Goal: Task Accomplishment & Management: Manage account settings

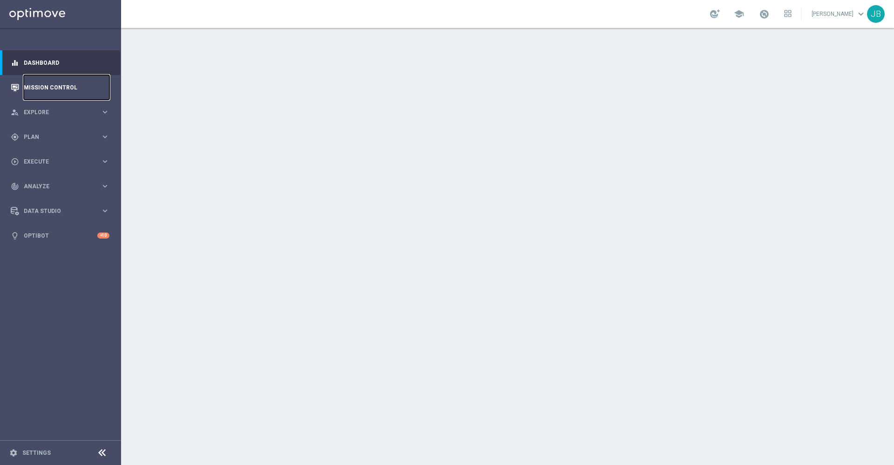
click at [65, 87] on link "Mission Control" at bounding box center [67, 87] width 86 height 25
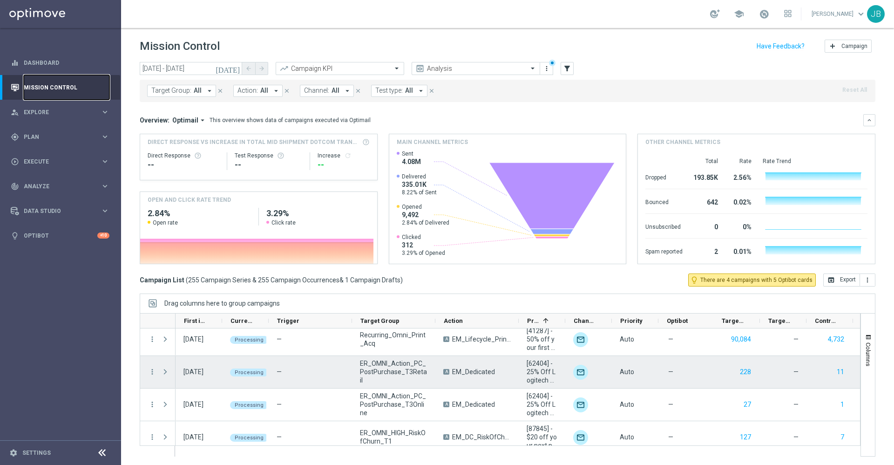
scroll to position [101, 0]
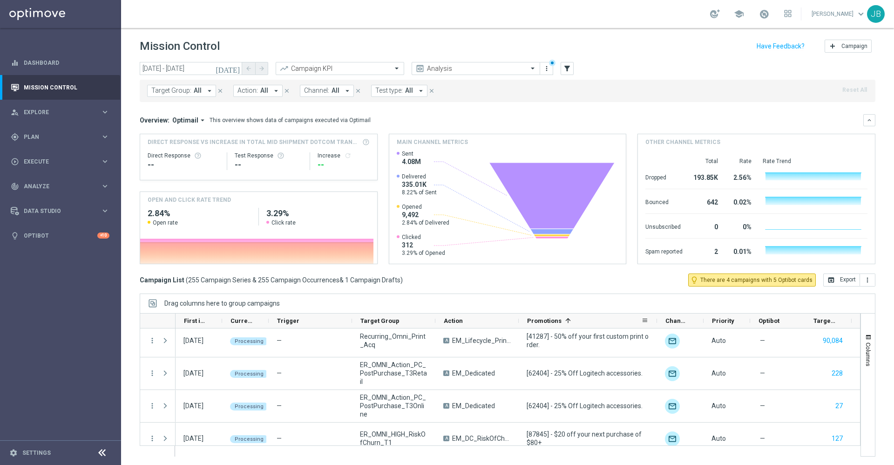
drag, startPoint x: 565, startPoint y: 322, endPoint x: 657, endPoint y: 326, distance: 92.3
click at [657, 326] on div at bounding box center [657, 320] width 4 height 14
click at [569, 321] on span at bounding box center [567, 320] width 7 height 7
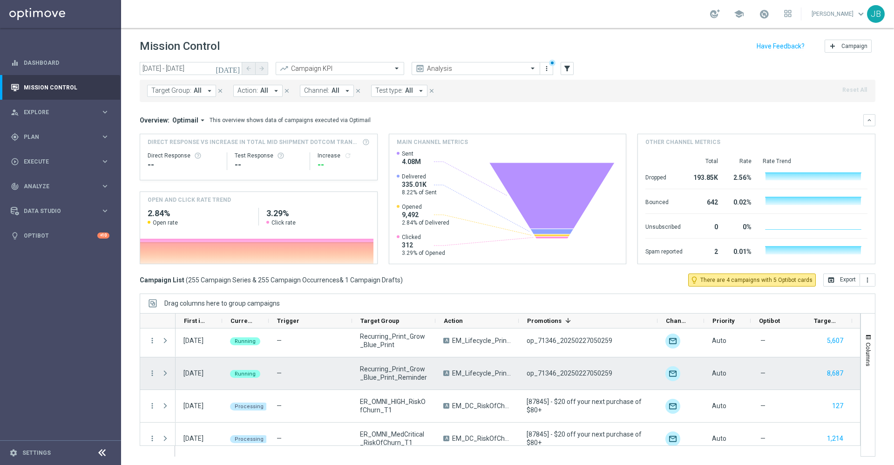
scroll to position [0, 0]
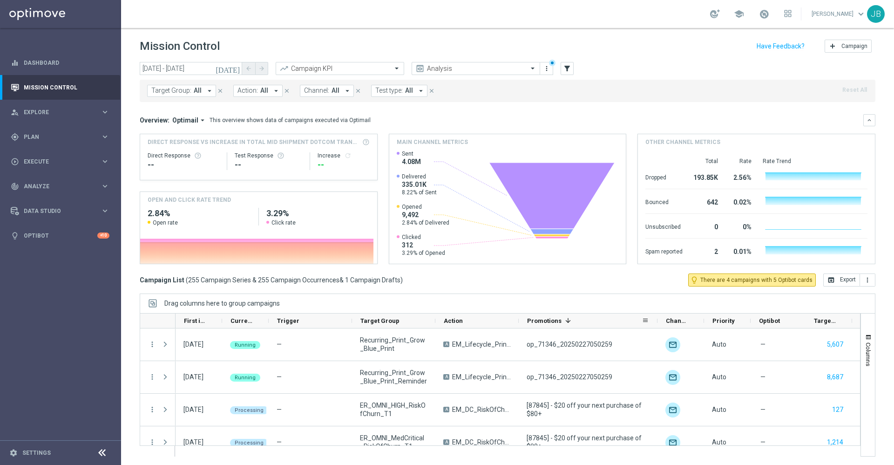
click at [540, 316] on div "Promotions 1" at bounding box center [584, 320] width 115 height 14
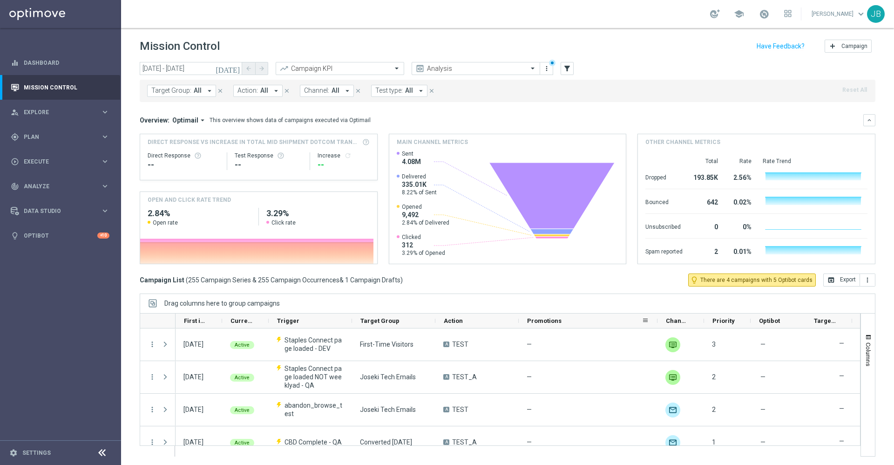
click at [540, 322] on span "Promotions" at bounding box center [544, 320] width 34 height 7
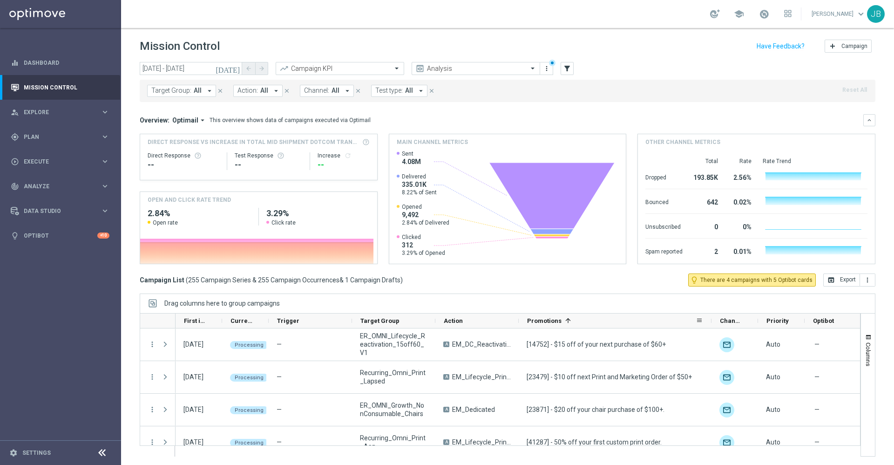
drag, startPoint x: 656, startPoint y: 319, endPoint x: 710, endPoint y: 321, distance: 54.0
click at [710, 321] on div at bounding box center [711, 320] width 4 height 14
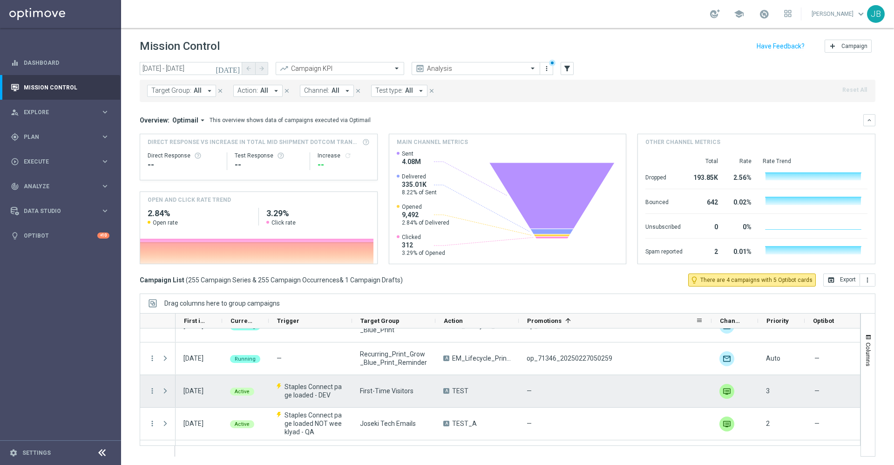
scroll to position [345, 0]
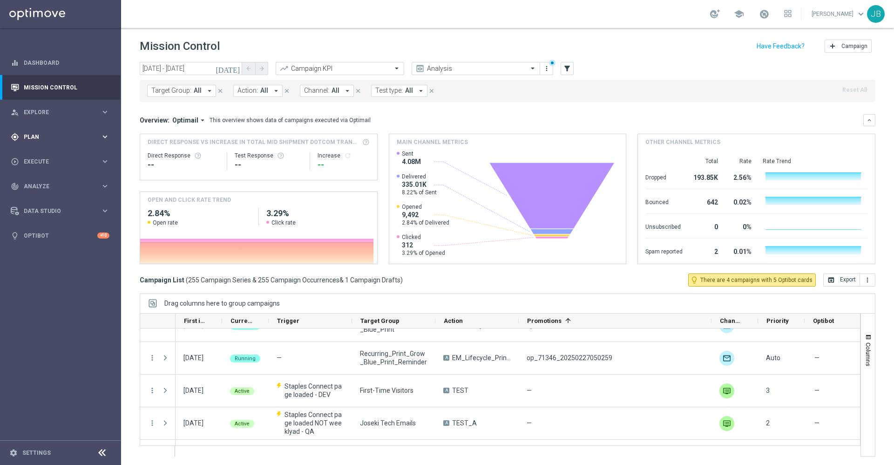
click at [54, 141] on div "gps_fixed Plan keyboard_arrow_right" at bounding box center [60, 136] width 120 height 25
click at [54, 156] on link "Target Groups" at bounding box center [60, 155] width 73 height 7
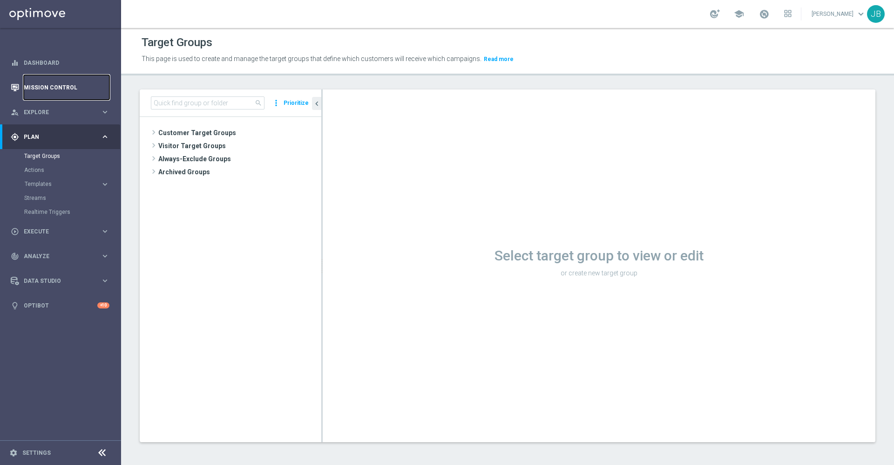
click at [56, 87] on link "Mission Control" at bounding box center [67, 87] width 86 height 25
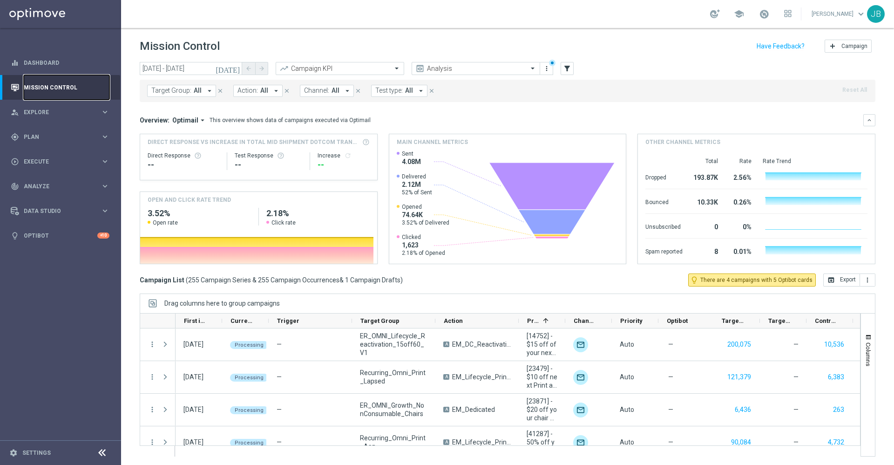
click at [57, 85] on link "Mission Control" at bounding box center [67, 87] width 86 height 25
click at [400, 21] on div "school John Bruzzese keyboard_arrow_down JB" at bounding box center [507, 14] width 773 height 28
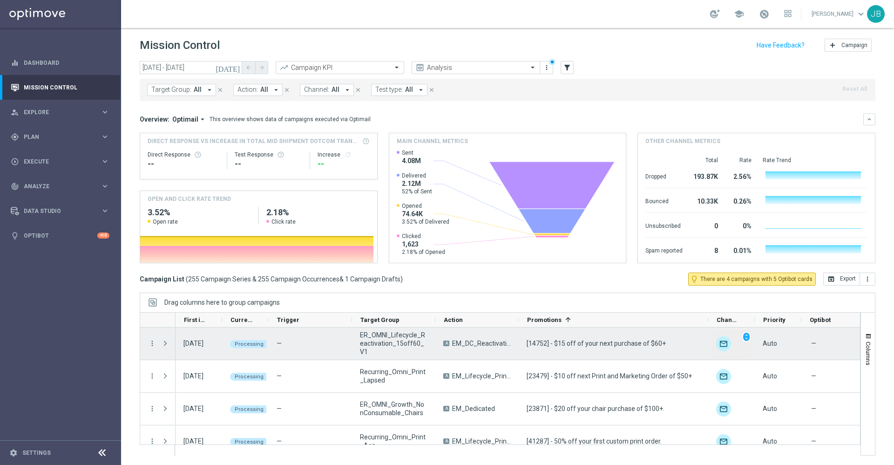
drag, startPoint x: 564, startPoint y: 317, endPoint x: 709, endPoint y: 331, distance: 145.9
click at [709, 331] on div at bounding box center [500, 383] width 721 height 143
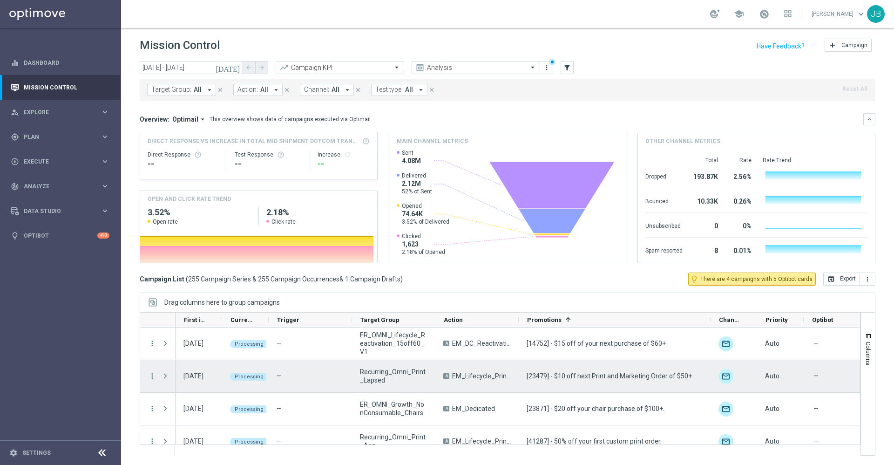
scroll to position [0, 0]
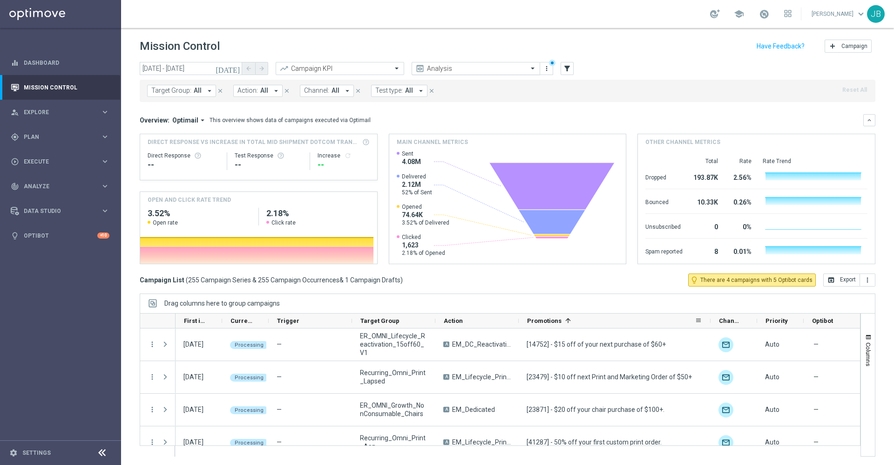
click at [496, 69] on input "text" at bounding box center [467, 69] width 100 height 8
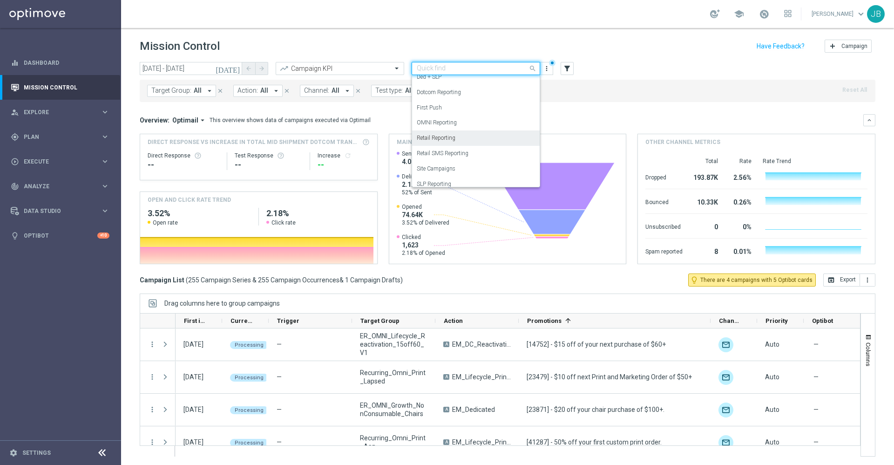
scroll to position [103, 0]
click at [450, 176] on div "Store Closing" at bounding box center [476, 177] width 118 height 15
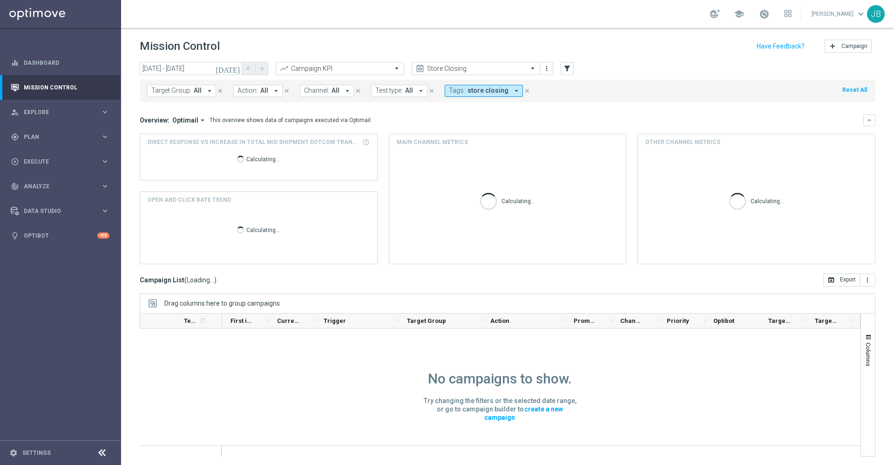
click at [235, 68] on icon "[DATE]" at bounding box center [228, 68] width 25 height 8
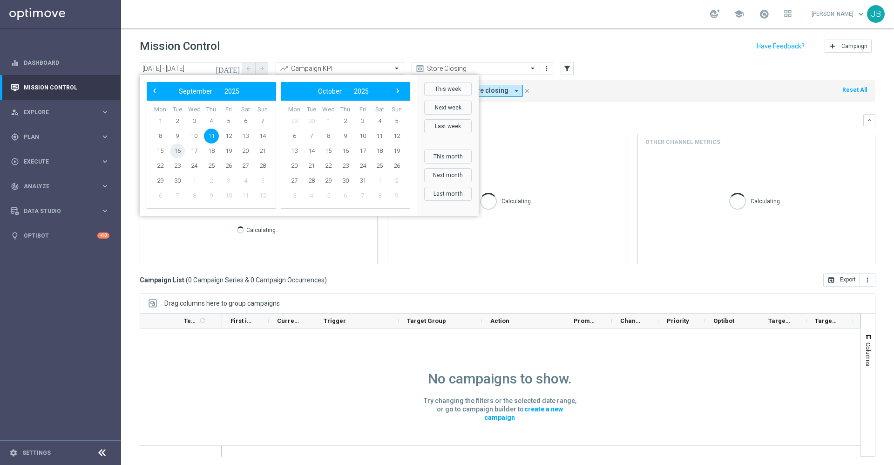
click at [179, 145] on span "16" at bounding box center [177, 150] width 15 height 15
type input "16 Sep 2025 - 16 Sep 2025"
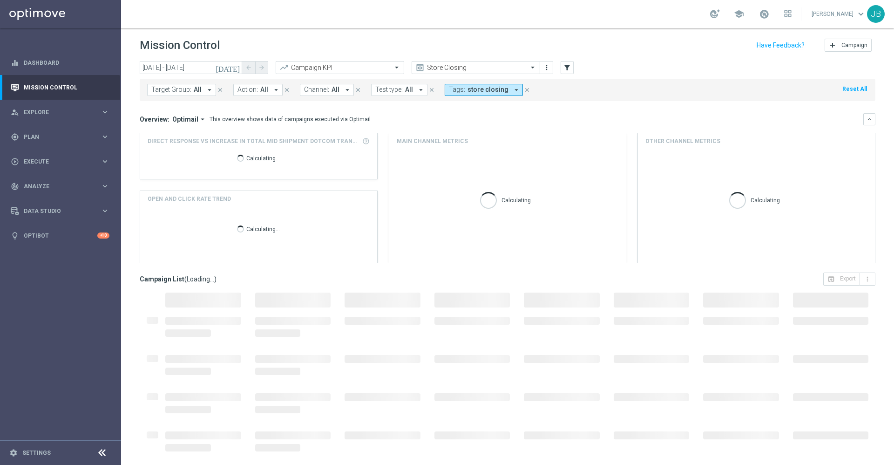
scroll to position [1, 0]
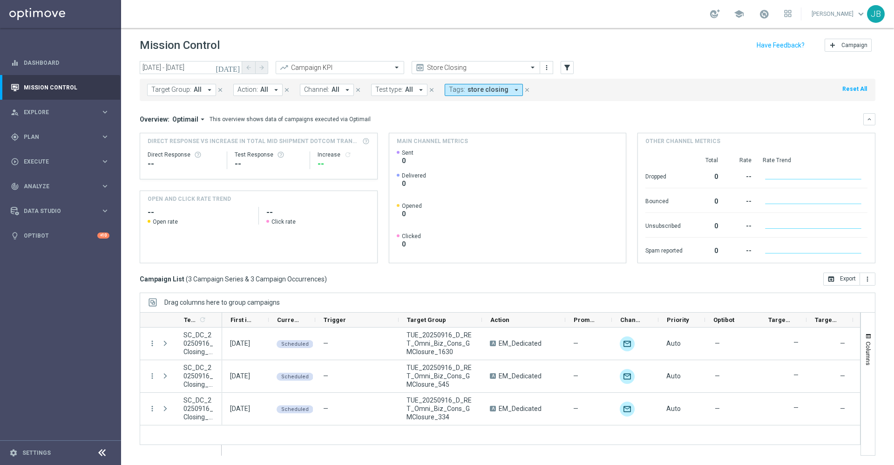
click at [238, 70] on icon "[DATE]" at bounding box center [228, 67] width 25 height 8
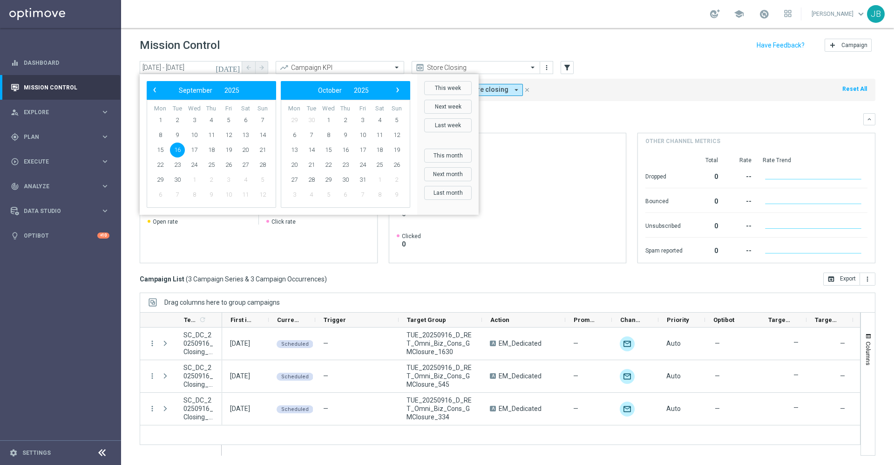
click at [430, 42] on div "Mission Control add Campaign" at bounding box center [508, 45] width 736 height 18
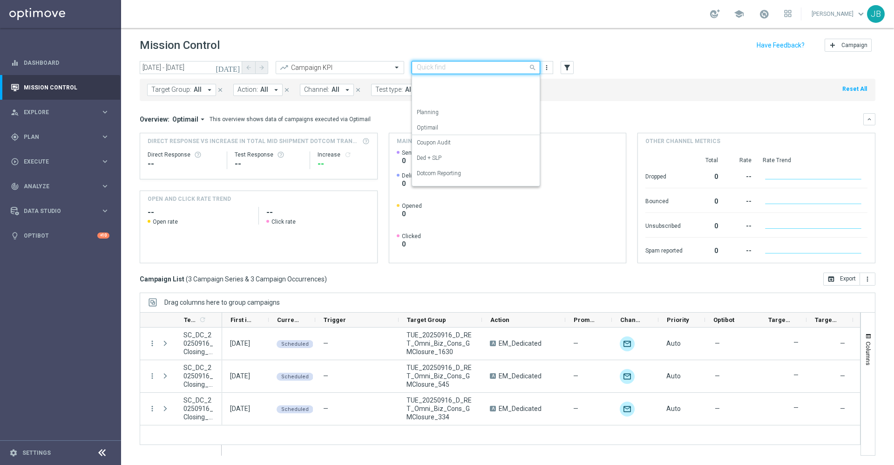
click at [441, 64] on input "text" at bounding box center [467, 68] width 100 height 8
click at [449, 141] on label "OMNI Reporting" at bounding box center [437, 145] width 40 height 8
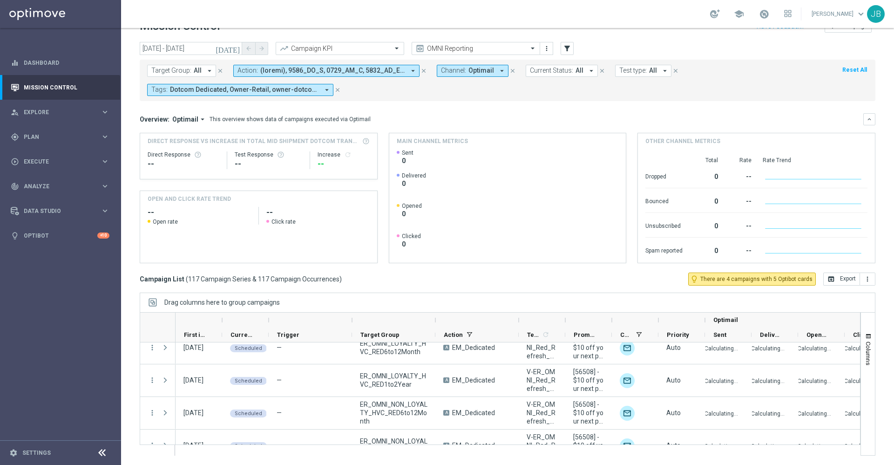
scroll to position [3711, 0]
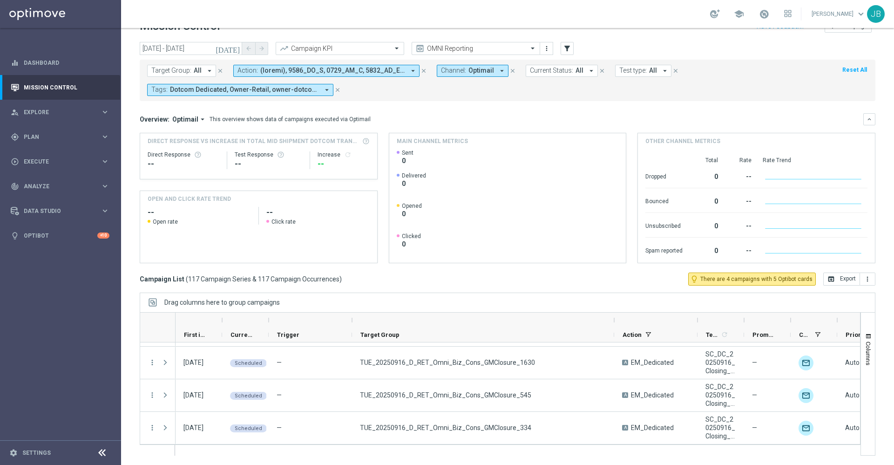
drag, startPoint x: 435, startPoint y: 321, endPoint x: 613, endPoint y: 322, distance: 178.3
click at [613, 322] on div at bounding box center [614, 319] width 4 height 15
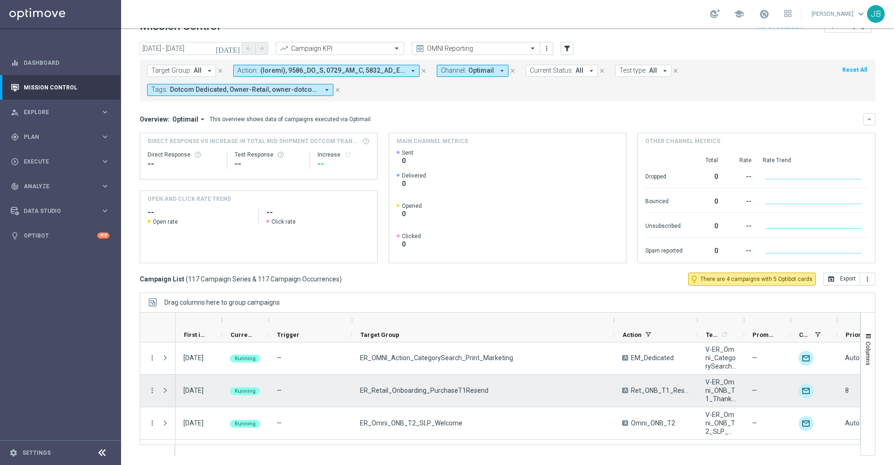
scroll to position [2893, 0]
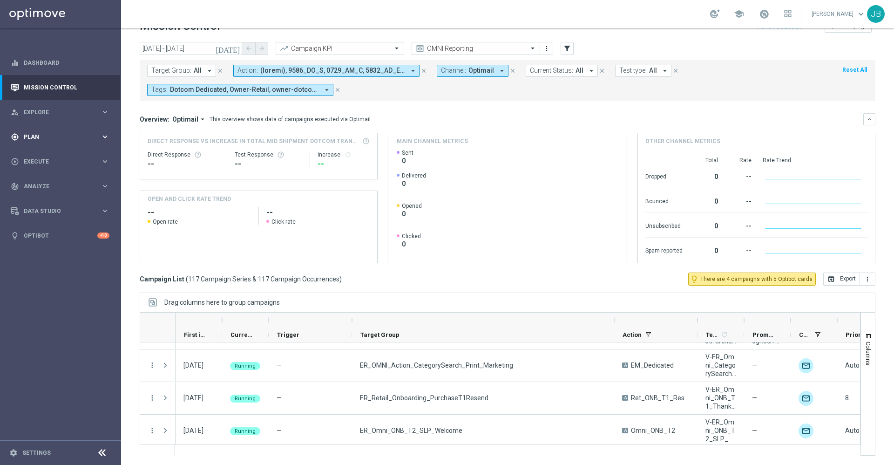
click at [64, 134] on span "Plan" at bounding box center [62, 137] width 77 height 6
click at [63, 157] on link "Target Groups" at bounding box center [60, 155] width 73 height 7
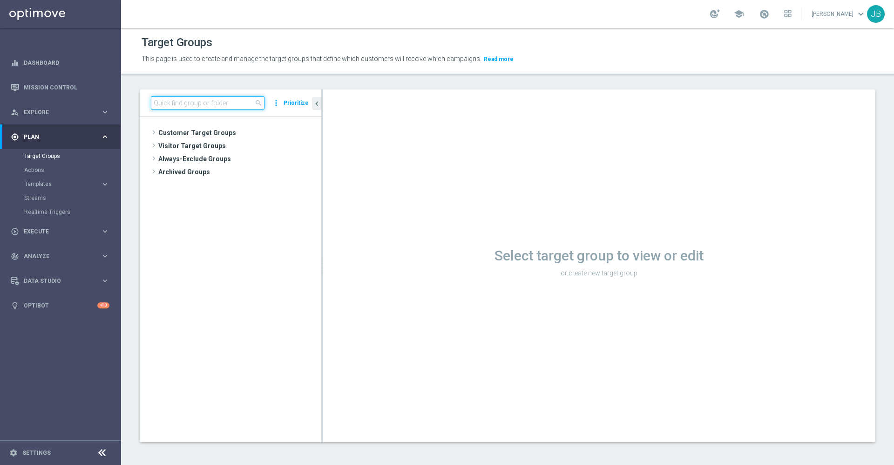
click at [179, 106] on input at bounding box center [208, 102] width 114 height 13
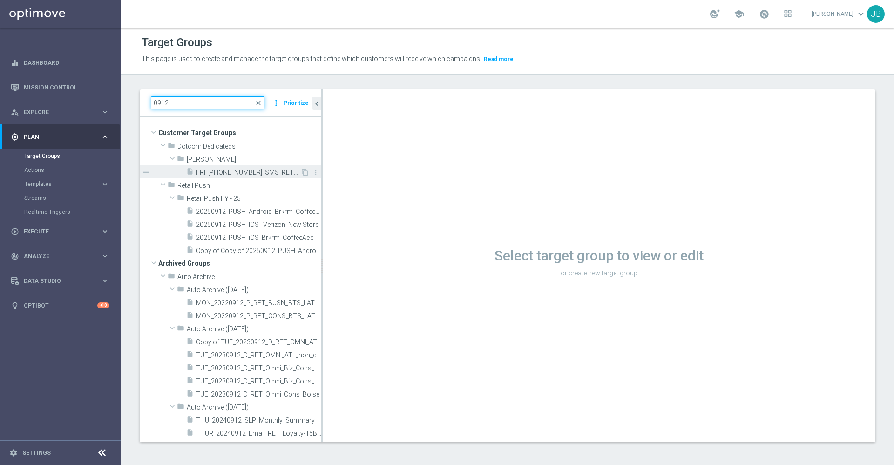
type input "0912"
click at [231, 174] on span "FRI_20250912_SMS_RET_Printer" at bounding box center [248, 173] width 104 height 8
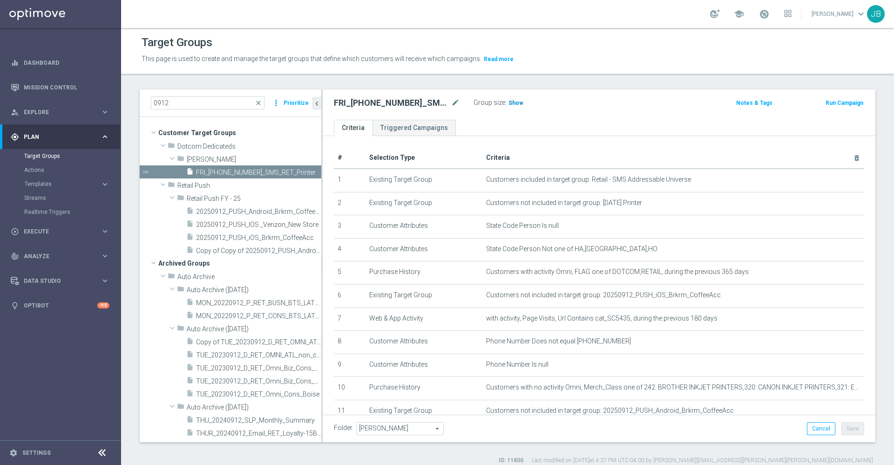
click at [516, 100] on span "Show" at bounding box center [515, 103] width 15 height 7
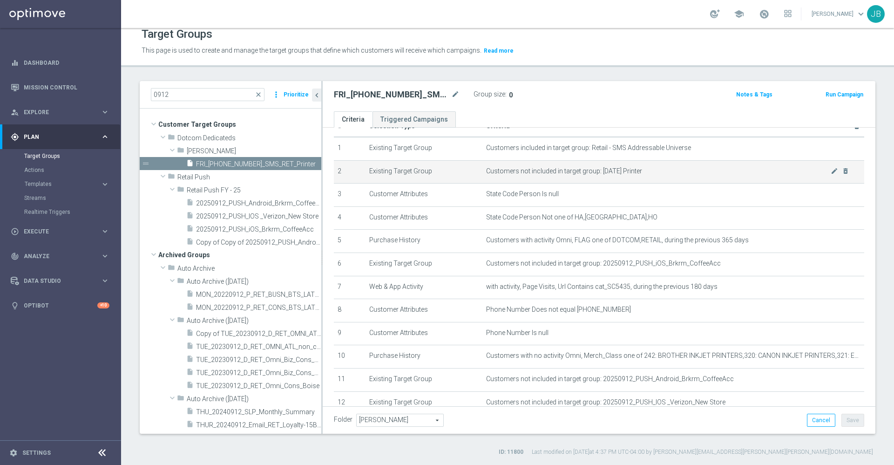
scroll to position [26, 0]
drag, startPoint x: 636, startPoint y: 166, endPoint x: 595, endPoint y: 164, distance: 41.0
click at [595, 164] on span "Customers not included in target group: 9.12.25 Printer" at bounding box center [658, 168] width 344 height 8
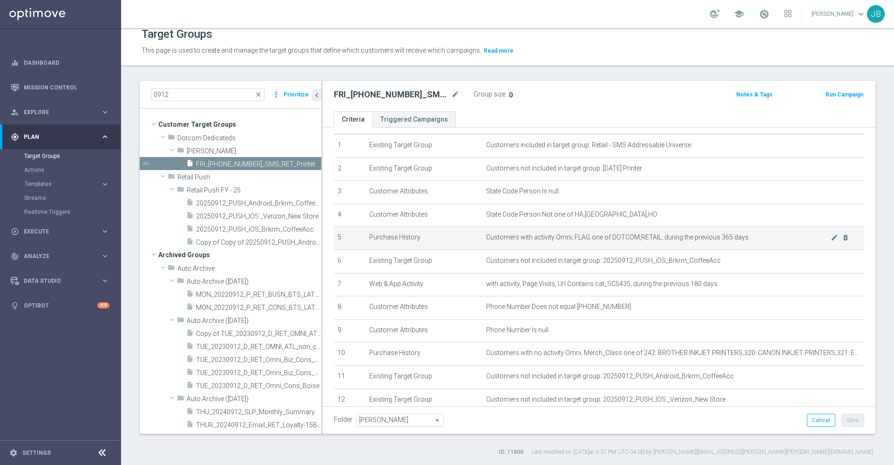
copy span "9.12.25 Printer"
click at [54, 158] on link "Target Groups" at bounding box center [60, 155] width 73 height 7
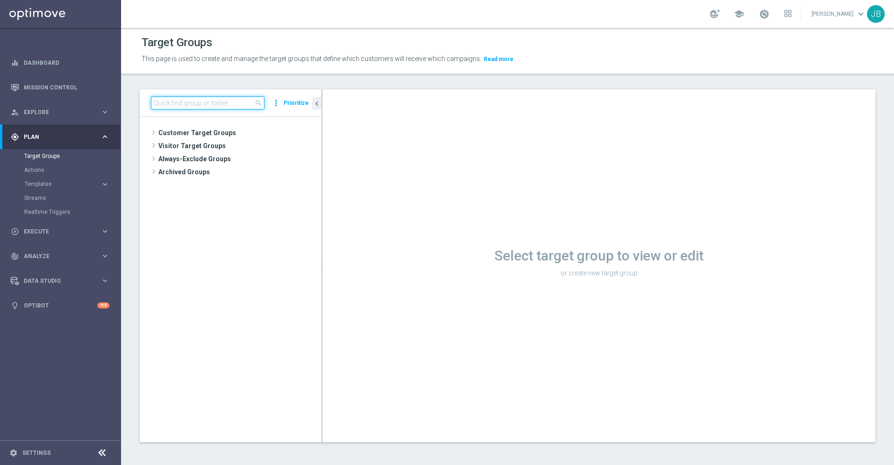
click at [212, 108] on input at bounding box center [208, 102] width 114 height 13
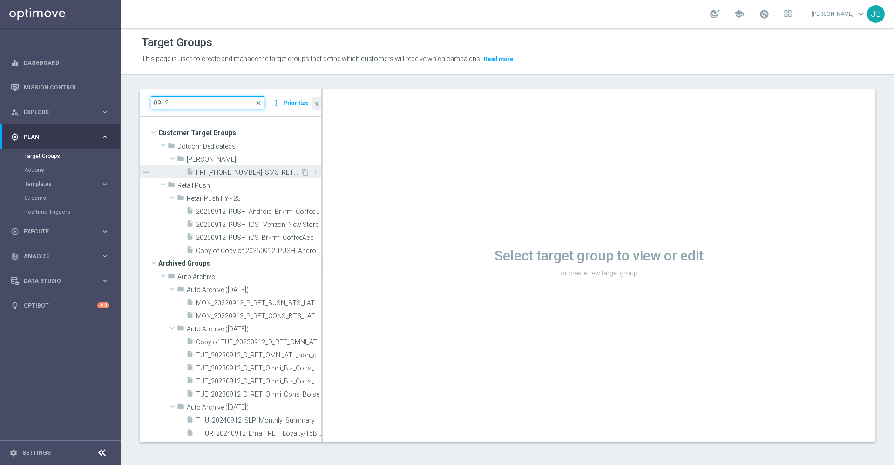
type input "0912"
click at [229, 172] on span "FRI_20250912_SMS_RET_Printer" at bounding box center [248, 173] width 104 height 8
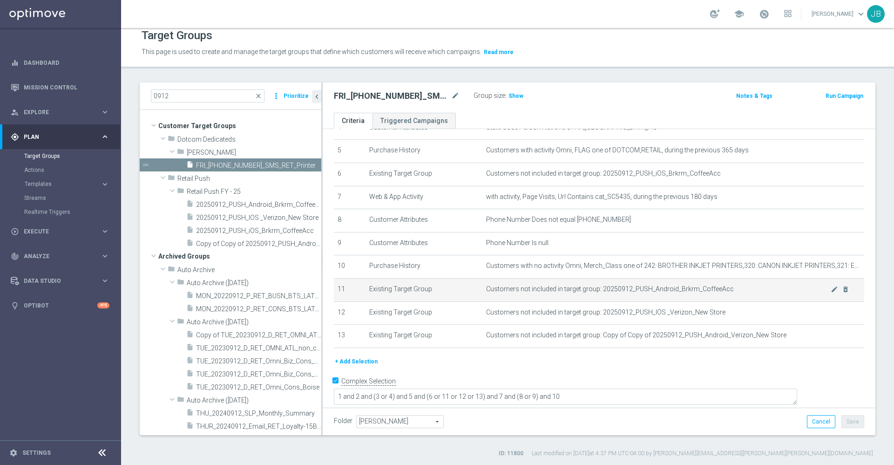
scroll to position [8, 0]
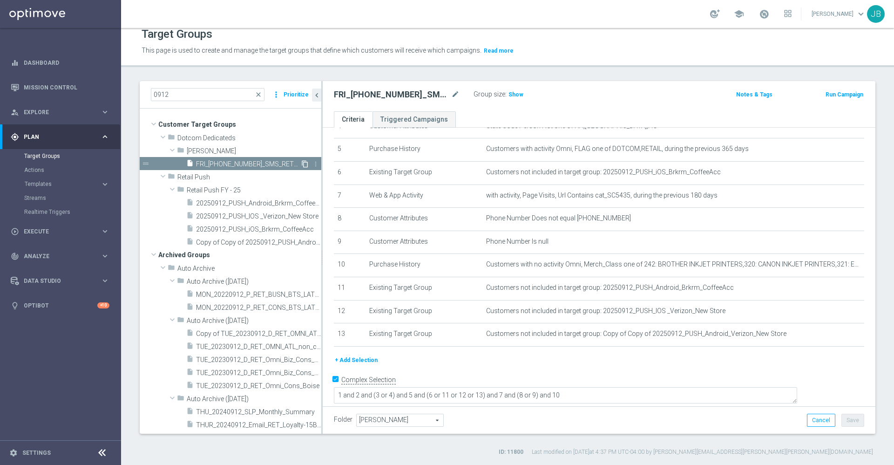
click at [301, 163] on icon "content_copy" at bounding box center [304, 163] width 7 height 7
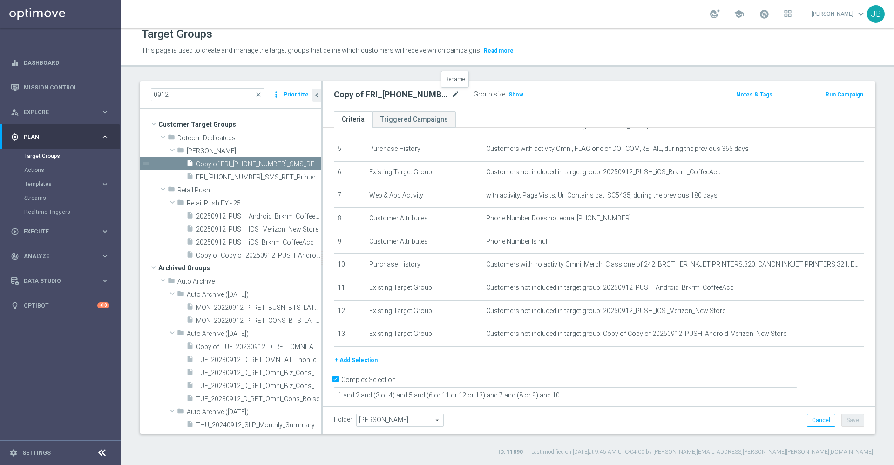
click at [455, 95] on icon "mode_edit" at bounding box center [455, 94] width 8 height 11
click at [361, 94] on input "Copy of FRI_20250912_SMS_RET_Printer" at bounding box center [397, 95] width 126 height 13
type input "Johnny_Practice_FRI_20250912_SMS_RET_Printer"
click at [563, 101] on div "Group size : Show" at bounding box center [519, 95] width 93 height 14
click at [846, 423] on button "Save" at bounding box center [852, 419] width 23 height 13
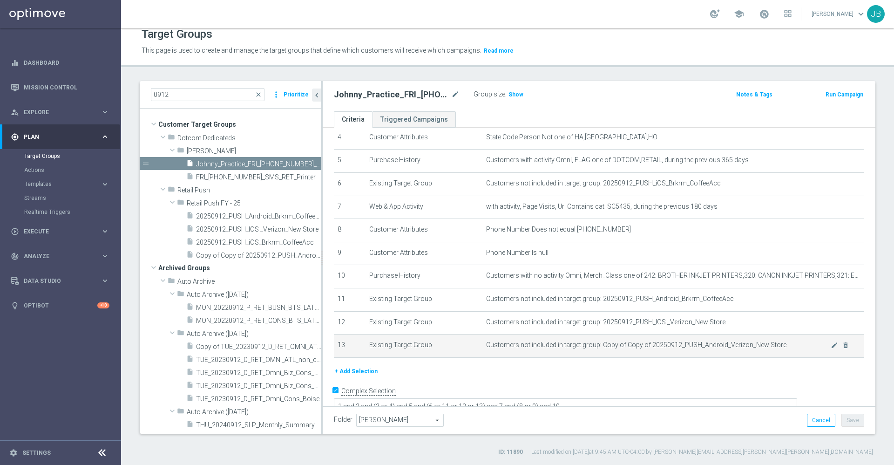
scroll to position [115, 0]
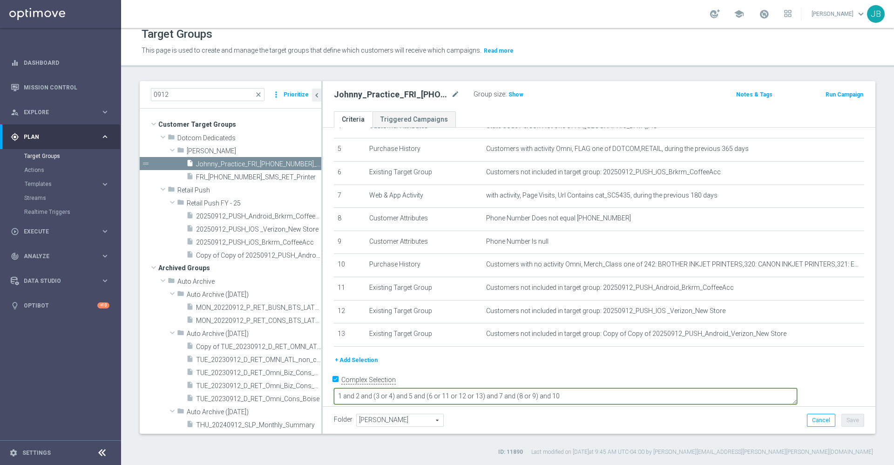
click at [547, 388] on textarea "1 and 2 and (3 or 4) and 5 and (6 or 11 or 12 or 13) and 7 and (8 or 9) and 10" at bounding box center [565, 396] width 463 height 16
type textarea "1 and 2 and (3 or 4) and 5 and 6 and 11 and 12 and 13 and 7 and (8 or 9) and 10"
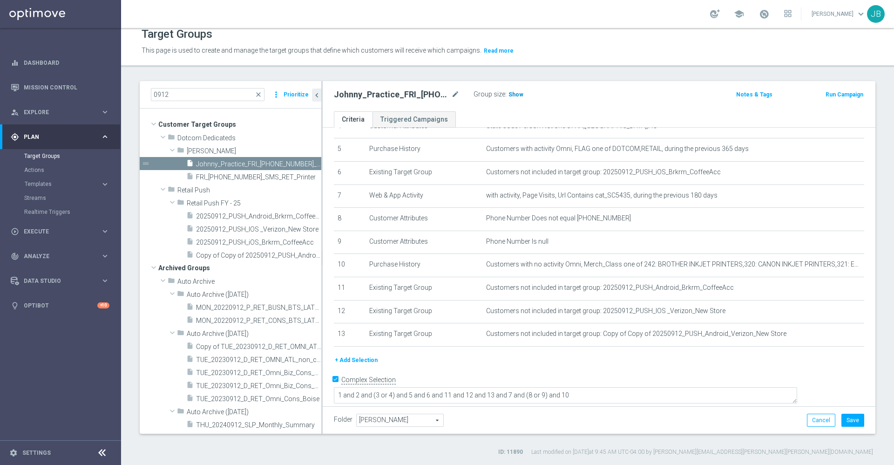
click at [513, 96] on span "Show" at bounding box center [515, 94] width 15 height 7
click at [365, 365] on button "+ Add Selection" at bounding box center [356, 360] width 45 height 10
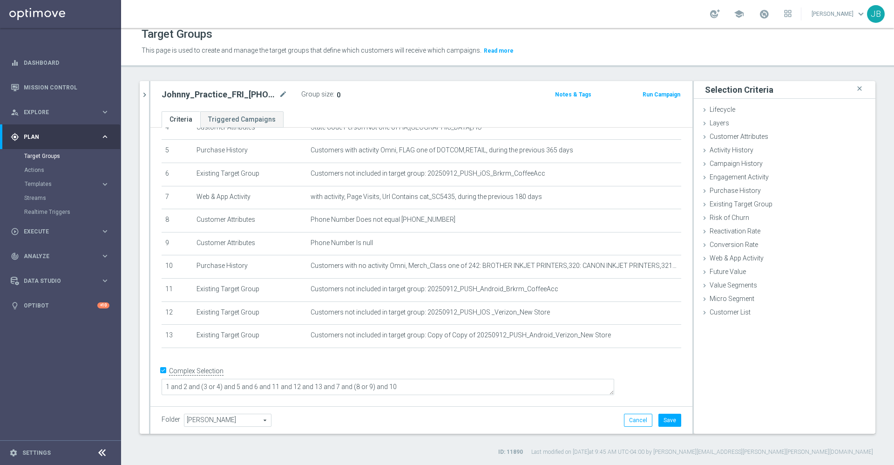
scroll to position [104, 0]
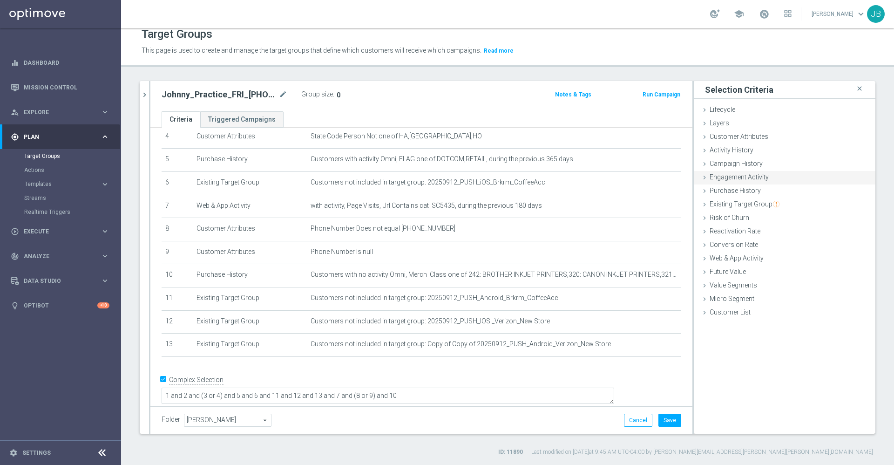
click at [746, 177] on span "Engagement Activity" at bounding box center [738, 176] width 59 height 7
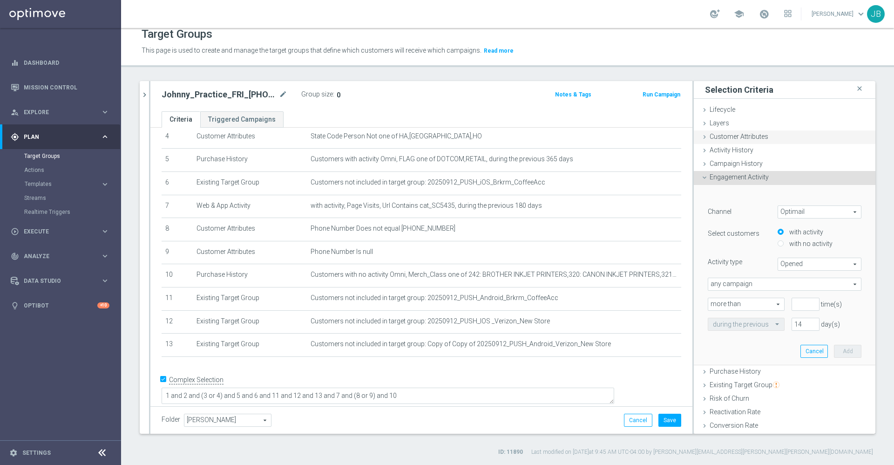
click at [740, 136] on span "Customer Attributes" at bounding box center [738, 136] width 59 height 7
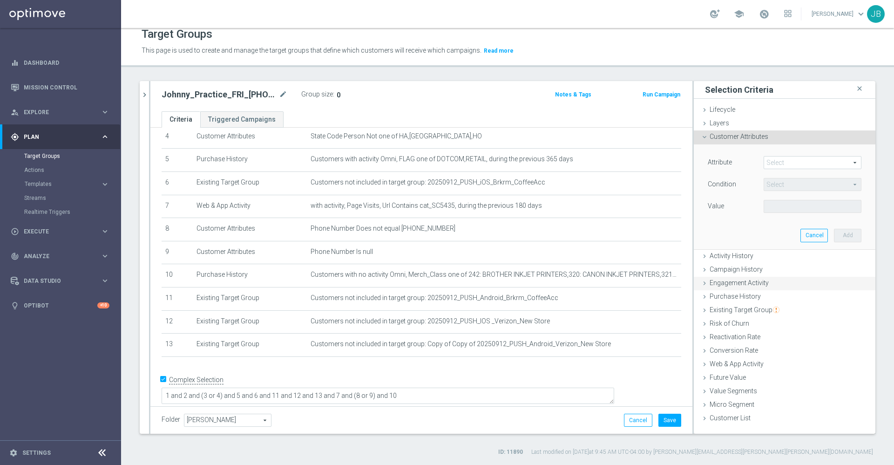
click at [733, 280] on span "Engagement Activity" at bounding box center [738, 282] width 59 height 7
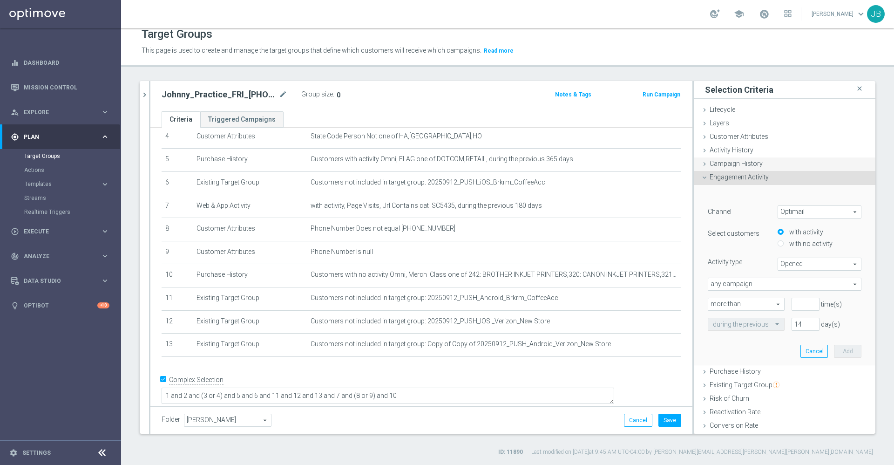
click at [736, 162] on span "Campaign History" at bounding box center [735, 163] width 53 height 7
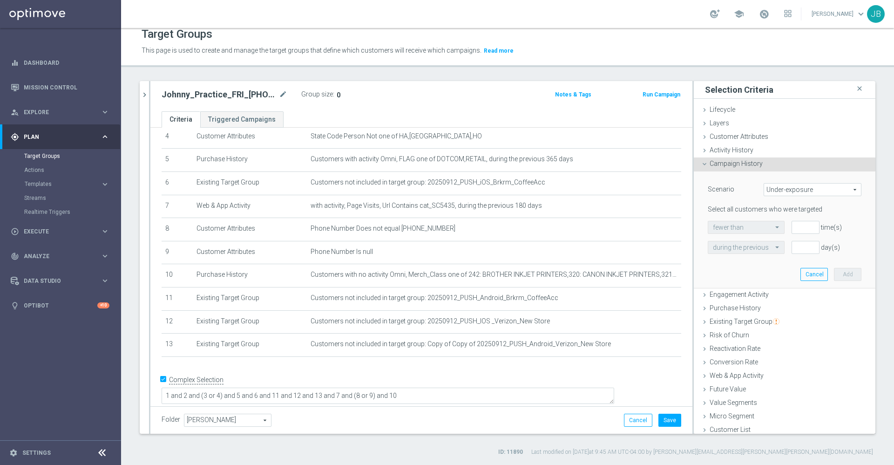
click at [796, 196] on div "Scenario Under-exposure Under-exposure arrow_drop_down search" at bounding box center [785, 190] width 168 height 15
click at [796, 188] on span "Under-exposure" at bounding box center [812, 189] width 97 height 12
click at [788, 199] on span "Under-exposure" at bounding box center [813, 202] width 88 height 7
click at [791, 223] on input "number" at bounding box center [805, 227] width 28 height 13
click at [775, 189] on span "Under-exposure" at bounding box center [812, 189] width 97 height 12
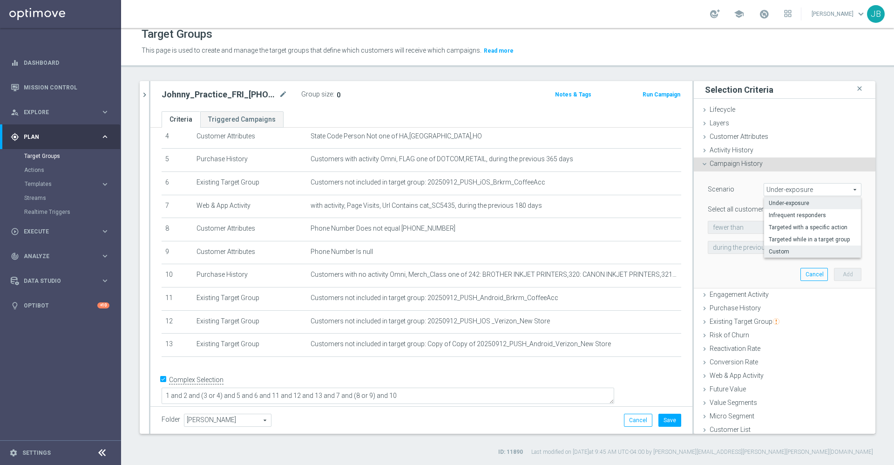
click at [777, 248] on span "Custom" at bounding box center [813, 251] width 88 height 7
type input "Custom"
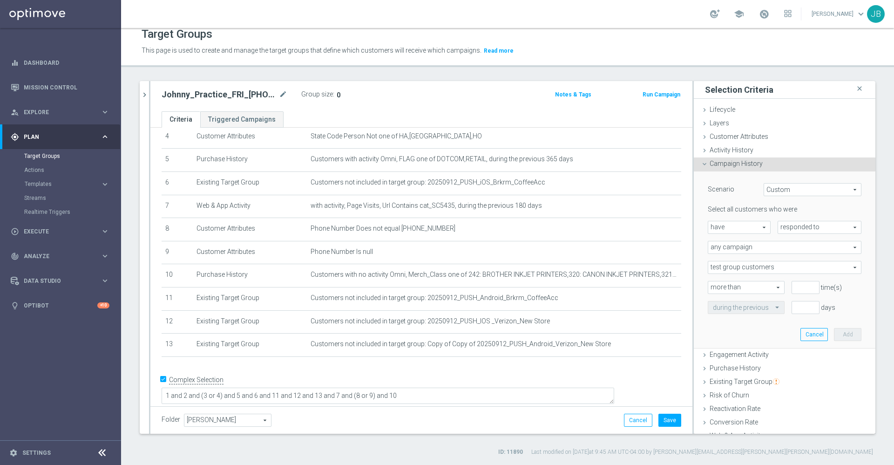
click at [744, 225] on span "have" at bounding box center [739, 227] width 62 height 12
click at [735, 255] on span "have not" at bounding box center [739, 252] width 53 height 7
type input "have not"
click at [785, 227] on span "responded to" at bounding box center [819, 227] width 83 height 12
click at [785, 251] on span "been targeted with" at bounding box center [820, 252] width 74 height 7
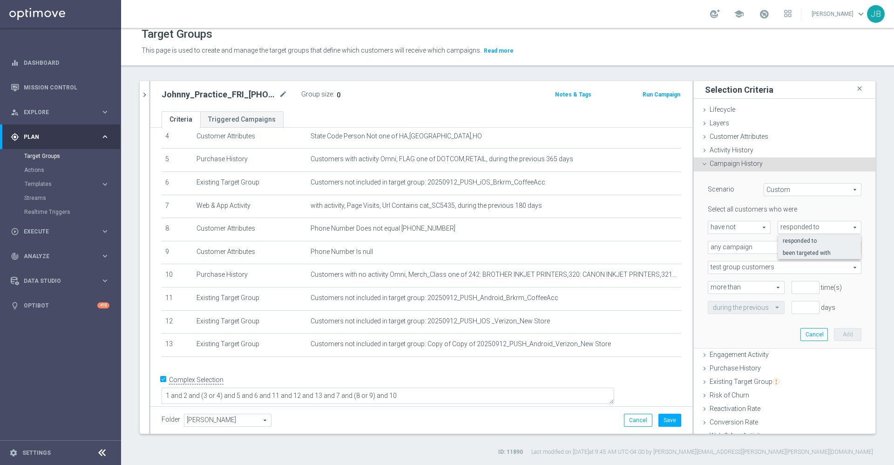
type input "been targeted with"
click at [753, 250] on span "any campaign" at bounding box center [784, 247] width 153 height 12
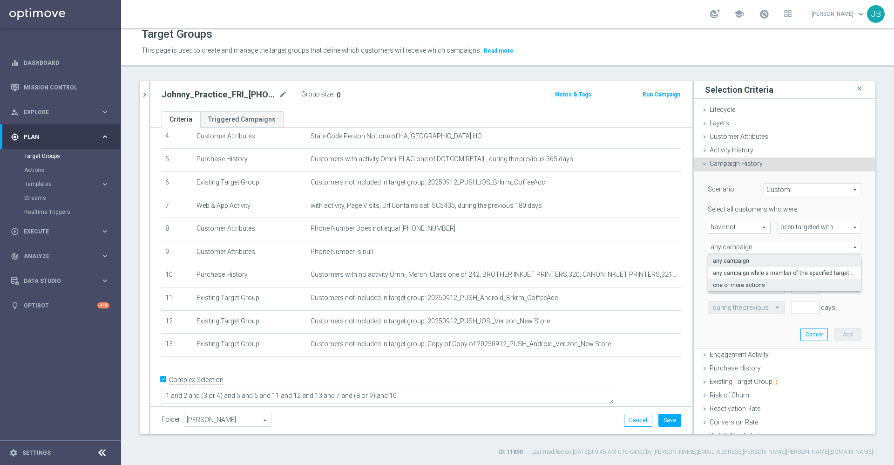
click at [749, 280] on label "one or more actions" at bounding box center [784, 285] width 153 height 12
type input "one or more actions"
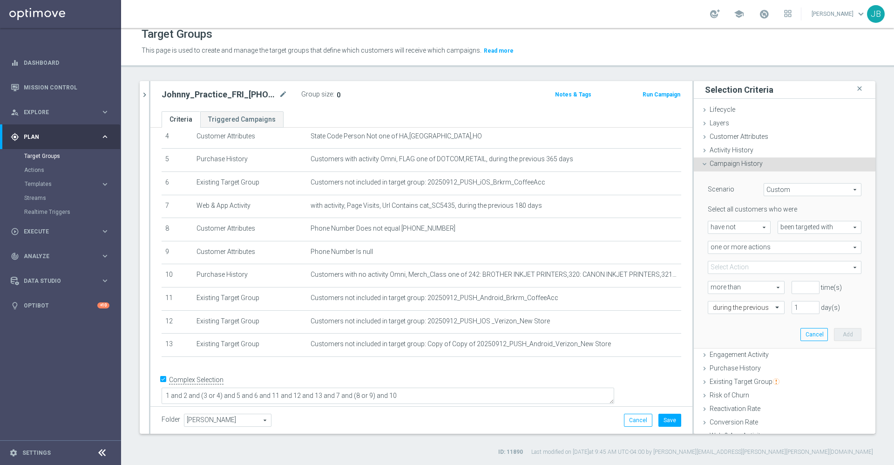
click at [740, 270] on span at bounding box center [784, 267] width 153 height 12
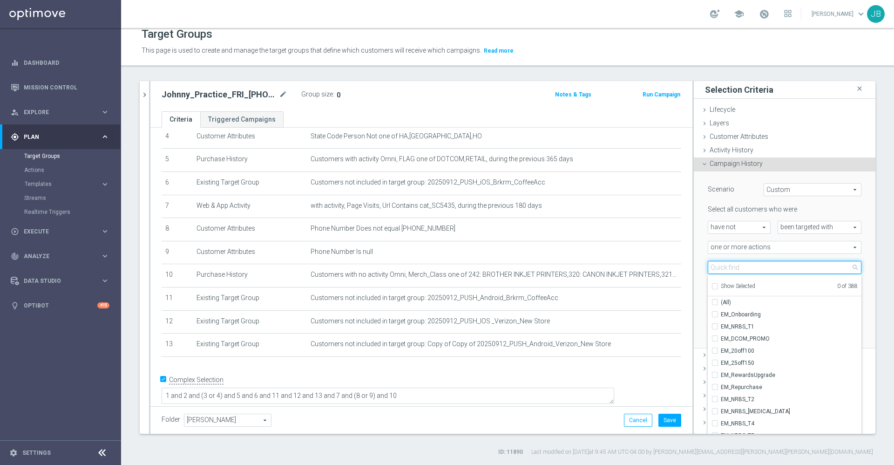
click at [739, 269] on input "search" at bounding box center [785, 267] width 154 height 13
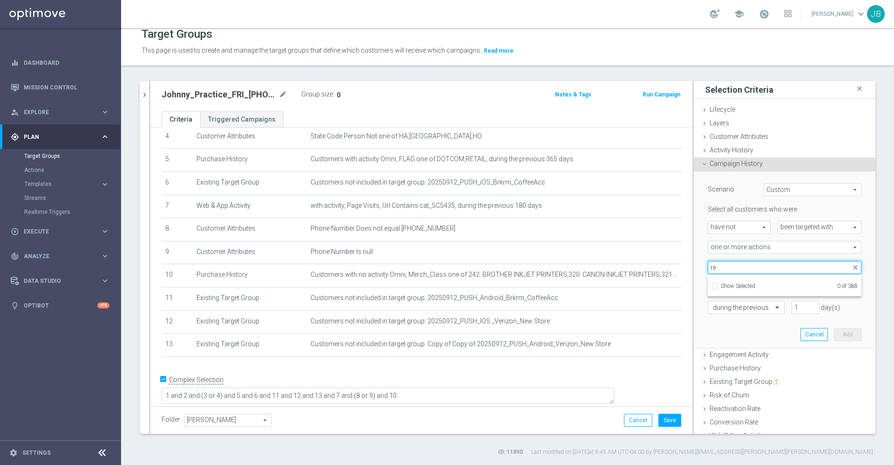
type input "r"
type input "sms"
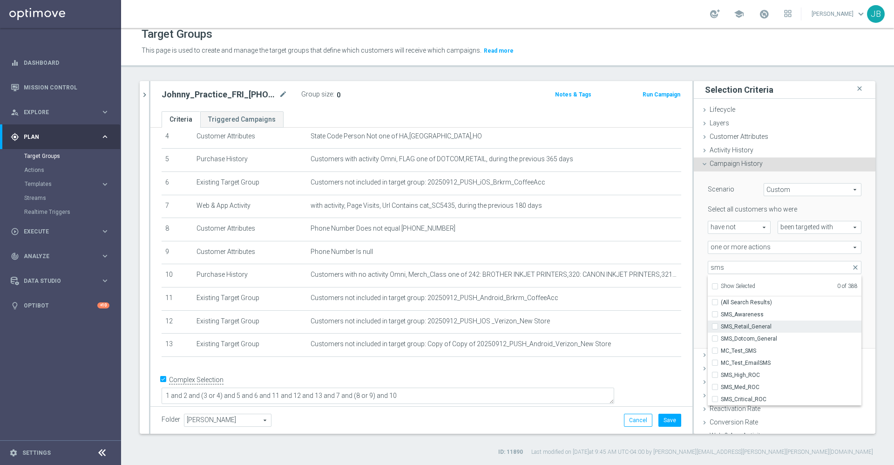
click at [730, 324] on span "SMS_Retail_General" at bounding box center [791, 326] width 141 height 7
click at [721, 324] on input "SMS_Retail_General" at bounding box center [718, 326] width 6 height 6
checkbox input "true"
type input "SMS_Retail_General"
click at [875, 280] on div "0912 close more_vert Prioritize Customer Target Groups library_add create_new_f…" at bounding box center [507, 268] width 773 height 375
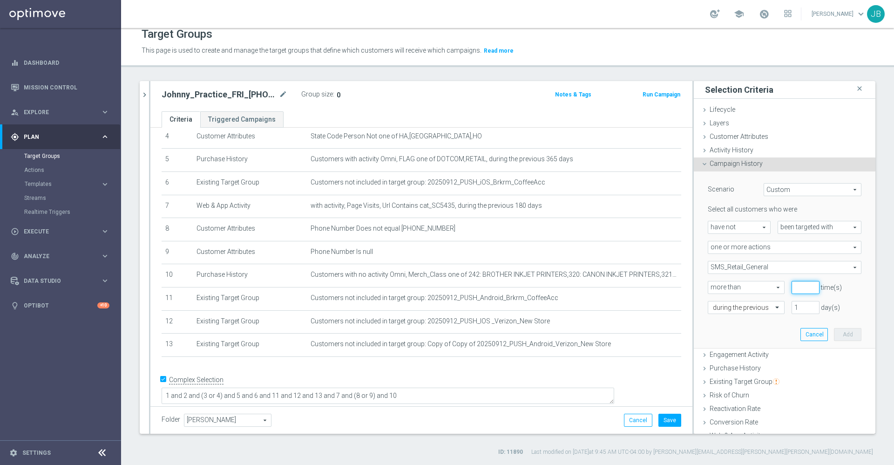
click at [791, 288] on input "number" at bounding box center [805, 287] width 28 height 13
type input "0"
click at [791, 304] on input "1" at bounding box center [805, 307] width 28 height 13
type input "30"
click at [834, 331] on button "Add" at bounding box center [847, 334] width 27 height 13
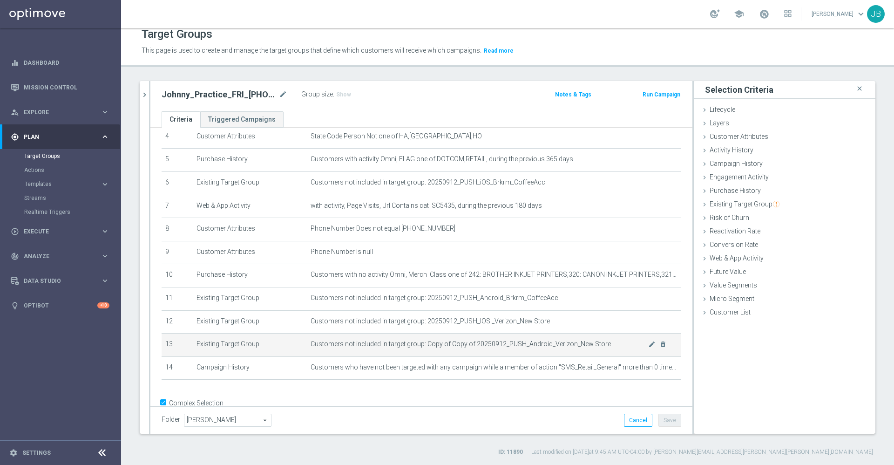
scroll to position [129, 0]
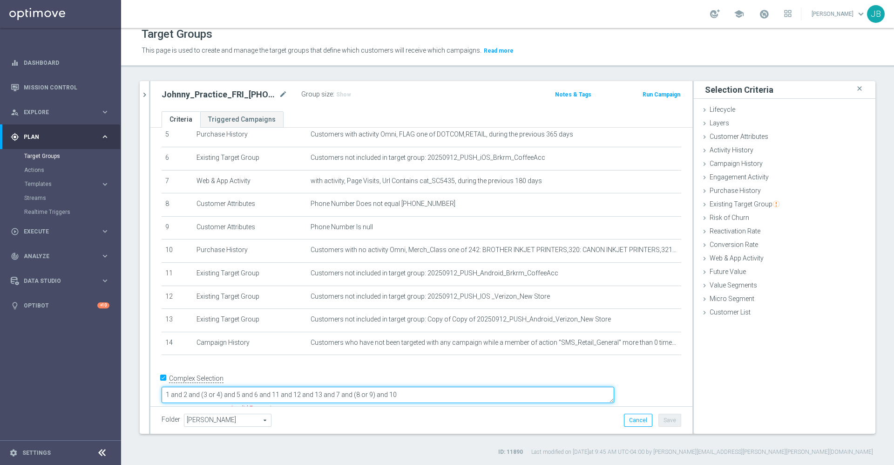
click at [465, 390] on textarea "1 and 2 and (3 or 4) and 5 and 6 and 11 and 12 and 13 and 7 and (8 or 9) and 10" at bounding box center [388, 394] width 452 height 16
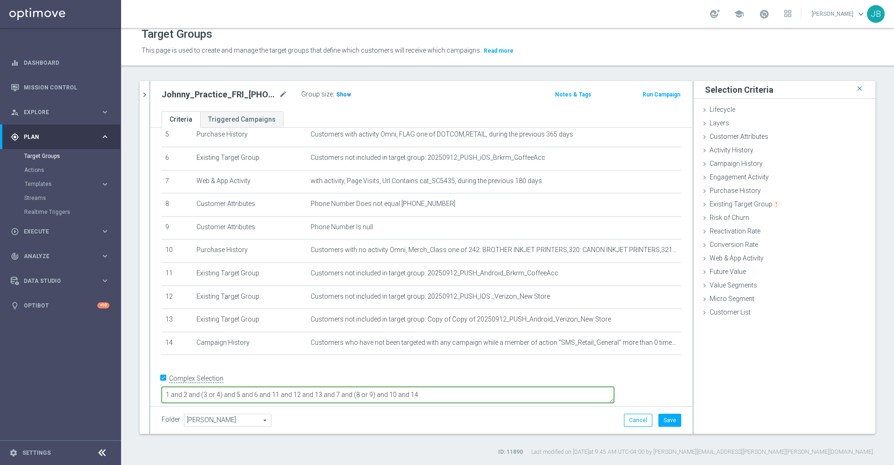
type textarea "1 and 2 and (3 or 4) and 5 and 6 and 11 and 12 and 13 and 7 and (8 or 9) and 10…"
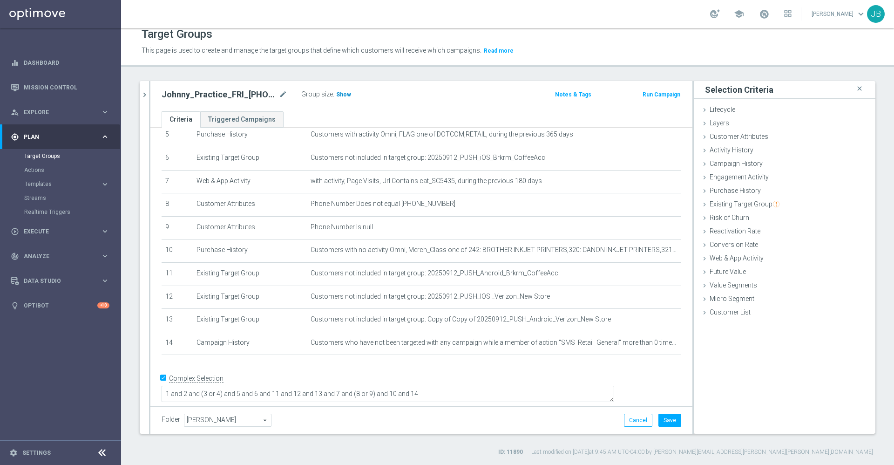
click at [343, 91] on span "Show" at bounding box center [343, 94] width 15 height 7
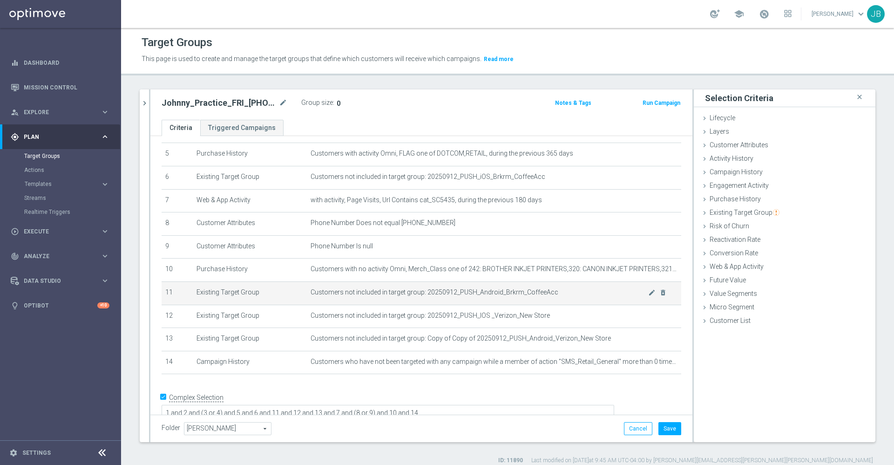
scroll to position [116, 0]
click at [659, 297] on icon "delete_forever" at bounding box center [662, 293] width 7 height 7
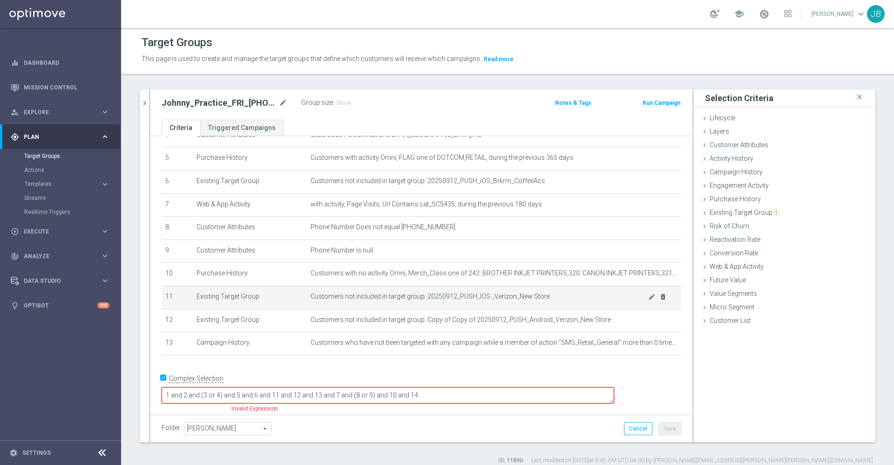
scroll to position [105, 0]
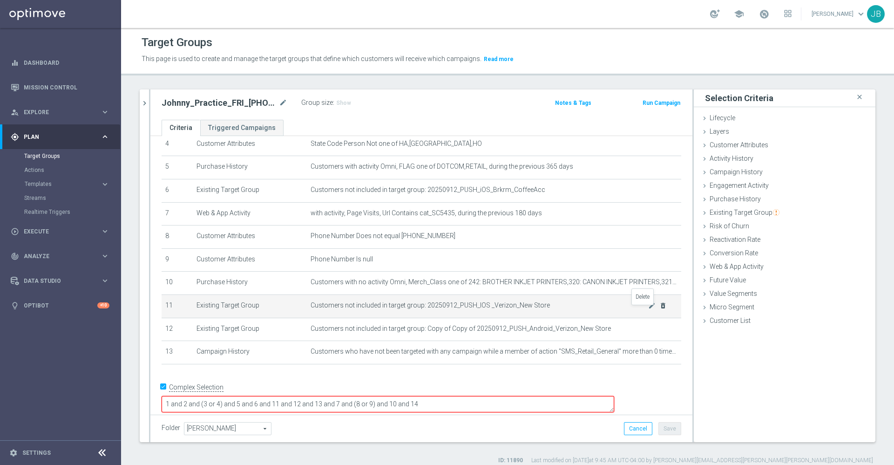
click at [659, 309] on icon "delete_forever" at bounding box center [662, 305] width 7 height 7
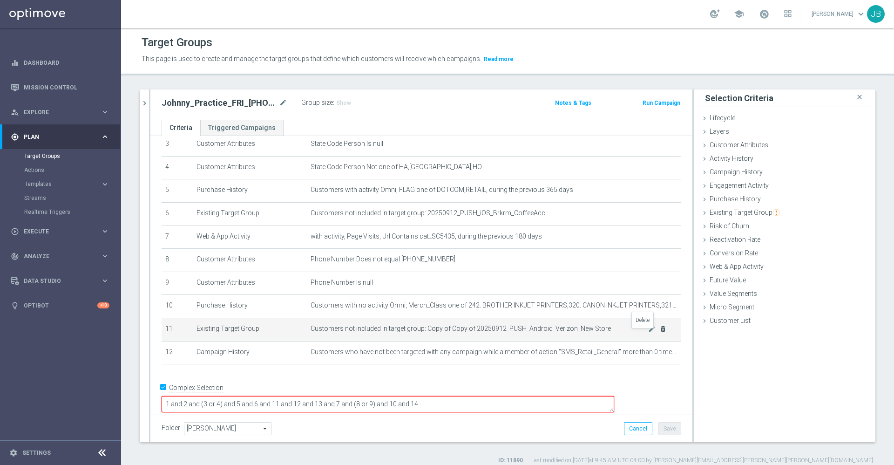
click at [659, 331] on icon "delete_forever" at bounding box center [662, 328] width 7 height 7
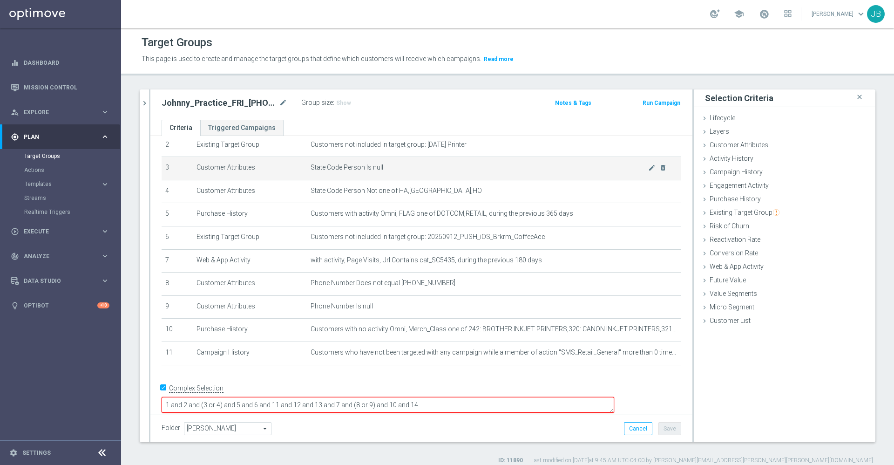
scroll to position [0, 0]
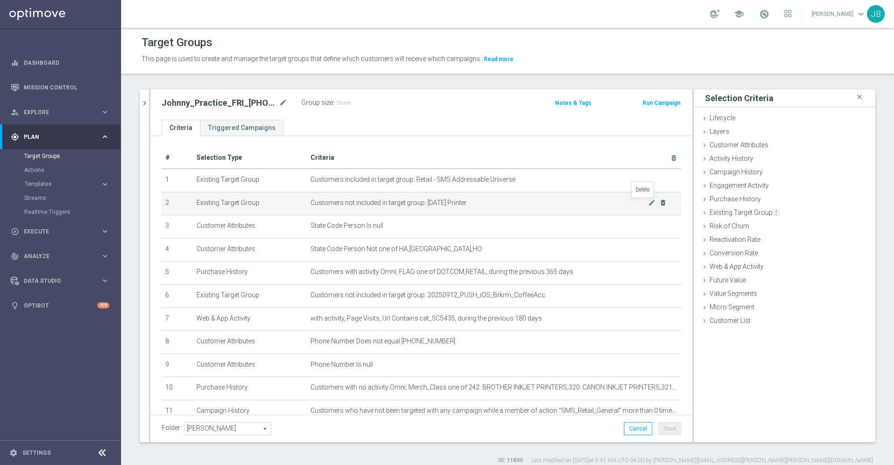
click at [659, 203] on icon "delete_forever" at bounding box center [662, 202] width 7 height 7
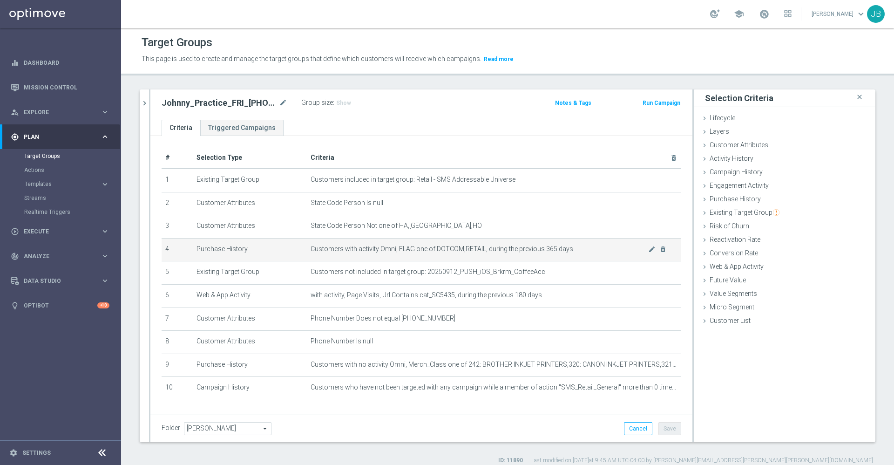
scroll to position [34, 0]
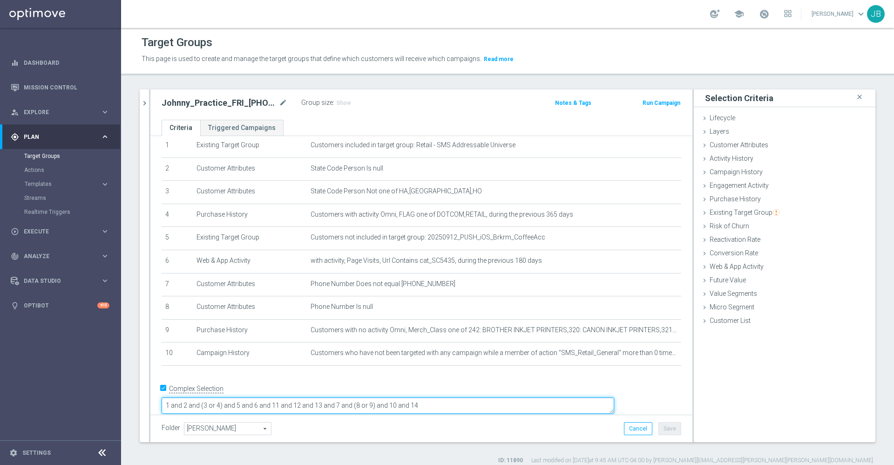
drag, startPoint x: 497, startPoint y: 396, endPoint x: 212, endPoint y: 378, distance: 285.9
click at [212, 378] on div "# Selection Type Criteria delete_forever 1 Existing Target Group Customers incl…" at bounding box center [421, 262] width 542 height 323
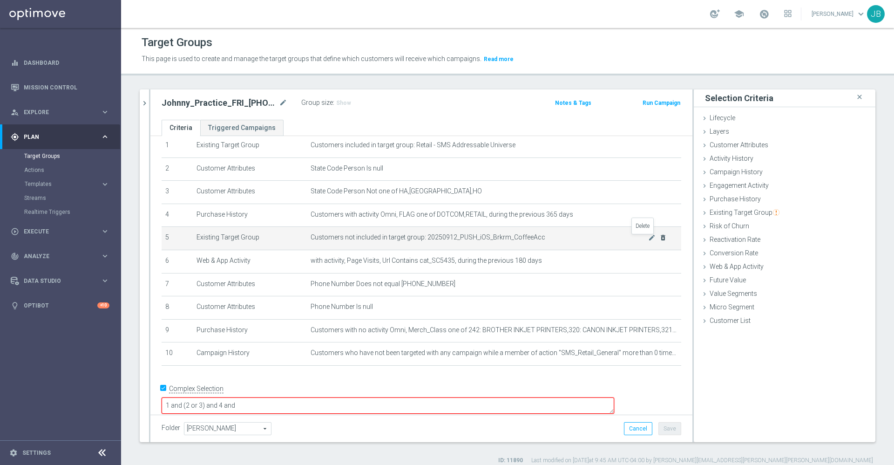
click at [659, 240] on icon "delete_forever" at bounding box center [662, 237] width 7 height 7
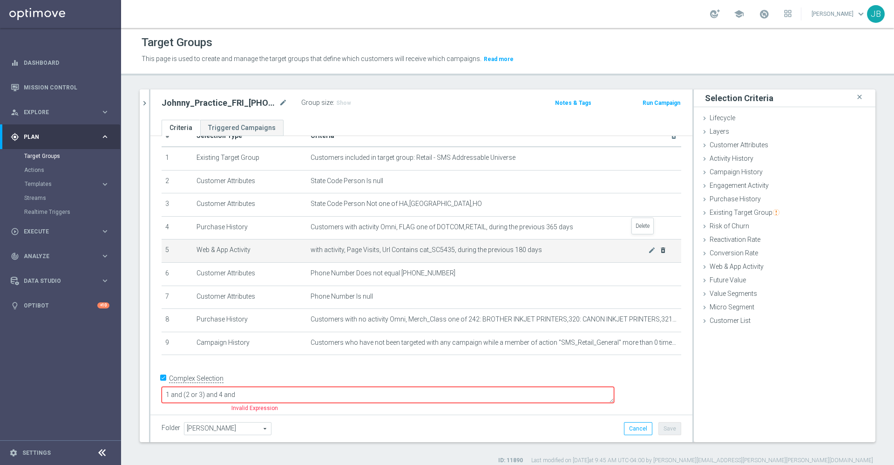
scroll to position [11, 0]
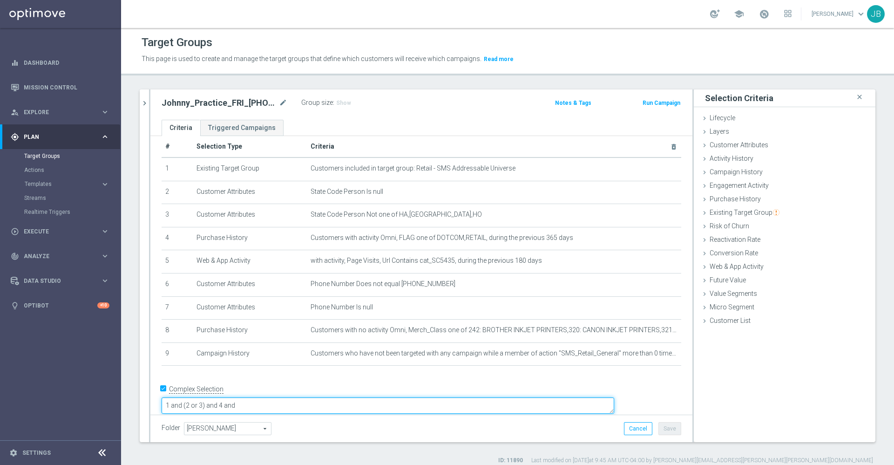
click at [307, 397] on textarea "1 and (2 or 3) and 4 and" at bounding box center [388, 405] width 452 height 16
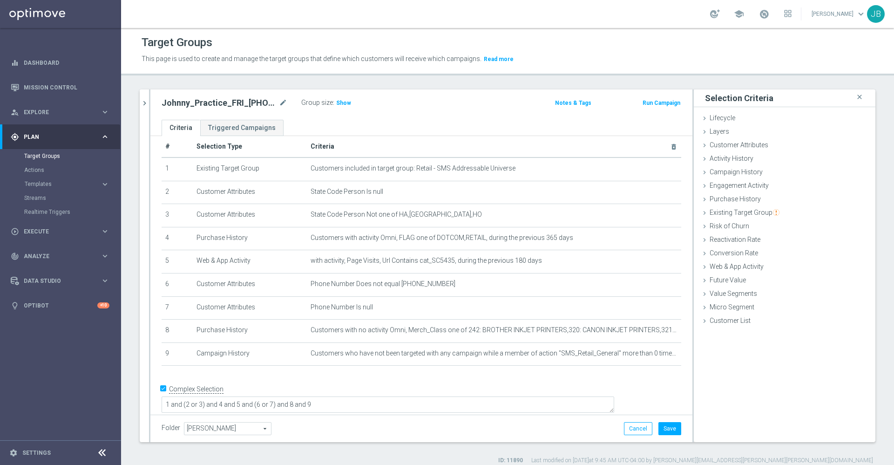
scroll to position [10, 0]
click at [352, 103] on div "Group size : Show" at bounding box center [347, 101] width 93 height 11
click at [347, 103] on span "Show" at bounding box center [343, 103] width 15 height 7
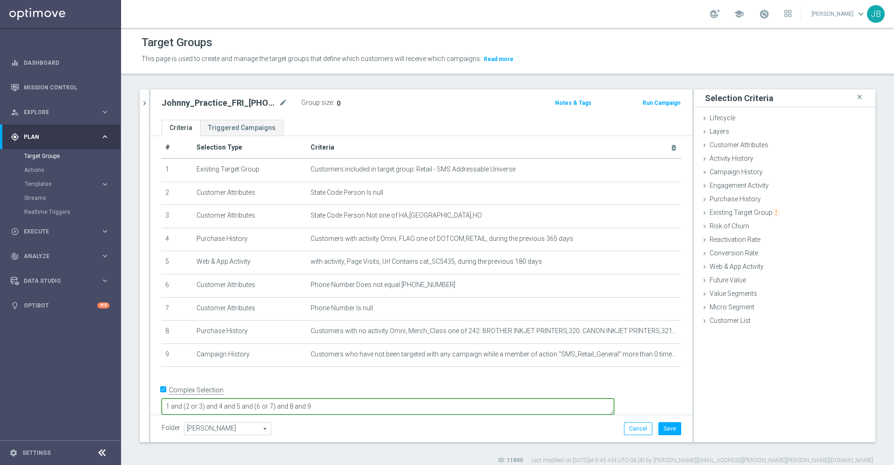
click at [302, 398] on textarea "1 and (2 or 3) and 4 and 5 and (6 or 7) and 8 and 9" at bounding box center [388, 406] width 452 height 16
click at [306, 398] on textarea "1 and (2 or 3) and 4 and 5 and (6 or 7) and 8 and 9" at bounding box center [388, 406] width 452 height 16
click at [302, 398] on textarea "1 and (2 or 3) and 4 and 5 and (6 or 7) and 8 and 9" at bounding box center [388, 406] width 452 height 16
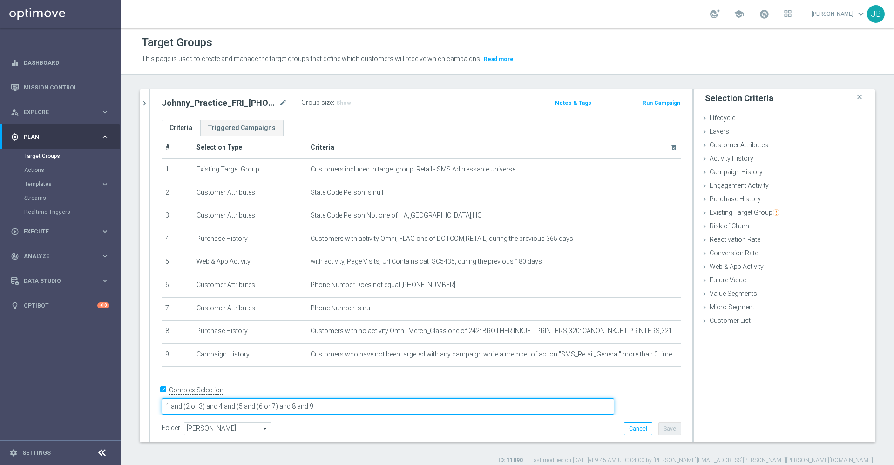
click at [309, 399] on textarea "1 and (2 or 3) and 4 and (5 and (6 or 7) and 8 and 9" at bounding box center [388, 406] width 452 height 16
drag, startPoint x: 411, startPoint y: 393, endPoint x: 374, endPoint y: 396, distance: 36.9
click at [374, 398] on textarea "1 and (2 or 3) and 4 and (5 or 9) and (6 or 7) and 8 and 9" at bounding box center [388, 406] width 452 height 16
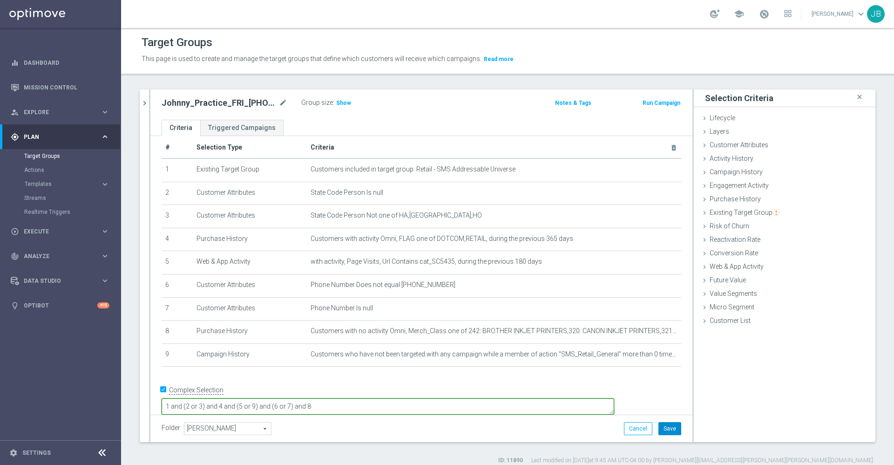
type textarea "1 and (2 or 3) and 4 and (5 or 9) and (6 or 7) and 8"
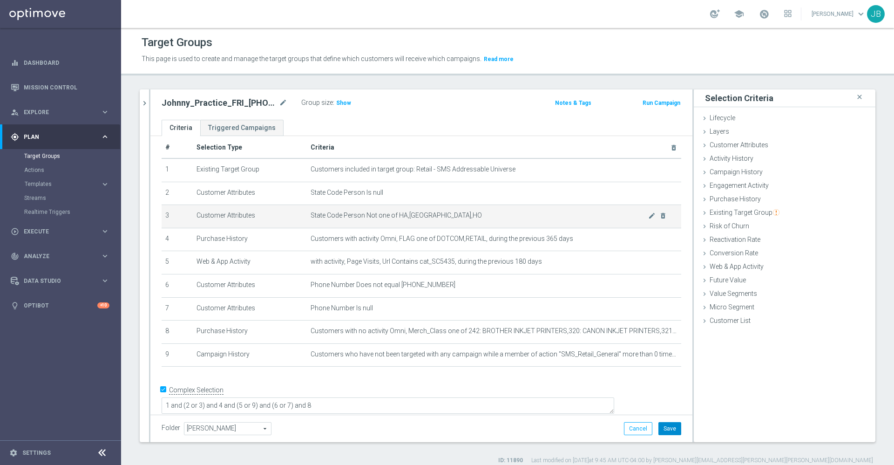
drag, startPoint x: 662, startPoint y: 426, endPoint x: 527, endPoint y: 206, distance: 257.8
click at [531, 212] on div "Johnny_Practice_FRI_20250912_SMS_RET_Printer mode_edit Group size : Show Notes …" at bounding box center [421, 265] width 542 height 352
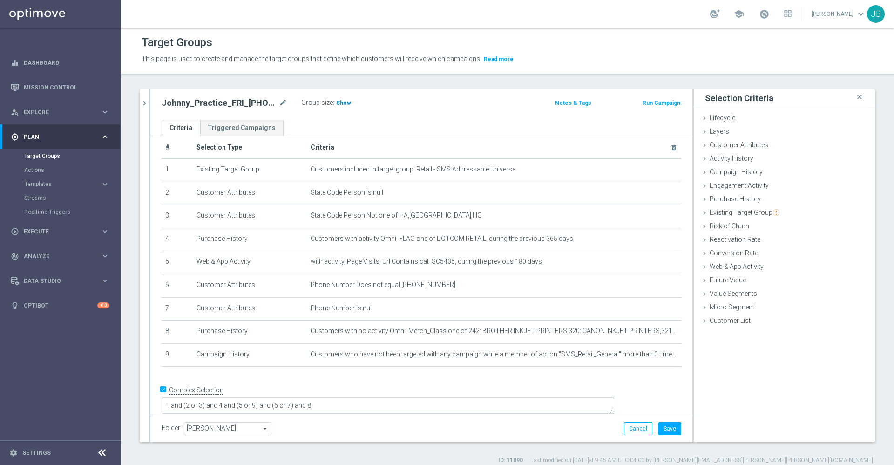
click at [345, 103] on span "Show" at bounding box center [343, 103] width 15 height 7
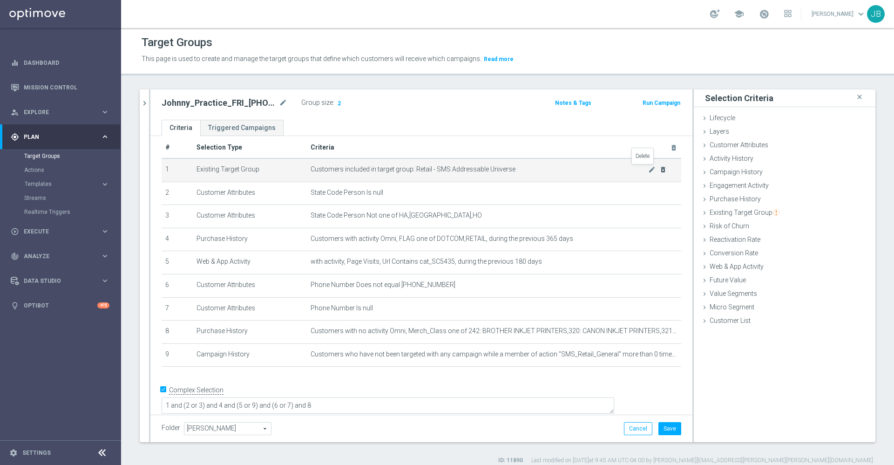
click at [659, 168] on icon "delete_forever" at bounding box center [662, 169] width 7 height 7
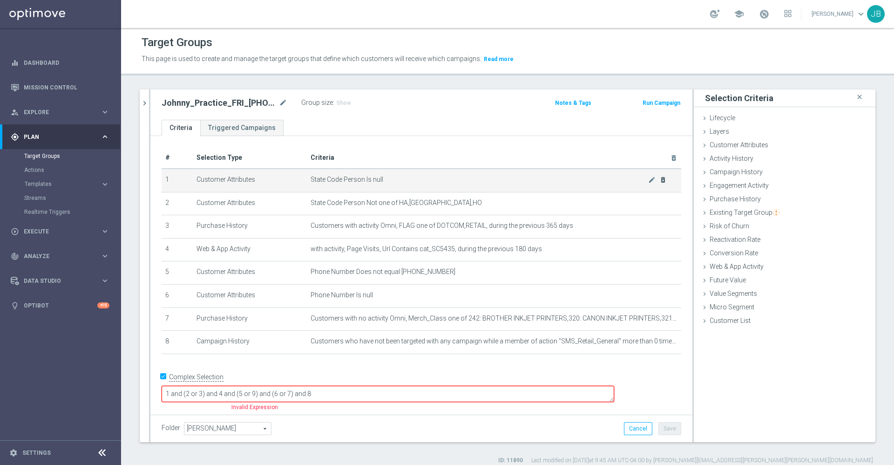
scroll to position [0, 0]
click at [646, 169] on td "State Code Person Is null mode_edit delete_forever" at bounding box center [494, 180] width 374 height 23
click at [659, 176] on icon "delete_forever" at bounding box center [662, 179] width 7 height 7
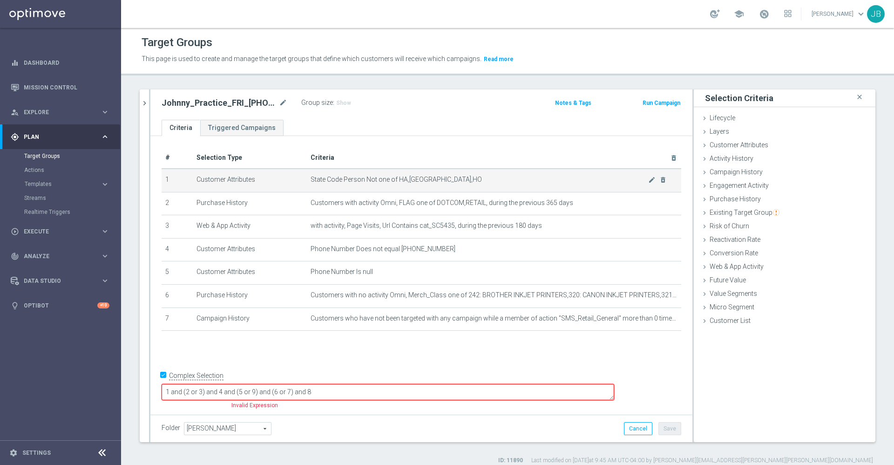
click at [653, 184] on td "State Code Person Not one of HA,HI,HO mode_edit delete_forever" at bounding box center [494, 180] width 374 height 23
click at [659, 182] on icon "delete_forever" at bounding box center [662, 179] width 7 height 7
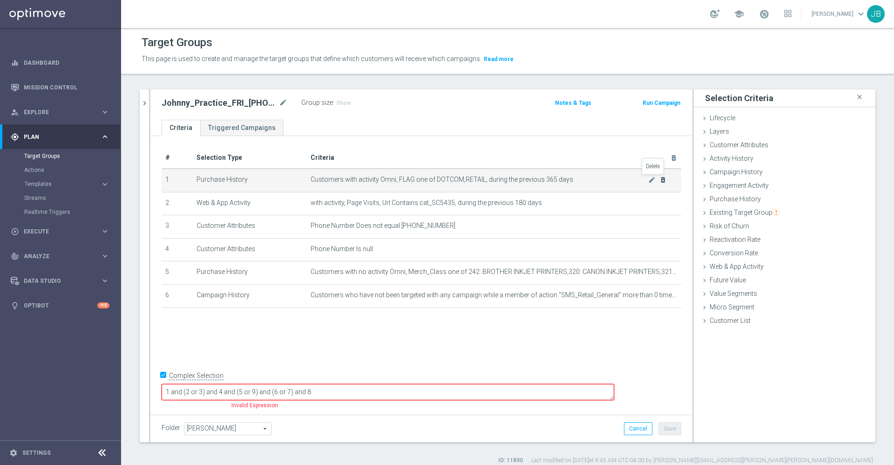
click at [659, 182] on icon "delete_forever" at bounding box center [662, 179] width 7 height 7
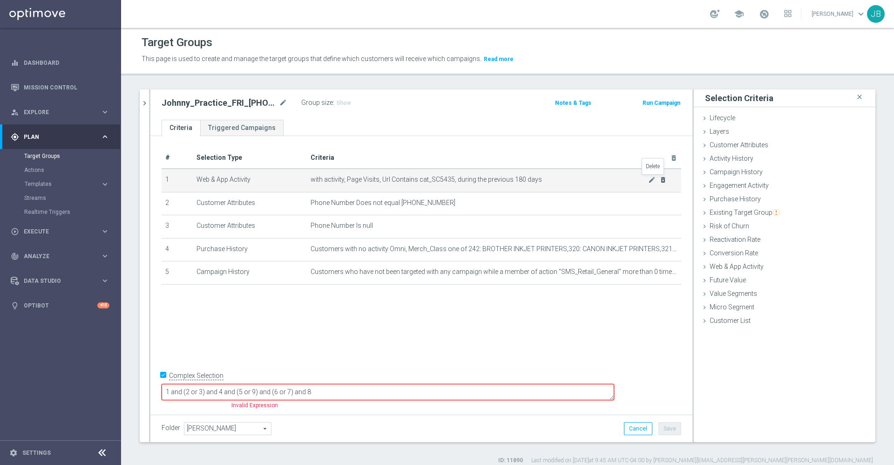
click at [659, 182] on icon "delete_forever" at bounding box center [662, 179] width 7 height 7
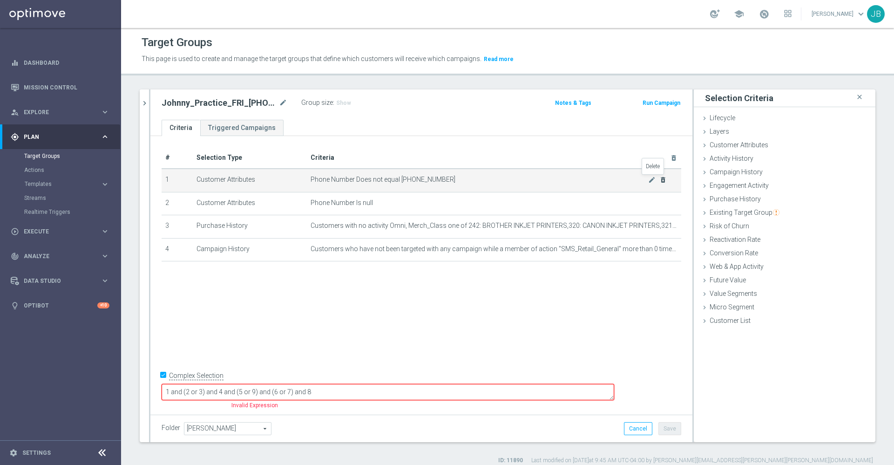
click at [659, 182] on icon "delete_forever" at bounding box center [662, 179] width 7 height 7
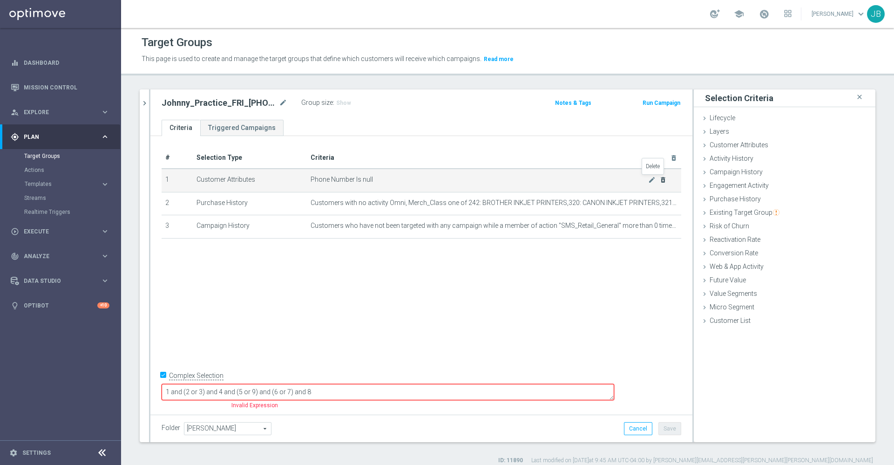
click at [659, 182] on icon "delete_forever" at bounding box center [662, 179] width 7 height 7
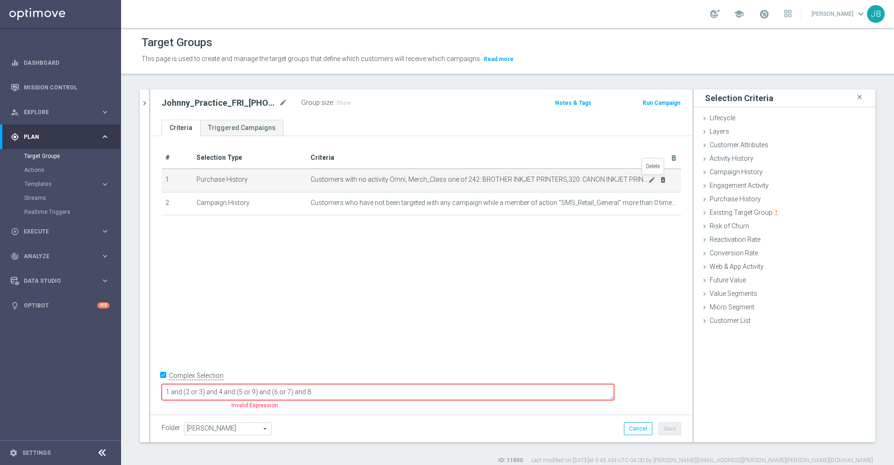
click at [659, 182] on icon "delete_forever" at bounding box center [662, 179] width 7 height 7
checkbox input "false"
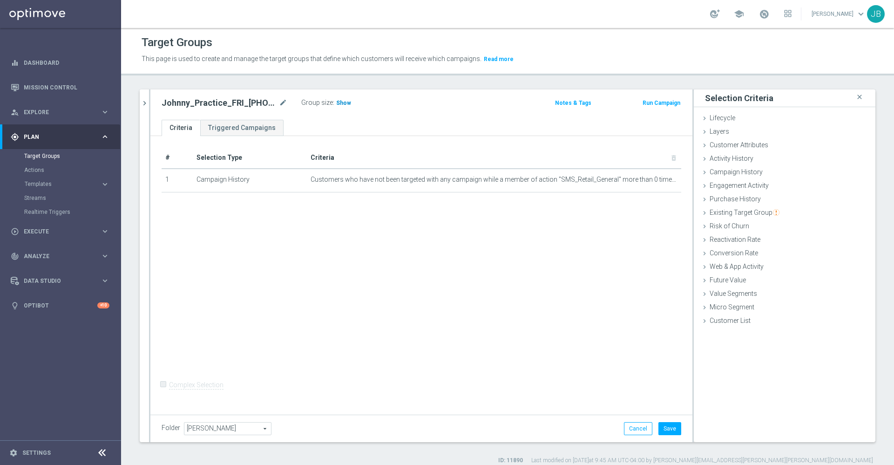
click at [340, 105] on span "Show" at bounding box center [343, 103] width 15 height 7
click at [637, 432] on button "Cancel" at bounding box center [638, 428] width 28 height 13
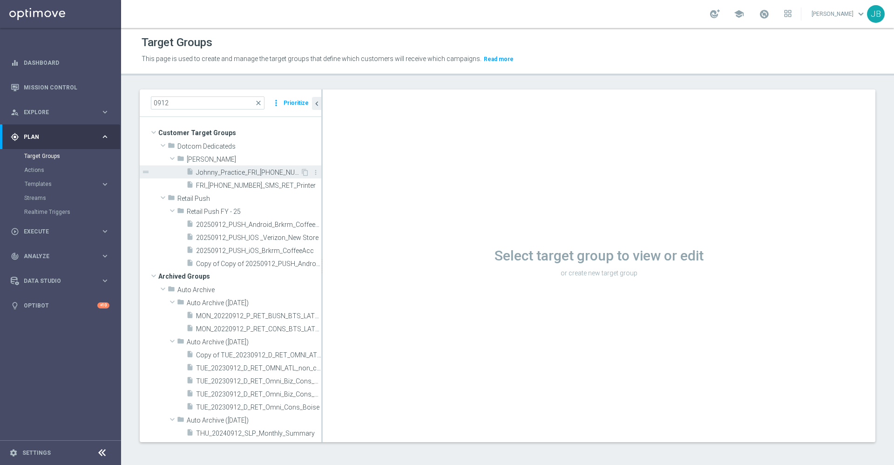
click at [241, 171] on span "Johnny_Practice_FRI_20250912_SMS_RET_Printer" at bounding box center [248, 173] width 104 height 8
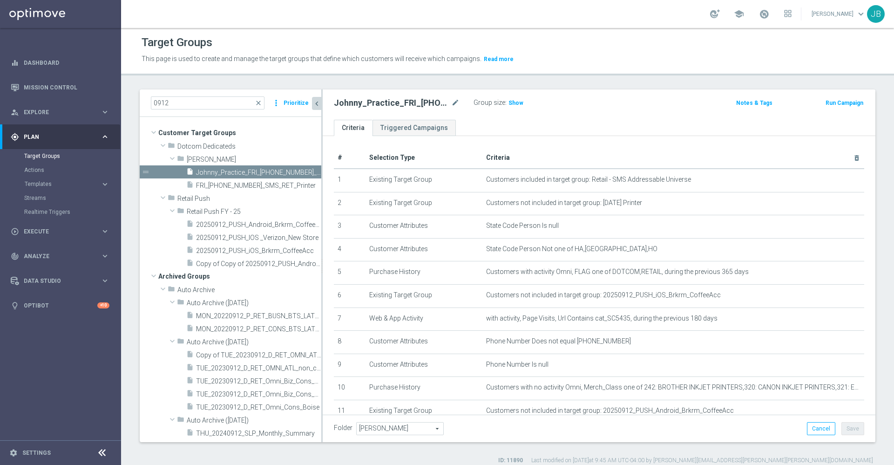
click at [318, 106] on icon "chevron_left" at bounding box center [316, 103] width 9 height 9
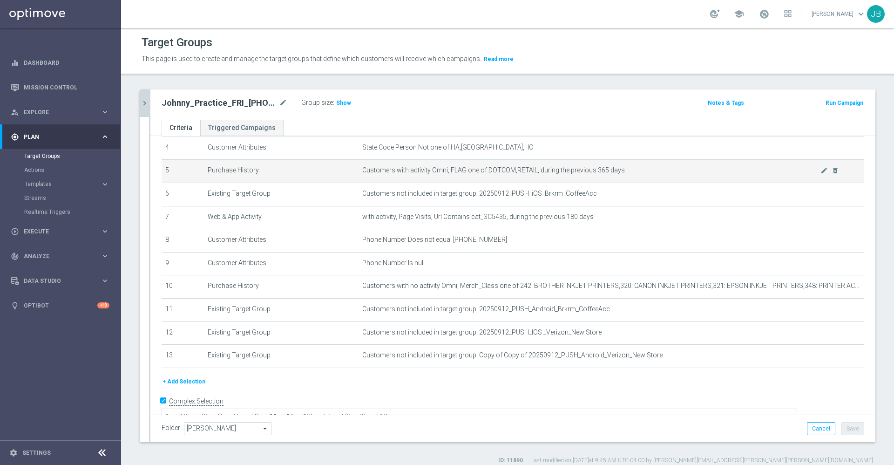
scroll to position [115, 0]
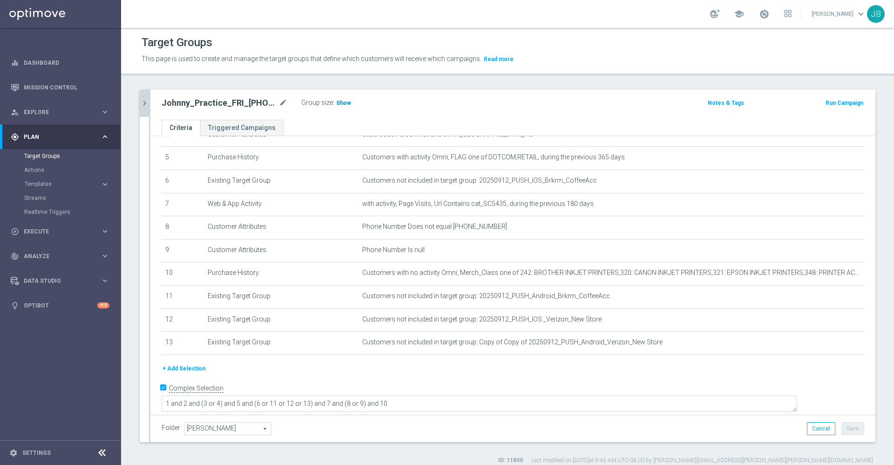
click at [340, 104] on span "Show" at bounding box center [343, 103] width 15 height 7
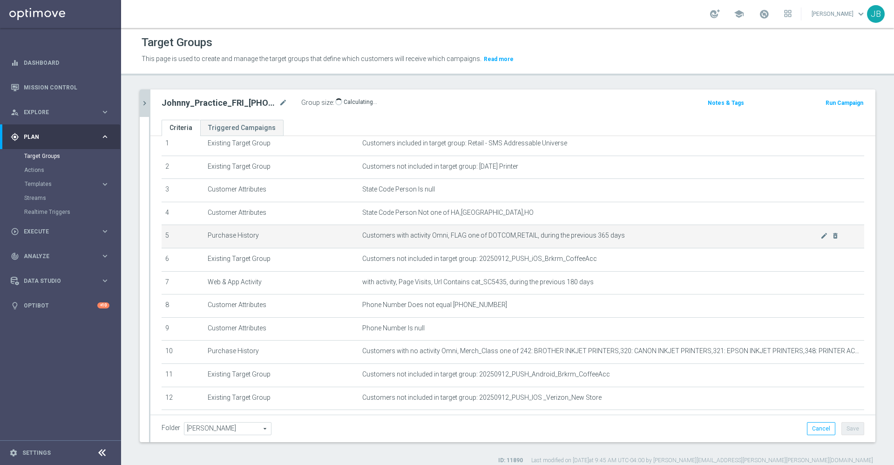
scroll to position [0, 0]
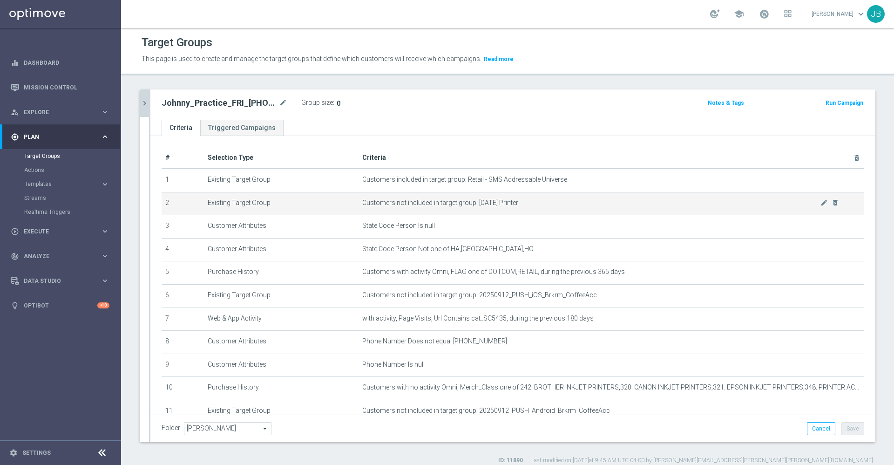
click at [816, 207] on td "Customers not included in target group: 9.12.25 Printer mode_edit delete_forever" at bounding box center [611, 203] width 506 height 23
click at [831, 203] on icon "delete_forever" at bounding box center [834, 202] width 7 height 7
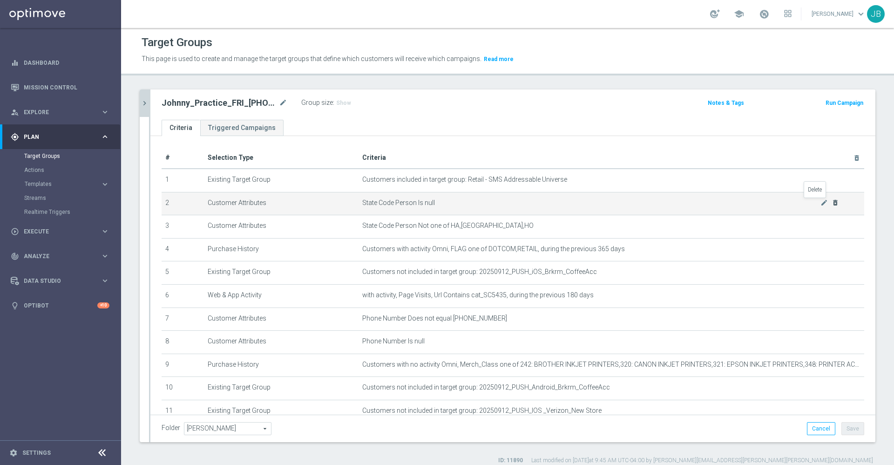
click at [831, 203] on icon "delete_forever" at bounding box center [834, 202] width 7 height 7
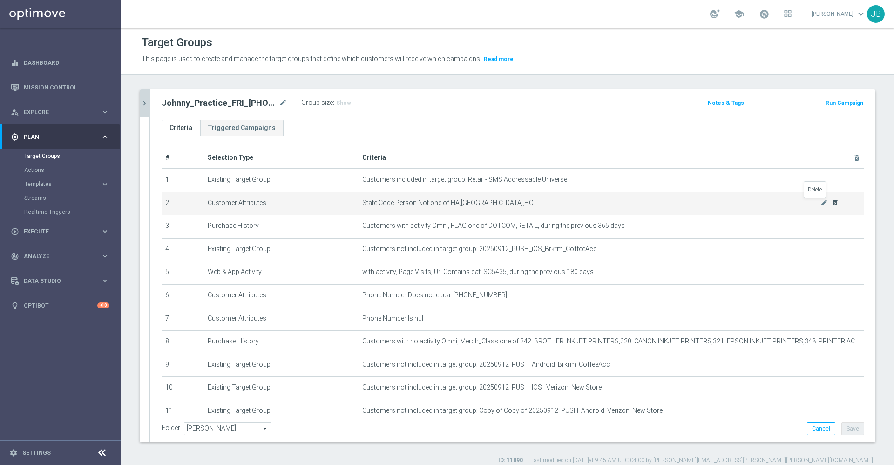
click at [831, 203] on icon "delete_forever" at bounding box center [834, 202] width 7 height 7
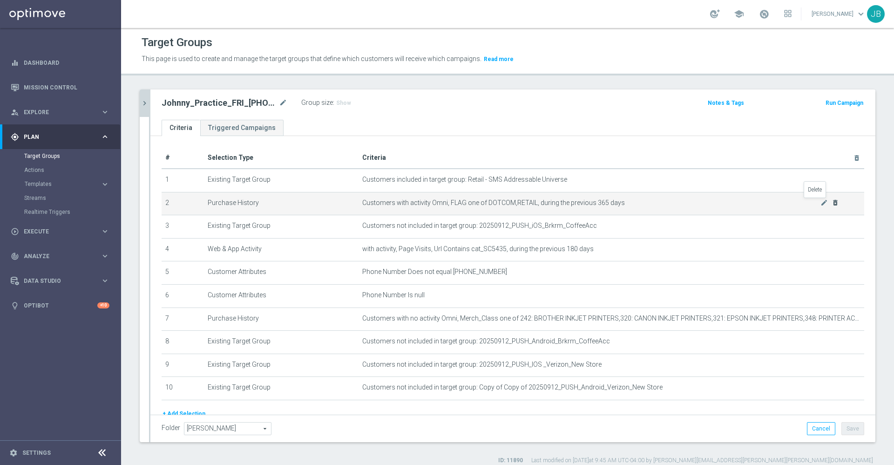
click at [831, 203] on icon "delete_forever" at bounding box center [834, 202] width 7 height 7
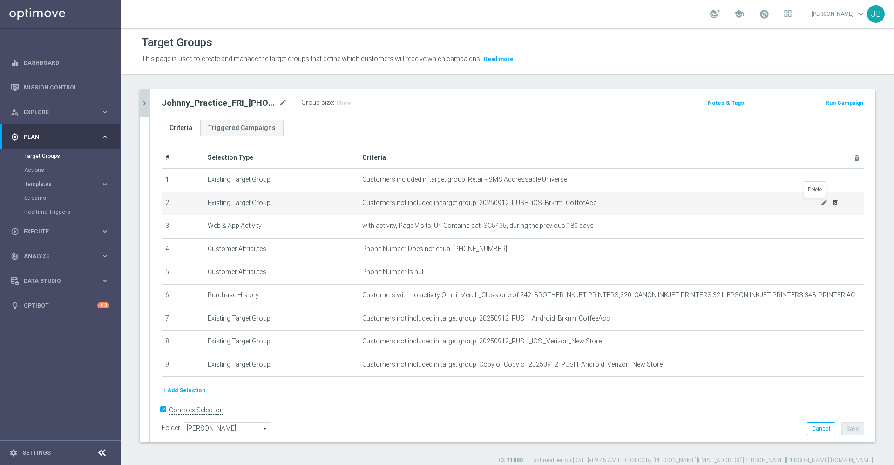
click at [831, 203] on icon "delete_forever" at bounding box center [834, 202] width 7 height 7
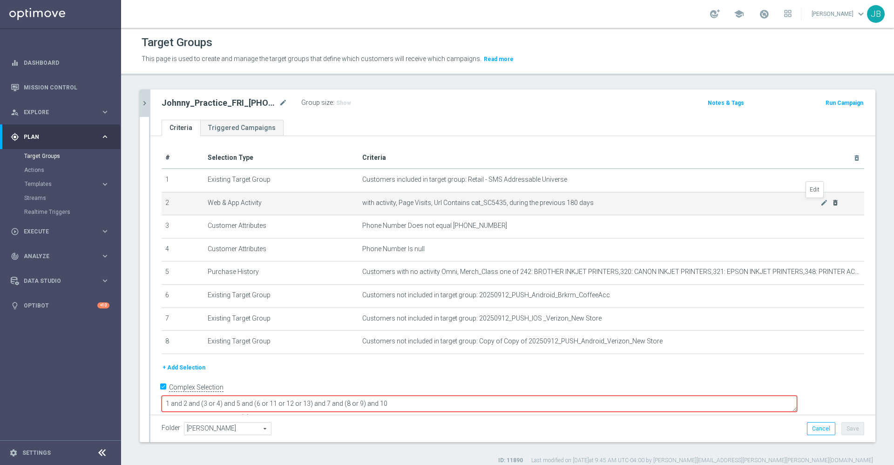
click at [820, 203] on icon "mode_edit" at bounding box center [823, 202] width 7 height 7
click at [814, 203] on as-split "0912 close more_vert Prioritize Customer Target Groups library_add create_new_f…" at bounding box center [508, 265] width 736 height 352
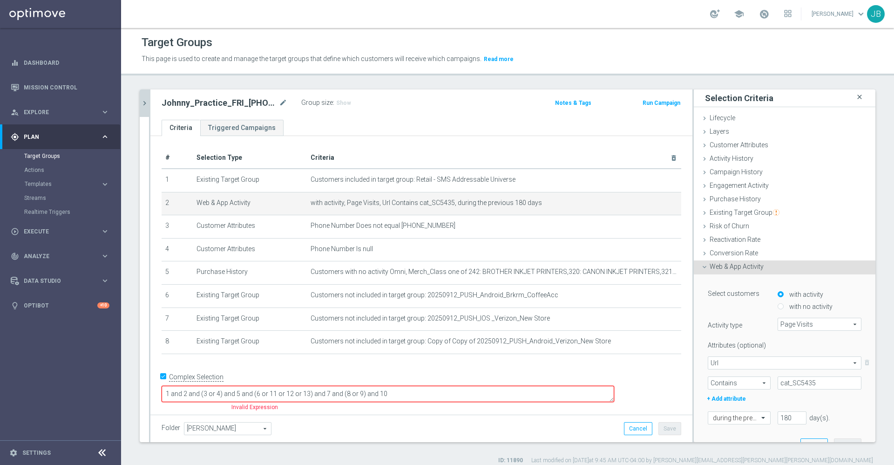
click at [855, 96] on icon "close" at bounding box center [859, 97] width 9 height 13
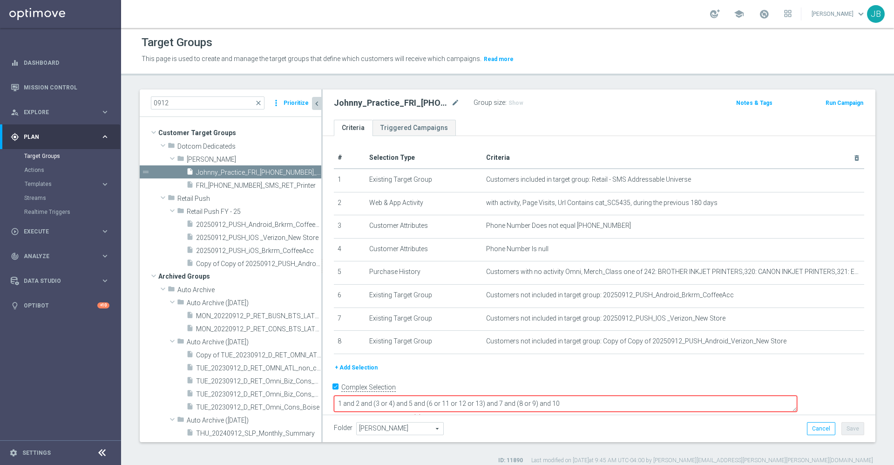
click at [318, 105] on icon "chevron_left" at bounding box center [316, 103] width 9 height 9
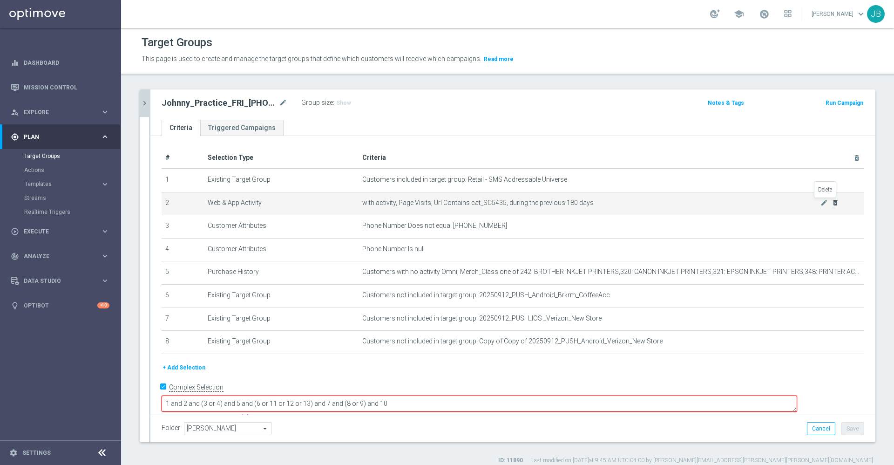
click at [831, 204] on icon "delete_forever" at bounding box center [834, 202] width 7 height 7
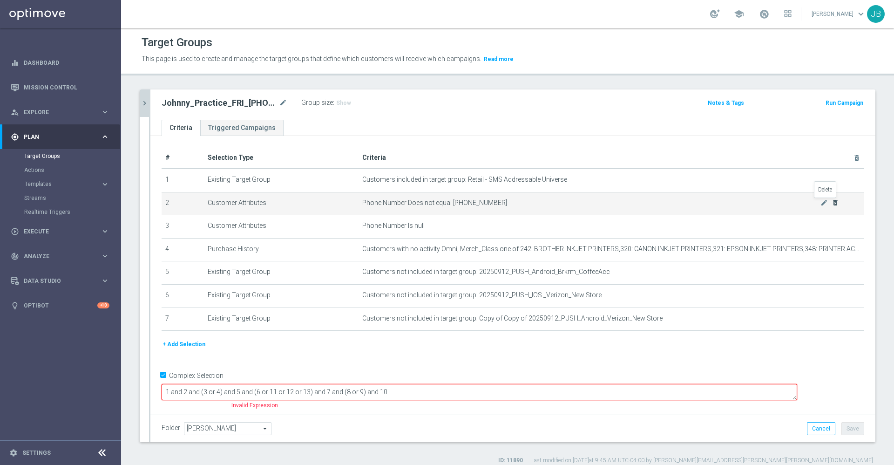
click at [831, 204] on icon "delete_forever" at bounding box center [834, 202] width 7 height 7
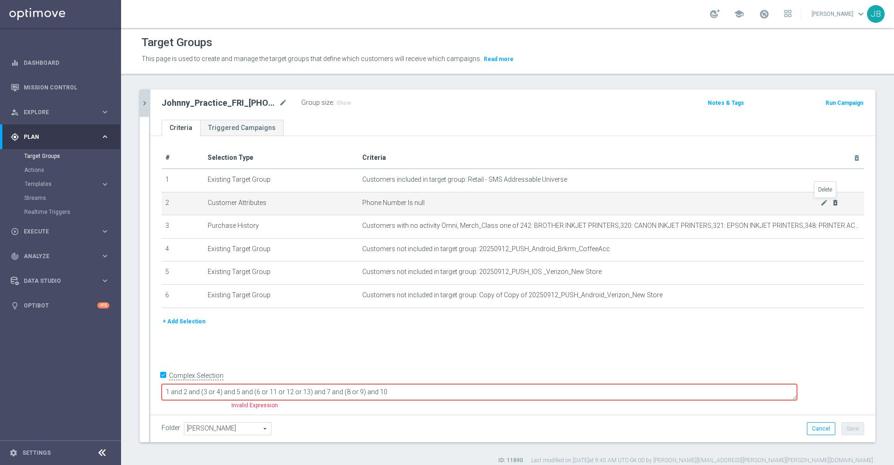
click at [831, 204] on icon "delete_forever" at bounding box center [834, 202] width 7 height 7
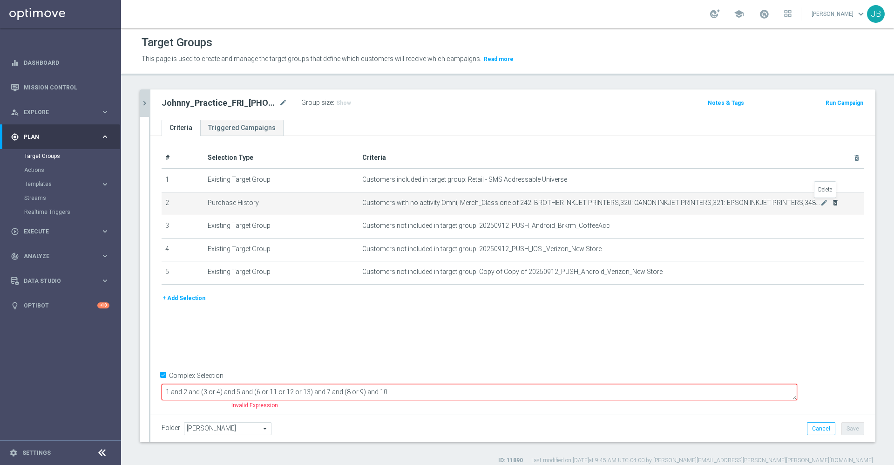
click at [831, 204] on icon "delete_forever" at bounding box center [834, 202] width 7 height 7
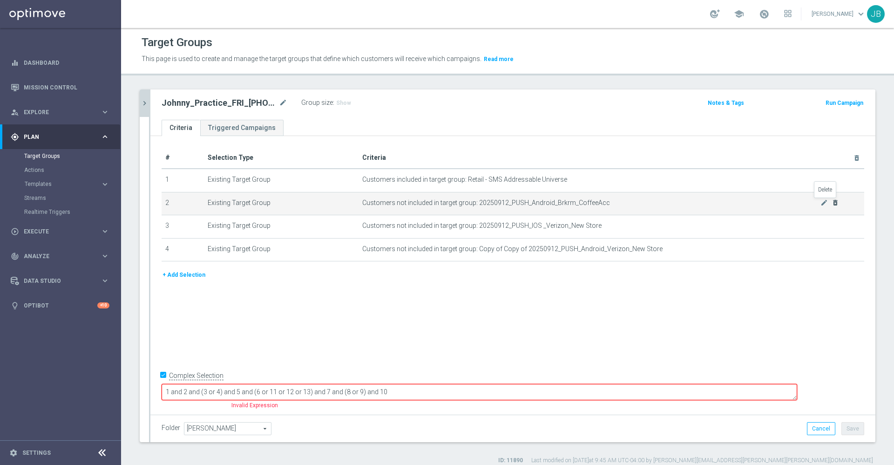
click at [831, 204] on icon "delete_forever" at bounding box center [834, 202] width 7 height 7
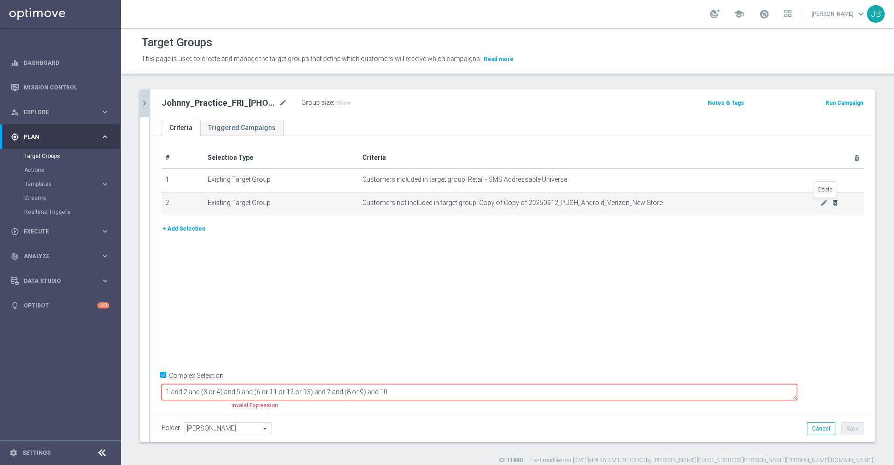
click at [831, 204] on icon "delete_forever" at bounding box center [834, 202] width 7 height 7
checkbox input "false"
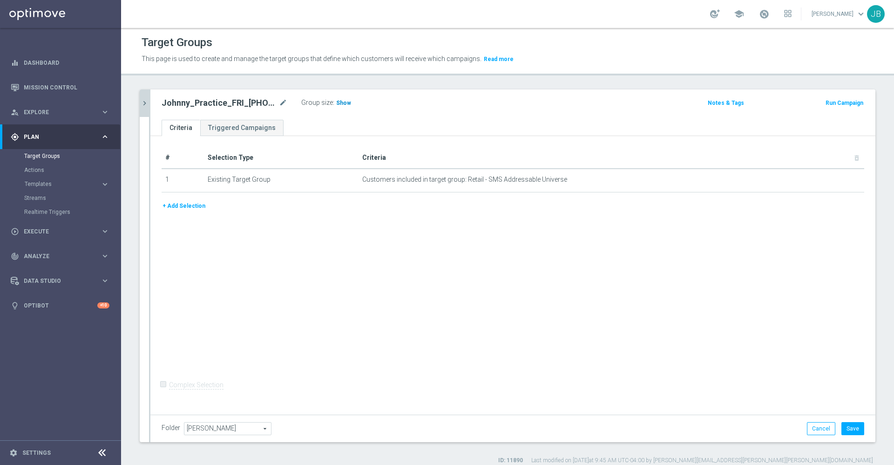
click at [337, 101] on span "Show" at bounding box center [343, 103] width 15 height 7
click at [184, 209] on button "+ Add Selection" at bounding box center [184, 206] width 45 height 10
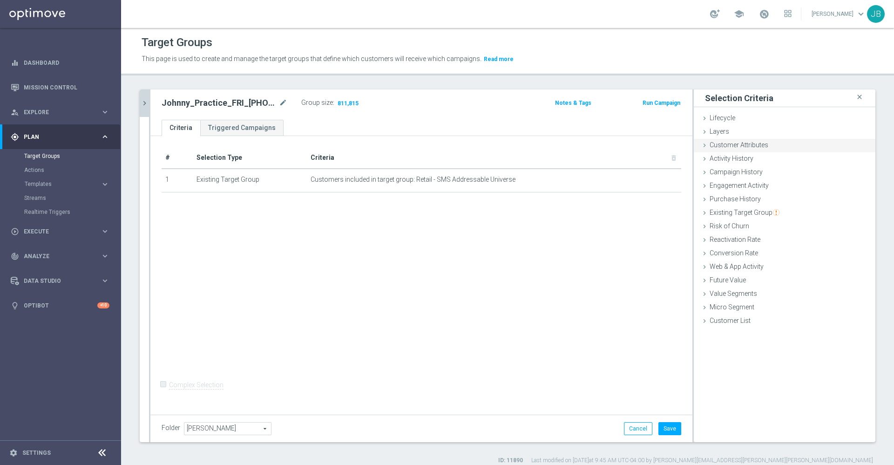
click at [739, 144] on span "Customer Attributes" at bounding box center [738, 144] width 59 height 7
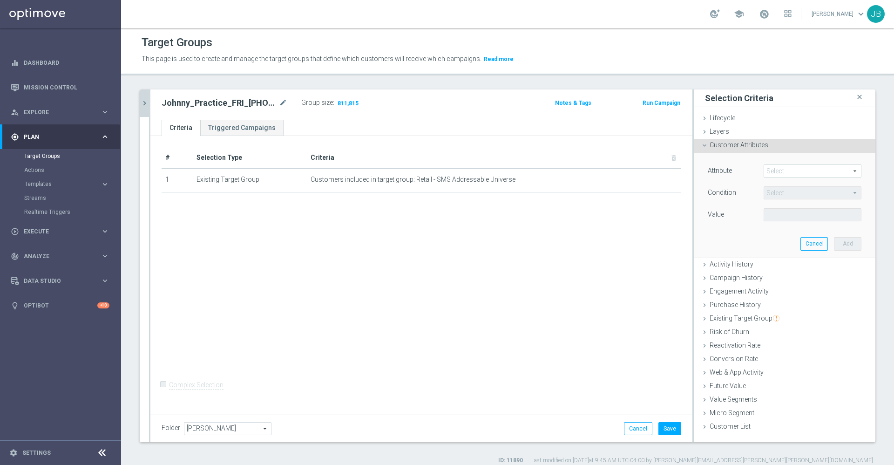
click at [777, 176] on span at bounding box center [812, 171] width 97 height 12
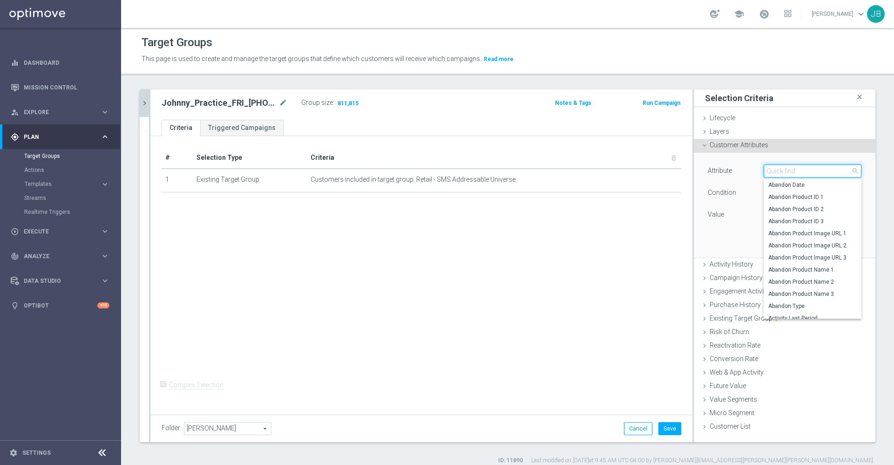
click at [777, 176] on input "search" at bounding box center [812, 170] width 98 height 13
click at [723, 277] on span "Campaign History" at bounding box center [735, 277] width 53 height 7
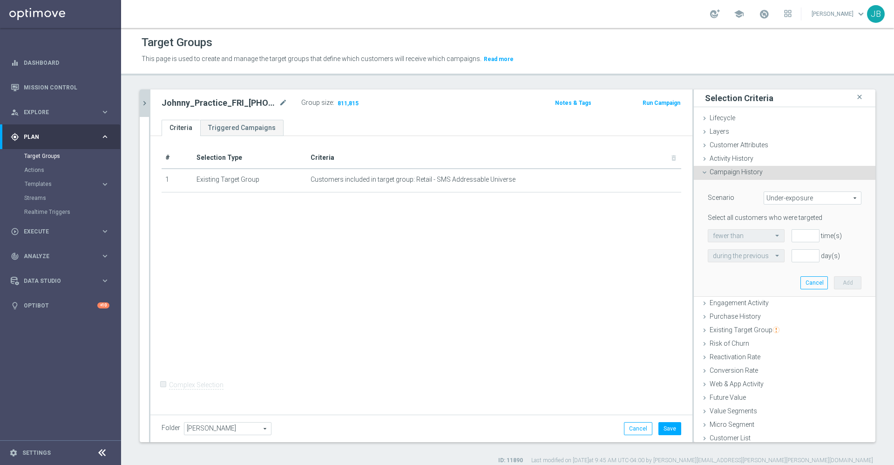
click at [791, 195] on span "Under-exposure" at bounding box center [812, 198] width 97 height 12
click at [774, 259] on span "Custom" at bounding box center [813, 259] width 88 height 7
type input "Custom"
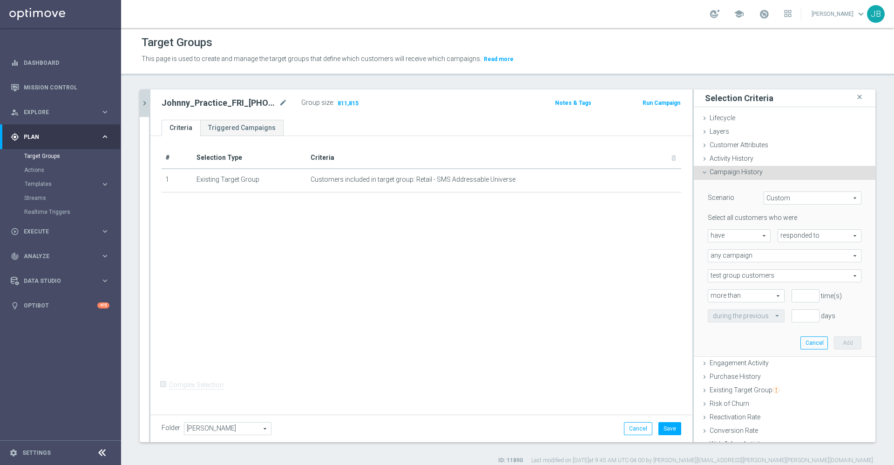
click at [778, 235] on span "responded to" at bounding box center [819, 236] width 83 height 12
click at [737, 239] on span "have" at bounding box center [739, 236] width 62 height 12
click at [729, 261] on span "have not" at bounding box center [739, 260] width 53 height 7
type input "have not"
click at [778, 237] on span "responded to" at bounding box center [819, 236] width 83 height 12
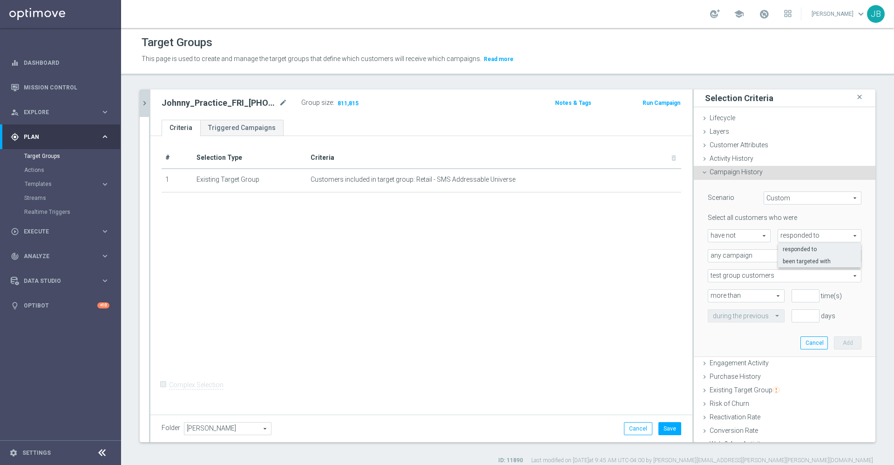
click at [783, 260] on span "been targeted with" at bounding box center [820, 260] width 74 height 7
type input "been targeted with"
click at [753, 255] on span "any campaign" at bounding box center [784, 256] width 153 height 12
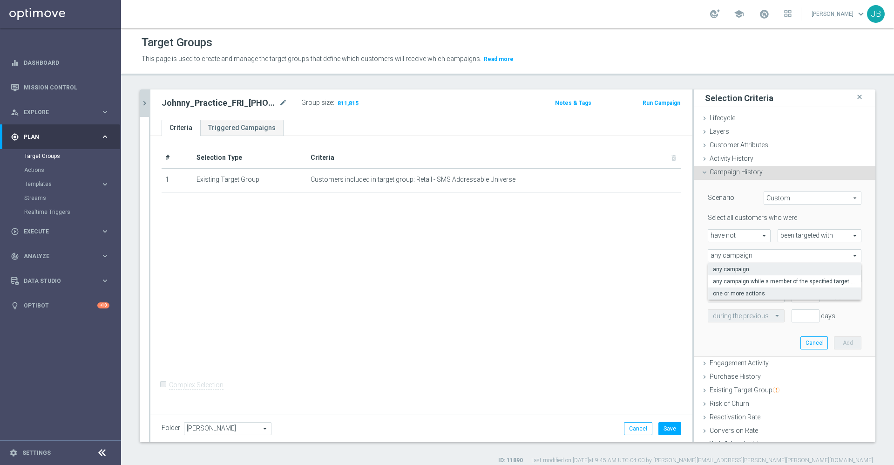
click at [743, 291] on span "one or more actions" at bounding box center [784, 293] width 143 height 7
type input "one or more actions"
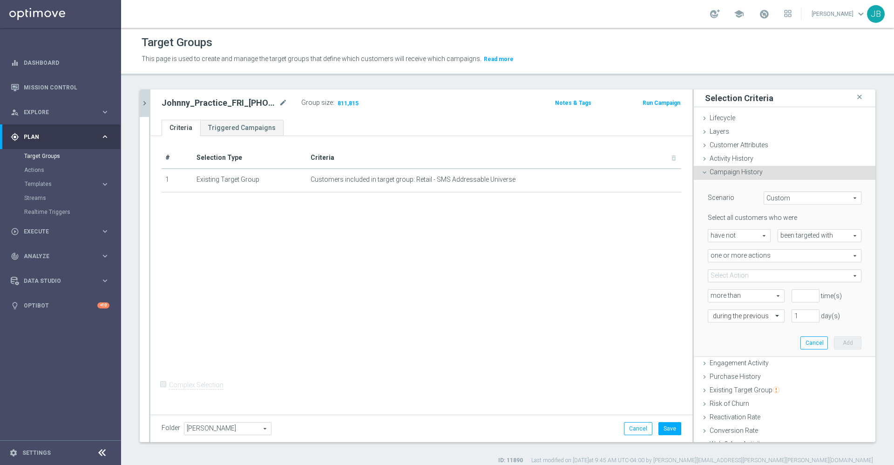
click at [743, 276] on span at bounding box center [784, 276] width 153 height 12
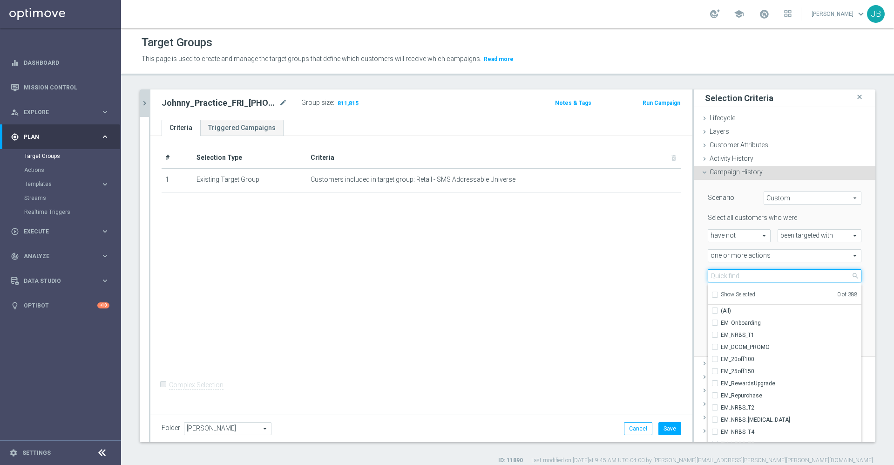
click at [733, 273] on input "search" at bounding box center [785, 275] width 154 height 13
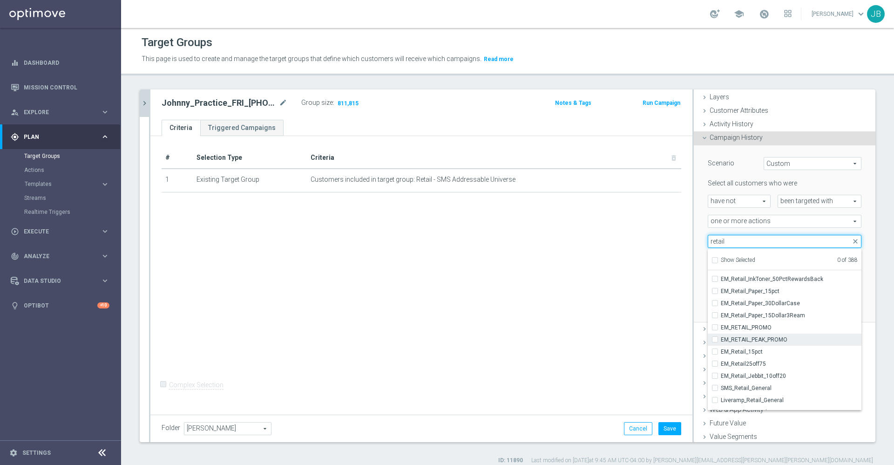
scroll to position [54, 0]
type input "retail"
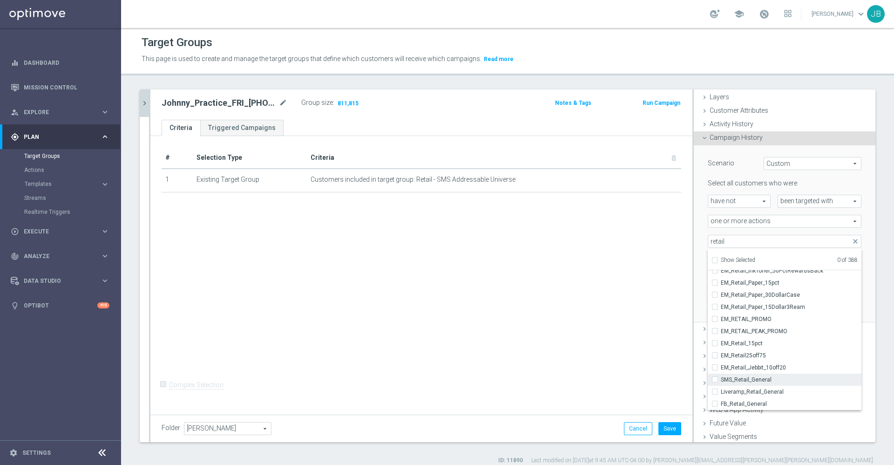
click at [744, 377] on span "SMS_Retail_General" at bounding box center [791, 379] width 141 height 7
click at [721, 377] on input "SMS_Retail_General" at bounding box center [718, 379] width 6 height 6
checkbox input "true"
type input "SMS_Retail_General"
click at [639, 276] on div "# Selection Type Criteria delete_forever 1 Existing Target Group Customers incl…" at bounding box center [421, 274] width 542 height 276
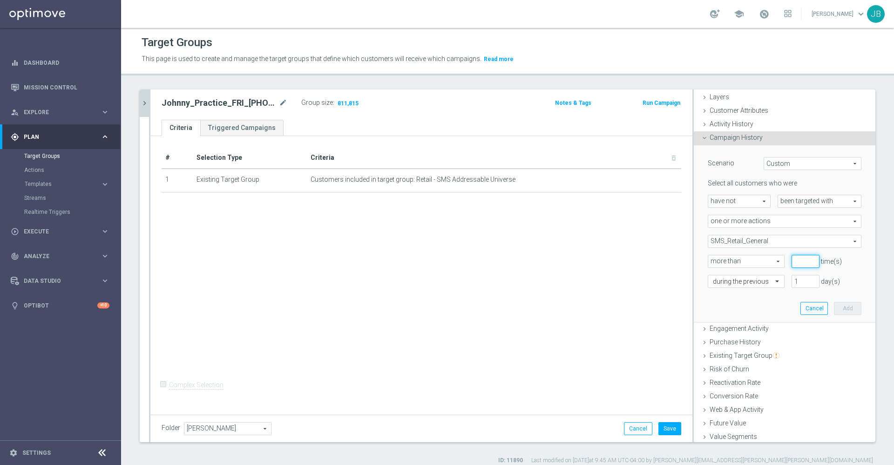
click at [791, 262] on input "number" at bounding box center [805, 261] width 28 height 13
type input "0"
click at [791, 279] on input "1" at bounding box center [805, 281] width 28 height 13
type input "30"
click at [834, 307] on button "Add" at bounding box center [847, 308] width 27 height 13
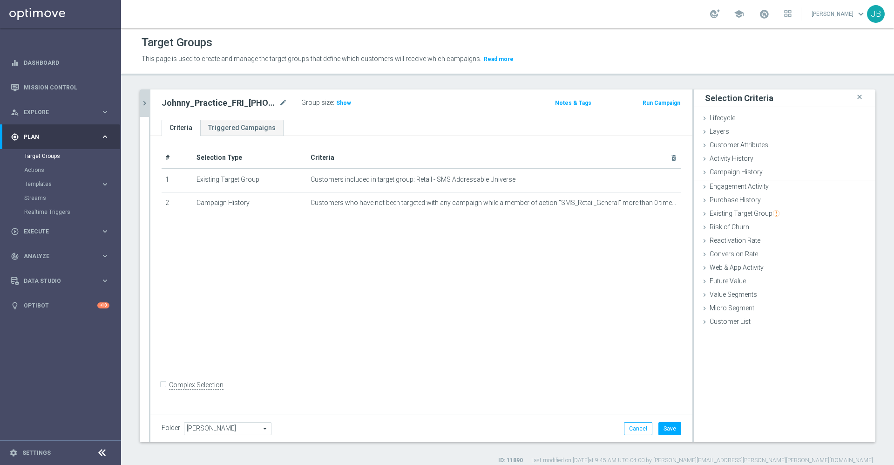
scroll to position [0, 0]
click at [345, 100] on span "Show" at bounding box center [343, 103] width 15 height 7
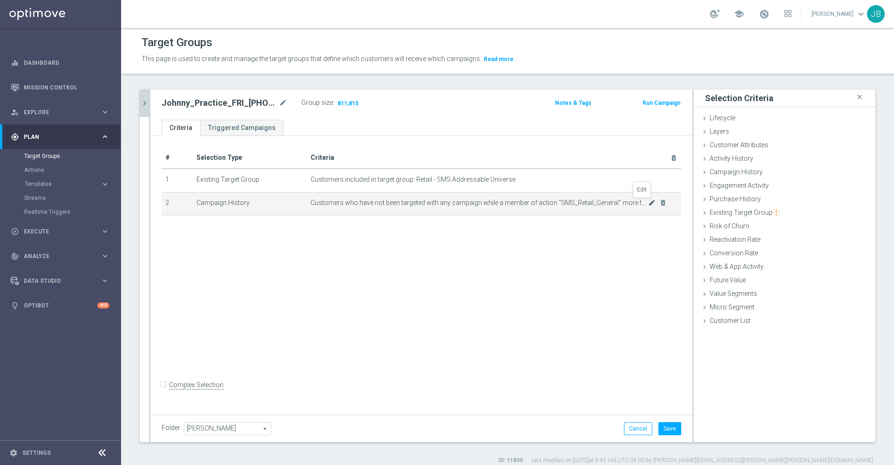
click at [648, 203] on icon "mode_edit" at bounding box center [651, 202] width 7 height 7
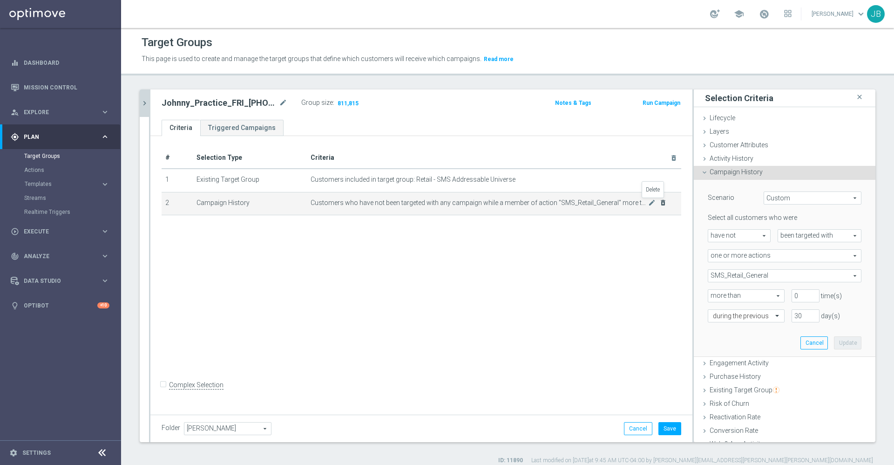
click at [659, 202] on icon "delete_forever" at bounding box center [662, 202] width 7 height 7
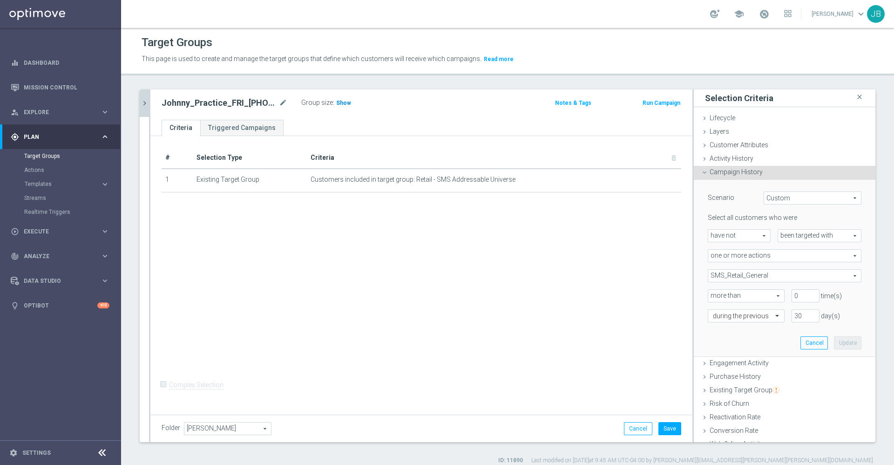
click at [343, 100] on span "Show" at bounding box center [343, 103] width 15 height 7
click at [716, 175] on span "Campaign History" at bounding box center [735, 171] width 53 height 7
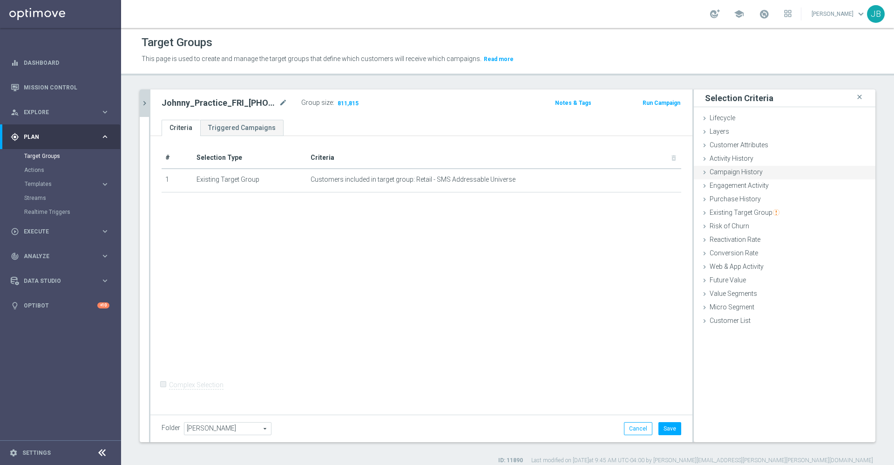
click at [716, 175] on span "Campaign History" at bounding box center [735, 171] width 53 height 7
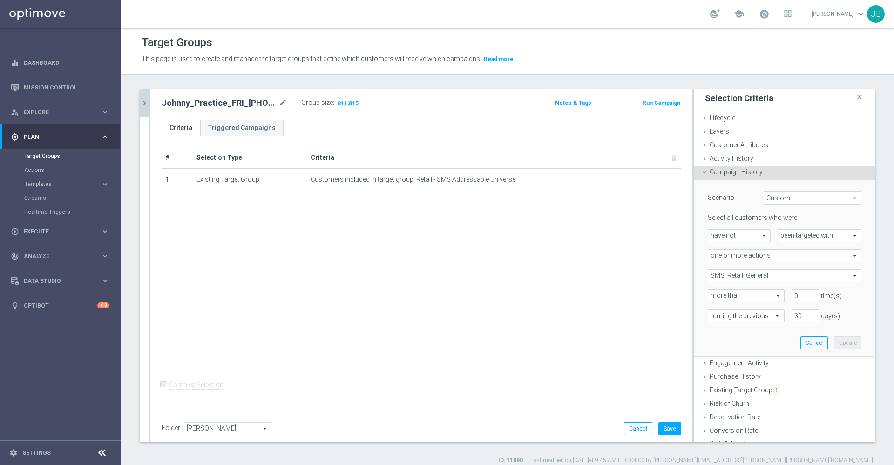
click at [778, 234] on span "been targeted with" at bounding box center [819, 236] width 83 height 12
click at [783, 260] on span "been targeted with" at bounding box center [820, 260] width 74 height 7
click at [760, 257] on span "one or more actions" at bounding box center [784, 256] width 153 height 12
click at [753, 290] on span "one or more actions" at bounding box center [784, 293] width 143 height 7
click at [748, 277] on span "SMS_Retail_General" at bounding box center [784, 276] width 153 height 12
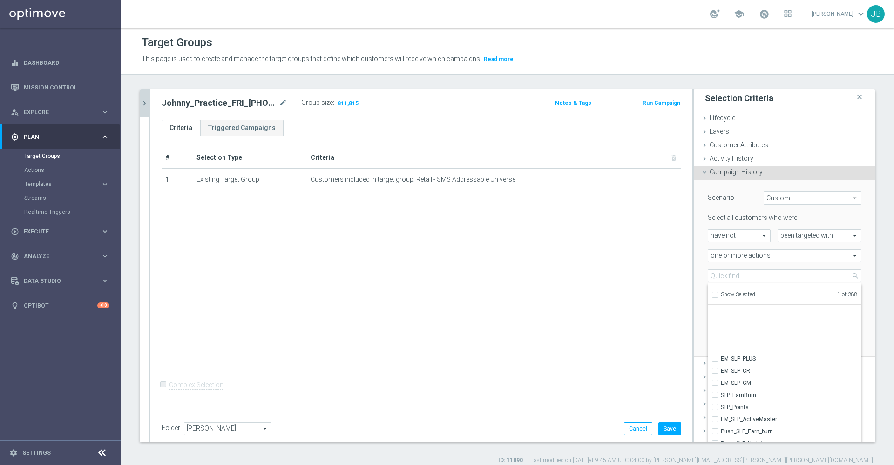
scroll to position [2863, 0]
click at [711, 296] on input "Show Selected" at bounding box center [714, 296] width 6 height 6
checkbox input "true"
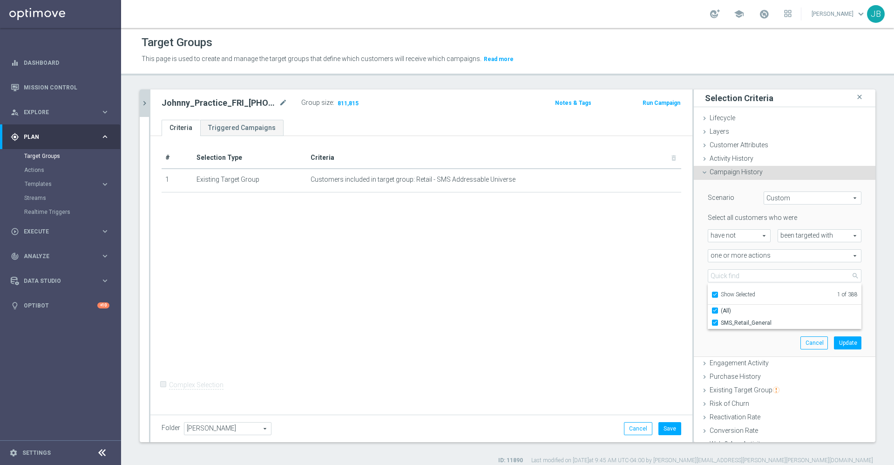
click at [716, 346] on div "Scenario Custom Custom arrow_drop_down search Select all customers who were hav…" at bounding box center [785, 268] width 168 height 176
click at [838, 341] on button "Update" at bounding box center [847, 342] width 27 height 13
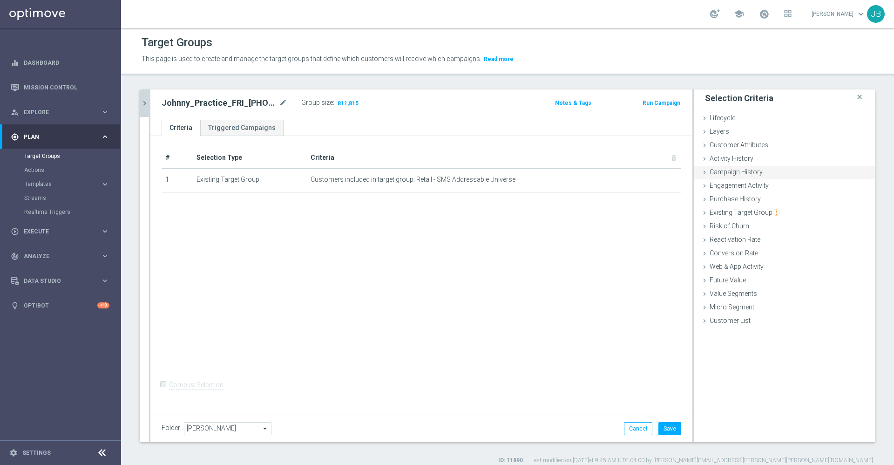
click at [709, 176] on div "Campaign History done selection updated" at bounding box center [785, 173] width 182 height 14
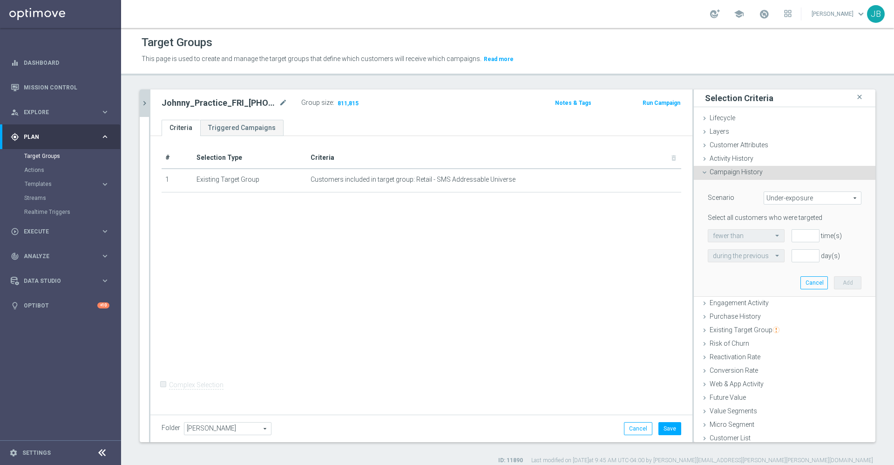
click at [764, 198] on span "Under-exposure" at bounding box center [812, 198] width 97 height 12
click at [778, 224] on span "Infrequent responders" at bounding box center [813, 223] width 88 height 7
click at [775, 201] on span "Infrequent responders" at bounding box center [812, 198] width 97 height 12
click at [780, 236] on span "Targeted with a specific action" at bounding box center [813, 235] width 88 height 7
type input "Targeted with a specific action"
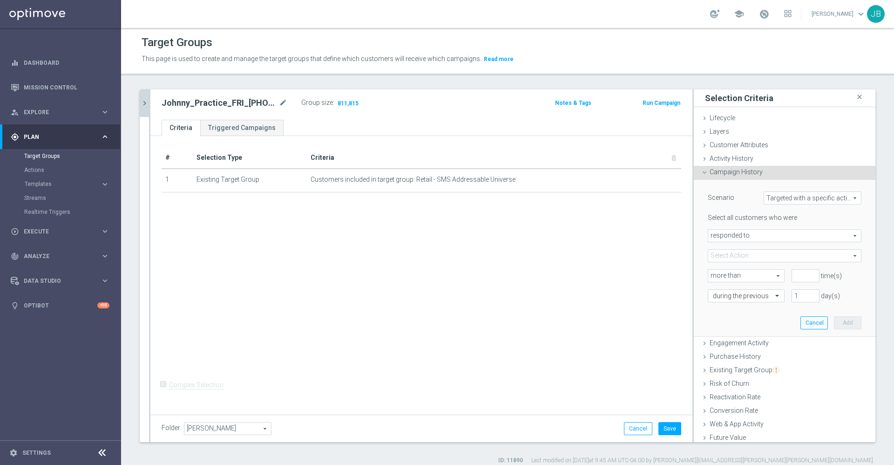
click at [768, 234] on span "responded to" at bounding box center [784, 236] width 153 height 12
click at [753, 260] on span "were targeted with" at bounding box center [784, 260] width 143 height 7
type input "were targeted with"
click at [779, 202] on span "Targeted with a specific action" at bounding box center [812, 198] width 97 height 12
click at [720, 201] on div "Scenario" at bounding box center [729, 198] width 56 height 15
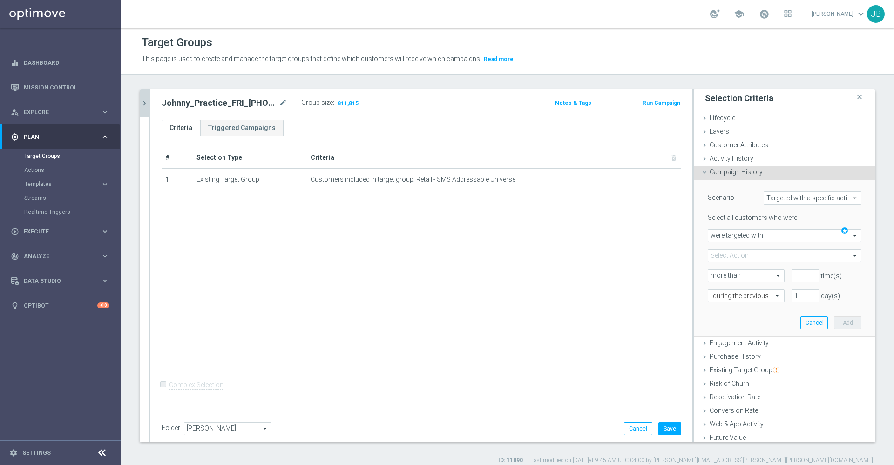
click at [744, 253] on span at bounding box center [784, 256] width 153 height 12
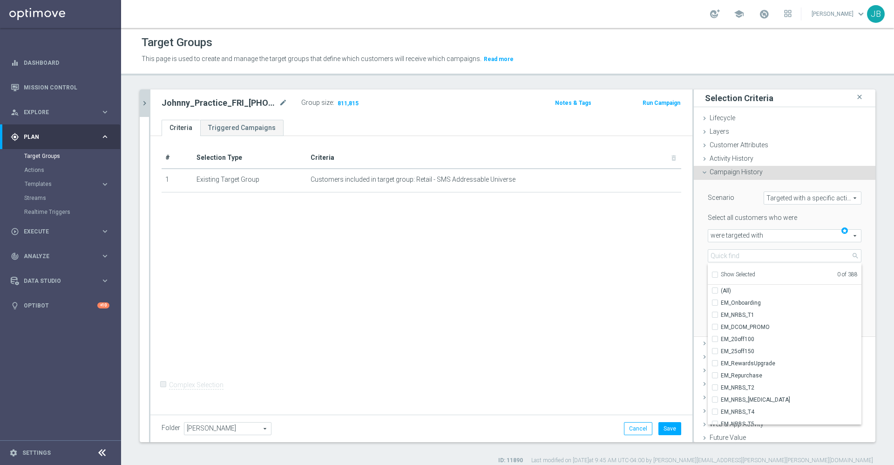
click at [770, 216] on lable "Select all customers who were" at bounding box center [752, 217] width 89 height 7
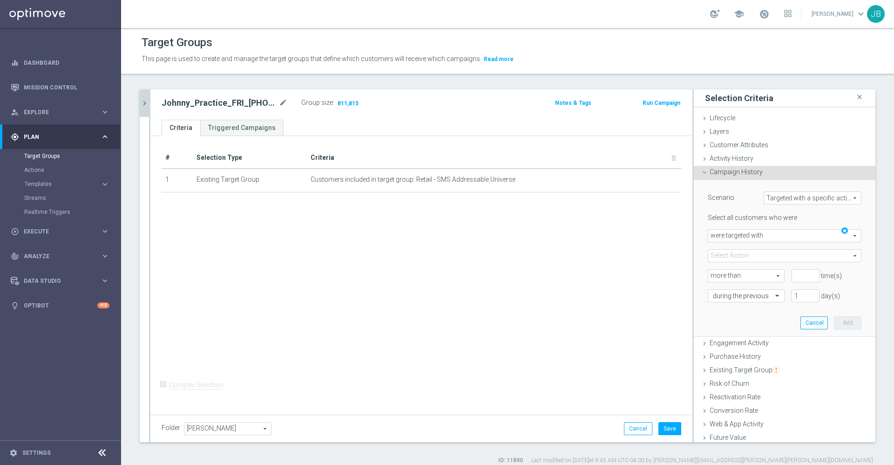
click at [792, 219] on div "Select all customers who were" at bounding box center [785, 217] width 168 height 8
click at [790, 199] on span "Targeted with a specific action" at bounding box center [812, 198] width 97 height 12
click at [789, 254] on label "Custom" at bounding box center [812, 260] width 97 height 12
type input "Custom"
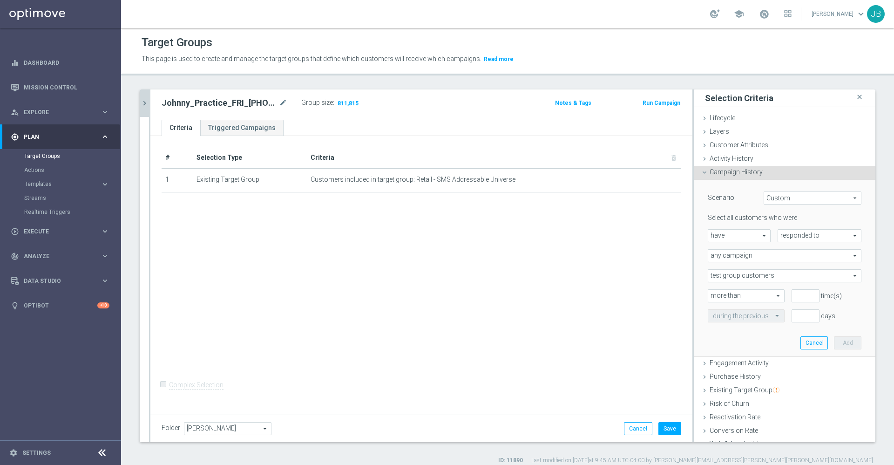
click at [745, 234] on span "have" at bounding box center [739, 236] width 62 height 12
click at [736, 265] on label "have not" at bounding box center [739, 261] width 62 height 12
type input "have not"
click at [803, 233] on span "responded to" at bounding box center [819, 236] width 83 height 12
click at [796, 259] on span "been targeted with" at bounding box center [820, 260] width 74 height 7
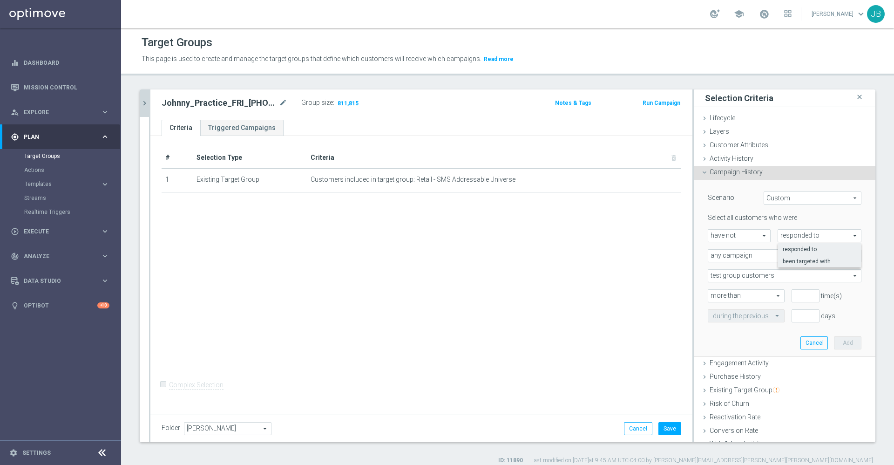
type input "been targeted with"
click at [767, 257] on span "any campaign" at bounding box center [784, 256] width 153 height 12
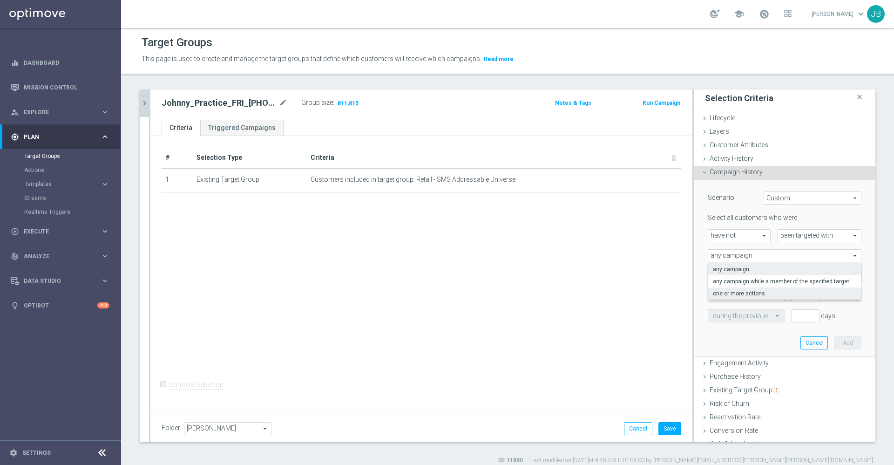
click at [753, 295] on span "one or more actions" at bounding box center [784, 293] width 143 height 7
type input "one or more actions"
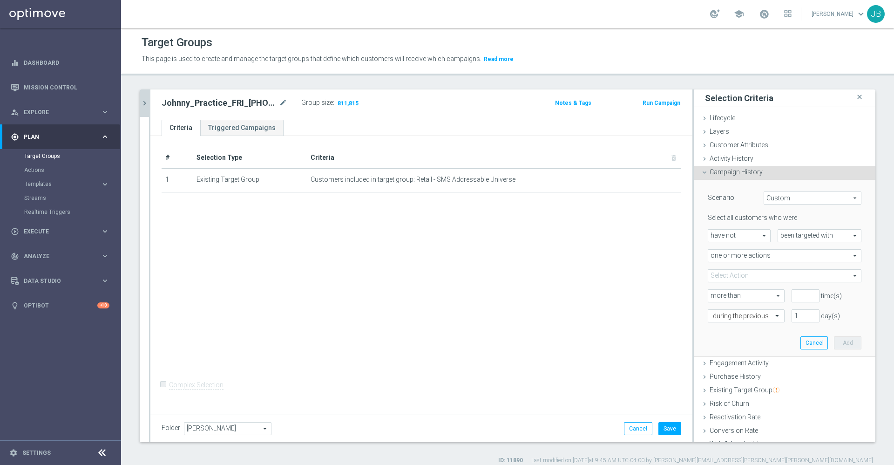
click at [750, 277] on span at bounding box center [784, 276] width 153 height 12
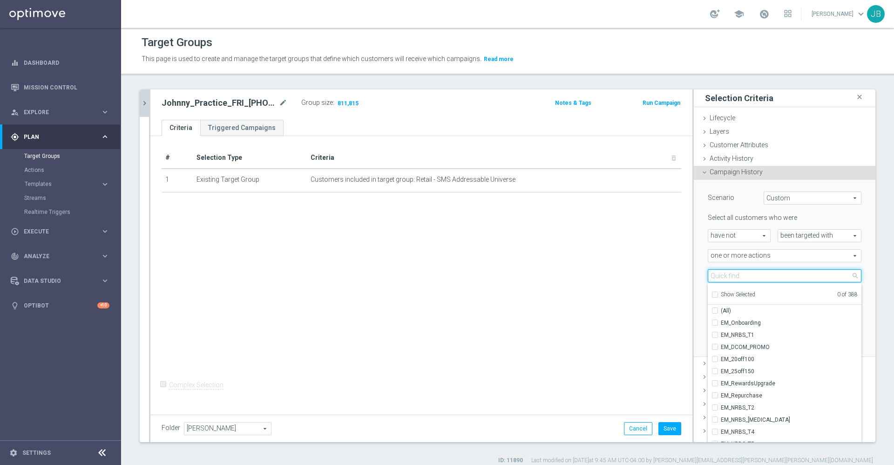
click at [750, 277] on input "search" at bounding box center [785, 275] width 154 height 13
type input "sms"
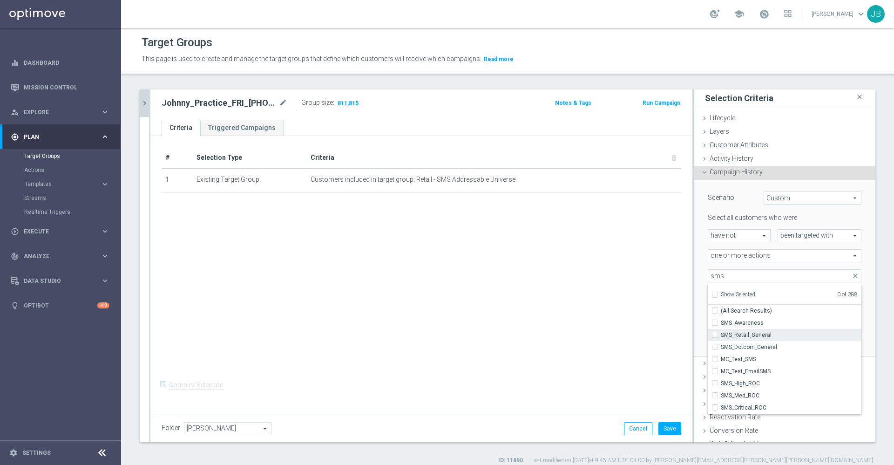
click at [731, 338] on span "SMS_Retail_General" at bounding box center [791, 334] width 141 height 7
click at [721, 338] on input "SMS_Retail_General" at bounding box center [718, 334] width 6 height 6
checkbox input "true"
type input "SMS_Retail_General"
click at [656, 303] on div "# Selection Type Criteria delete_forever 1 Existing Target Group Customers incl…" at bounding box center [421, 274] width 542 height 276
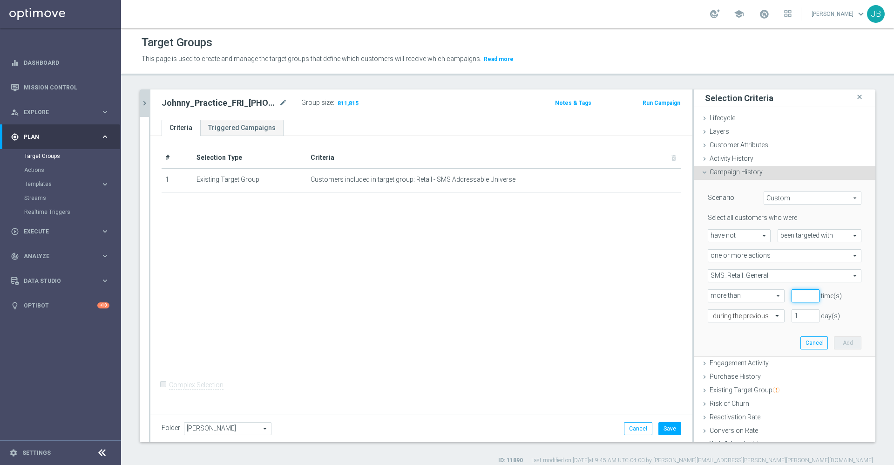
click at [791, 296] on input "number" at bounding box center [805, 295] width 28 height 13
type input "0"
click at [791, 313] on input "1" at bounding box center [805, 315] width 28 height 13
type input "30"
click at [834, 343] on button "Add" at bounding box center [847, 342] width 27 height 13
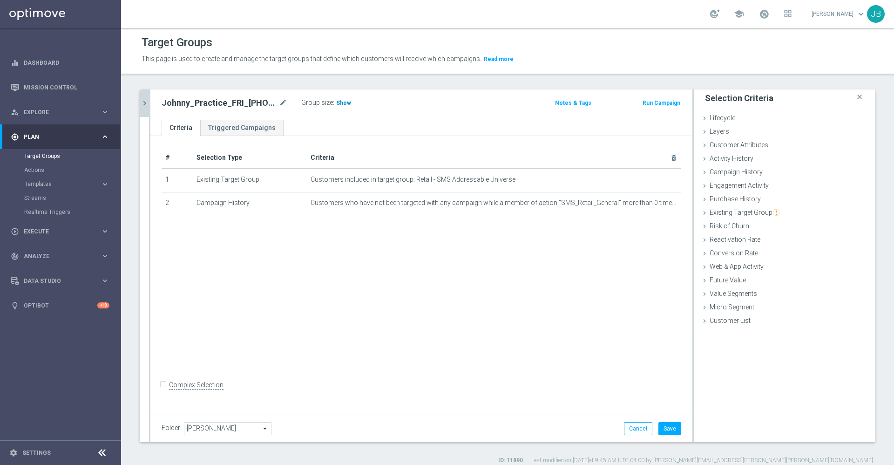
click at [337, 100] on span "Show" at bounding box center [343, 103] width 15 height 7
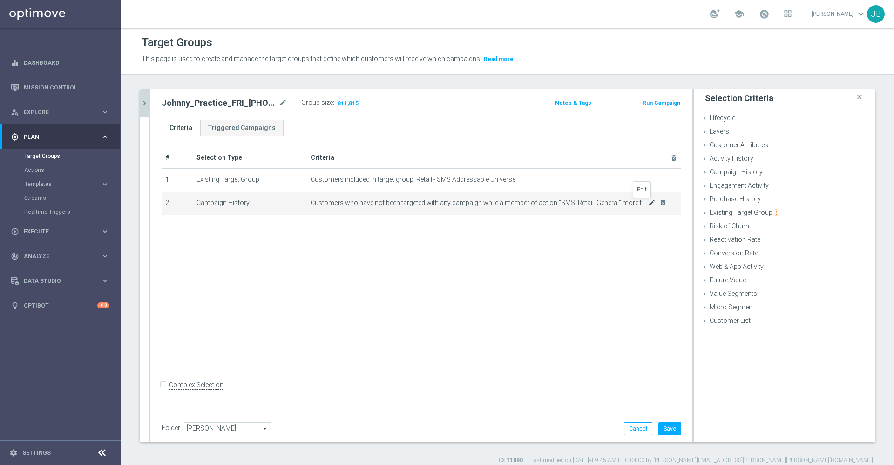
click at [648, 204] on icon "mode_edit" at bounding box center [651, 202] width 7 height 7
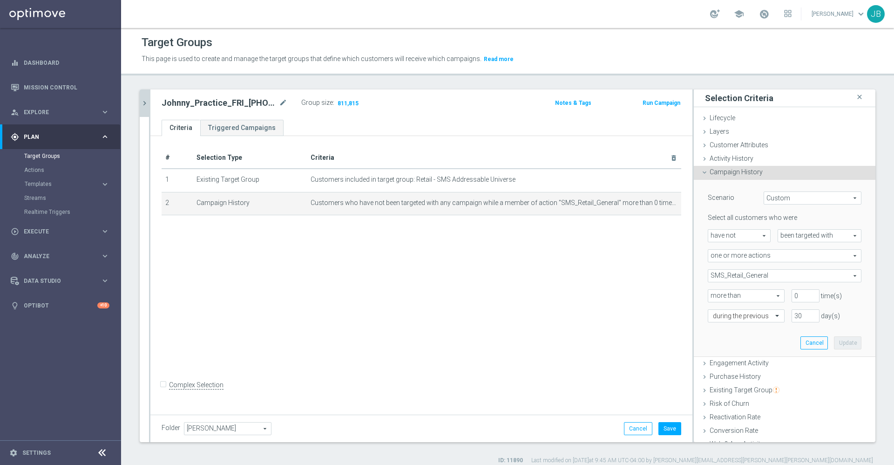
click at [742, 235] on span "have not" at bounding box center [739, 236] width 62 height 12
click at [723, 250] on span "have" at bounding box center [739, 248] width 53 height 7
type input "have"
click at [834, 340] on button "Update" at bounding box center [847, 342] width 27 height 13
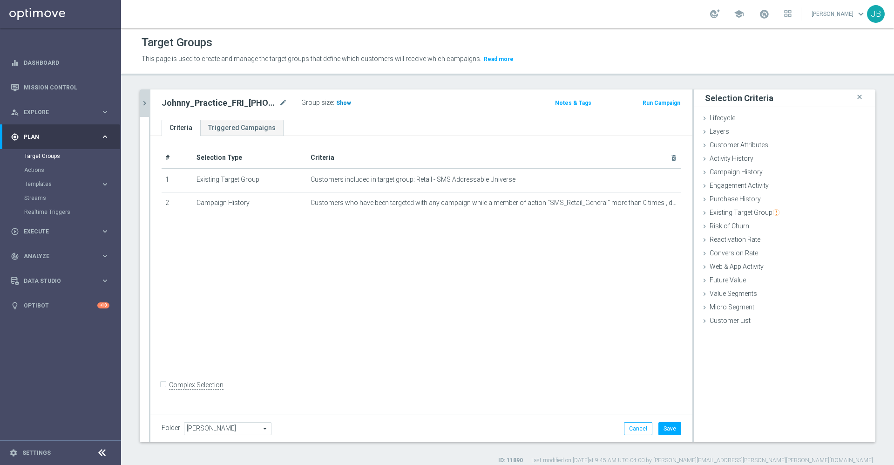
click at [338, 100] on span "Show" at bounding box center [343, 103] width 15 height 7
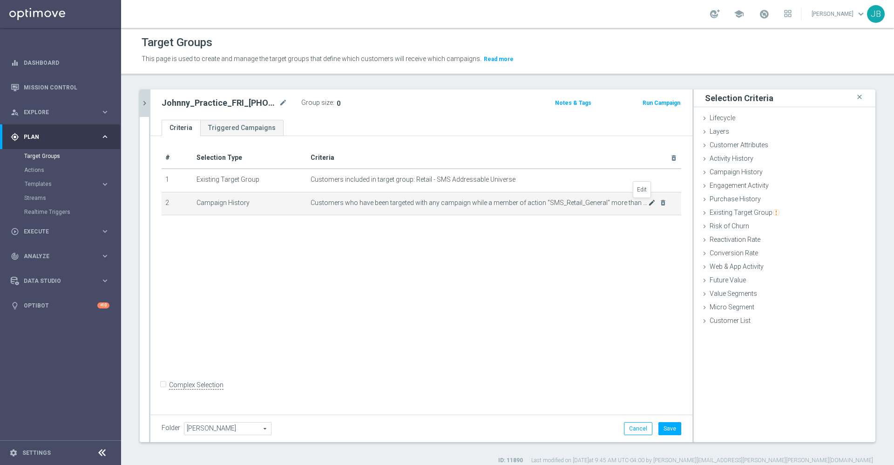
click at [648, 204] on icon "mode_edit" at bounding box center [651, 202] width 7 height 7
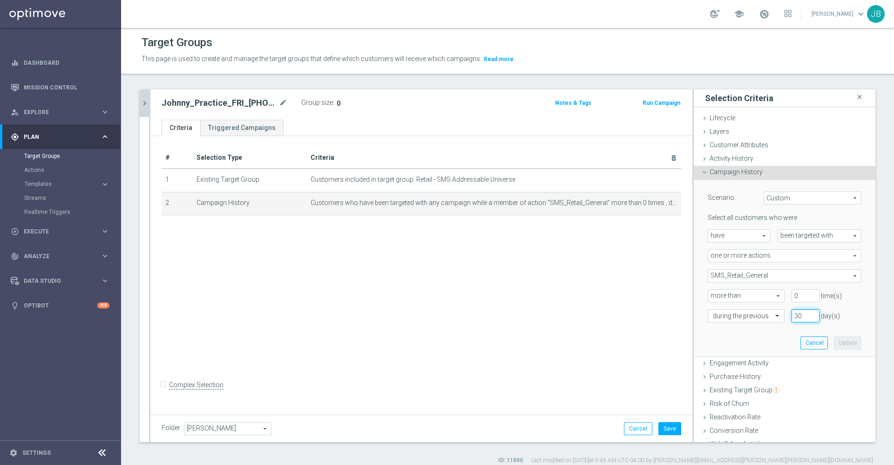
click at [791, 314] on input "30" at bounding box center [805, 315] width 28 height 13
type input "3"
type input "7"
click at [743, 233] on span "have" at bounding box center [739, 236] width 62 height 12
click at [718, 264] on span "have not" at bounding box center [739, 260] width 53 height 7
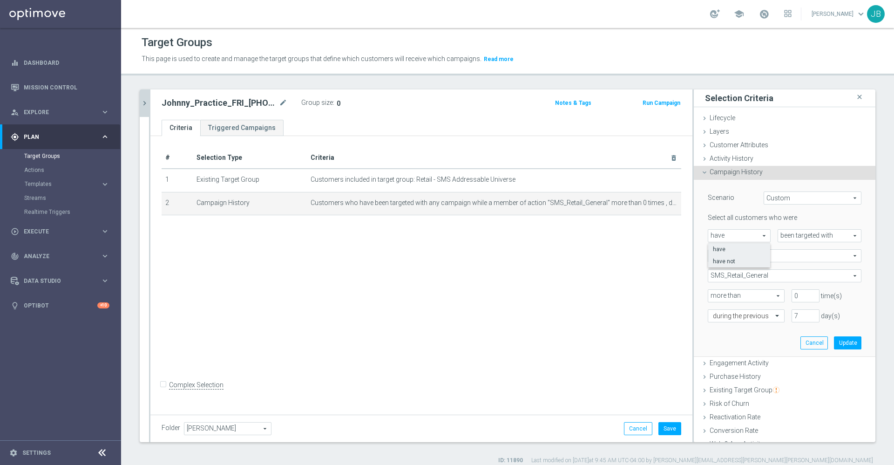
type input "have not"
click at [834, 344] on button "Update" at bounding box center [847, 342] width 27 height 13
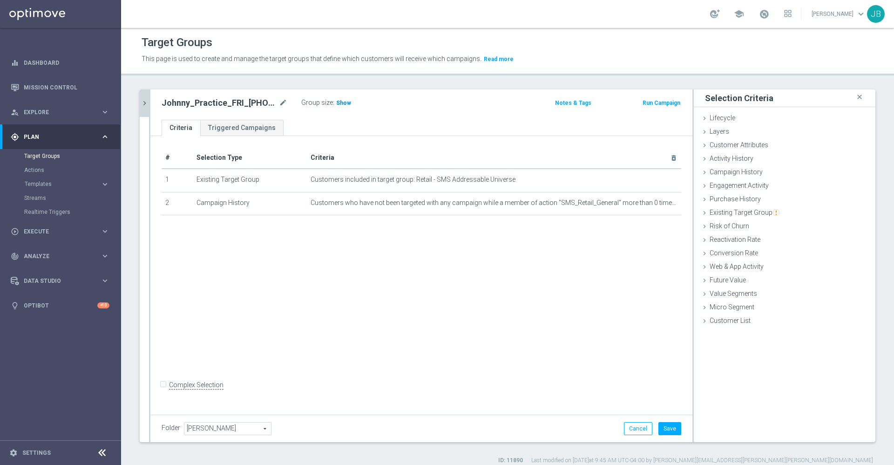
click at [341, 103] on span "Show" at bounding box center [343, 103] width 15 height 7
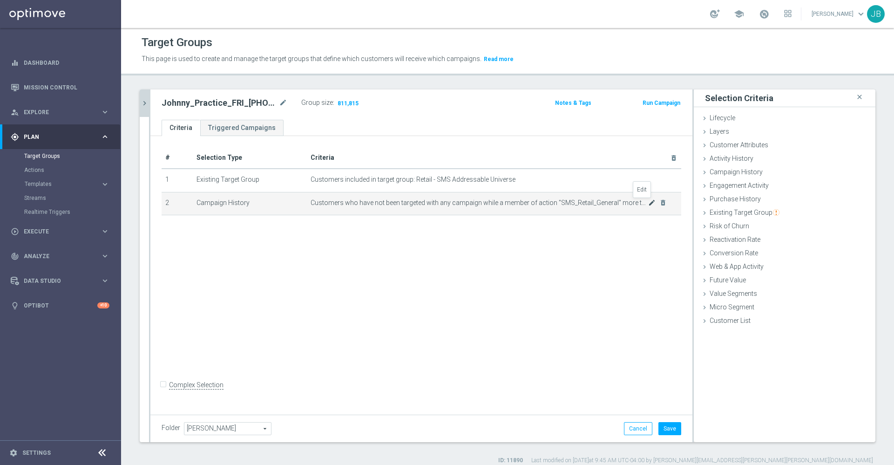
click at [648, 204] on icon "mode_edit" at bounding box center [651, 202] width 7 height 7
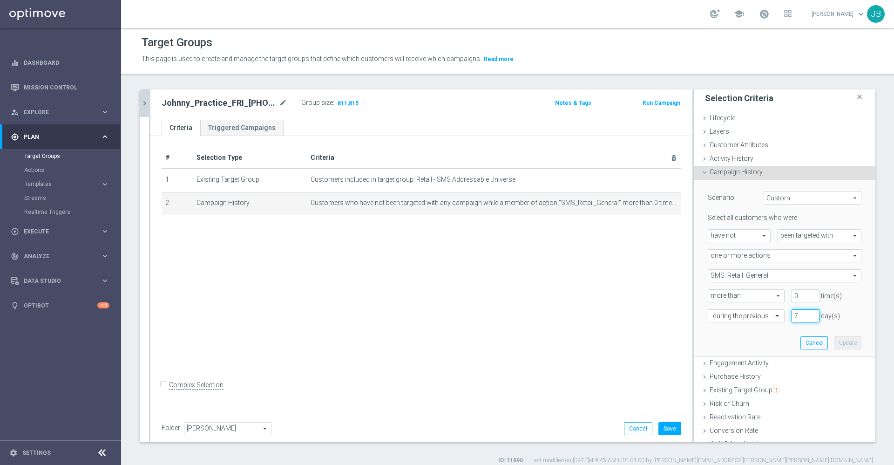
click at [791, 314] on input "7" at bounding box center [805, 315] width 28 height 13
type input "60"
click at [834, 338] on button "Update" at bounding box center [847, 342] width 27 height 13
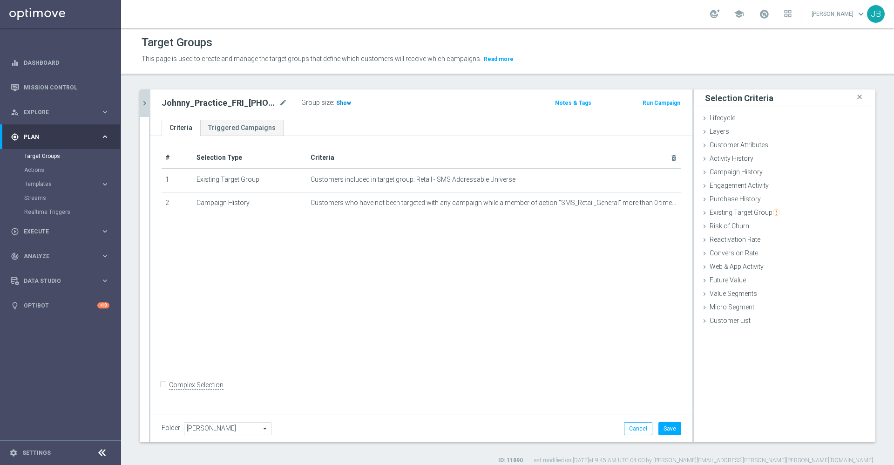
click at [344, 102] on span "Show" at bounding box center [343, 103] width 15 height 7
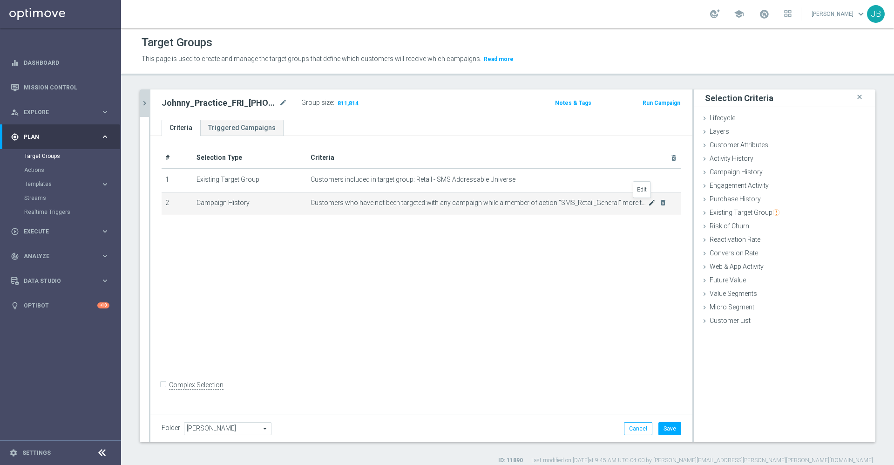
click at [648, 205] on icon "mode_edit" at bounding box center [651, 202] width 7 height 7
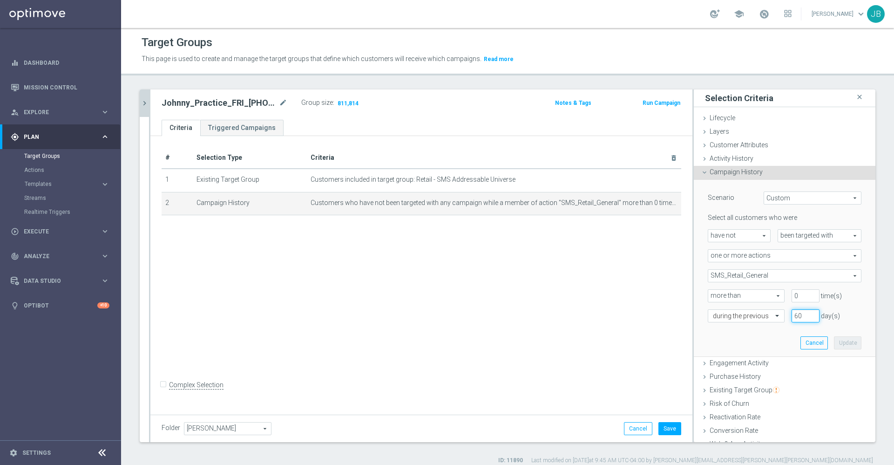
click at [791, 311] on input "60" at bounding box center [805, 315] width 28 height 13
type input "6"
type input "2"
click at [834, 337] on button "Update" at bounding box center [847, 342] width 27 height 13
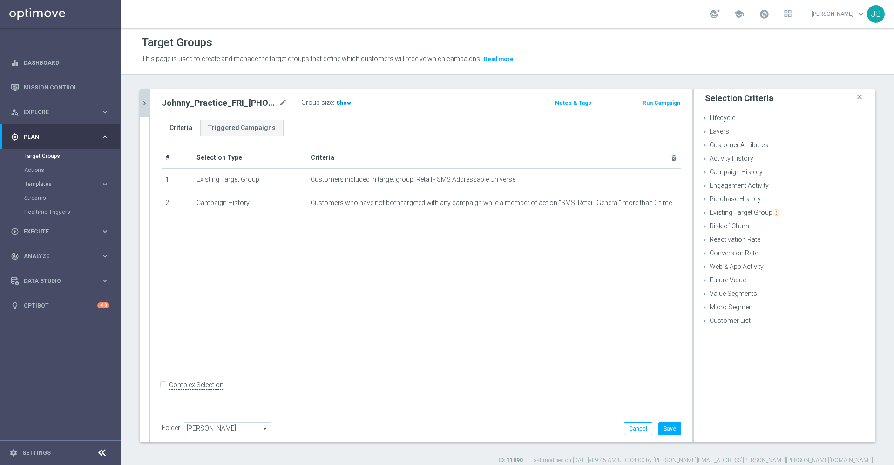
click at [343, 103] on span "Show" at bounding box center [343, 103] width 15 height 7
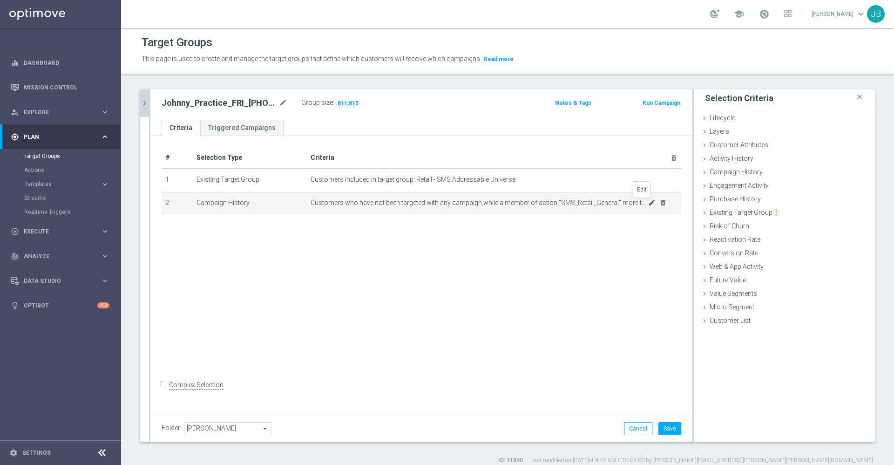
click at [648, 204] on icon "mode_edit" at bounding box center [651, 202] width 7 height 7
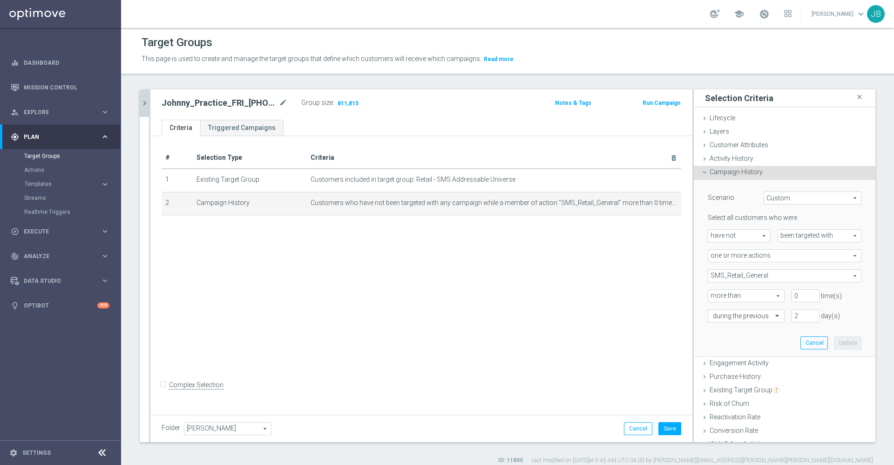
click at [762, 255] on span "one or more actions" at bounding box center [784, 256] width 153 height 12
click at [619, 298] on div "# Selection Type Criteria delete_forever 1 Existing Target Group Customers incl…" at bounding box center [421, 274] width 542 height 276
click at [776, 200] on span "Custom" at bounding box center [812, 198] width 97 height 12
click at [775, 246] on span "Targeted while in a target group" at bounding box center [813, 247] width 88 height 7
type input "Targeted while in a target group"
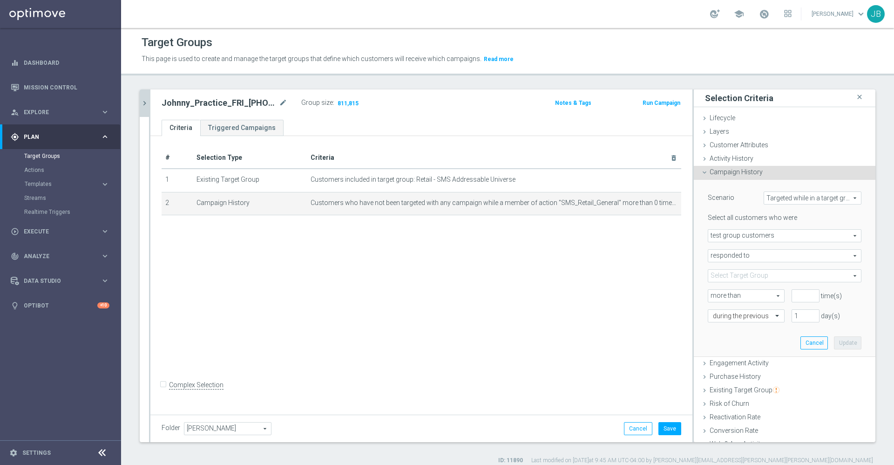
click at [748, 252] on span "responded to" at bounding box center [784, 256] width 153 height 12
click at [736, 279] on span "were targeted with" at bounding box center [784, 280] width 143 height 7
type input "were targeted with"
click at [728, 271] on span at bounding box center [784, 276] width 153 height 12
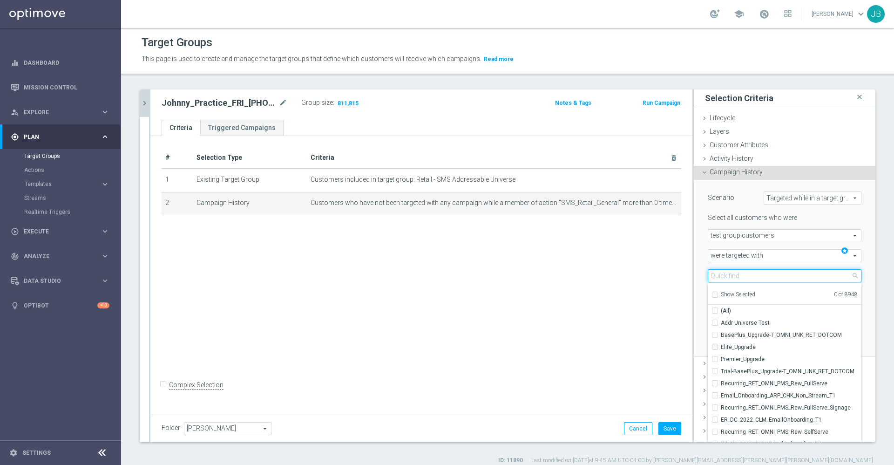
click at [728, 275] on input "search" at bounding box center [785, 275] width 154 height 13
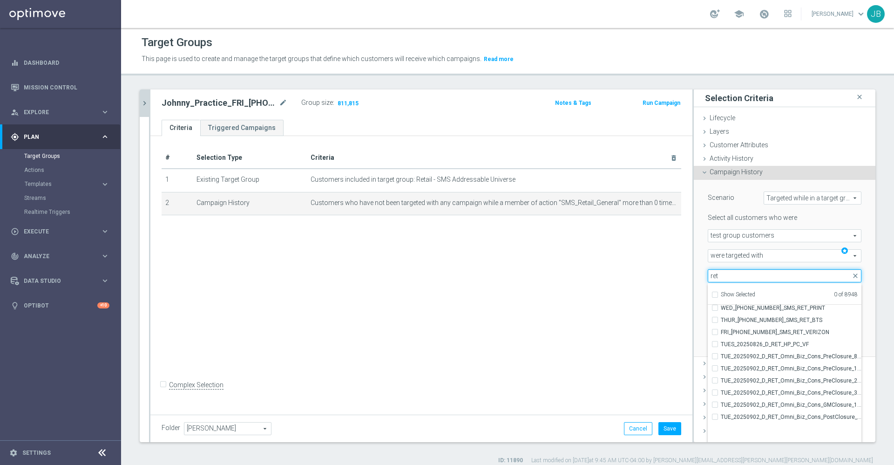
scroll to position [27924, 0]
type input "r"
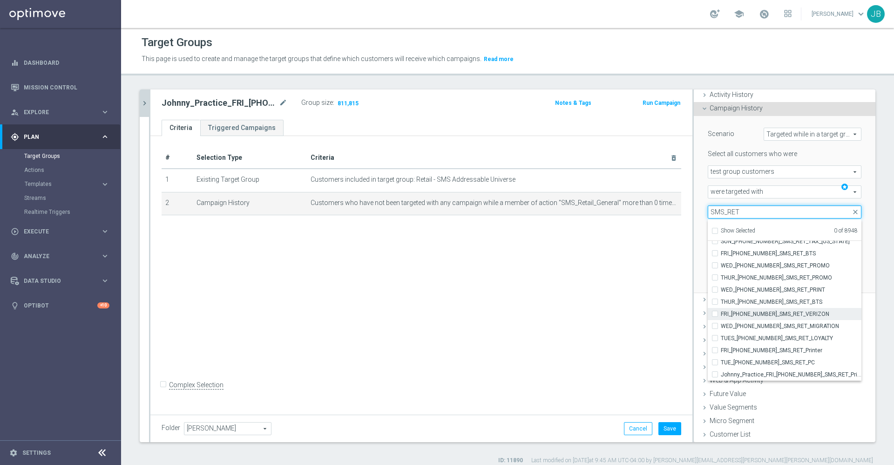
scroll to position [8, 0]
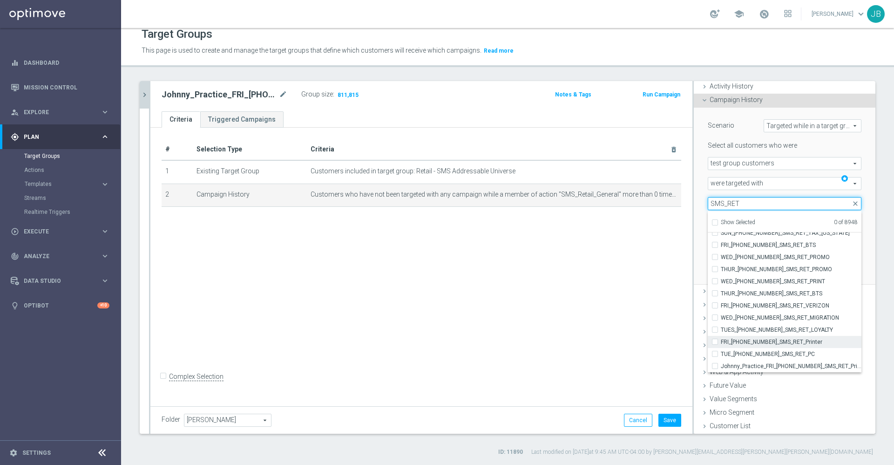
type input "SMS_RET"
click at [748, 339] on span "FRI_20250912_SMS_RET_Printer" at bounding box center [791, 341] width 141 height 7
click at [721, 339] on input "FRI_20250912_SMS_RET_Printer" at bounding box center [718, 341] width 6 height 6
checkbox input "true"
type input "FRI_20250912_SMS_RET_Printer"
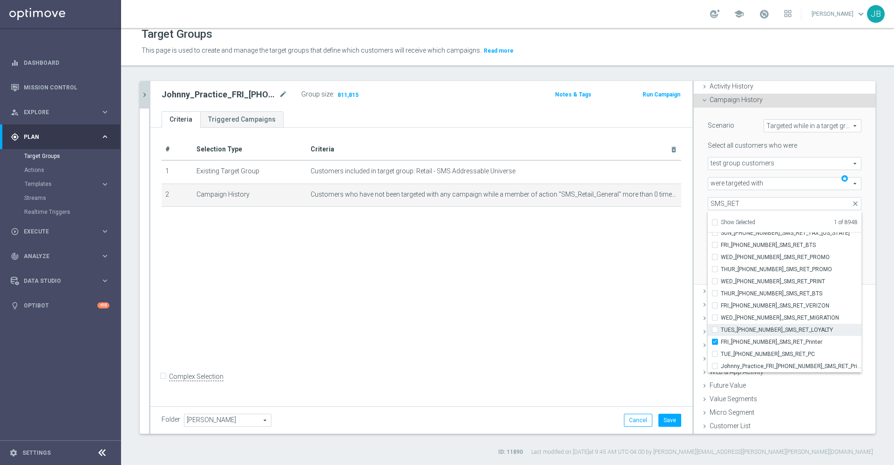
click at [740, 326] on span "TUES_20250902_SMS_RET_LOYALTY" at bounding box center [791, 329] width 141 height 7
click at [721, 326] on input "TUES_20250902_SMS_RET_LOYALTY" at bounding box center [718, 329] width 6 height 6
checkbox input "true"
type input "Selected 2 of 8948"
click at [732, 313] on label "WED_20250910_SMS_RET_MIGRATION" at bounding box center [791, 317] width 141 height 12
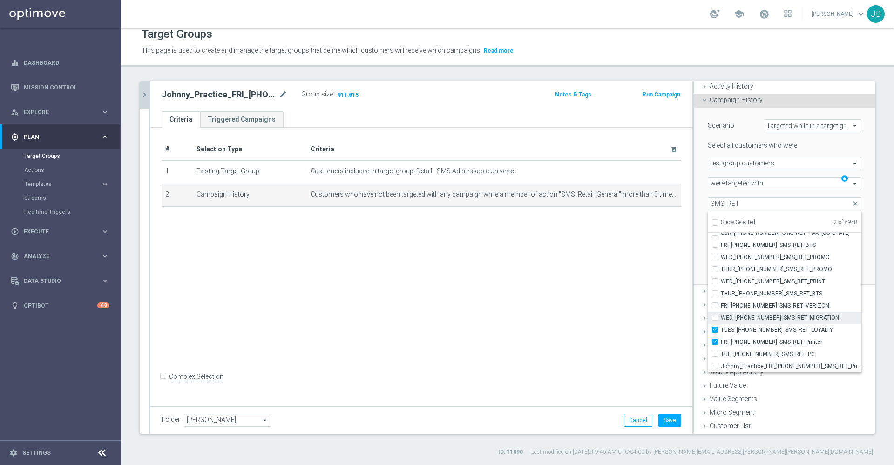
click at [721, 314] on input "WED_20250910_SMS_RET_MIGRATION" at bounding box center [718, 317] width 6 height 6
checkbox input "true"
type input "Selected 3 of 8948"
click at [726, 303] on span "FRI_20250905_SMS_RET_VERIZON" at bounding box center [791, 305] width 141 height 7
click at [721, 303] on input "FRI_20250905_SMS_RET_VERIZON" at bounding box center [718, 305] width 6 height 6
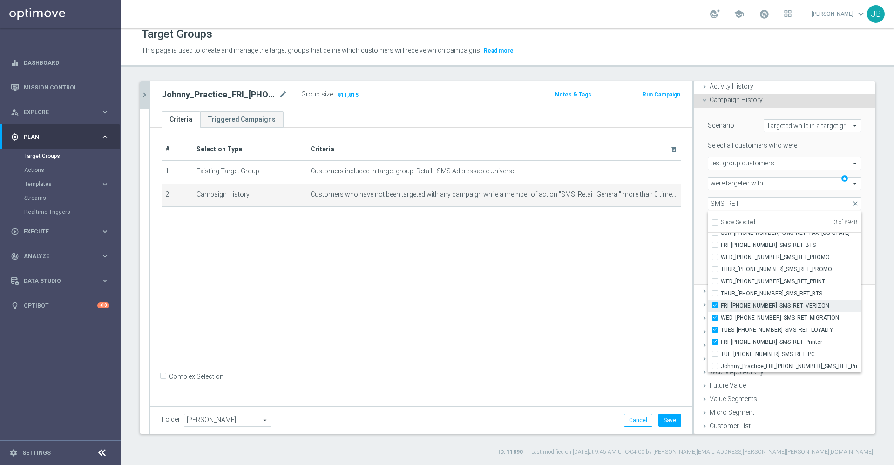
checkbox input "true"
type input "Selected 4 of 8948"
click at [723, 294] on span "THUR_20250904_SMS_RET_BTS" at bounding box center [791, 293] width 141 height 7
click at [721, 294] on input "THUR_20250904_SMS_RET_BTS" at bounding box center [718, 293] width 6 height 6
checkbox input "true"
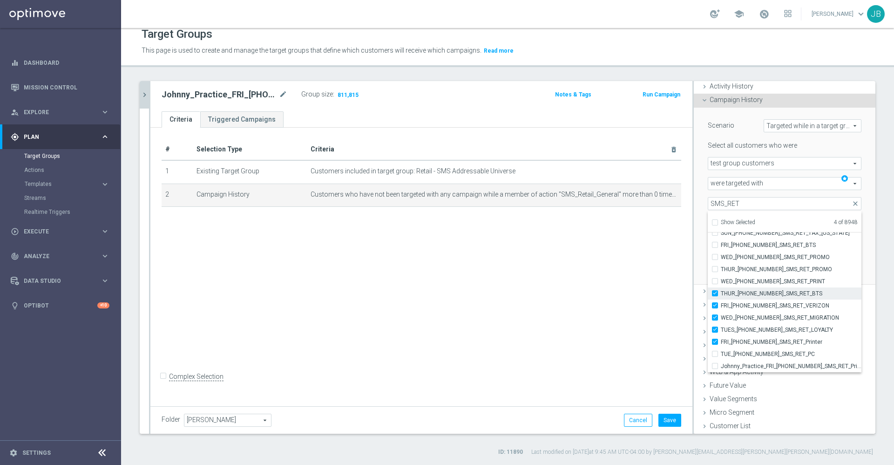
type input "Selected 5 of 8948"
click at [722, 279] on span "WED_20250903_SMS_RET_PRINT" at bounding box center [791, 280] width 141 height 7
click at [721, 279] on input "WED_20250903_SMS_RET_PRINT" at bounding box center [718, 281] width 6 height 6
checkbox input "true"
type input "Selected 6 of 8948"
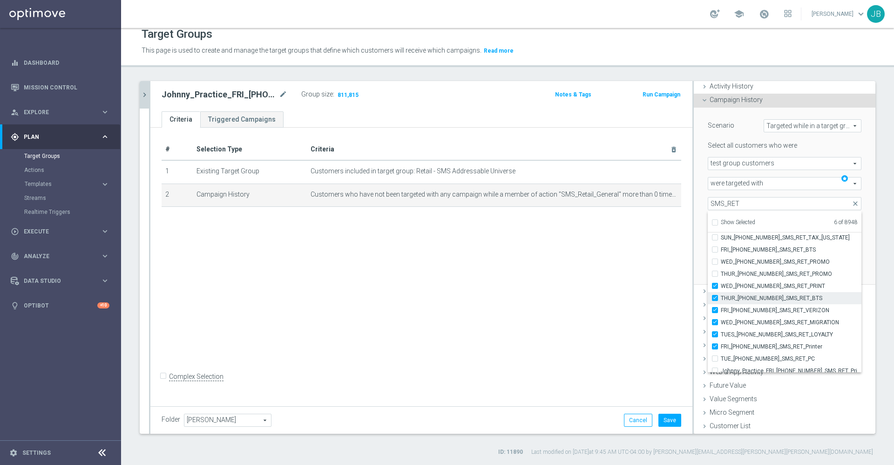
scroll to position [1432, 0]
click at [723, 269] on span "THUR_20250814_SMS_RET_PROMO" at bounding box center [791, 271] width 141 height 7
click at [721, 269] on input "THUR_20250814_SMS_RET_PROMO" at bounding box center [718, 271] width 6 height 6
checkbox input "true"
type input "Selected 7 of 8948"
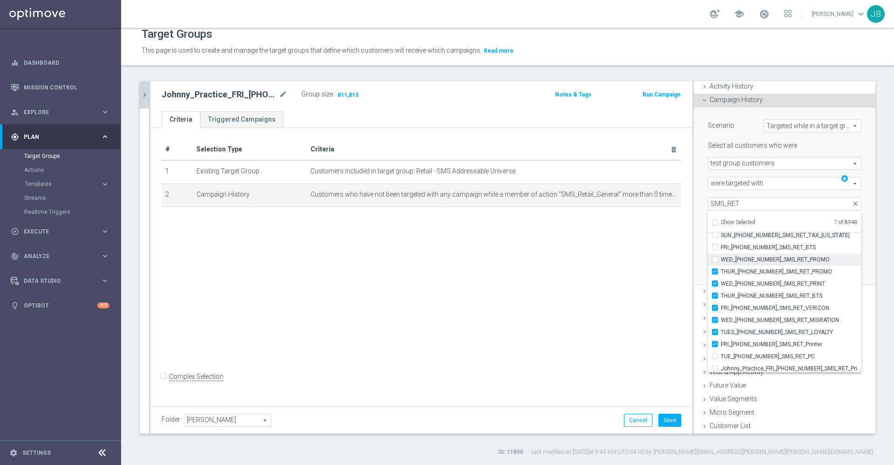
click at [722, 256] on span "WED_20250820_SMS_RET_PROMO" at bounding box center [791, 259] width 141 height 7
click at [721, 256] on input "WED_20250820_SMS_RET_PROMO" at bounding box center [718, 259] width 6 height 6
checkbox input "true"
type input "Selected 8 of 8948"
click at [723, 245] on span "FRI_20250815_SMS_RET_BTS" at bounding box center [791, 246] width 141 height 7
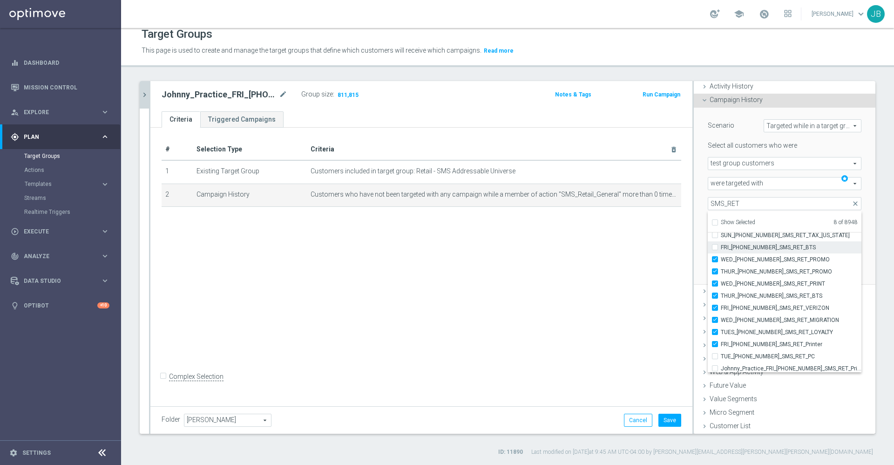
click at [721, 245] on input "FRI_20250815_SMS_RET_BTS" at bounding box center [718, 247] width 6 height 6
checkbox input "true"
type input "Selected 9 of 8948"
click at [726, 252] on span "SUN_20250810_SMS_RET_TAX_FLORIDA" at bounding box center [791, 253] width 141 height 7
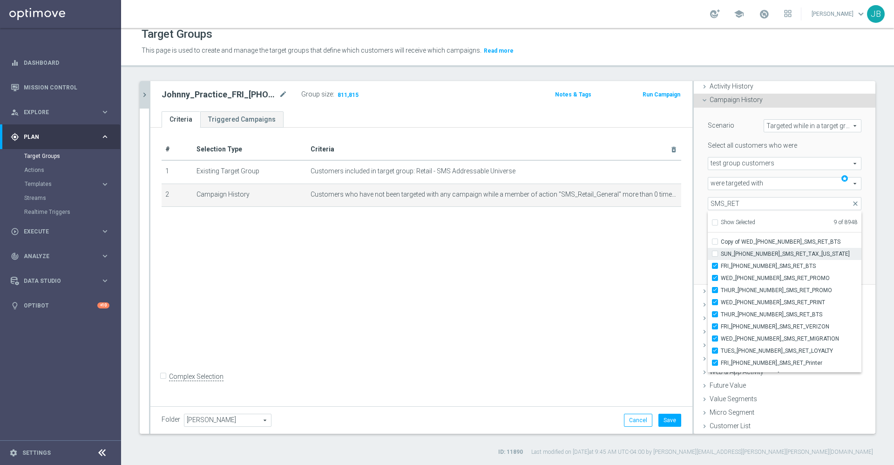
click at [721, 252] on input "SUN_20250810_SMS_RET_TAX_FLORIDA" at bounding box center [718, 253] width 6 height 6
checkbox input "true"
type input "Selected 10 of 8948"
click at [732, 256] on span "SUN_20250810_SMS_RET_TAX_OHIO" at bounding box center [791, 256] width 141 height 7
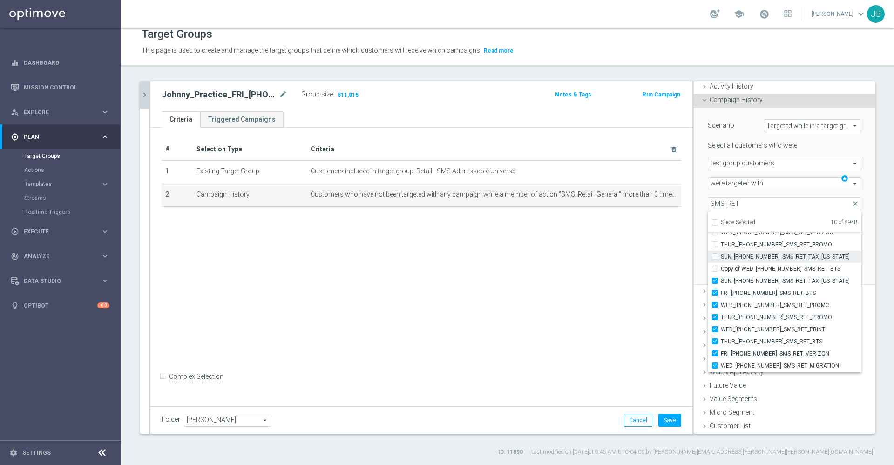
click at [721, 256] on input "SUN_20250810_SMS_RET_TAX_OHIO" at bounding box center [718, 256] width 6 height 6
checkbox input "true"
type input "Selected 11 of 8948"
click at [724, 240] on label "THUR_20250807_SMS_RET_PROMO" at bounding box center [791, 244] width 141 height 12
click at [721, 241] on input "THUR_20250807_SMS_RET_PROMO" at bounding box center [718, 244] width 6 height 6
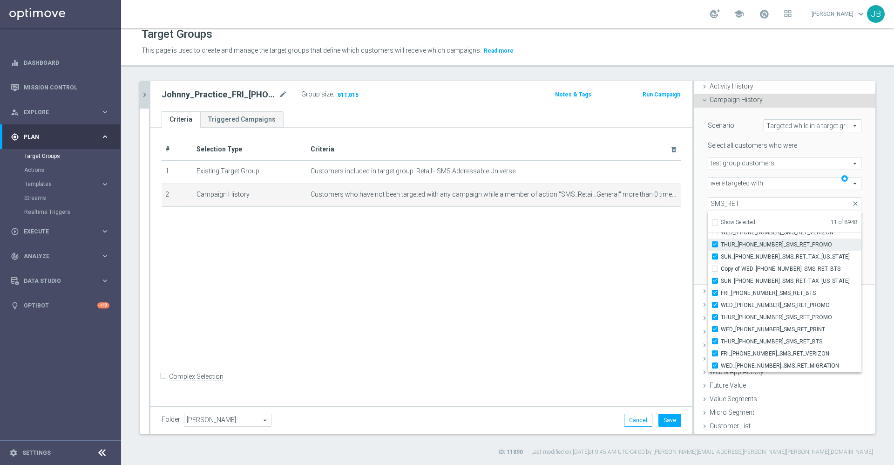
checkbox input "true"
type input "Selected 12 of 8948"
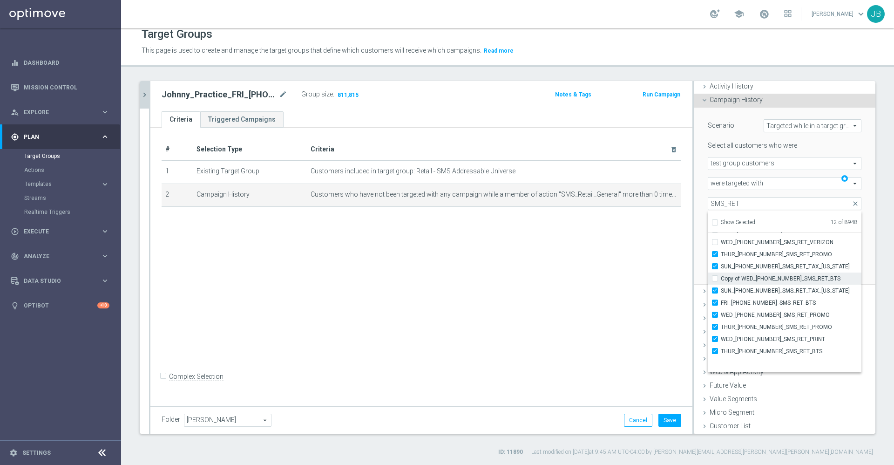
scroll to position [1345, 0]
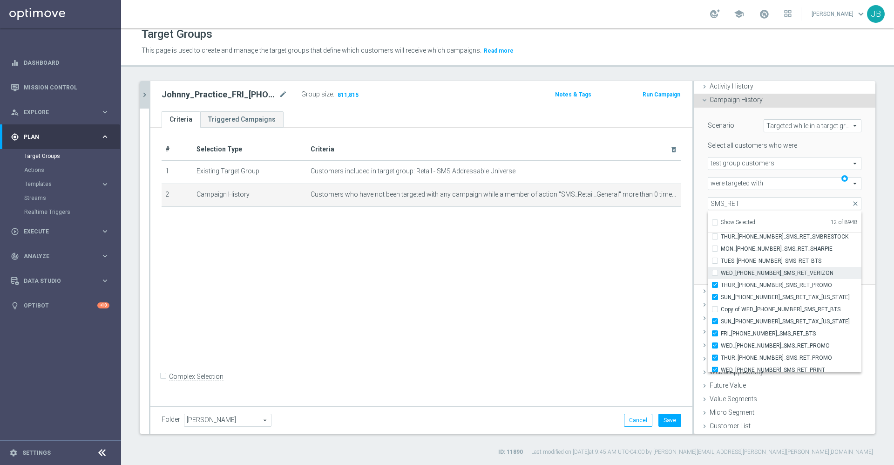
click at [734, 271] on span "WED_20250827_SMS_RET_VERIZON" at bounding box center [791, 272] width 141 height 7
click at [721, 271] on input "WED_20250827_SMS_RET_VERIZON" at bounding box center [718, 273] width 6 height 6
checkbox input "true"
type input "Selected 13 of 8948"
click at [729, 262] on span "TUES_20250826_SMS_RET_BTS" at bounding box center [791, 260] width 141 height 7
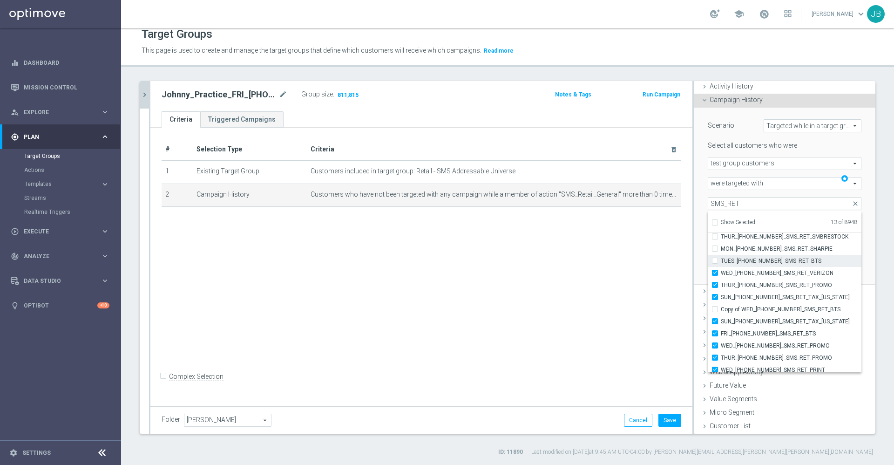
click at [721, 262] on input "TUES_20250826_SMS_RET_BTS" at bounding box center [718, 260] width 6 height 6
checkbox input "true"
type input "Selected 14 of 8948"
click at [728, 265] on span "MON_20250825_SMS_RET_SHARPIE" at bounding box center [791, 267] width 141 height 7
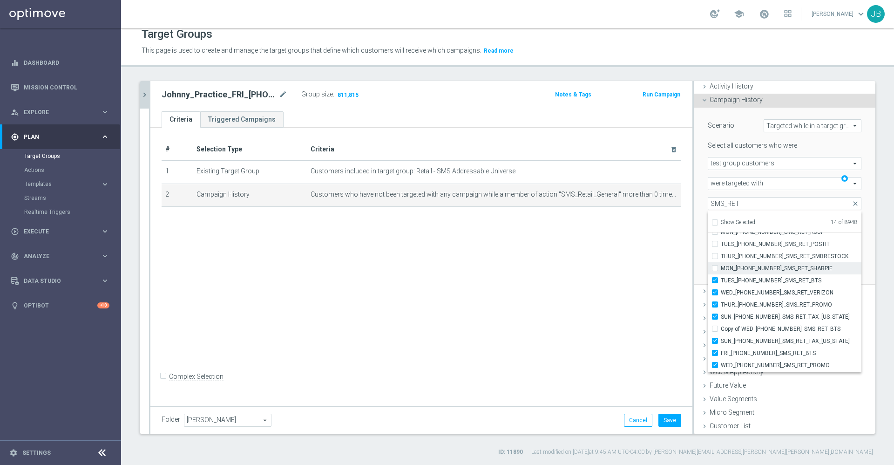
click at [721, 265] on input "MON_20250825_SMS_RET_SHARPIE" at bounding box center [718, 268] width 6 height 6
checkbox input "true"
type input "Selected 15 of 8948"
click at [728, 254] on span "THUR_20250821_SMS_RET_SMBRESTOCK" at bounding box center [791, 255] width 141 height 7
click at [721, 254] on input "THUR_20250821_SMS_RET_SMBRESTOCK" at bounding box center [718, 256] width 6 height 6
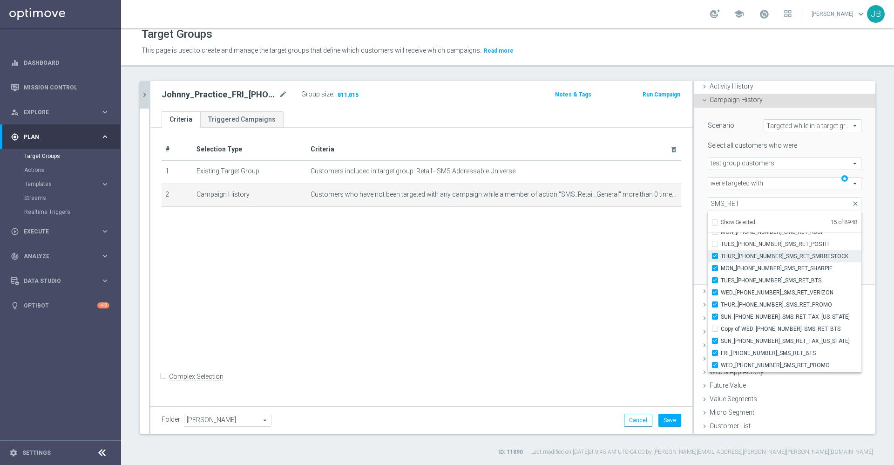
checkbox input "true"
type input "Selected 16 of 8948"
click at [728, 254] on span "TUES_20250819_SMS_RET_POSTIT" at bounding box center [791, 253] width 141 height 7
click at [721, 254] on input "TUES_20250819_SMS_RET_POSTIT" at bounding box center [718, 253] width 6 height 6
checkbox input "true"
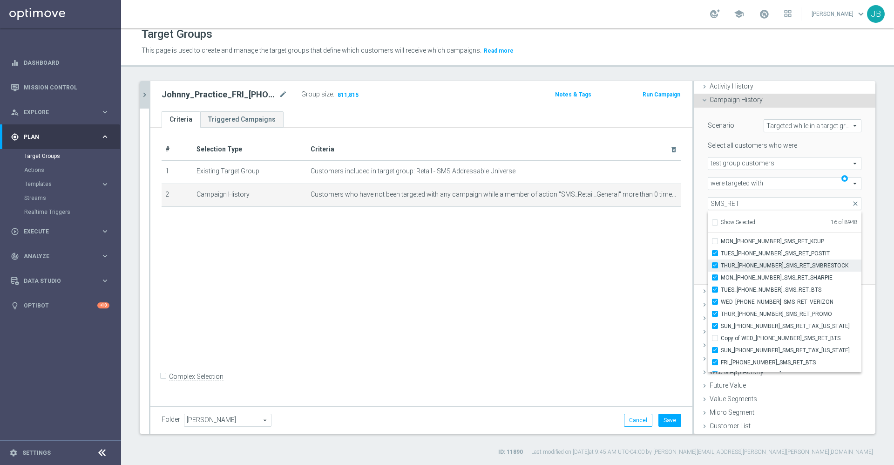
type input "Selected 17 of 8948"
click at [728, 254] on span "MON_20250818_SMS_RET_KCUP" at bounding box center [791, 251] width 141 height 7
click at [721, 254] on input "MON_20250818_SMS_RET_KCUP" at bounding box center [718, 251] width 6 height 6
checkbox input "true"
type input "Selected 18 of 8948"
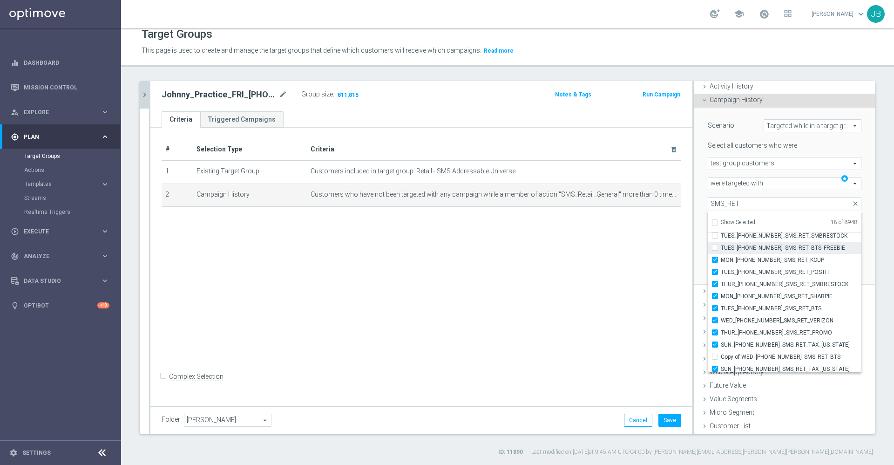
click at [723, 247] on span "TUES_20250812_SMS_RET_BTS_FREEBIE" at bounding box center [791, 247] width 141 height 7
click at [721, 247] on input "TUES_20250812_SMS_RET_BTS_FREEBIE" at bounding box center [718, 247] width 6 height 6
checkbox input "true"
type input "Selected 19 of 8948"
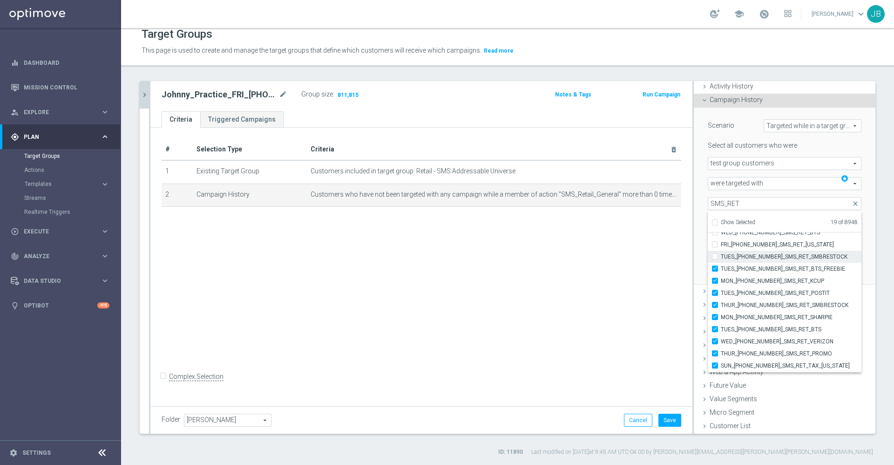
click at [722, 256] on span "TUES_20250805_SMS_RET_SMBRESTOCK" at bounding box center [791, 256] width 141 height 7
click at [721, 256] on input "TUES_20250805_SMS_RET_SMBRESTOCK" at bounding box center [718, 256] width 6 height 6
checkbox input "true"
type input "Selected 20 of 8948"
click at [721, 244] on span "FRI_20250808_SMS_RET_ARIZONA" at bounding box center [791, 244] width 141 height 7
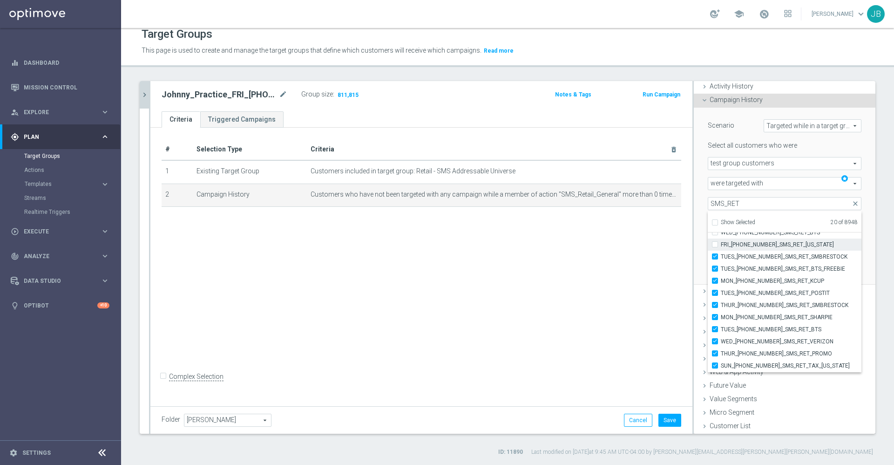
click at [720, 244] on input "FRI_20250808_SMS_RET_ARIZONA" at bounding box center [718, 244] width 6 height 6
checkbox input "true"
type input "Selected 21 of 8948"
click at [724, 250] on span "WED_20250806_SMS_RET_BTS" at bounding box center [791, 251] width 141 height 7
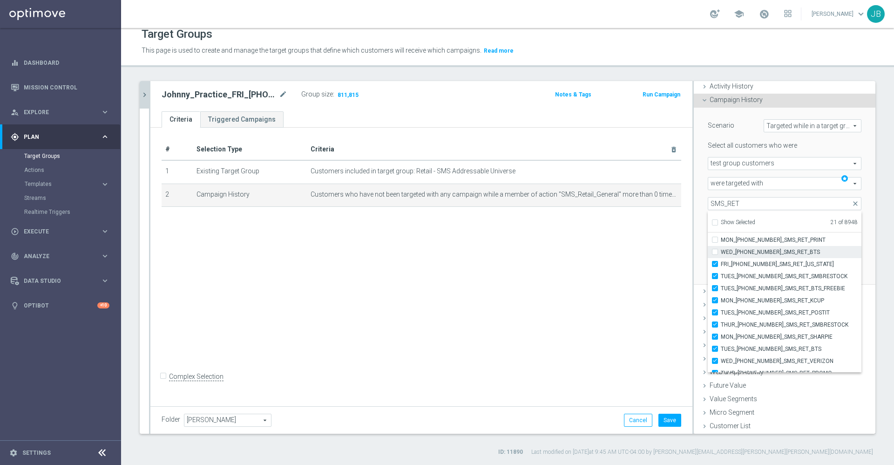
click at [721, 250] on input "WED_20250806_SMS_RET_BTS" at bounding box center [718, 252] width 6 height 6
checkbox input "true"
type input "Selected 22 of 8948"
click at [724, 250] on span "MON_20250804_SMS_RET_PRINT" at bounding box center [791, 250] width 141 height 7
click at [721, 250] on input "MON_20250804_SMS_RET_PRINT" at bounding box center [718, 250] width 6 height 6
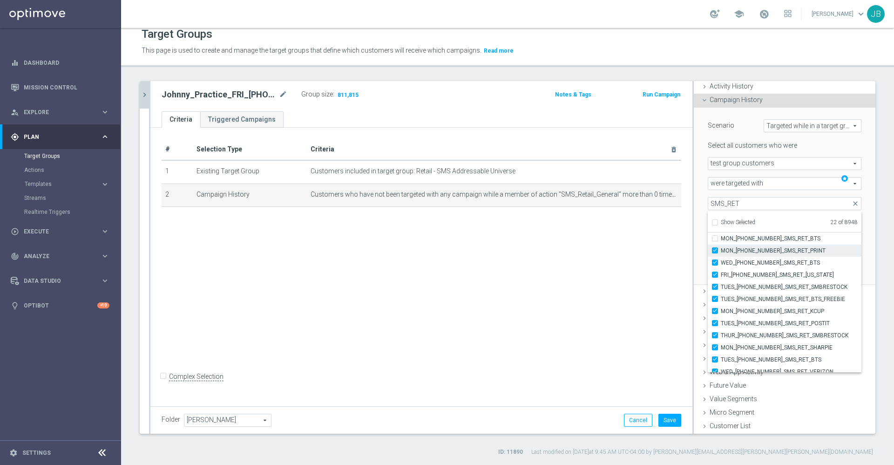
checkbox input "true"
type input "Selected 23 of 8948"
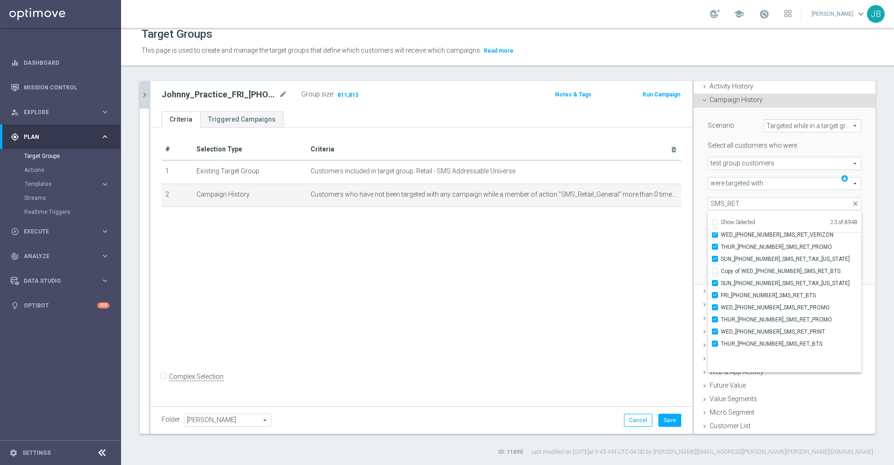
scroll to position [1434, 0]
click at [734, 350] on span "TUE_20250909_SMS_RET_PC" at bounding box center [791, 353] width 141 height 7
click at [721, 351] on input "TUE_20250909_SMS_RET_PC" at bounding box center [718, 354] width 6 height 6
checkbox input "true"
type input "Selected 24 of 8948"
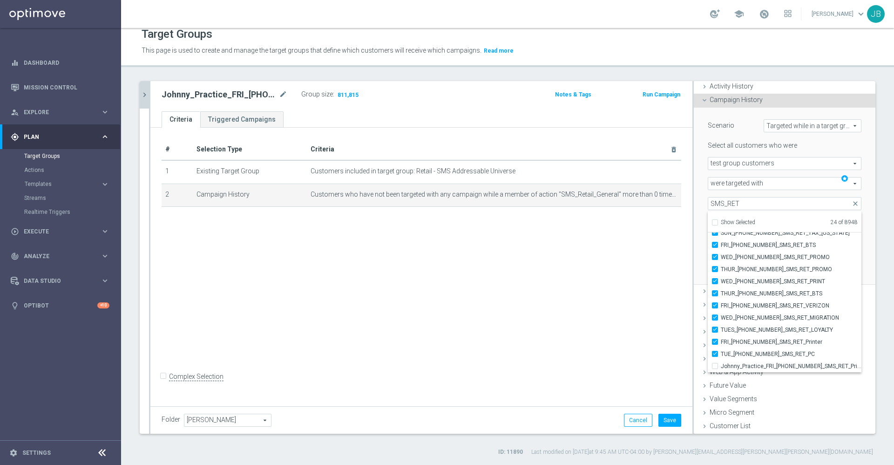
click at [636, 309] on div "# Selection Type Criteria delete_forever 1 Existing Target Group Customers incl…" at bounding box center [421, 266] width 542 height 276
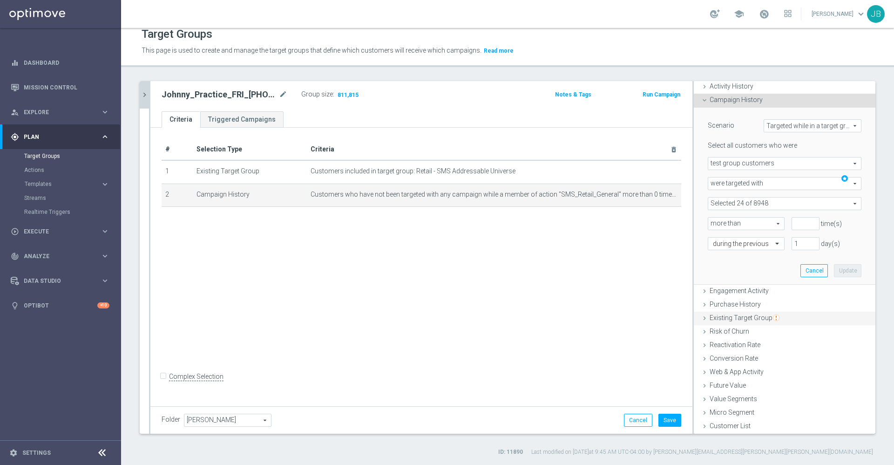
click at [726, 317] on span "Existing Target Group" at bounding box center [744, 317] width 70 height 7
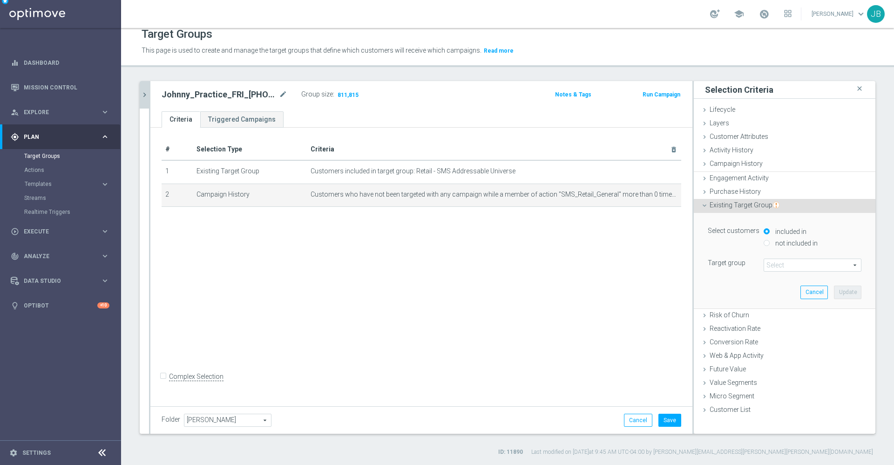
scroll to position [0, 0]
click at [763, 240] on input "not included in" at bounding box center [766, 242] width 6 height 6
radio input "true"
drag, startPoint x: 655, startPoint y: 194, endPoint x: 636, endPoint y: 229, distance: 39.6
click at [636, 229] on div "# Selection Type Criteria delete_forever 1 Existing Target Group Customers incl…" at bounding box center [421, 266] width 542 height 276
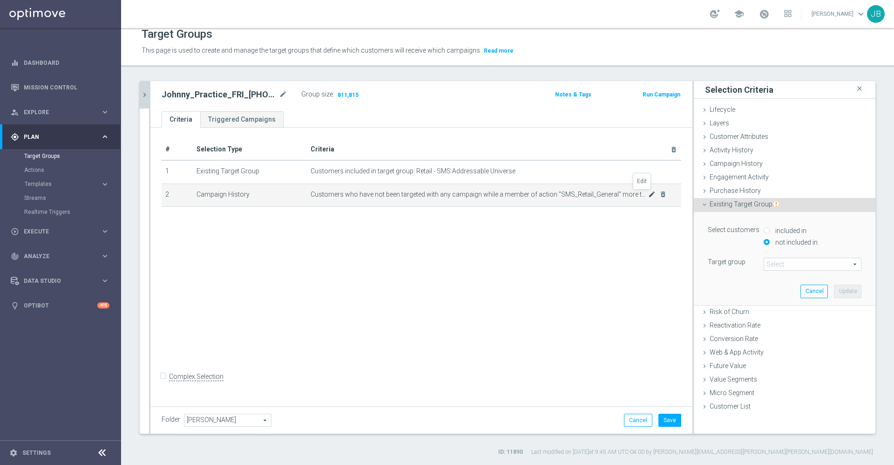
click at [648, 193] on icon "mode_edit" at bounding box center [651, 193] width 7 height 7
click at [648, 194] on icon "mode_edit" at bounding box center [651, 193] width 7 height 7
click at [765, 260] on span at bounding box center [812, 264] width 97 height 12
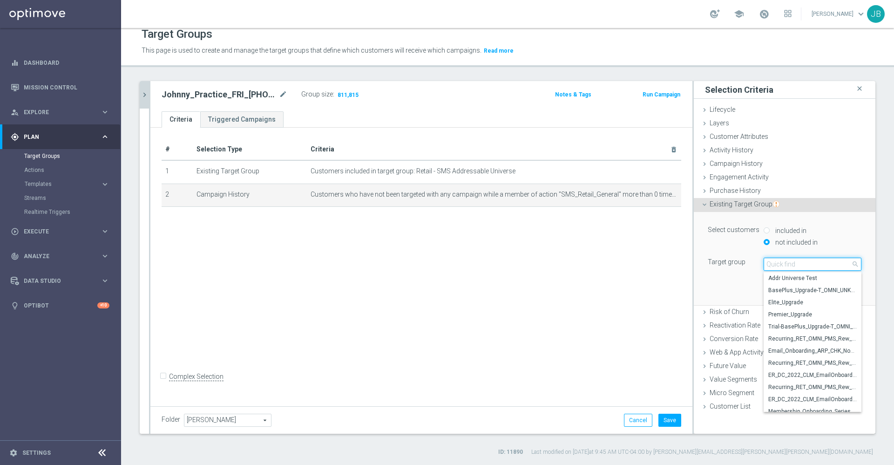
click at [765, 260] on input "search" at bounding box center [812, 263] width 98 height 13
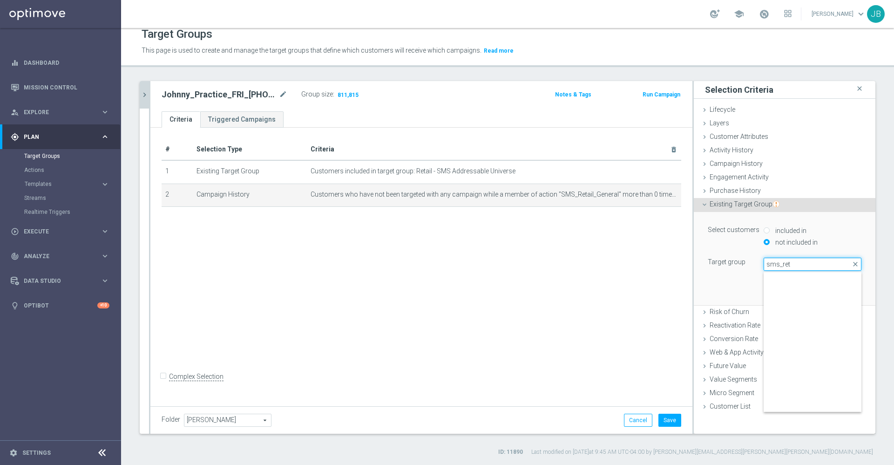
scroll to position [1356, 0]
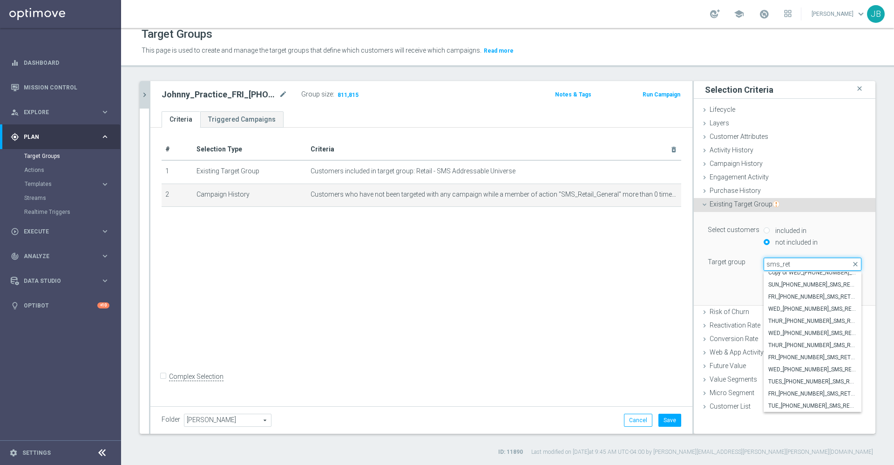
type input "sms_ret"
click at [712, 282] on div "Select customers included in not included in Target group Select arrow_drop_dow…" at bounding box center [785, 258] width 168 height 93
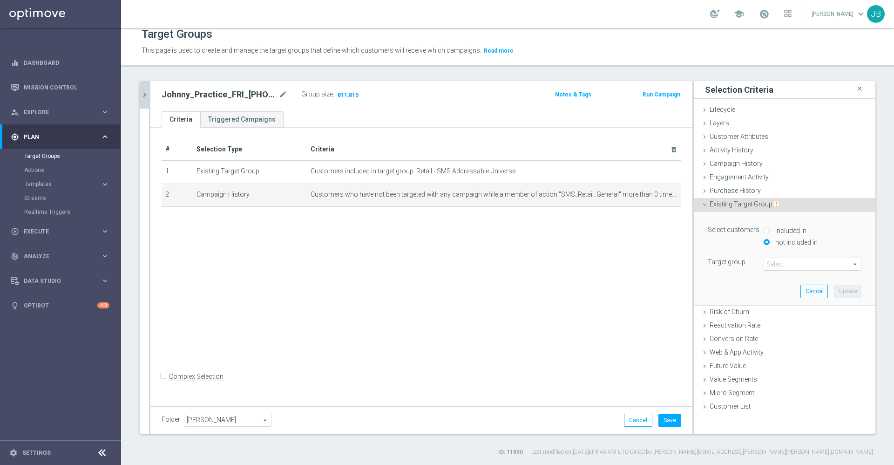
click at [763, 230] on input "included in" at bounding box center [766, 230] width 6 height 6
radio input "true"
click at [777, 264] on span at bounding box center [812, 264] width 97 height 12
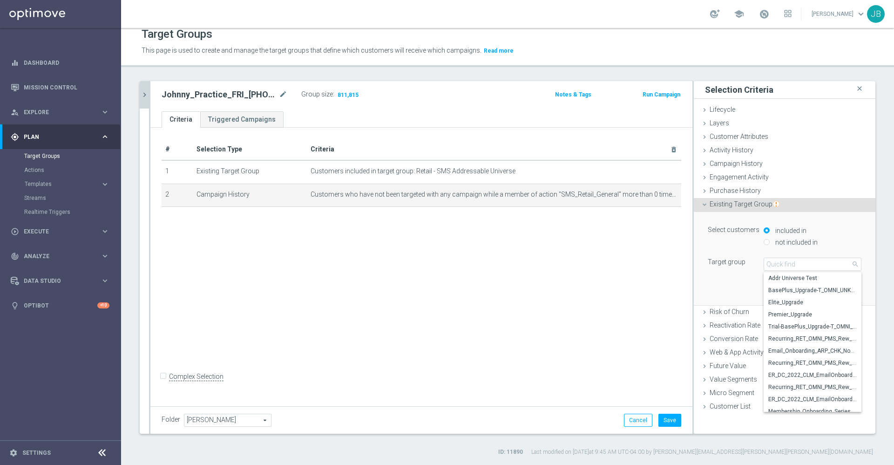
click at [725, 276] on div "Select customers included in not included in Target group Select arrow_drop_dow…" at bounding box center [785, 258] width 168 height 93
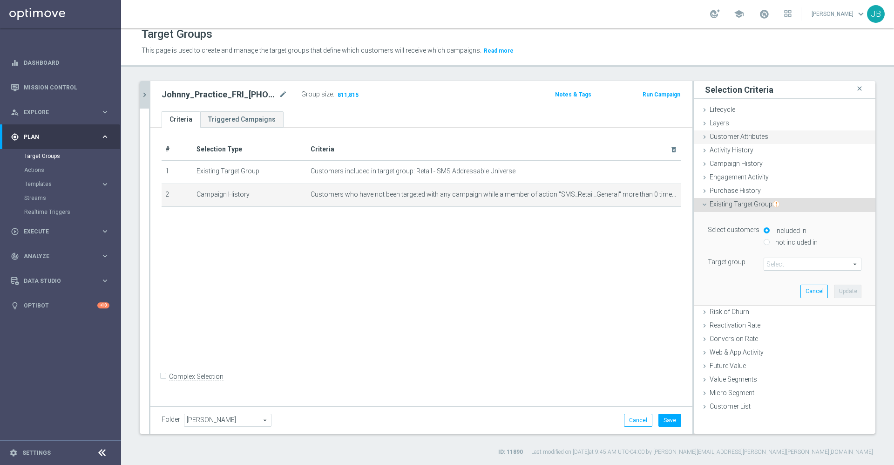
click at [727, 139] on span "Customer Attributes" at bounding box center [738, 136] width 59 height 7
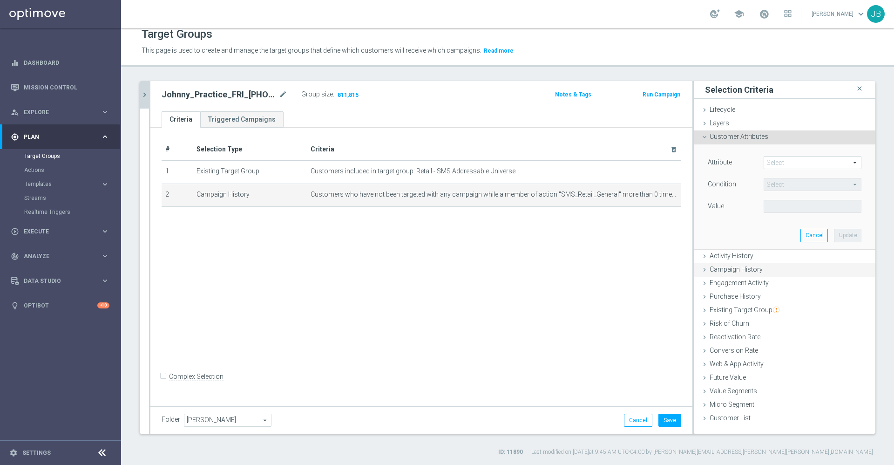
click at [739, 271] on span "Campaign History" at bounding box center [735, 268] width 53 height 7
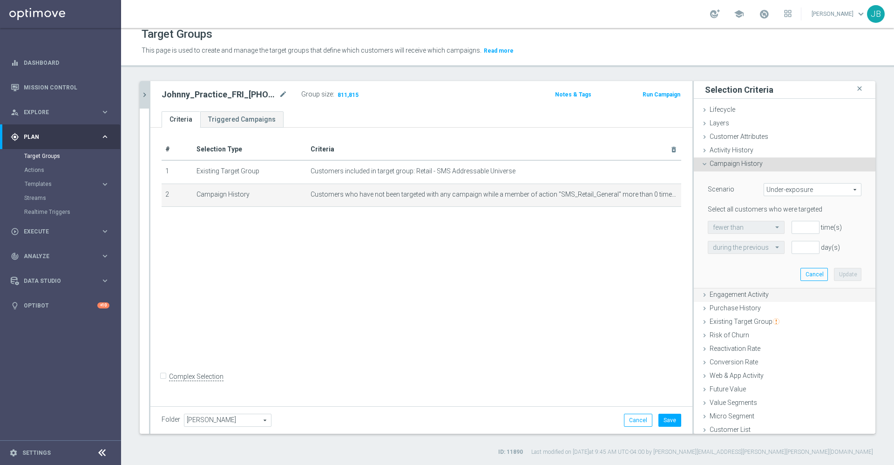
click at [736, 295] on span "Engagement Activity" at bounding box center [738, 293] width 59 height 7
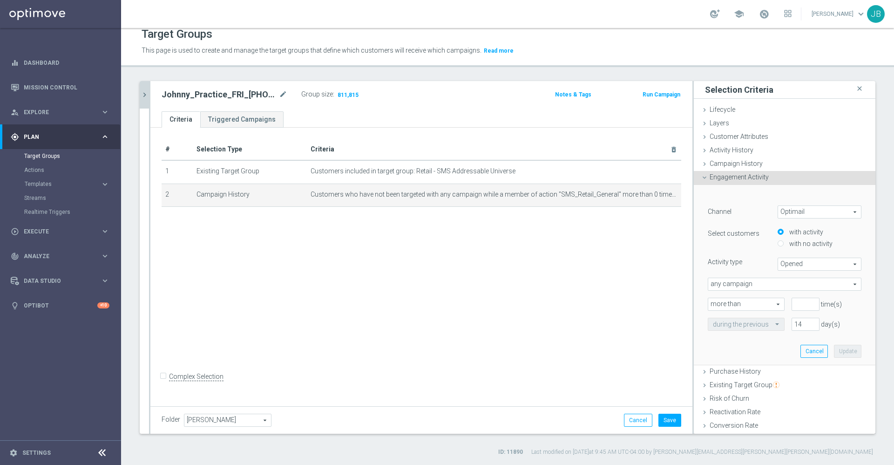
click at [783, 209] on span "Optimail" at bounding box center [819, 212] width 83 height 12
click at [747, 189] on div "﻿ Channel Optimail Optimail arrow_drop_down search Optimail OptiMobile Push Web…" at bounding box center [785, 275] width 168 height 180
click at [730, 162] on span "Campaign History" at bounding box center [735, 163] width 53 height 7
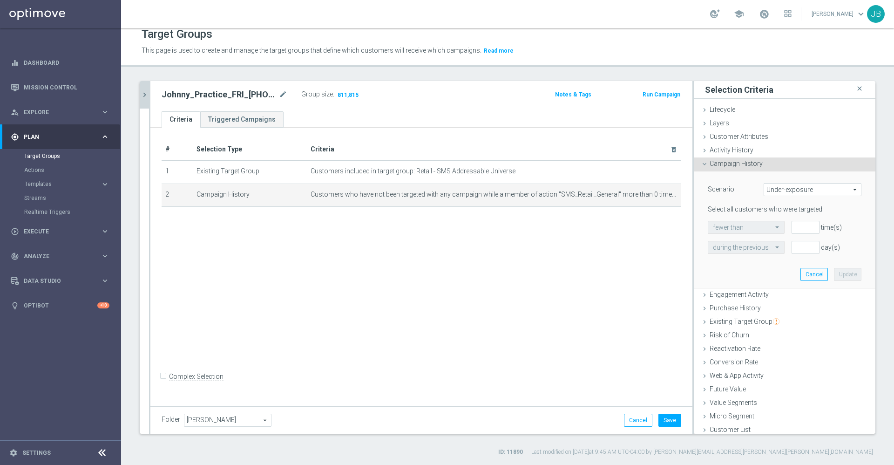
click at [778, 190] on span "Under-exposure" at bounding box center [812, 189] width 97 height 12
click at [770, 203] on span "Under-exposure" at bounding box center [813, 202] width 88 height 7
click at [791, 224] on input "number" at bounding box center [805, 227] width 28 height 13
click at [773, 192] on span "Under-exposure" at bounding box center [812, 189] width 97 height 12
click at [775, 249] on span "Custom" at bounding box center [813, 251] width 88 height 7
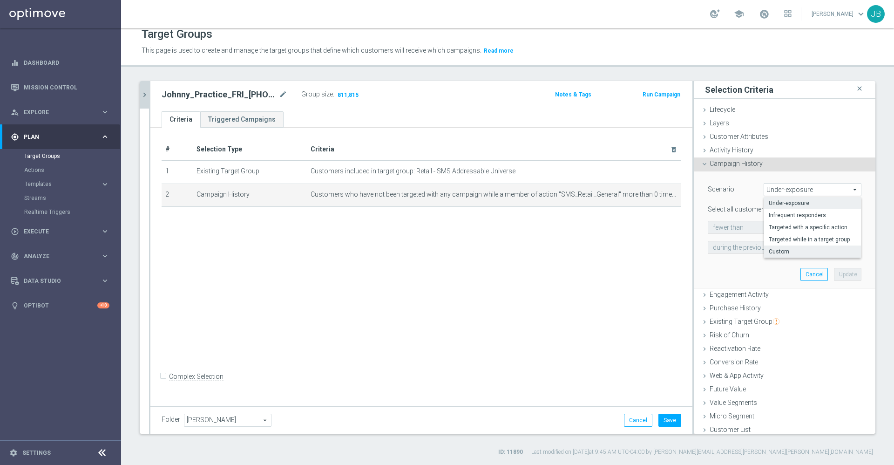
type input "Custom"
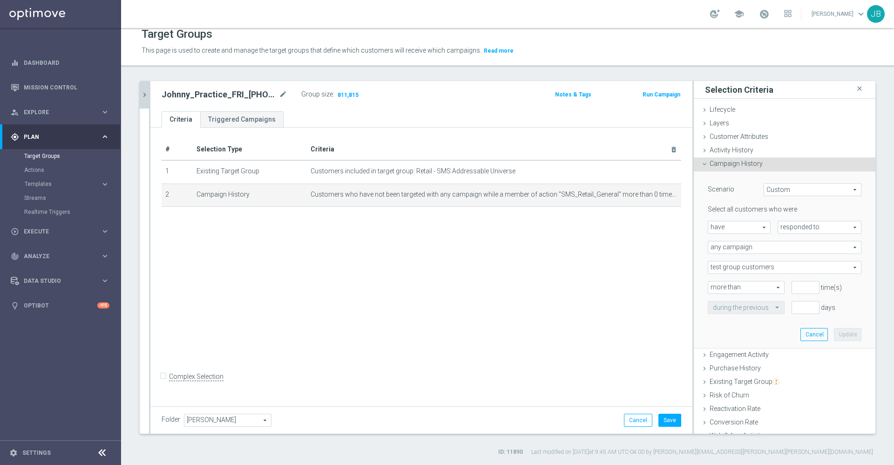
click at [746, 228] on span "have" at bounding box center [739, 227] width 62 height 12
click at [725, 238] on span "have" at bounding box center [739, 240] width 53 height 7
click at [783, 228] on span "responded to" at bounding box center [819, 227] width 83 height 12
click at [786, 251] on span "been targeted with" at bounding box center [820, 252] width 74 height 7
type input "been targeted with"
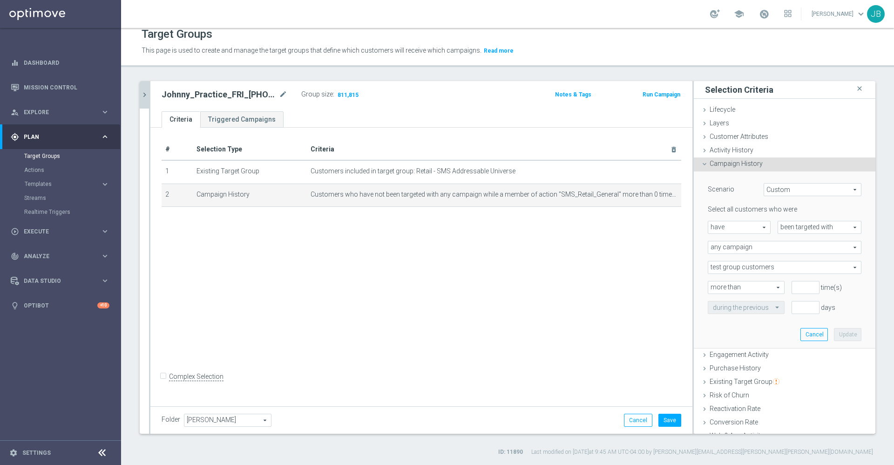
click at [764, 247] on span "any campaign" at bounding box center [784, 247] width 153 height 12
click at [734, 223] on span "have" at bounding box center [739, 227] width 62 height 12
click at [730, 253] on span "have not" at bounding box center [739, 252] width 53 height 7
type input "have not"
click at [787, 228] on span "been targeted with" at bounding box center [819, 227] width 83 height 12
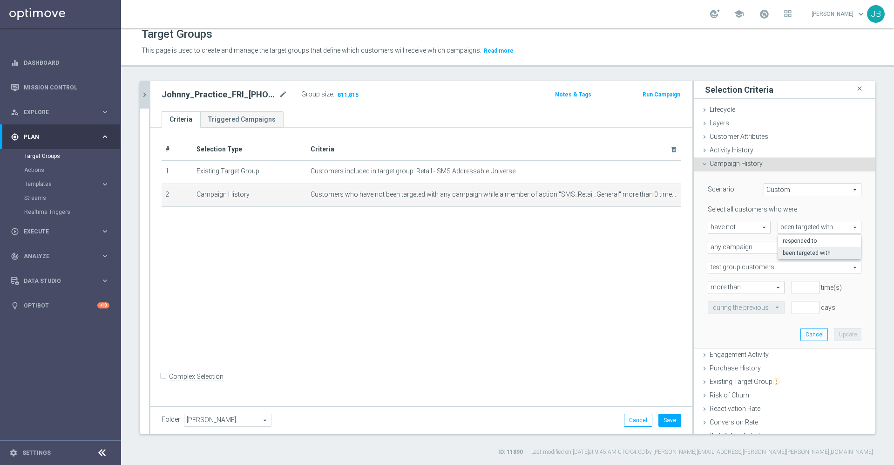
click at [788, 255] on span "been targeted with" at bounding box center [820, 252] width 74 height 7
click at [761, 247] on span "any campaign" at bounding box center [784, 247] width 153 height 12
click at [747, 271] on span "any campaign while a member of the specified target group(s)" at bounding box center [784, 272] width 143 height 7
type input "any campaign while a member of the specified target group(s)"
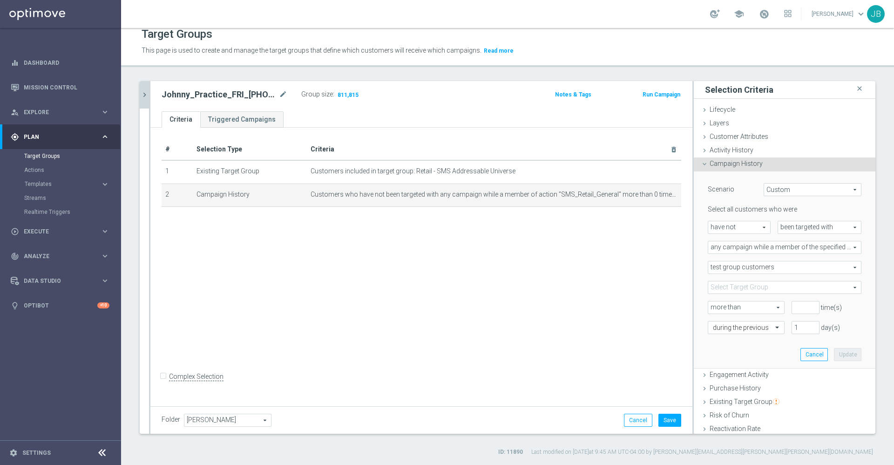
click at [751, 286] on span at bounding box center [784, 287] width 153 height 12
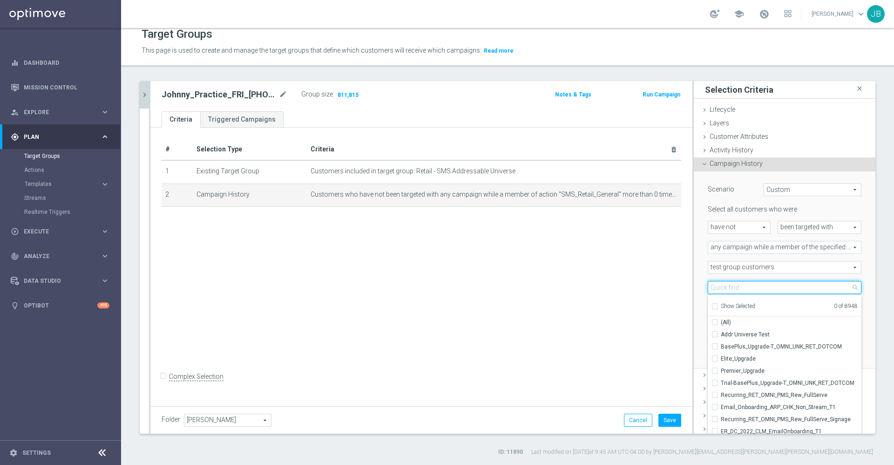
click at [751, 286] on input "search" at bounding box center [785, 287] width 154 height 13
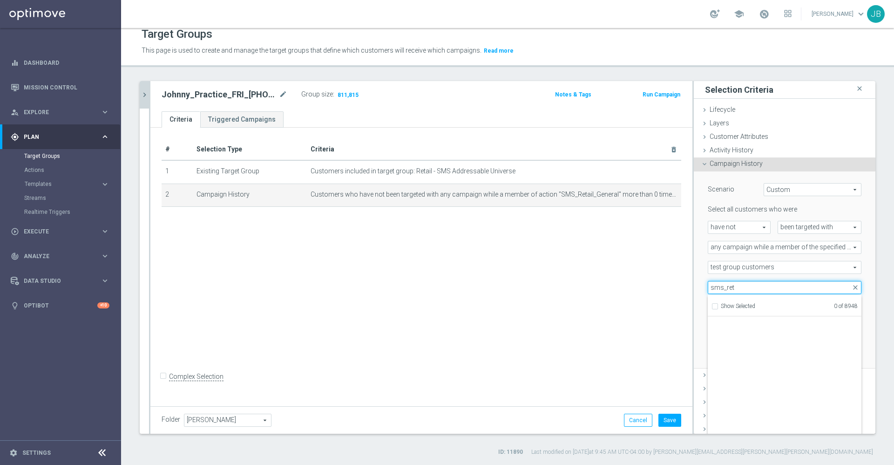
scroll to position [1434, 0]
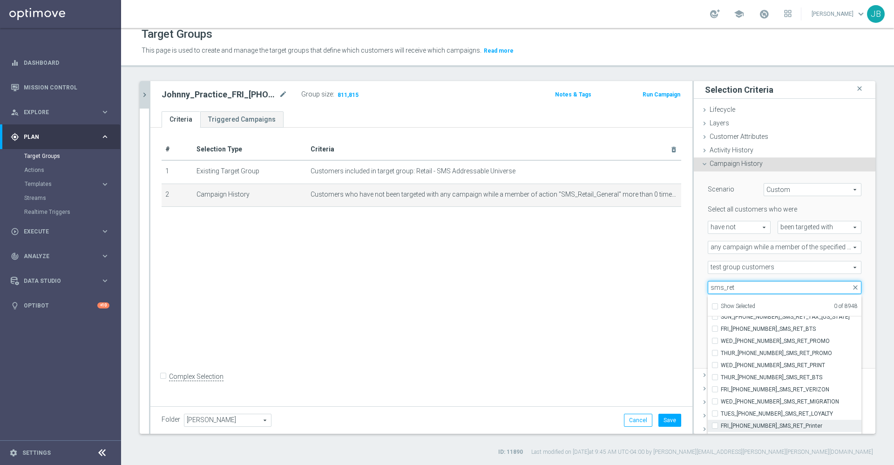
type input "sms_ret"
click at [724, 424] on span "FRI_20250912_SMS_RET_Printer" at bounding box center [791, 425] width 141 height 7
click at [721, 424] on input "FRI_20250912_SMS_RET_Printer" at bounding box center [718, 425] width 6 height 6
checkbox input "true"
type input "FRI_20250912_SMS_RET_Printer"
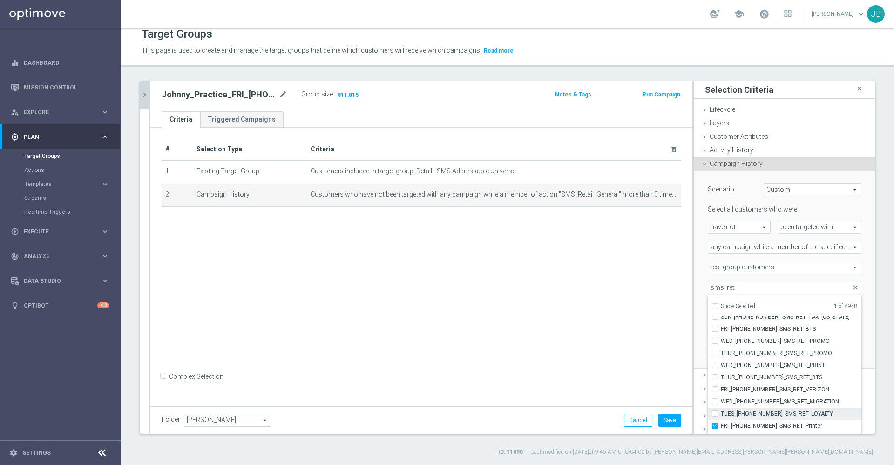
click at [723, 413] on span "TUES_20250902_SMS_RET_LOYALTY" at bounding box center [791, 413] width 141 height 7
click at [721, 413] on input "TUES_20250902_SMS_RET_LOYALTY" at bounding box center [718, 413] width 6 height 6
checkbox input "true"
type input "Selected 2 of 8948"
click at [723, 403] on span "WED_20250910_SMS_RET_MIGRATION" at bounding box center [791, 401] width 141 height 7
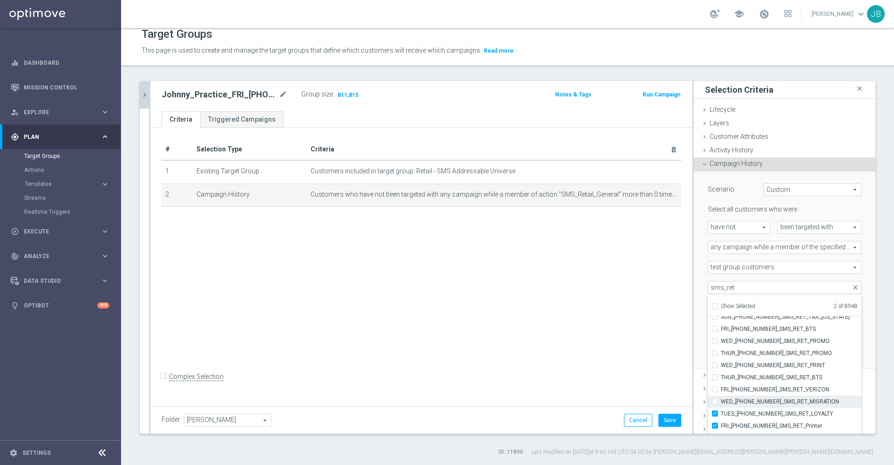
click at [721, 403] on input "WED_20250910_SMS_RET_MIGRATION" at bounding box center [718, 401] width 6 height 6
checkbox input "true"
type input "Selected 3 of 8948"
click at [723, 390] on span "FRI_20250905_SMS_RET_VERIZON" at bounding box center [791, 388] width 141 height 7
click at [721, 390] on input "FRI_20250905_SMS_RET_VERIZON" at bounding box center [718, 389] width 6 height 6
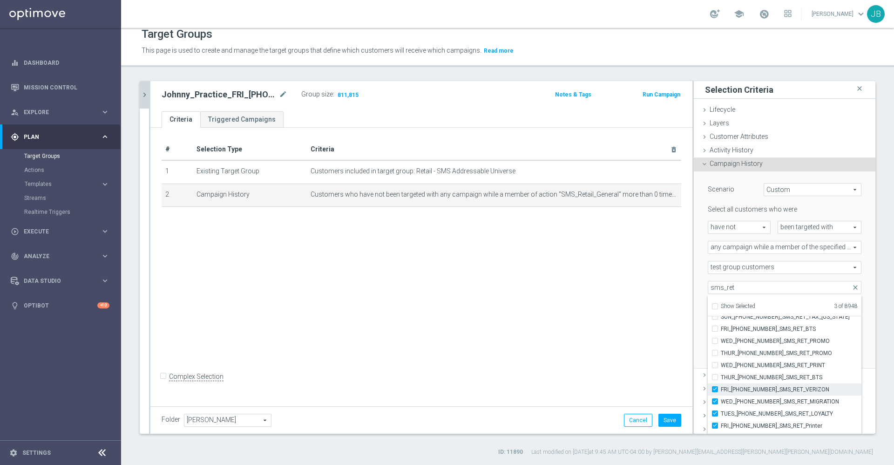
checkbox input "true"
type input "Selected 4 of 8948"
click at [723, 375] on span "THUR_20250904_SMS_RET_BTS" at bounding box center [791, 376] width 141 height 7
click at [721, 375] on input "THUR_20250904_SMS_RET_BTS" at bounding box center [718, 377] width 6 height 6
checkbox input "true"
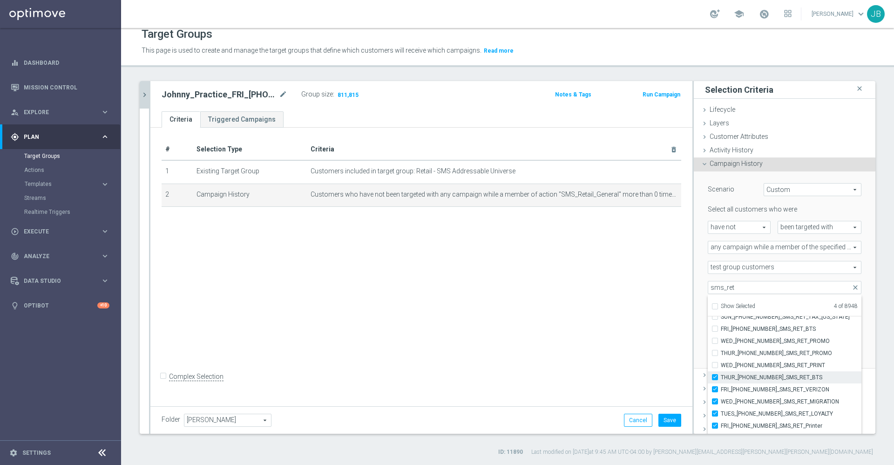
type input "Selected 5 of 8948"
click at [723, 364] on span "WED_20250903_SMS_RET_PRINT" at bounding box center [791, 364] width 141 height 7
click at [721, 364] on input "WED_20250903_SMS_RET_PRINT" at bounding box center [718, 365] width 6 height 6
checkbox input "true"
type input "Selected 6 of 8948"
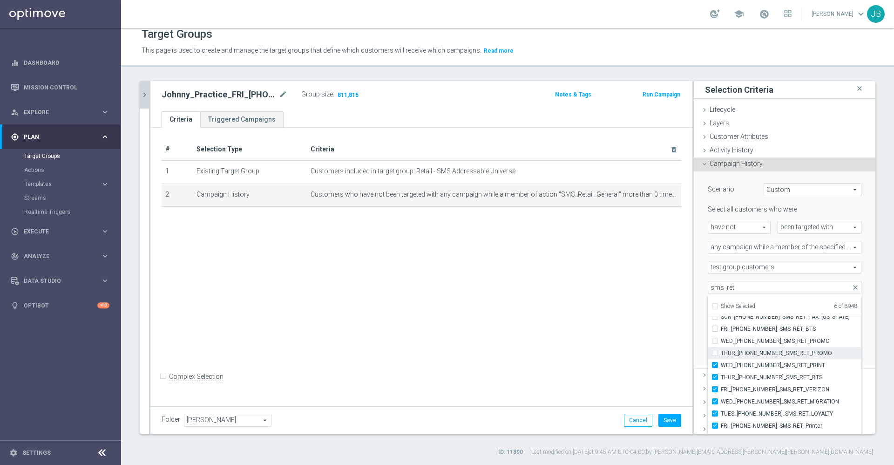
click at [726, 351] on span "THUR_20250814_SMS_RET_PROMO" at bounding box center [791, 352] width 141 height 7
click at [721, 351] on input "THUR_20250814_SMS_RET_PROMO" at bounding box center [718, 353] width 6 height 6
checkbox input "true"
type input "Selected 7 of 8948"
click at [725, 342] on span "WED_20250820_SMS_RET_PROMO" at bounding box center [791, 340] width 141 height 7
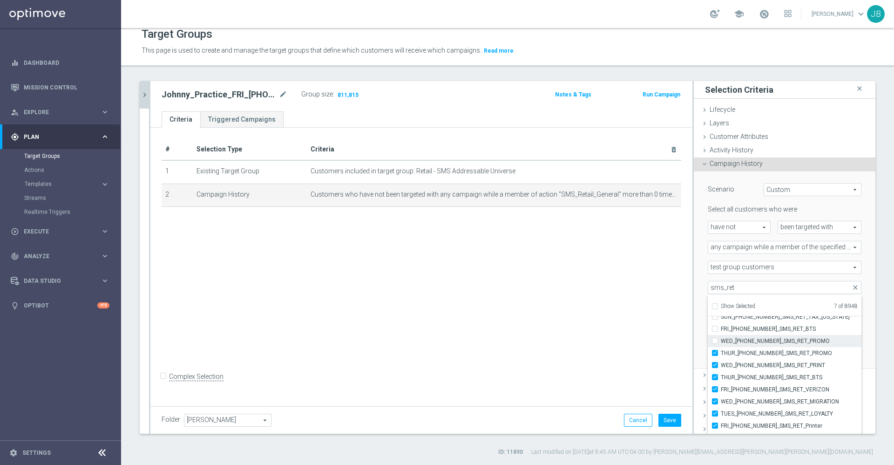
click at [721, 342] on input "WED_20250820_SMS_RET_PROMO" at bounding box center [718, 341] width 6 height 6
checkbox input "true"
type input "Selected 8 of 8948"
click at [721, 332] on span "FRI_20250815_SMS_RET_BTS" at bounding box center [791, 333] width 141 height 7
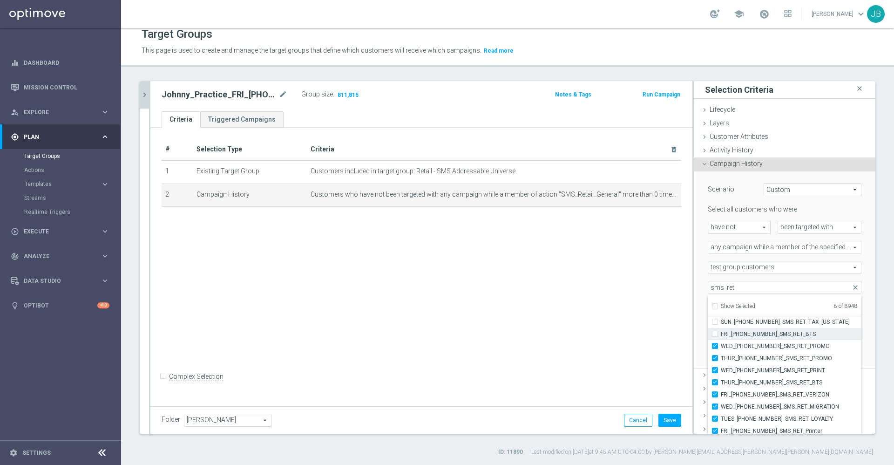
click at [718, 332] on input "FRI_20250815_SMS_RET_BTS" at bounding box center [718, 334] width 6 height 6
checkbox input "true"
type input "Selected 9 of 8948"
click at [722, 340] on span "SUN_20250810_SMS_RET_TAX_FLORIDA" at bounding box center [791, 339] width 141 height 7
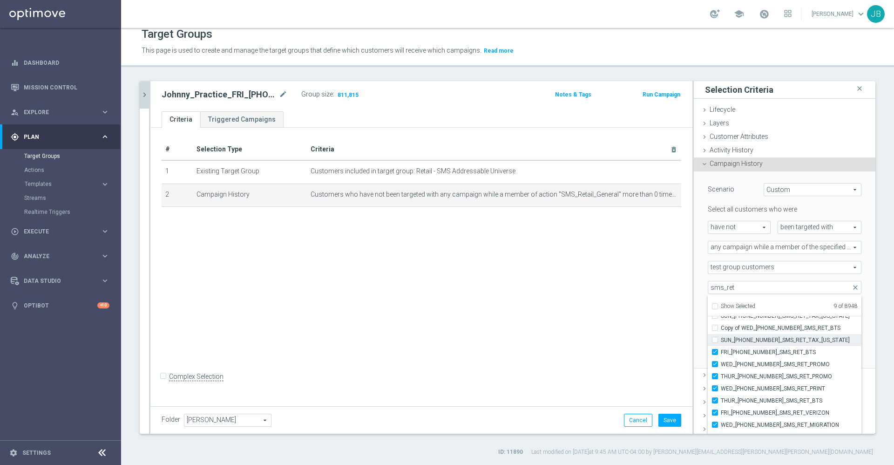
click at [721, 340] on input "SUN_20250810_SMS_RET_TAX_FLORIDA" at bounding box center [718, 340] width 6 height 6
checkbox input "true"
type input "Selected 10 of 8948"
click at [728, 335] on span "SUN_20250810_SMS_RET_TAX_OHIO" at bounding box center [791, 334] width 141 height 7
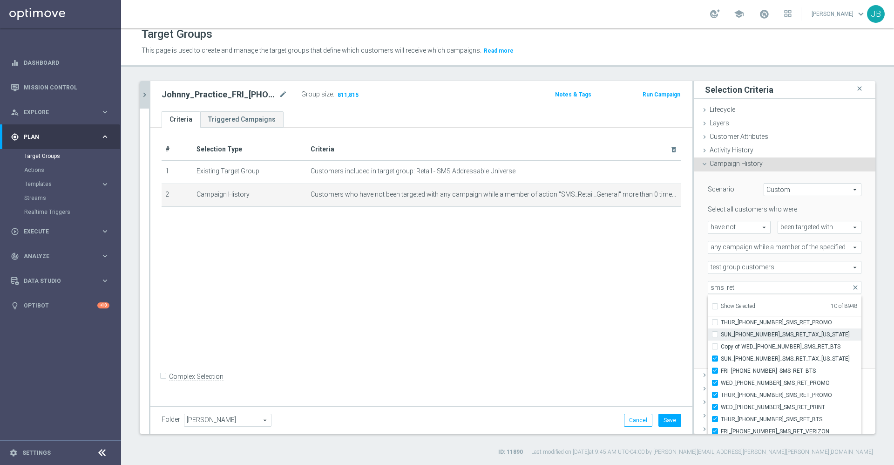
click at [721, 335] on input "SUN_20250810_SMS_RET_TAX_OHIO" at bounding box center [718, 334] width 6 height 6
checkbox input "true"
type input "Selected 11 of 8948"
click at [726, 331] on span "THUR_20250807_SMS_RET_PROMO" at bounding box center [791, 330] width 141 height 7
click at [721, 331] on input "THUR_20250807_SMS_RET_PROMO" at bounding box center [718, 330] width 6 height 6
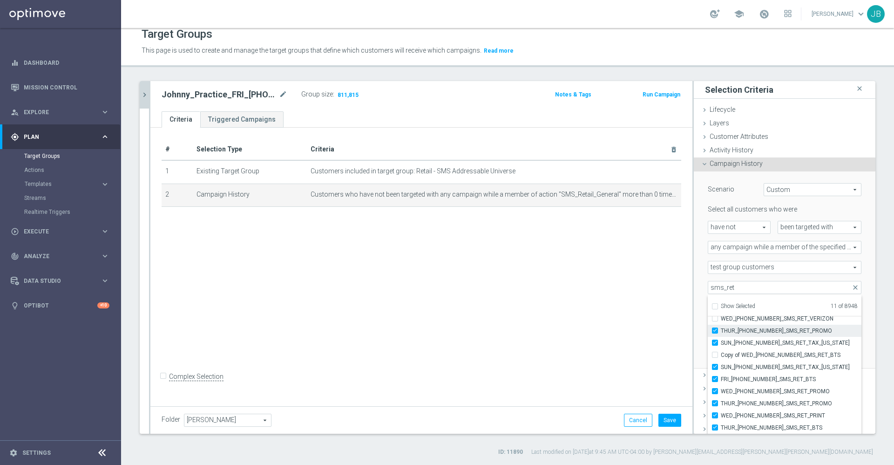
checkbox input "true"
type input "Selected 12 of 8948"
click at [726, 331] on span "WED_20250827_SMS_RET_VERIZON" at bounding box center [791, 332] width 141 height 7
click at [721, 331] on input "WED_20250827_SMS_RET_VERIZON" at bounding box center [718, 332] width 6 height 6
checkbox input "true"
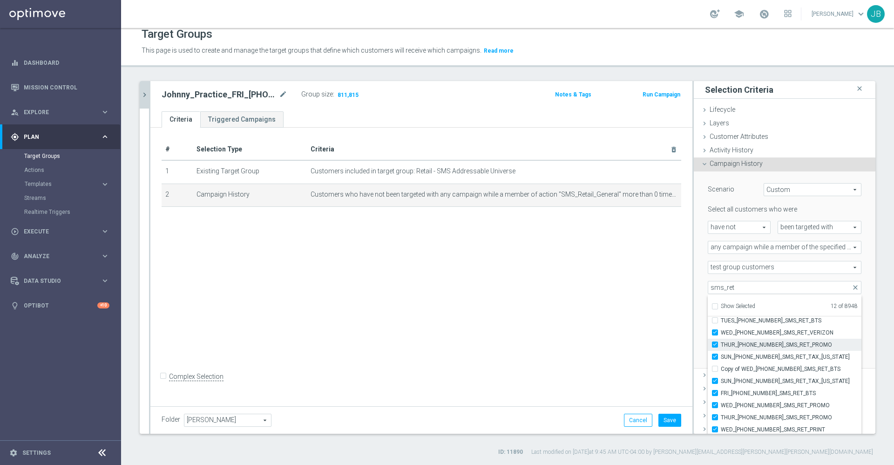
type input "Selected 13 of 8948"
click at [725, 333] on span "TUES_20250826_SMS_RET_BTS" at bounding box center [791, 336] width 141 height 7
click at [721, 334] on input "TUES_20250826_SMS_RET_BTS" at bounding box center [718, 337] width 6 height 6
checkbox input "true"
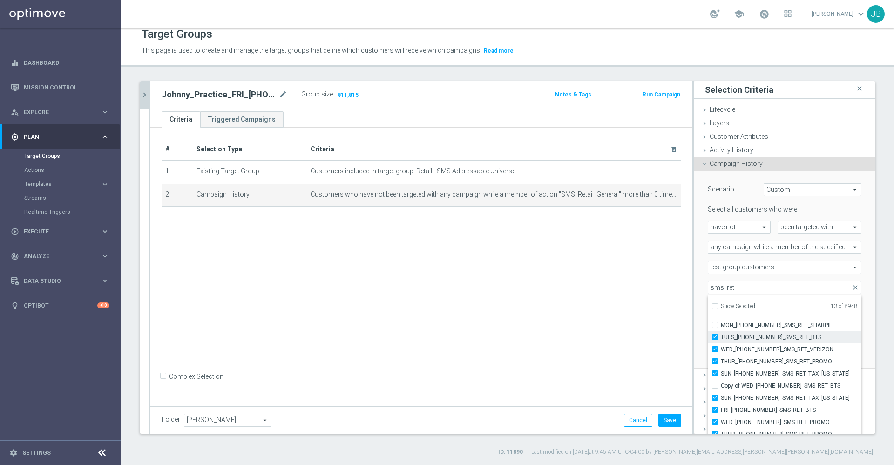
type input "Selected 14 of 8948"
click at [725, 324] on span "MON_20250825_SMS_RET_SHARPIE" at bounding box center [791, 324] width 141 height 7
click at [721, 324] on input "MON_20250825_SMS_RET_SHARPIE" at bounding box center [718, 325] width 6 height 6
checkbox input "true"
type input "Selected 15 of 8948"
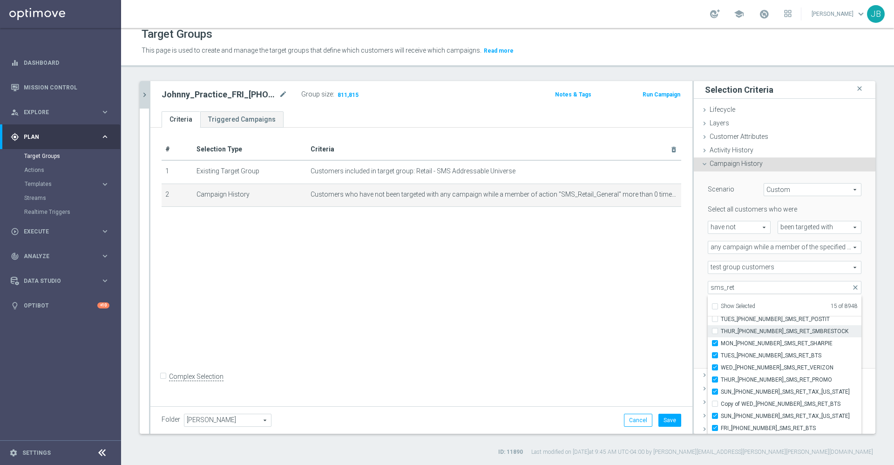
click at [725, 332] on span "THUR_20250821_SMS_RET_SMBRESTOCK" at bounding box center [791, 330] width 141 height 7
click at [721, 332] on input "THUR_20250821_SMS_RET_SMBRESTOCK" at bounding box center [718, 331] width 6 height 6
checkbox input "true"
type input "Selected 16 of 8948"
click at [725, 332] on span "TUES_20250819_SMS_RET_POSTIT" at bounding box center [791, 332] width 141 height 7
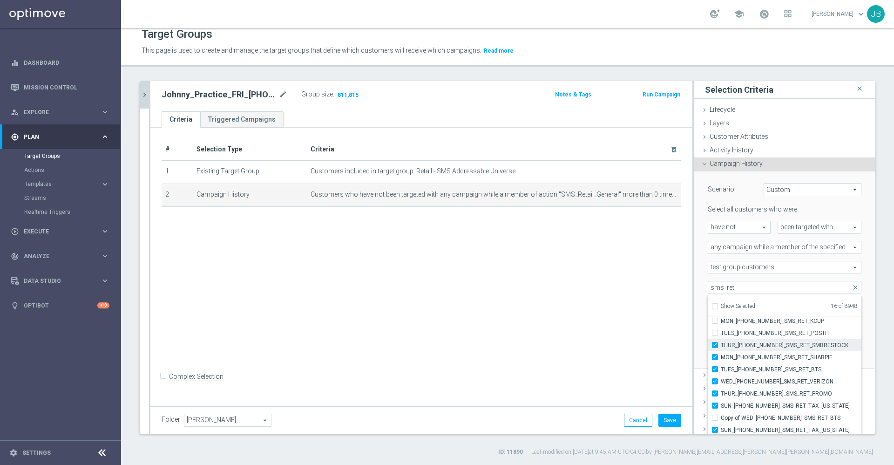
click at [721, 332] on input "TUES_20250819_SMS_RET_POSTIT" at bounding box center [718, 333] width 6 height 6
checkbox input "true"
type input "Selected 17 of 8948"
click at [725, 337] on span "MON_20250818_SMS_RET_KCUP" at bounding box center [791, 337] width 141 height 7
click at [721, 337] on input "MON_20250818_SMS_RET_KCUP" at bounding box center [718, 337] width 6 height 6
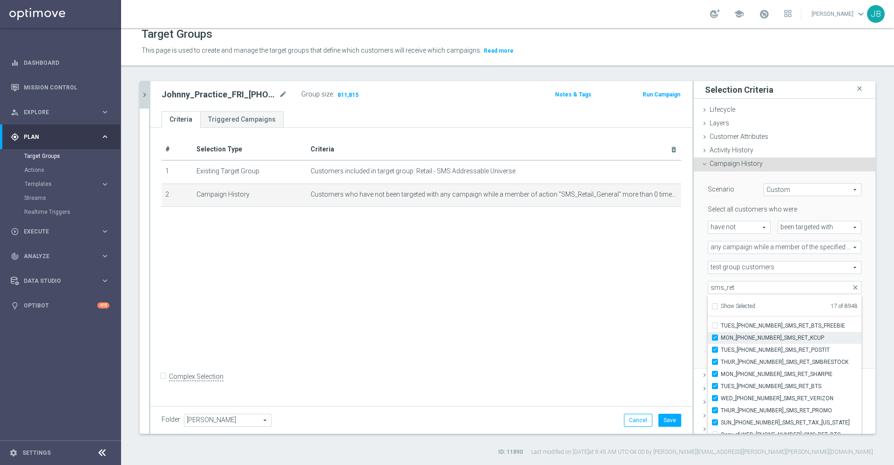
checkbox input "true"
type input "Selected 18 of 8948"
click at [725, 337] on span "TUES_20250812_SMS_RET_BTS_FREEBIE" at bounding box center [791, 334] width 141 height 7
click at [721, 337] on input "TUES_20250812_SMS_RET_BTS_FREEBIE" at bounding box center [718, 335] width 6 height 6
checkbox input "true"
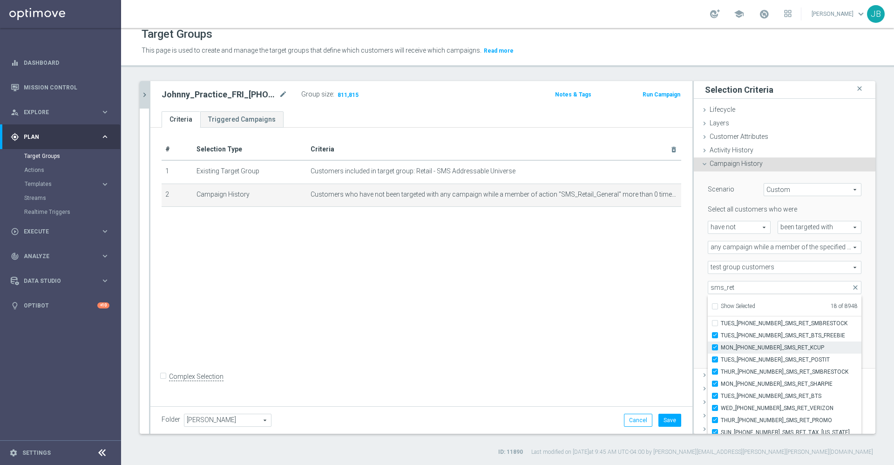
type input "Selected 19 of 8948"
click at [723, 327] on span "TUES_20250805_SMS_RET_SMBRESTOCK" at bounding box center [791, 327] width 141 height 7
click at [721, 327] on input "TUES_20250805_SMS_RET_SMBRESTOCK" at bounding box center [718, 328] width 6 height 6
checkbox input "true"
type input "Selected 20 of 8948"
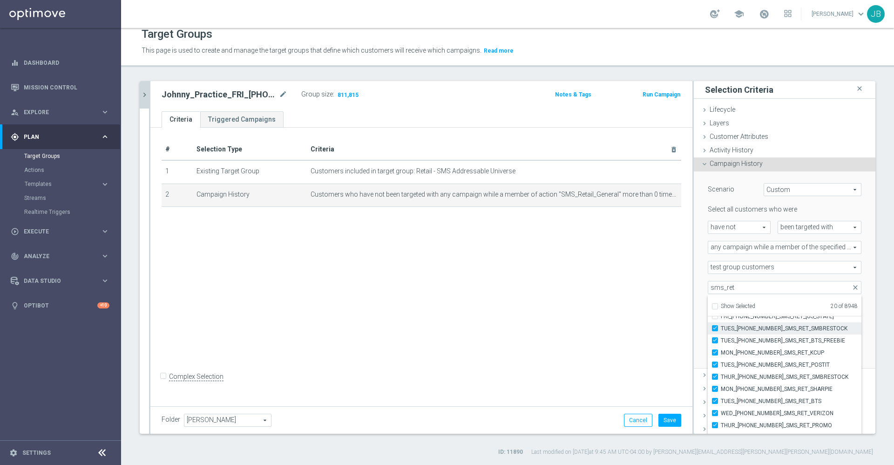
scroll to position [1273, 0]
click at [731, 331] on span "FRI_20250808_SMS_RET_ARIZONA" at bounding box center [791, 331] width 141 height 7
click at [721, 331] on input "FRI_20250808_SMS_RET_ARIZONA" at bounding box center [718, 332] width 6 height 6
checkbox input "true"
type input "Selected 21 of 8948"
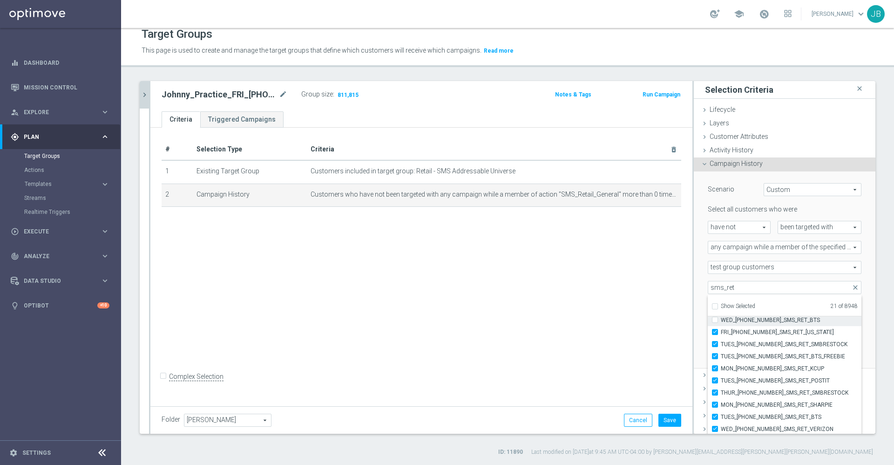
click at [727, 321] on span "WED_20250806_SMS_RET_BTS" at bounding box center [791, 319] width 141 height 7
click at [721, 321] on input "WED_20250806_SMS_RET_BTS" at bounding box center [718, 320] width 6 height 6
checkbox input "true"
type input "Selected 22 of 8948"
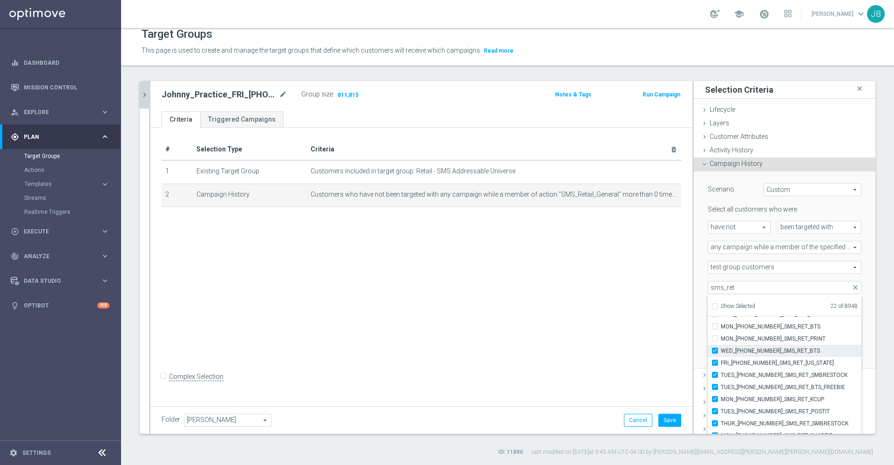
scroll to position [1243, 0]
click at [730, 335] on span "MON_20250804_SMS_RET_PRINT" at bounding box center [791, 338] width 141 height 7
click at [721, 335] on input "MON_20250804_SMS_RET_PRINT" at bounding box center [718, 338] width 6 height 6
checkbox input "true"
type input "Selected 23 of 8948"
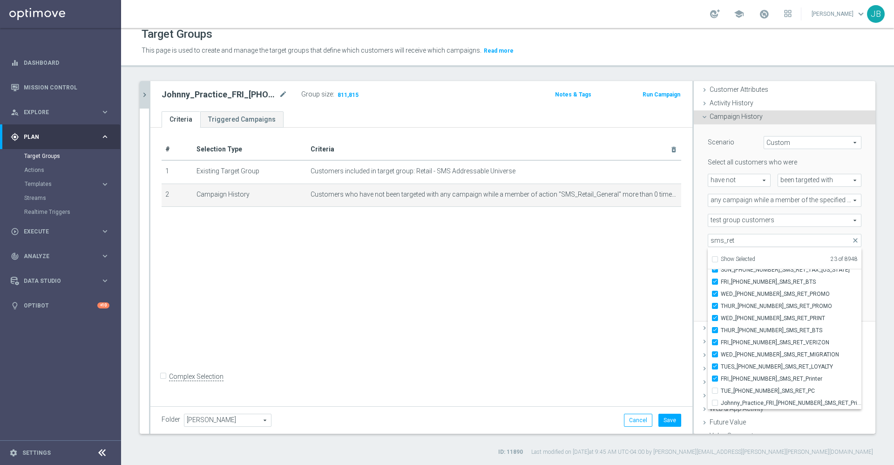
scroll to position [47, 0]
click at [636, 299] on div "# Selection Type Criteria delete_forever 1 Existing Target Group Customers incl…" at bounding box center [421, 266] width 542 height 276
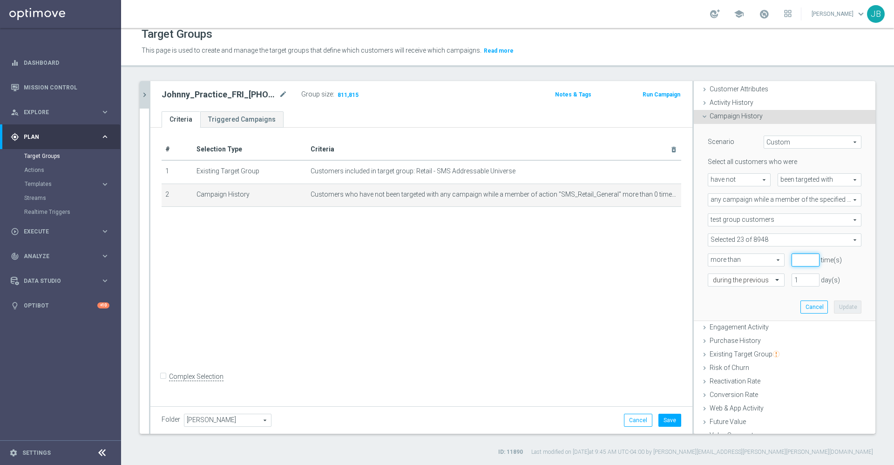
click at [791, 257] on input "number" at bounding box center [805, 259] width 28 height 13
type input "0"
click at [791, 282] on input "1" at bounding box center [805, 279] width 28 height 13
type input "21"
click at [834, 306] on button "Update" at bounding box center [847, 306] width 27 height 13
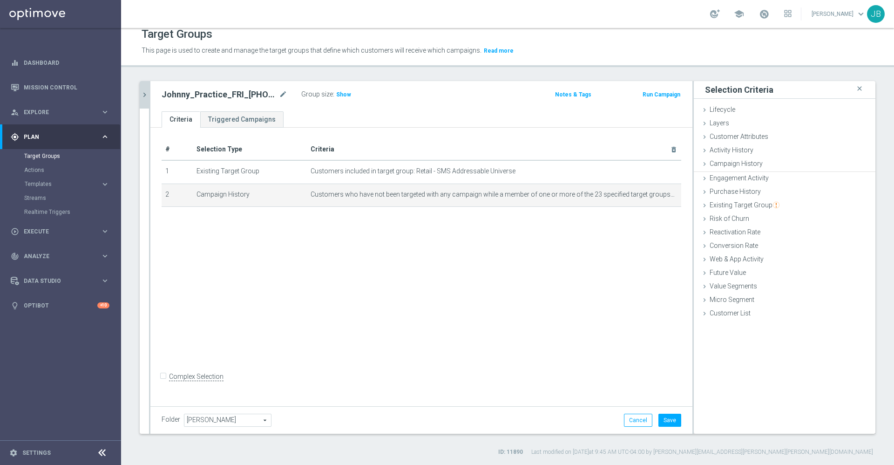
scroll to position [0, 0]
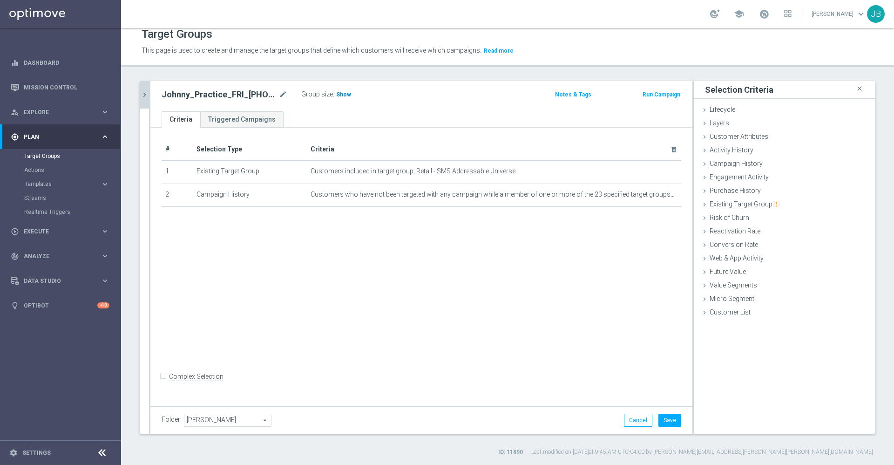
click at [342, 90] on h3 "Show" at bounding box center [343, 94] width 17 height 10
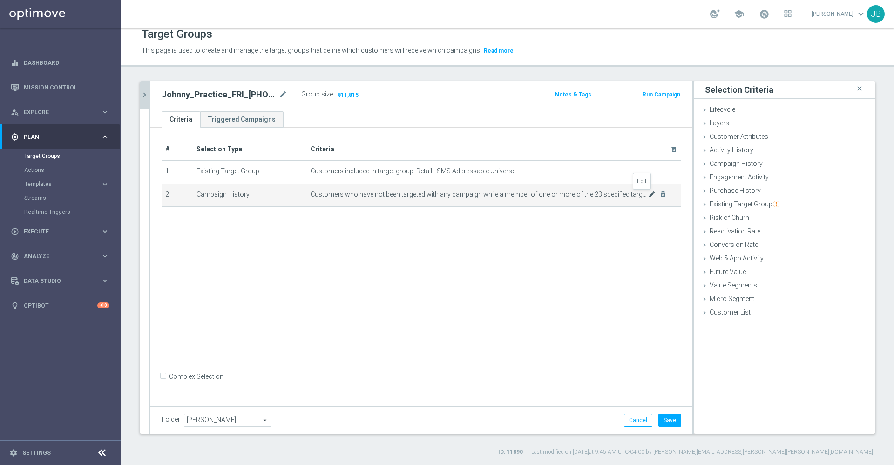
click at [648, 194] on icon "mode_edit" at bounding box center [651, 193] width 7 height 7
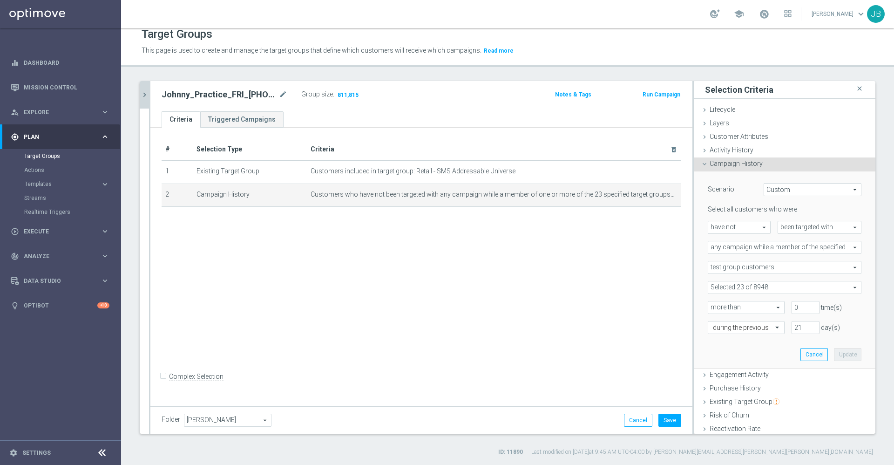
click at [742, 230] on span "have not" at bounding box center [739, 227] width 62 height 12
click at [789, 229] on span "been targeted with" at bounding box center [819, 227] width 83 height 12
click at [783, 242] on span "responded to" at bounding box center [820, 240] width 74 height 7
type input "responded to"
click at [736, 230] on span "have not" at bounding box center [739, 227] width 62 height 12
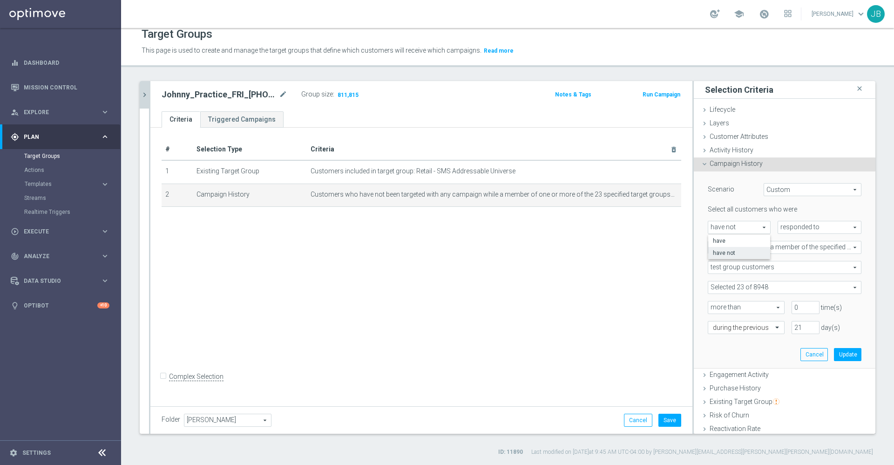
click at [737, 254] on span "have not" at bounding box center [739, 252] width 53 height 7
click at [756, 248] on span "any campaign while a member of the specified target group(s)" at bounding box center [784, 247] width 153 height 12
click at [750, 283] on span "one or more actions" at bounding box center [784, 284] width 143 height 7
type input "one or more actions"
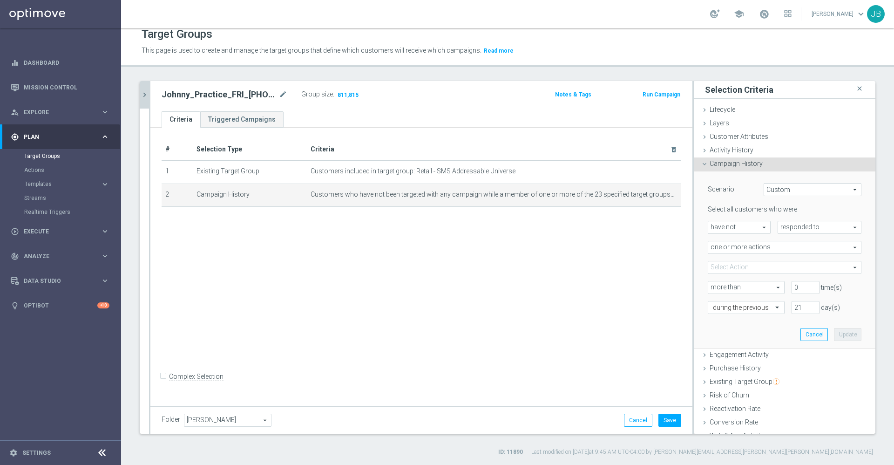
click at [747, 267] on span at bounding box center [784, 267] width 153 height 12
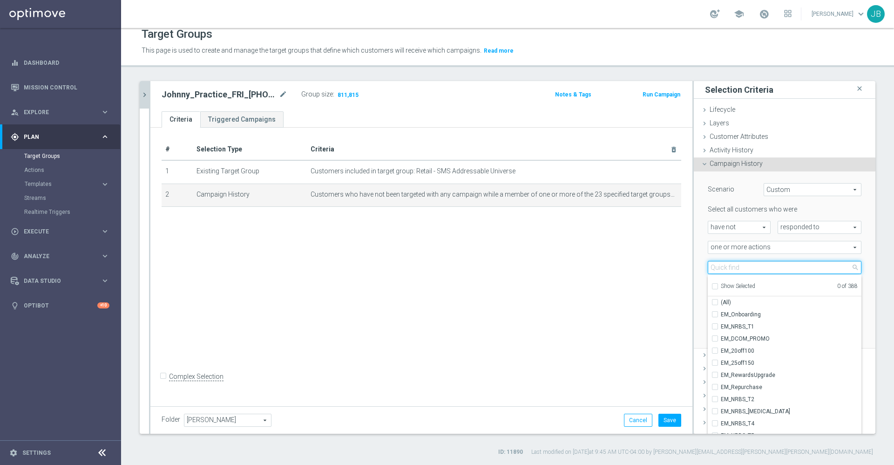
click at [736, 264] on input "search" at bounding box center [785, 267] width 154 height 13
click at [729, 267] on input "search" at bounding box center [785, 267] width 154 height 13
type input "sms"
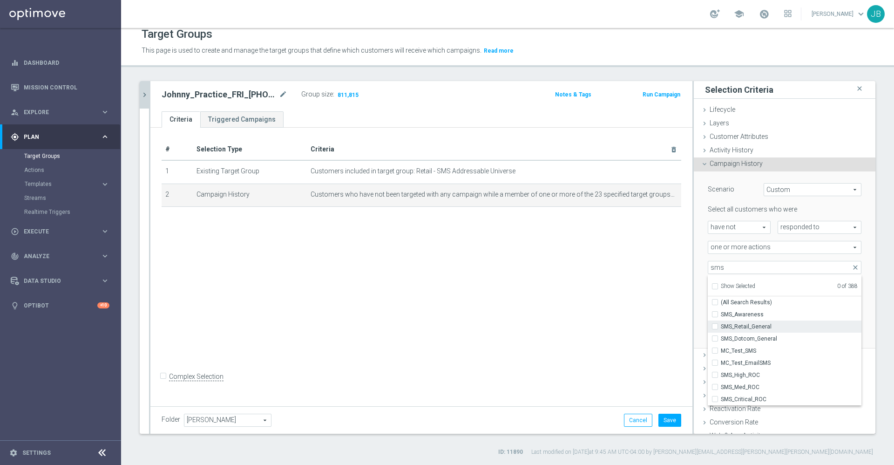
click at [726, 329] on span "SMS_Retail_General" at bounding box center [791, 326] width 141 height 7
click at [721, 329] on input "SMS_Retail_General" at bounding box center [718, 326] width 6 height 6
checkbox input "true"
type input "SMS_Retail_General"
click at [629, 301] on div "# Selection Type Criteria delete_forever 1 Existing Target Group Customers incl…" at bounding box center [421, 266] width 542 height 276
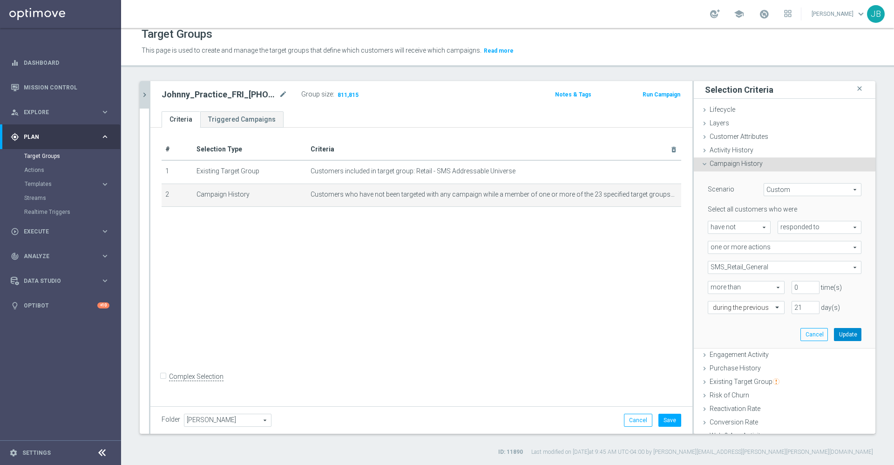
click at [834, 332] on button "Update" at bounding box center [847, 334] width 27 height 13
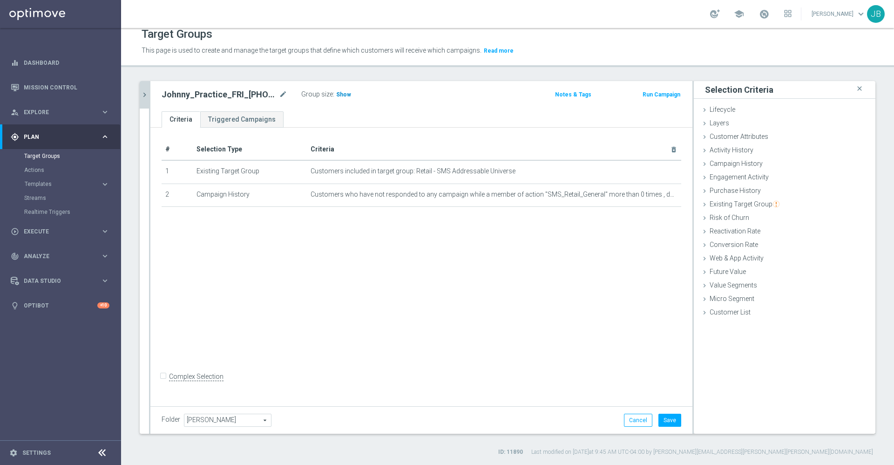
click at [346, 94] on span "Show" at bounding box center [343, 94] width 15 height 7
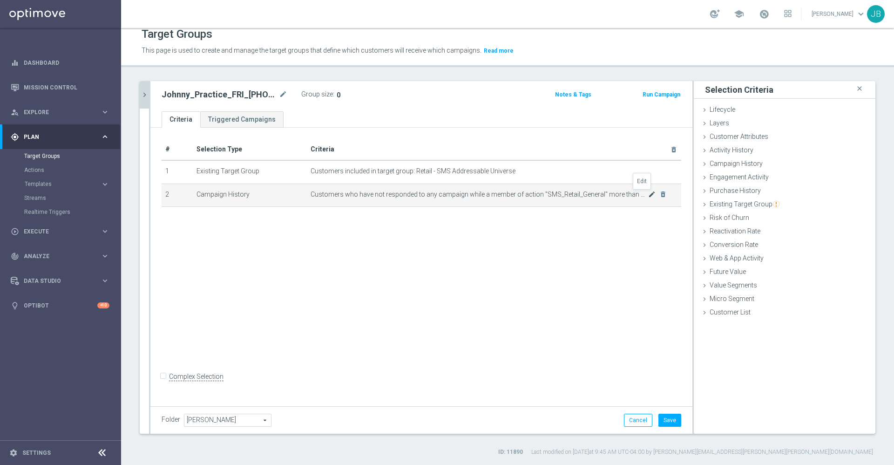
click at [648, 194] on icon "mode_edit" at bounding box center [651, 193] width 7 height 7
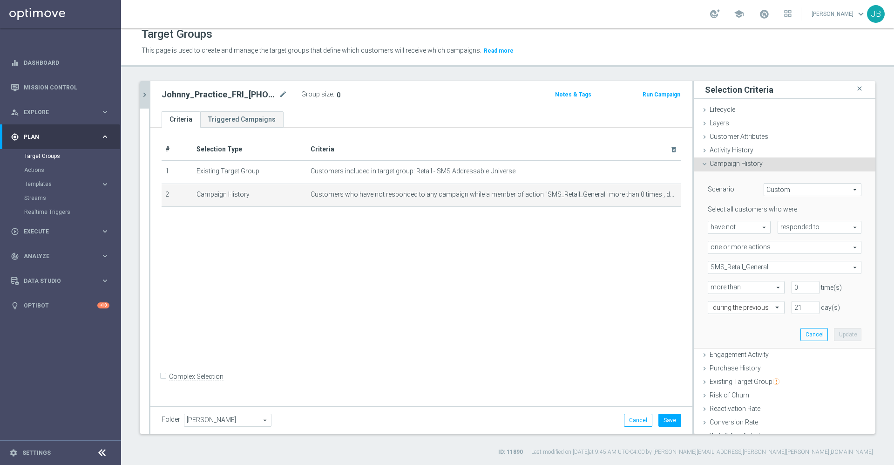
click at [745, 229] on span "have not" at bounding box center [739, 227] width 62 height 12
click at [730, 241] on span "have" at bounding box center [739, 240] width 53 height 7
type input "have"
click at [834, 336] on button "Update" at bounding box center [847, 334] width 27 height 13
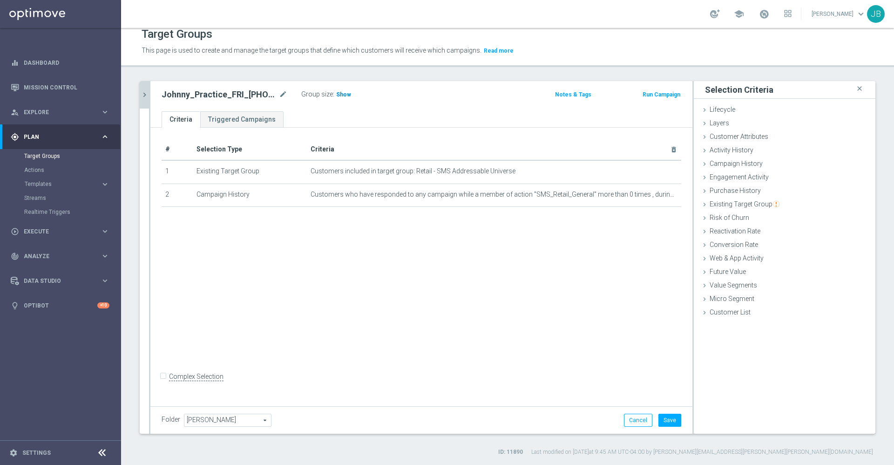
click at [338, 97] on span "Show" at bounding box center [343, 94] width 15 height 7
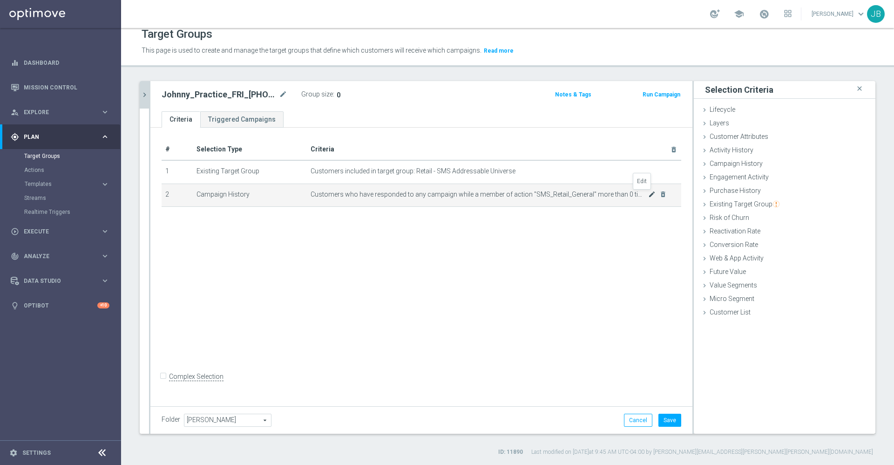
click at [648, 196] on icon "mode_edit" at bounding box center [651, 193] width 7 height 7
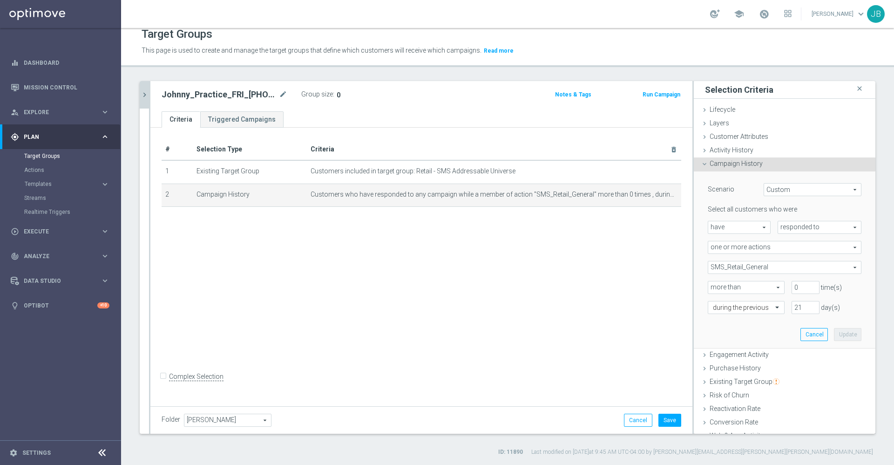
click at [745, 223] on span "have" at bounding box center [739, 227] width 62 height 12
click at [781, 229] on span "responded to" at bounding box center [819, 227] width 83 height 12
click at [788, 251] on span "been targeted with" at bounding box center [820, 252] width 74 height 7
type input "been targeted with"
click at [751, 224] on span "have" at bounding box center [739, 227] width 62 height 12
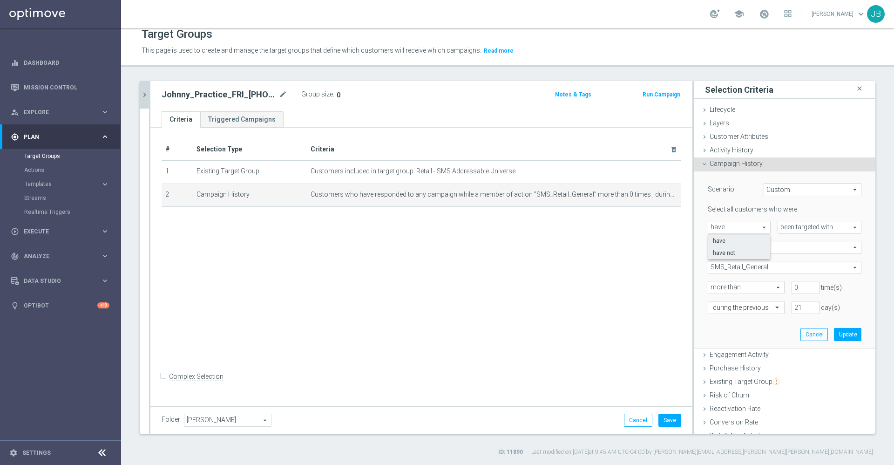
click at [730, 254] on span "have not" at bounding box center [739, 252] width 53 height 7
type input "have not"
click at [763, 244] on span "one or more actions" at bounding box center [784, 247] width 153 height 12
click at [749, 284] on span "one or more actions" at bounding box center [784, 284] width 143 height 7
click at [743, 252] on span "one or more actions" at bounding box center [784, 247] width 153 height 12
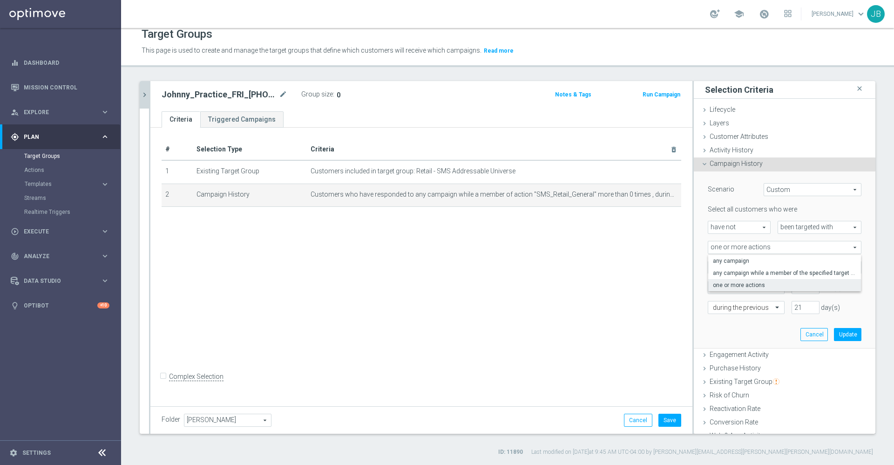
click at [648, 280] on div "# Selection Type Criteria delete_forever 1 Existing Target Group Customers incl…" at bounding box center [421, 266] width 542 height 276
click at [834, 334] on button "Update" at bounding box center [847, 334] width 27 height 13
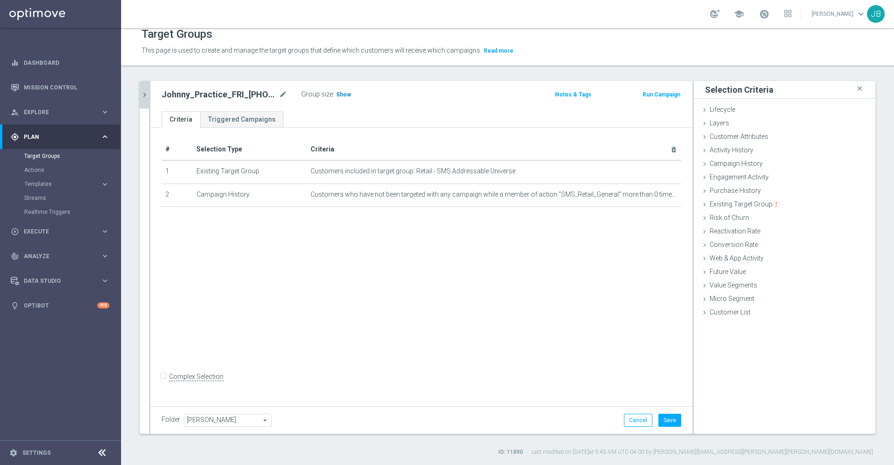
click at [342, 91] on span "Show" at bounding box center [343, 94] width 15 height 7
click at [145, 99] on icon "chevron_right" at bounding box center [144, 94] width 9 height 9
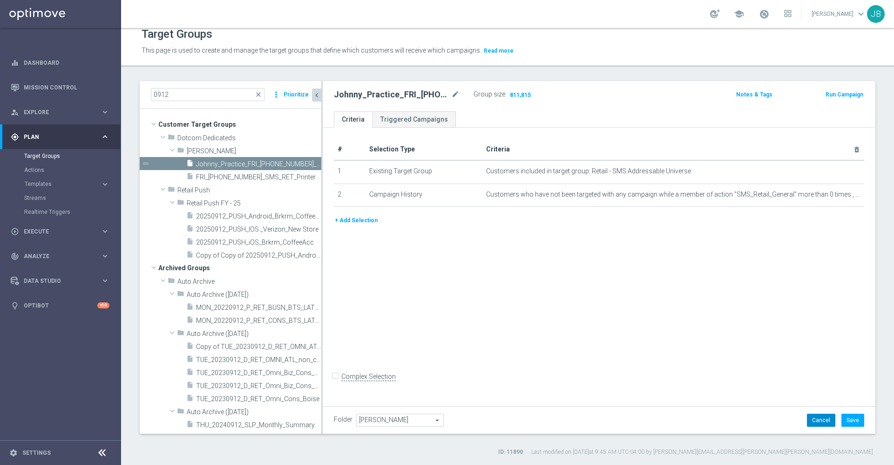
click at [808, 419] on button "Cancel" at bounding box center [821, 419] width 28 height 13
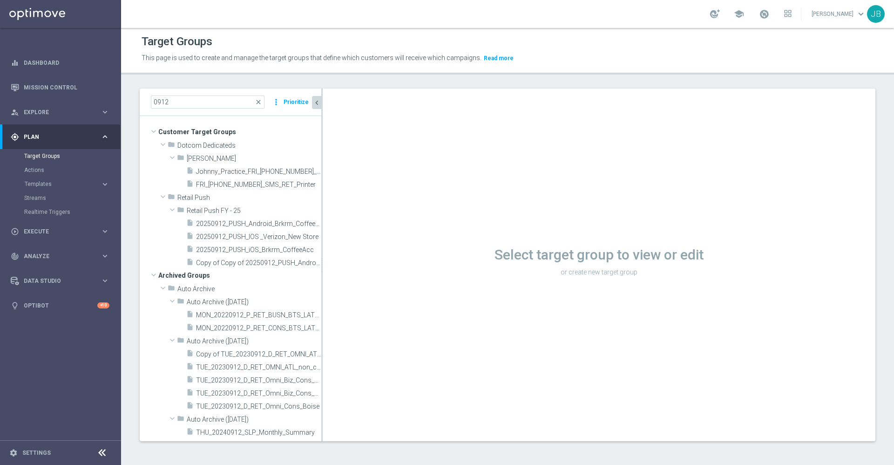
scroll to position [1, 0]
click at [230, 173] on span "Johnny_Practice_FRI_20250912_SMS_RET_Printer" at bounding box center [248, 172] width 104 height 8
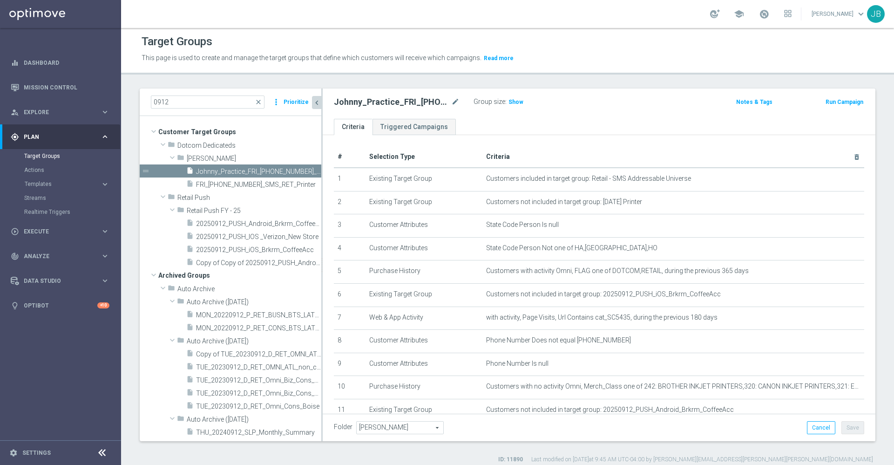
click at [316, 102] on icon "chevron_left" at bounding box center [316, 102] width 9 height 9
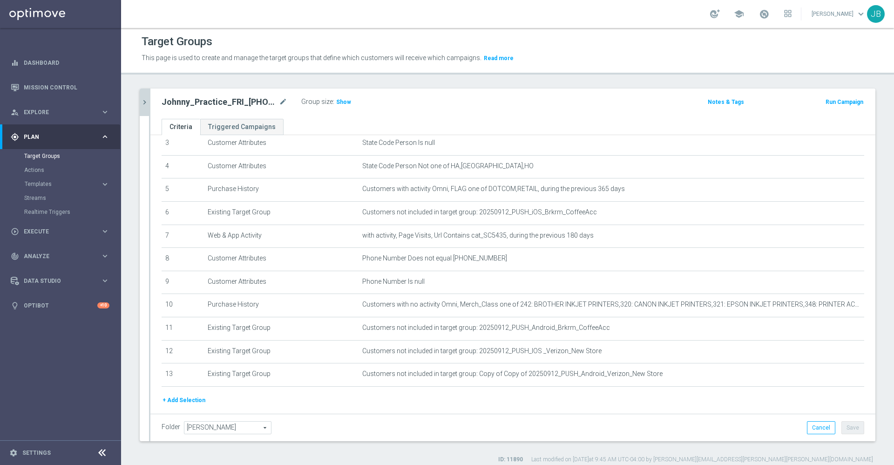
scroll to position [115, 0]
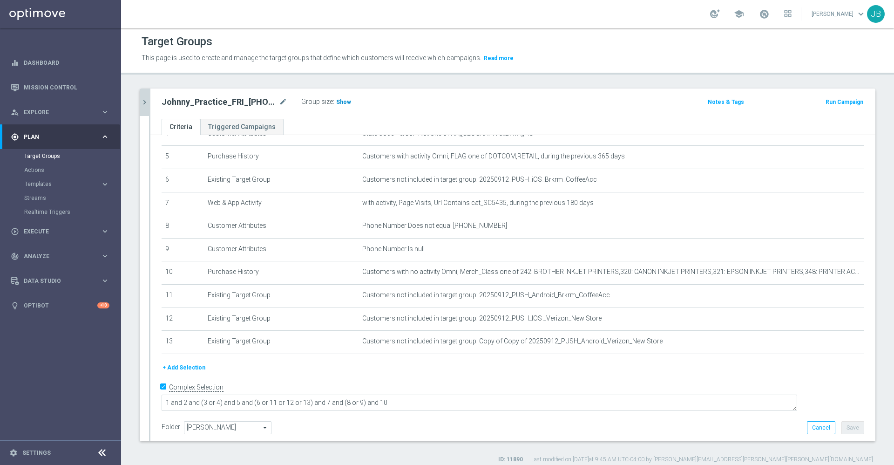
click at [337, 102] on span "Show" at bounding box center [343, 102] width 15 height 7
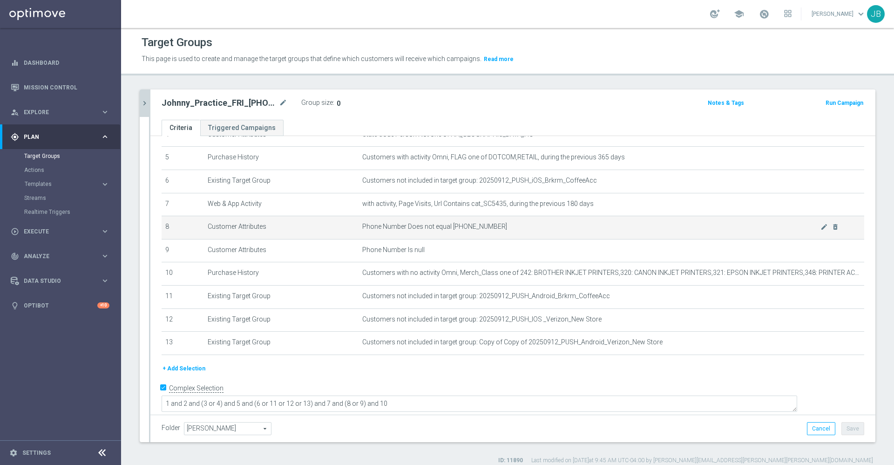
drag, startPoint x: 815, startPoint y: 205, endPoint x: 701, endPoint y: 239, distance: 119.5
click at [701, 239] on tbody "1 Existing Target Group Customers included in target group: Retail - SMS Addres…" at bounding box center [513, 204] width 702 height 300
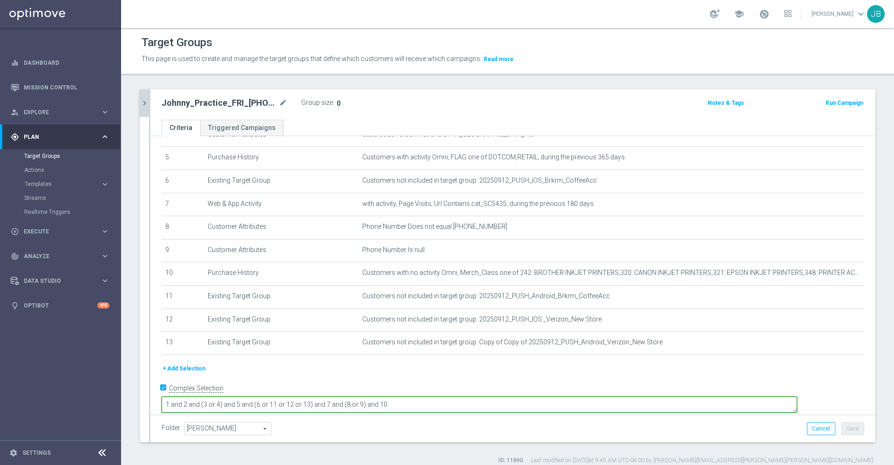
click at [303, 396] on textarea "1 and 2 and (3 or 4) and 5 and (6 or 11 or 12 or 13) and 7 and (8 or 9) and 10" at bounding box center [479, 404] width 635 height 16
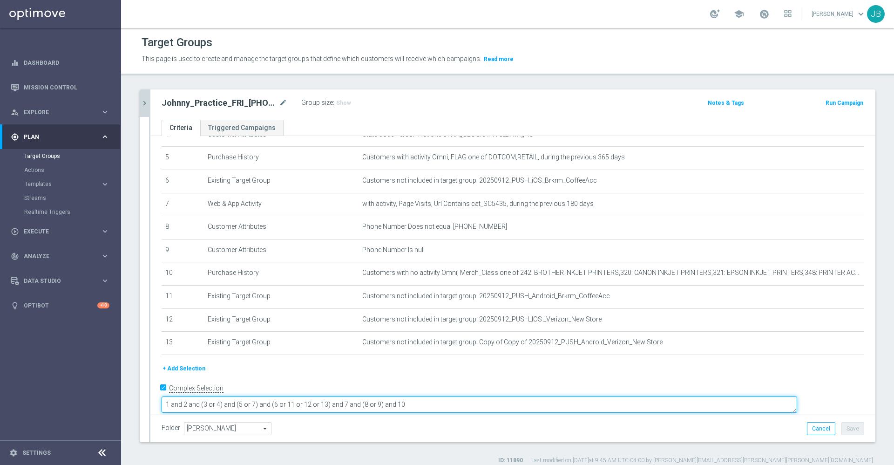
click at [411, 396] on textarea "1 and 2 and (3 or 4) and (5 or 7) and (6 or 11 or 12 or 13) and 7 and (8 or 9) …" at bounding box center [479, 404] width 635 height 16
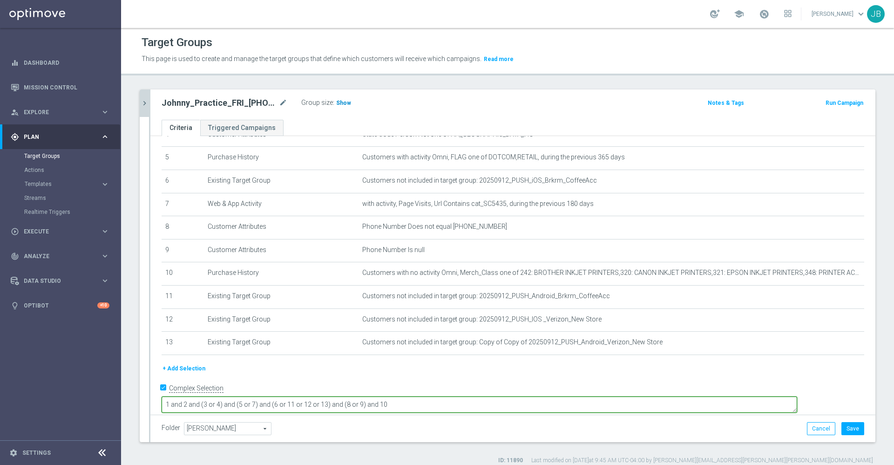
type textarea "1 and 2 and (3 or 4) and (5 or 7) and (6 or 11 or 12 or 13) and (8 or 9) and 10"
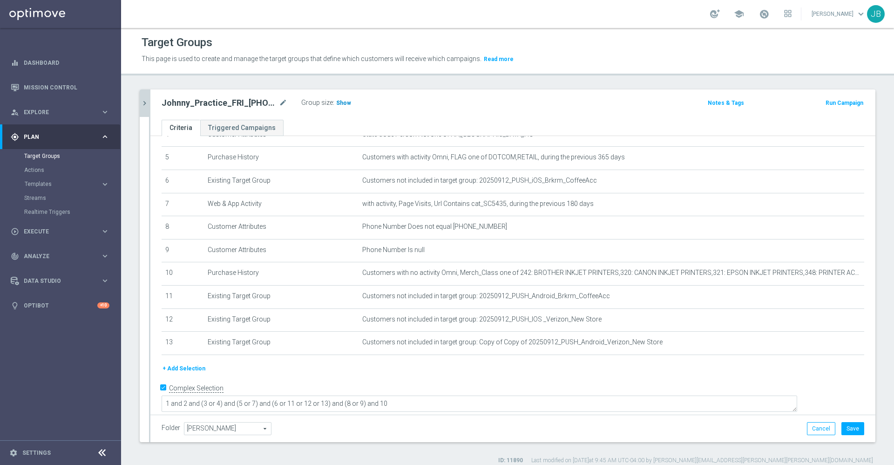
click at [340, 108] on h3 "Show" at bounding box center [343, 103] width 17 height 10
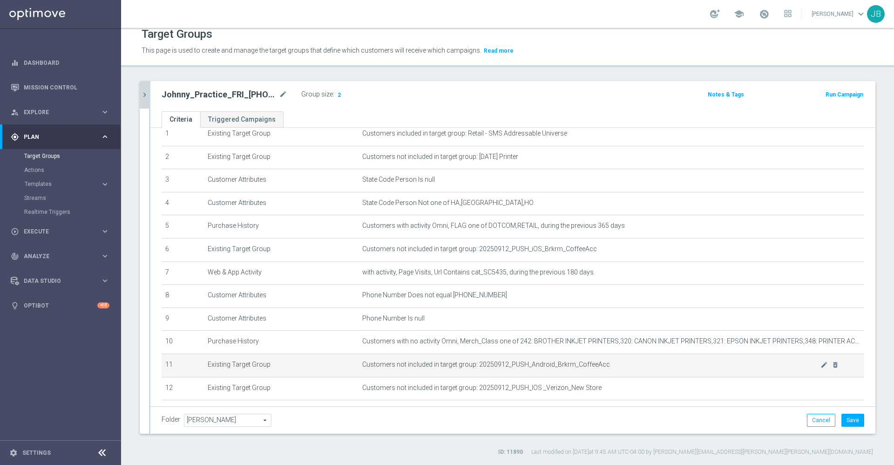
scroll to position [0, 0]
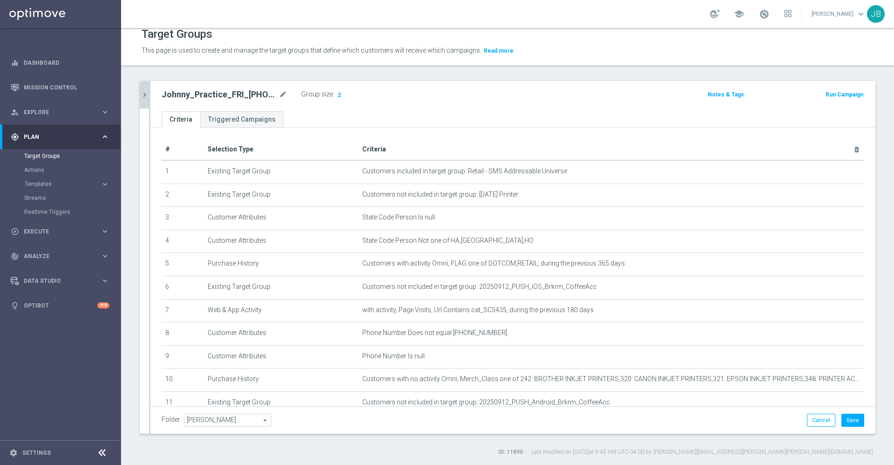
click at [146, 94] on icon "chevron_right" at bounding box center [144, 94] width 9 height 9
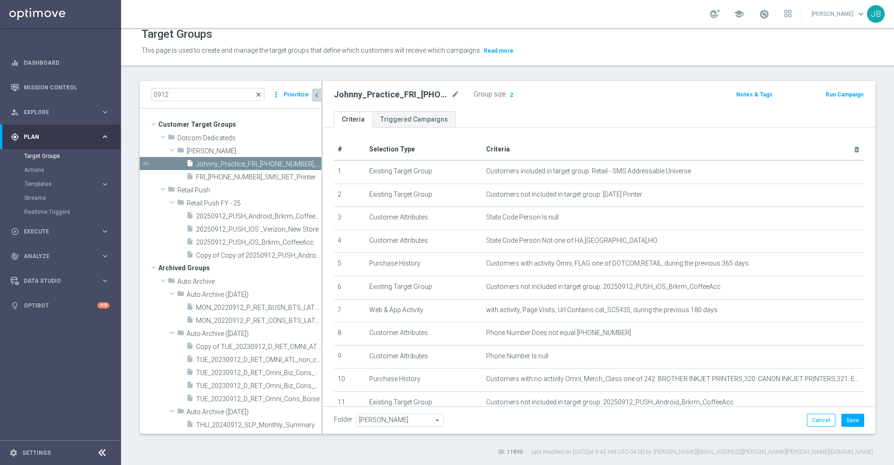
click at [262, 94] on span "close" at bounding box center [258, 94] width 7 height 7
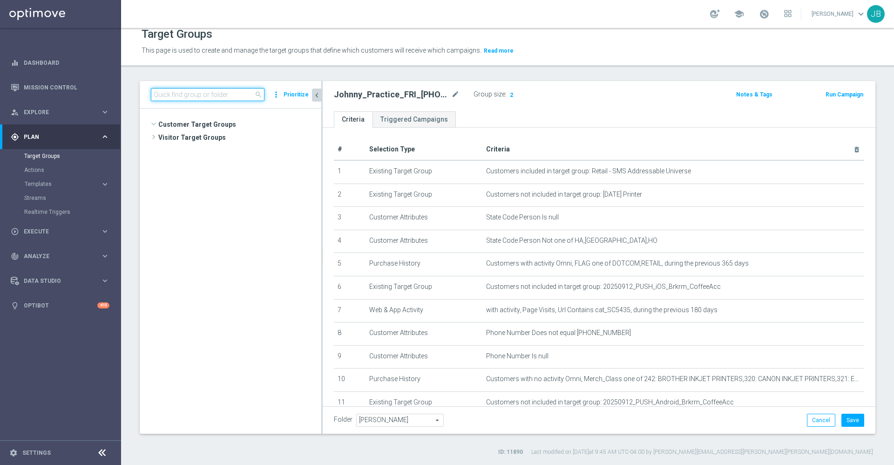
scroll to position [5164, 0]
click at [211, 93] on input at bounding box center [208, 94] width 114 height 13
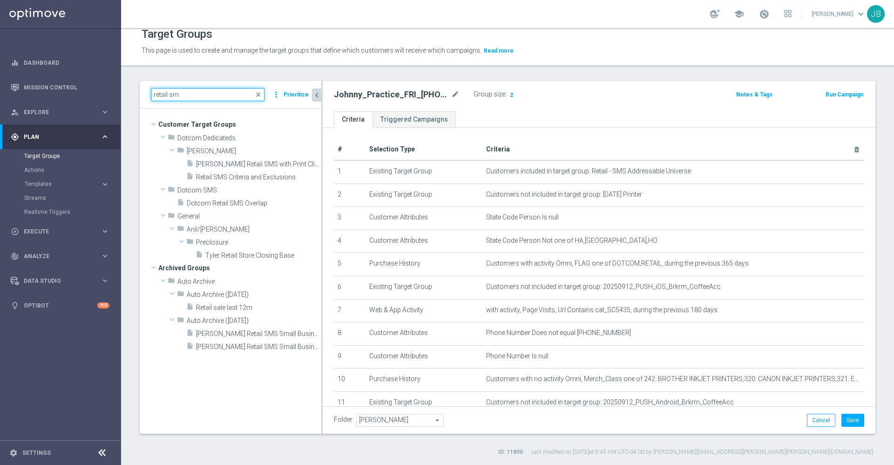
scroll to position [0, 0]
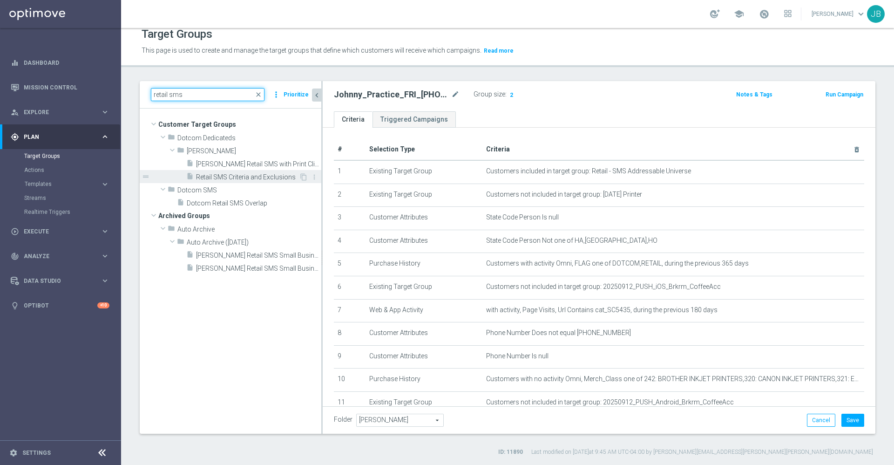
type input "retail sms"
click at [244, 177] on span "Retail SMS Criteria and Exclusions" at bounding box center [247, 177] width 103 height 8
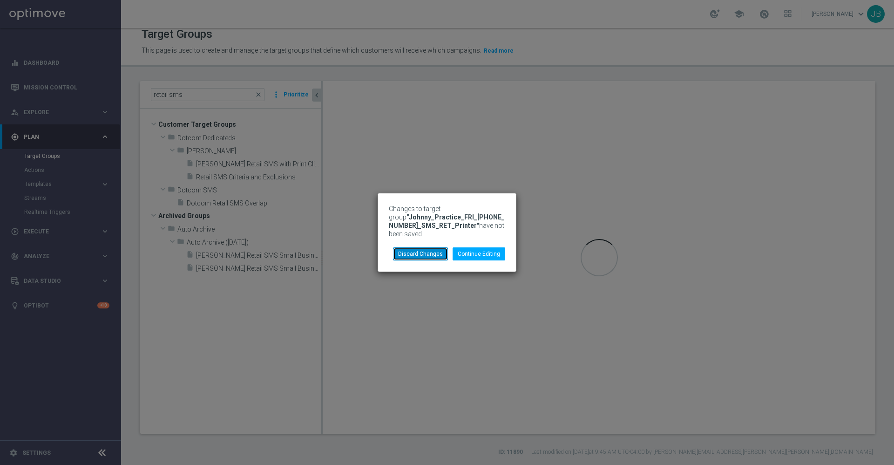
click at [436, 248] on button "Discard Changes" at bounding box center [420, 253] width 55 height 13
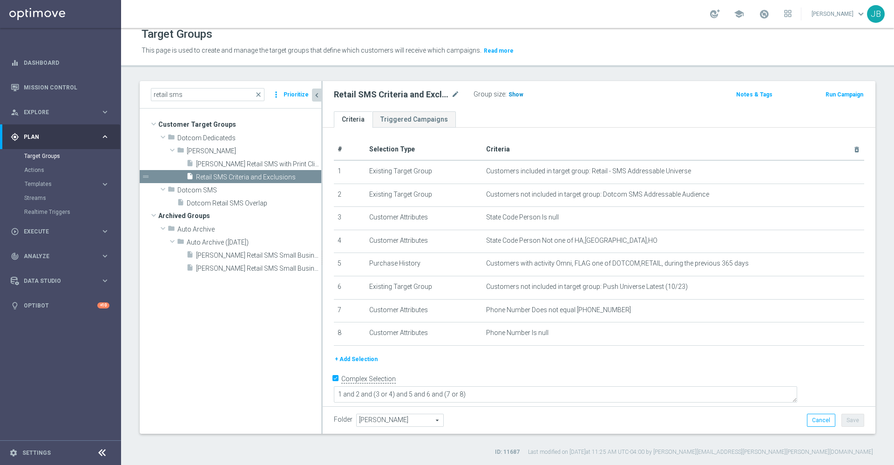
click at [515, 94] on span "Show" at bounding box center [515, 94] width 15 height 7
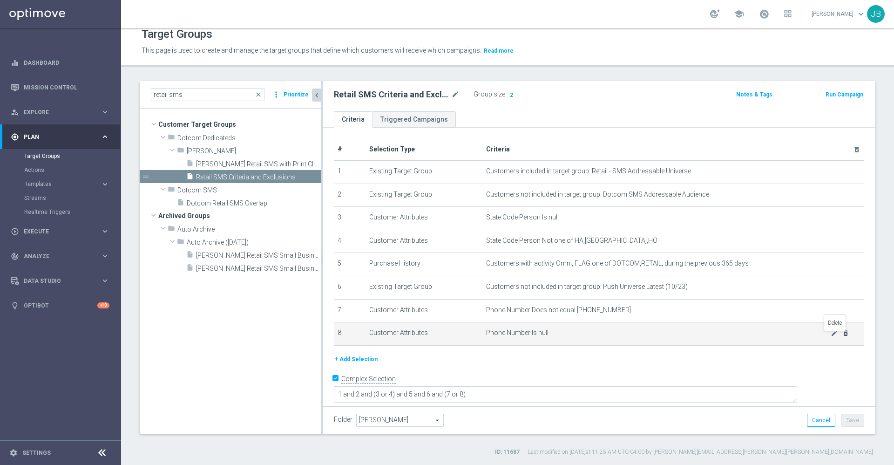
click at [842, 336] on icon "delete_forever" at bounding box center [845, 332] width 7 height 7
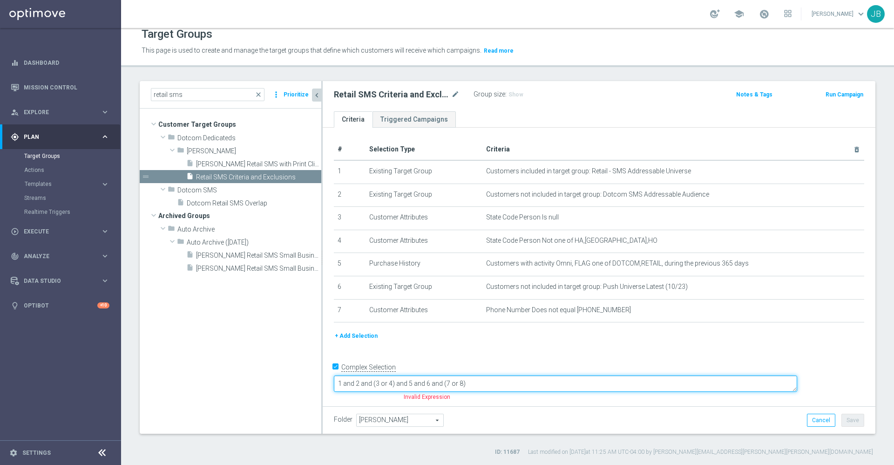
click at [528, 382] on textarea "1 and 2 and (3 or 4) and 5 and 6 and (7 or 8)" at bounding box center [565, 383] width 463 height 16
click at [535, 383] on textarea "1 and 2 and (3 or 4) and 5 and 6 and (7 or 8)" at bounding box center [565, 383] width 463 height 16
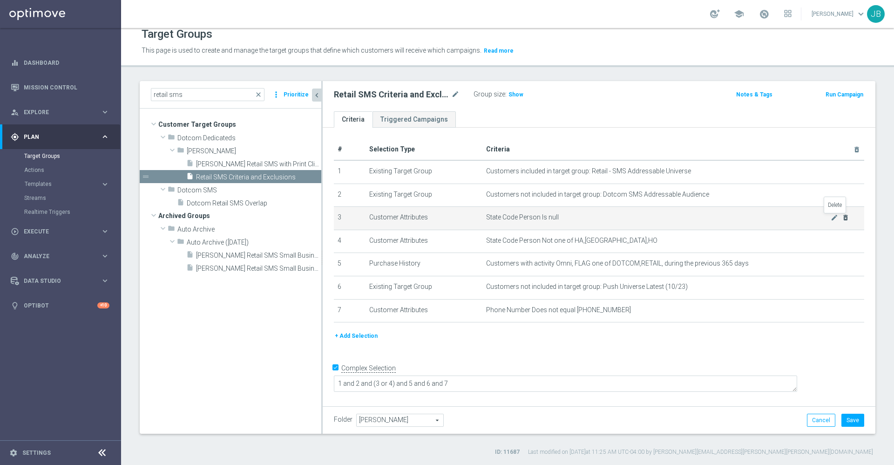
click at [842, 217] on icon "delete_forever" at bounding box center [845, 217] width 7 height 7
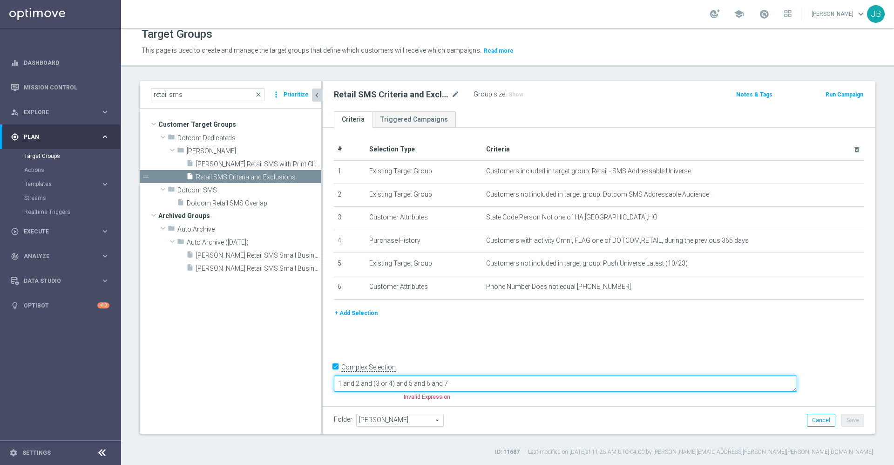
click at [462, 384] on textarea "1 and 2 and (3 or 4) and 5 and 6 and 7" at bounding box center [565, 383] width 463 height 16
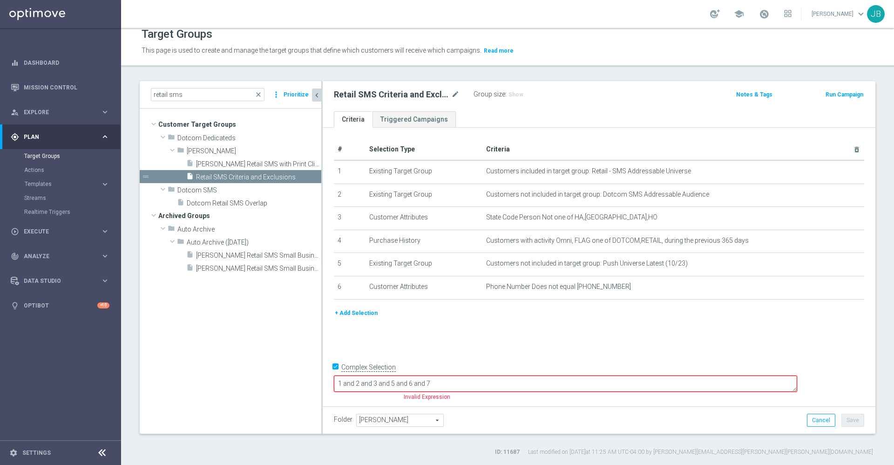
click at [520, 336] on div "# Selection Type Criteria delete_forever 1 Existing Target Group Customers incl…" at bounding box center [599, 266] width 553 height 276
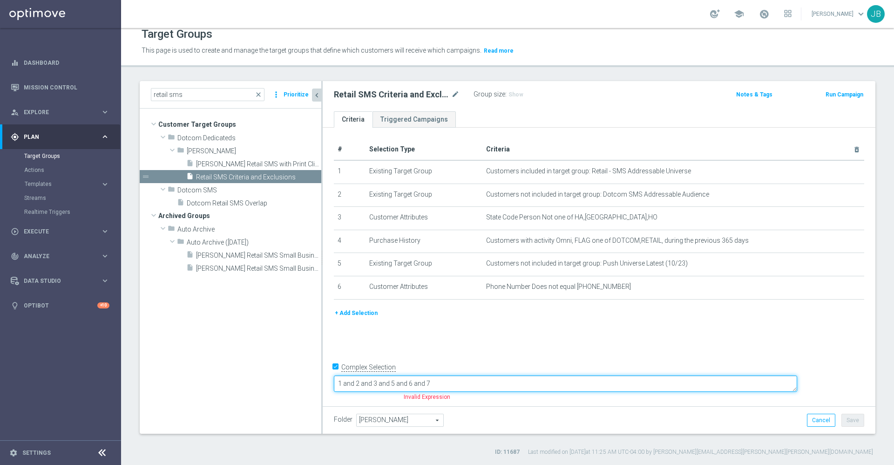
click at [505, 380] on textarea "1 and 2 and 3 and 5 and 6 and 7" at bounding box center [565, 383] width 463 height 16
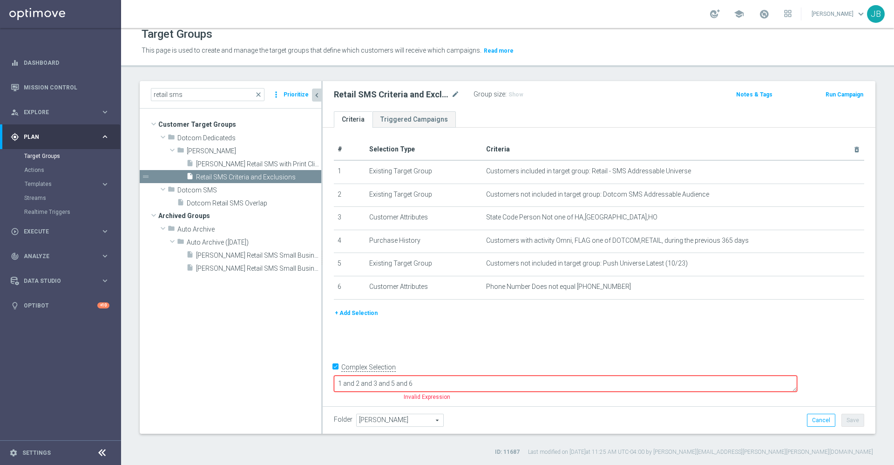
click at [514, 355] on div "# Selection Type Criteria delete_forever 1 Existing Target Group Customers incl…" at bounding box center [599, 266] width 553 height 276
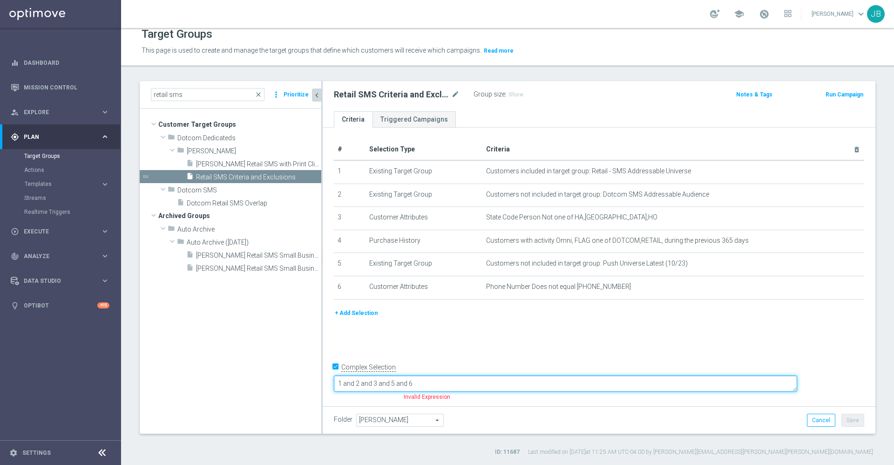
click at [454, 380] on textarea "1 and 2 and 3 and 5 and 6" at bounding box center [565, 383] width 463 height 16
click at [453, 382] on textarea "1 and 2 and 3 and 5 and 6" at bounding box center [565, 383] width 463 height 16
click at [455, 383] on textarea "1 and 2 and 3 and 5 and 6" at bounding box center [565, 383] width 463 height 16
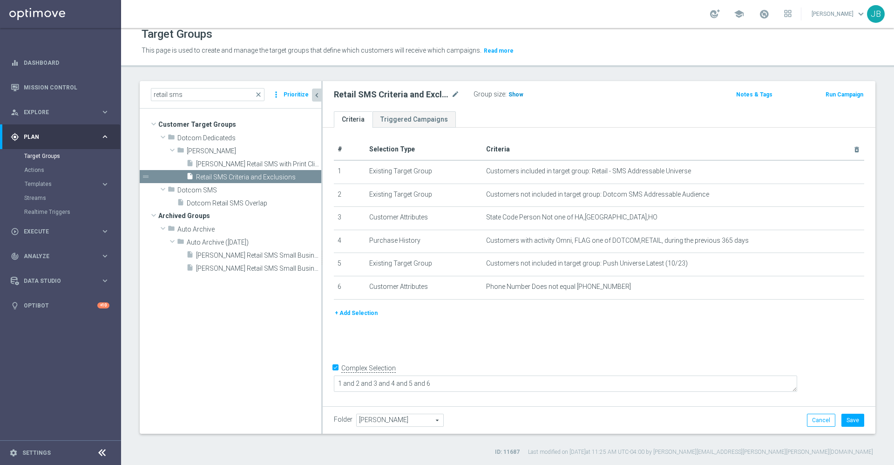
click at [512, 92] on span "Show" at bounding box center [515, 94] width 15 height 7
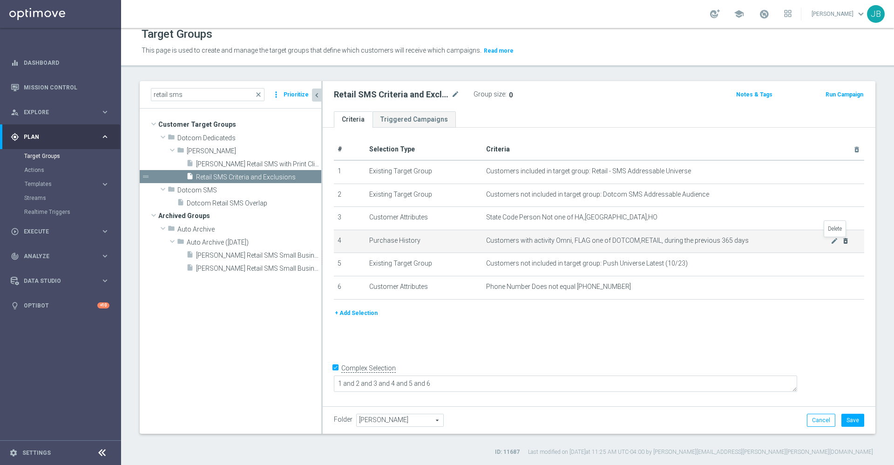
click at [842, 243] on icon "delete_forever" at bounding box center [845, 240] width 7 height 7
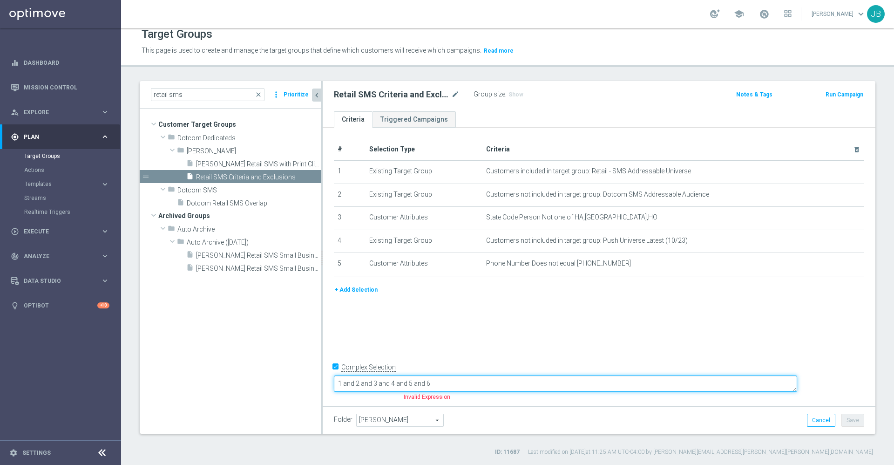
click at [500, 381] on textarea "1 and 2 and 3 and 4 and 5 and 6" at bounding box center [565, 383] width 463 height 16
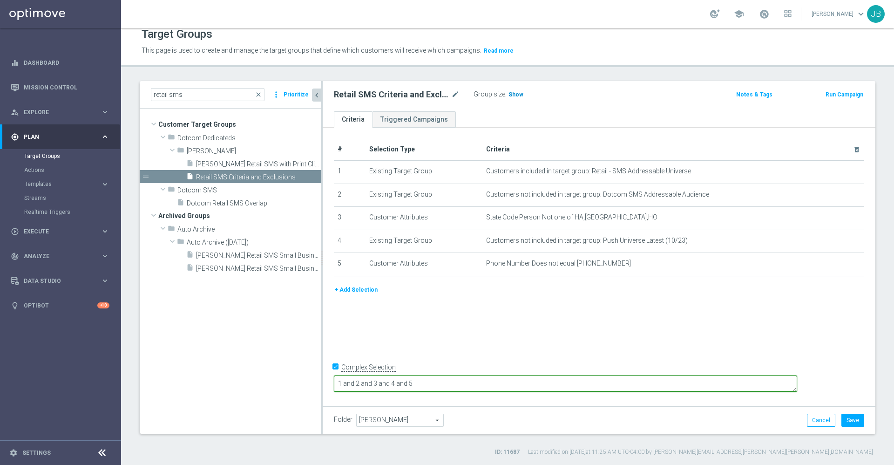
type textarea "1 and 2 and 3 and 4 and 5"
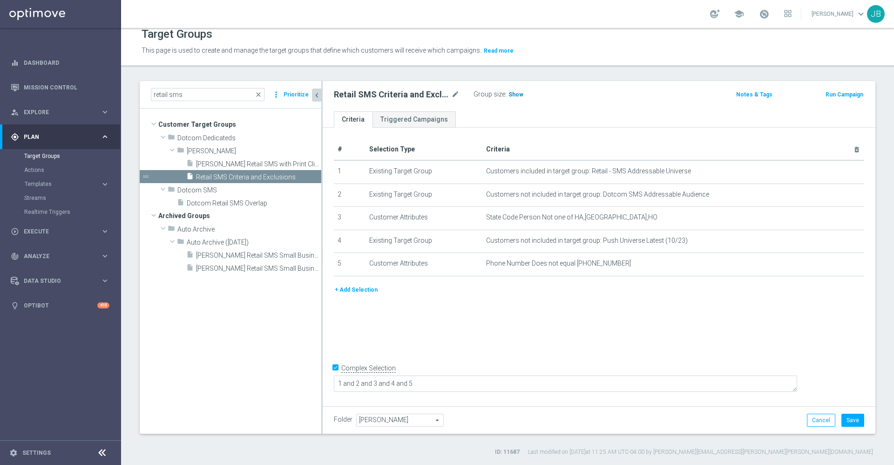
click at [515, 95] on span "Show" at bounding box center [515, 94] width 15 height 7
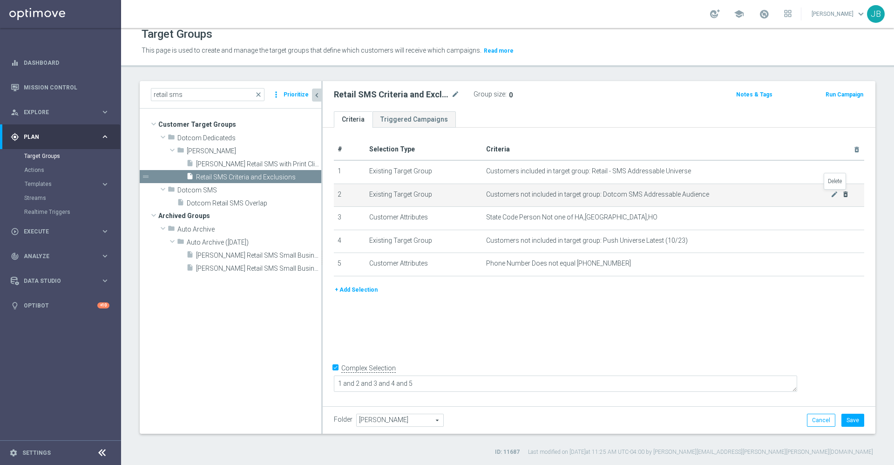
click at [842, 195] on icon "delete_forever" at bounding box center [845, 193] width 7 height 7
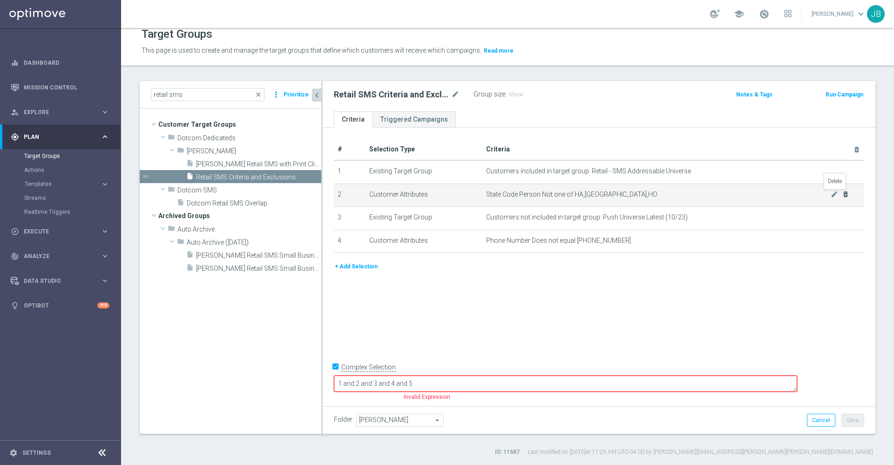
click at [842, 195] on icon "delete_forever" at bounding box center [845, 193] width 7 height 7
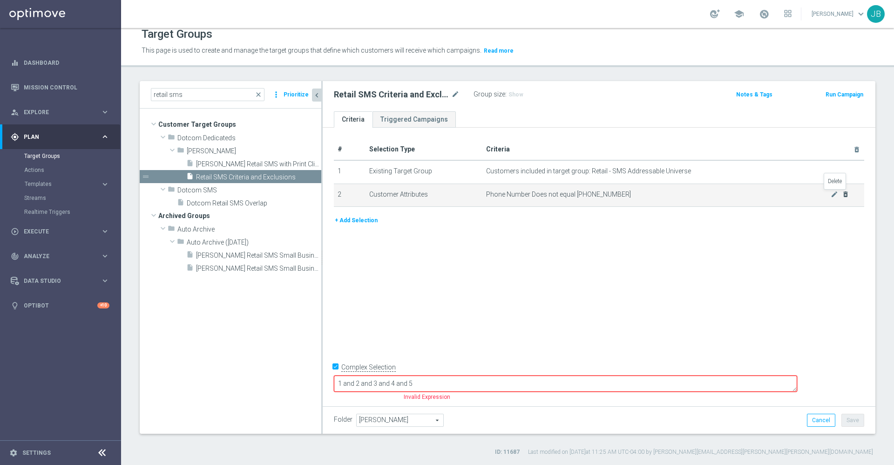
click at [842, 195] on icon "delete_forever" at bounding box center [845, 193] width 7 height 7
checkbox input "false"
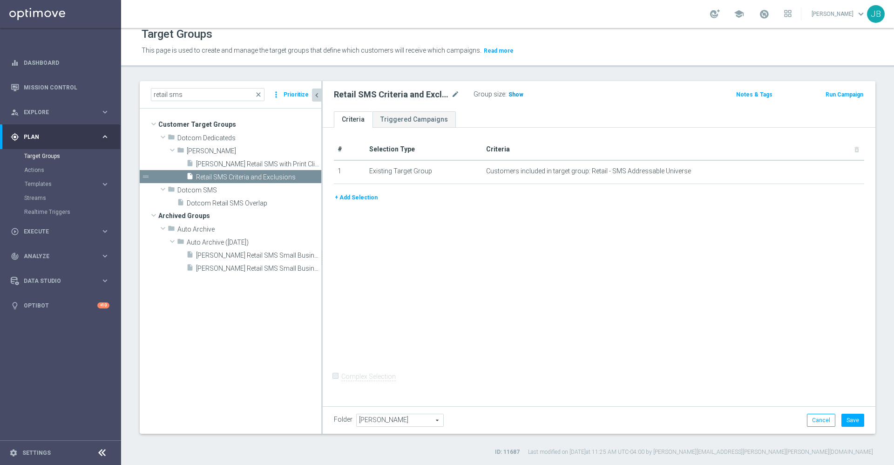
click at [514, 93] on span "Show" at bounding box center [515, 94] width 15 height 7
click at [807, 419] on button "Cancel" at bounding box center [821, 419] width 28 height 13
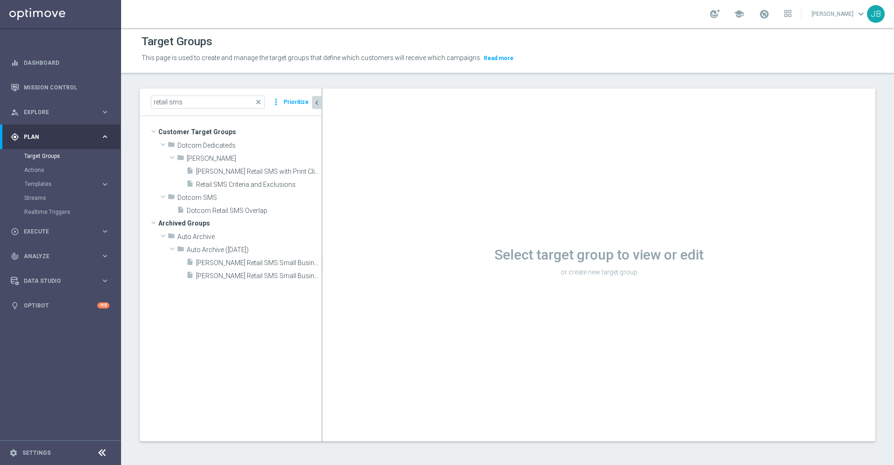
scroll to position [1, 0]
click at [278, 184] on span "Retail SMS Criteria and Exclusions" at bounding box center [247, 185] width 103 height 8
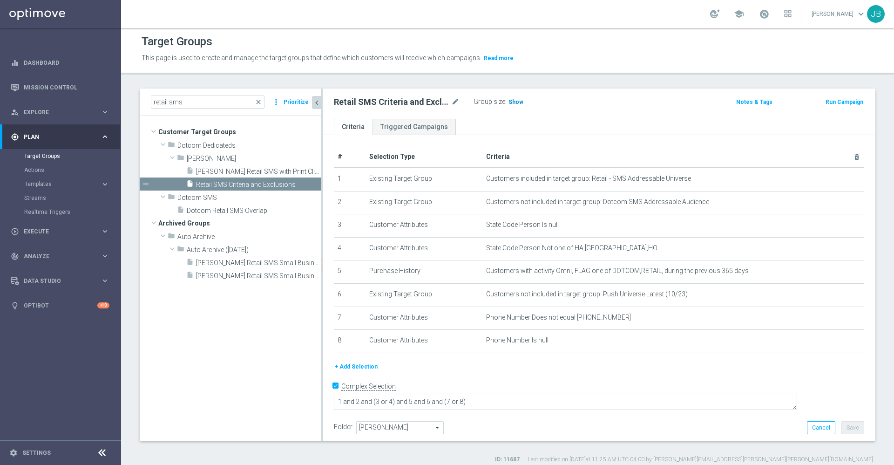
click at [517, 101] on span "Show" at bounding box center [515, 102] width 15 height 7
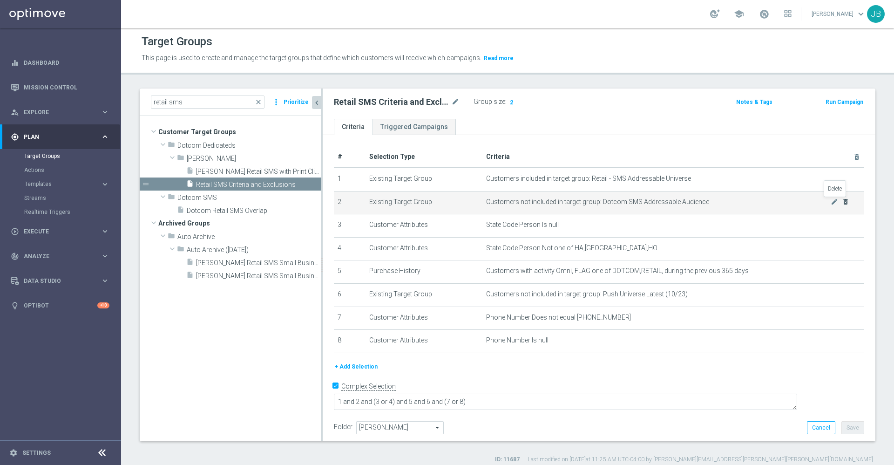
click at [842, 201] on icon "delete_forever" at bounding box center [845, 201] width 7 height 7
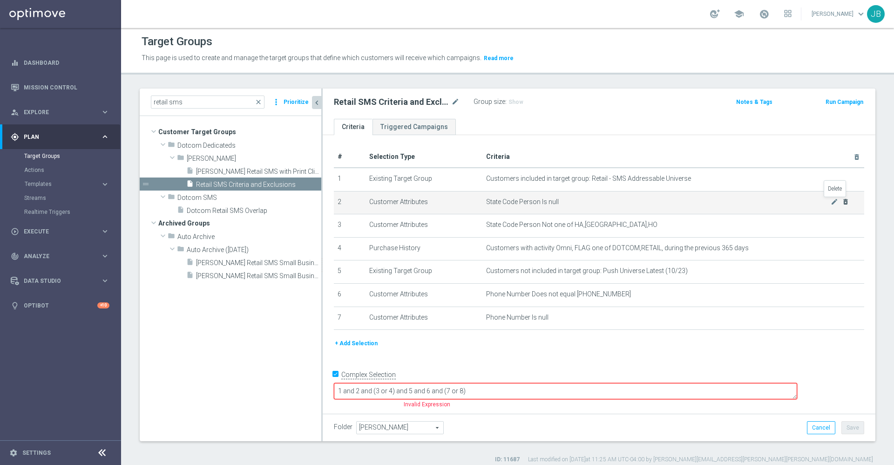
click at [842, 203] on icon "delete_forever" at bounding box center [845, 201] width 7 height 7
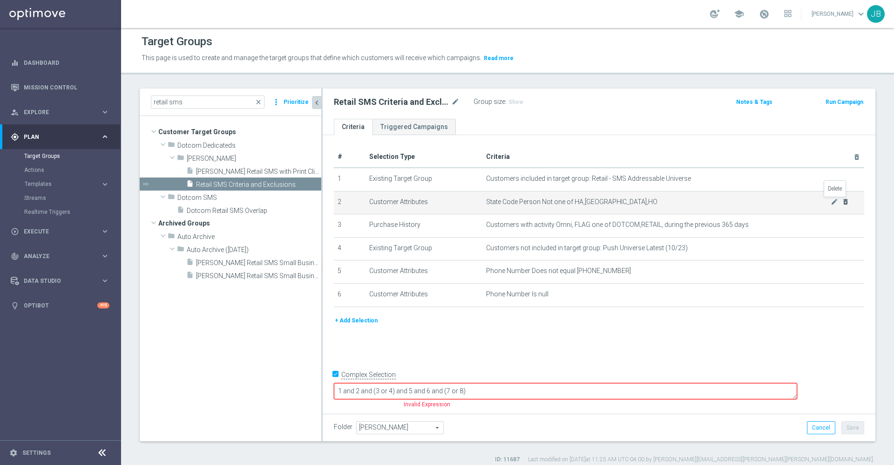
click at [842, 203] on icon "delete_forever" at bounding box center [845, 201] width 7 height 7
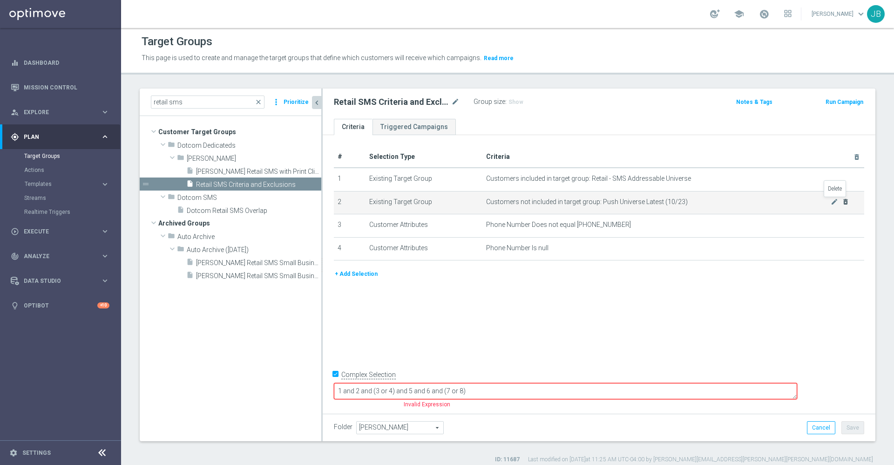
click at [842, 203] on icon "delete_forever" at bounding box center [845, 201] width 7 height 7
checkbox input "false"
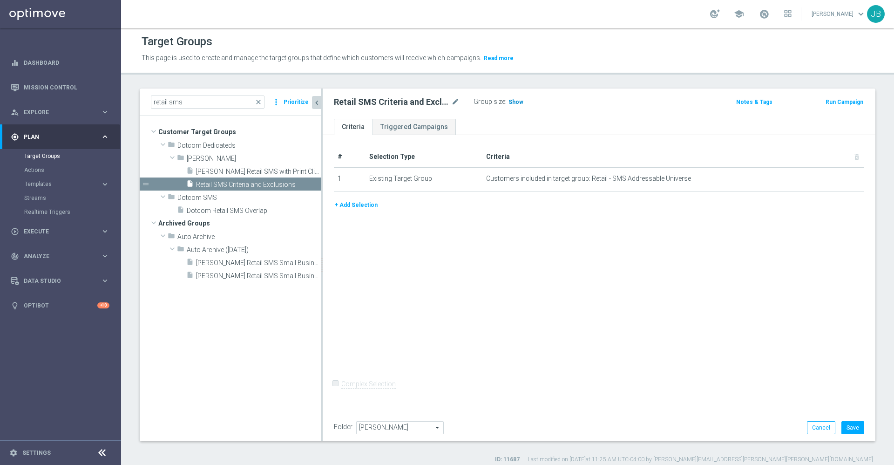
click at [515, 103] on span "Show" at bounding box center [515, 102] width 15 height 7
click at [807, 429] on button "Cancel" at bounding box center [821, 427] width 28 height 13
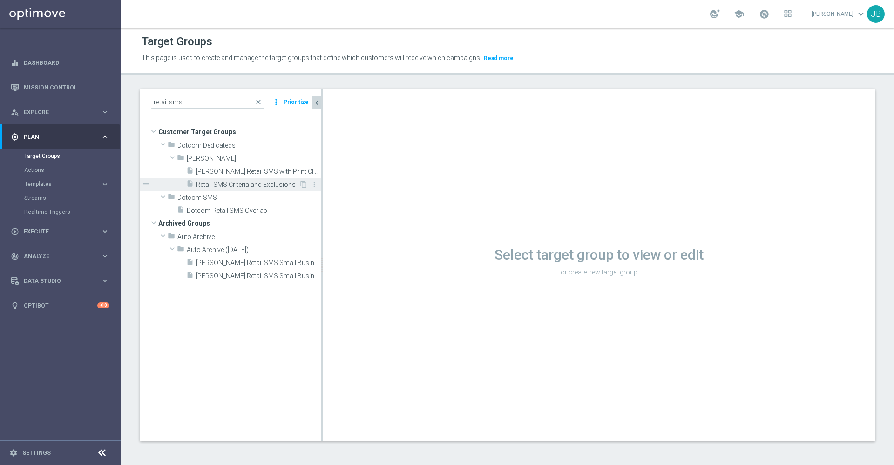
click at [242, 188] on span "Retail SMS Criteria and Exclusions" at bounding box center [247, 185] width 103 height 8
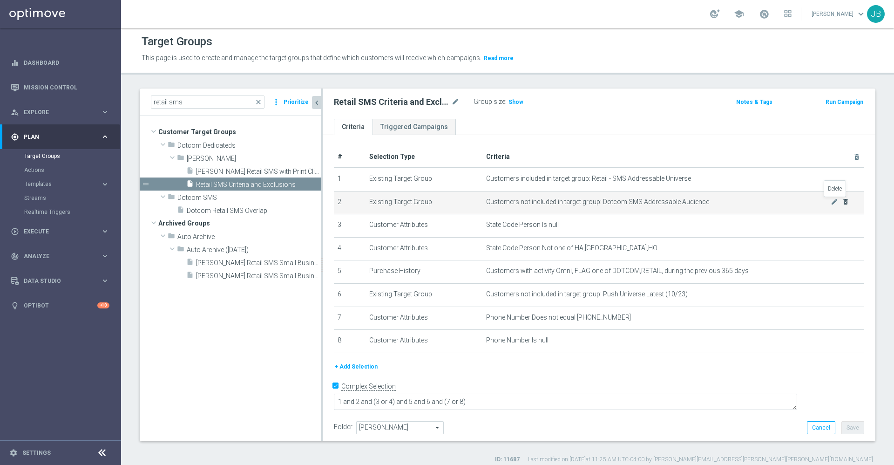
click at [842, 203] on icon "delete_forever" at bounding box center [845, 201] width 7 height 7
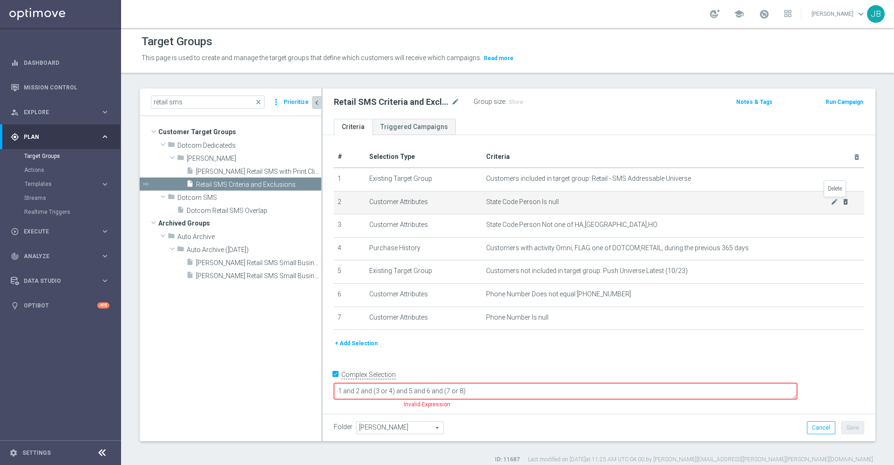
click at [842, 203] on icon "delete_forever" at bounding box center [845, 201] width 7 height 7
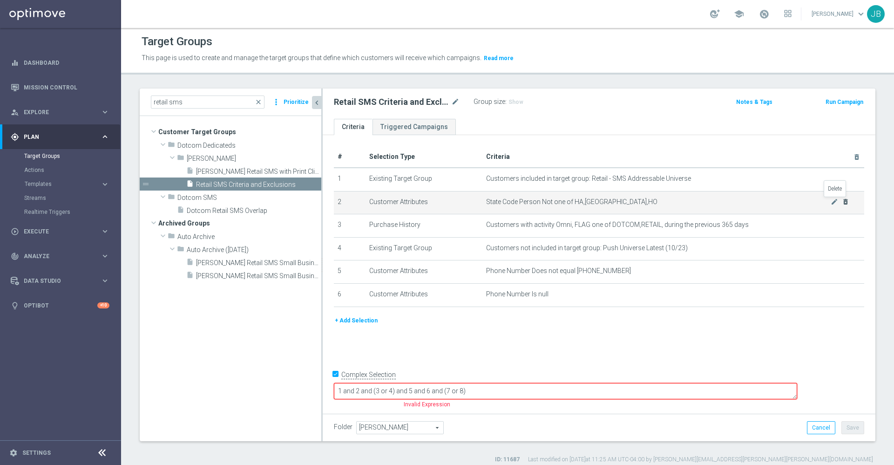
click at [842, 203] on icon "delete_forever" at bounding box center [845, 201] width 7 height 7
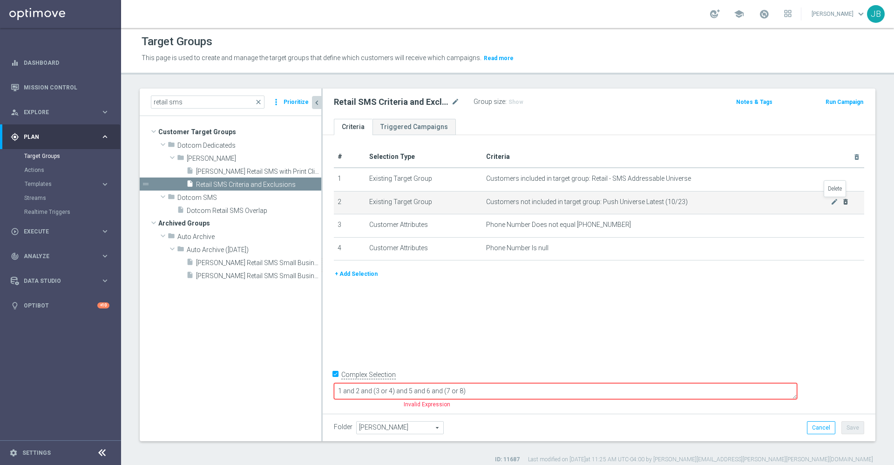
click at [842, 203] on icon "delete_forever" at bounding box center [845, 201] width 7 height 7
checkbox input "false"
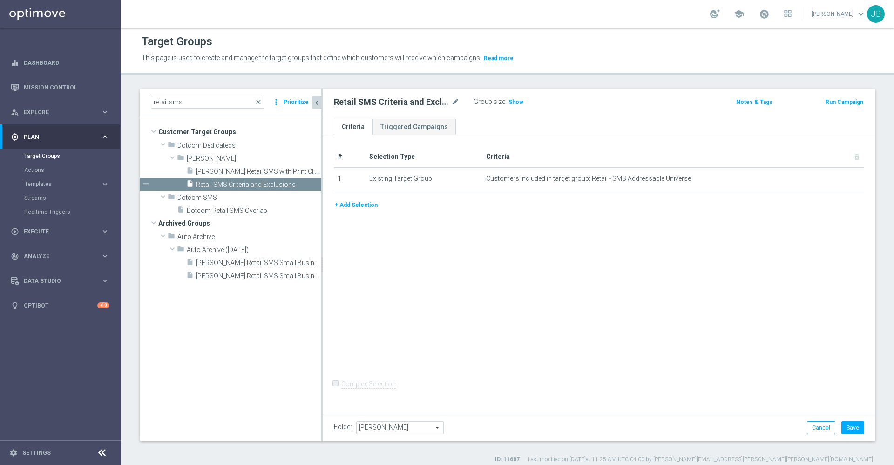
click at [362, 207] on button "+ Add Selection" at bounding box center [356, 205] width 45 height 10
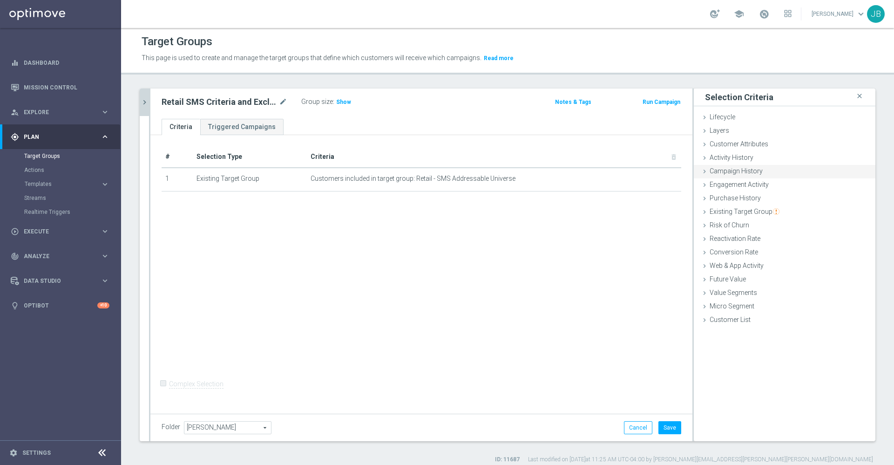
click at [735, 173] on span "Campaign History" at bounding box center [735, 170] width 53 height 7
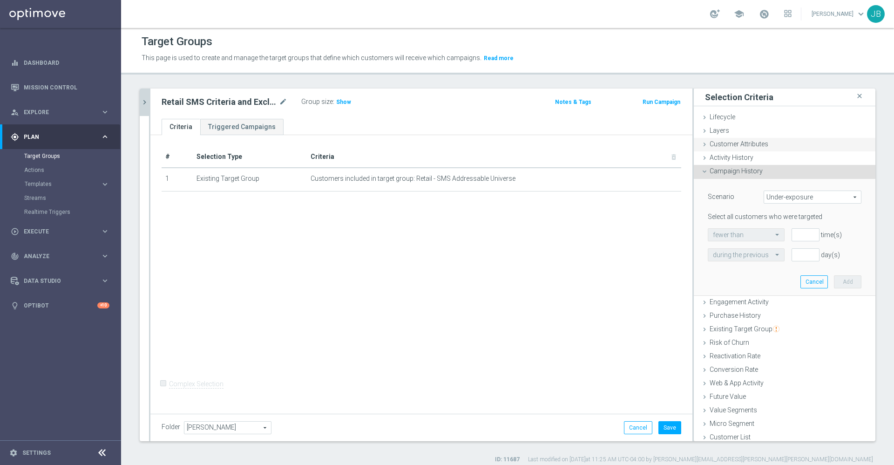
click at [741, 143] on span "Customer Attributes" at bounding box center [738, 143] width 59 height 7
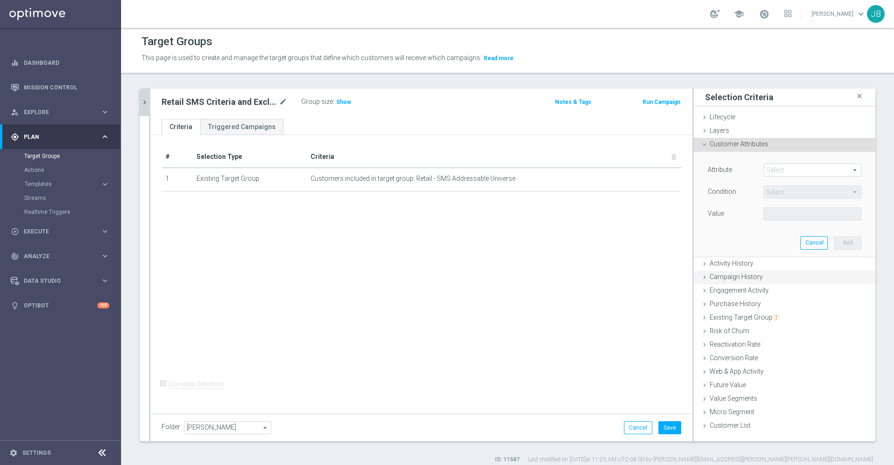
click at [729, 271] on div "Campaign History done selection updated" at bounding box center [785, 277] width 182 height 14
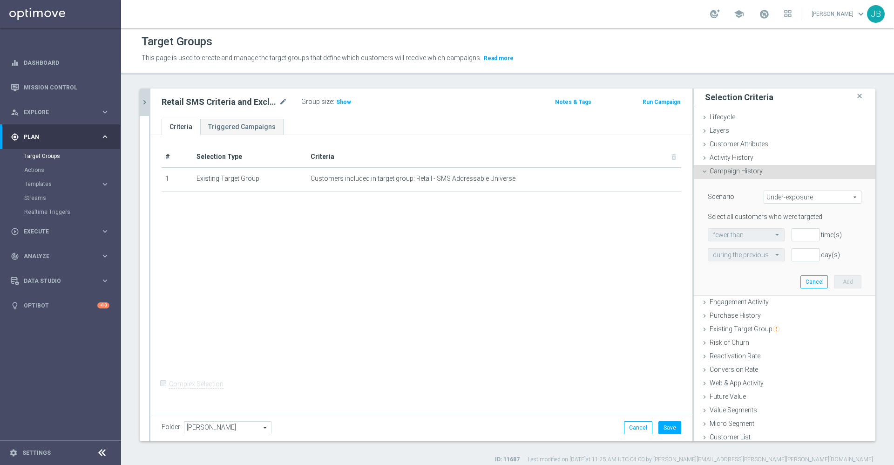
click at [779, 198] on span "Under-exposure" at bounding box center [812, 197] width 97 height 12
click at [781, 236] on span "Targeted with a specific action" at bounding box center [813, 234] width 88 height 7
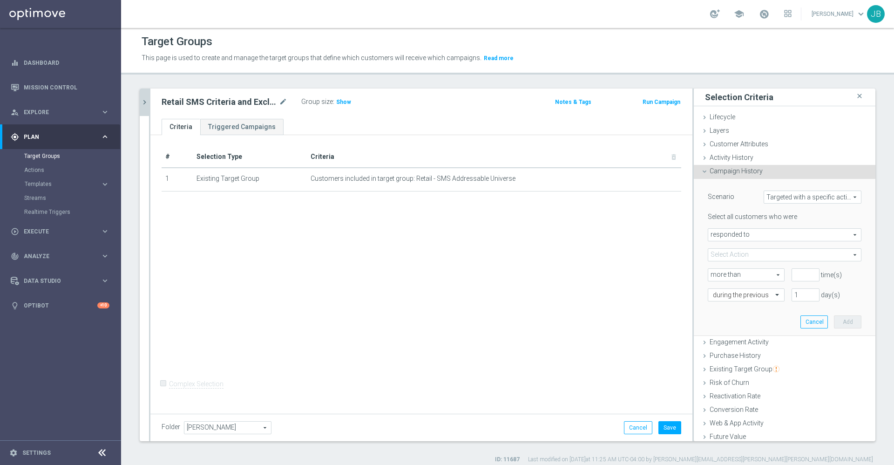
click at [775, 232] on span "responded to" at bounding box center [784, 235] width 153 height 12
click at [777, 196] on span "Targeted with a specific action" at bounding box center [812, 197] width 97 height 12
click at [776, 257] on span "Custom" at bounding box center [813, 258] width 88 height 7
type input "Custom"
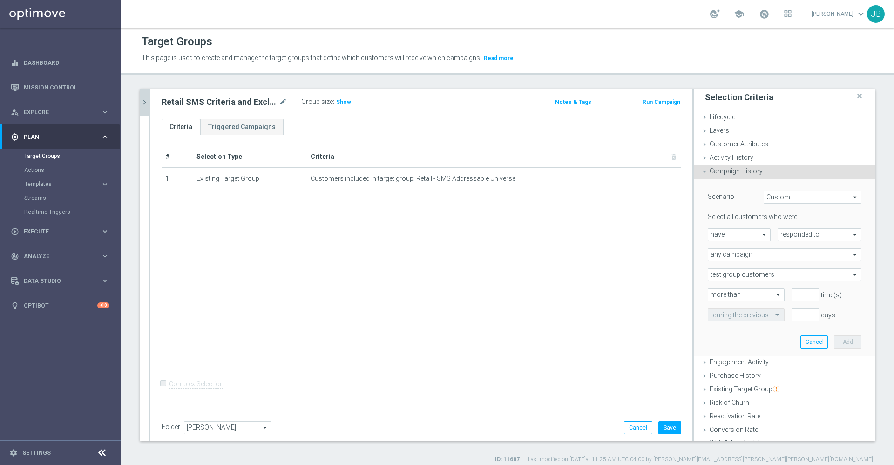
click at [743, 235] on span "have" at bounding box center [739, 235] width 62 height 12
click at [733, 259] on span "have not" at bounding box center [739, 260] width 53 height 7
type input "have not"
click at [816, 234] on span "responded to" at bounding box center [819, 235] width 83 height 12
click at [800, 260] on span "been targeted with" at bounding box center [820, 260] width 74 height 7
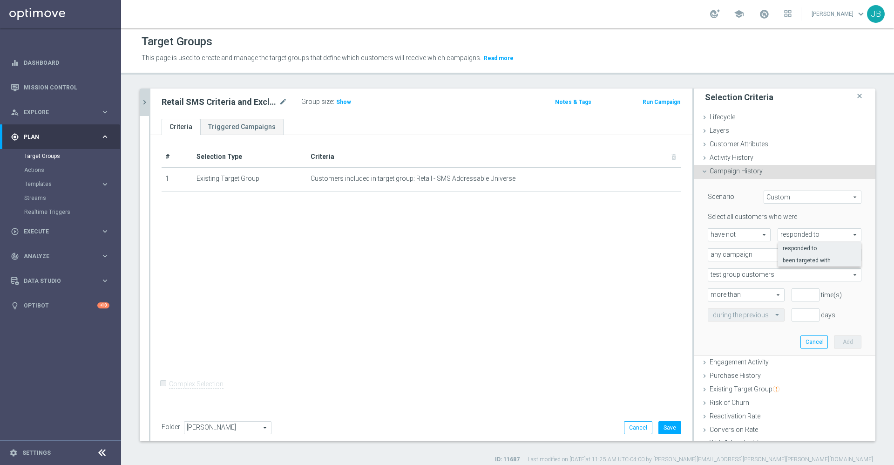
type input "been targeted with"
click at [759, 257] on span "any campaign" at bounding box center [784, 255] width 153 height 12
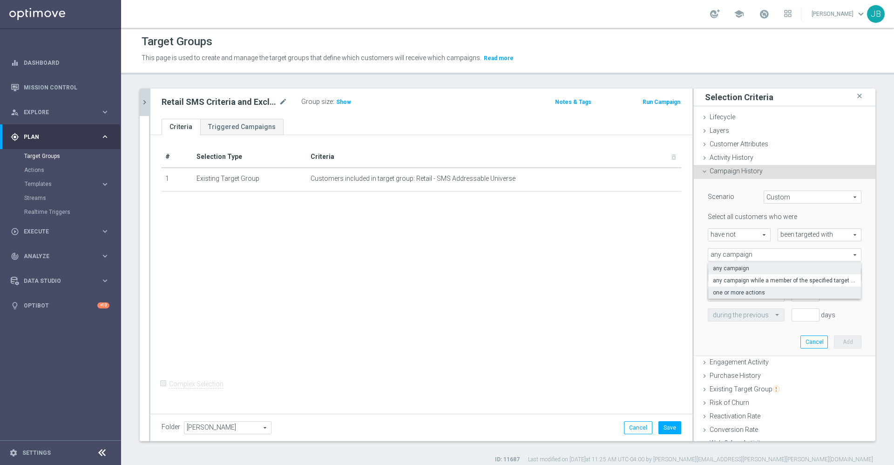
click at [753, 289] on span "one or more actions" at bounding box center [784, 292] width 143 height 7
type input "one or more actions"
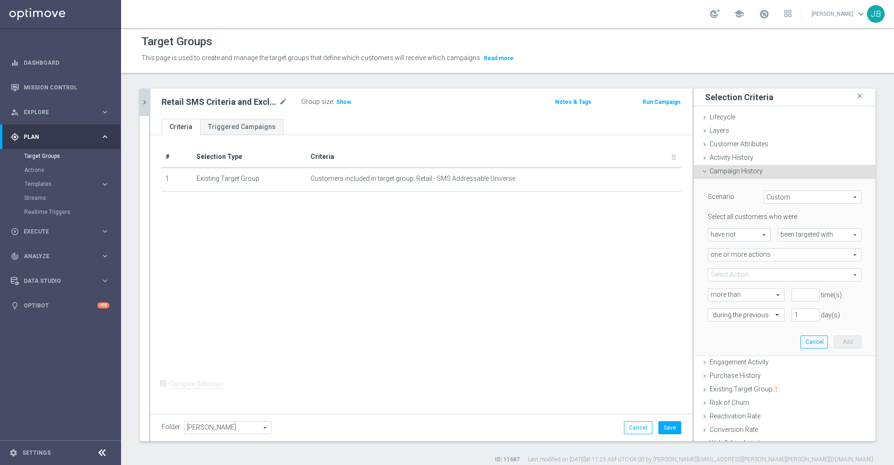
click at [741, 274] on span at bounding box center [784, 275] width 153 height 12
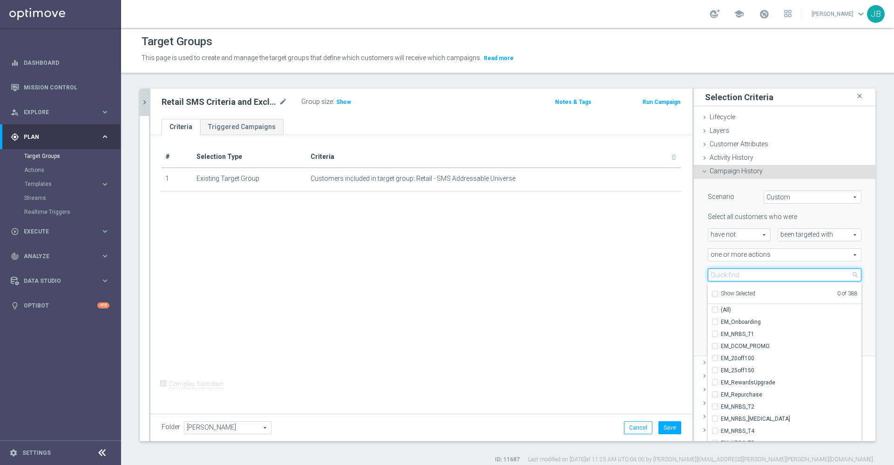
click at [741, 274] on input "search" at bounding box center [785, 274] width 154 height 13
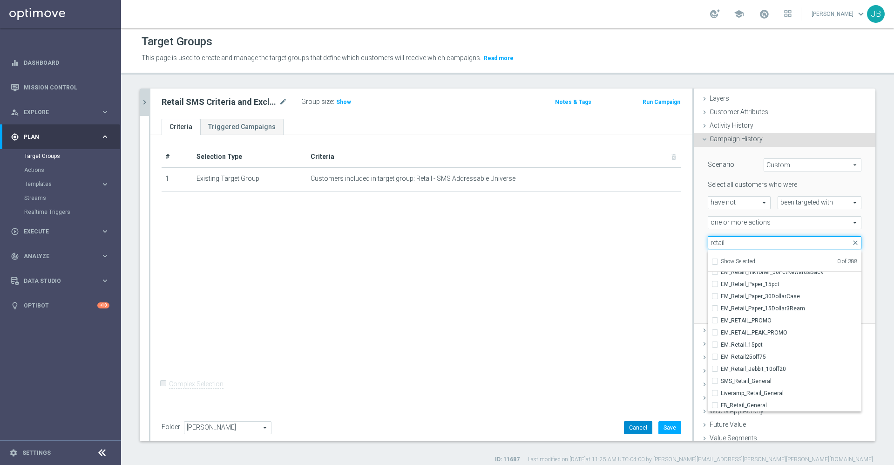
type input "retail"
click at [631, 421] on button "Cancel" at bounding box center [638, 427] width 28 height 13
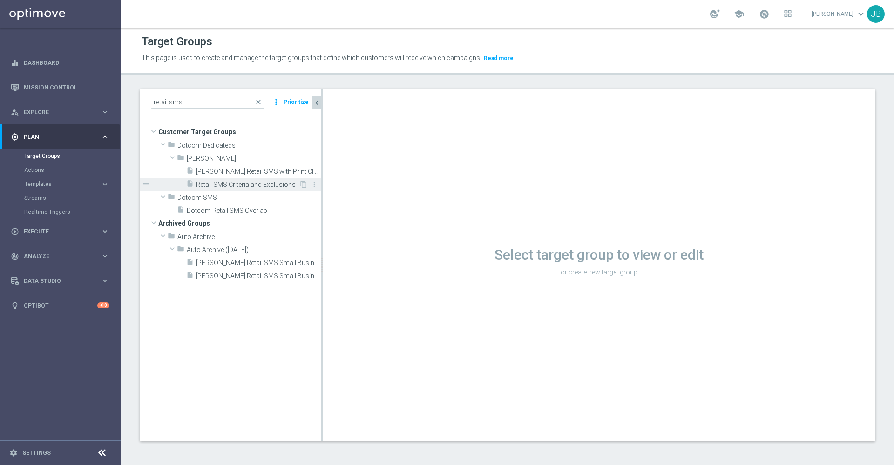
click at [267, 184] on span "Retail SMS Criteria and Exclusions" at bounding box center [247, 185] width 103 height 8
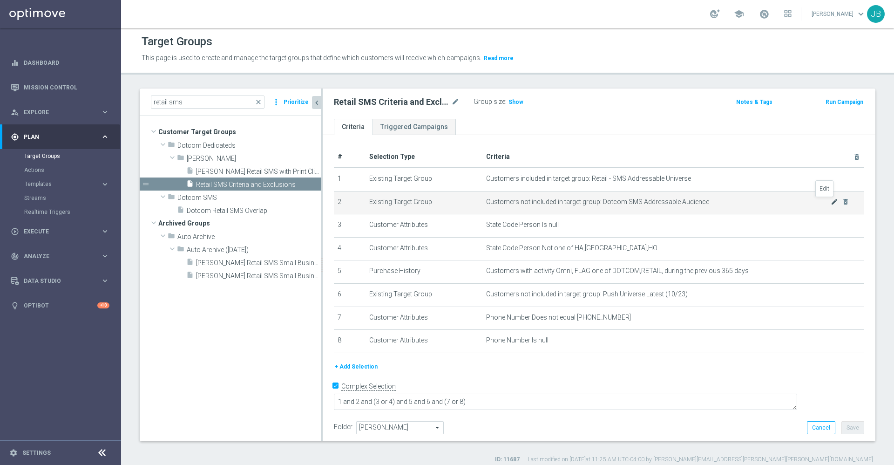
click at [831, 200] on icon "mode_edit" at bounding box center [834, 201] width 7 height 7
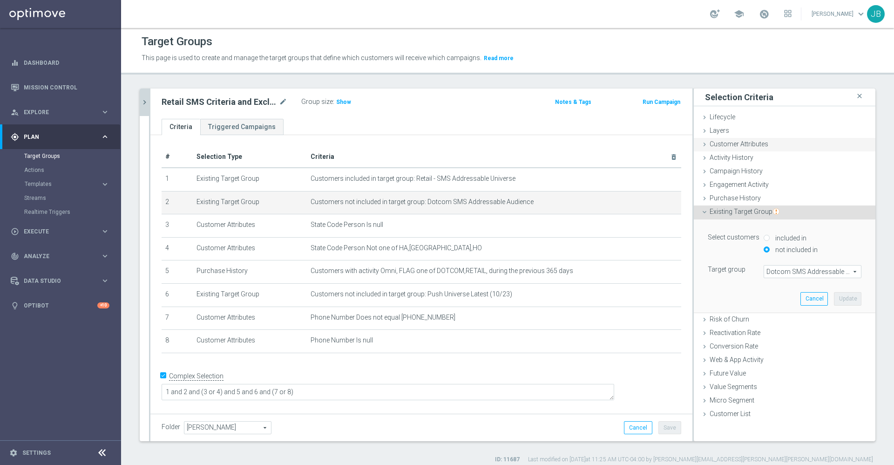
click at [741, 143] on span "Customer Attributes" at bounding box center [738, 143] width 59 height 7
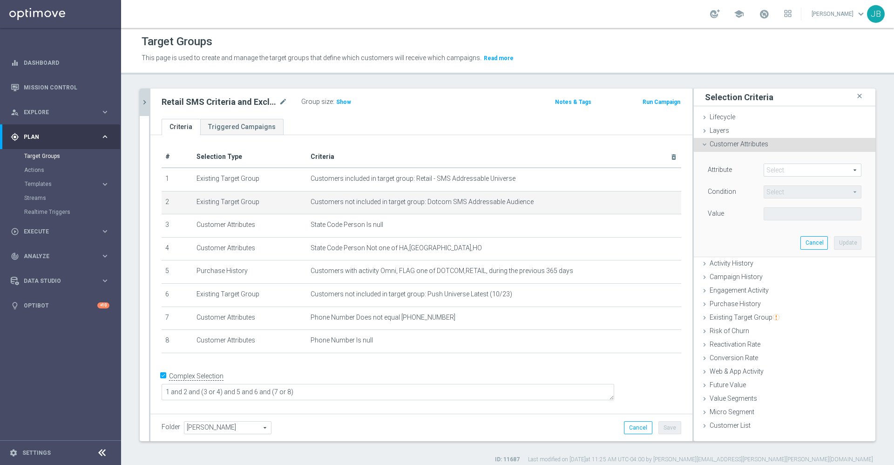
click at [778, 170] on span at bounding box center [812, 170] width 97 height 12
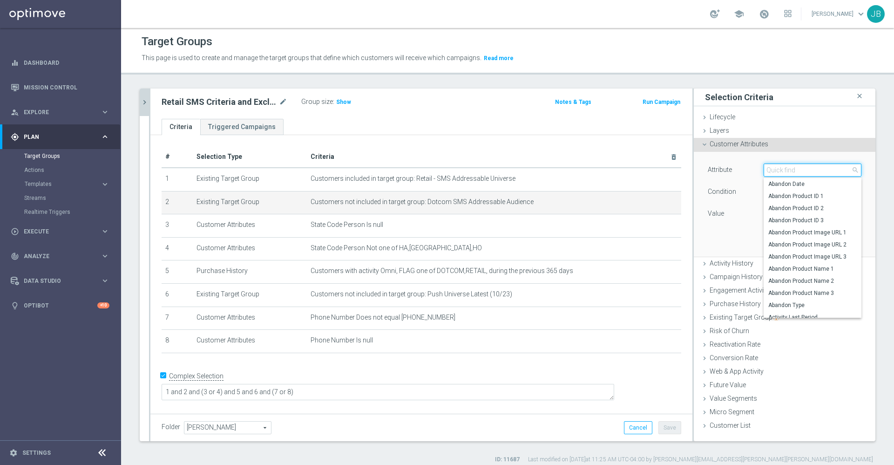
click at [778, 170] on input "search" at bounding box center [812, 169] width 98 height 13
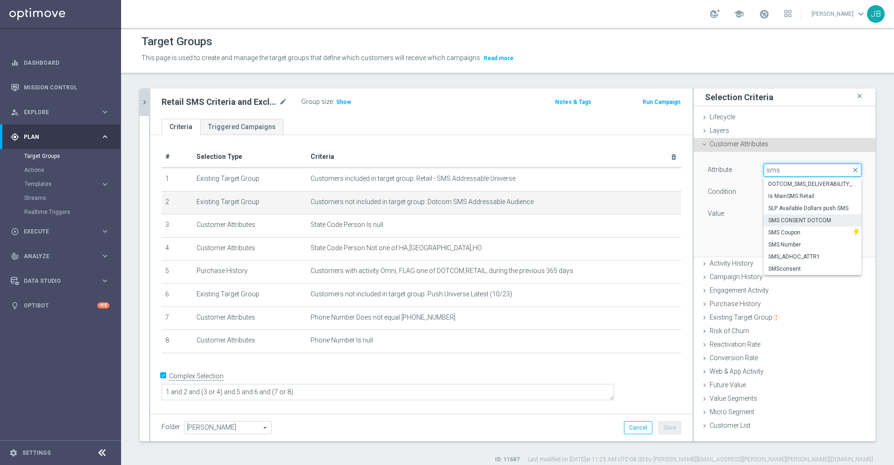
type input "sms"
click at [792, 217] on span "SMS CONSENT DOTCOM" at bounding box center [812, 219] width 88 height 7
type input "SMS CONSENT DOTCOM"
type input "Equals"
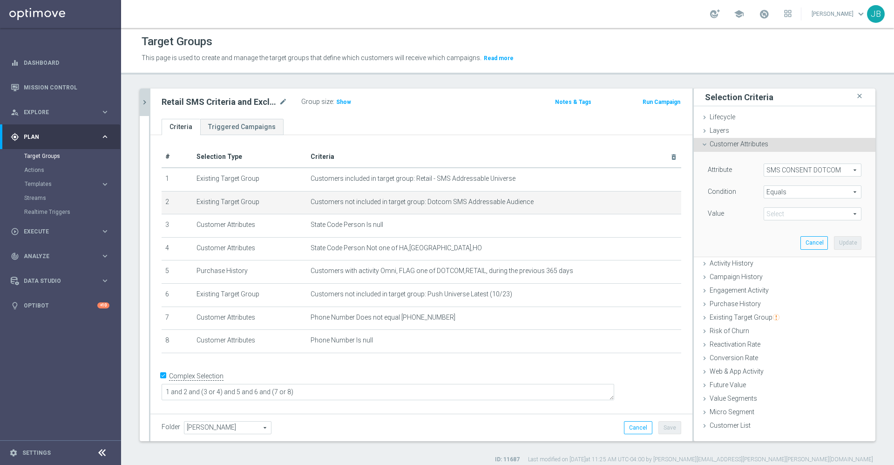
click at [781, 187] on span "Equals" at bounding box center [812, 192] width 97 height 12
click at [717, 229] on div "Attribute SMS CONSENT DOTCOM SMS CONSENT DOTCOM arrow_drop_down search Conditio…" at bounding box center [785, 204] width 168 height 104
click at [771, 213] on span at bounding box center [812, 214] width 97 height 12
click at [772, 238] on span "OptedOut" at bounding box center [812, 239] width 88 height 7
type input "OptedOut"
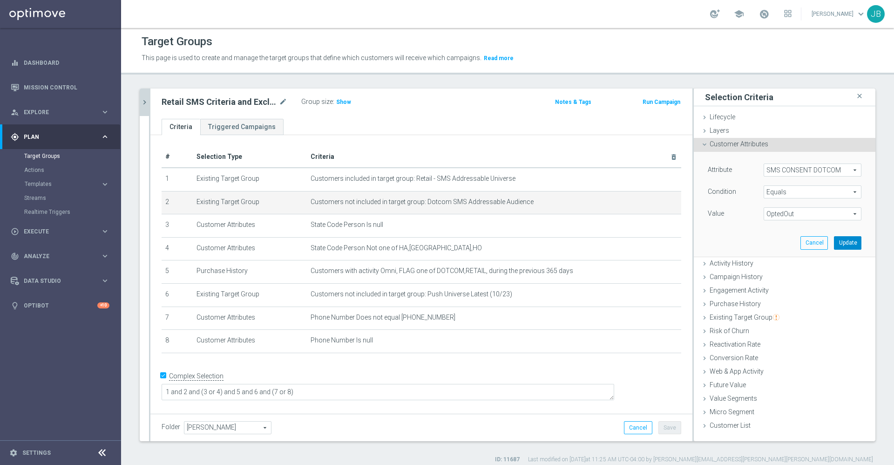
click at [837, 242] on button "Update" at bounding box center [847, 242] width 27 height 13
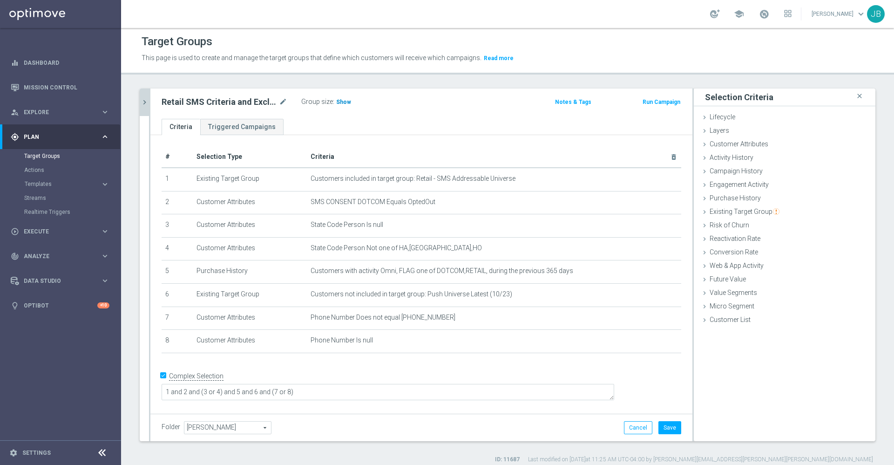
click at [346, 103] on span "Show" at bounding box center [343, 102] width 15 height 7
click at [627, 429] on button "Cancel" at bounding box center [638, 427] width 28 height 13
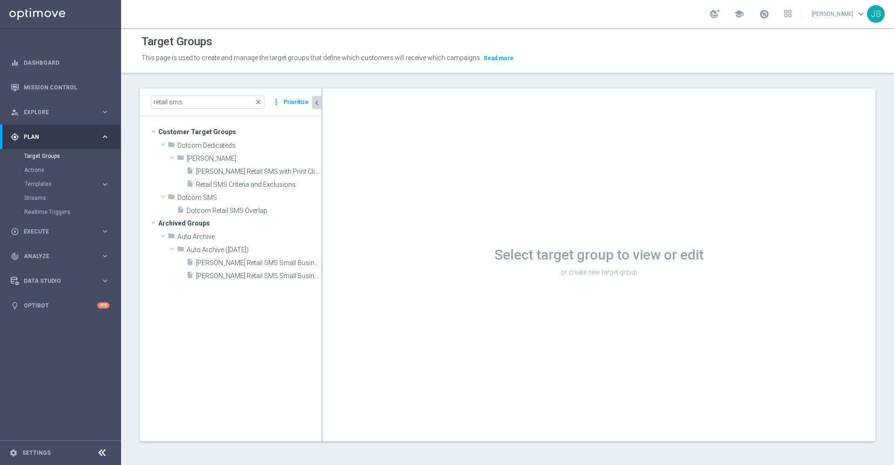
drag, startPoint x: 627, startPoint y: 429, endPoint x: 299, endPoint y: 78, distance: 479.9
click at [299, 78] on div "Target Groups This page is used to create and manage the target groups that def…" at bounding box center [507, 246] width 773 height 437
click at [238, 181] on span "Retail SMS Criteria and Exclusions" at bounding box center [247, 185] width 103 height 8
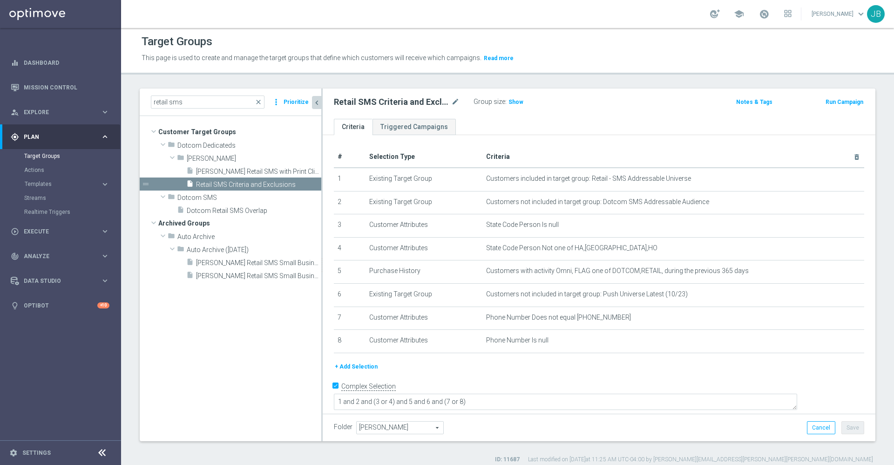
click at [335, 386] on input "Complex Selection" at bounding box center [337, 386] width 6 height 13
checkbox input "false"
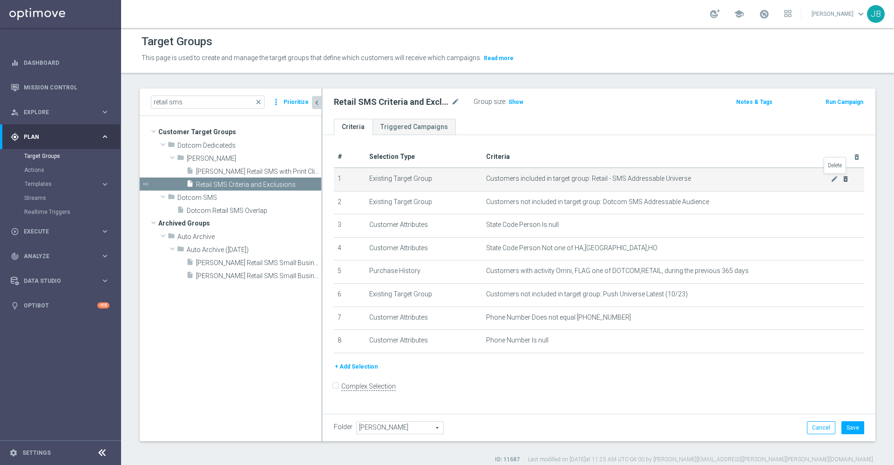
click at [842, 177] on icon "delete_forever" at bounding box center [845, 178] width 7 height 7
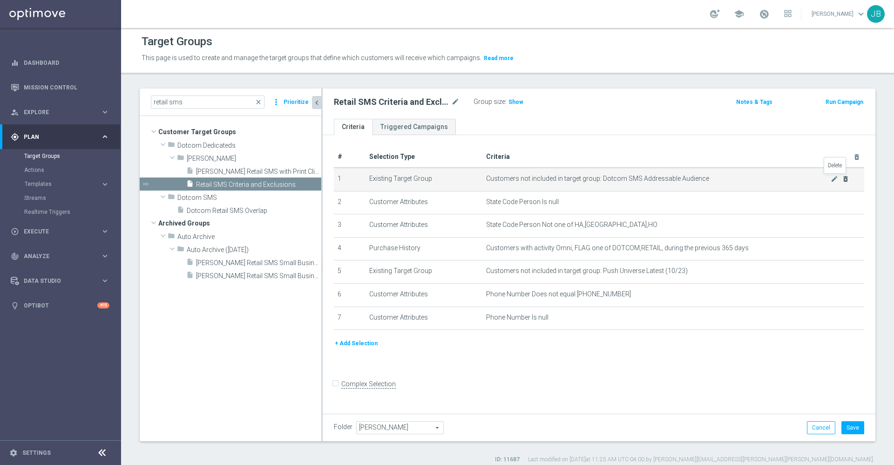
click at [842, 177] on icon "delete_forever" at bounding box center [845, 178] width 7 height 7
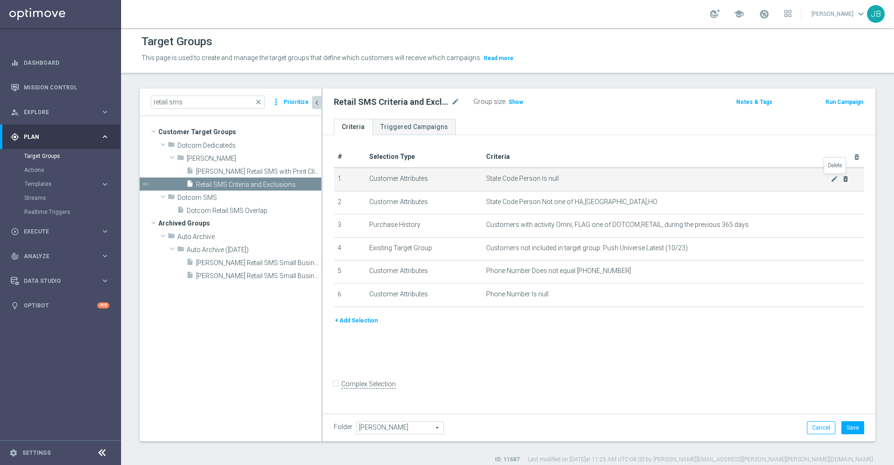
click at [842, 177] on icon "delete_forever" at bounding box center [845, 178] width 7 height 7
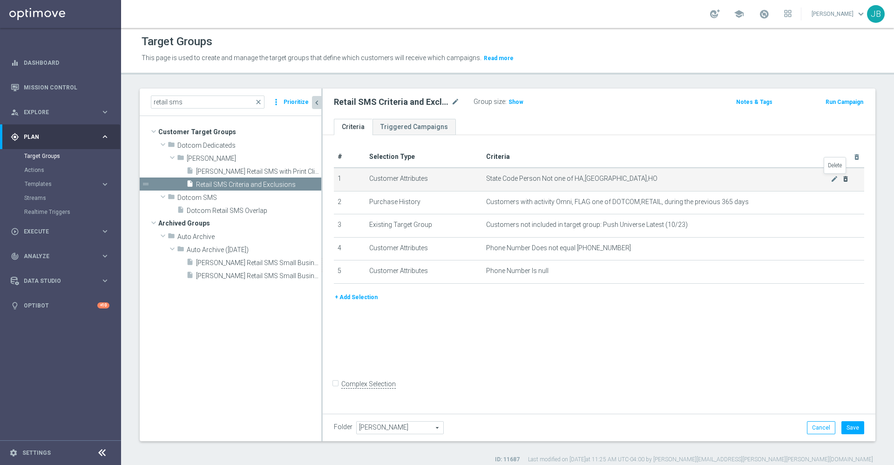
click at [842, 177] on icon "delete_forever" at bounding box center [845, 178] width 7 height 7
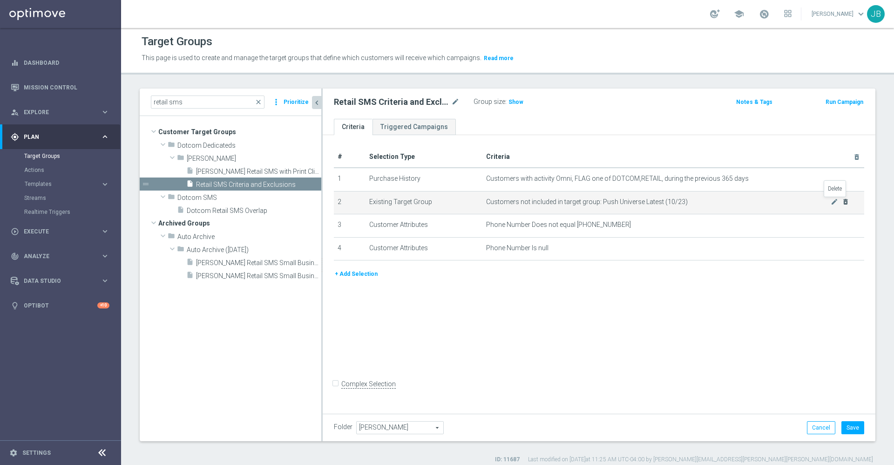
click at [842, 202] on icon "delete_forever" at bounding box center [845, 201] width 7 height 7
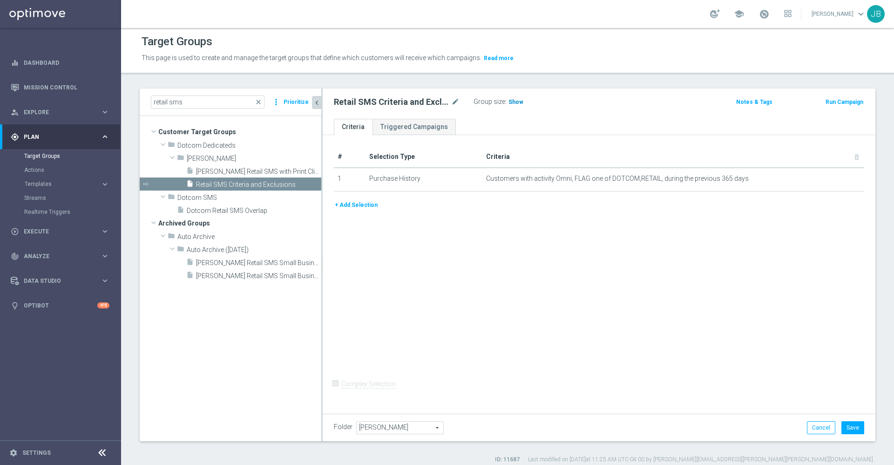
click at [519, 99] on span "Show" at bounding box center [515, 102] width 15 height 7
click at [808, 427] on button "Cancel" at bounding box center [821, 427] width 28 height 13
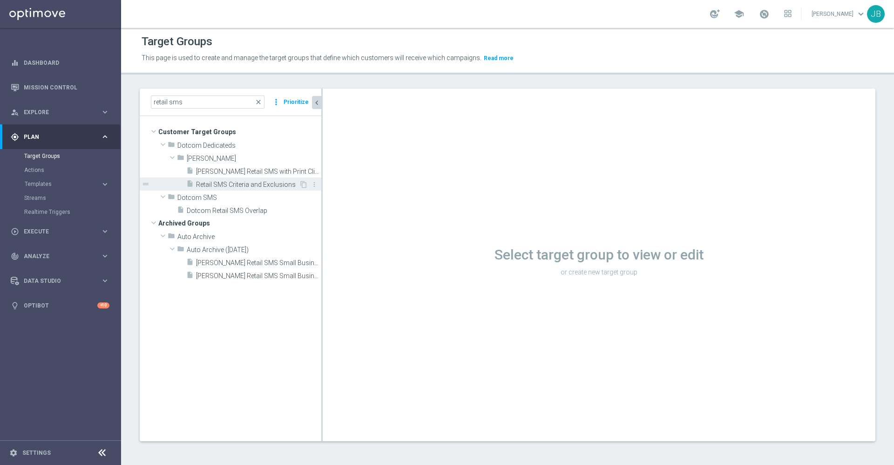
click at [238, 178] on div "insert_drive_file Retail SMS Criteria and Exclusions" at bounding box center [242, 183] width 113 height 13
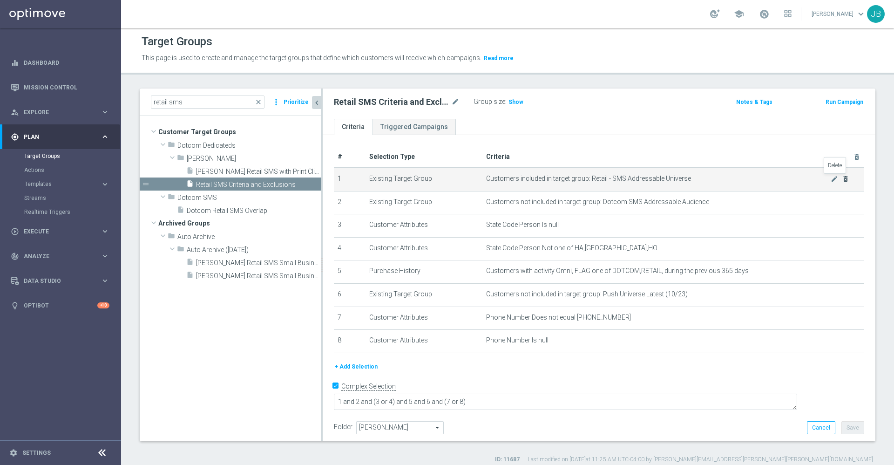
click at [842, 178] on icon "delete_forever" at bounding box center [845, 178] width 7 height 7
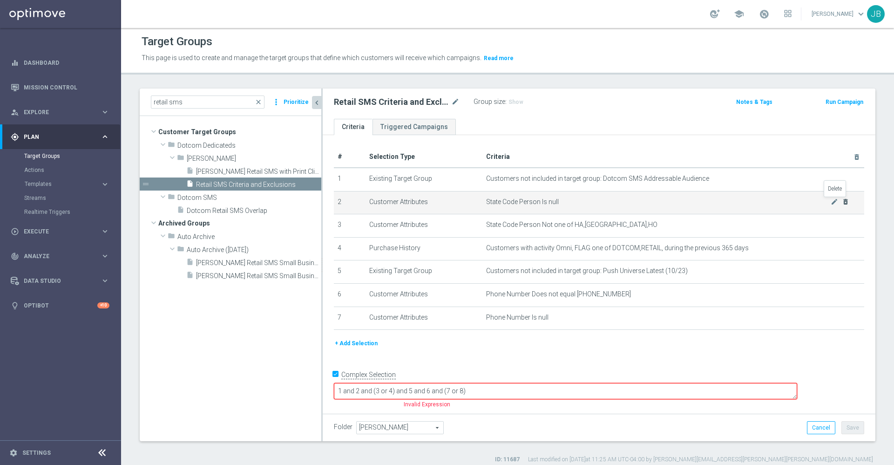
click at [842, 201] on icon "delete_forever" at bounding box center [845, 201] width 7 height 7
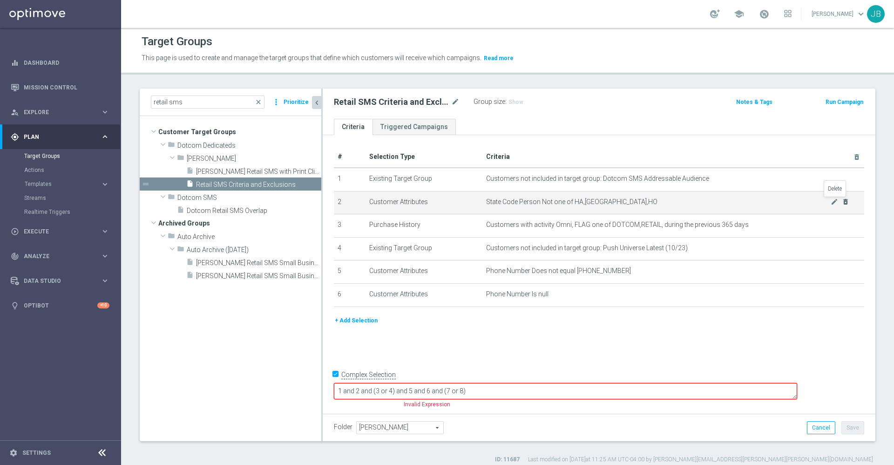
click at [842, 201] on icon "delete_forever" at bounding box center [845, 201] width 7 height 7
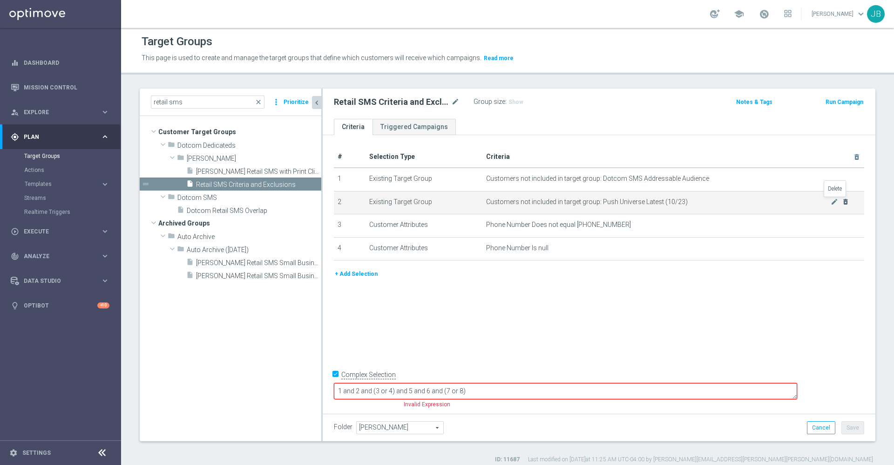
click at [842, 201] on icon "delete_forever" at bounding box center [845, 201] width 7 height 7
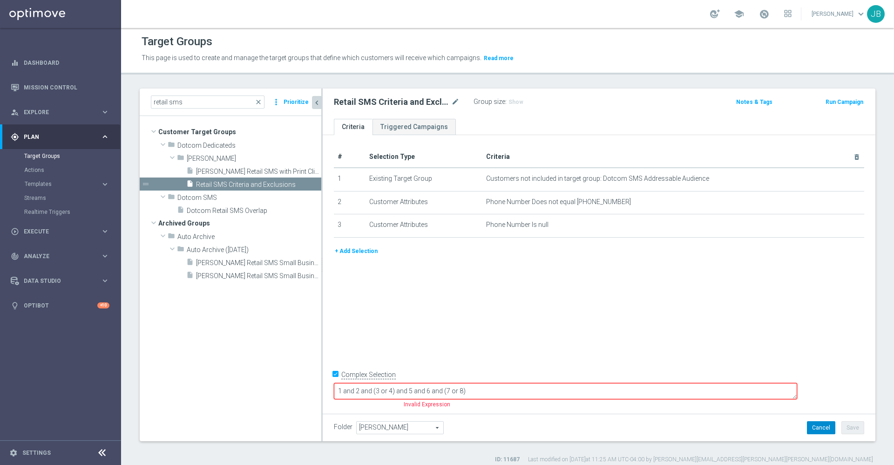
click at [807, 432] on button "Cancel" at bounding box center [821, 427] width 28 height 13
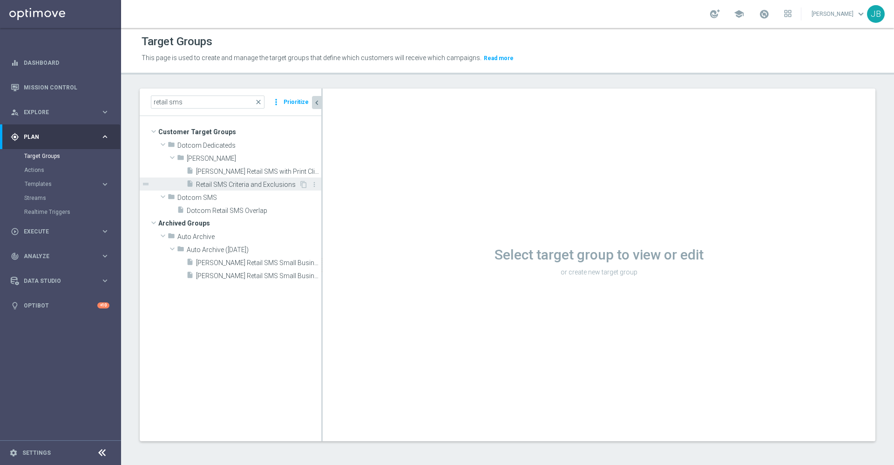
click at [280, 183] on span "Retail SMS Criteria and Exclusions" at bounding box center [247, 185] width 103 height 8
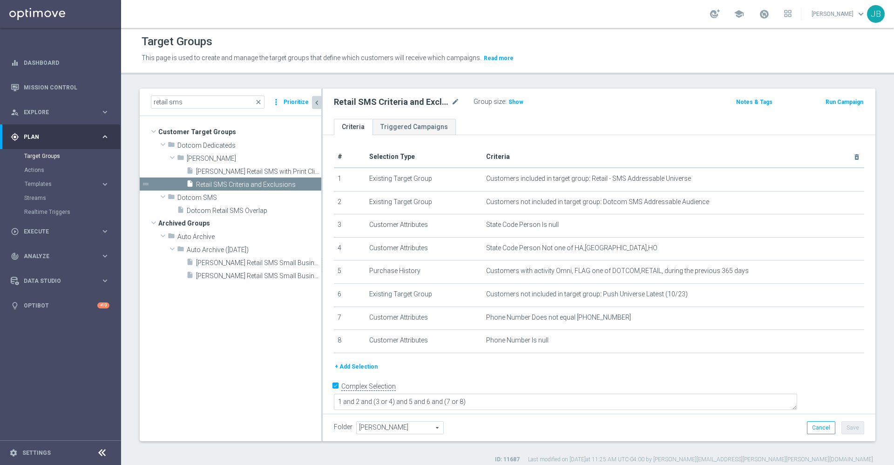
click at [334, 391] on input "Complex Selection" at bounding box center [337, 386] width 6 height 13
checkbox input "false"
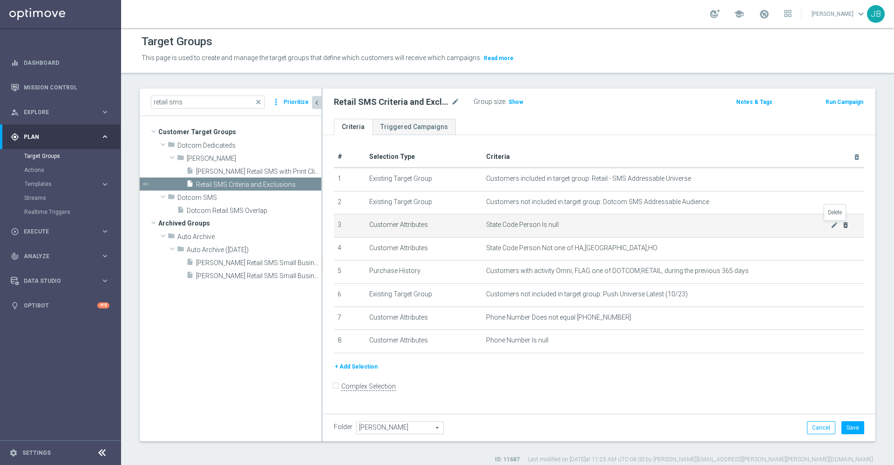
click at [842, 227] on icon "delete_forever" at bounding box center [845, 224] width 7 height 7
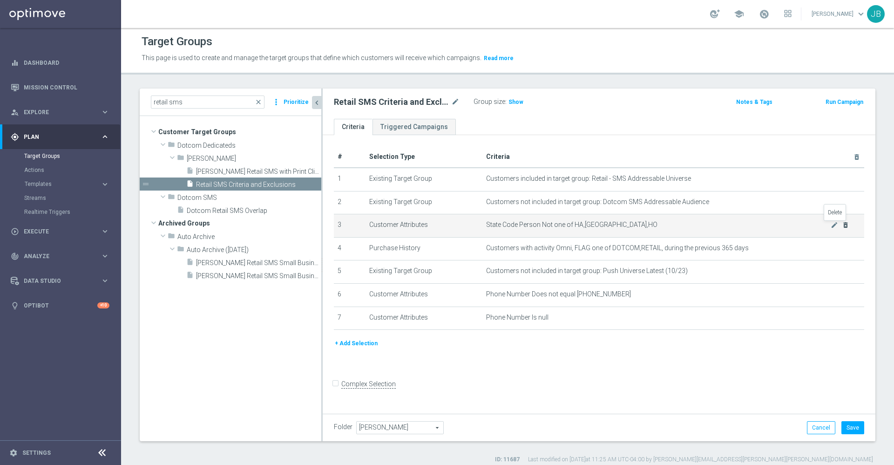
click at [842, 227] on icon "delete_forever" at bounding box center [845, 224] width 7 height 7
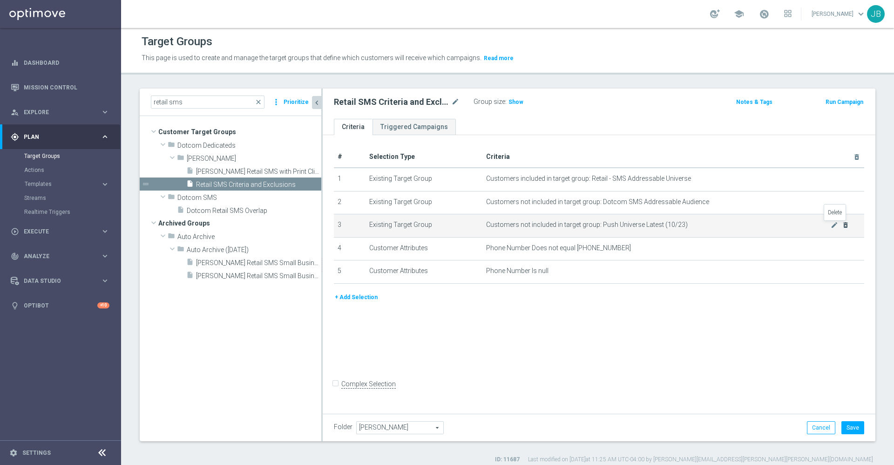
click at [842, 227] on icon "delete_forever" at bounding box center [845, 224] width 7 height 7
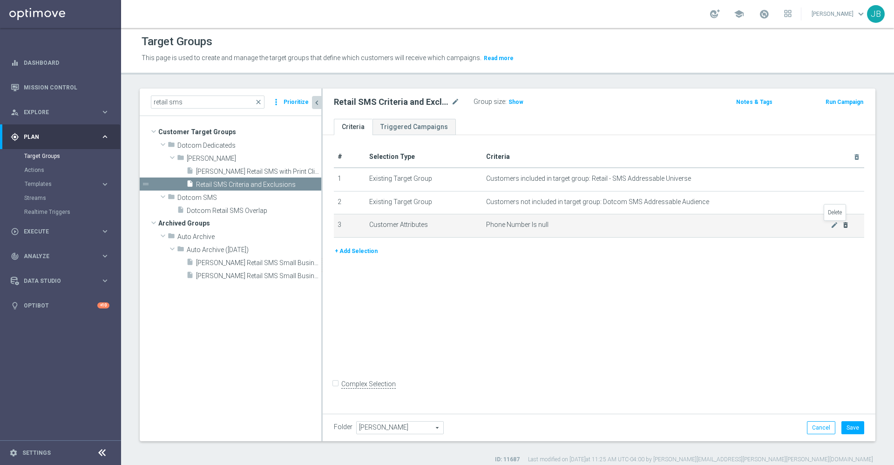
click at [842, 227] on icon "delete_forever" at bounding box center [845, 224] width 7 height 7
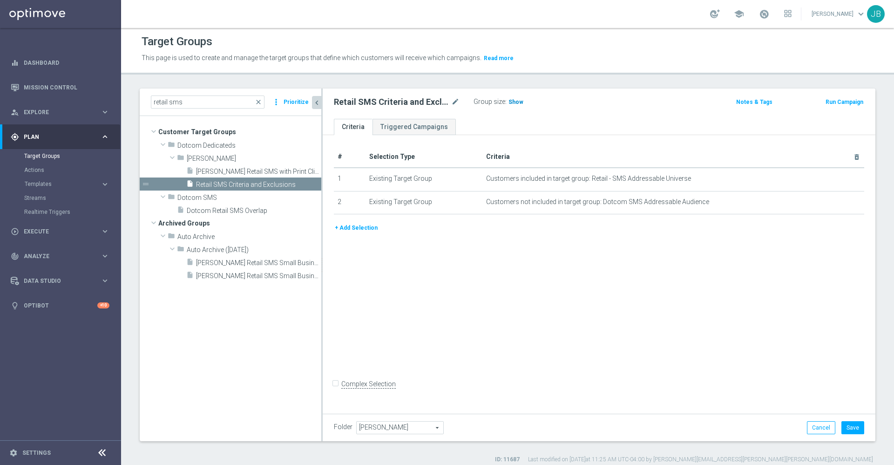
click at [516, 103] on span "Show" at bounding box center [515, 102] width 15 height 7
click at [813, 430] on button "Cancel" at bounding box center [821, 427] width 28 height 13
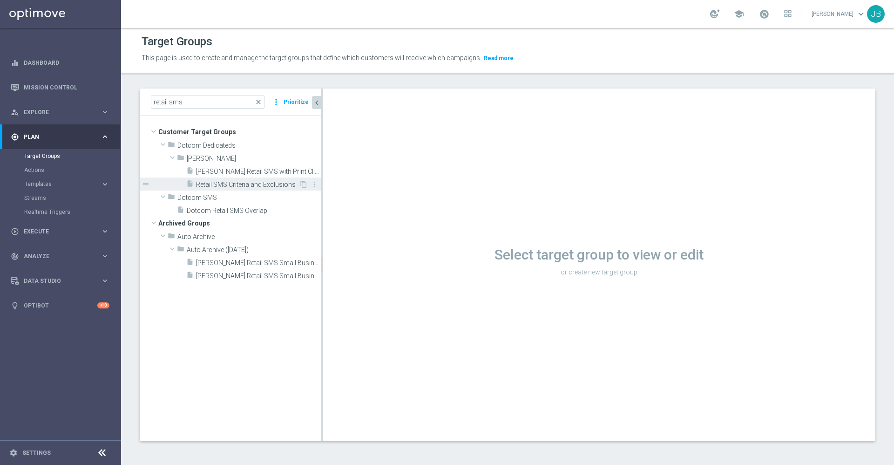
click at [268, 183] on span "Retail SMS Criteria and Exclusions" at bounding box center [247, 185] width 103 height 8
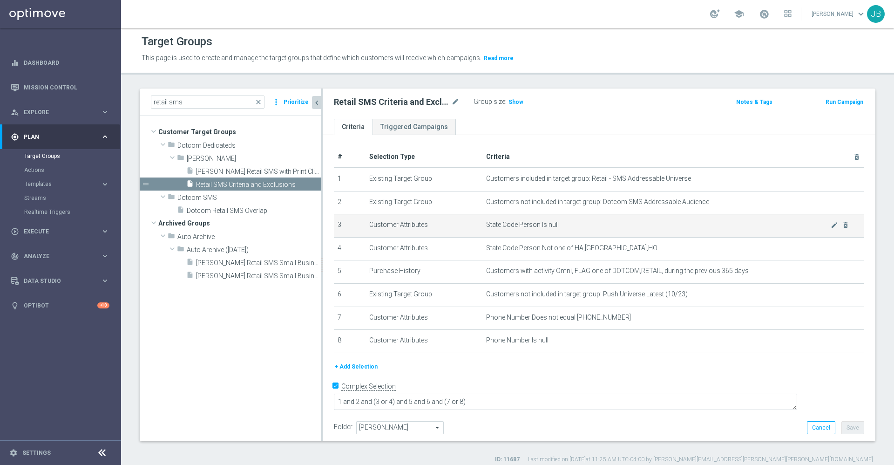
click at [737, 224] on span "State Code Person Is null" at bounding box center [658, 225] width 344 height 8
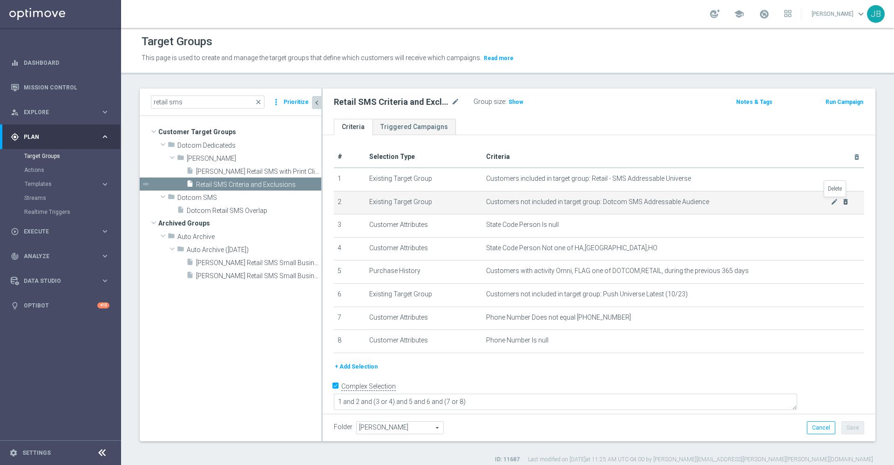
click at [842, 203] on icon "delete_forever" at bounding box center [845, 201] width 7 height 7
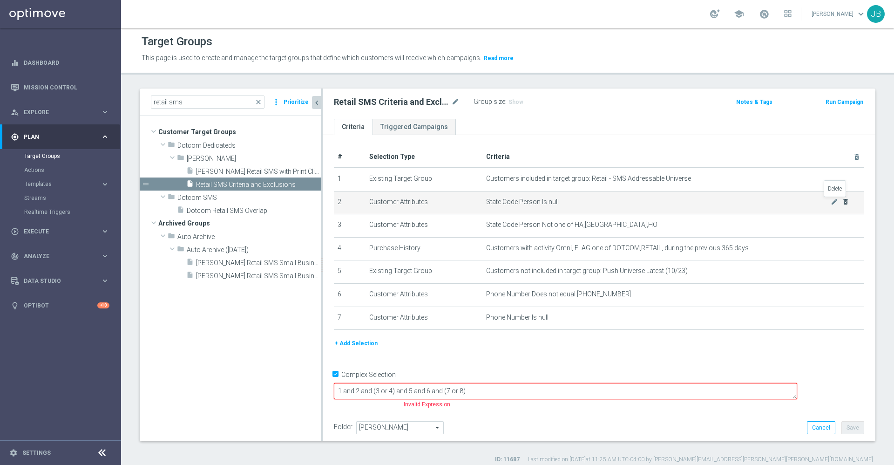
click at [842, 203] on icon "delete_forever" at bounding box center [845, 201] width 7 height 7
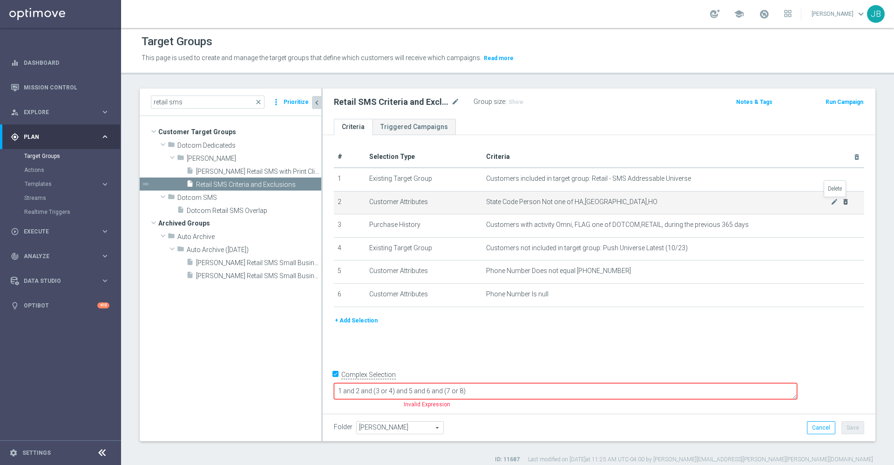
click at [842, 203] on icon "delete_forever" at bounding box center [845, 201] width 7 height 7
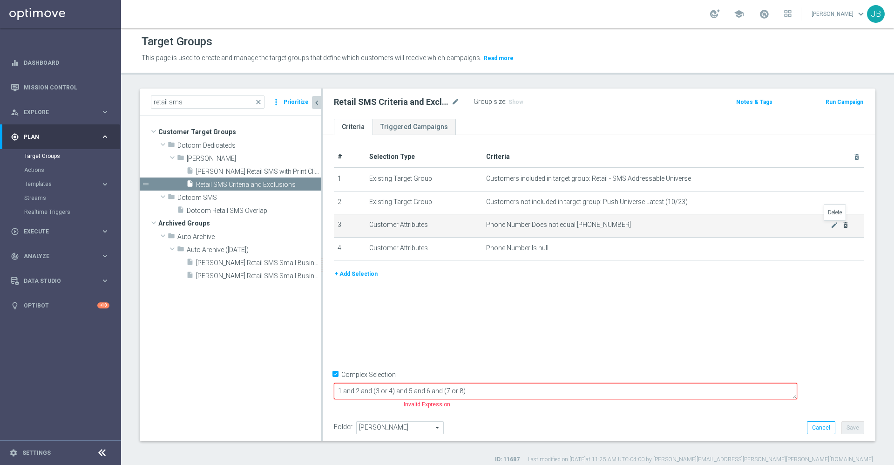
click at [842, 227] on icon "delete_forever" at bounding box center [845, 224] width 7 height 7
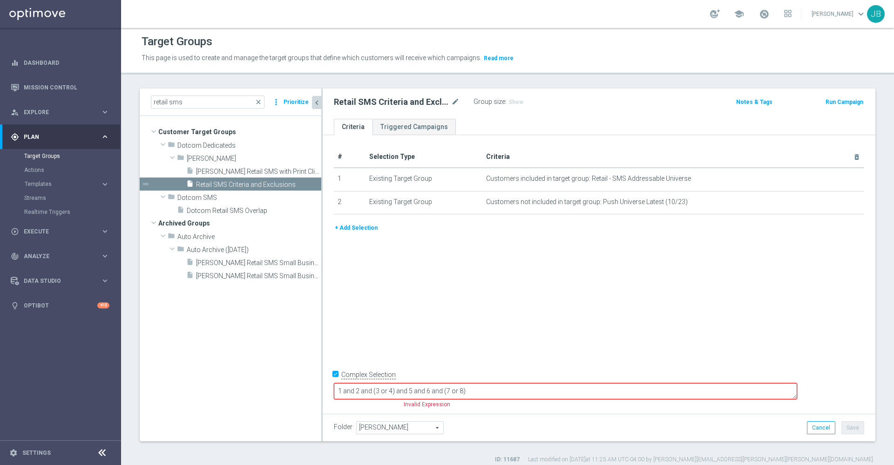
click at [337, 382] on input "Complex Selection" at bounding box center [337, 375] width 6 height 13
checkbox input "false"
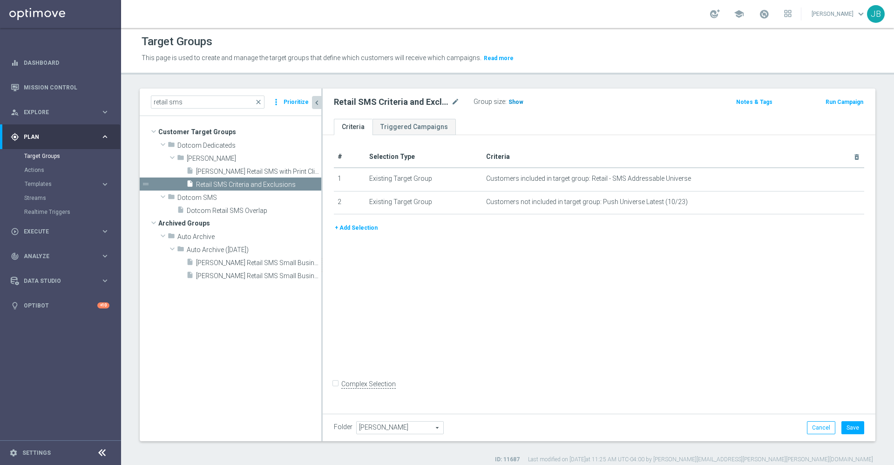
click at [513, 104] on span "Show" at bounding box center [515, 102] width 15 height 7
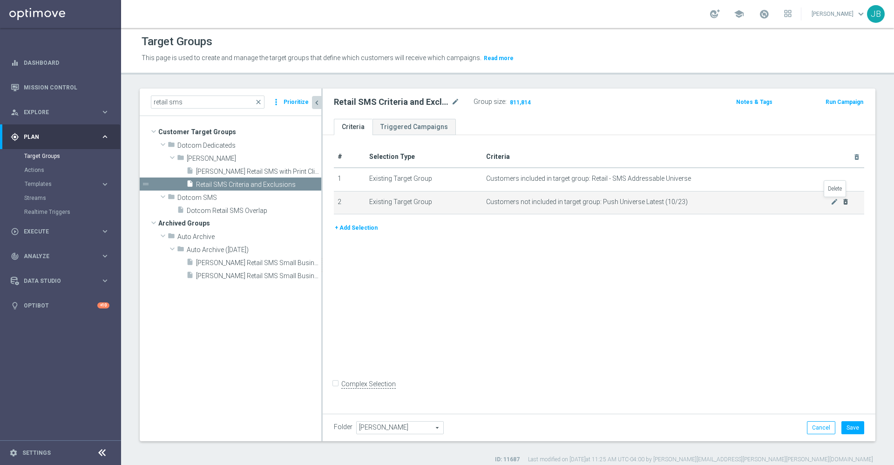
click at [842, 201] on icon "delete_forever" at bounding box center [845, 201] width 7 height 7
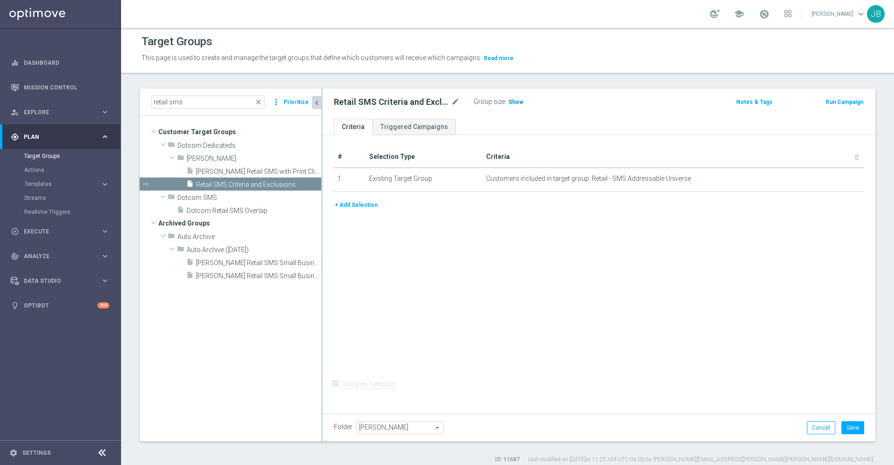
click at [517, 102] on span "Show" at bounding box center [515, 102] width 15 height 7
click at [807, 428] on button "Cancel" at bounding box center [821, 427] width 28 height 13
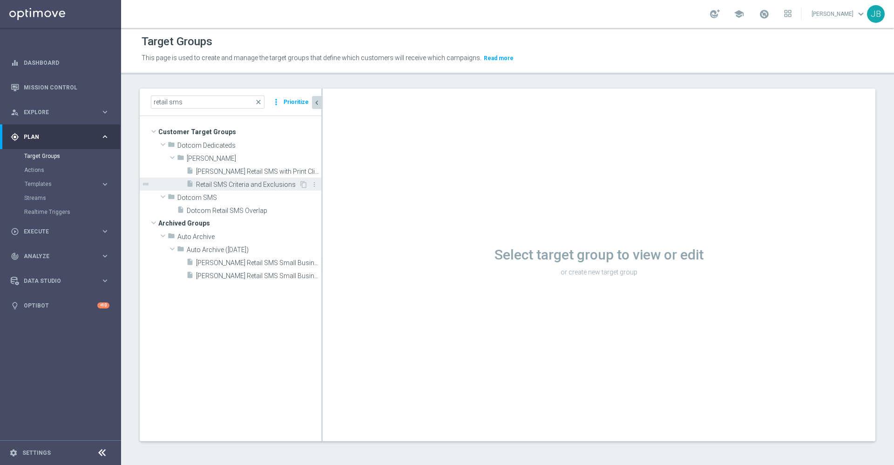
click at [255, 185] on span "Retail SMS Criteria and Exclusions" at bounding box center [247, 185] width 103 height 8
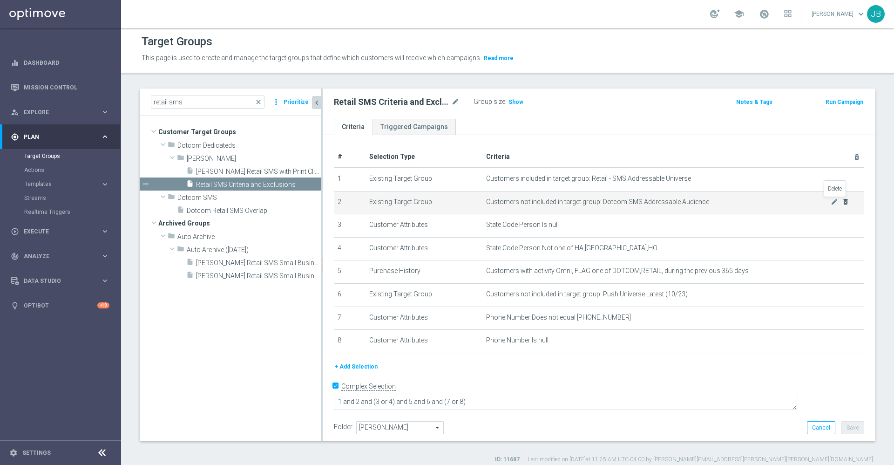
click at [842, 201] on icon "delete_forever" at bounding box center [845, 201] width 7 height 7
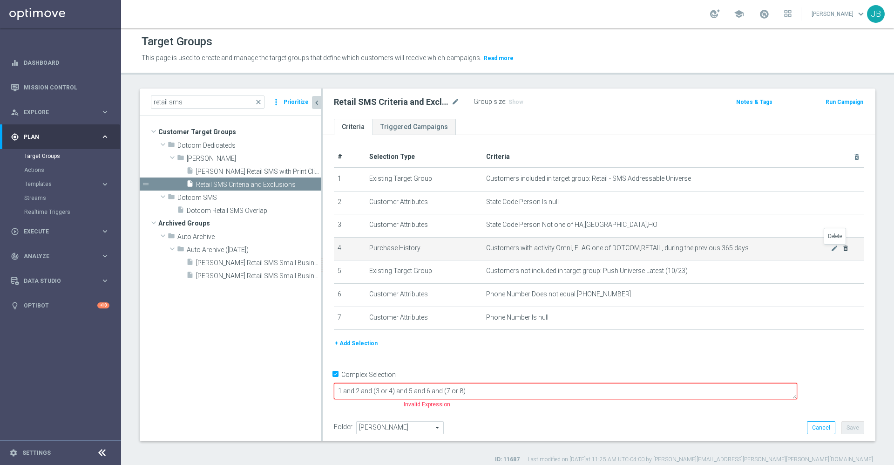
click at [842, 249] on icon "delete_forever" at bounding box center [845, 247] width 7 height 7
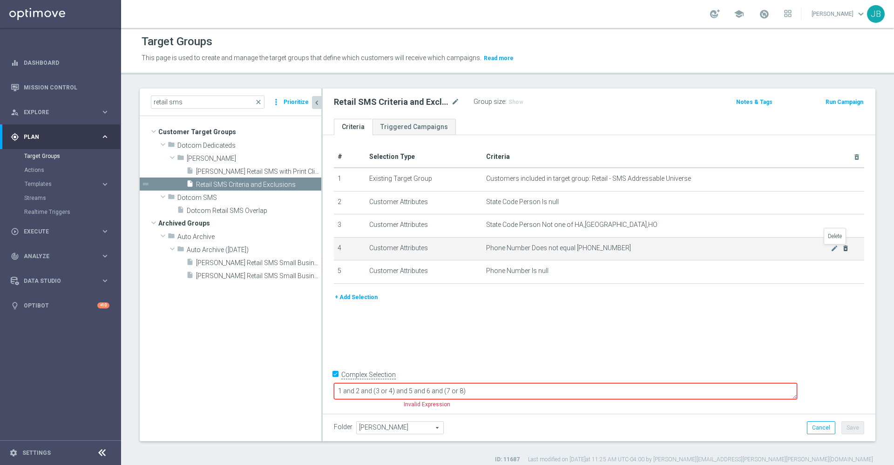
click at [842, 249] on icon "delete_forever" at bounding box center [845, 247] width 7 height 7
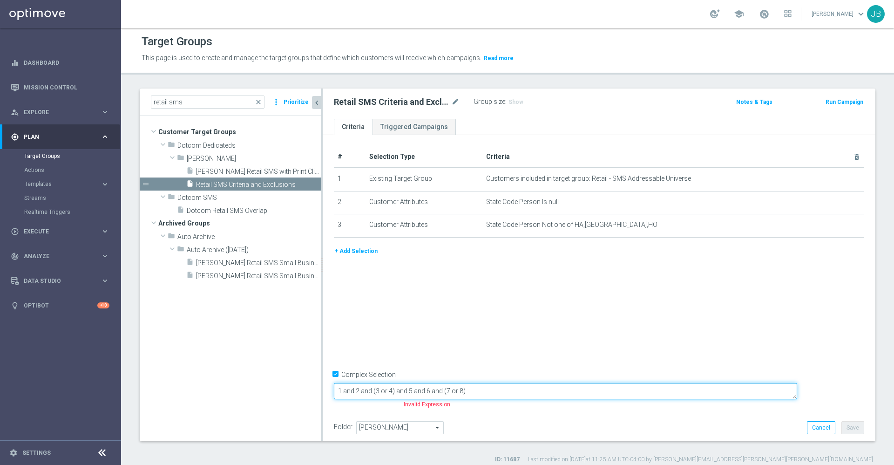
drag, startPoint x: 424, startPoint y: 391, endPoint x: 584, endPoint y: 404, distance: 160.7
click at [584, 404] on form "Complex Selection 1 and 2 and (3 or 4) and 5 and 6 and (7 or 8) Invalid Express…" at bounding box center [599, 389] width 530 height 44
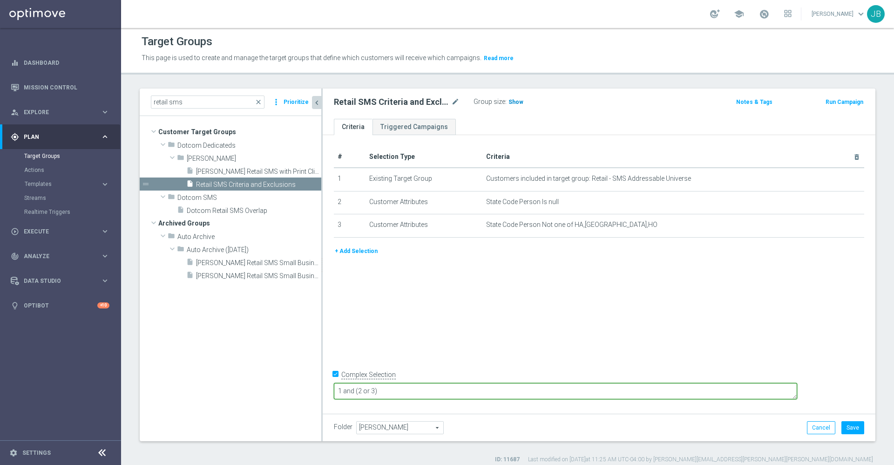
type textarea "1 and (2 or 3)"
click at [516, 102] on span "Show" at bounding box center [515, 102] width 15 height 7
click at [807, 424] on button "Cancel" at bounding box center [821, 427] width 28 height 13
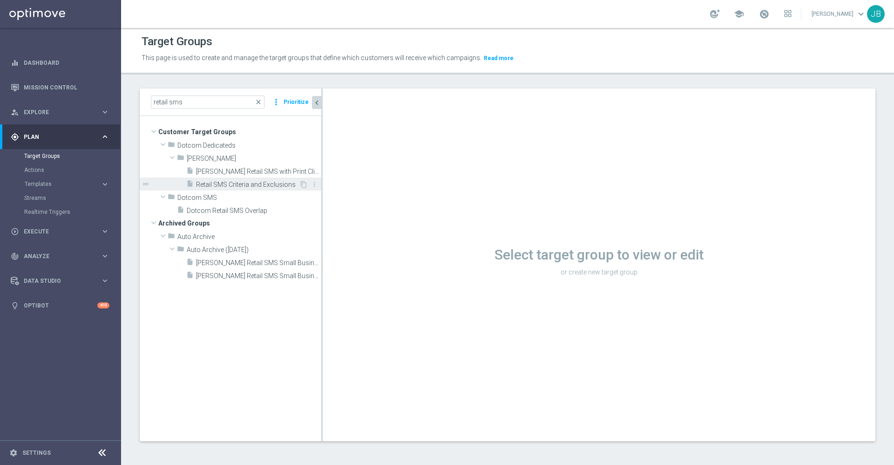
click at [256, 183] on span "Retail SMS Criteria and Exclusions" at bounding box center [247, 185] width 103 height 8
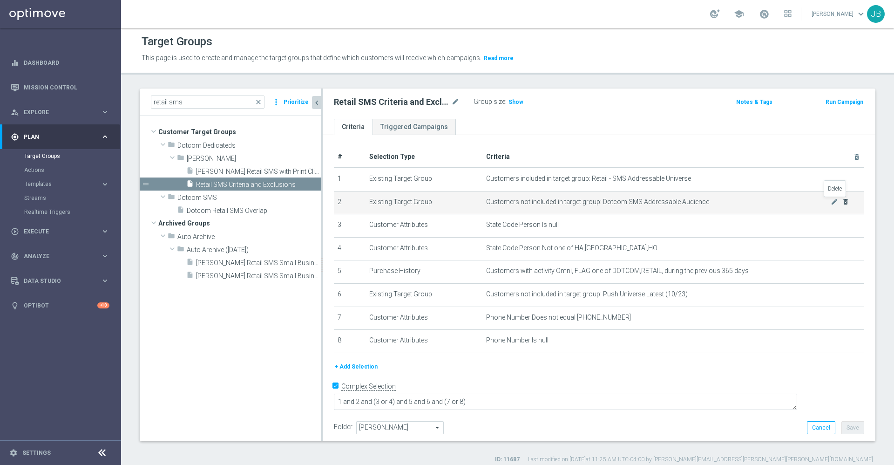
click at [842, 203] on icon "delete_forever" at bounding box center [845, 201] width 7 height 7
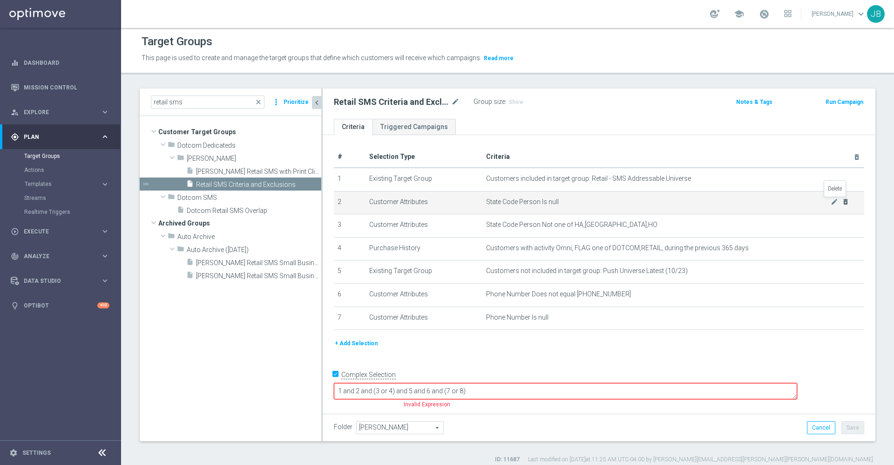
click at [842, 203] on icon "delete_forever" at bounding box center [845, 201] width 7 height 7
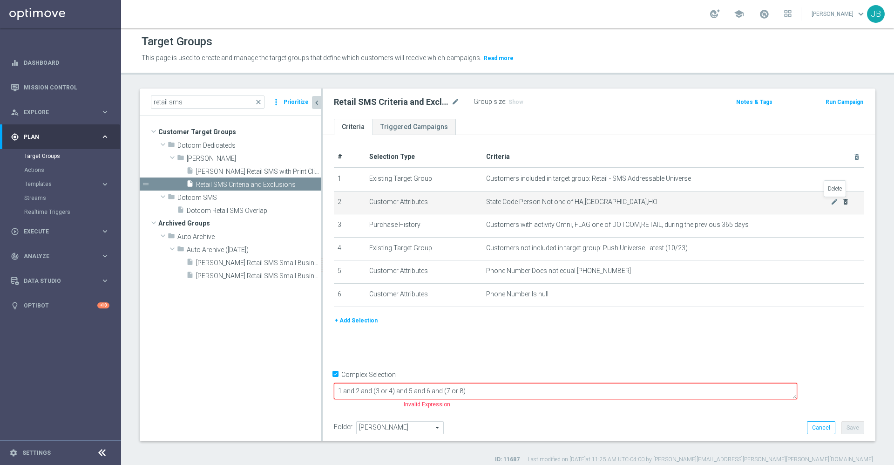
click at [842, 203] on icon "delete_forever" at bounding box center [845, 201] width 7 height 7
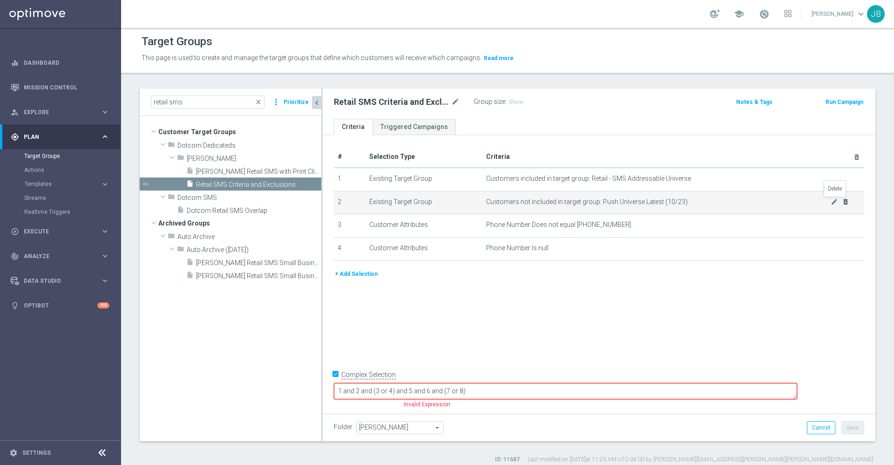
click at [842, 199] on icon "delete_forever" at bounding box center [845, 201] width 7 height 7
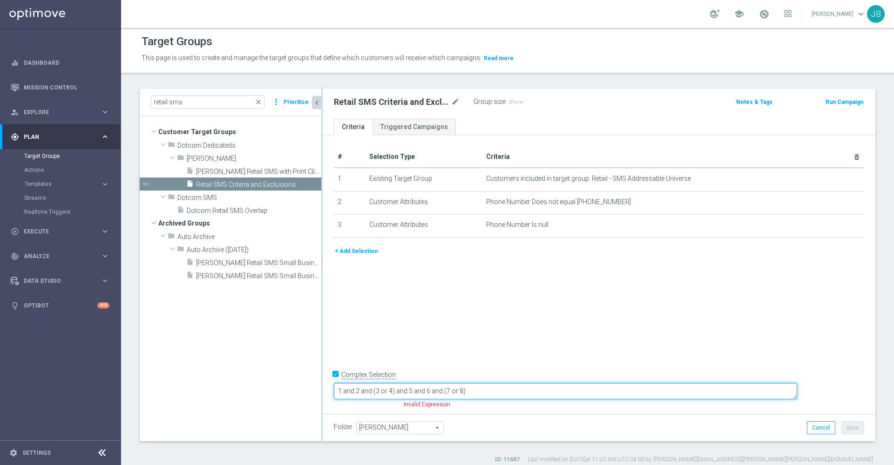
drag, startPoint x: 422, startPoint y: 385, endPoint x: 712, endPoint y: 364, distance: 291.2
click at [712, 364] on div "# Selection Type Criteria delete_forever 1 Existing Target Group Customers incl…" at bounding box center [599, 273] width 553 height 276
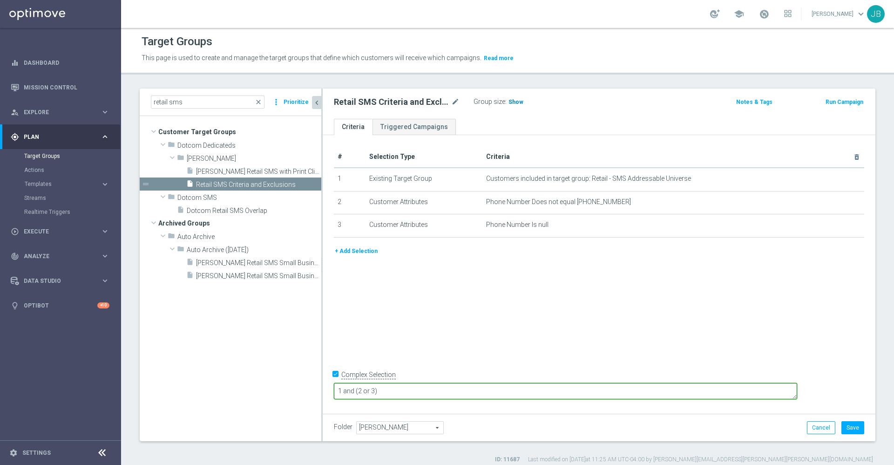
type textarea "1 and (2 or 3)"
click at [516, 99] on span "Show" at bounding box center [515, 102] width 15 height 7
click at [809, 422] on button "Cancel" at bounding box center [821, 427] width 28 height 13
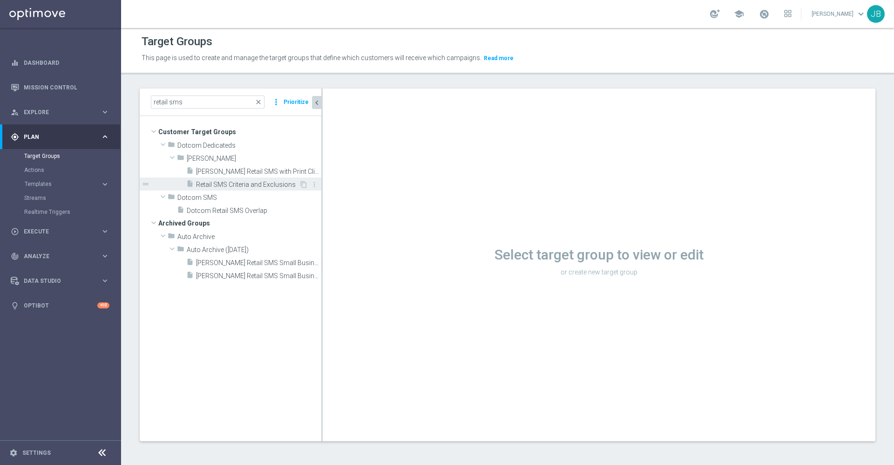
click at [276, 179] on div "insert_drive_file Retail SMS Criteria and Exclusions" at bounding box center [242, 183] width 113 height 13
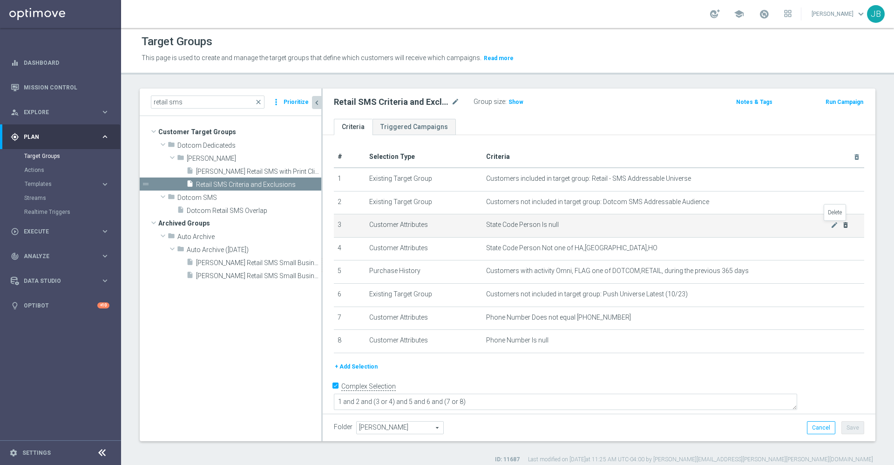
click at [842, 225] on icon "delete_forever" at bounding box center [845, 224] width 7 height 7
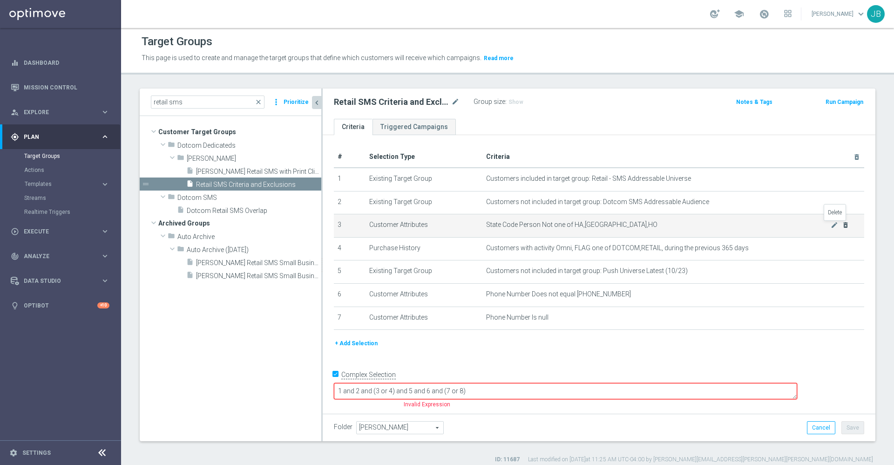
click at [842, 225] on icon "delete_forever" at bounding box center [845, 224] width 7 height 7
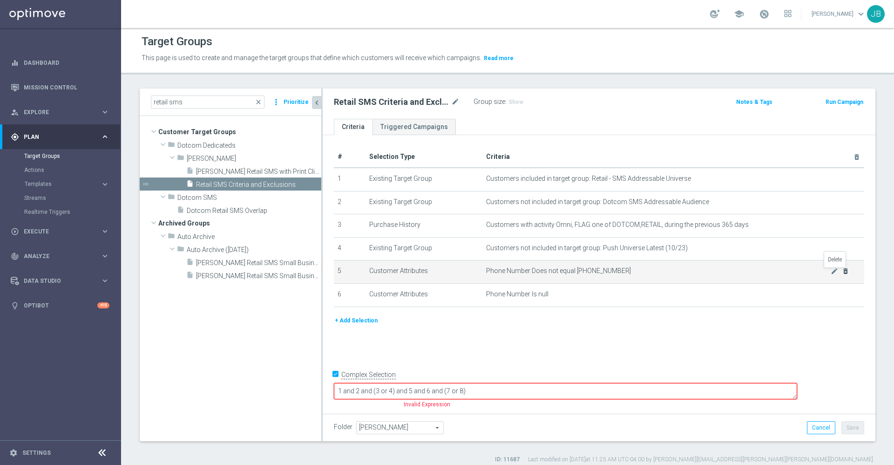
click at [842, 273] on icon "delete_forever" at bounding box center [845, 270] width 7 height 7
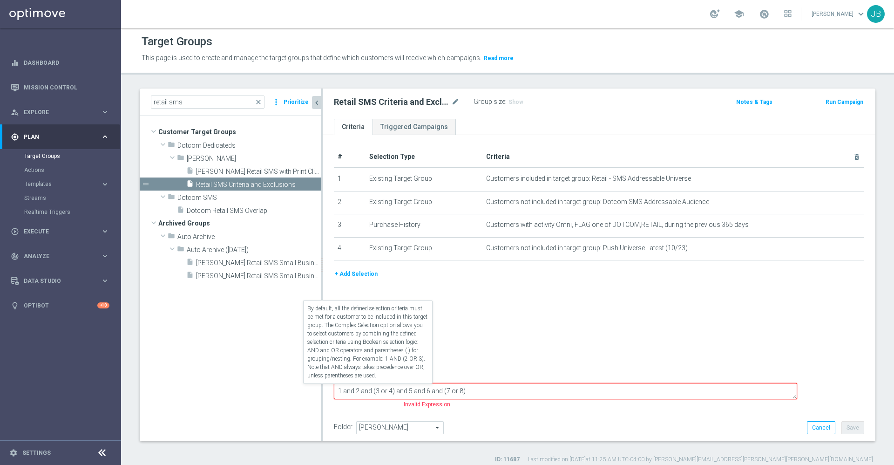
click at [341, 379] on label "Complex Selection" at bounding box center [368, 374] width 54 height 9
click at [334, 382] on input "Complex Selection" at bounding box center [337, 375] width 6 height 13
checkbox input "false"
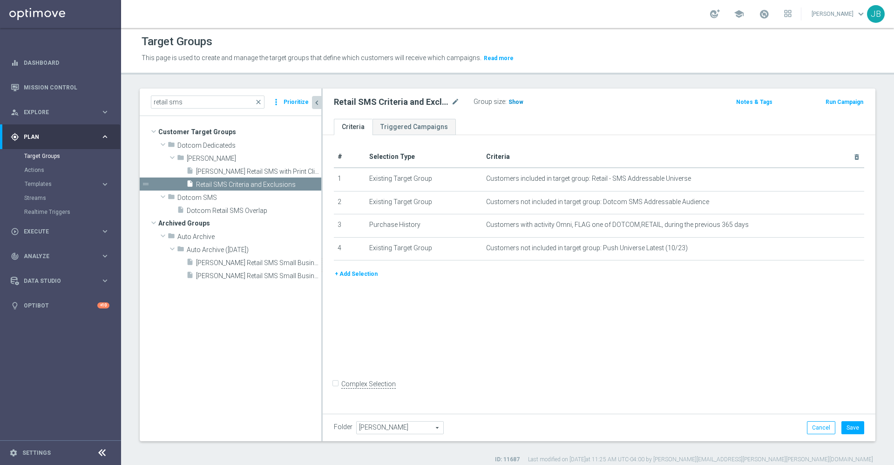
click at [519, 103] on span "Show" at bounding box center [515, 102] width 15 height 7
click at [810, 425] on button "Cancel" at bounding box center [821, 427] width 28 height 13
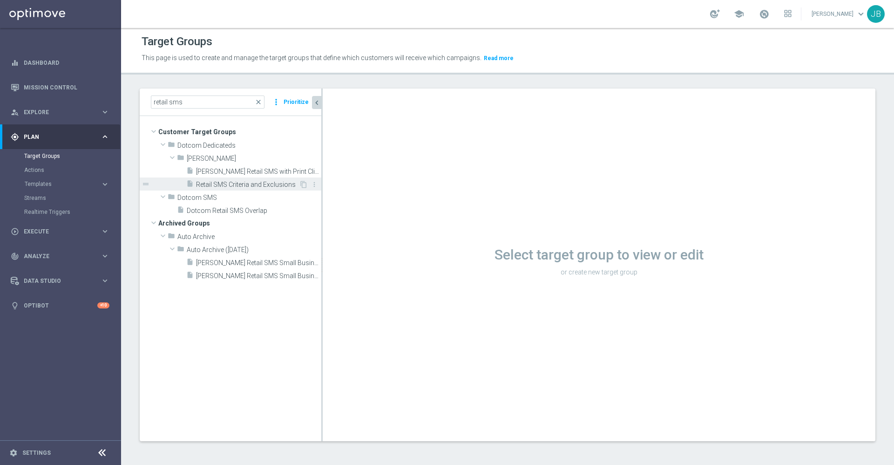
click at [255, 183] on span "Retail SMS Criteria and Exclusions" at bounding box center [247, 185] width 103 height 8
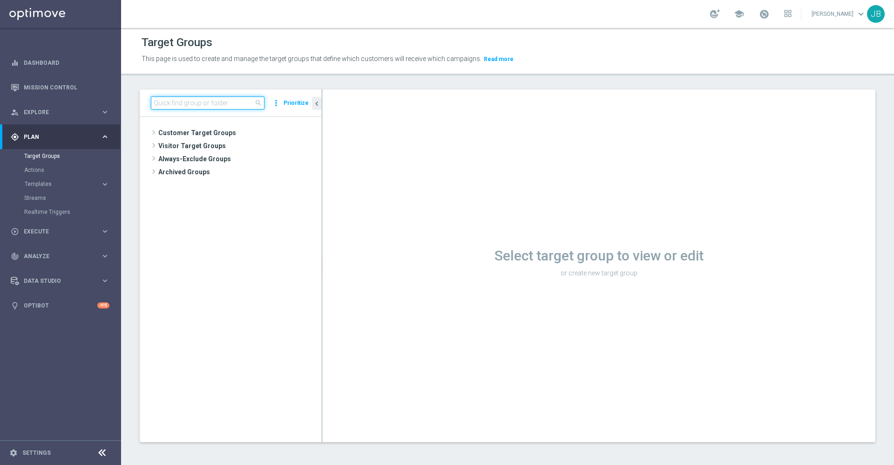
click at [202, 105] on input at bounding box center [208, 102] width 114 height 13
paste input "9.12.25 Printer"
type input "9.12.25 Printer"
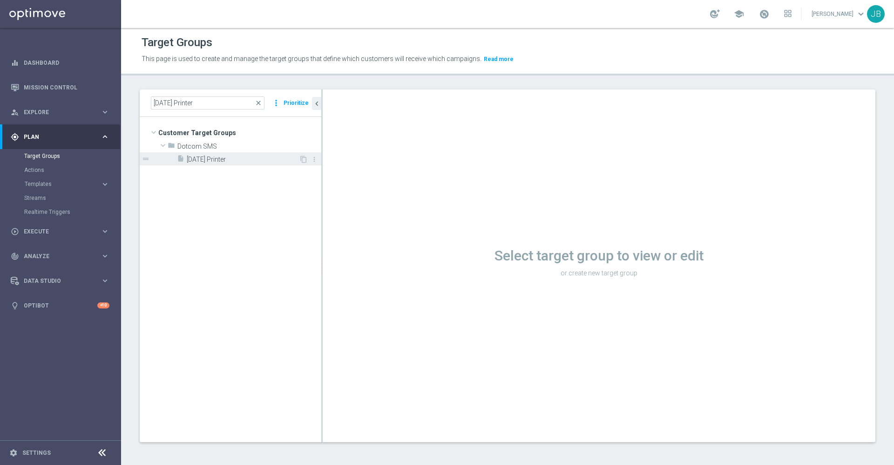
click at [210, 158] on span "9.12.25 Printer" at bounding box center [243, 159] width 112 height 8
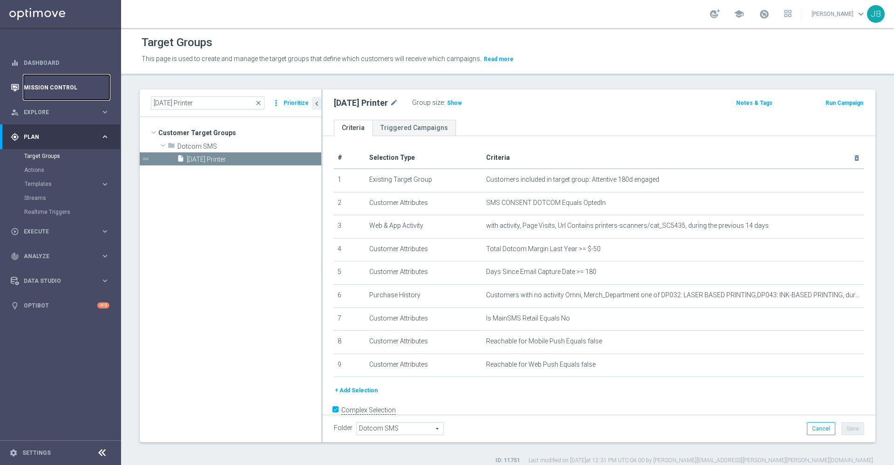
click at [87, 83] on link "Mission Control" at bounding box center [67, 87] width 86 height 25
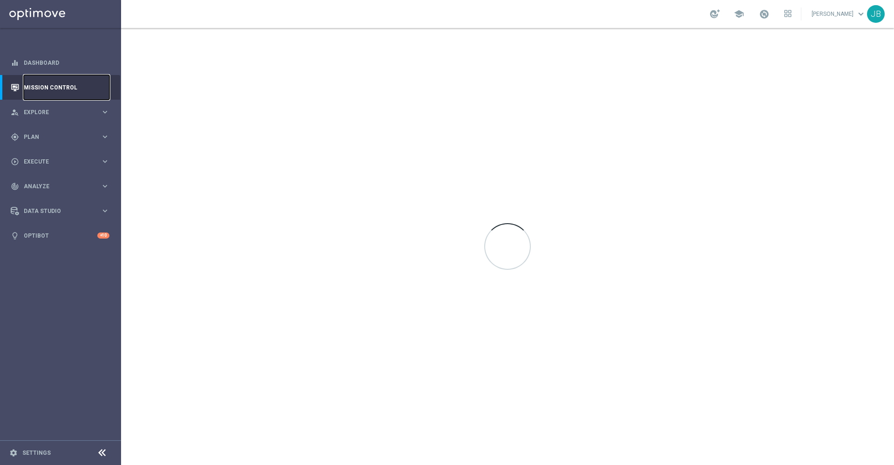
click at [87, 83] on link "Mission Control" at bounding box center [67, 87] width 86 height 25
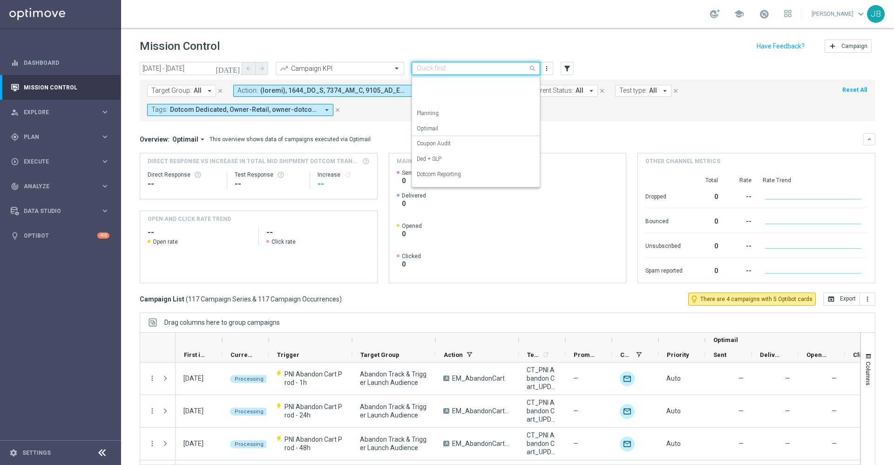
click at [459, 68] on input "text" at bounding box center [467, 69] width 100 height 8
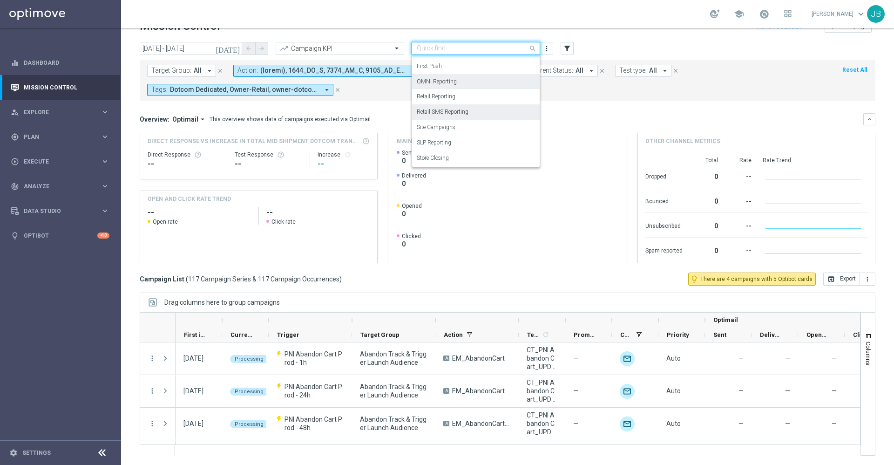
click at [456, 112] on label "Retail SMS Reporting" at bounding box center [443, 112] width 52 height 8
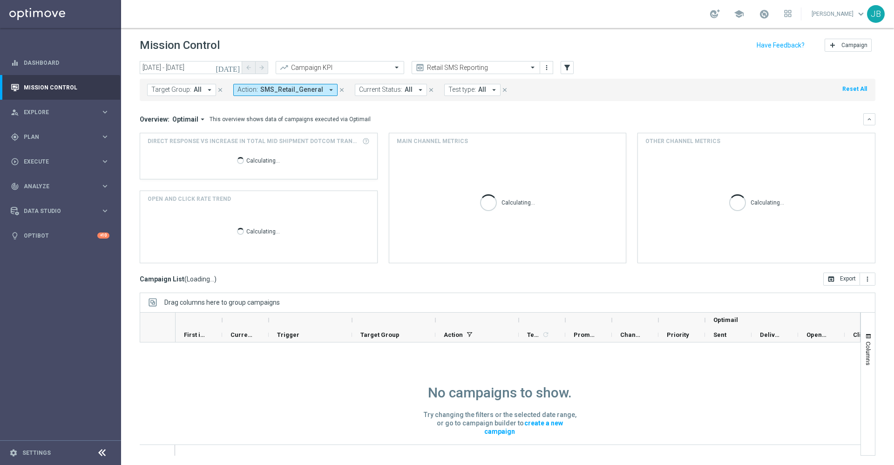
scroll to position [1, 0]
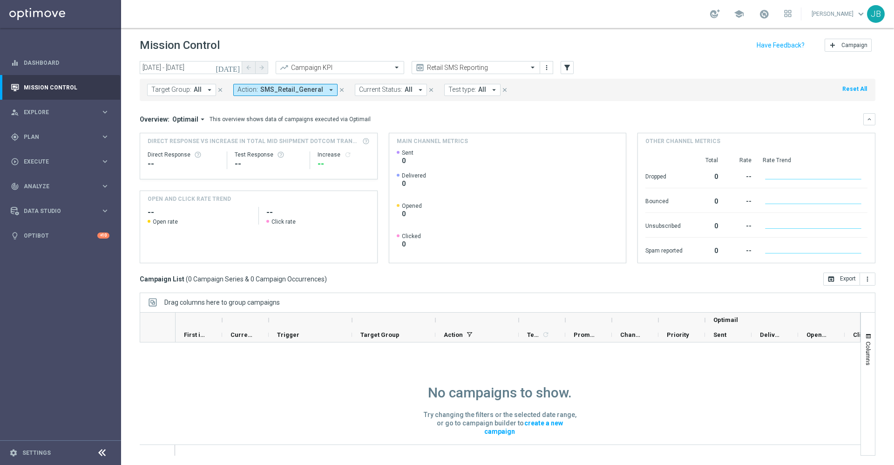
click at [235, 68] on icon "[DATE]" at bounding box center [228, 67] width 25 height 8
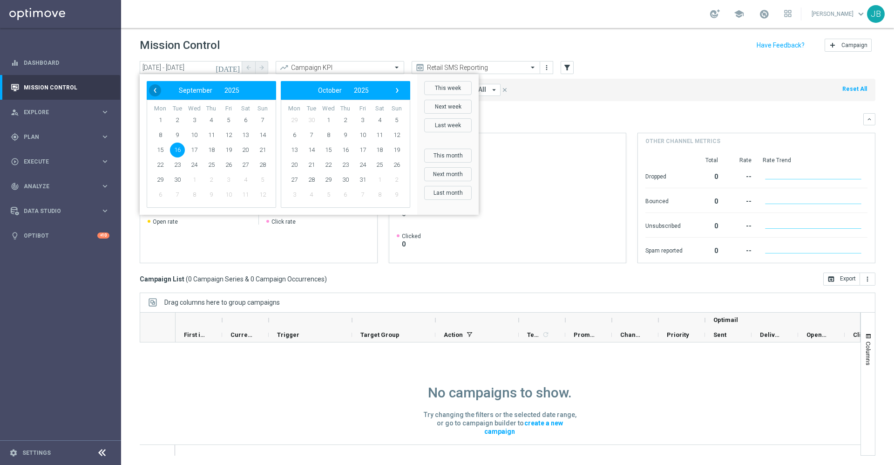
click at [158, 92] on span "‹" at bounding box center [155, 90] width 12 height 12
click at [230, 118] on span "1" at bounding box center [228, 120] width 15 height 15
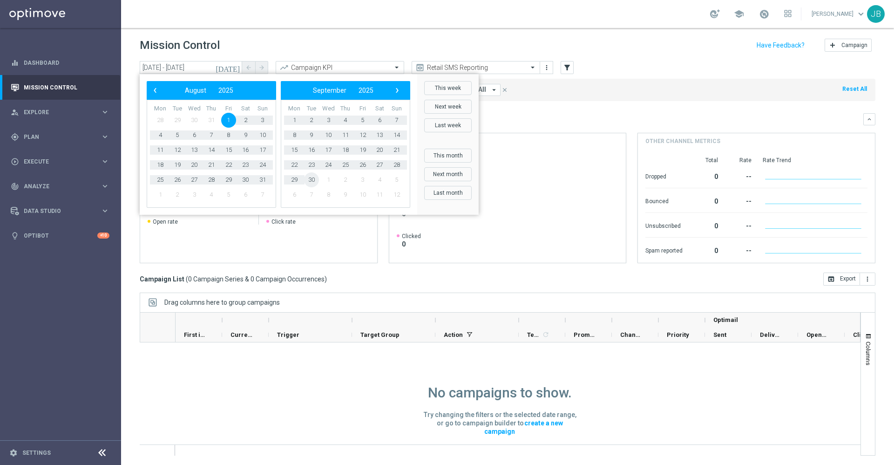
click at [308, 176] on span "30" at bounding box center [311, 179] width 15 height 15
type input "01 Aug 2025 - 30 Sep 2025"
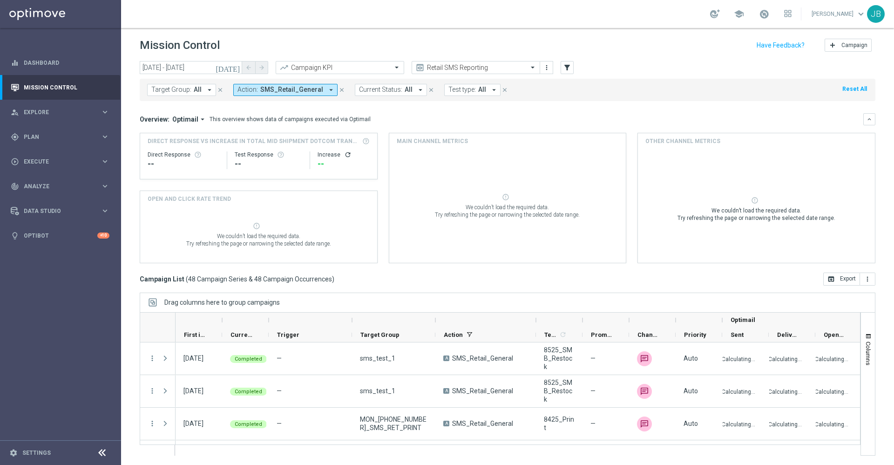
drag, startPoint x: 520, startPoint y: 319, endPoint x: 537, endPoint y: 320, distance: 16.8
click at [537, 320] on div at bounding box center [536, 319] width 4 height 15
click at [58, 89] on link "Mission Control" at bounding box center [67, 87] width 86 height 25
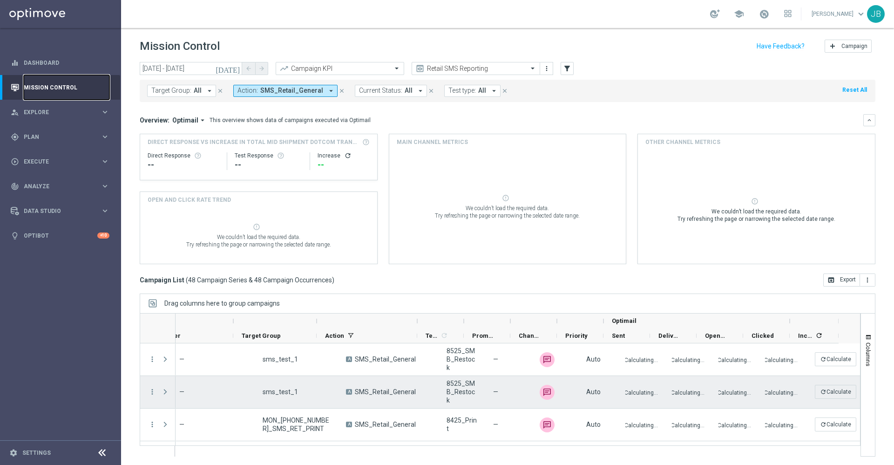
scroll to position [0, 0]
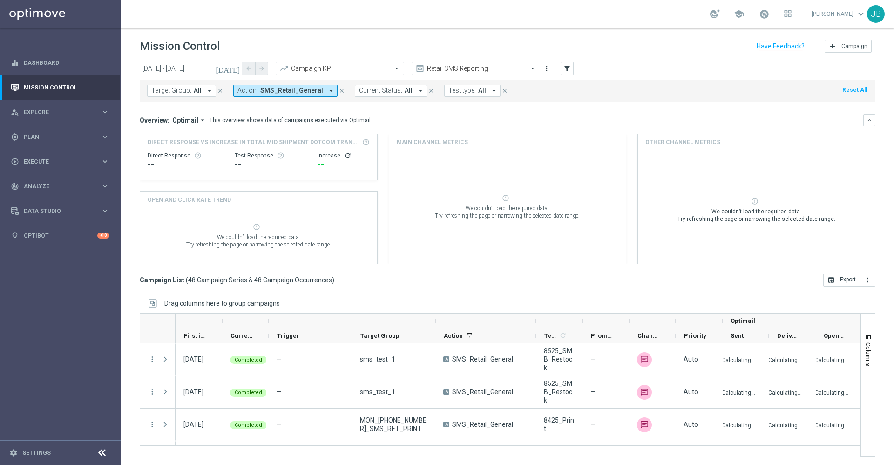
click at [417, 68] on icon "preview" at bounding box center [419, 68] width 9 height 9
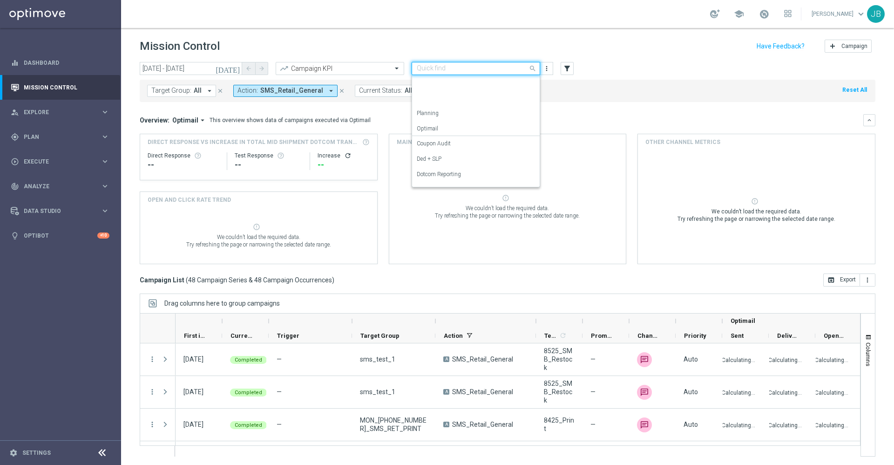
click at [456, 66] on input "text" at bounding box center [467, 69] width 100 height 8
click at [453, 169] on label "OMNI Reporting" at bounding box center [437, 171] width 40 height 8
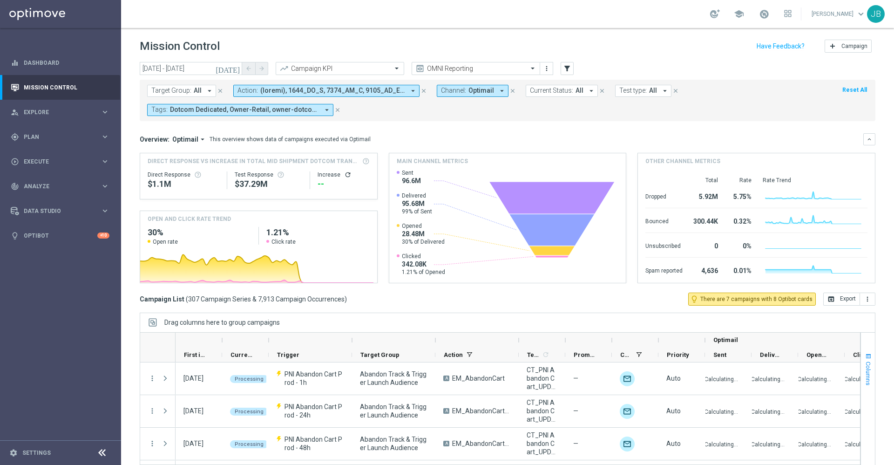
click at [864, 368] on span "Columns" at bounding box center [867, 373] width 7 height 24
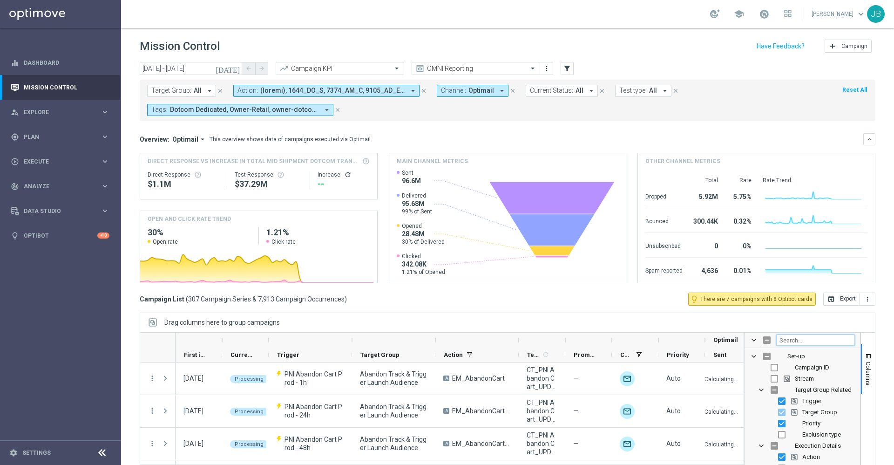
click at [796, 337] on input "Filter Columns Input" at bounding box center [815, 339] width 79 height 11
type input "y"
type input "targeted"
click at [770, 367] on input "Press SPACE to toggle visibility (hidden)" at bounding box center [773, 367] width 7 height 7
checkbox input "true"
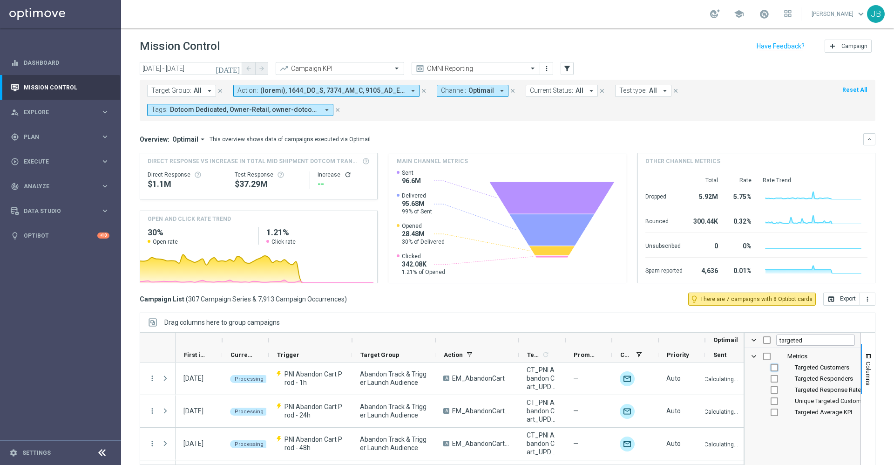
checkbox input "false"
click at [864, 375] on span "Columns" at bounding box center [867, 373] width 7 height 24
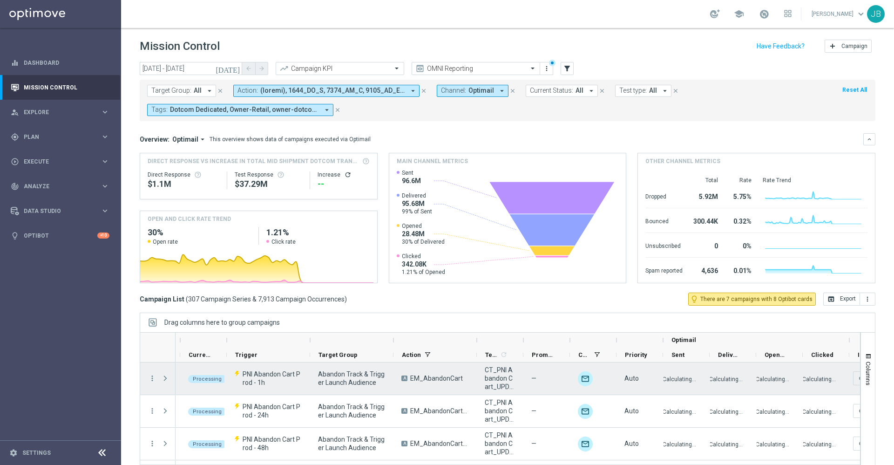
scroll to position [0, 0]
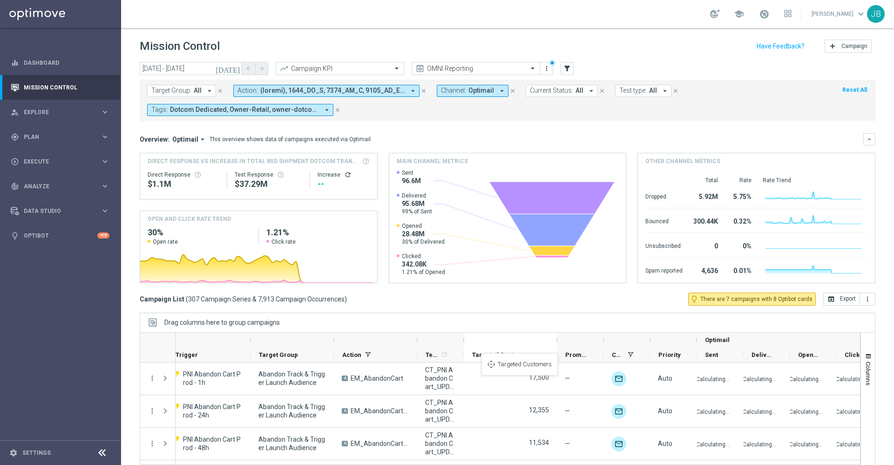
drag, startPoint x: 796, startPoint y: 351, endPoint x: 484, endPoint y: 357, distance: 312.0
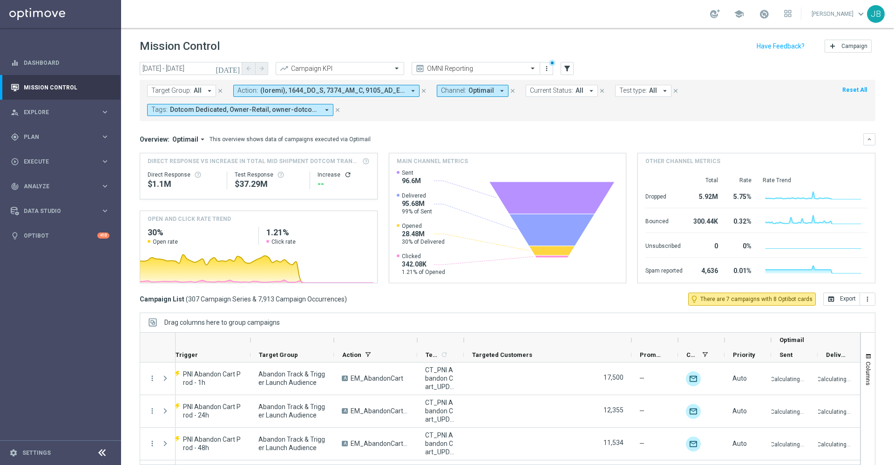
drag, startPoint x: 556, startPoint y: 341, endPoint x: 592, endPoint y: 343, distance: 36.4
click at [629, 343] on div at bounding box center [631, 339] width 4 height 15
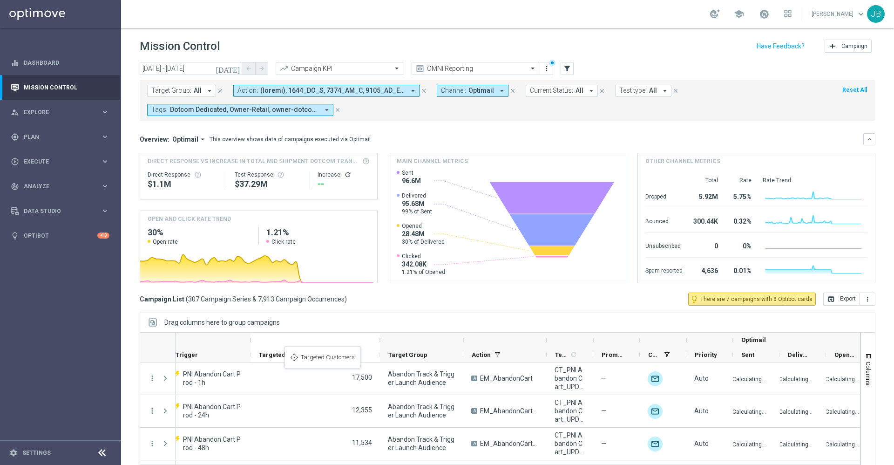
drag, startPoint x: 527, startPoint y: 354, endPoint x: 283, endPoint y: 351, distance: 243.5
click at [238, 70] on icon "[DATE]" at bounding box center [228, 68] width 25 height 8
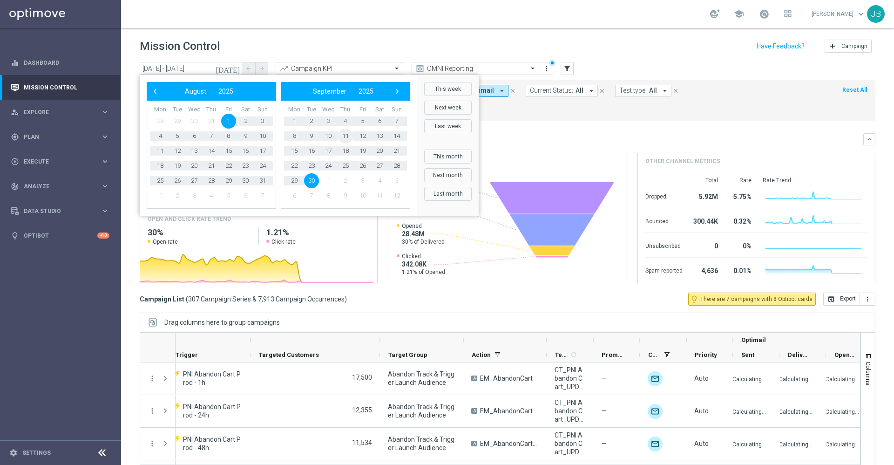
click at [344, 135] on span "11" at bounding box center [345, 135] width 15 height 15
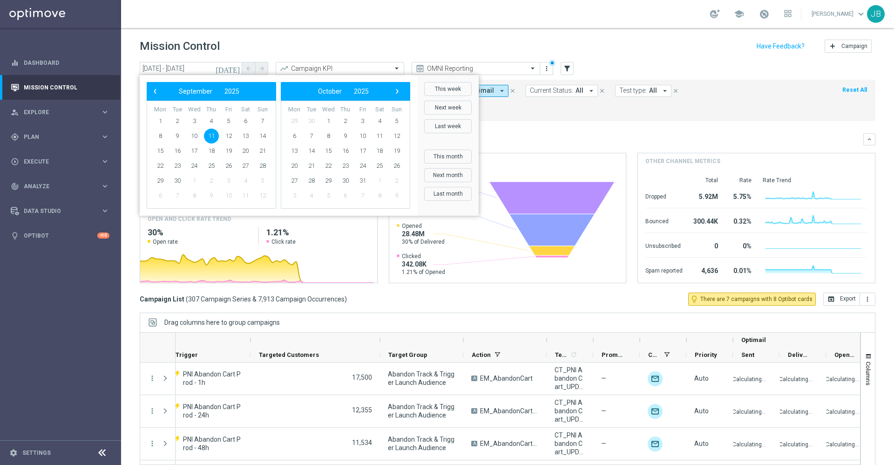
click at [212, 133] on span "11" at bounding box center [211, 135] width 15 height 15
type input "[DATE] - [DATE]"
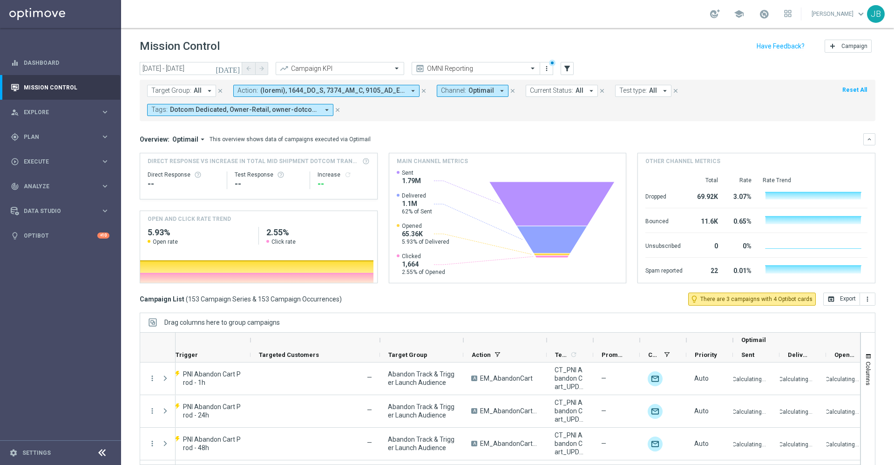
click at [615, 128] on mini-dashboard "Overview: Optimail arrow_drop_down This overview shows data of campaigns execut…" at bounding box center [508, 206] width 736 height 171
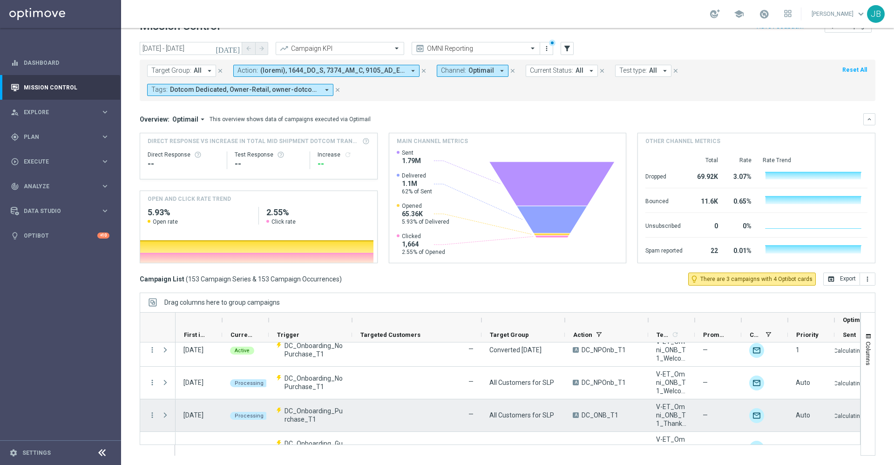
scroll to position [358, 0]
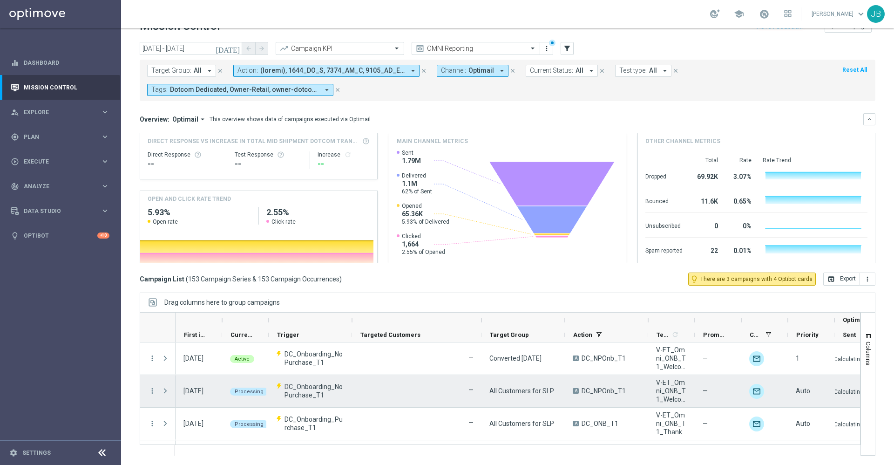
click at [160, 391] on div "Press SPACE to select this row." at bounding box center [166, 391] width 19 height 32
click at [166, 392] on span "Press SPACE to select this row." at bounding box center [165, 390] width 8 height 7
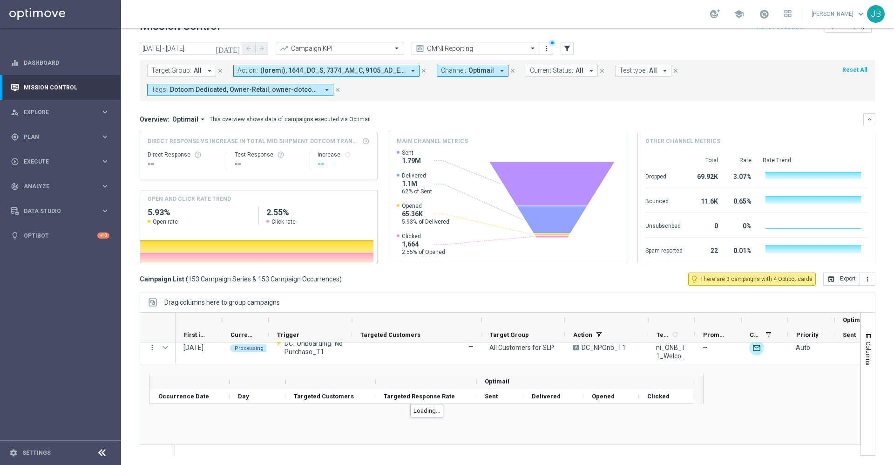
scroll to position [311, 0]
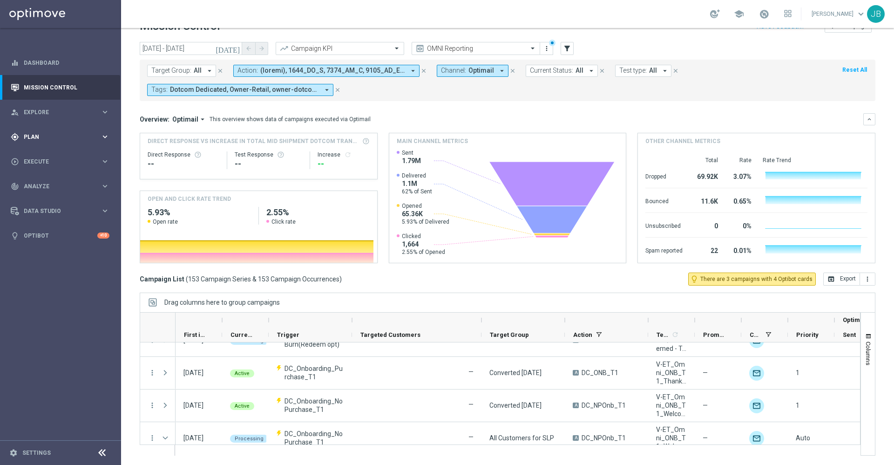
click at [46, 138] on span "Plan" at bounding box center [62, 137] width 77 height 6
click at [49, 157] on link "Target Groups" at bounding box center [60, 155] width 73 height 7
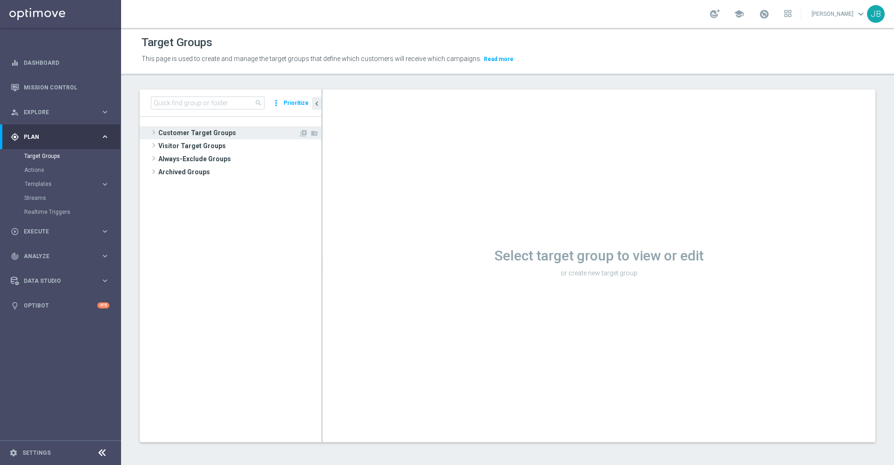
click at [210, 133] on span "Customer Target Groups" at bounding box center [228, 132] width 141 height 13
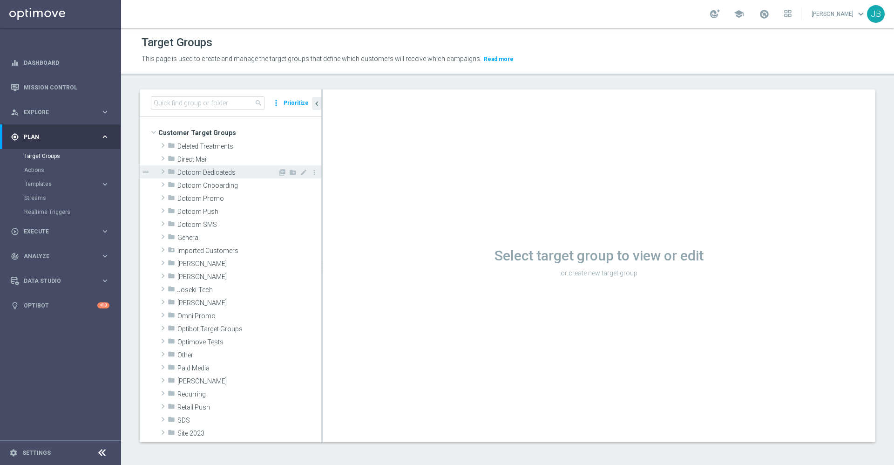
click at [215, 176] on span "Dotcom Dedicateds" at bounding box center [227, 173] width 100 height 8
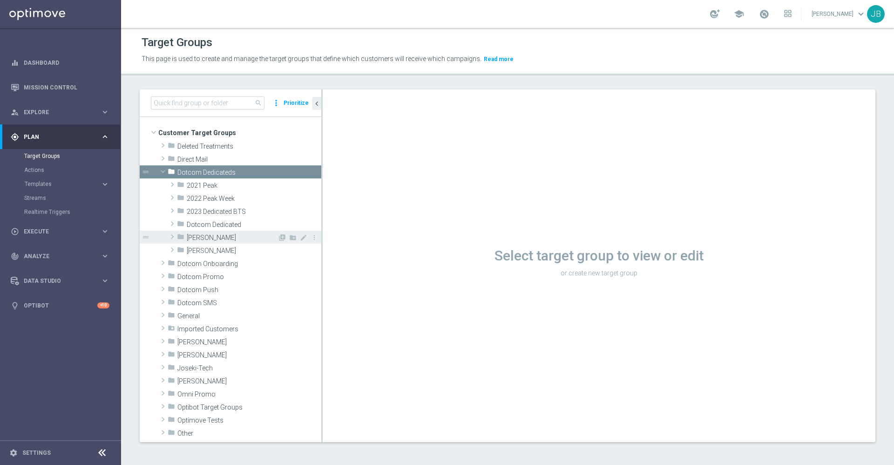
click at [210, 236] on span "[PERSON_NAME]" at bounding box center [232, 238] width 91 height 8
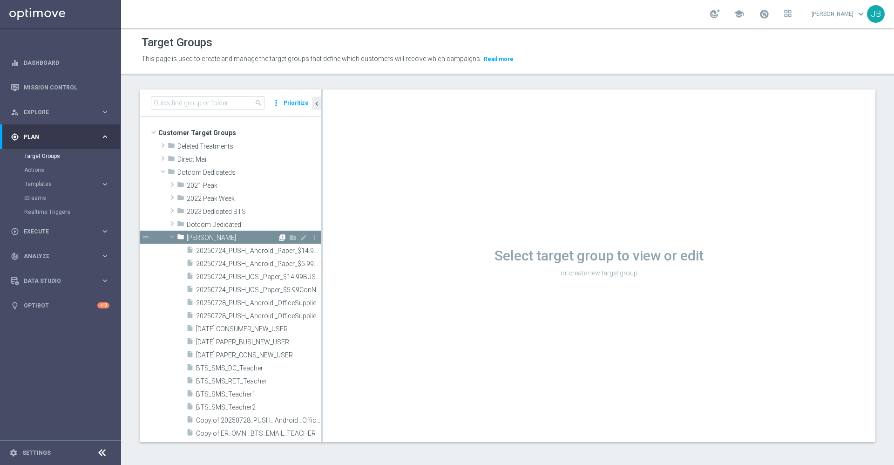
click at [278, 241] on icon "library_add" at bounding box center [281, 237] width 7 height 7
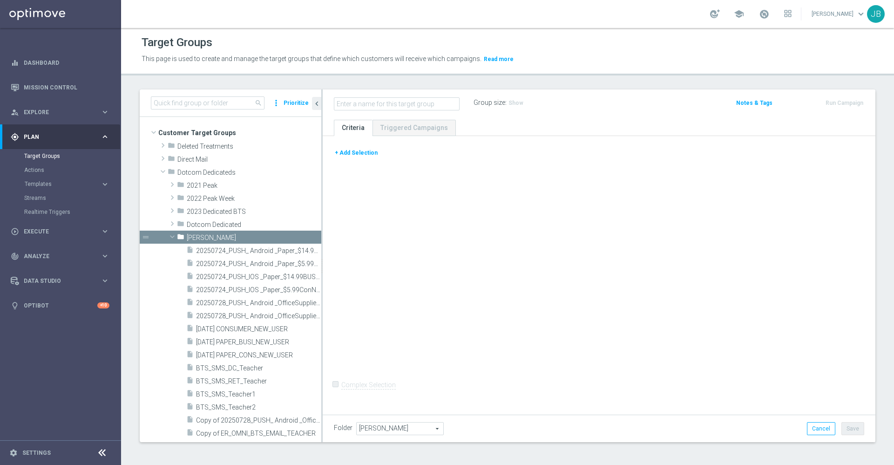
click at [398, 105] on input "text" at bounding box center [397, 103] width 126 height 13
click at [231, 106] on input at bounding box center [208, 102] width 114 height 13
click at [208, 103] on input at bounding box center [208, 102] width 114 height 13
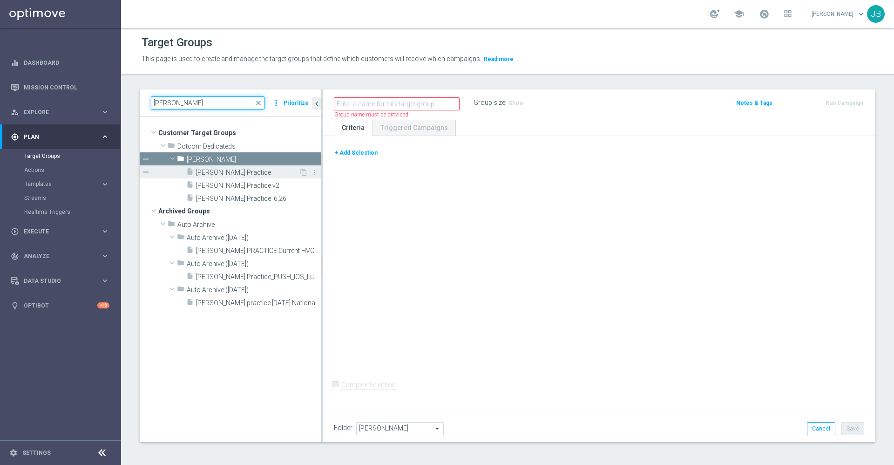
type input "johnny pra"
click at [240, 167] on div "insert_drive_file Johnny Practice" at bounding box center [242, 171] width 113 height 13
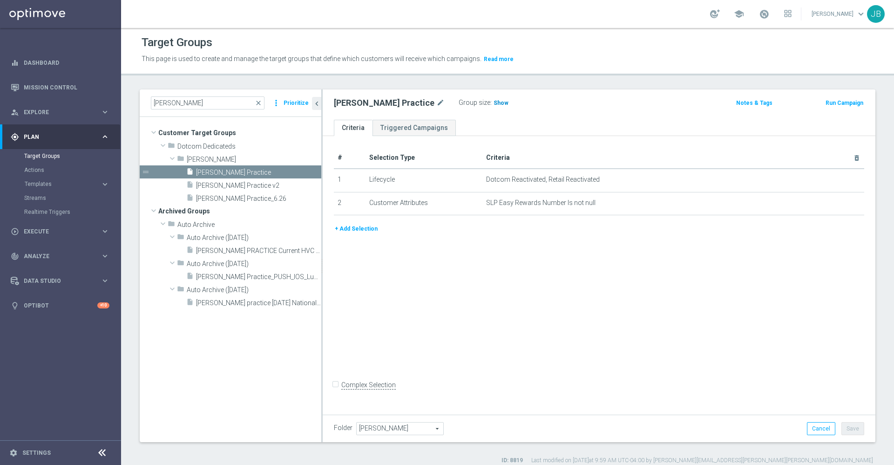
click at [493, 101] on span "Show" at bounding box center [500, 103] width 15 height 7
click at [842, 182] on icon "delete_forever" at bounding box center [845, 179] width 7 height 7
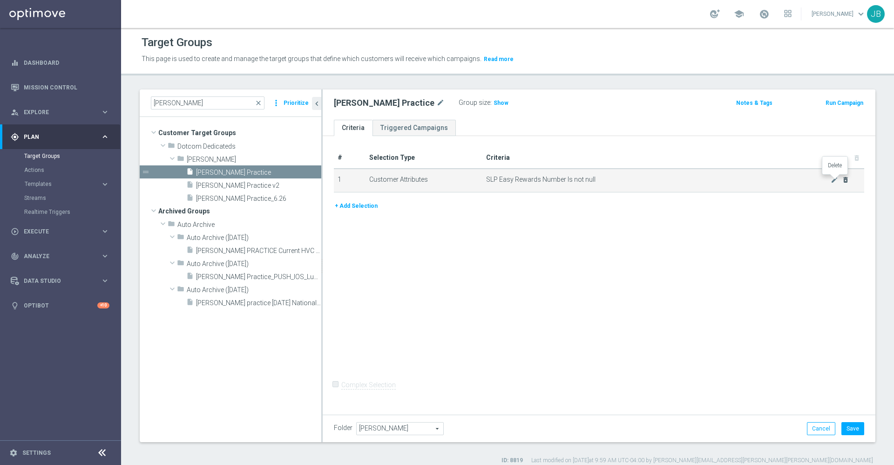
click at [842, 182] on icon "delete_forever" at bounding box center [845, 179] width 7 height 7
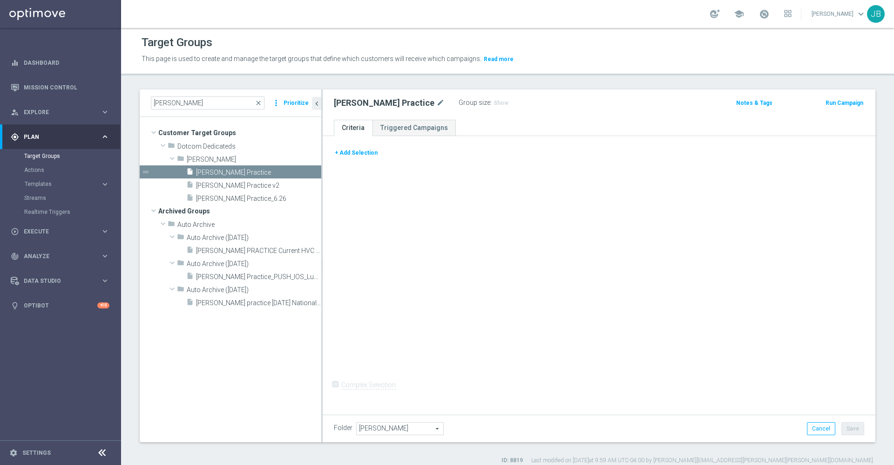
click at [366, 154] on button "+ Add Selection" at bounding box center [356, 153] width 45 height 10
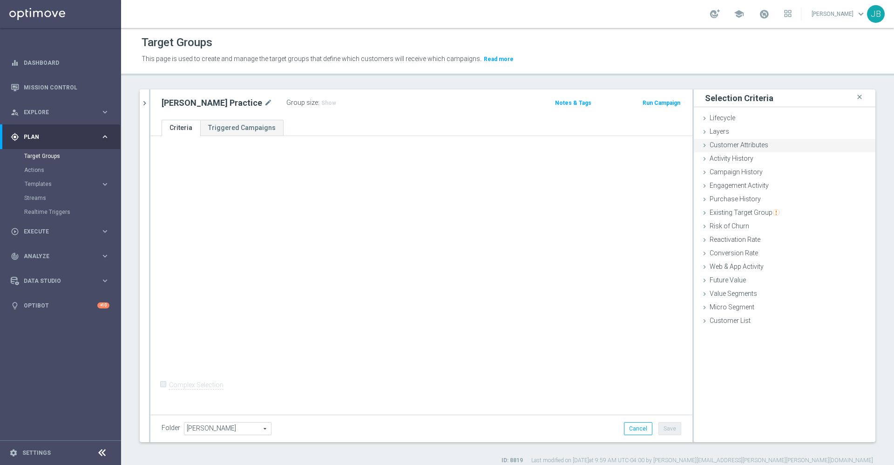
click at [735, 149] on div "Customer Attributes done" at bounding box center [785, 146] width 182 height 14
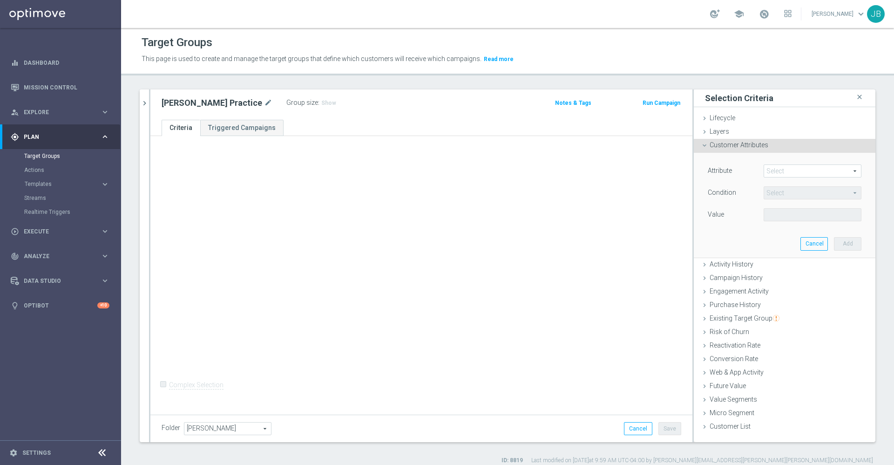
click at [771, 166] on span at bounding box center [812, 171] width 97 height 12
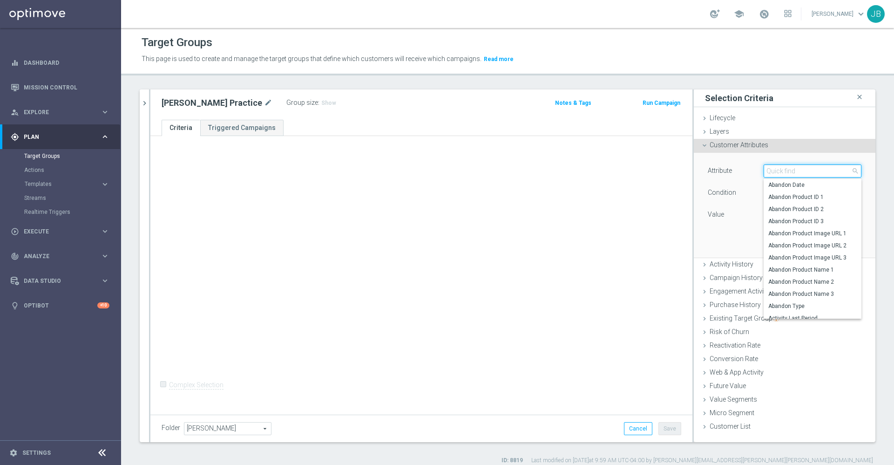
click at [772, 170] on input "search" at bounding box center [812, 170] width 98 height 13
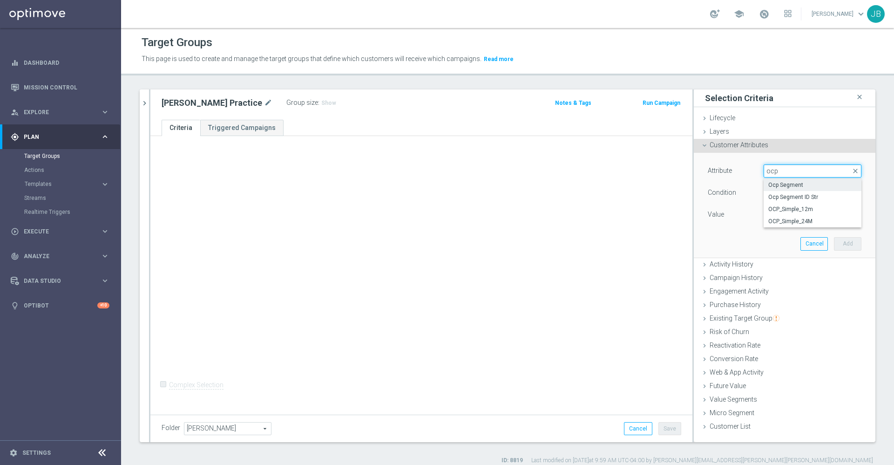
type input "ocp"
click at [786, 184] on span "Ocp Segment" at bounding box center [812, 184] width 88 height 7
type input "Ocp Segment"
click at [785, 192] on span "Equals" at bounding box center [812, 193] width 97 height 12
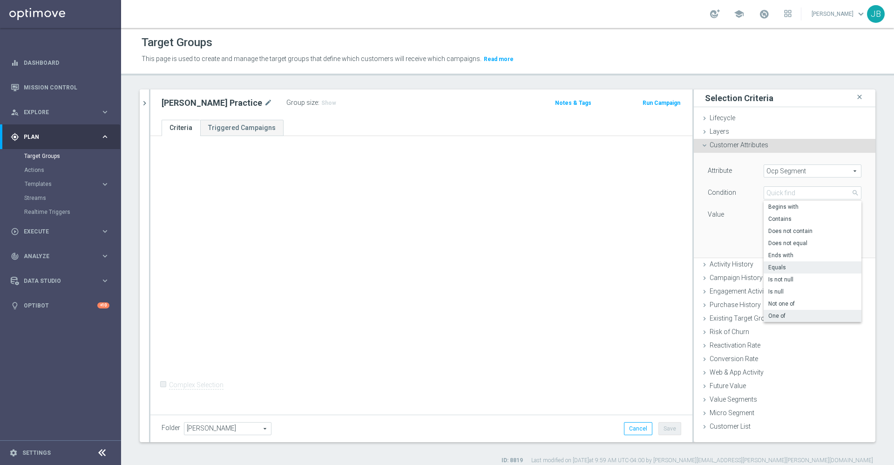
click at [769, 312] on span "One of" at bounding box center [812, 315] width 88 height 7
type input "One of"
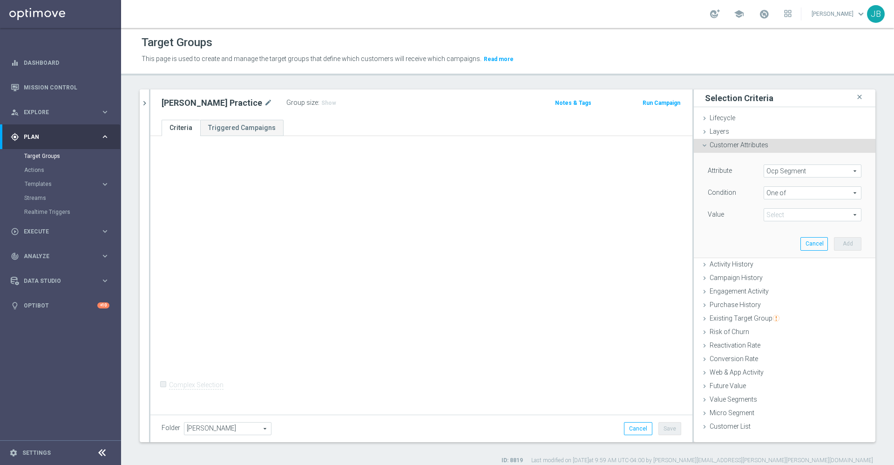
click at [778, 213] on span at bounding box center [812, 215] width 97 height 12
click at [770, 238] on input "DOTCOM" at bounding box center [773, 241] width 6 height 6
checkbox input "true"
type input "DOTCOM"
click at [763, 249] on div "OMNI" at bounding box center [812, 253] width 98 height 12
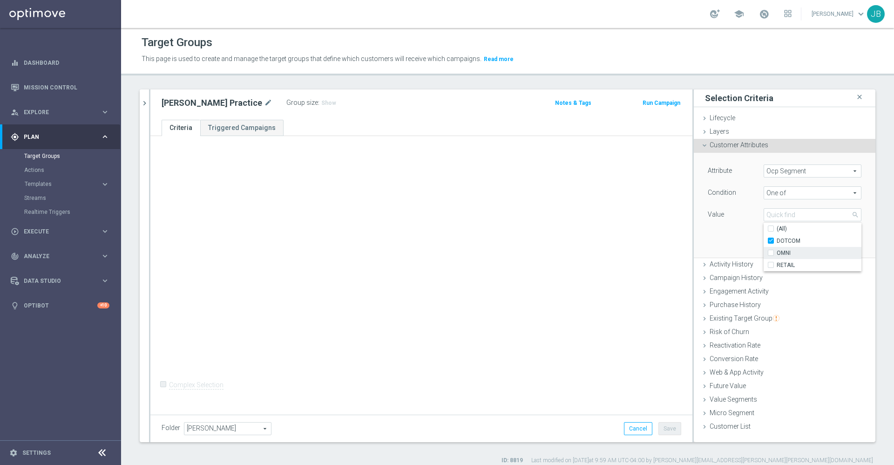
click at [770, 254] on input "OMNI" at bounding box center [773, 253] width 6 height 6
checkbox input "true"
type input "Selected 2 of 3"
click at [770, 263] on input "RETAIL" at bounding box center [773, 265] width 6 height 6
checkbox input "true"
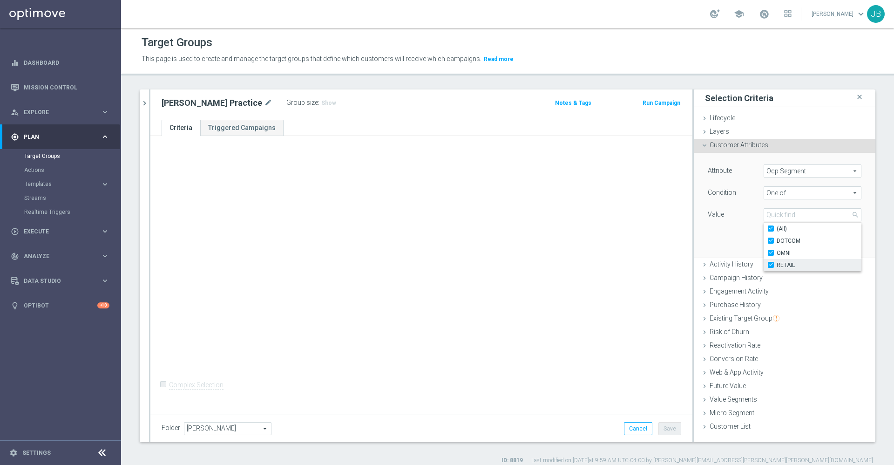
type input "Selected 3 of 3"
checkbox input "true"
click at [728, 238] on div "Attribute Ocp Segment Ocp Segment arrow_drop_down search Condition One of One o…" at bounding box center [785, 205] width 168 height 104
click at [834, 244] on button "Add" at bounding box center [847, 243] width 27 height 13
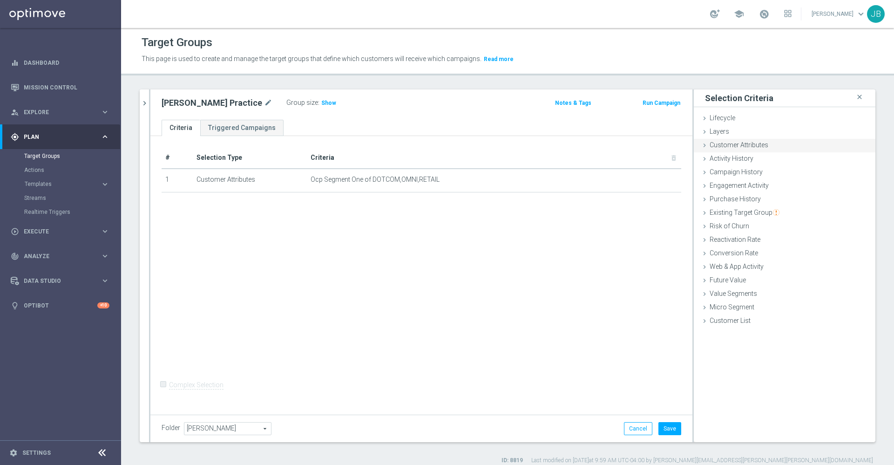
click at [754, 148] on span "Customer Attributes" at bounding box center [738, 144] width 59 height 7
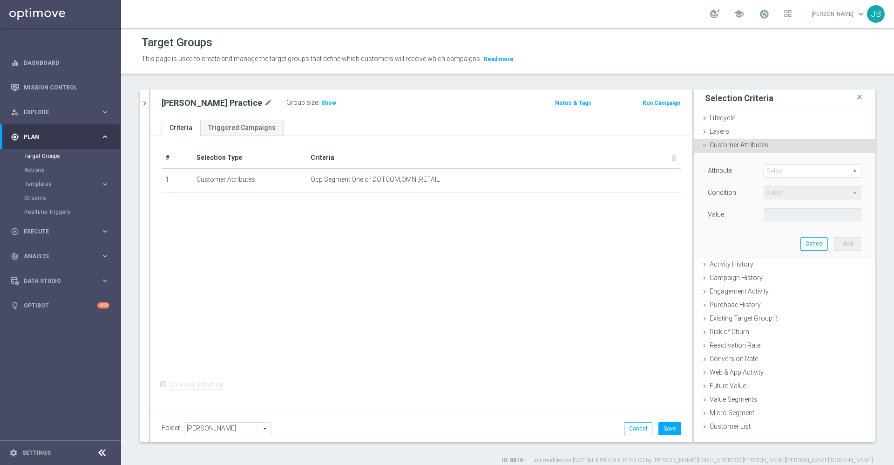
click at [782, 169] on span at bounding box center [812, 171] width 97 height 12
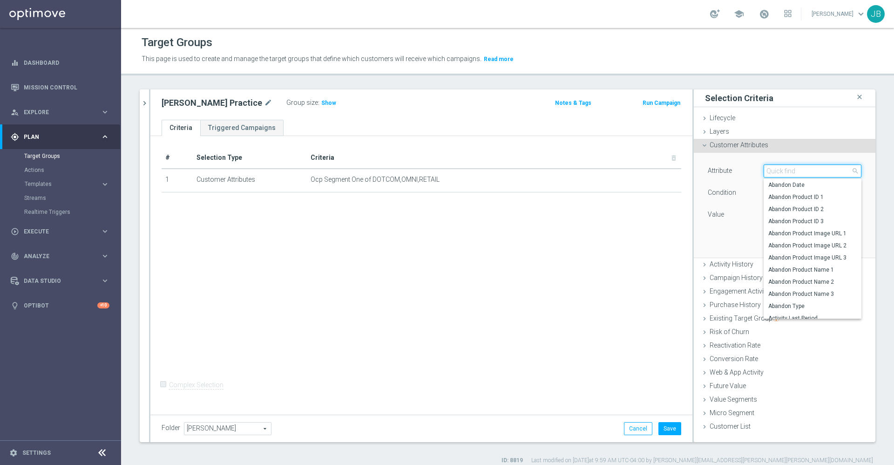
click at [782, 169] on input "search" at bounding box center [812, 170] width 98 height 13
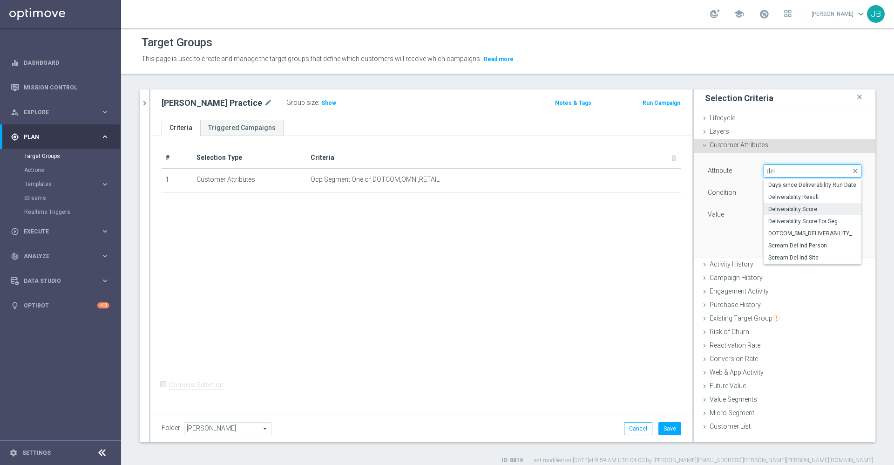
type input "del"
click at [795, 207] on span "Deliverability Score" at bounding box center [812, 208] width 88 height 7
type input "Deliverability Score"
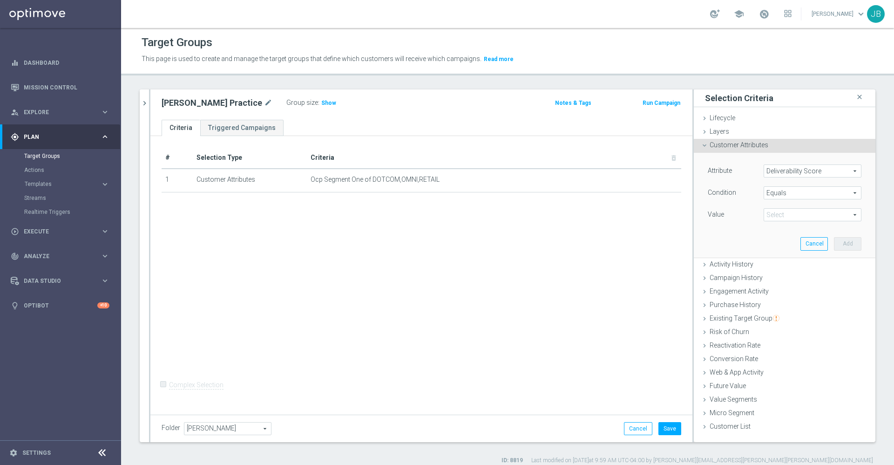
click at [781, 188] on span "Equals" at bounding box center [812, 193] width 97 height 12
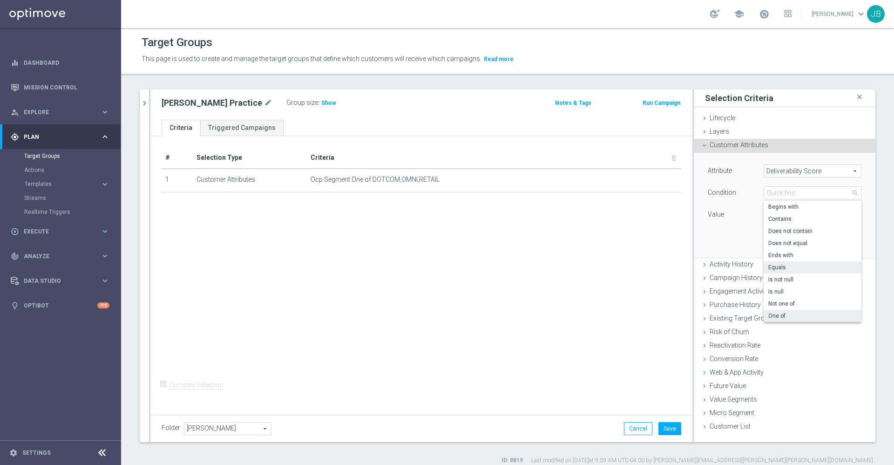
click at [777, 314] on span "One of" at bounding box center [812, 315] width 88 height 7
type input "One of"
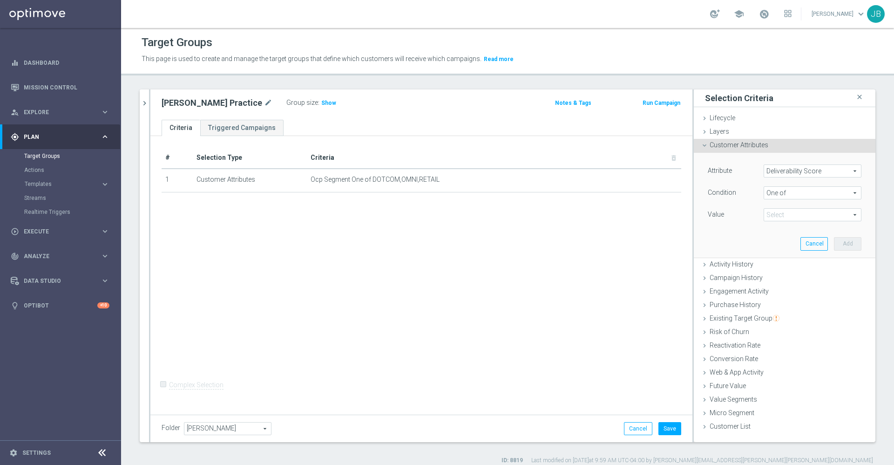
click at [779, 210] on span at bounding box center [812, 215] width 97 height 12
click at [770, 277] on input "GREEN" at bounding box center [773, 277] width 6 height 6
checkbox input "true"
type input "GREEN"
click at [770, 291] on input "RED" at bounding box center [773, 289] width 6 height 6
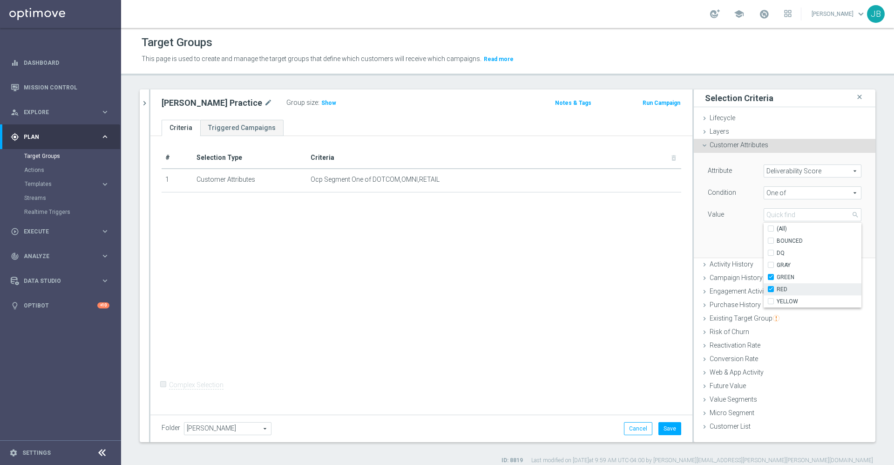
checkbox input "true"
type input "Selected 2 of 6"
click at [770, 300] on input "YELLOW" at bounding box center [773, 301] width 6 height 6
checkbox input "true"
type input "Selected 3 of 6"
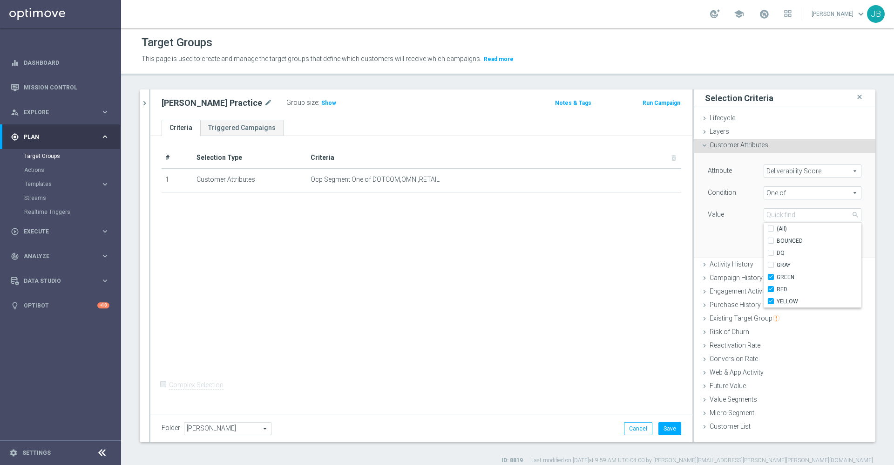
click at [644, 231] on div "# Selection Type Criteria delete_forever 1 Customer Attributes Ocp Segment One …" at bounding box center [421, 274] width 542 height 276
click at [838, 244] on button "Add" at bounding box center [847, 243] width 27 height 13
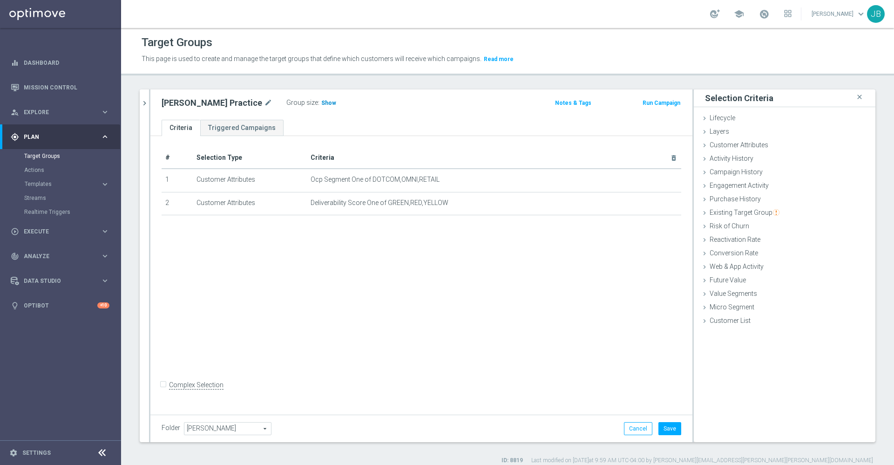
click at [321, 101] on span "Show" at bounding box center [328, 103] width 15 height 7
click at [747, 149] on span "Customer Attributes" at bounding box center [738, 144] width 59 height 7
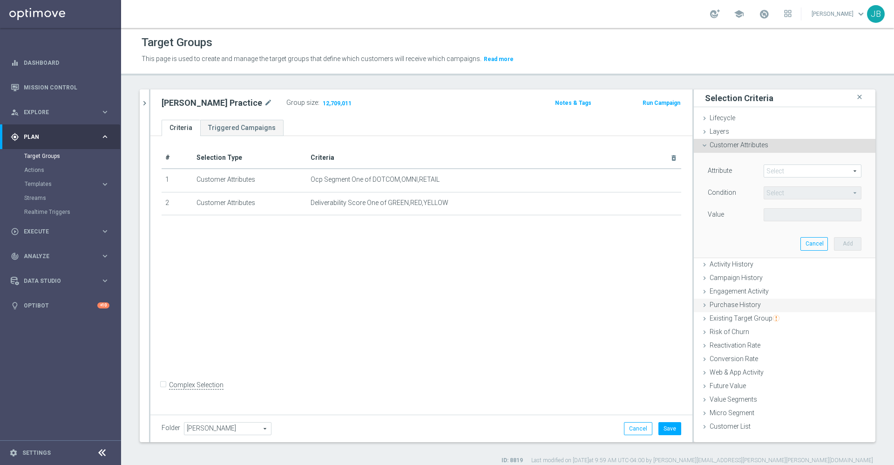
click at [733, 307] on span "Purchase History" at bounding box center [734, 304] width 51 height 7
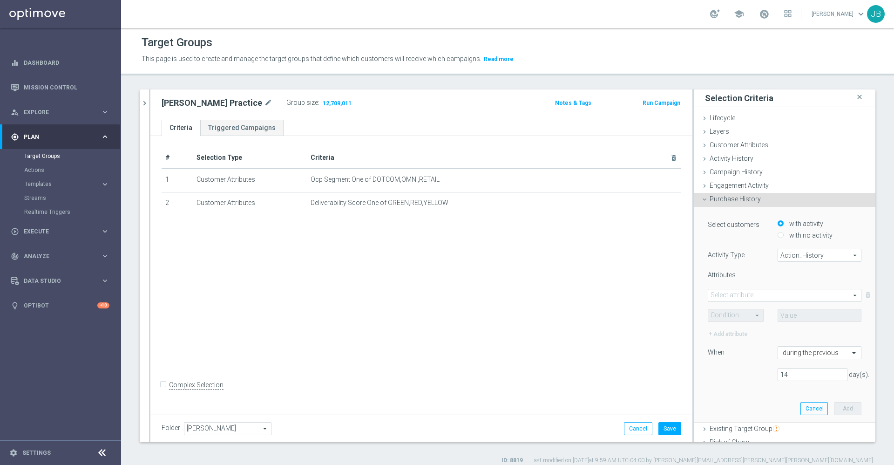
click at [778, 255] on span "Action_History" at bounding box center [819, 255] width 83 height 12
click at [783, 283] on span "Omni" at bounding box center [820, 280] width 74 height 7
type input "Omni"
click at [745, 296] on span at bounding box center [784, 295] width 153 height 12
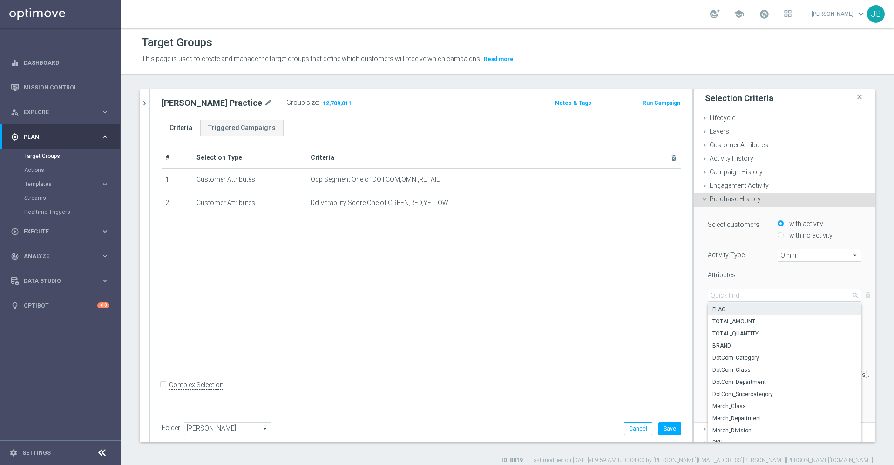
click at [726, 311] on span "FLAG" at bounding box center [784, 308] width 144 height 7
type input "FLAG"
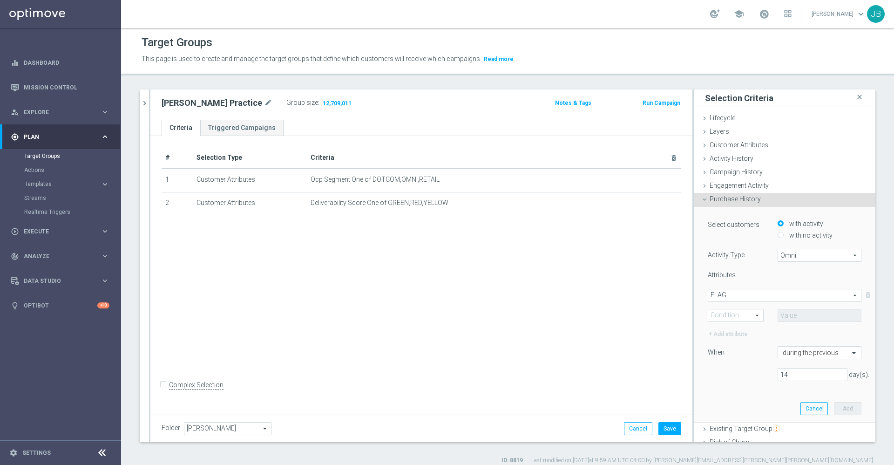
click at [738, 313] on span at bounding box center [735, 315] width 55 height 12
click at [723, 401] on span "One of" at bounding box center [736, 401] width 46 height 7
type input "One of"
click at [778, 312] on span at bounding box center [819, 315] width 83 height 12
click at [790, 341] on label "DOTCOM" at bounding box center [825, 341] width 71 height 12
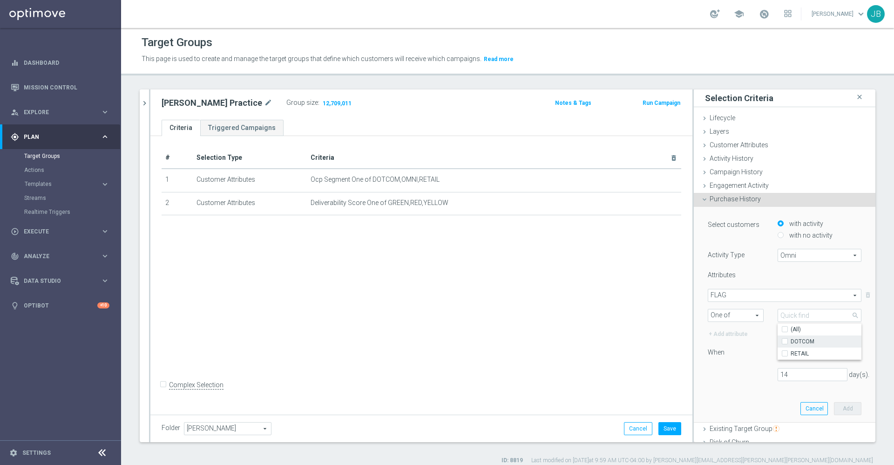
click at [784, 341] on input "DOTCOM" at bounding box center [787, 341] width 6 height 6
checkbox input "true"
type input "DOTCOM"
click at [784, 355] on input "RETAIL" at bounding box center [787, 353] width 6 height 6
checkbox input "true"
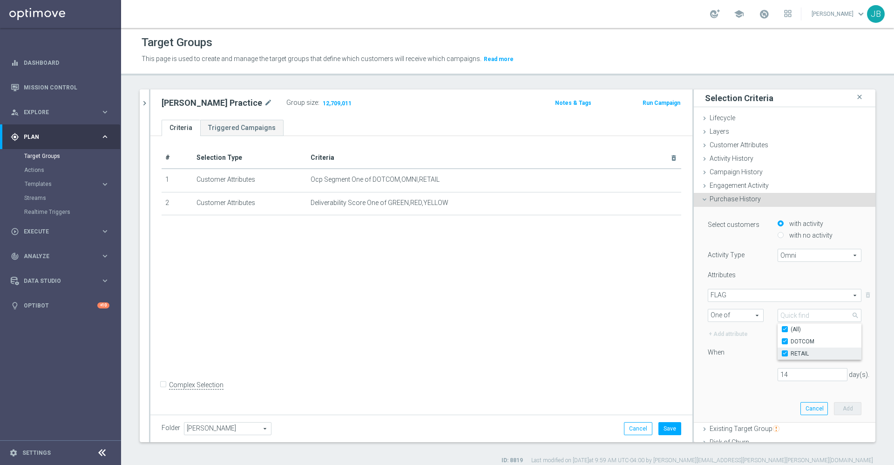
type input "Selected 2 of 2"
checkbox input "true"
click at [714, 370] on div "14 day(s)." at bounding box center [785, 374] width 168 height 13
click at [785, 349] on div "during the previous" at bounding box center [813, 352] width 71 height 7
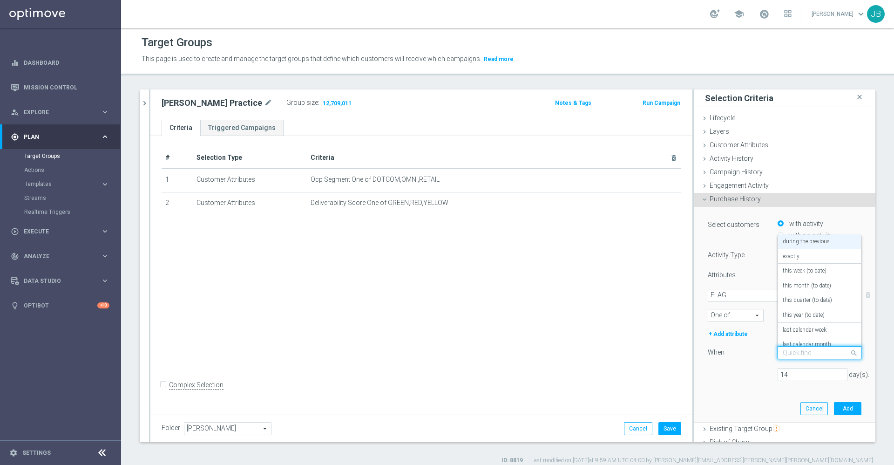
click at [727, 370] on div "14 day(s)." at bounding box center [785, 374] width 168 height 13
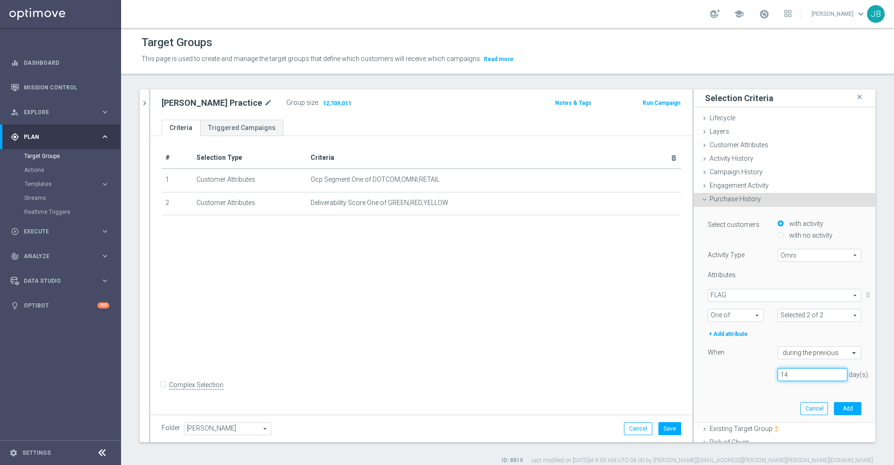
click at [777, 375] on input "14" at bounding box center [812, 374] width 70 height 13
type input "1"
type input "30"
click at [834, 407] on button "Add" at bounding box center [847, 408] width 27 height 13
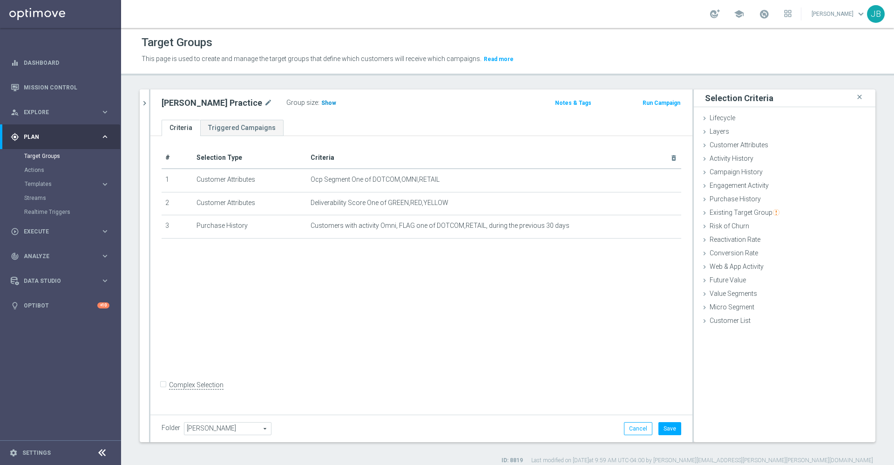
click at [321, 104] on span "Show" at bounding box center [328, 103] width 15 height 7
click at [648, 230] on icon "mode_edit" at bounding box center [651, 225] width 7 height 7
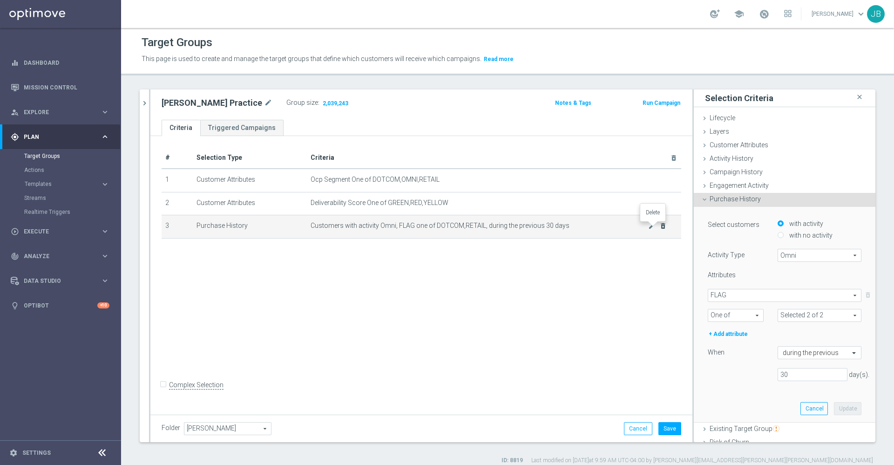
click at [659, 227] on icon "delete_forever" at bounding box center [662, 225] width 7 height 7
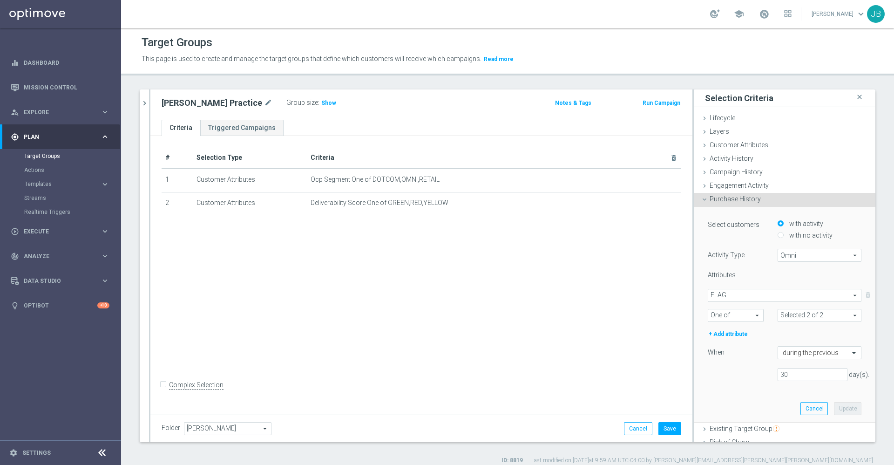
click at [701, 197] on icon at bounding box center [704, 199] width 7 height 7
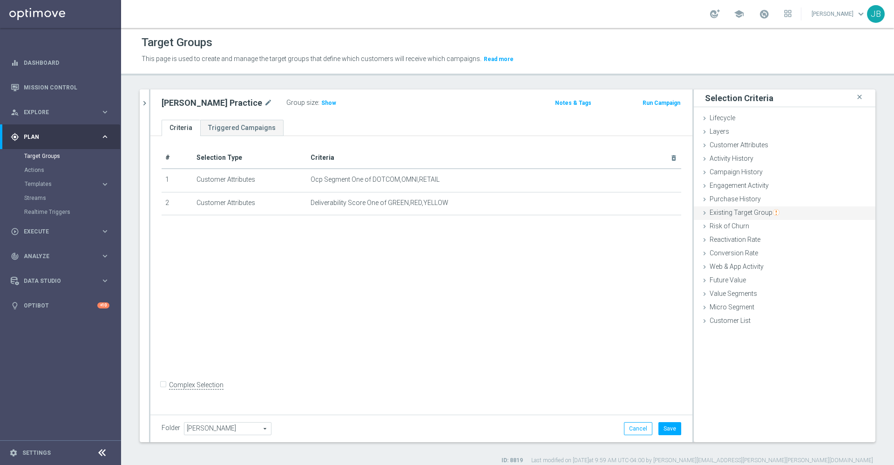
click at [744, 214] on span "Existing Target Group" at bounding box center [744, 212] width 70 height 7
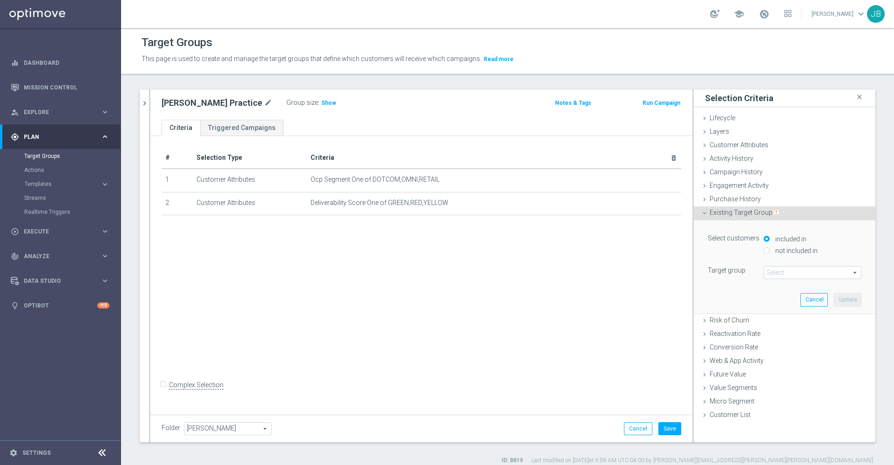
click at [765, 272] on span at bounding box center [812, 272] width 97 height 12
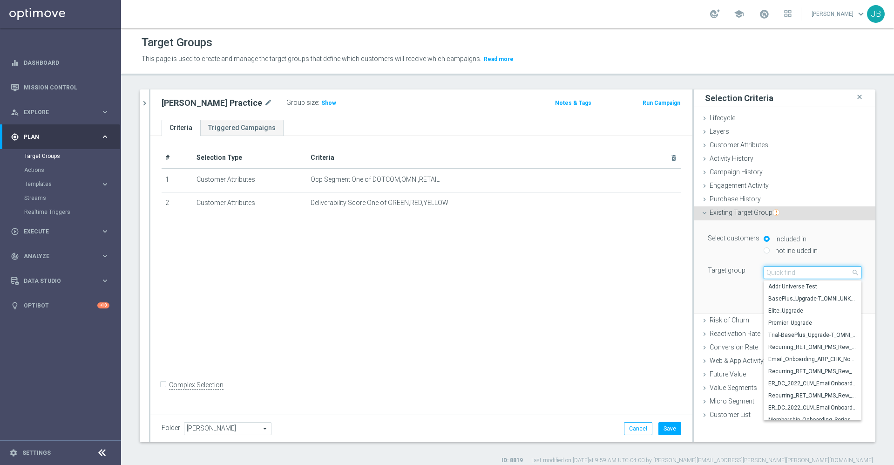
click at [765, 273] on input "search" at bounding box center [812, 272] width 98 height 13
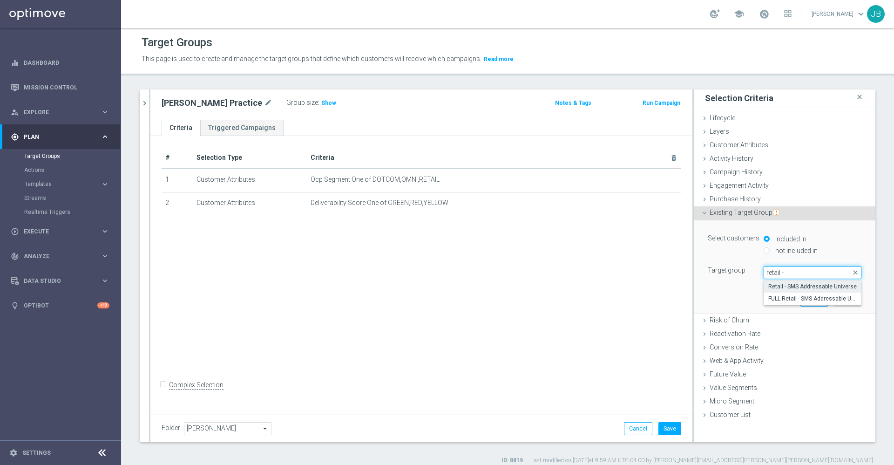
type input "retail -"
click at [802, 288] on span "Retail - SMS Addressable Universe" at bounding box center [812, 286] width 88 height 7
type input "Retail - SMS Addressable Universe"
click at [834, 300] on button "Update" at bounding box center [847, 299] width 27 height 13
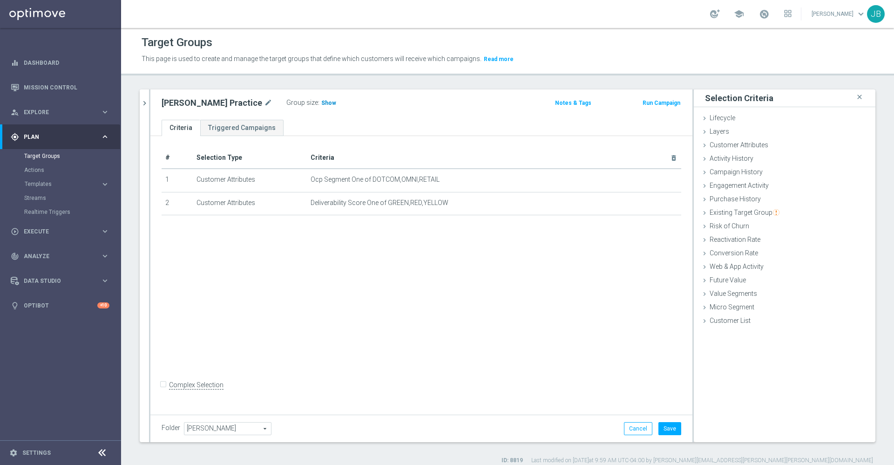
click at [321, 101] on span "Show" at bounding box center [328, 103] width 15 height 7
click at [735, 216] on span "Existing Target Group" at bounding box center [744, 212] width 70 height 7
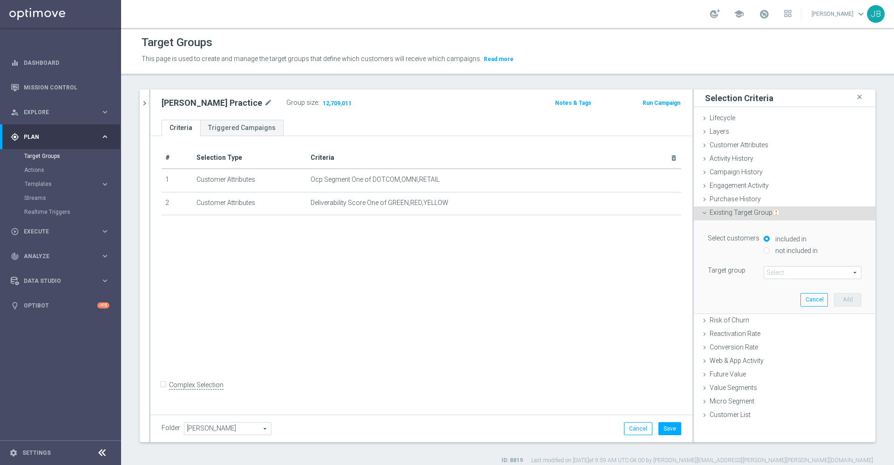
click at [765, 269] on span at bounding box center [812, 272] width 97 height 12
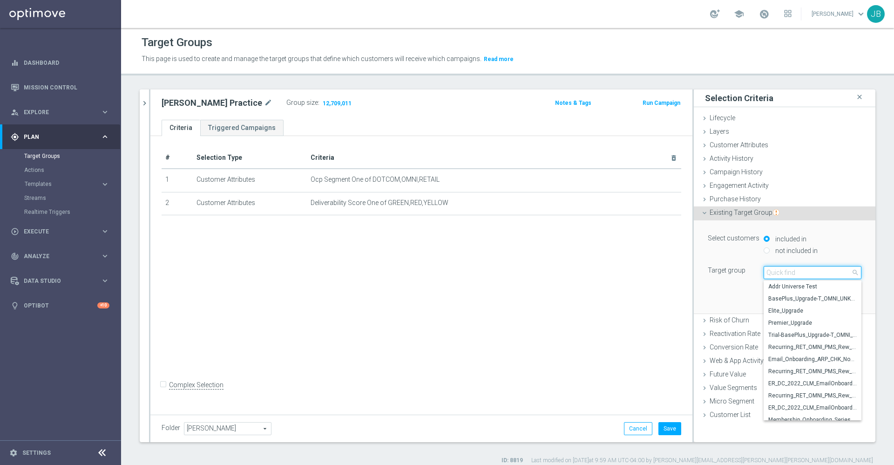
click at [765, 269] on input "search" at bounding box center [812, 272] width 98 height 13
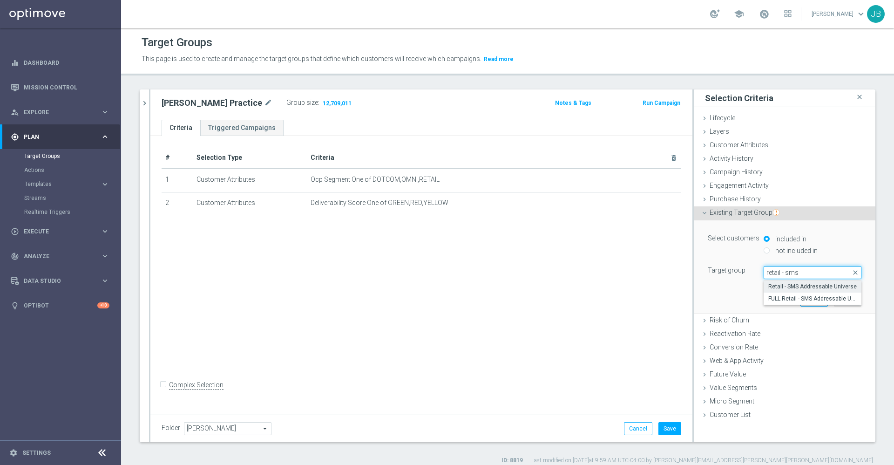
type input "retail - sms"
click at [777, 287] on span "Retail - SMS Addressable Universe" at bounding box center [812, 286] width 88 height 7
type input "Retail - SMS Addressable Universe"
click at [834, 297] on button "Add" at bounding box center [847, 299] width 27 height 13
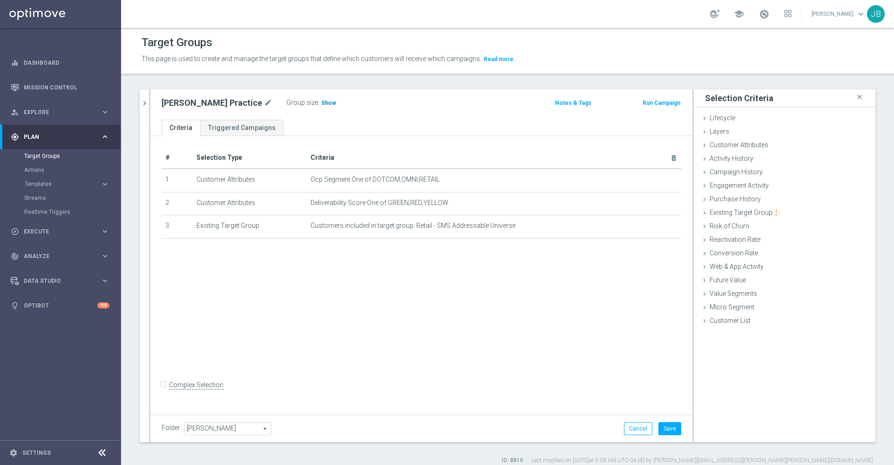
click at [321, 105] on span "Show" at bounding box center [328, 103] width 15 height 7
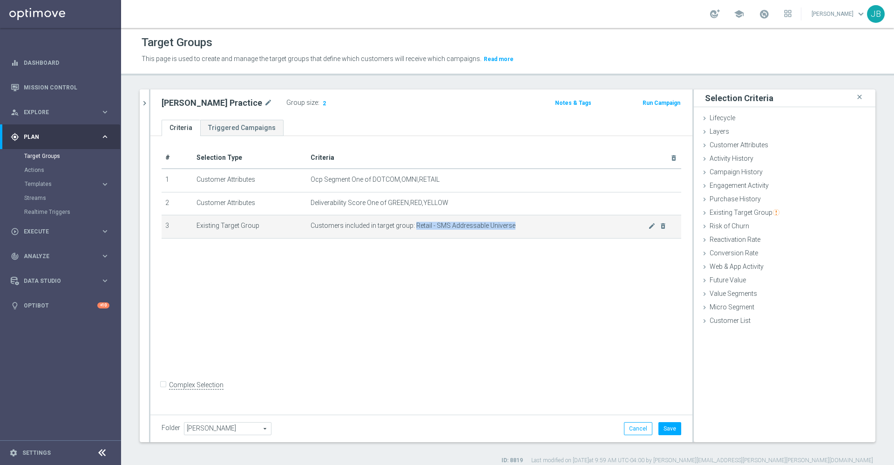
drag, startPoint x: 514, startPoint y: 223, endPoint x: 412, endPoint y: 224, distance: 102.0
click at [412, 224] on span "Customers included in target group: Retail - SMS Addressable Universe" at bounding box center [480, 226] width 338 height 8
copy span "Retail - SMS Addressable Universe"
click at [148, 103] on icon "chevron_right" at bounding box center [144, 103] width 9 height 9
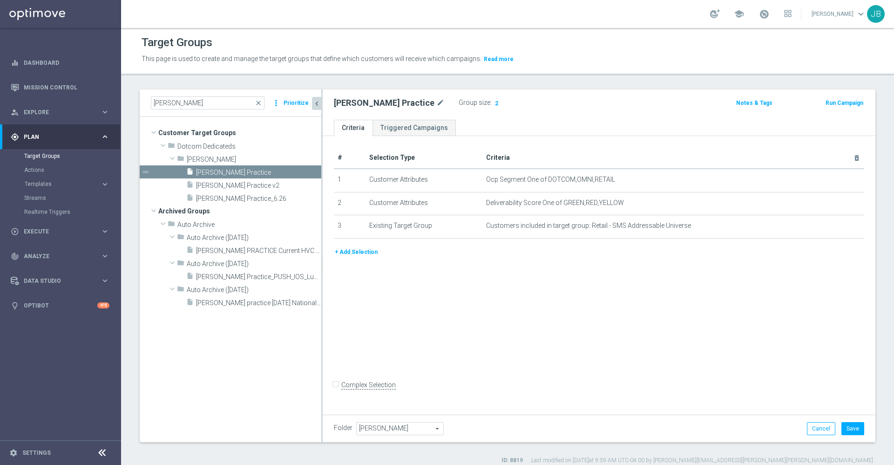
click at [261, 101] on span "close" at bounding box center [258, 102] width 7 height 7
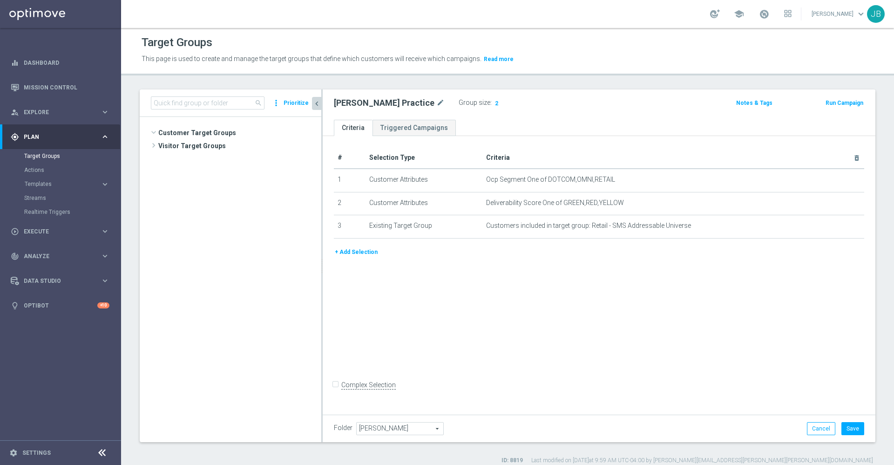
scroll to position [1835, 0]
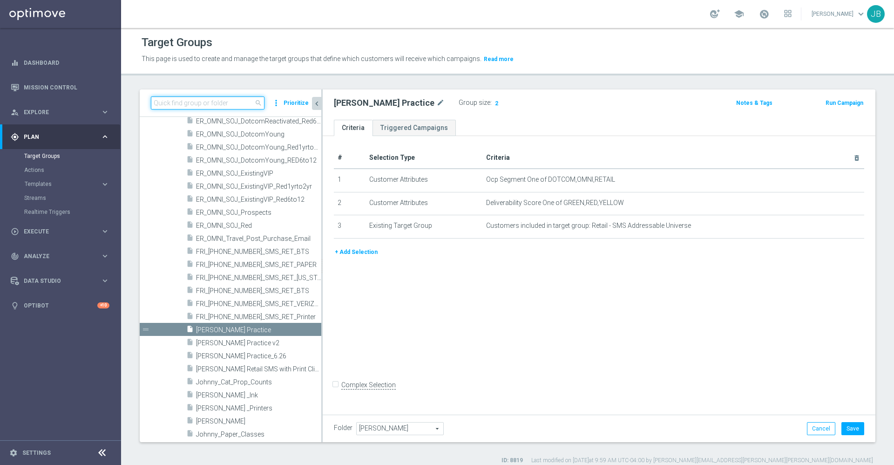
click at [229, 99] on input at bounding box center [208, 102] width 114 height 13
paste input "Retail - SMS Addressable Universe"
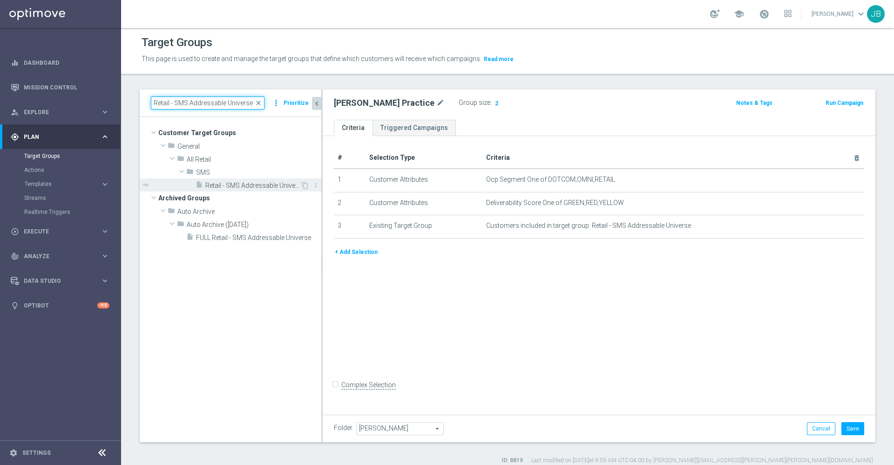
type input "Retail - SMS Addressable Universe"
click at [246, 182] on span "Retail - SMS Addressable Universe" at bounding box center [252, 186] width 95 height 8
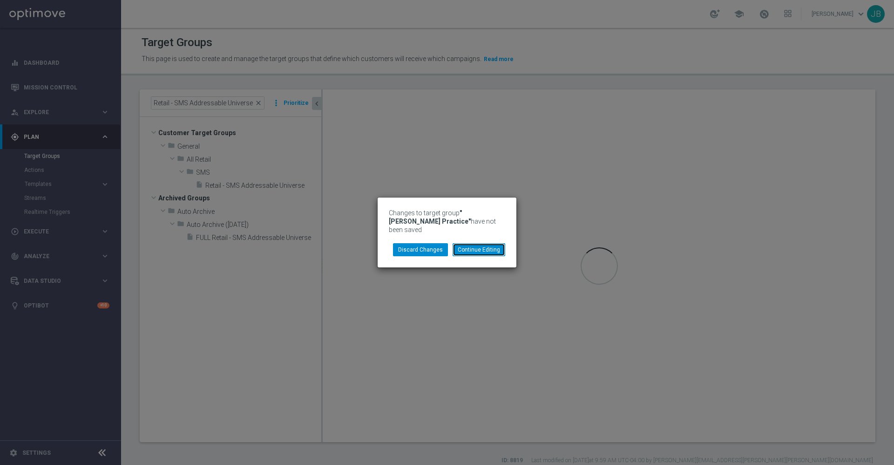
drag, startPoint x: 485, startPoint y: 243, endPoint x: 439, endPoint y: 243, distance: 45.6
click at [439, 243] on ul "Continue Editing Discard Changes" at bounding box center [446, 243] width 121 height 0
click at [439, 243] on button "Discard Changes" at bounding box center [420, 249] width 55 height 13
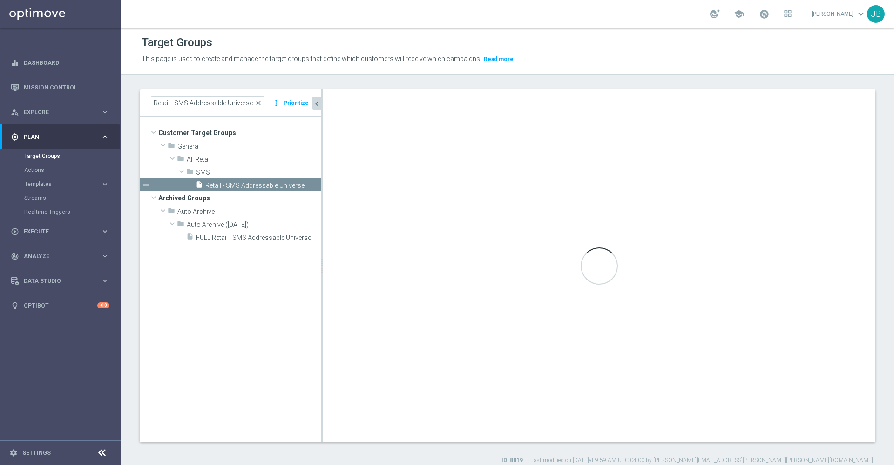
type input "SMS"
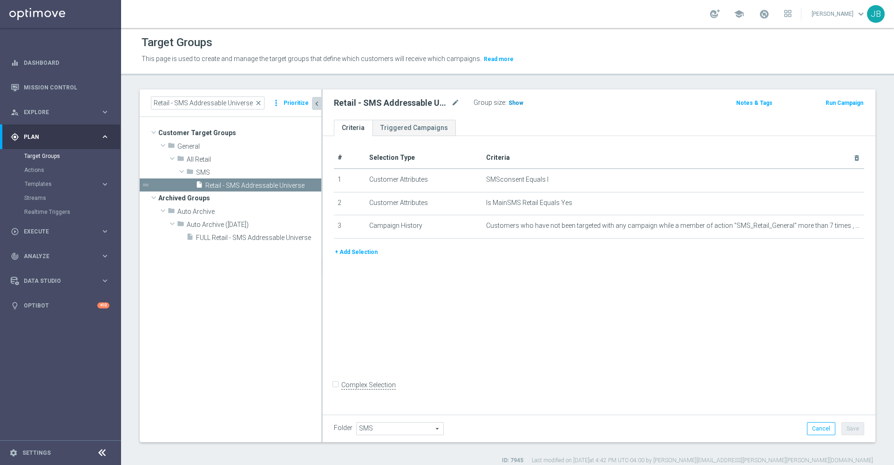
click at [515, 100] on span "Show" at bounding box center [515, 103] width 15 height 7
click at [361, 252] on button "+ Add Selection" at bounding box center [356, 252] width 45 height 10
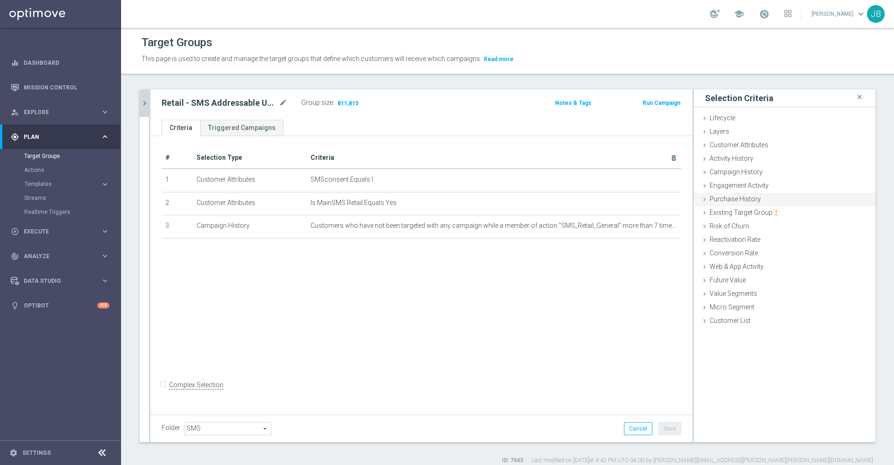
click at [728, 196] on span "Purchase History" at bounding box center [734, 198] width 51 height 7
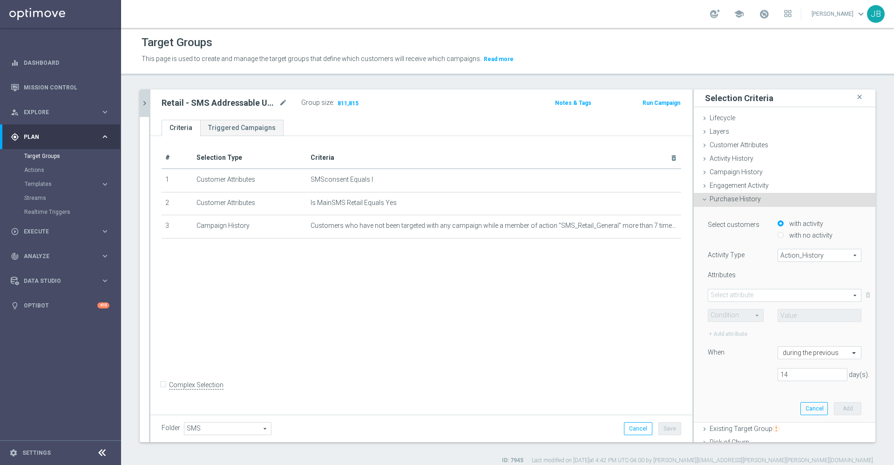
click at [777, 237] on input "with no activity" at bounding box center [780, 235] width 6 height 6
radio input "true"
click at [777, 223] on input "with activity" at bounding box center [780, 223] width 6 height 6
radio input "true"
click at [782, 250] on span "Action_History" at bounding box center [819, 255] width 83 height 12
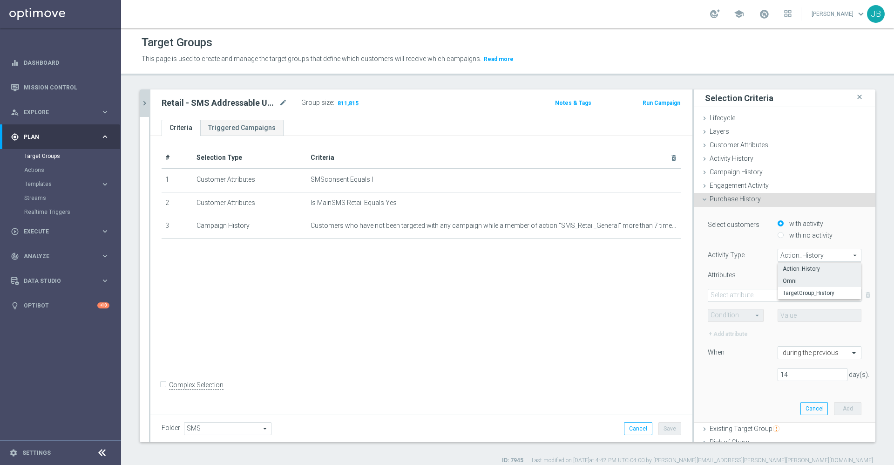
click at [788, 276] on label "Omni" at bounding box center [819, 281] width 83 height 12
type input "Omni"
click at [762, 296] on span at bounding box center [784, 295] width 153 height 12
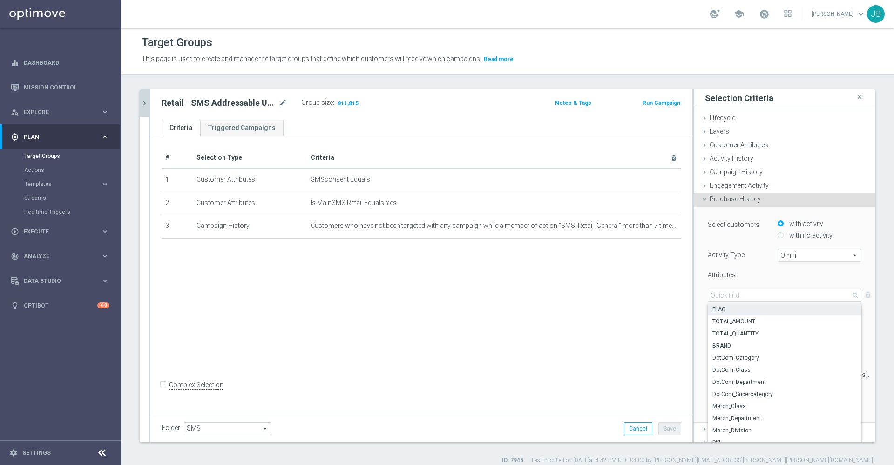
click at [719, 312] on span "FLAG" at bounding box center [784, 308] width 144 height 7
type input "FLAG"
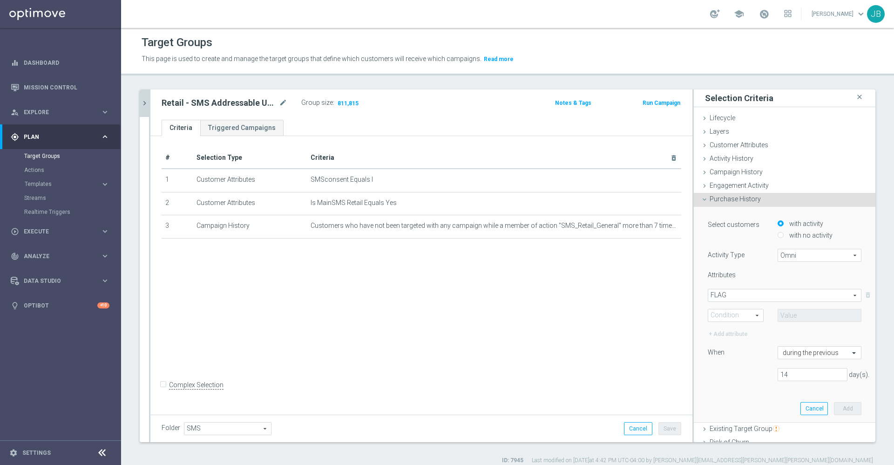
click at [724, 313] on span at bounding box center [735, 315] width 55 height 12
click at [728, 398] on span "One of" at bounding box center [736, 401] width 46 height 7
type input "One of"
click at [806, 316] on span at bounding box center [819, 315] width 83 height 12
click at [790, 343] on label "DOTCOM" at bounding box center [825, 341] width 71 height 12
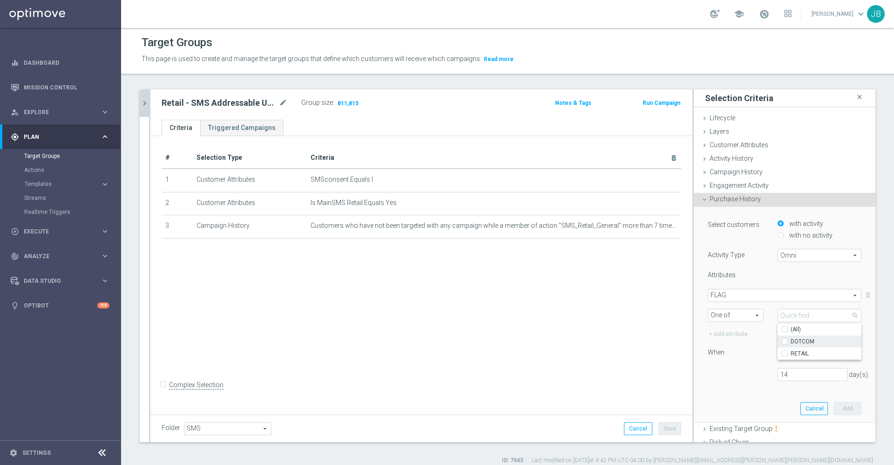
click at [784, 343] on input "DOTCOM" at bounding box center [787, 341] width 6 height 6
checkbox input "true"
type input "DOTCOM"
click at [784, 351] on input "RETAIL" at bounding box center [787, 353] width 6 height 6
checkbox input "true"
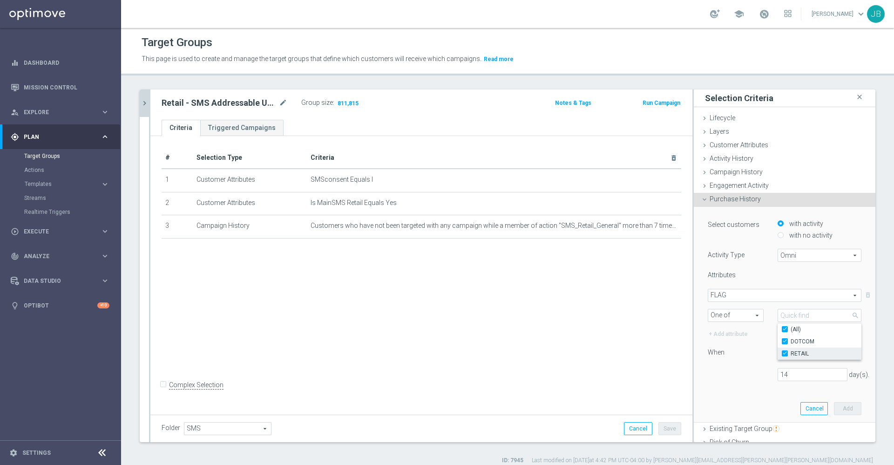
type input "Selected 2 of 2"
checkbox input "true"
click at [733, 359] on div "When" at bounding box center [736, 353] width 70 height 15
click at [779, 374] on input "14" at bounding box center [812, 374] width 70 height 13
type input "1"
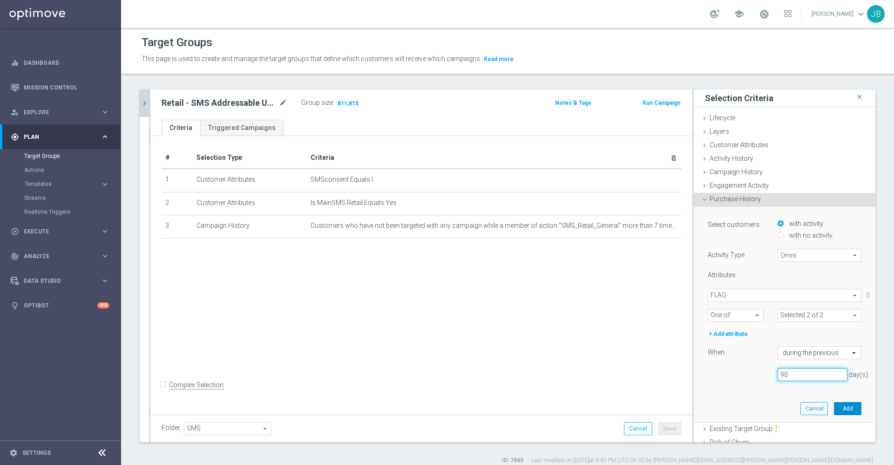
type input "90"
click at [834, 407] on button "Add" at bounding box center [847, 408] width 27 height 13
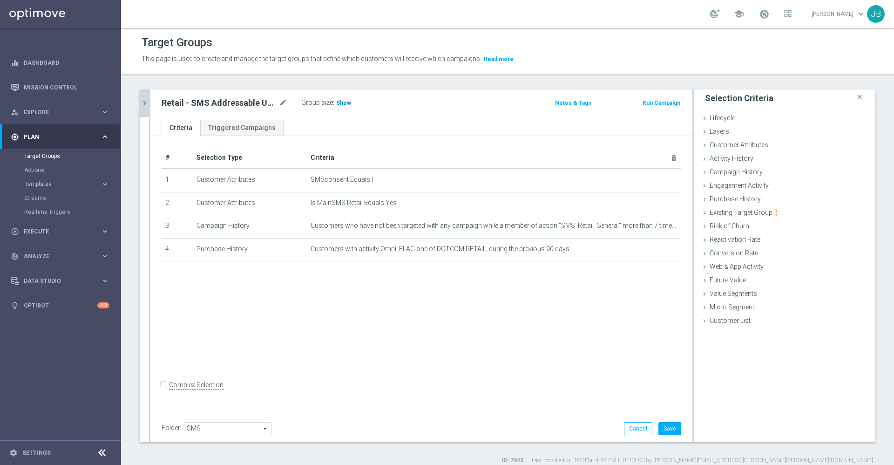
click at [343, 106] on h3 "Show" at bounding box center [343, 103] width 17 height 10
click at [659, 182] on icon "delete_forever" at bounding box center [662, 179] width 7 height 7
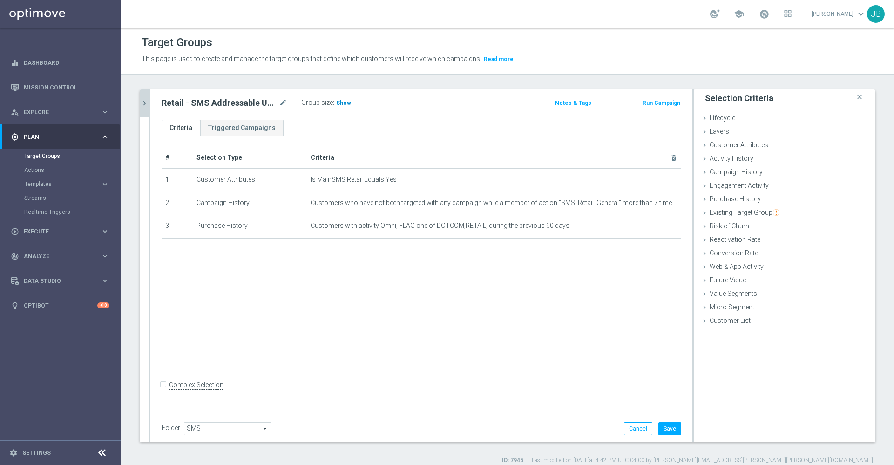
click at [346, 104] on span "Show" at bounding box center [343, 103] width 15 height 7
click at [659, 181] on icon "delete_forever" at bounding box center [662, 179] width 7 height 7
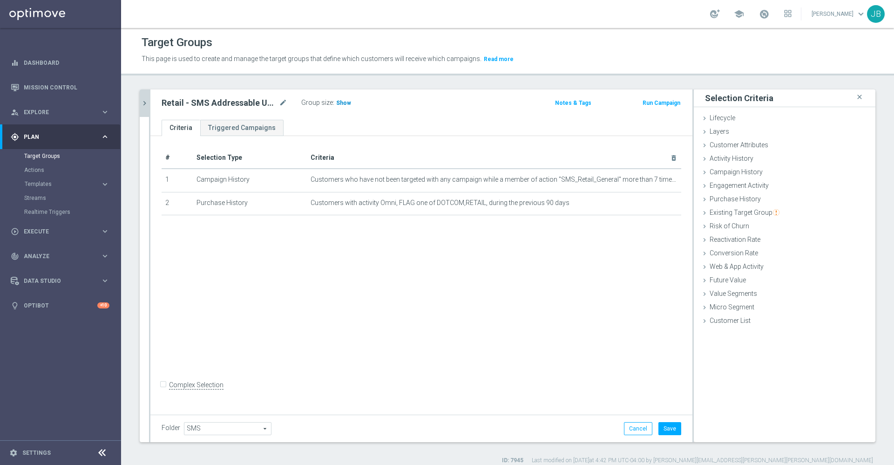
drag, startPoint x: 345, startPoint y: 106, endPoint x: 337, endPoint y: 103, distance: 8.7
click at [337, 103] on span "Show" at bounding box center [343, 103] width 15 height 7
click at [145, 103] on icon "chevron_right" at bounding box center [144, 103] width 9 height 9
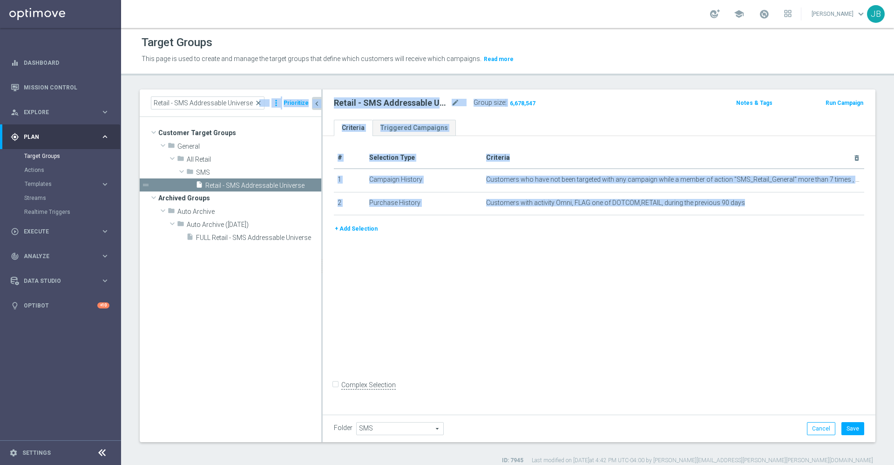
drag, startPoint x: 262, startPoint y: 102, endPoint x: 354, endPoint y: 259, distance: 181.6
click at [354, 259] on as-split "Retail - SMS Addressable Universe close more_vert Prioritize Customer Target Gr…" at bounding box center [508, 265] width 736 height 352
click at [221, 169] on span "SMS" at bounding box center [236, 173] width 81 height 8
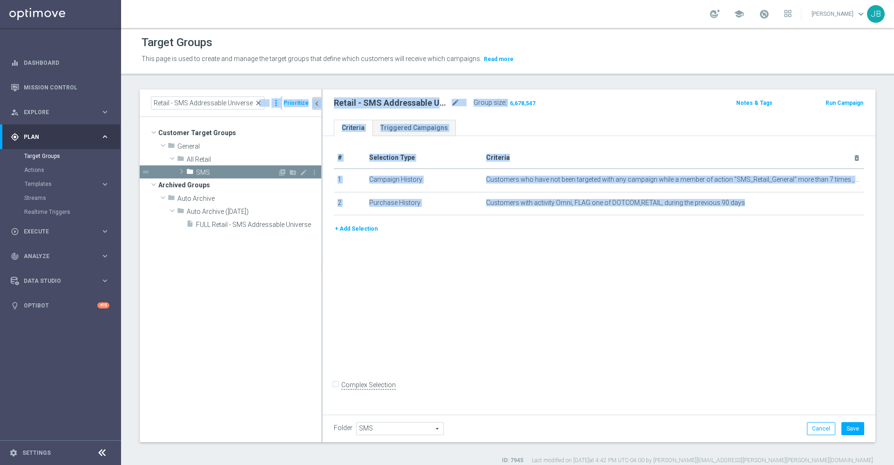
click at [224, 174] on span "SMS" at bounding box center [236, 173] width 81 height 8
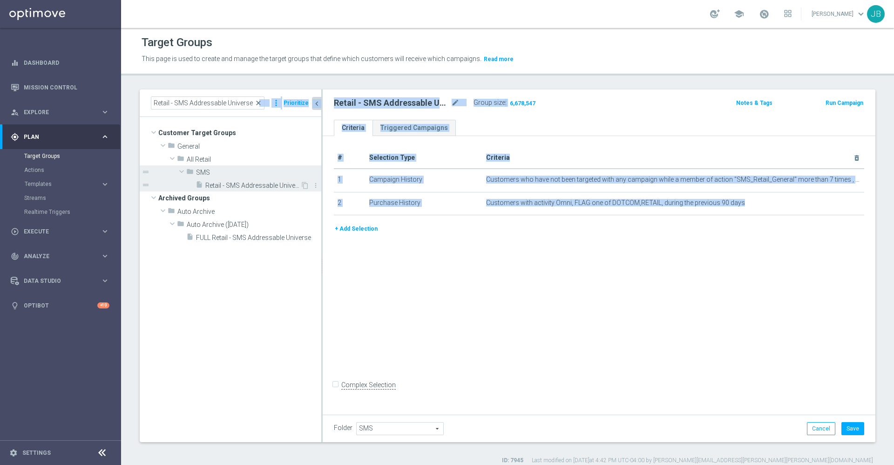
click at [226, 188] on span "Retail - SMS Addressable Universe" at bounding box center [252, 186] width 95 height 8
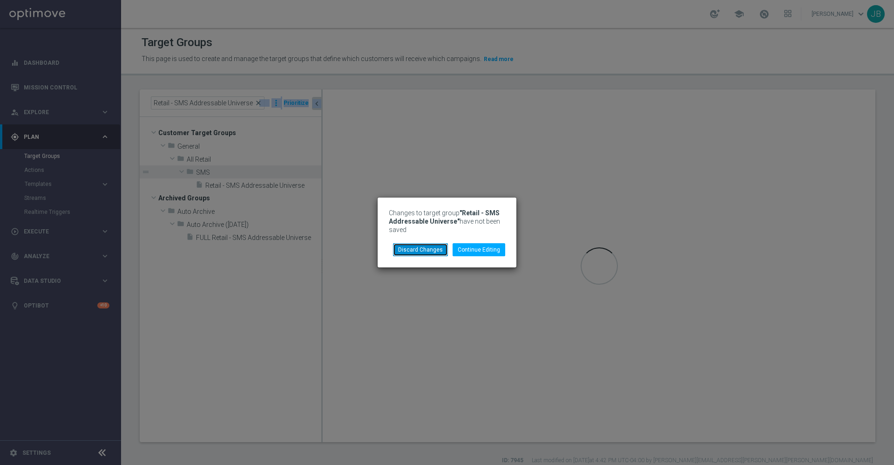
click at [432, 248] on button "Discard Changes" at bounding box center [420, 249] width 55 height 13
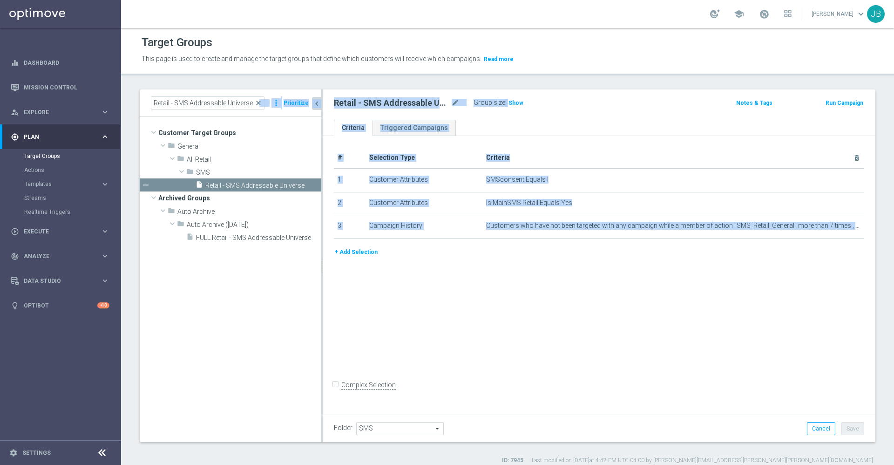
click at [527, 271] on div "# Selection Type Criteria delete_forever 1 Customer Attributes SMSconsent Equal…" at bounding box center [599, 274] width 553 height 276
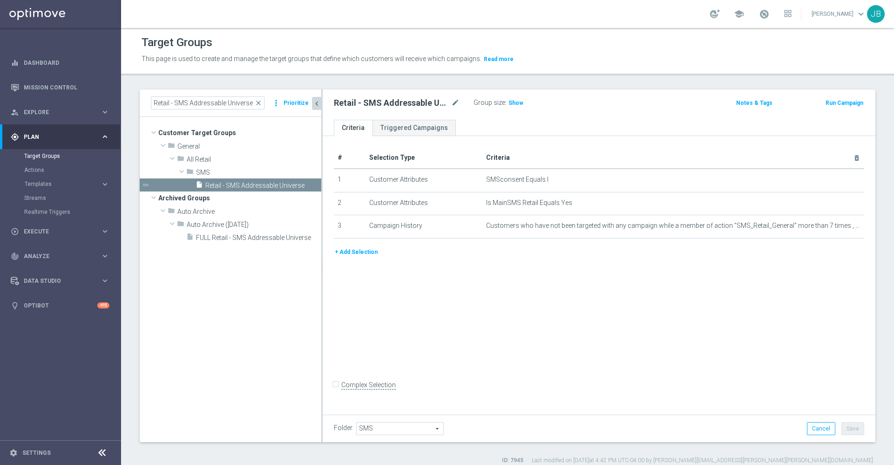
drag, startPoint x: 371, startPoint y: 250, endPoint x: 311, endPoint y: 318, distance: 90.4
click at [311, 318] on tree-viewport "Customer Target Groups library_add create_new_folder folder" at bounding box center [231, 279] width 182 height 324
click at [362, 257] on button "+ Add Selection" at bounding box center [356, 252] width 45 height 10
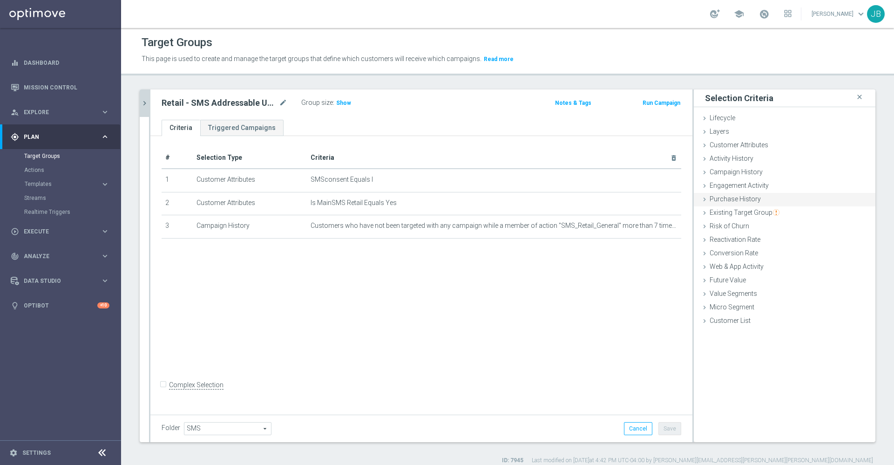
click at [722, 194] on div "Purchase History done selection saved" at bounding box center [785, 200] width 182 height 14
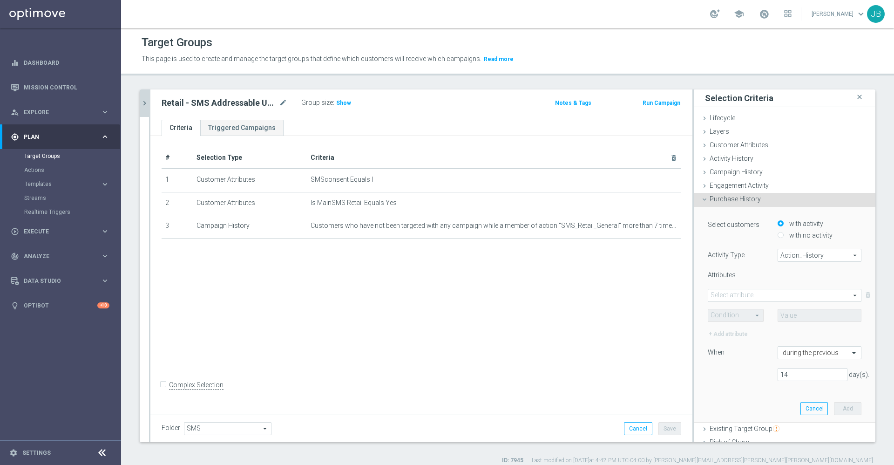
click at [778, 250] on span "Action_History" at bounding box center [819, 255] width 83 height 12
click at [783, 278] on span "Omni" at bounding box center [820, 280] width 74 height 7
type input "Omni"
click at [760, 288] on div "Attributes Select attribute arrow_drop_down search Condition arrow_drop_down se…" at bounding box center [785, 304] width 154 height 68
click at [753, 301] on div "Select attribute arrow_drop_down search" at bounding box center [785, 295] width 154 height 13
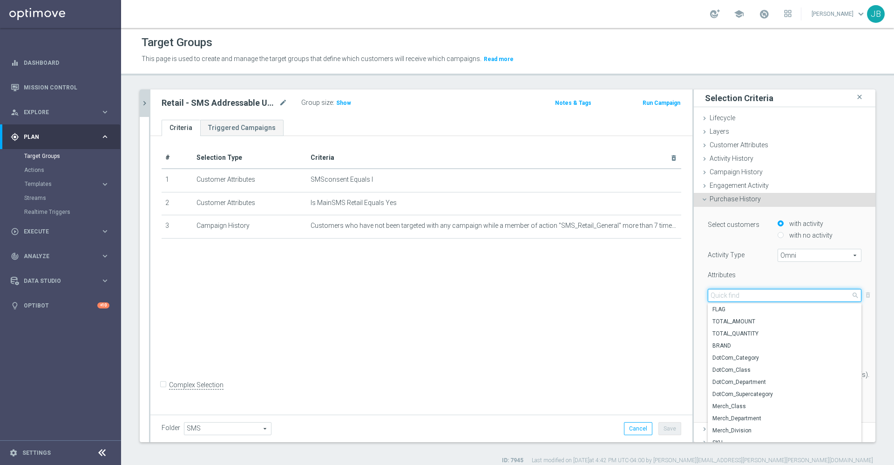
click at [750, 299] on input "search" at bounding box center [785, 295] width 154 height 13
click at [760, 268] on div "Select customers with activity with no activity Activity Type Omni Omni arrow_d…" at bounding box center [785, 302] width 154 height 169
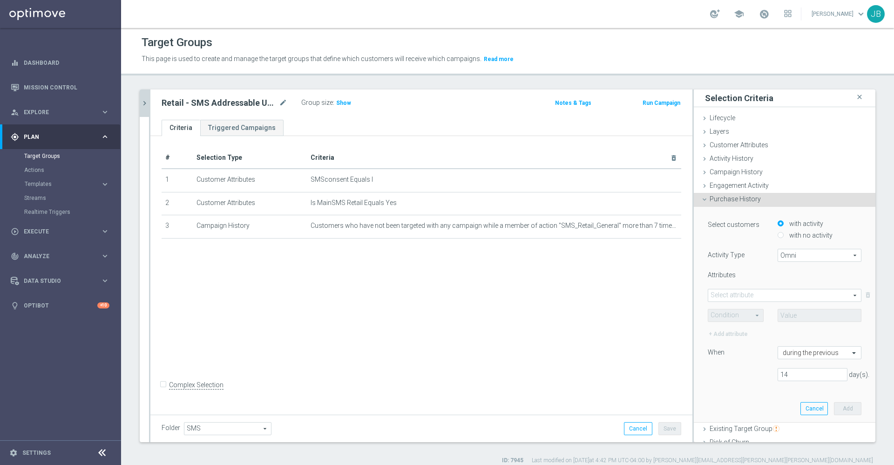
click at [774, 286] on div "Attributes Select attribute arrow_drop_down search Condition arrow_drop_down se…" at bounding box center [785, 304] width 154 height 68
click at [768, 294] on span at bounding box center [784, 295] width 153 height 12
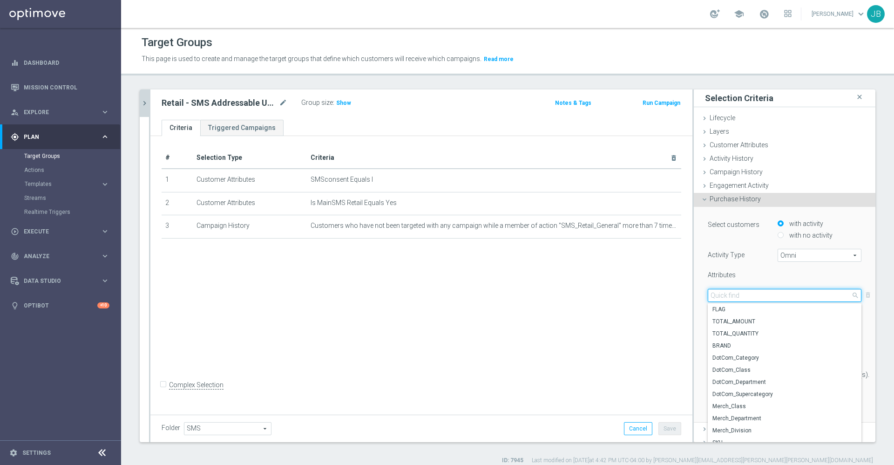
click at [768, 294] on input "search" at bounding box center [785, 295] width 154 height 13
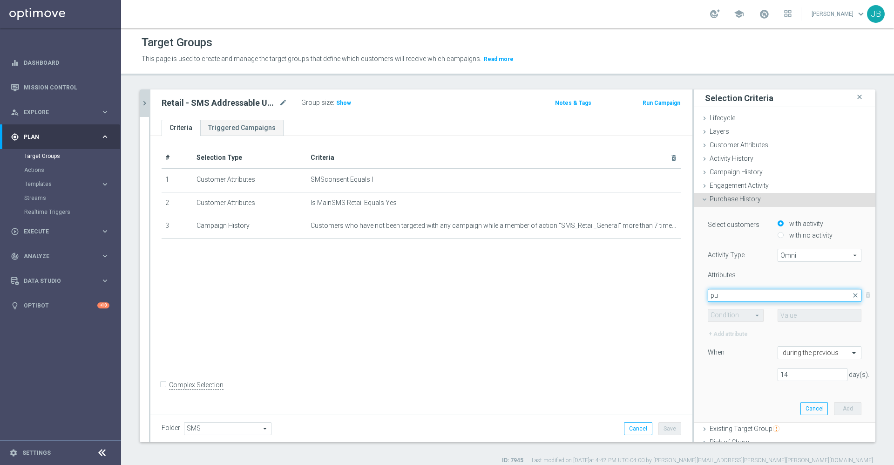
type input "p"
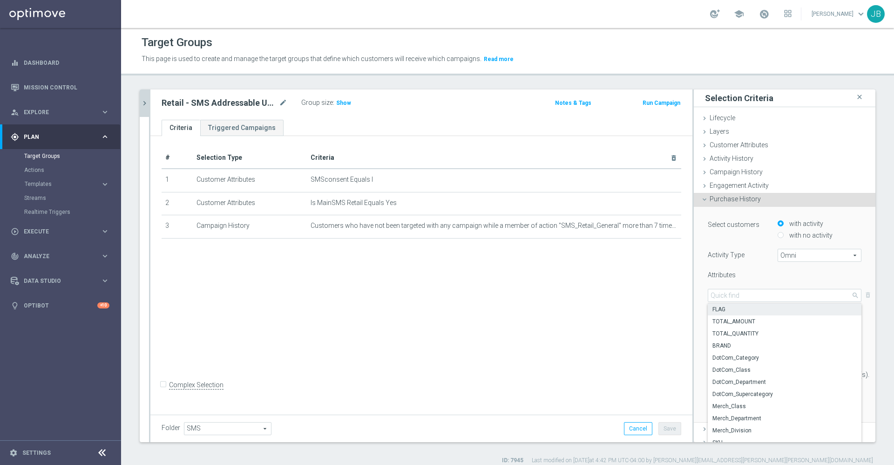
click at [744, 306] on span "FLAG" at bounding box center [784, 308] width 144 height 7
type input "FLAG"
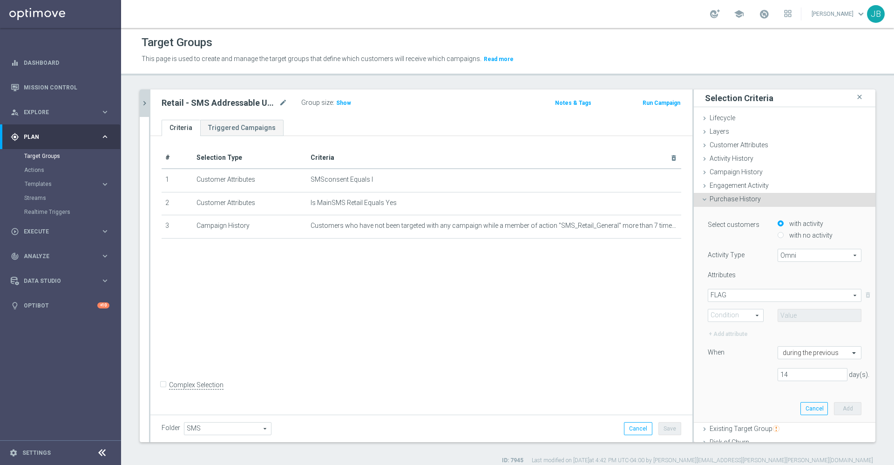
click at [733, 313] on span at bounding box center [735, 315] width 55 height 12
click at [713, 404] on span "One of" at bounding box center [736, 401] width 46 height 7
type input "One of"
click at [807, 313] on span at bounding box center [819, 315] width 83 height 12
click at [791, 341] on span "DOTCOM" at bounding box center [825, 341] width 71 height 7
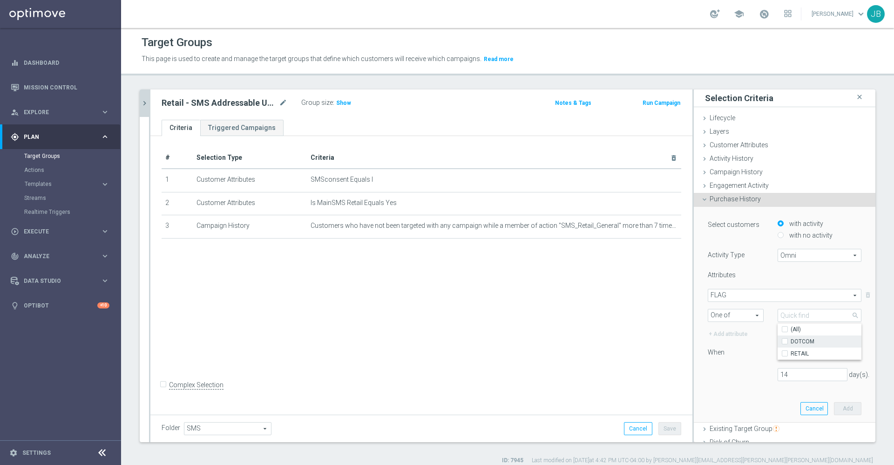
click at [790, 341] on input "DOTCOM" at bounding box center [787, 341] width 6 height 6
checkbox input "true"
type input "DOTCOM"
click at [790, 353] on span "RETAIL" at bounding box center [825, 353] width 71 height 7
click at [785, 353] on input "RETAIL" at bounding box center [787, 353] width 6 height 6
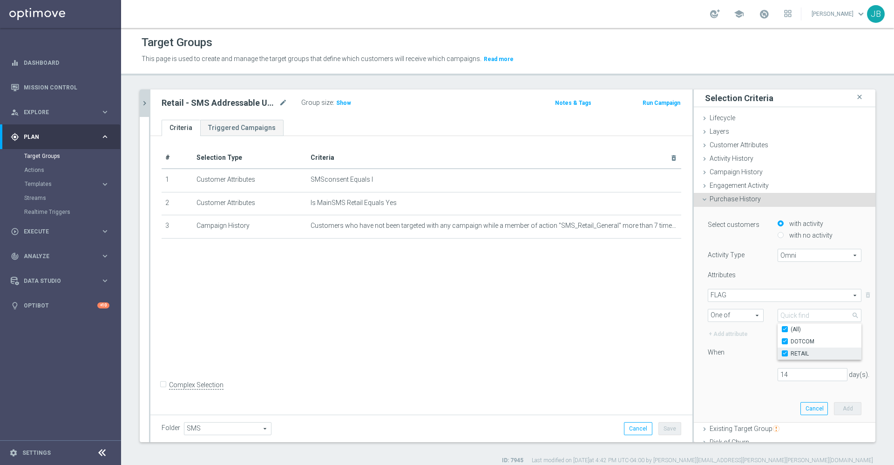
checkbox input "true"
type input "Selected 2 of 2"
checkbox input "true"
click at [724, 384] on div "Select customers with activity with no activity Activity Type Omni Omni arrow_d…" at bounding box center [785, 302] width 154 height 169
click at [777, 373] on input "14" at bounding box center [812, 374] width 70 height 13
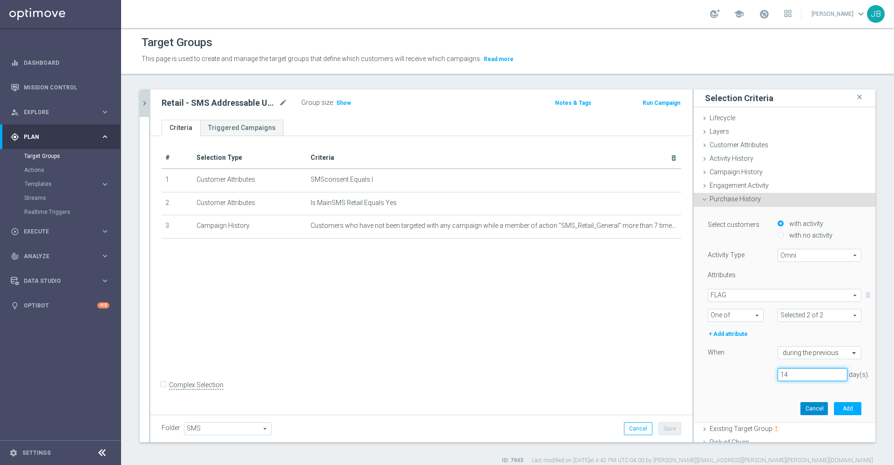
type input "1"
type input "90"
click at [834, 406] on button "Add" at bounding box center [847, 408] width 27 height 13
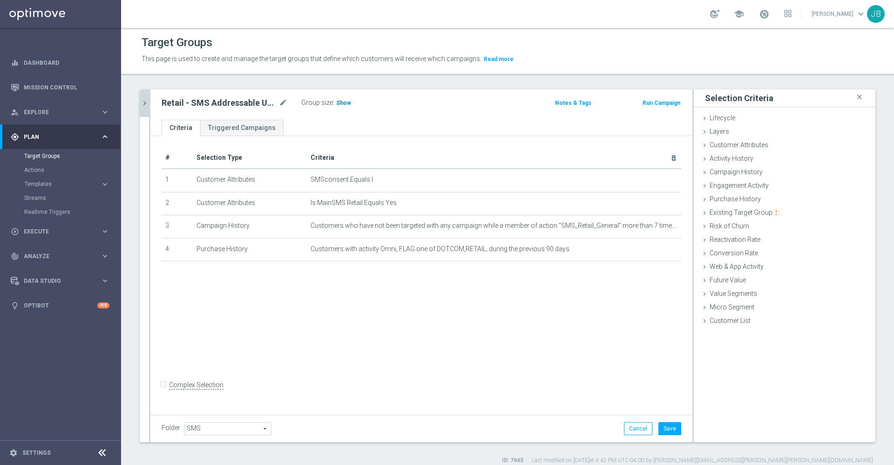
click at [342, 104] on span "Show" at bounding box center [343, 103] width 15 height 7
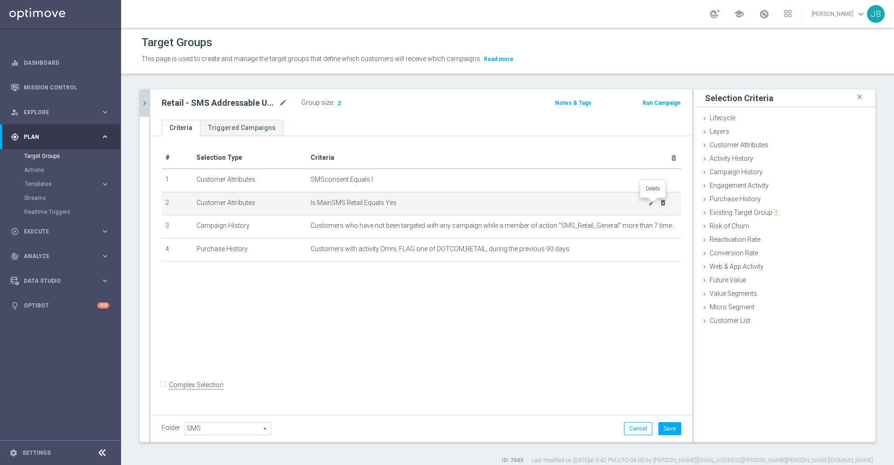
click at [659, 204] on icon "delete_forever" at bounding box center [662, 202] width 7 height 7
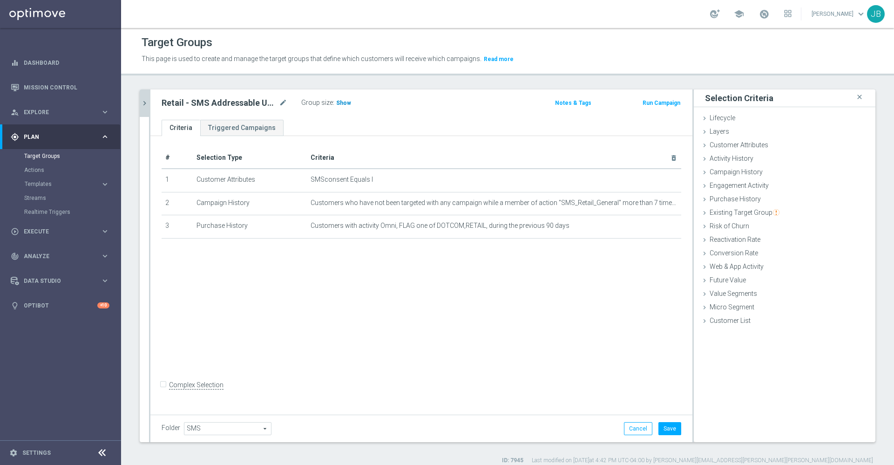
click at [345, 101] on span "Show" at bounding box center [343, 103] width 15 height 7
click at [659, 180] on icon "delete_forever" at bounding box center [662, 179] width 7 height 7
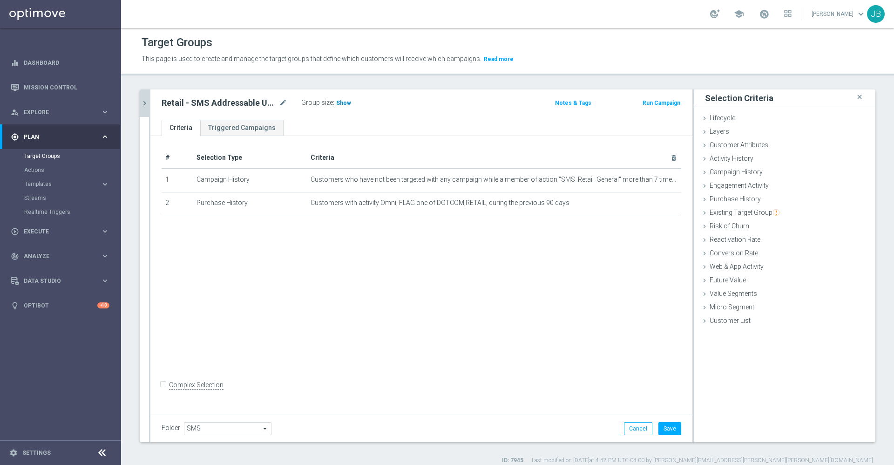
click at [342, 105] on span "Show" at bounding box center [343, 103] width 15 height 7
click at [628, 428] on button "Cancel" at bounding box center [638, 428] width 28 height 13
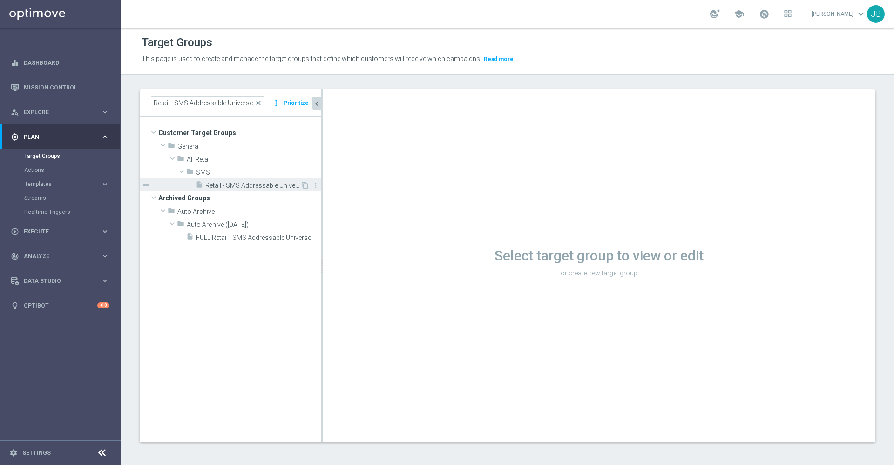
click at [269, 188] on span "Retail - SMS Addressable Universe" at bounding box center [252, 186] width 95 height 8
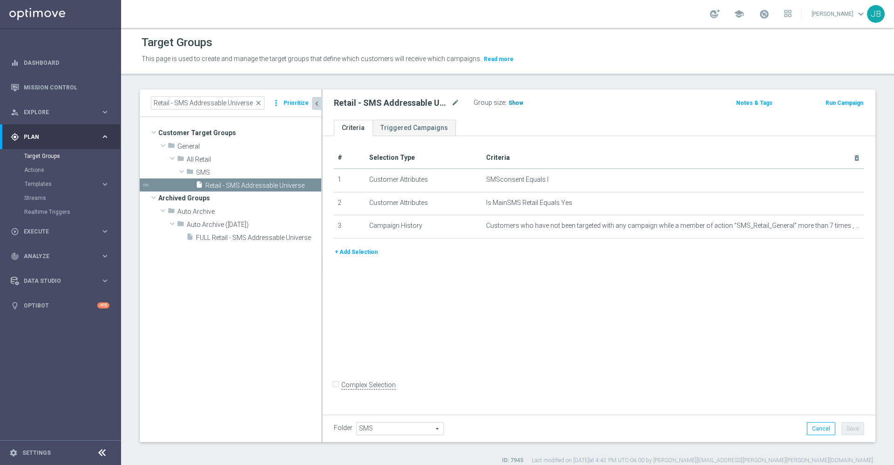
click at [521, 100] on h3 "Show" at bounding box center [515, 103] width 17 height 10
click at [366, 250] on button "+ Add Selection" at bounding box center [356, 252] width 45 height 10
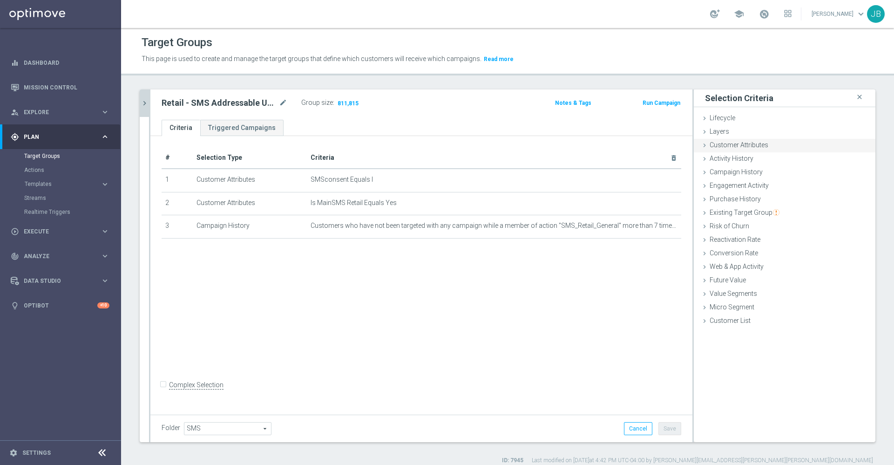
click at [718, 148] on span "Customer Attributes" at bounding box center [738, 144] width 59 height 7
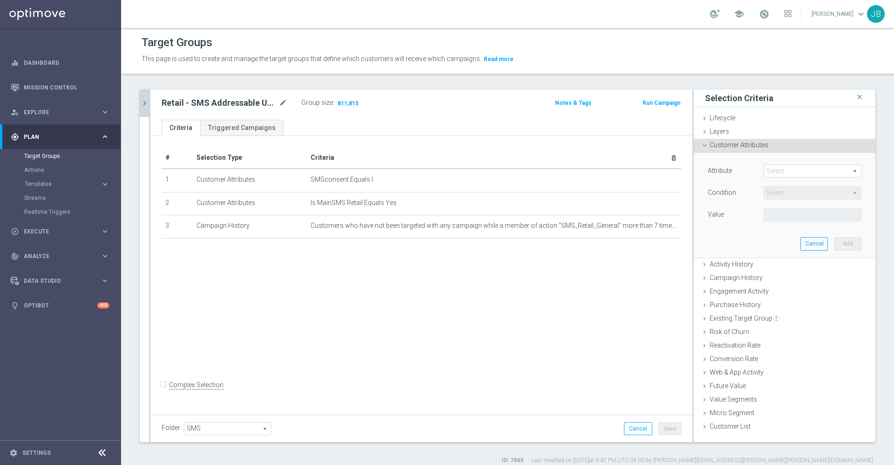
click at [765, 169] on span at bounding box center [812, 171] width 97 height 12
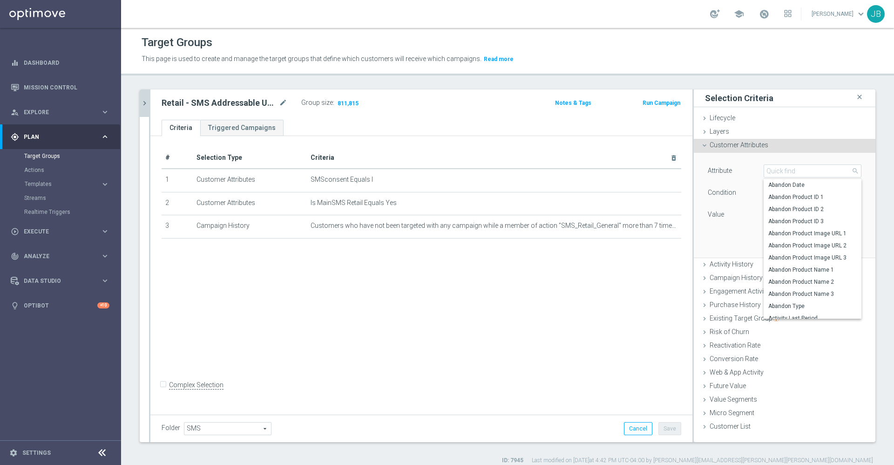
click at [719, 231] on div "Attribute Select arrow_drop_down search Abandon Date Abandon Product ID 1 Aband…" at bounding box center [785, 205] width 168 height 104
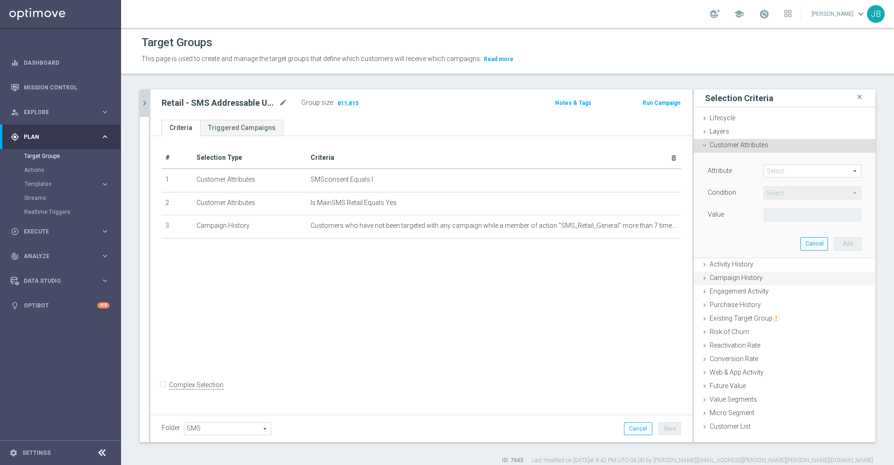
click at [731, 275] on span "Campaign History" at bounding box center [735, 277] width 53 height 7
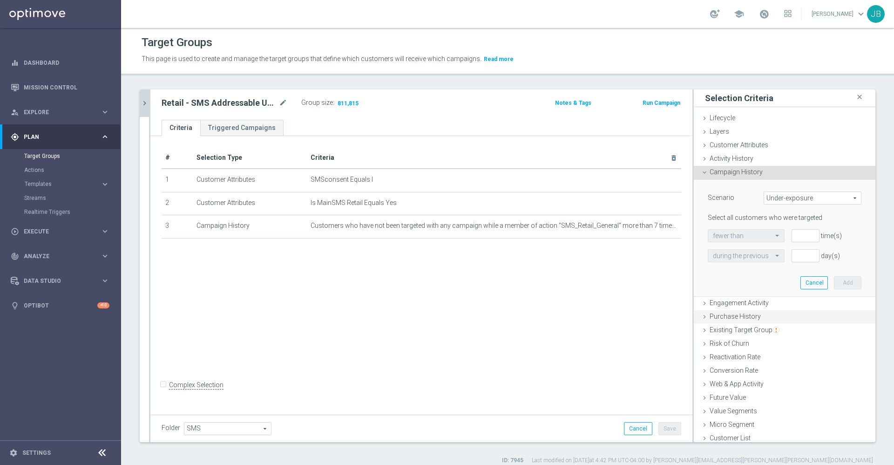
click at [734, 315] on span "Purchase History" at bounding box center [734, 315] width 51 height 7
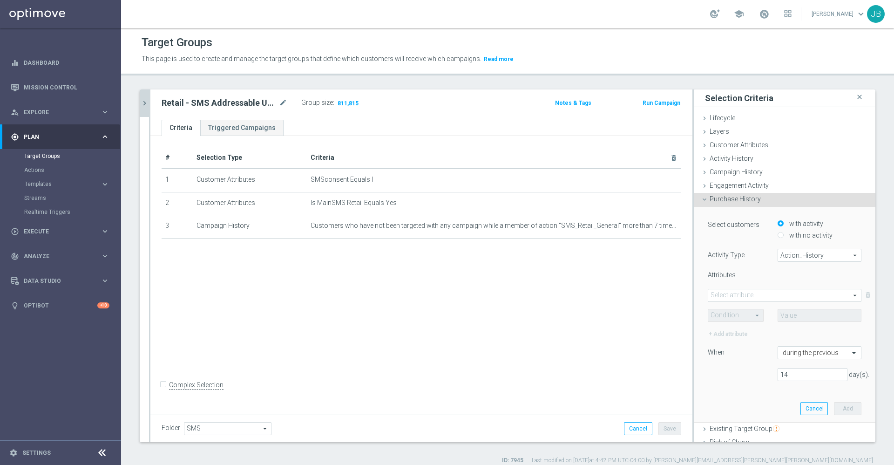
click at [778, 251] on span "Action_History" at bounding box center [819, 255] width 83 height 12
click at [779, 275] on label "Omni" at bounding box center [819, 281] width 83 height 12
type input "Omni"
click at [750, 297] on span at bounding box center [784, 295] width 153 height 12
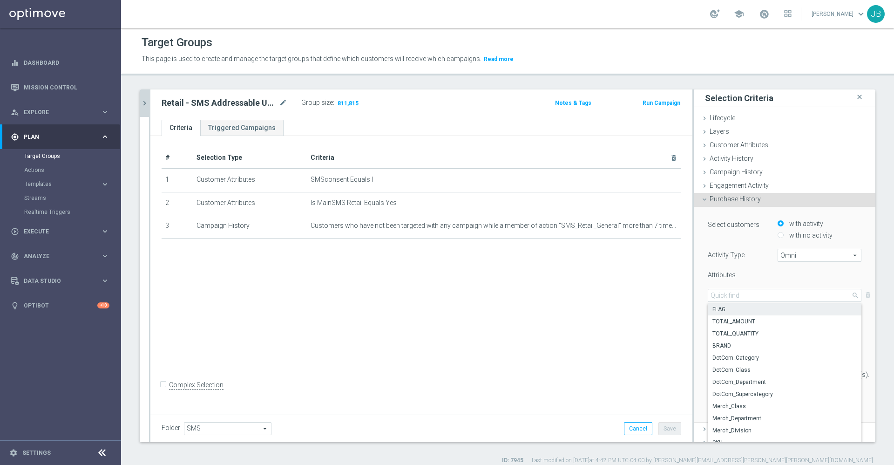
click at [724, 311] on label "FLAG" at bounding box center [785, 309] width 154 height 12
type input "FLAG"
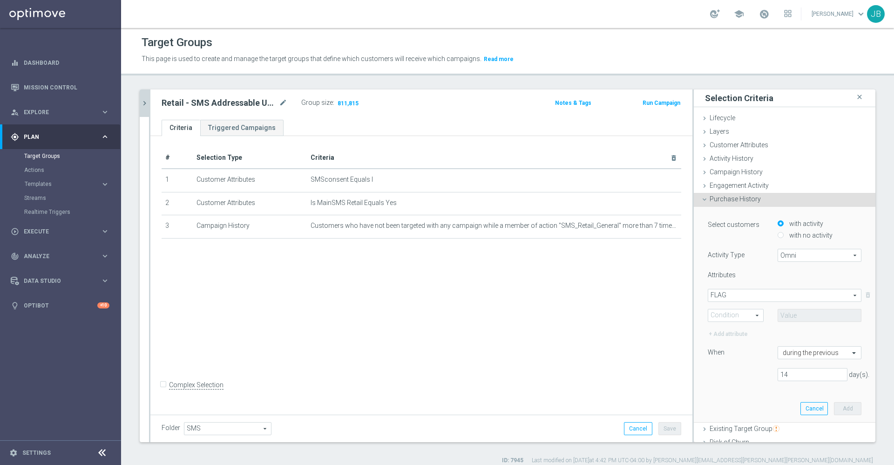
click at [724, 311] on span at bounding box center [735, 315] width 55 height 12
click at [723, 398] on span "One of" at bounding box center [736, 401] width 46 height 7
type input "One of"
click at [783, 317] on span at bounding box center [819, 315] width 83 height 12
click at [784, 342] on input "DOTCOM" at bounding box center [787, 341] width 6 height 6
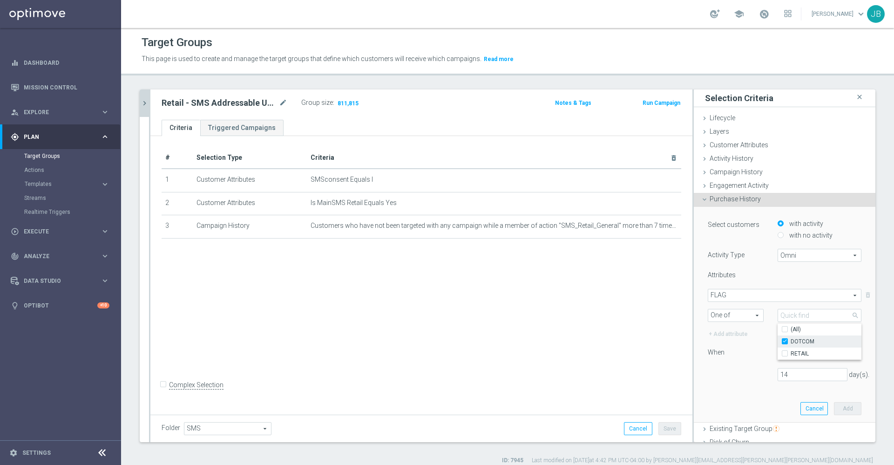
checkbox input "true"
type input "DOTCOM"
click at [784, 355] on input "RETAIL" at bounding box center [787, 353] width 6 height 6
checkbox input "true"
type input "Selected 2 of 2"
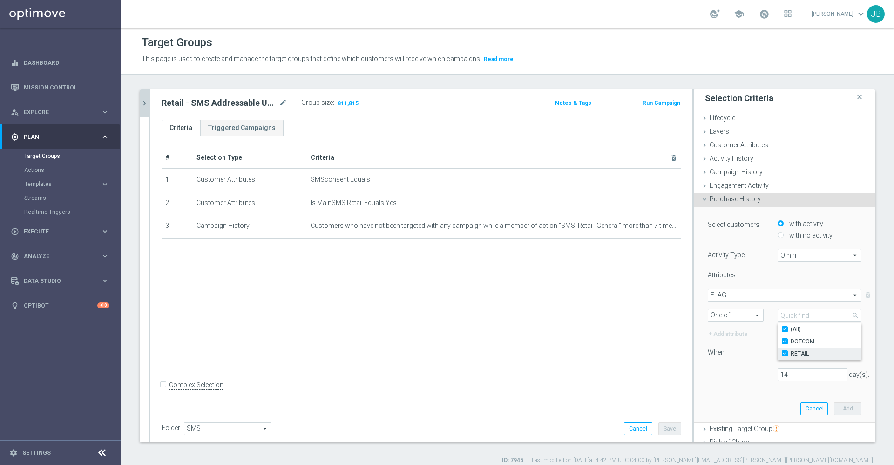
checkbox input "true"
click at [743, 374] on div "14 day(s)." at bounding box center [785, 374] width 168 height 13
click at [777, 376] on input "14" at bounding box center [812, 374] width 70 height 13
type input "1"
type input "90"
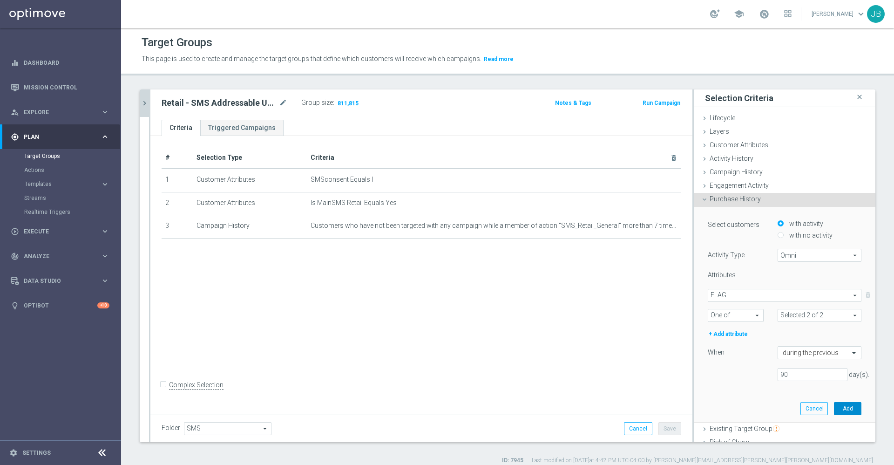
click at [834, 406] on button "Add" at bounding box center [847, 408] width 27 height 13
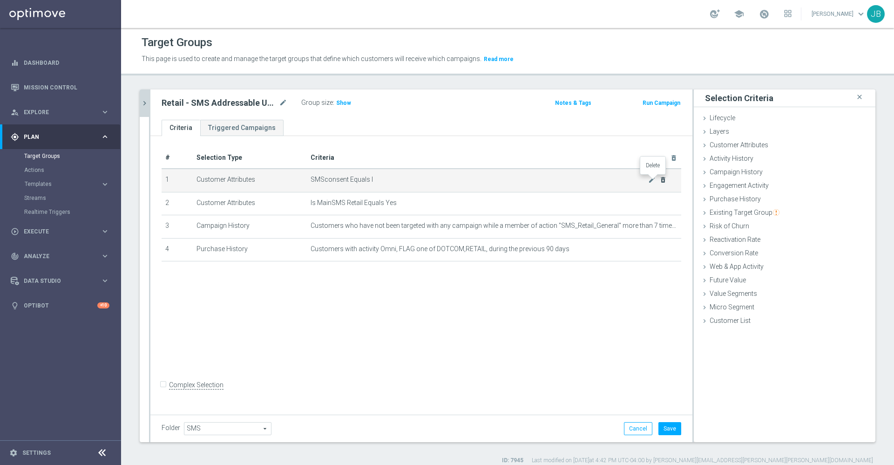
click at [659, 180] on icon "delete_forever" at bounding box center [662, 179] width 7 height 7
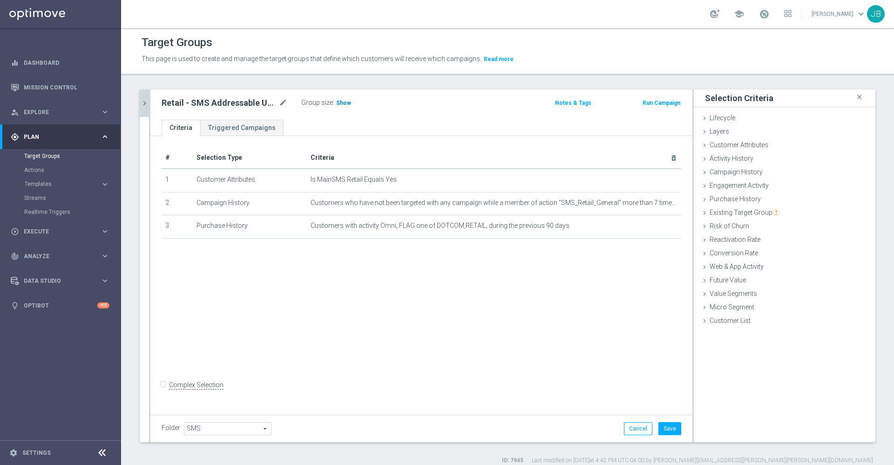
click at [346, 103] on span "Show" at bounding box center [343, 103] width 15 height 7
click at [143, 102] on icon "chevron_right" at bounding box center [144, 103] width 9 height 9
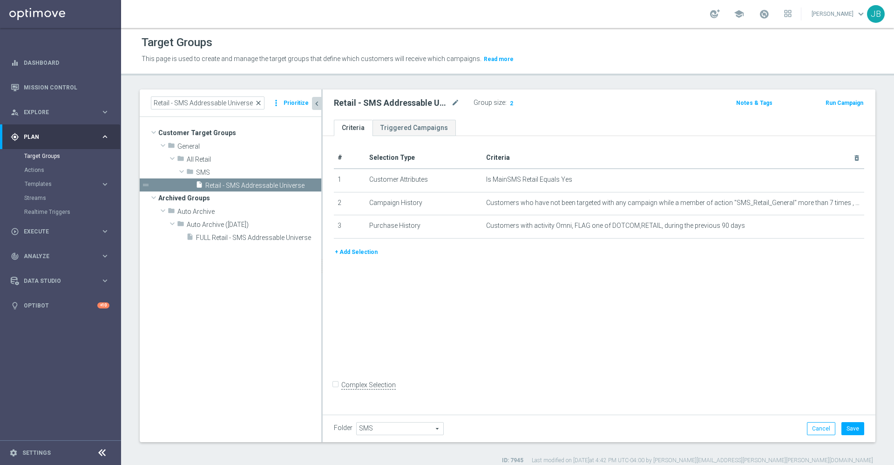
click at [260, 103] on span "close" at bounding box center [258, 102] width 7 height 7
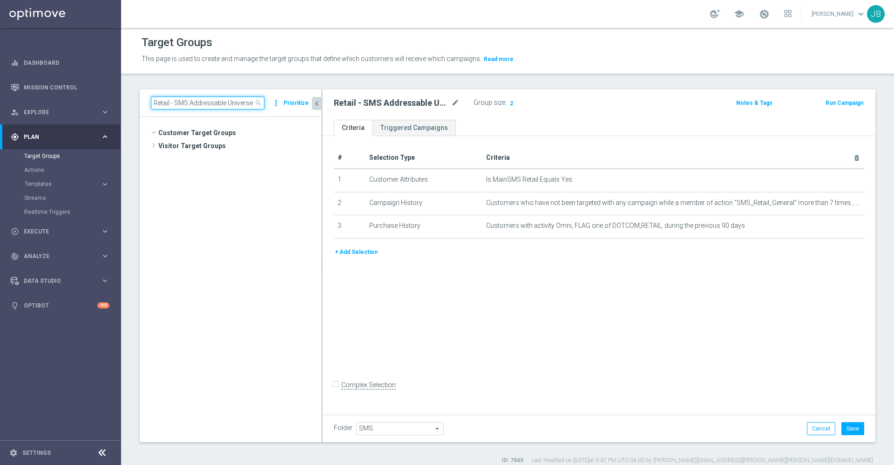
click at [217, 101] on input "Retail - SMS Addressable Universe" at bounding box center [208, 102] width 114 height 13
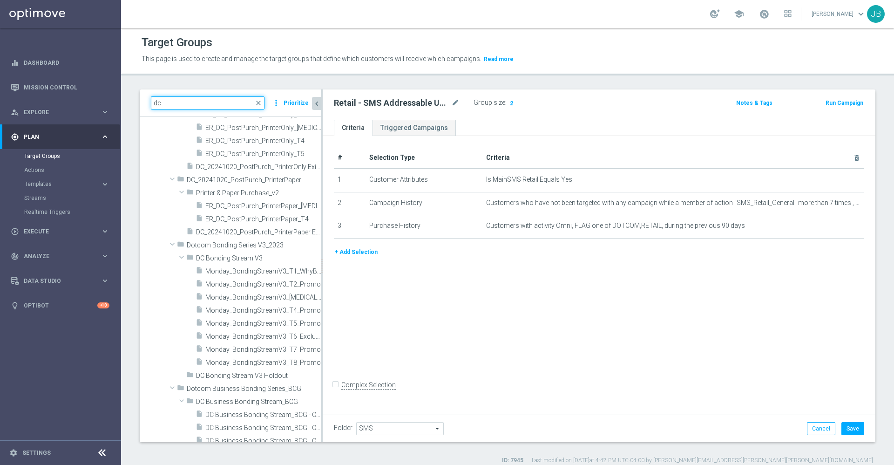
type input "d"
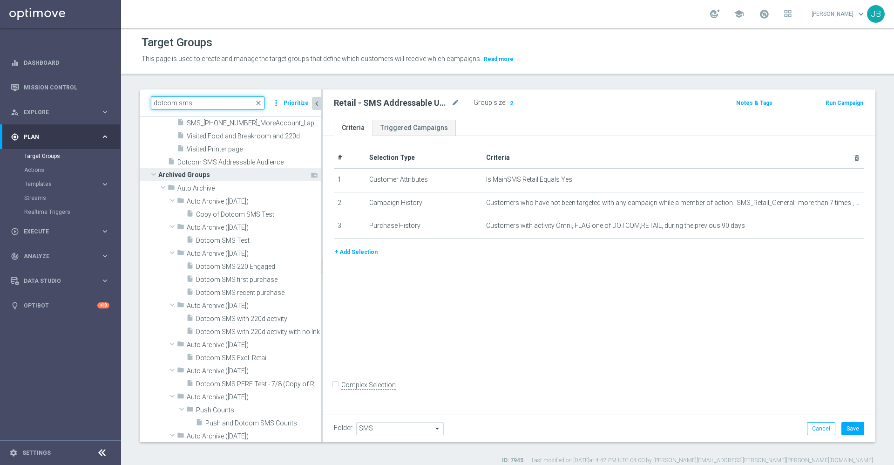
scroll to position [2486, 0]
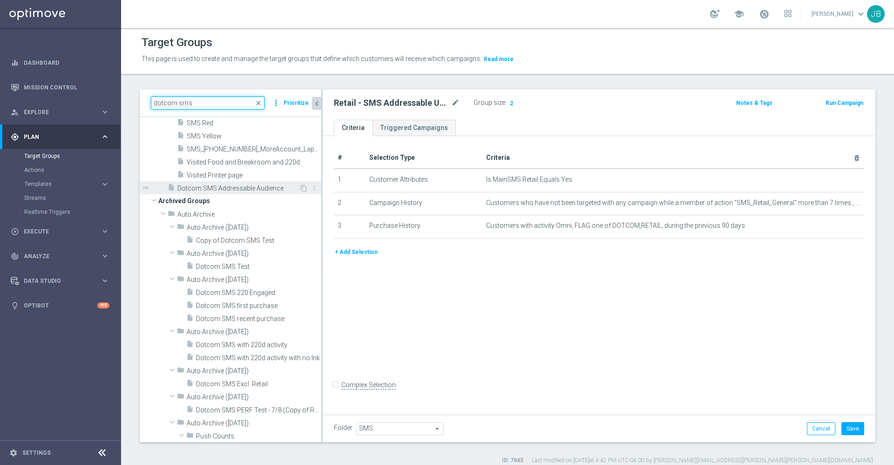
type input "dotcom sms"
click at [236, 191] on span "Dotcom SMS Addressable Audience" at bounding box center [238, 188] width 122 height 8
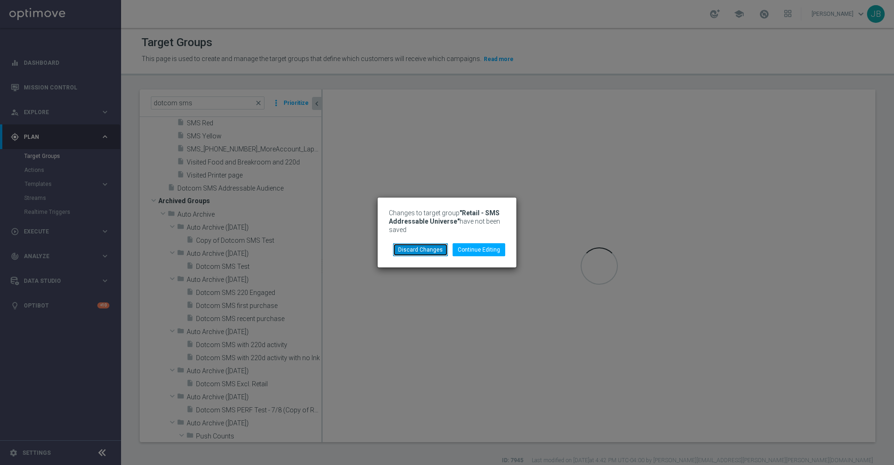
click at [425, 250] on button "Discard Changes" at bounding box center [420, 249] width 55 height 13
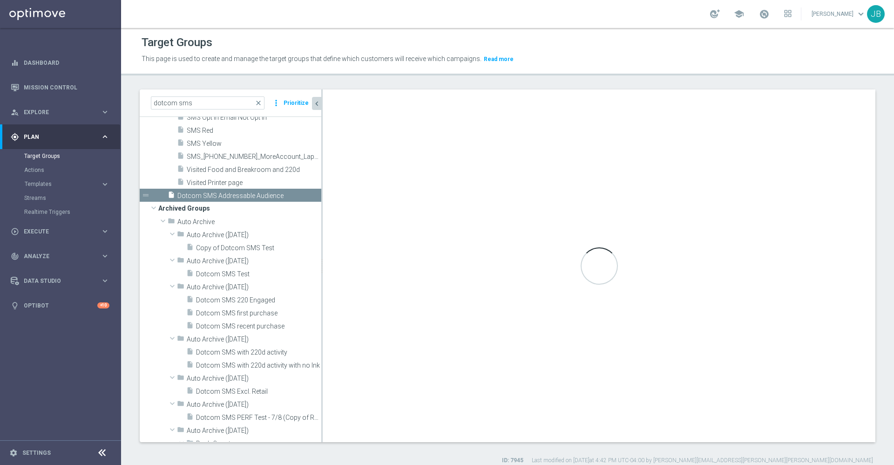
scroll to position [2356, 0]
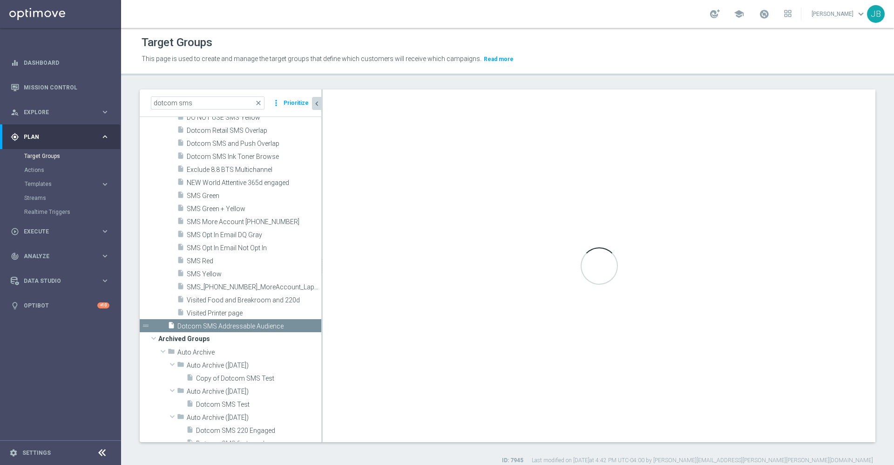
type input "Customer Target Groups"
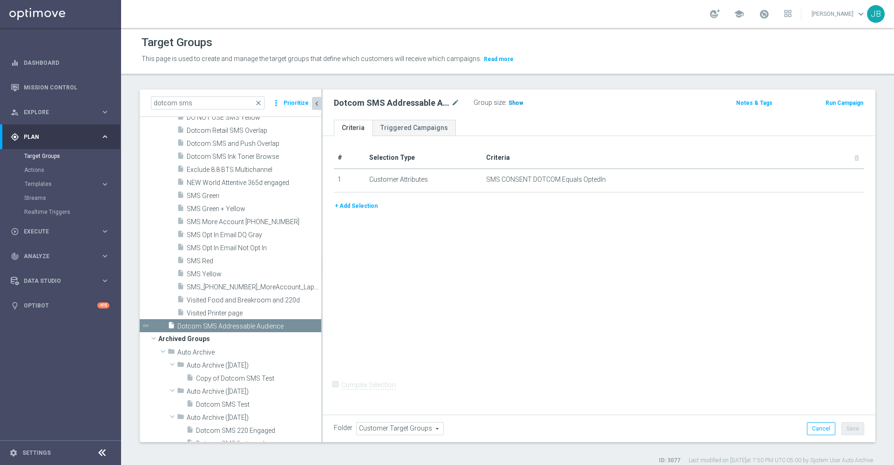
click at [510, 105] on span "Show" at bounding box center [515, 103] width 15 height 7
click at [367, 205] on button "+ Add Selection" at bounding box center [356, 206] width 45 height 10
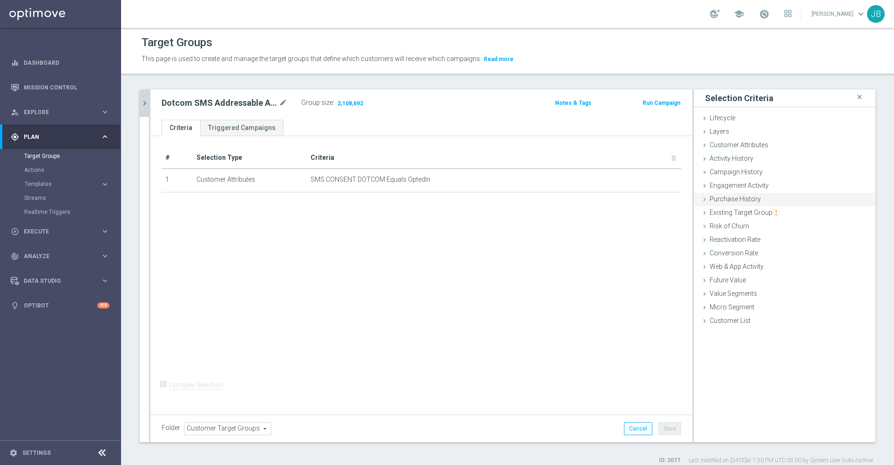
click at [728, 198] on span "Purchase History" at bounding box center [734, 198] width 51 height 7
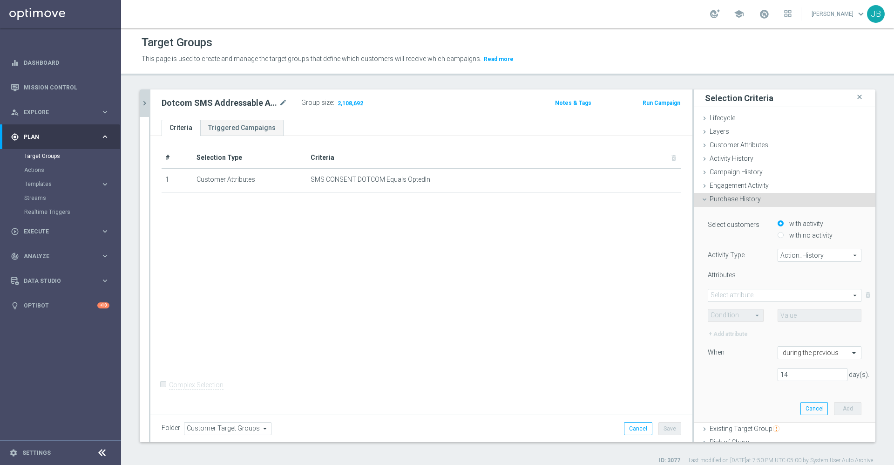
click at [789, 258] on span "Action_History" at bounding box center [819, 255] width 83 height 12
click at [787, 277] on span "Omni" at bounding box center [820, 280] width 74 height 7
type input "Omni"
click at [763, 292] on span at bounding box center [784, 295] width 153 height 12
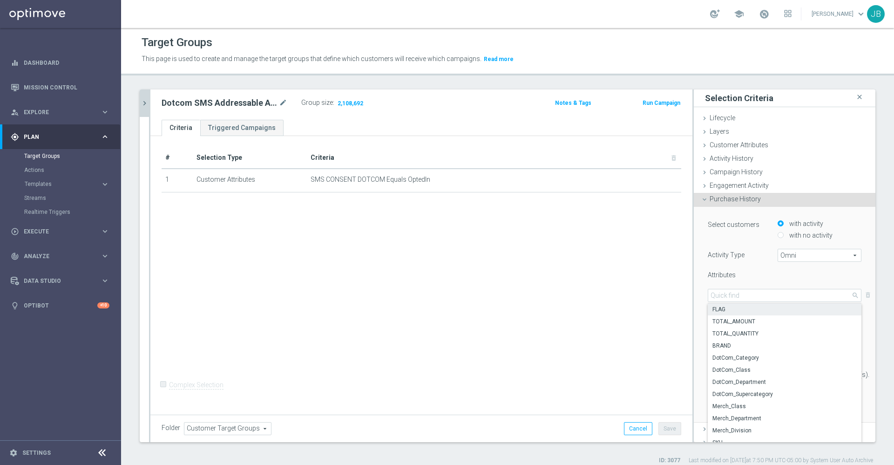
click at [728, 311] on span "FLAG" at bounding box center [784, 308] width 144 height 7
type input "FLAG"
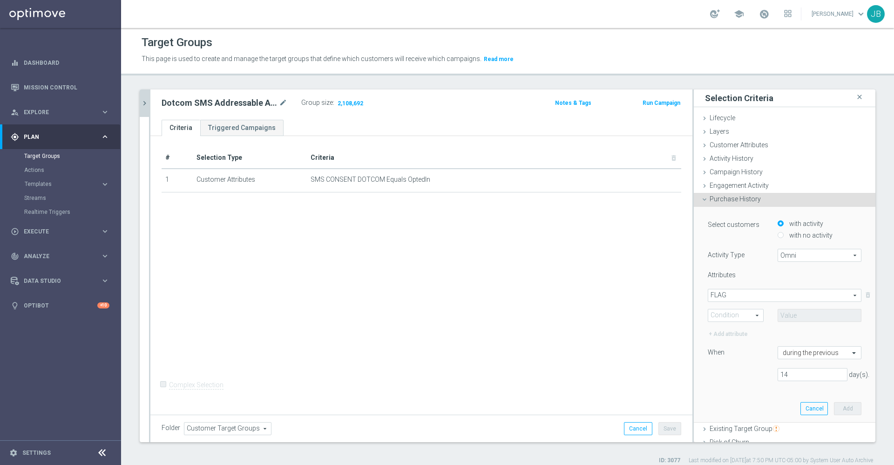
click at [722, 314] on span at bounding box center [735, 315] width 55 height 12
click at [714, 403] on span "One of" at bounding box center [736, 401] width 46 height 7
type input "One of"
click at [798, 314] on span at bounding box center [819, 315] width 83 height 12
click at [790, 341] on span "DOTCOM" at bounding box center [825, 341] width 71 height 7
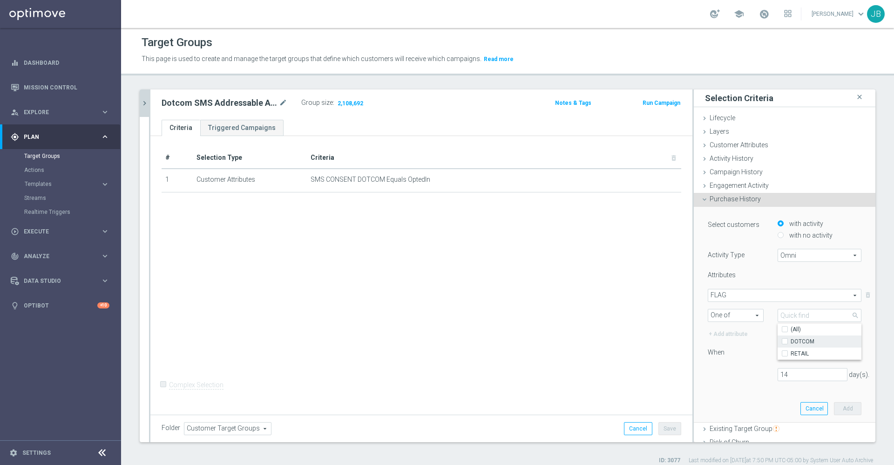
click at [784, 341] on input "DOTCOM" at bounding box center [787, 341] width 6 height 6
checkbox input "true"
type input "DOTCOM"
click at [784, 351] on input "RETAIL" at bounding box center [787, 353] width 6 height 6
checkbox input "true"
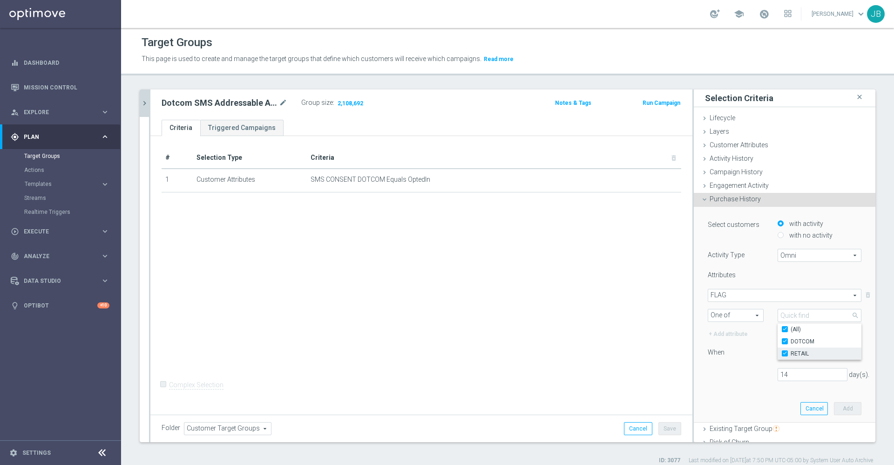
type input "Selected 2 of 2"
checkbox input "true"
click at [743, 364] on div "Select customers with activity with no activity Activity Type Omni Omni arrow_d…" at bounding box center [785, 302] width 154 height 169
click at [787, 376] on input "14" at bounding box center [812, 374] width 70 height 13
type input "1"
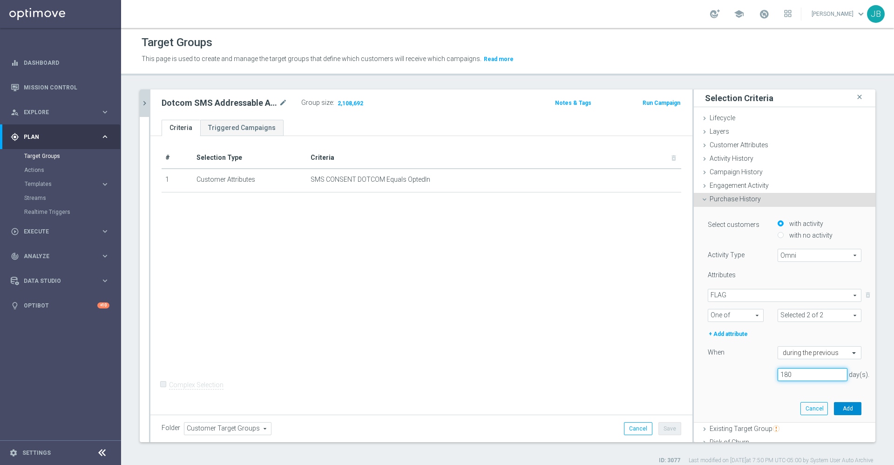
type input "180"
click at [834, 405] on button "Add" at bounding box center [847, 408] width 27 height 13
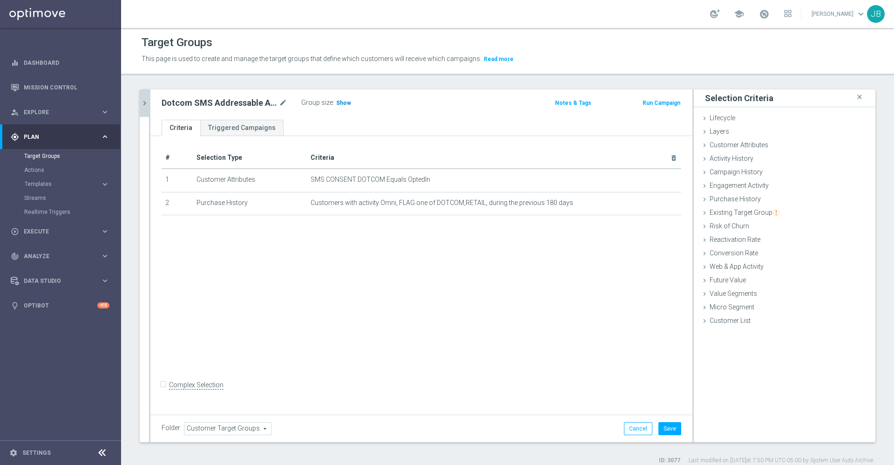
click at [342, 104] on span "Show" at bounding box center [343, 103] width 15 height 7
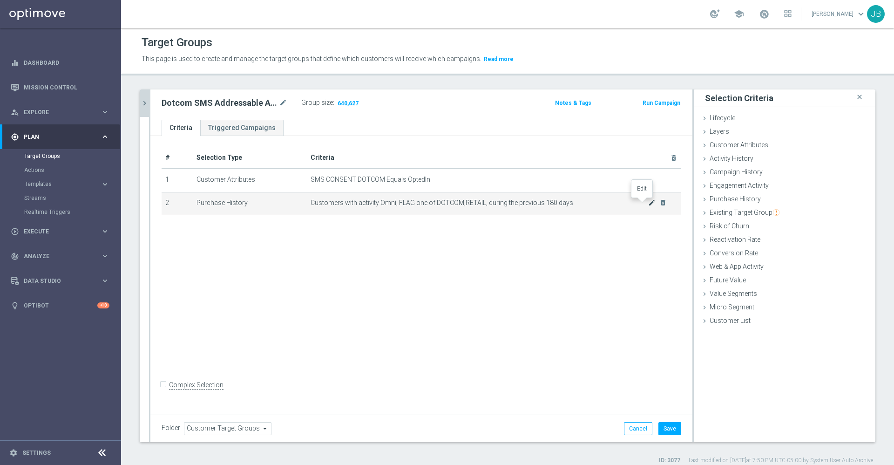
click at [648, 204] on icon "mode_edit" at bounding box center [651, 202] width 7 height 7
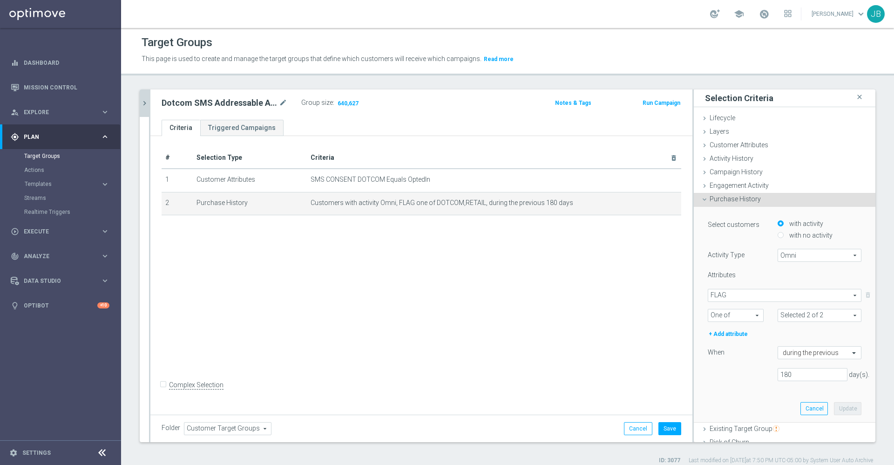
click at [783, 367] on div "Select customers with activity with no activity Activity Type Omni Omni arrow_d…" at bounding box center [785, 302] width 154 height 169
click at [785, 372] on input "180" at bounding box center [812, 374] width 70 height 13
type input "1"
type input "90"
click at [834, 404] on button "Update" at bounding box center [847, 408] width 27 height 13
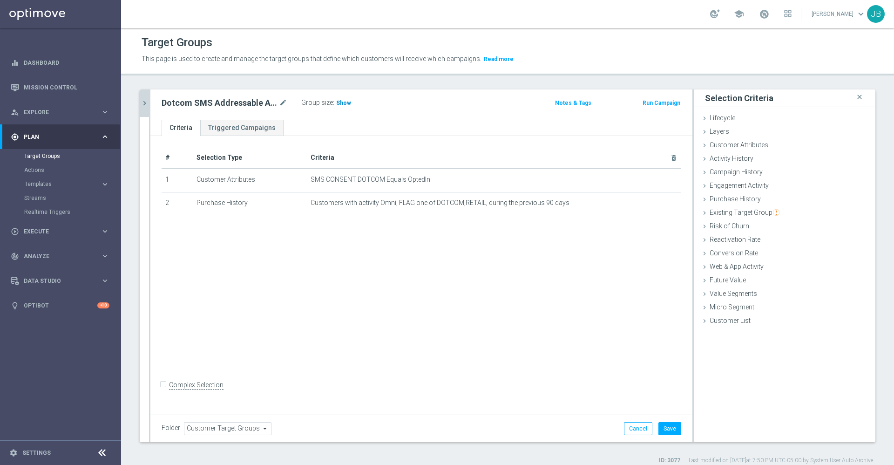
click at [343, 101] on span "Show" at bounding box center [343, 103] width 15 height 7
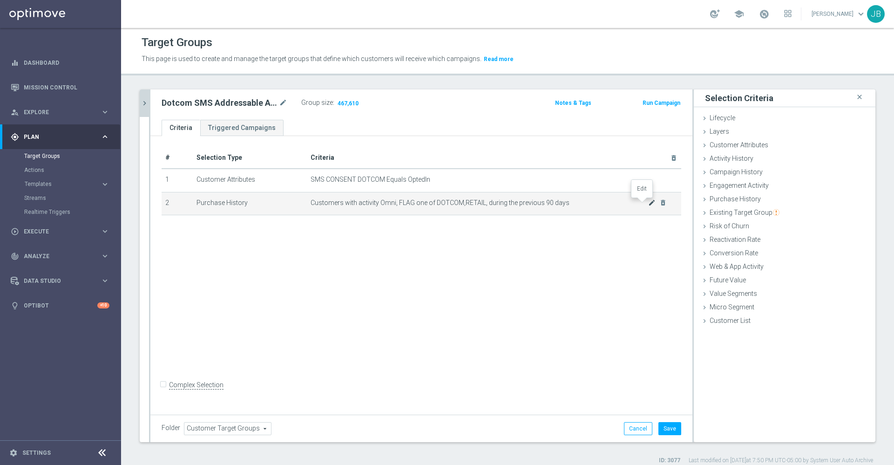
click at [648, 205] on icon "mode_edit" at bounding box center [651, 202] width 7 height 7
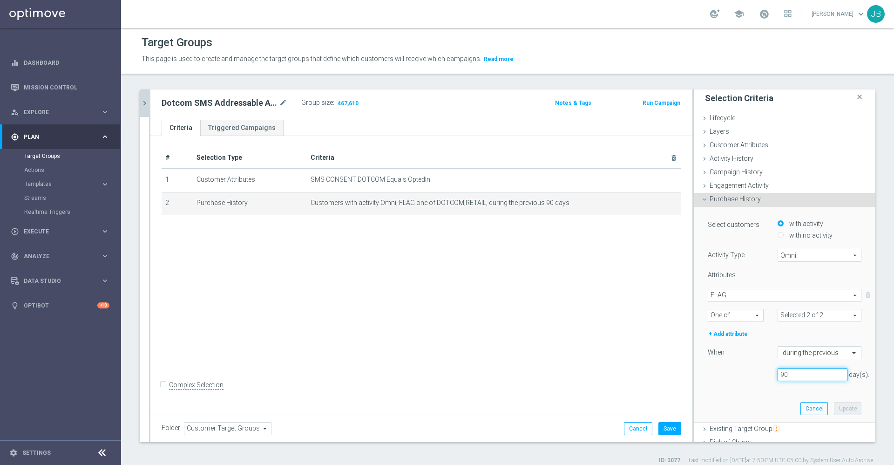
click at [791, 374] on input "90" at bounding box center [812, 374] width 70 height 13
type input "9"
type input "365"
click at [834, 409] on button "Update" at bounding box center [847, 408] width 27 height 13
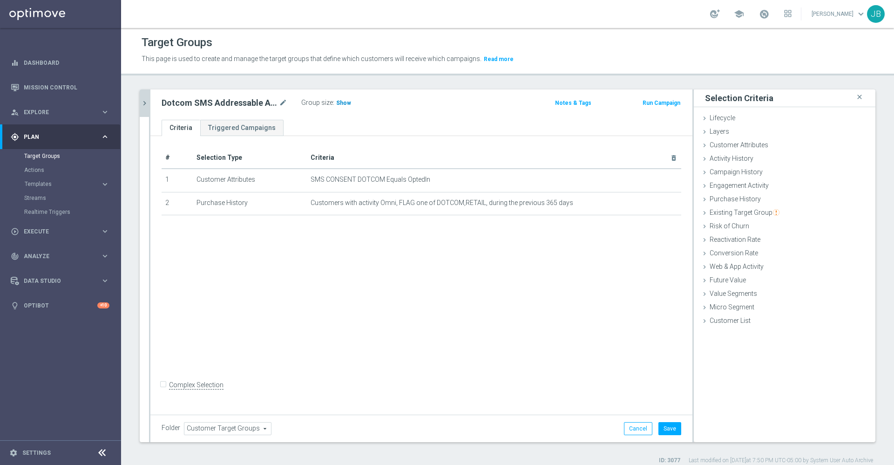
click at [344, 103] on span "Show" at bounding box center [343, 103] width 15 height 7
click at [633, 424] on button "Cancel" at bounding box center [638, 428] width 28 height 13
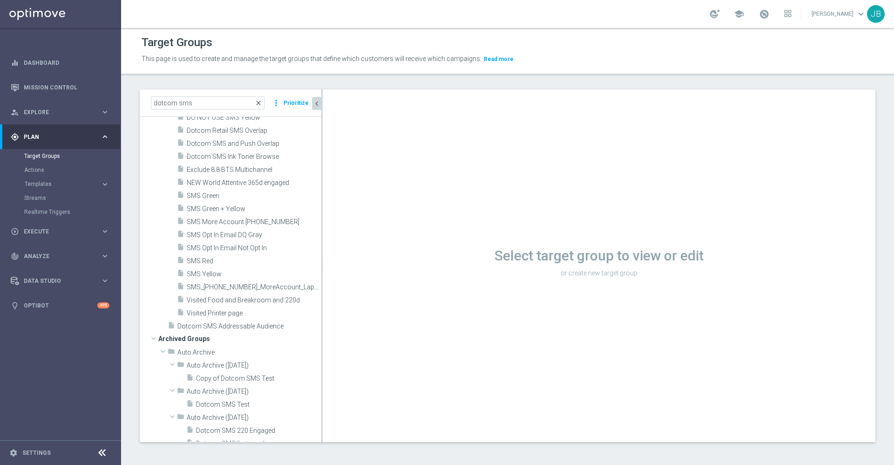
click at [259, 101] on span "close" at bounding box center [258, 102] width 7 height 7
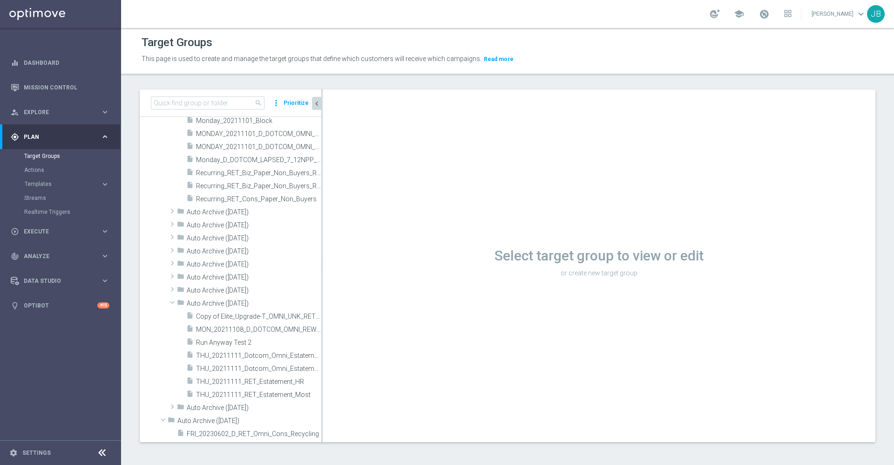
scroll to position [352, 0]
click at [209, 103] on input at bounding box center [208, 102] width 114 height 13
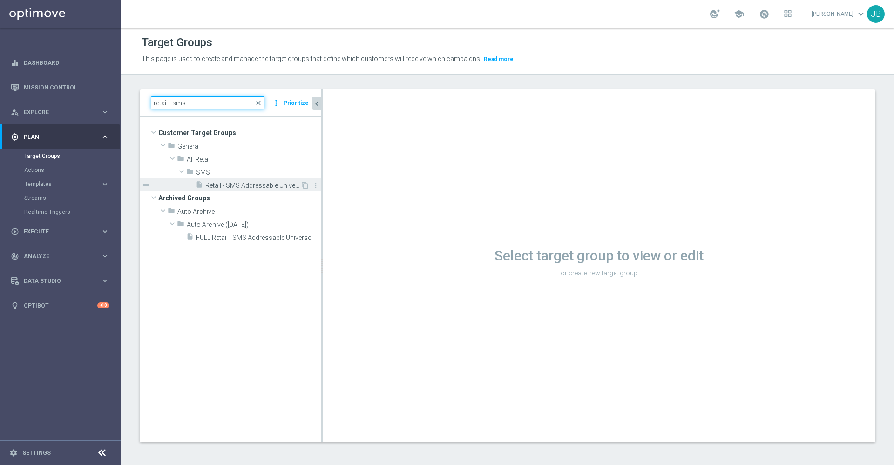
type input "retail - sms"
click at [247, 183] on span "Retail - SMS Addressable Universe" at bounding box center [252, 186] width 95 height 8
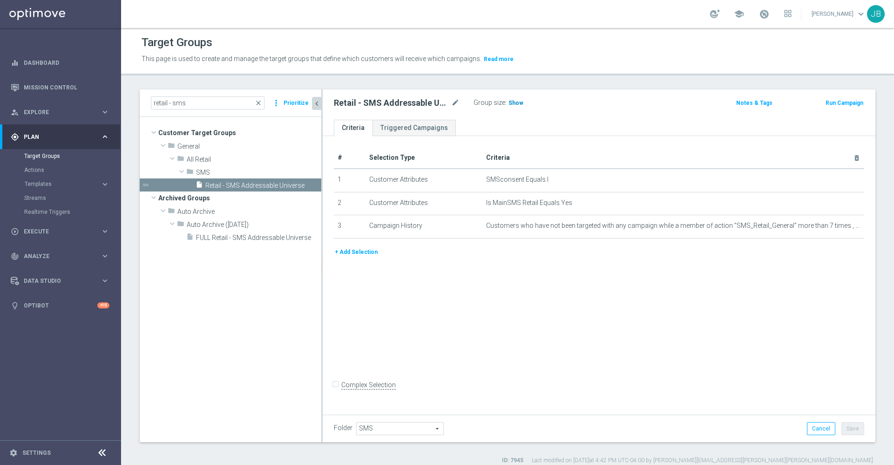
click at [514, 104] on span "Show" at bounding box center [515, 103] width 15 height 7
click at [842, 182] on icon "delete_forever" at bounding box center [845, 179] width 7 height 7
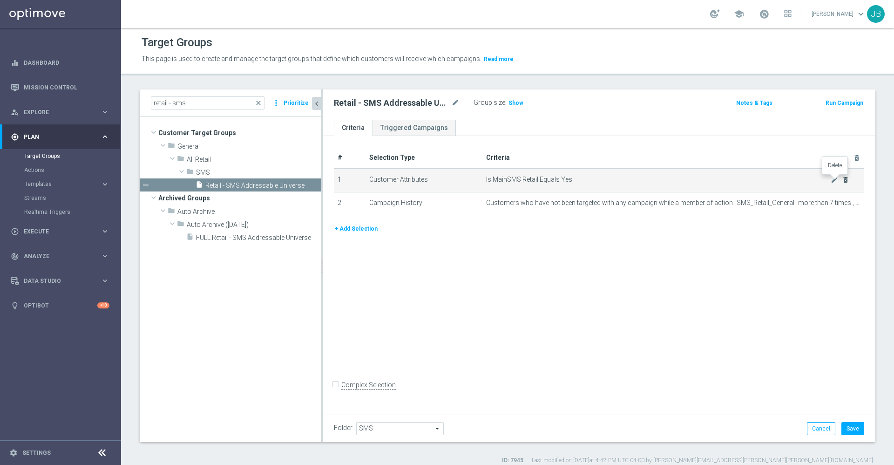
click at [842, 182] on icon "delete_forever" at bounding box center [845, 179] width 7 height 7
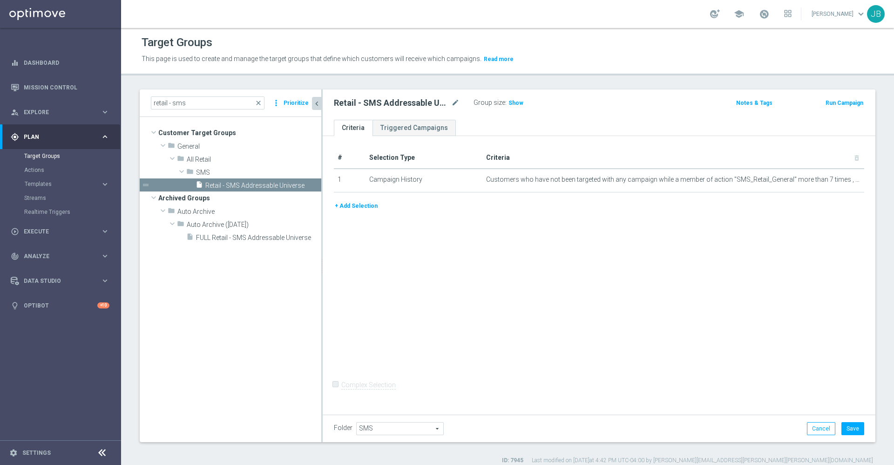
click at [370, 207] on button "+ Add Selection" at bounding box center [356, 206] width 45 height 10
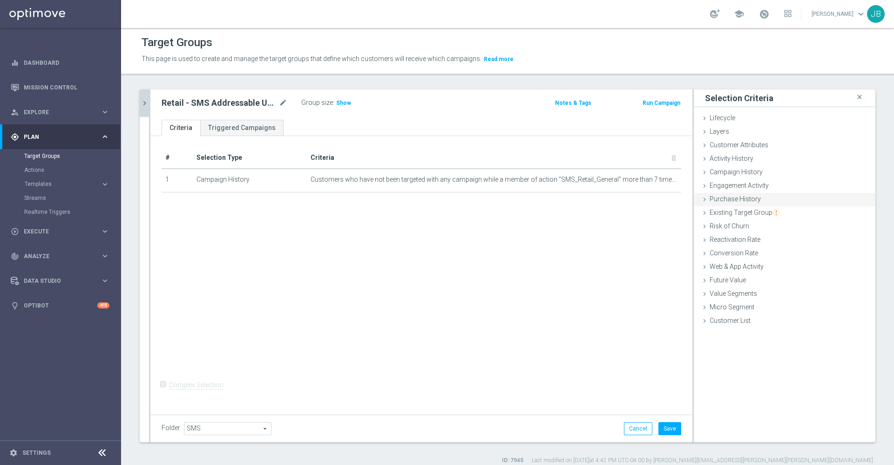
click at [743, 198] on span "Purchase History" at bounding box center [734, 198] width 51 height 7
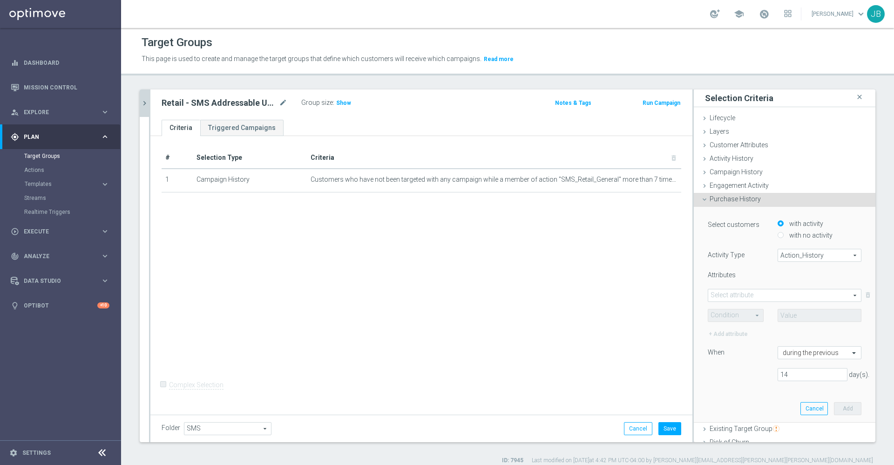
click at [779, 250] on span "Action_History" at bounding box center [819, 255] width 83 height 12
click at [783, 281] on span "Omni" at bounding box center [820, 280] width 74 height 7
type input "Omni"
click at [755, 294] on span at bounding box center [784, 295] width 153 height 12
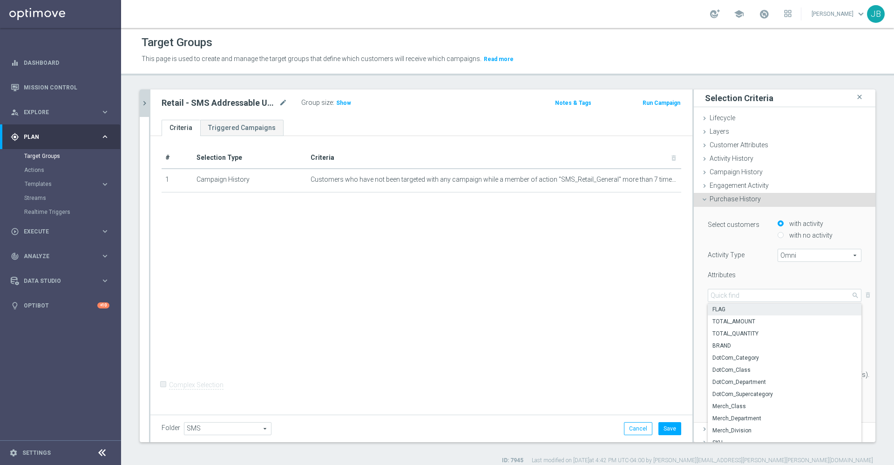
click at [726, 310] on span "FLAG" at bounding box center [784, 308] width 144 height 7
type input "FLAG"
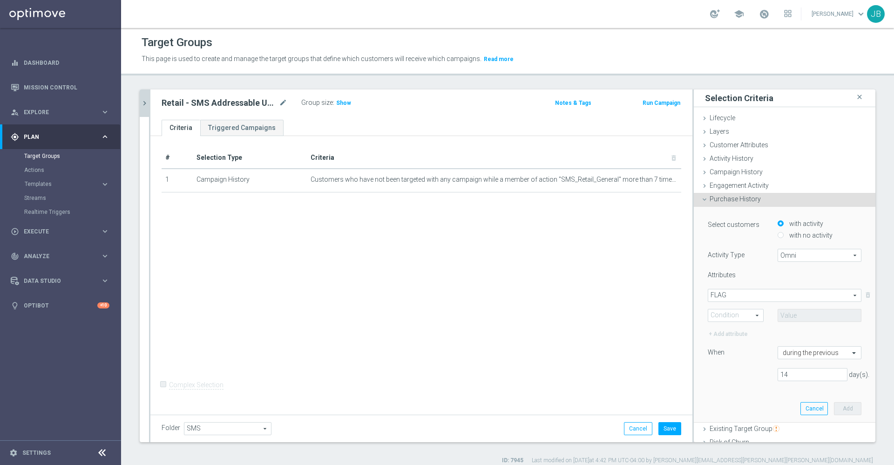
click at [727, 312] on span at bounding box center [735, 315] width 55 height 12
click at [713, 398] on span "One of" at bounding box center [736, 401] width 46 height 7
type input "One of"
click at [790, 312] on span at bounding box center [819, 315] width 83 height 12
click at [784, 339] on input "DOTCOM" at bounding box center [787, 341] width 6 height 6
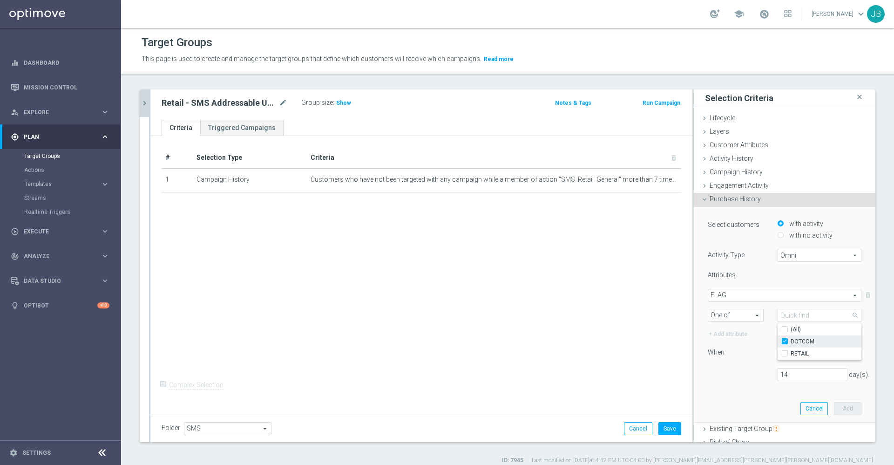
checkbox input "true"
type input "DOTCOM"
click at [784, 351] on input "RETAIL" at bounding box center [787, 353] width 6 height 6
checkbox input "true"
type input "Selected 2 of 2"
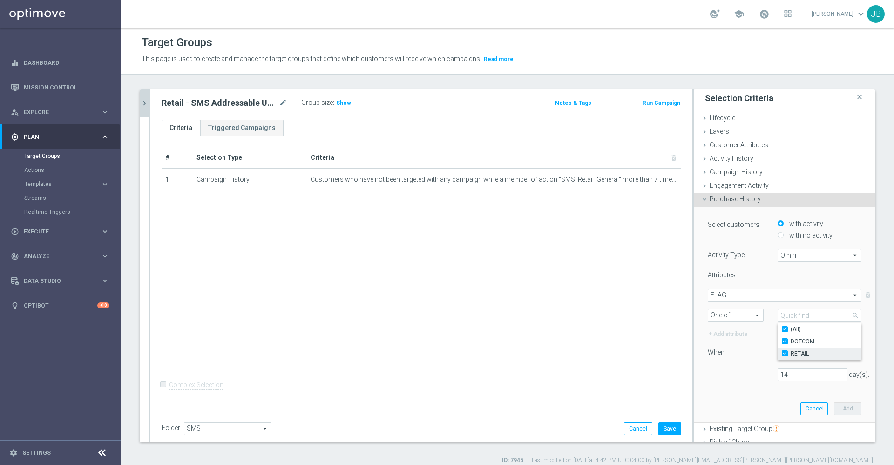
checkbox input "true"
click at [724, 378] on div "14 day(s)." at bounding box center [785, 374] width 168 height 13
click at [777, 374] on input "14" at bounding box center [812, 374] width 70 height 13
type input "1"
type input "365"
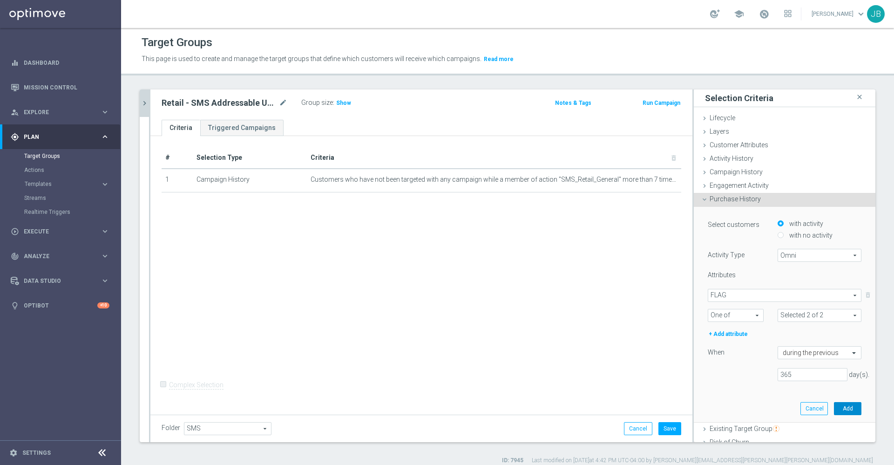
click at [834, 412] on button "Add" at bounding box center [847, 408] width 27 height 13
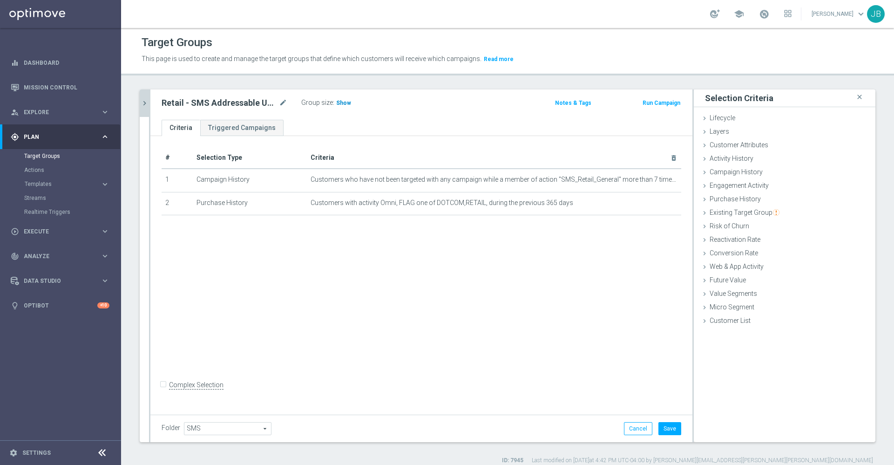
click at [346, 105] on span "Show" at bounding box center [343, 103] width 15 height 7
click at [625, 425] on button "Cancel" at bounding box center [638, 428] width 28 height 13
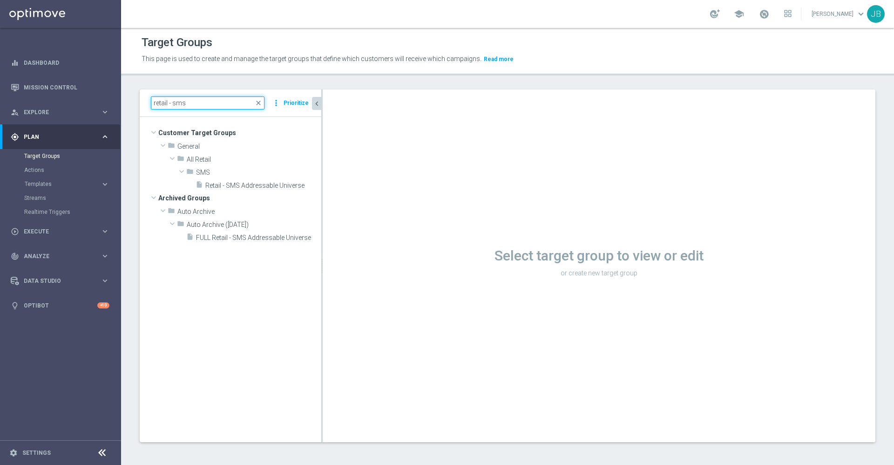
click at [208, 102] on input "retail - sms" at bounding box center [208, 102] width 114 height 13
type input "r"
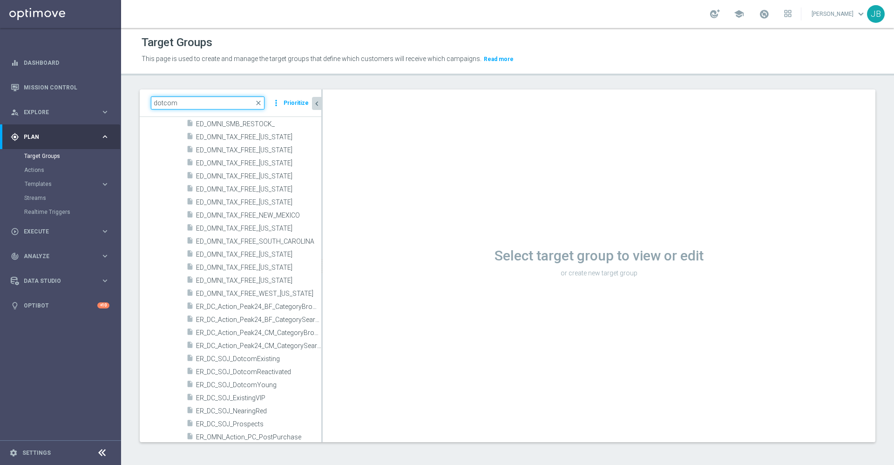
scroll to position [6501, 0]
type input "d"
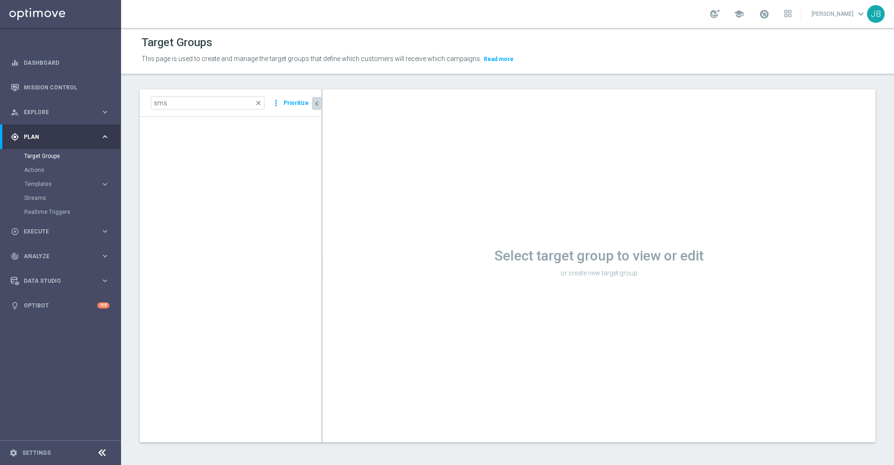
scroll to position [0, 0]
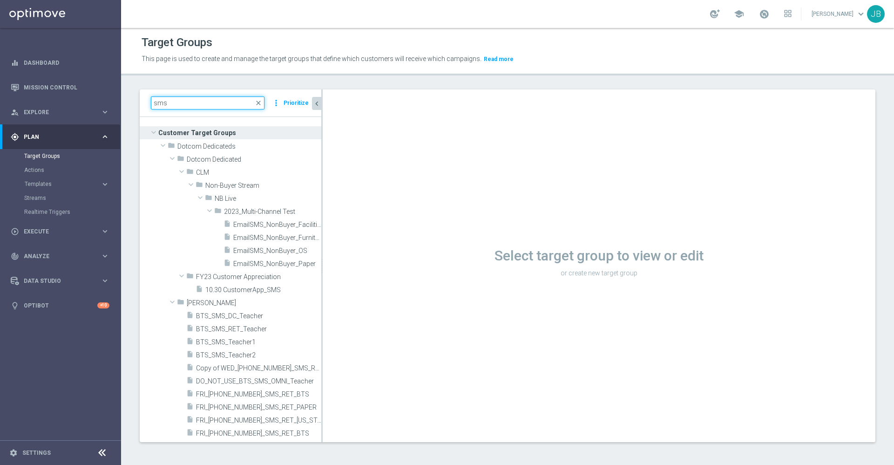
click at [219, 104] on input "sms" at bounding box center [208, 102] width 114 height 13
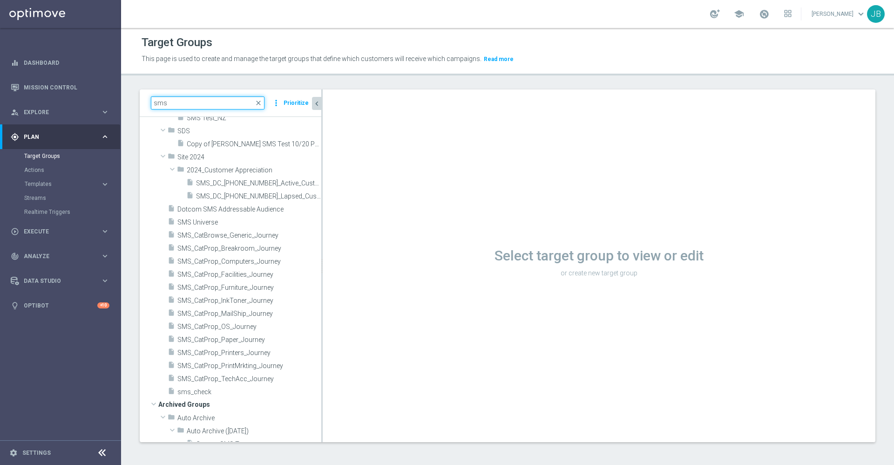
scroll to position [3852, 0]
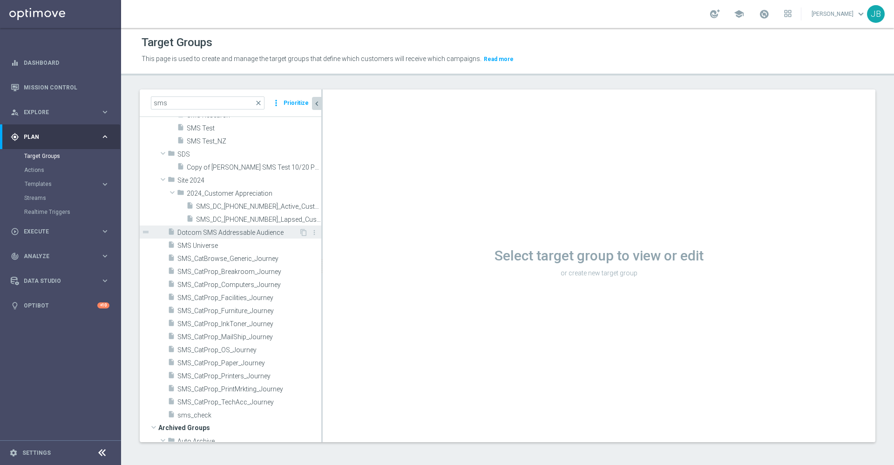
click at [229, 234] on span "Dotcom SMS Addressable Audience" at bounding box center [238, 233] width 122 height 8
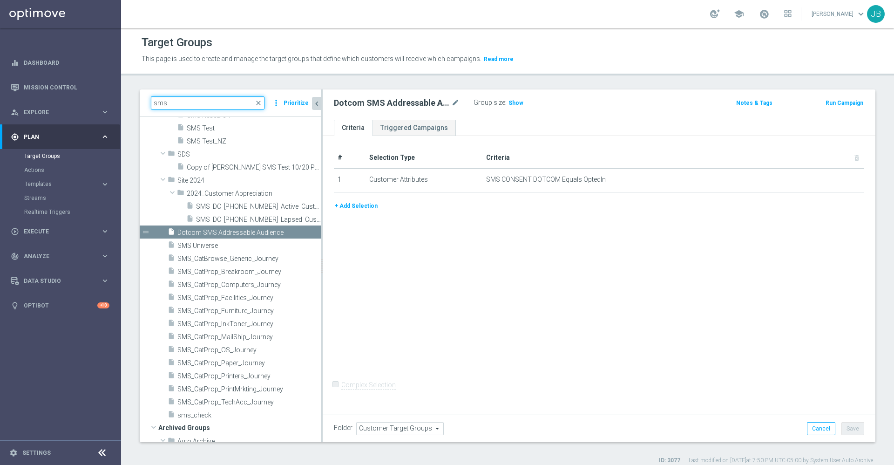
click at [210, 103] on input "sms" at bounding box center [208, 102] width 114 height 13
type input "s"
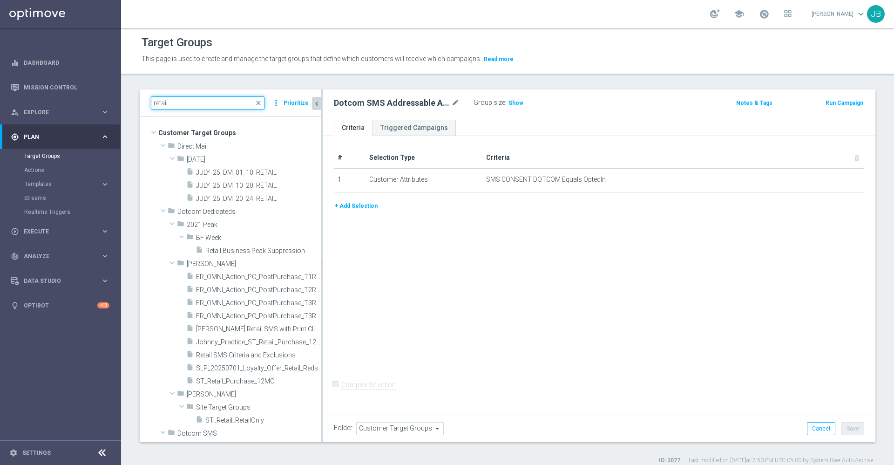
click at [176, 101] on input "retail" at bounding box center [208, 102] width 114 height 13
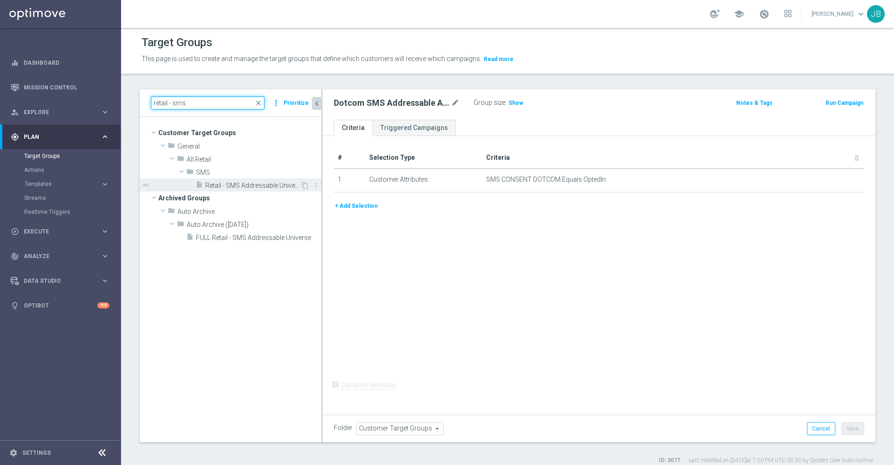
type input "retail - sms"
click at [235, 188] on span "Retail - SMS Addressable Universe" at bounding box center [252, 186] width 95 height 8
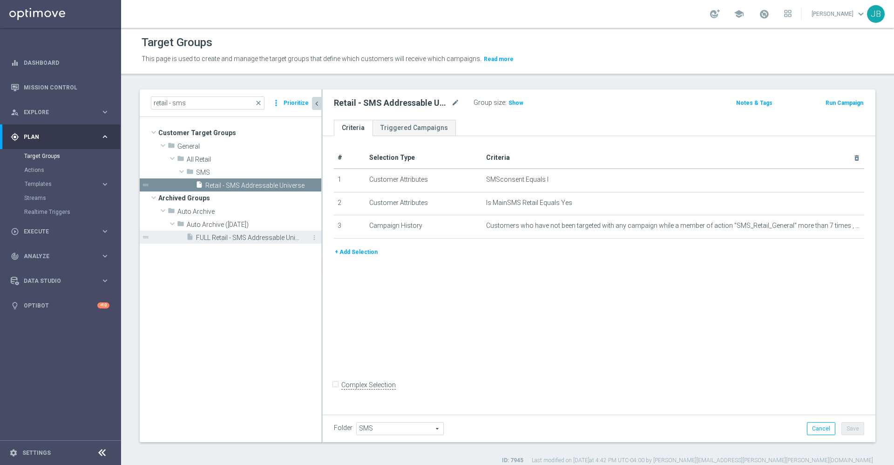
click at [246, 235] on span "FULL Retail - SMS Addressable Universe" at bounding box center [248, 238] width 104 height 8
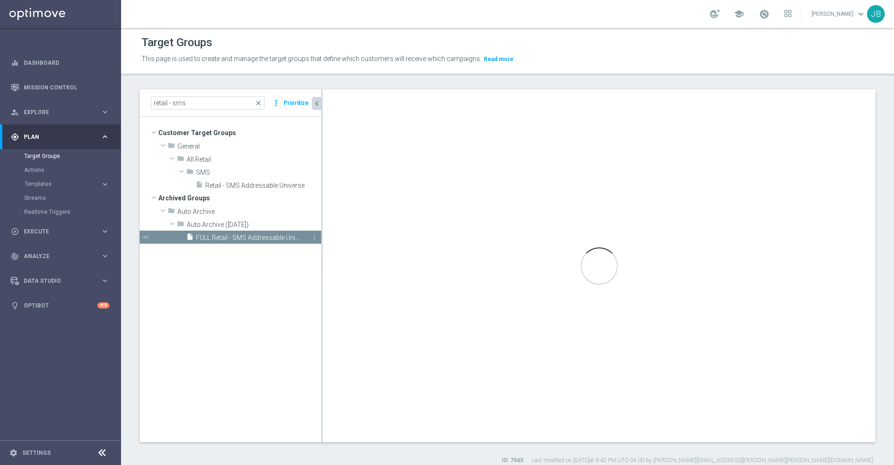
type input "Auto Archive (2025-01-30)"
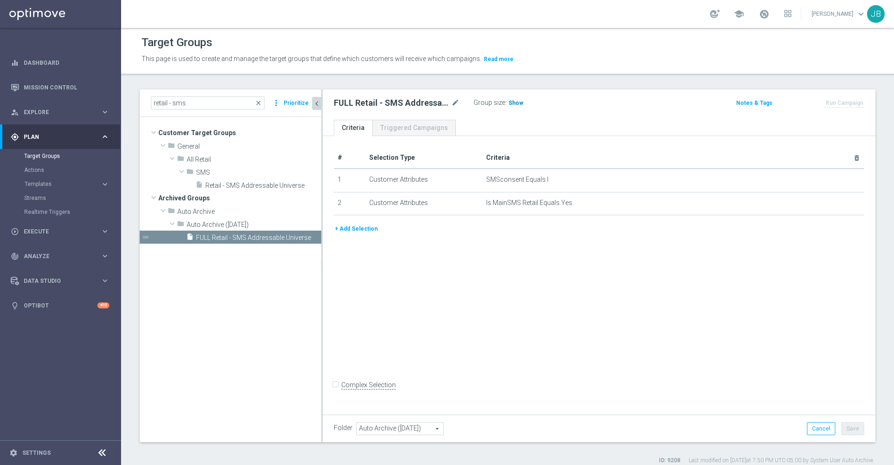
click at [509, 100] on span "Show" at bounding box center [515, 103] width 15 height 7
click at [364, 228] on button "+ Add Selection" at bounding box center [356, 228] width 45 height 10
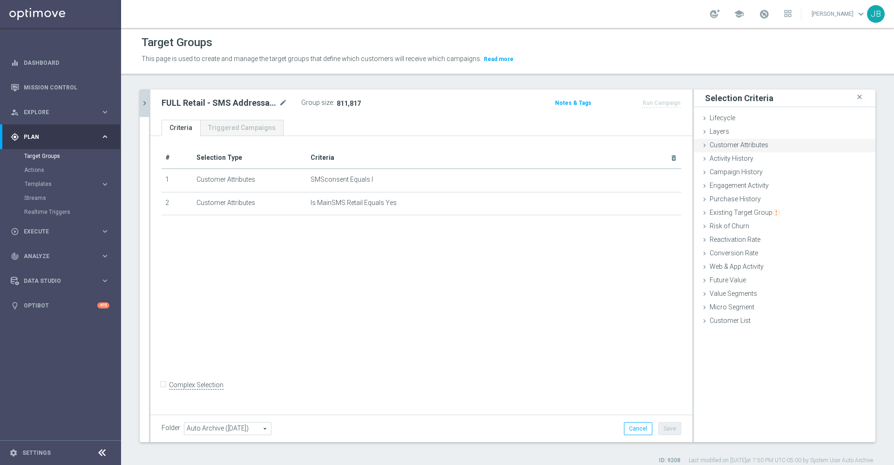
click at [731, 145] on span "Customer Attributes" at bounding box center [738, 144] width 59 height 7
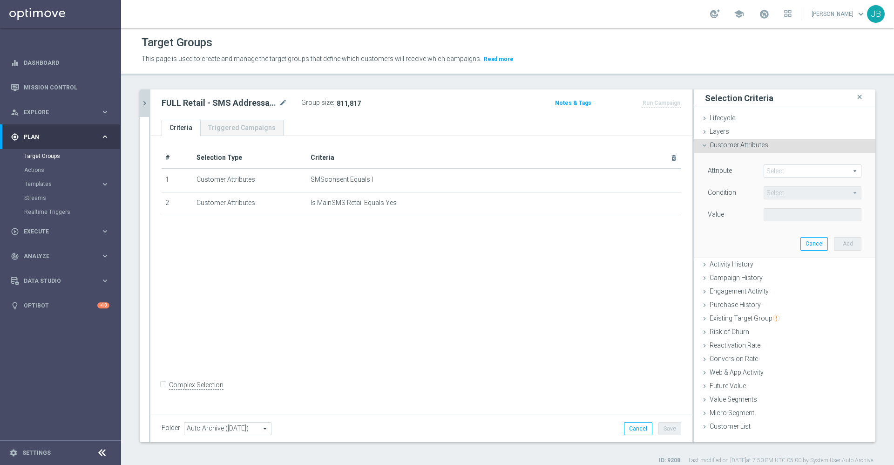
click at [764, 169] on span at bounding box center [812, 171] width 97 height 12
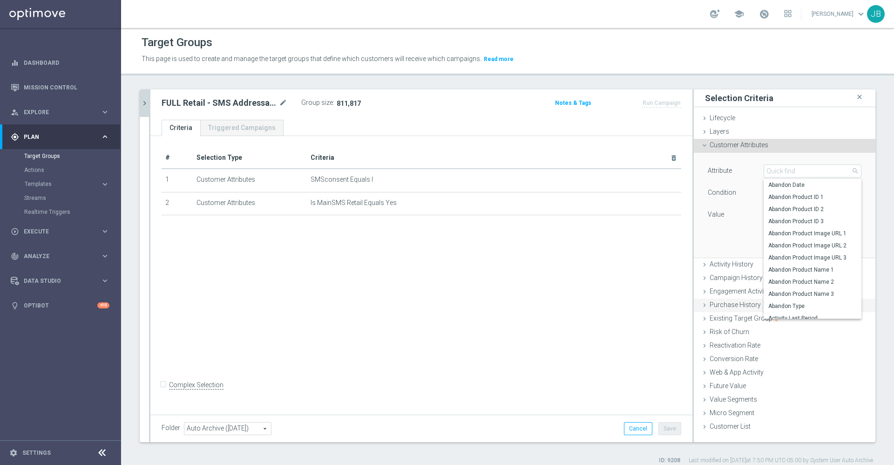
click at [724, 300] on div "Purchase History done selection saved" at bounding box center [785, 305] width 182 height 14
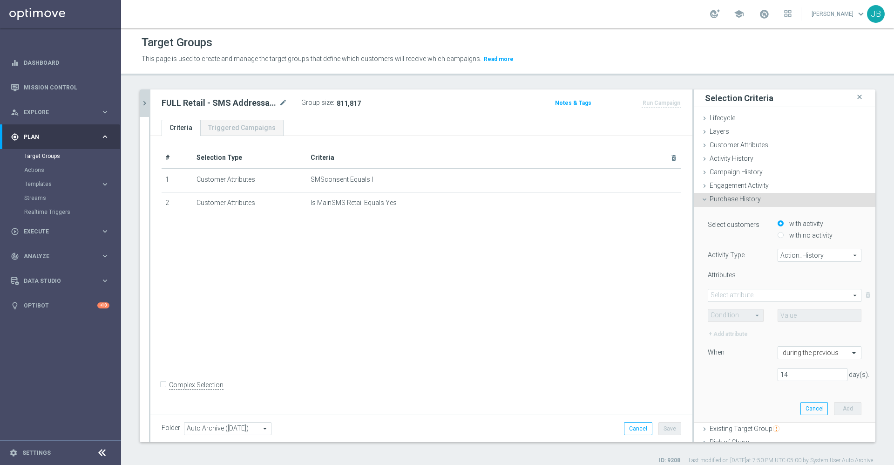
click at [778, 255] on span "Action_History" at bounding box center [819, 255] width 83 height 12
click at [783, 277] on span "Omni" at bounding box center [820, 280] width 74 height 7
type input "Omni"
click at [741, 291] on span at bounding box center [784, 295] width 153 height 12
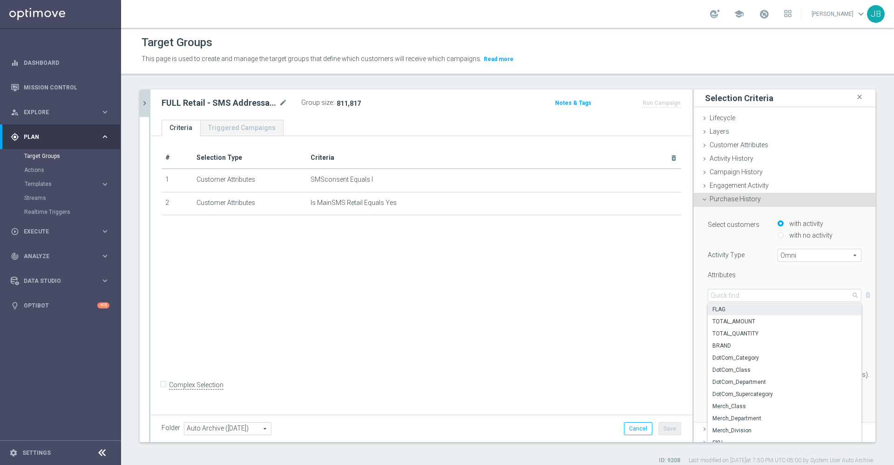
click at [727, 311] on span "FLAG" at bounding box center [784, 308] width 144 height 7
type input "FLAG"
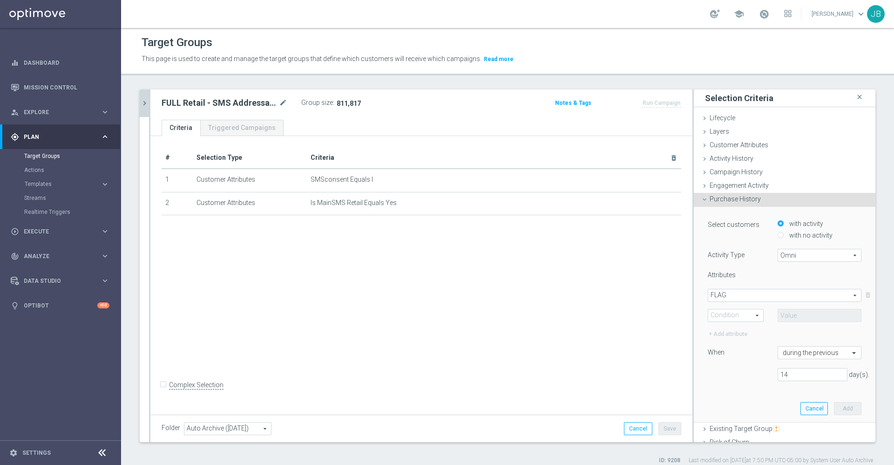
click at [726, 318] on span at bounding box center [735, 315] width 55 height 12
click at [716, 398] on span "One of" at bounding box center [736, 401] width 46 height 7
type input "One of"
click at [779, 311] on span at bounding box center [819, 315] width 83 height 12
click at [784, 331] on input "(All)" at bounding box center [787, 329] width 6 height 6
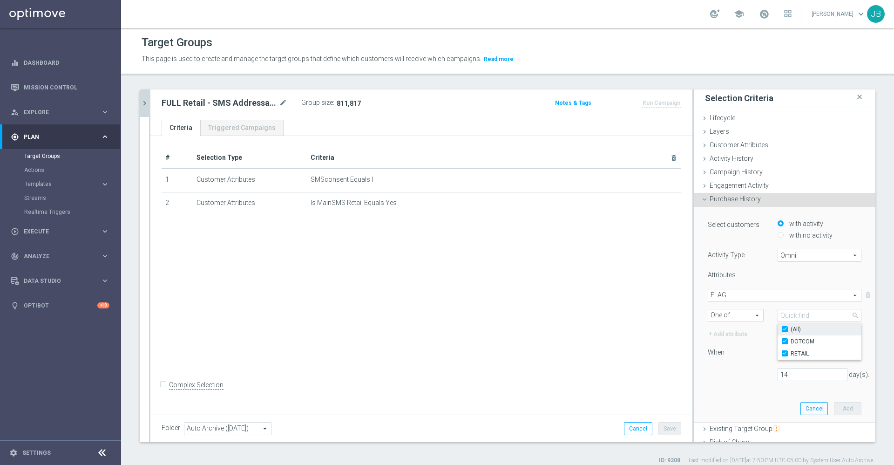
checkbox input "true"
type input "Selected 2 of 2"
checkbox input "true"
click at [740, 352] on div "When" at bounding box center [736, 353] width 70 height 15
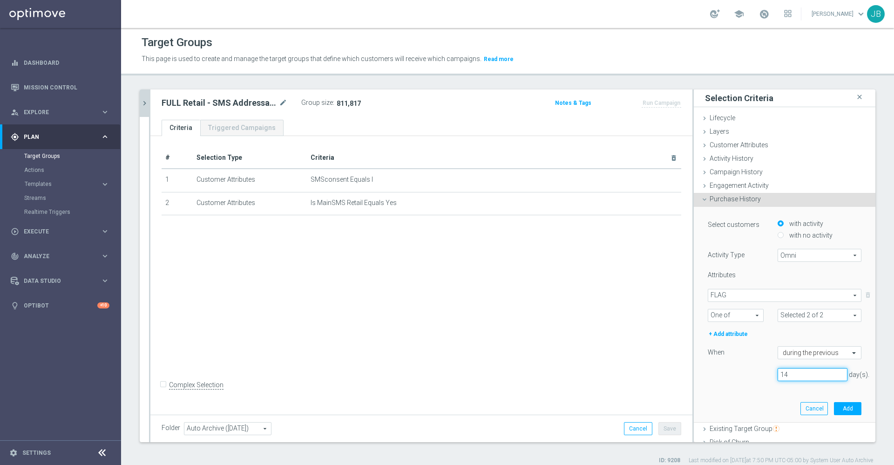
click at [790, 373] on input "14" at bounding box center [812, 374] width 70 height 13
type input "1"
type input "365"
click at [834, 407] on button "Add" at bounding box center [847, 408] width 27 height 13
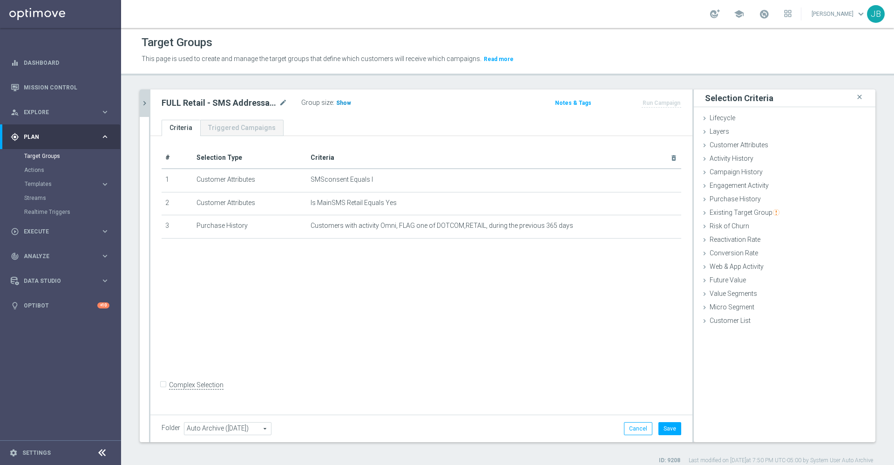
click at [338, 101] on span "Show" at bounding box center [343, 103] width 15 height 7
click at [632, 427] on button "Cancel" at bounding box center [638, 428] width 28 height 13
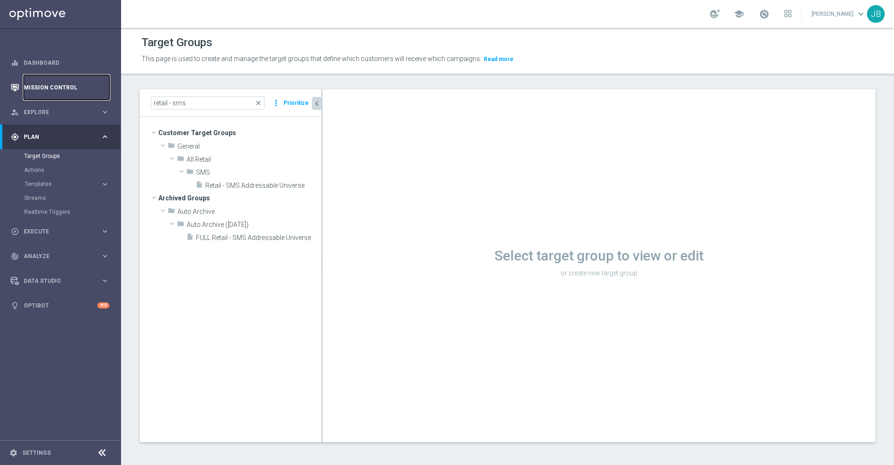
click at [85, 86] on link "Mission Control" at bounding box center [67, 87] width 86 height 25
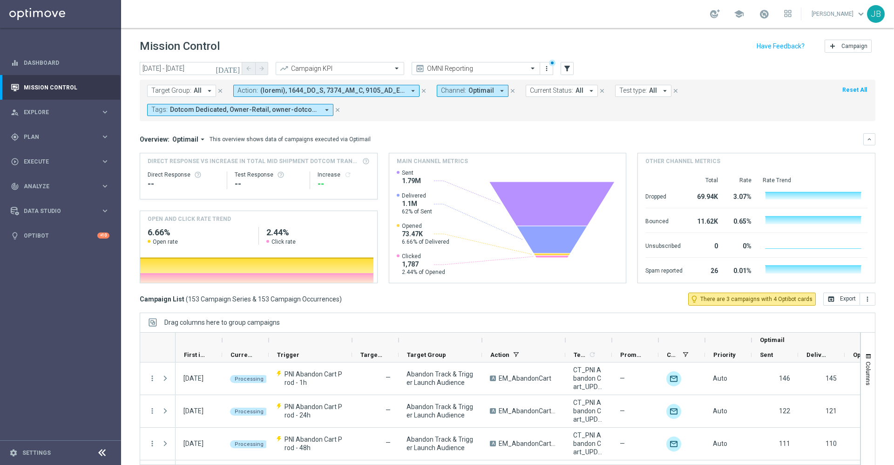
click at [395, 340] on div at bounding box center [375, 339] width 47 height 15
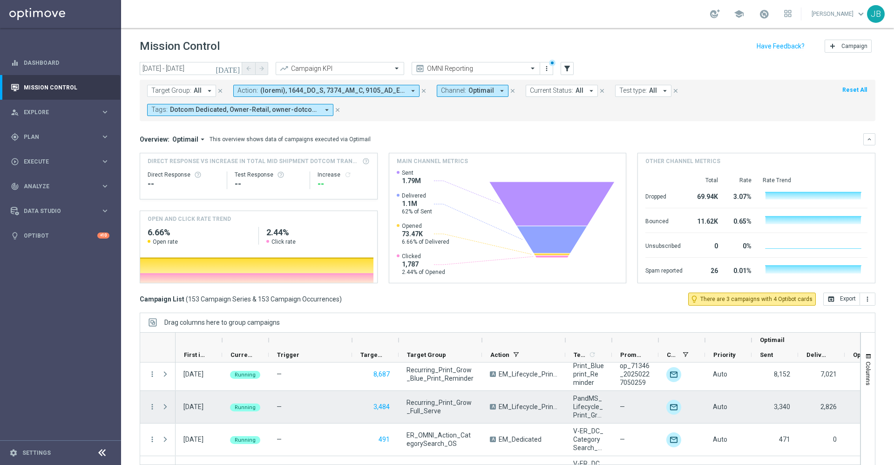
scroll to position [3397, 0]
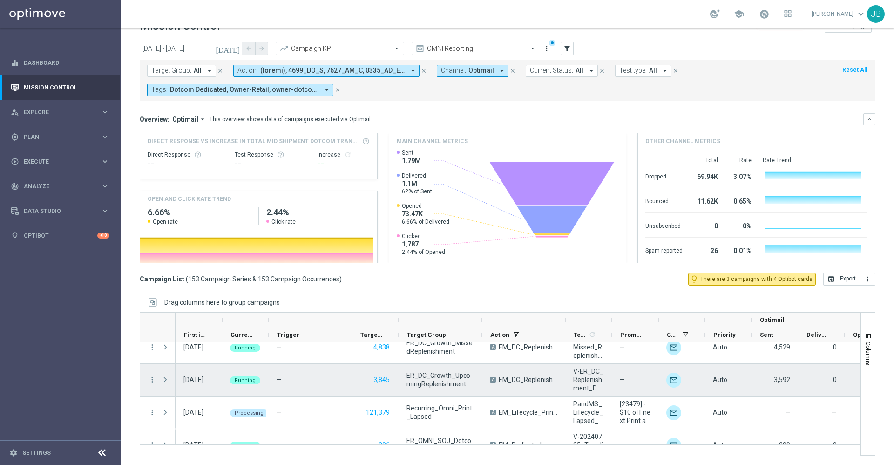
scroll to position [1952, 0]
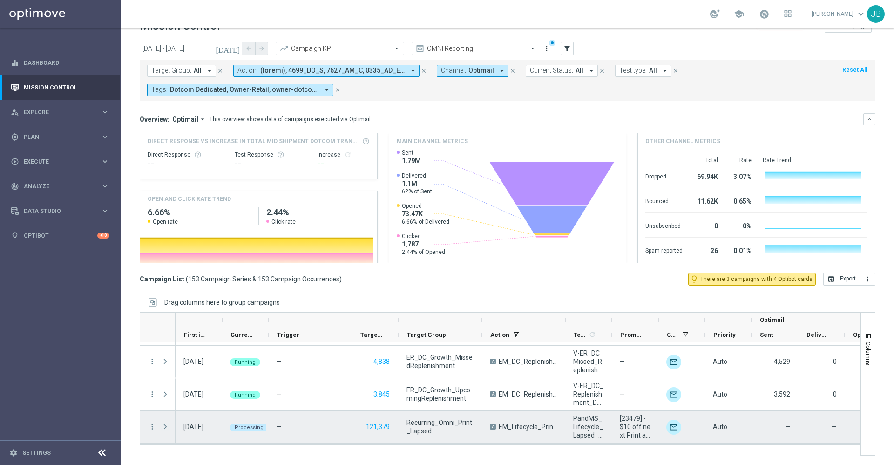
click at [164, 427] on span at bounding box center [165, 426] width 8 height 7
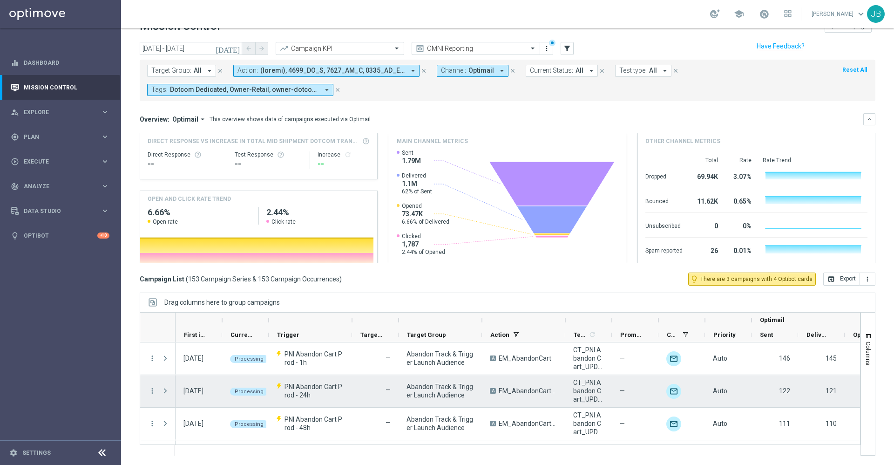
scroll to position [0, 0]
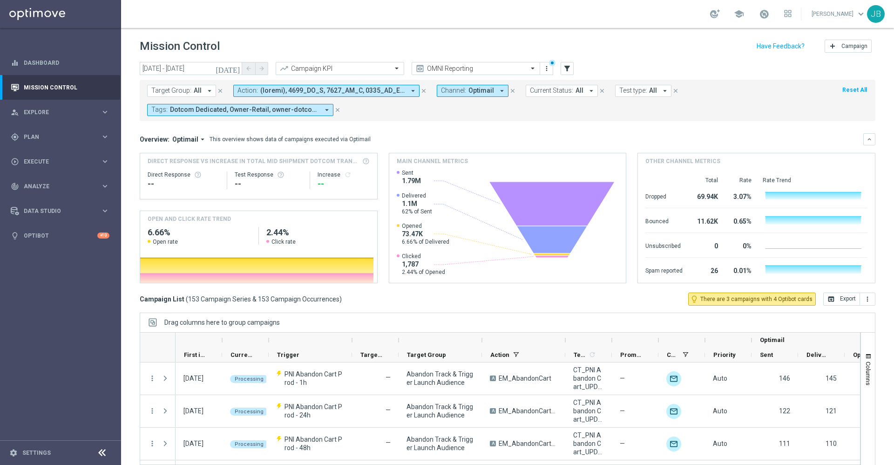
click at [238, 66] on icon "[DATE]" at bounding box center [228, 68] width 25 height 8
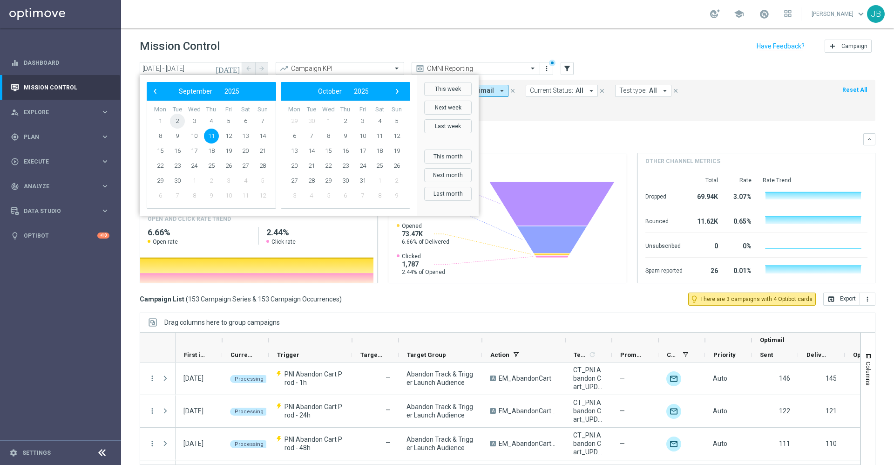
click at [182, 119] on span "2" at bounding box center [177, 121] width 15 height 15
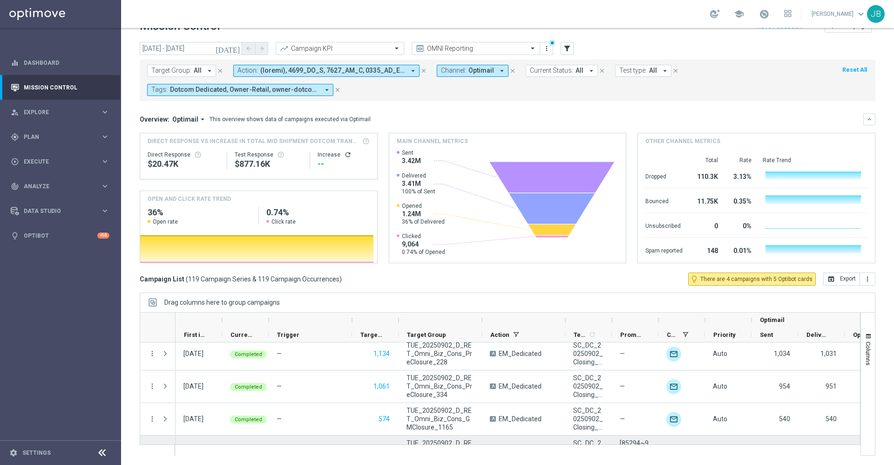
scroll to position [3827, 0]
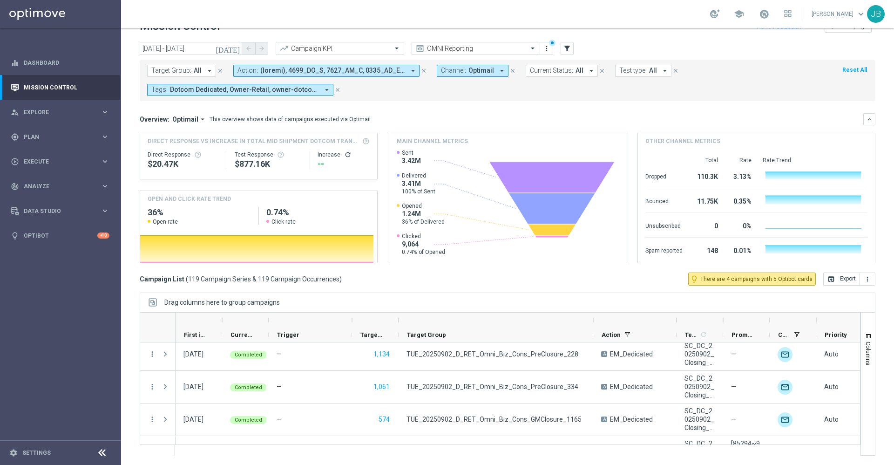
drag, startPoint x: 481, startPoint y: 320, endPoint x: 596, endPoint y: 317, distance: 115.0
click at [595, 317] on div at bounding box center [593, 319] width 4 height 15
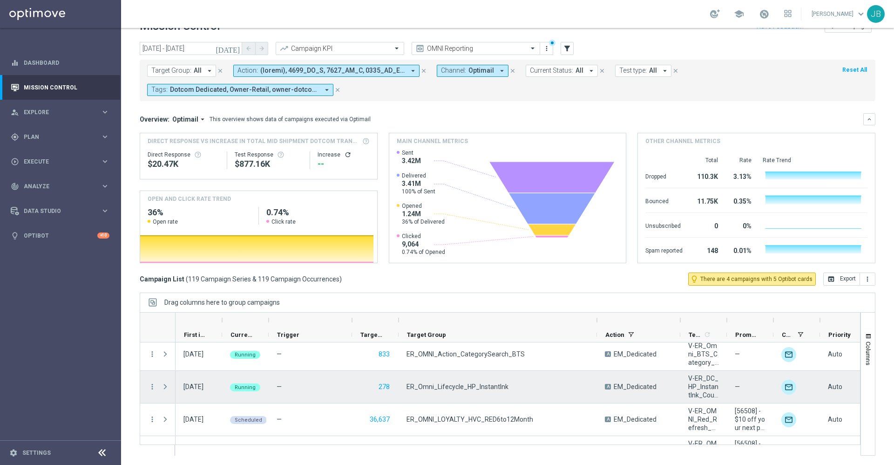
scroll to position [3491, 0]
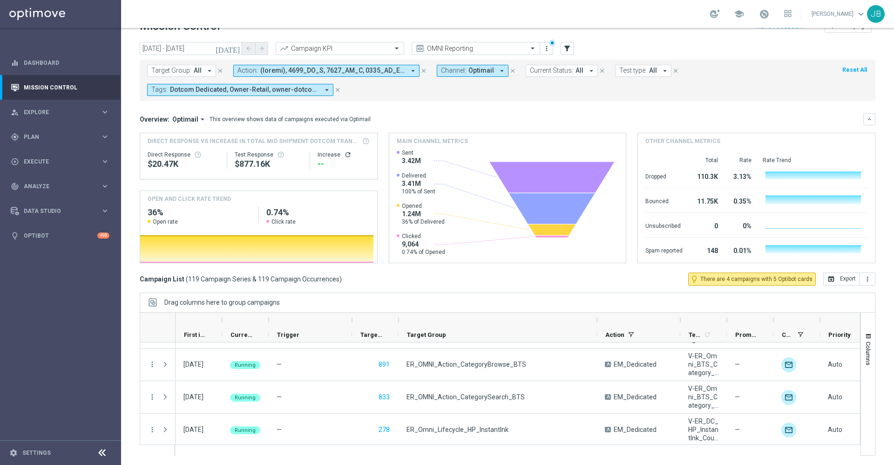
click at [236, 50] on icon "[DATE]" at bounding box center [228, 48] width 25 height 8
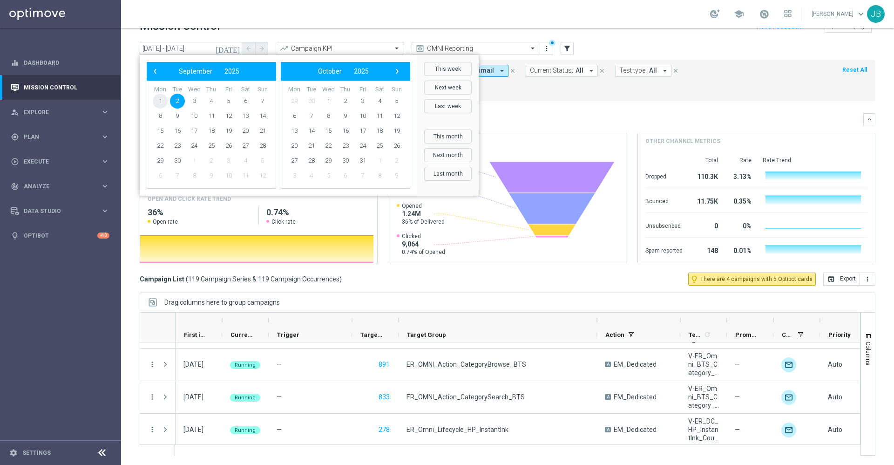
click at [163, 102] on span "1" at bounding box center [160, 101] width 15 height 15
click at [261, 100] on span "7" at bounding box center [262, 101] width 15 height 15
type input "01 Sep 2025 - 07 Sep 2025"
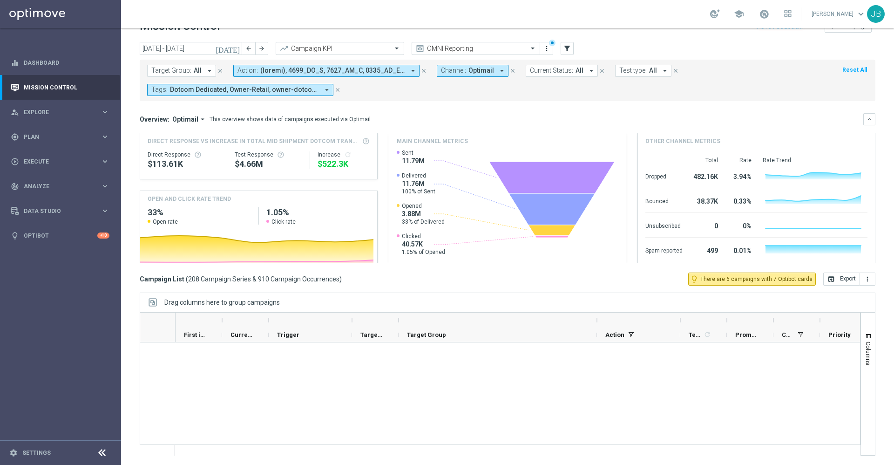
scroll to position [6751, 0]
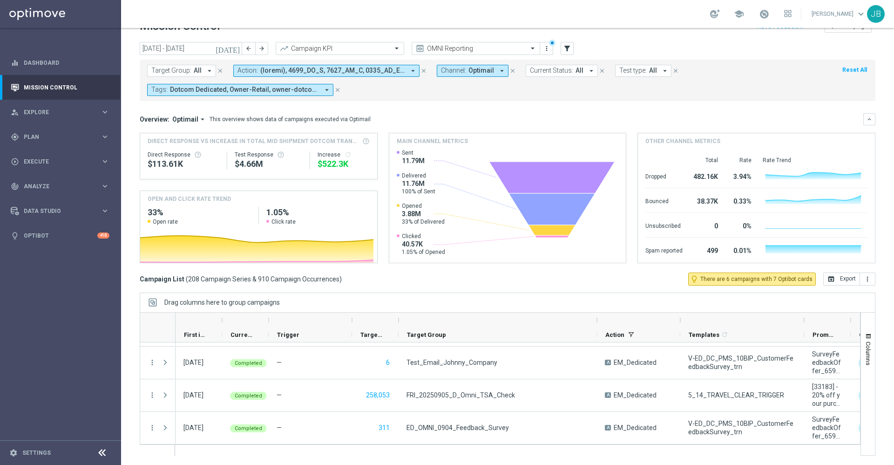
drag, startPoint x: 727, startPoint y: 319, endPoint x: 804, endPoint y: 324, distance: 77.4
click at [804, 324] on div at bounding box center [804, 319] width 4 height 15
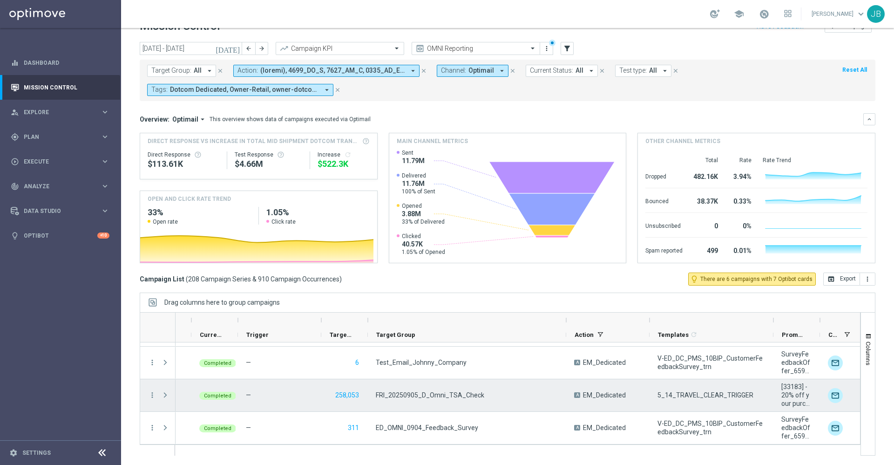
scroll to position [0, 0]
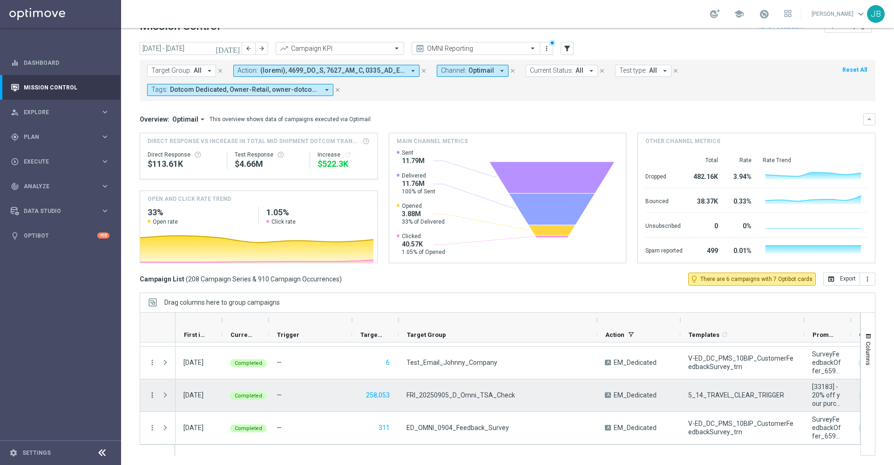
click at [152, 395] on icon "more_vert" at bounding box center [152, 395] width 8 height 8
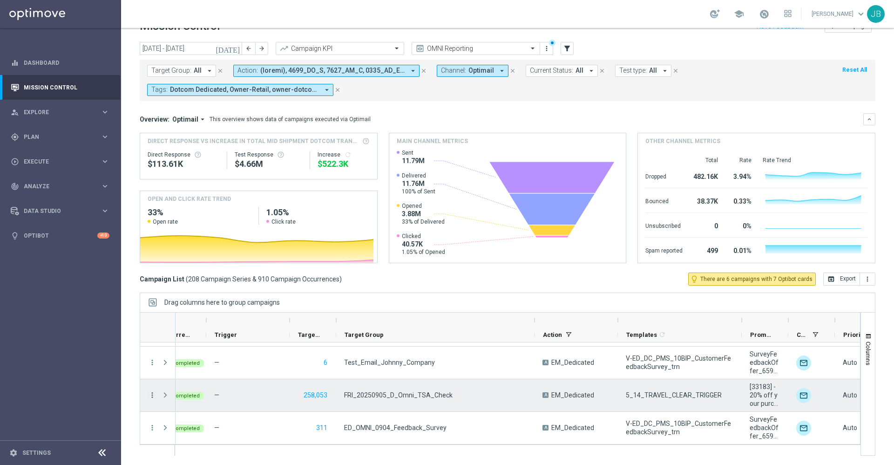
click at [152, 394] on icon "more_vert" at bounding box center [152, 395] width 8 height 8
click at [194, 288] on div "list Campaign Details" at bounding box center [208, 284] width 105 height 13
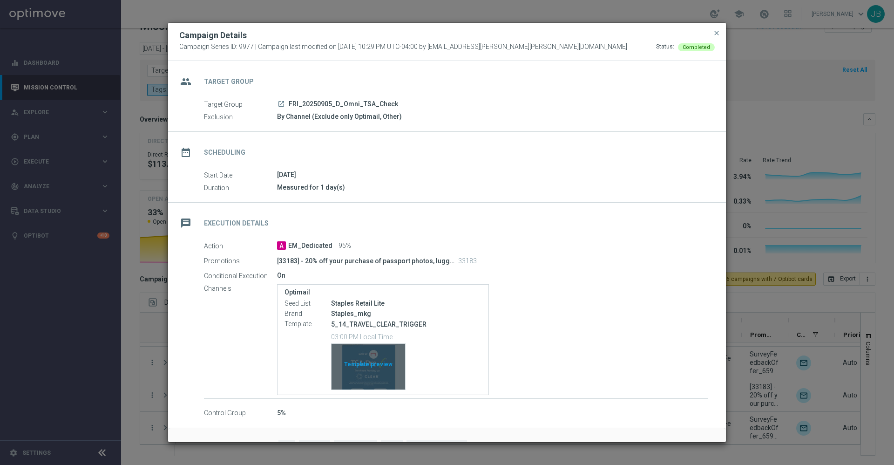
click at [365, 356] on div "Template preview" at bounding box center [368, 367] width 74 height 46
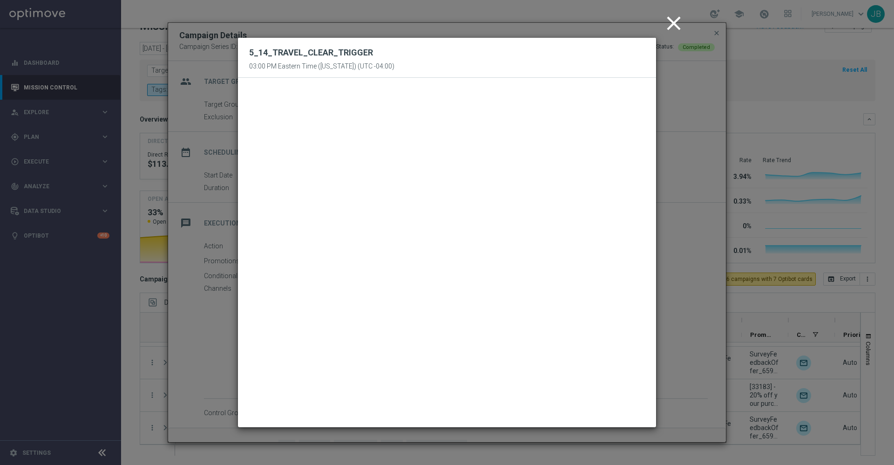
click at [675, 27] on icon "close" at bounding box center [673, 23] width 23 height 23
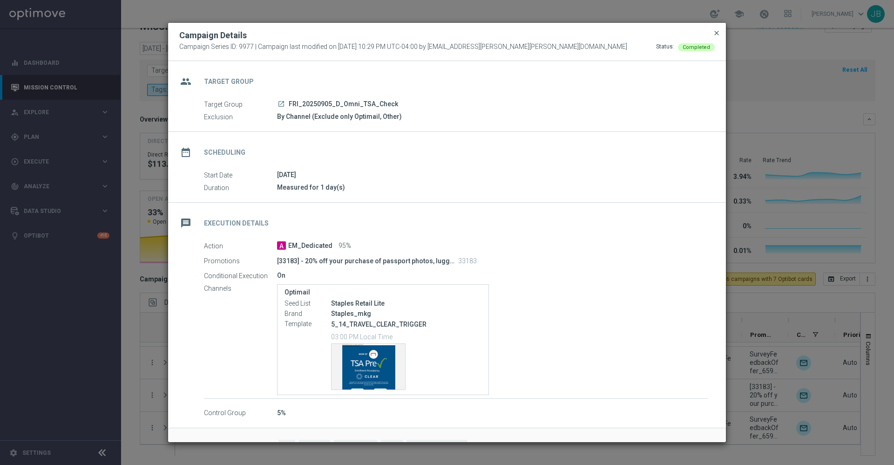
click at [715, 34] on span "close" at bounding box center [716, 32] width 7 height 7
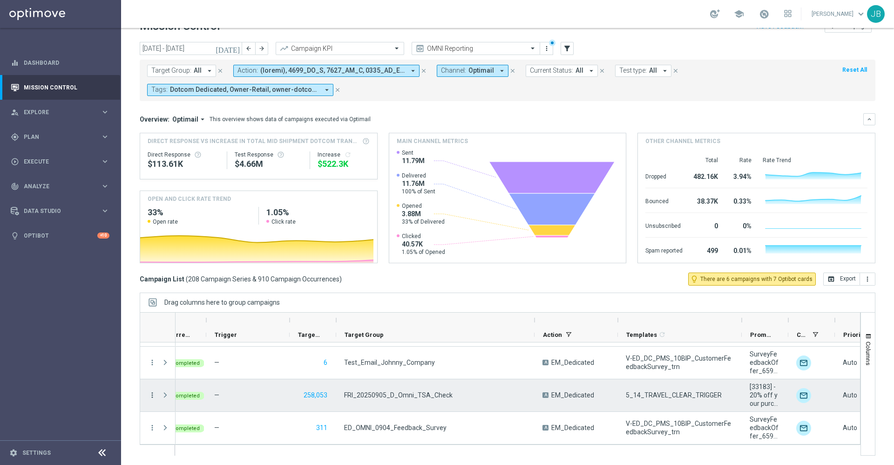
click at [151, 393] on icon "more_vert" at bounding box center [152, 395] width 8 height 8
click at [212, 285] on span "Campaign Details" at bounding box center [193, 284] width 47 height 7
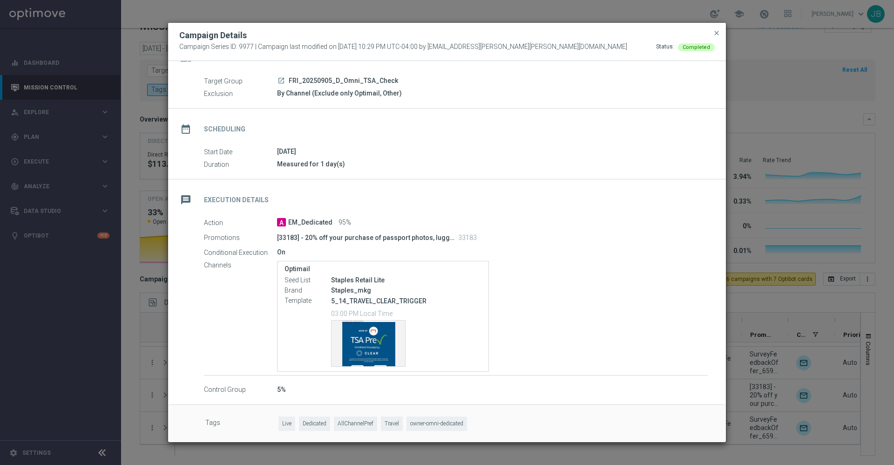
scroll to position [26, 0]
click at [715, 34] on span "close" at bounding box center [716, 32] width 7 height 7
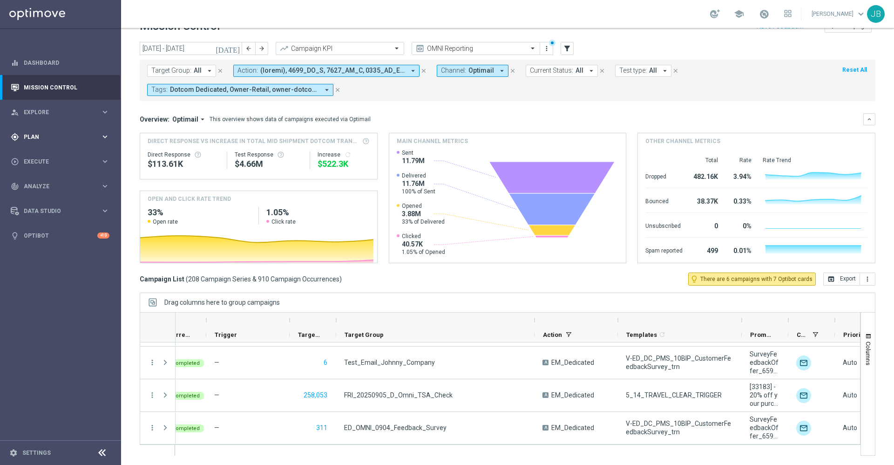
click at [49, 135] on span "Plan" at bounding box center [62, 137] width 77 height 6
click at [61, 156] on link "Target Groups" at bounding box center [60, 155] width 73 height 7
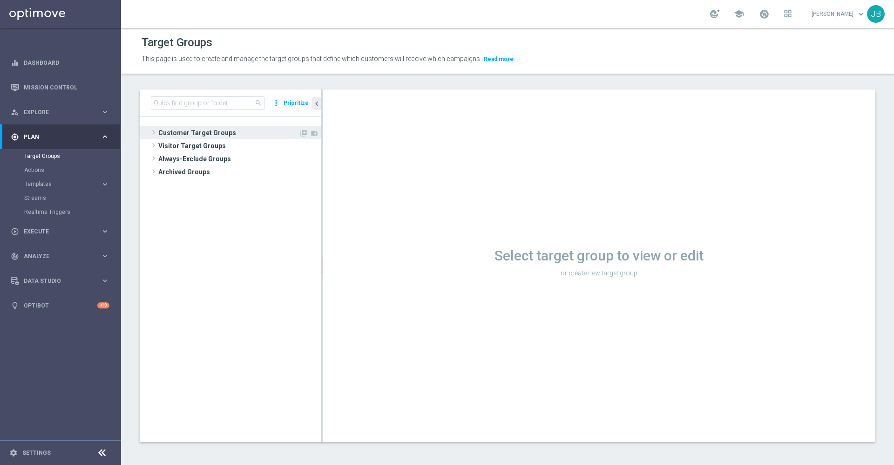
click at [182, 132] on span "Customer Target Groups" at bounding box center [228, 132] width 141 height 13
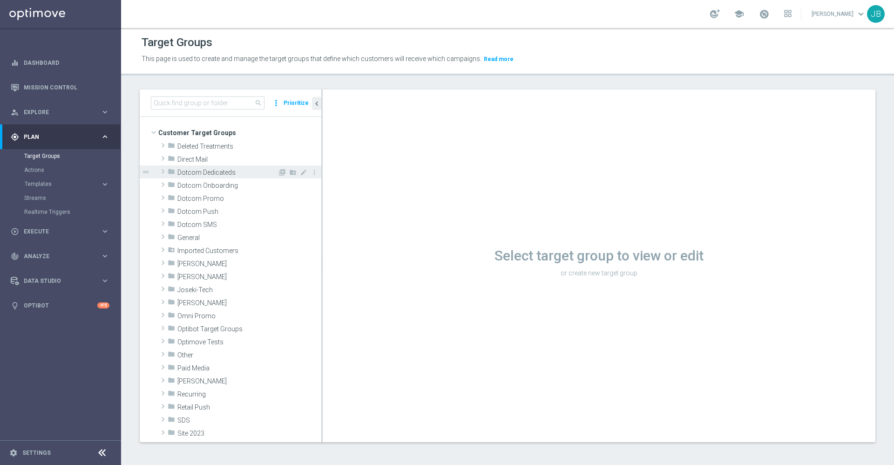
click at [206, 175] on span "Dotcom Dedicateds" at bounding box center [227, 173] width 100 height 8
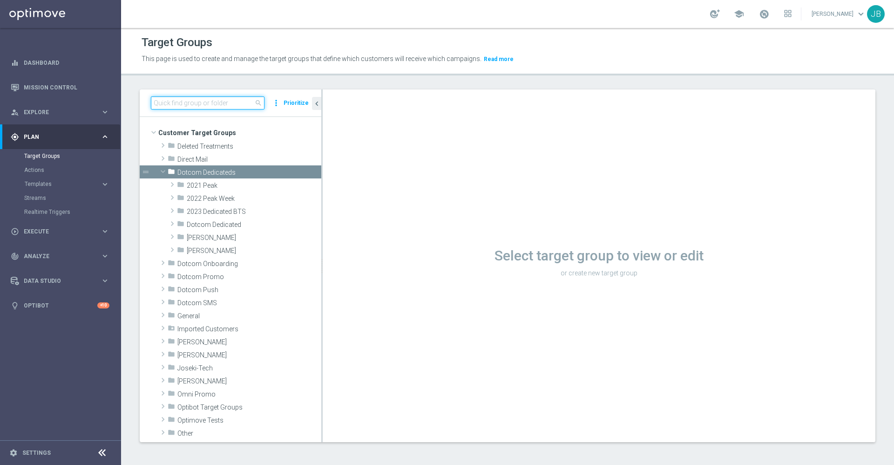
click at [223, 108] on input at bounding box center [208, 102] width 114 height 13
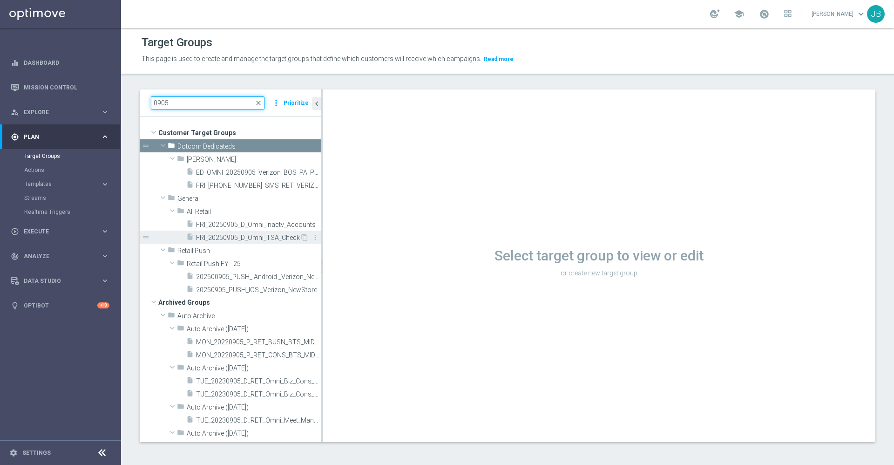
type input "0905"
click at [259, 240] on span "FRI_20250905_D_Omni_TSA_Check" at bounding box center [248, 238] width 104 height 8
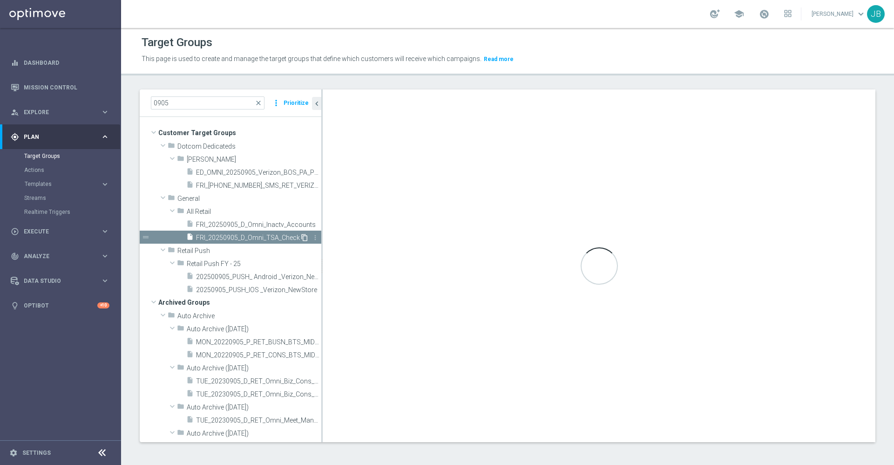
click at [301, 238] on icon "content_copy" at bounding box center [304, 237] width 7 height 7
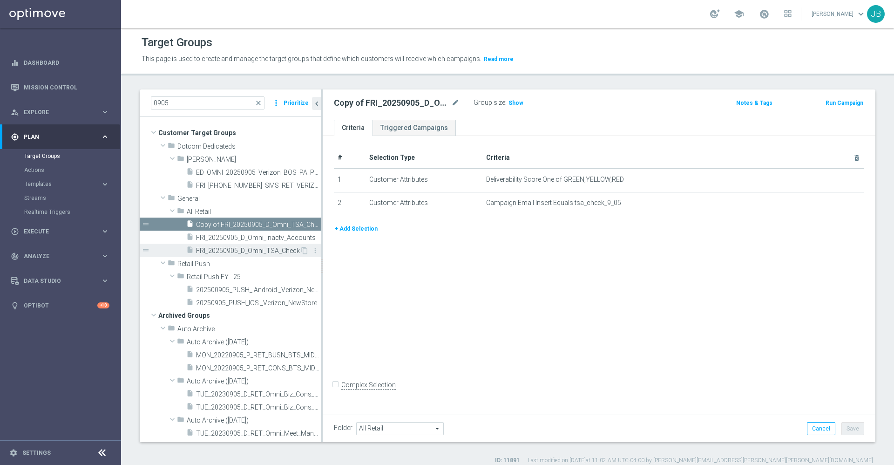
click at [238, 248] on span "FRI_20250905_D_Omni_TSA_Check" at bounding box center [248, 251] width 104 height 8
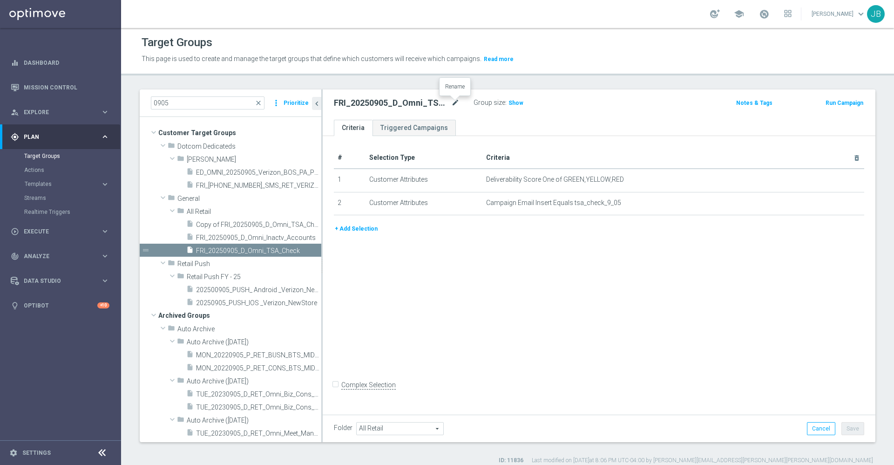
click at [455, 102] on icon "mode_edit" at bounding box center [455, 102] width 8 height 11
click at [344, 105] on input "FRI_20250905_D_Omni_TSA_Check" at bounding box center [397, 103] width 126 height 13
click at [250, 223] on span "Copy of FRI_20250905_D_Omni_TSA_Check" at bounding box center [248, 225] width 104 height 8
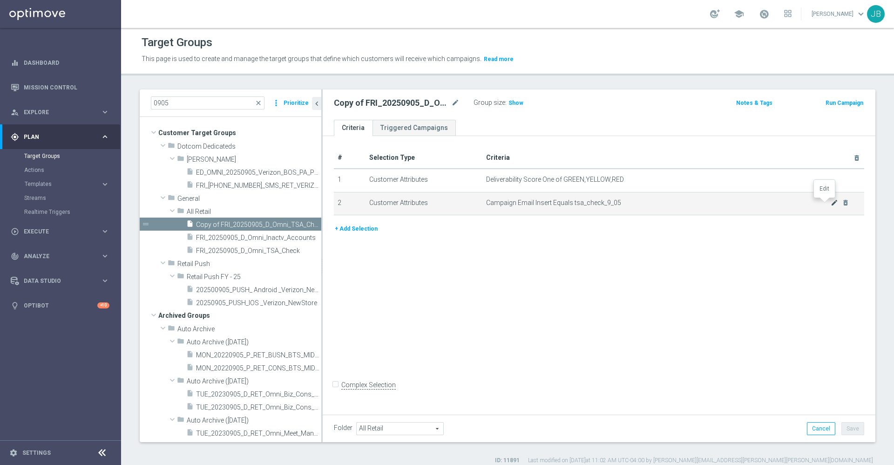
click at [831, 203] on icon "mode_edit" at bounding box center [834, 202] width 7 height 7
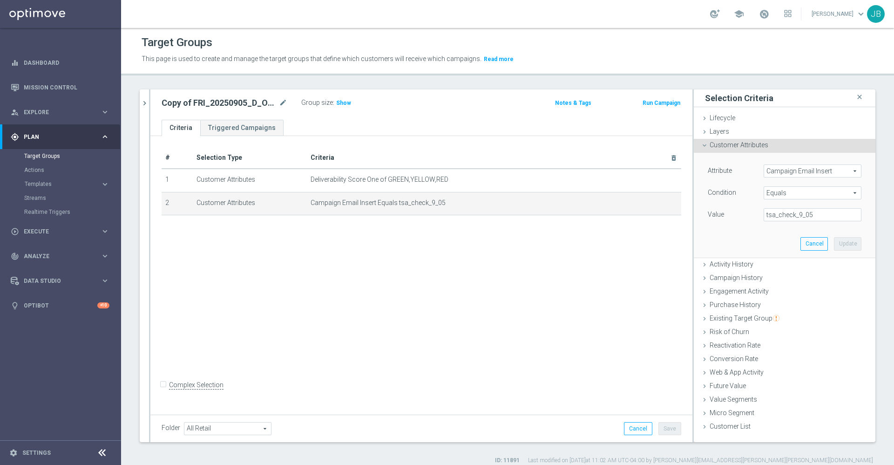
click at [810, 170] on span "Campaign Email Insert" at bounding box center [812, 171] width 97 height 12
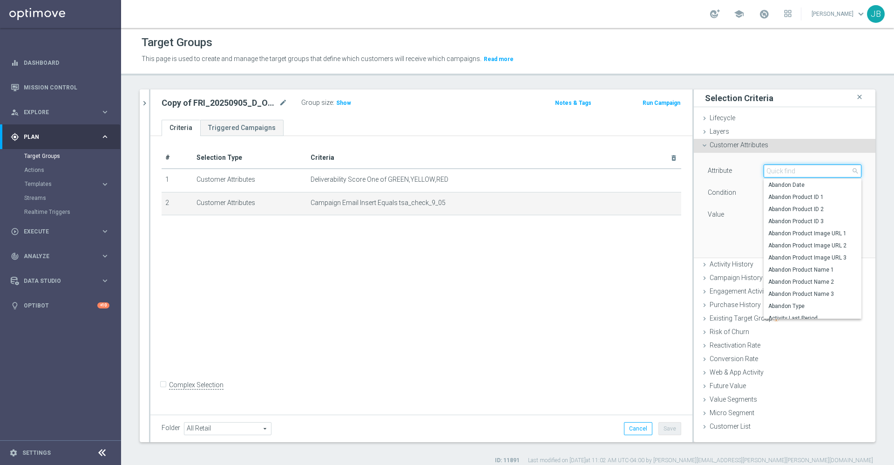
click at [810, 170] on input "search" at bounding box center [812, 170] width 98 height 13
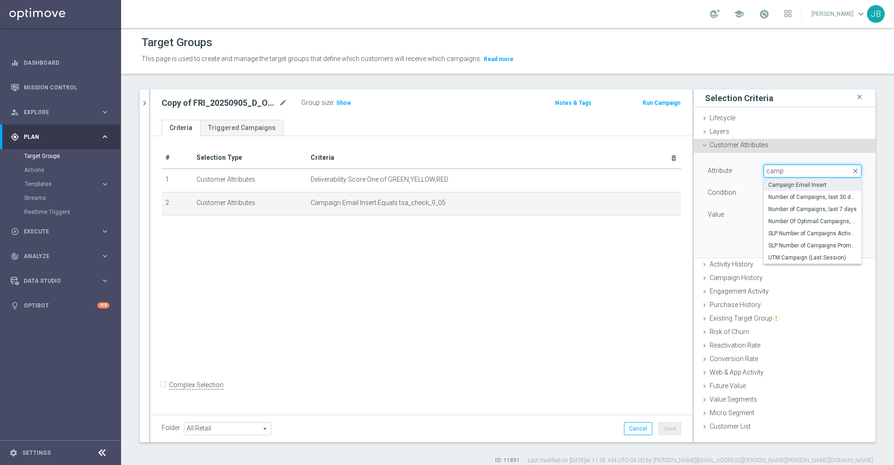
type input "camp"
click at [806, 182] on span "Campaign Email Insert" at bounding box center [812, 184] width 88 height 7
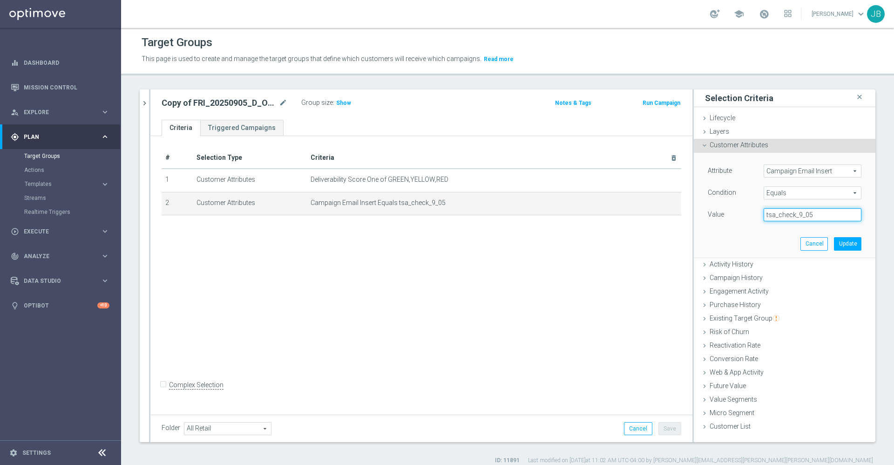
click at [819, 212] on input "tsa_check_9_05" at bounding box center [812, 214] width 98 height 13
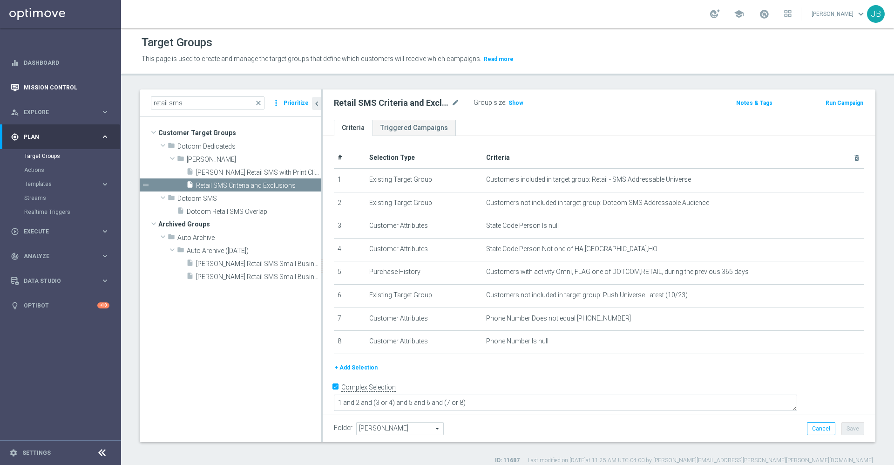
scroll to position [1, 0]
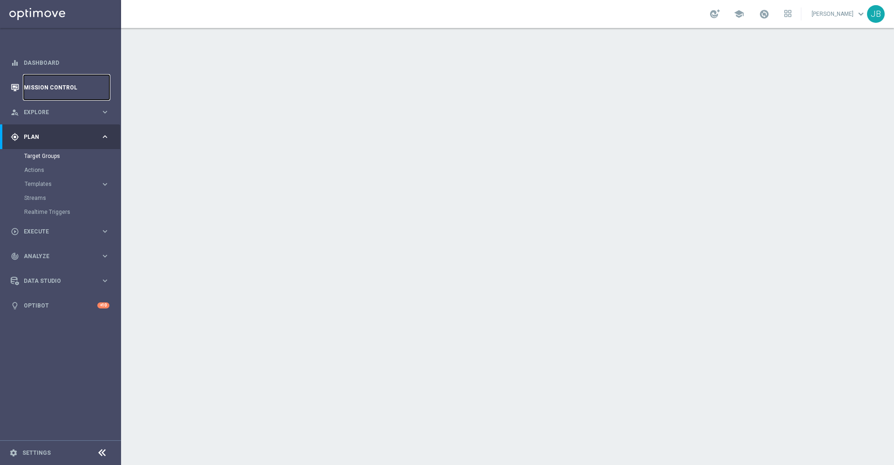
click at [42, 88] on link "Mission Control" at bounding box center [67, 87] width 86 height 25
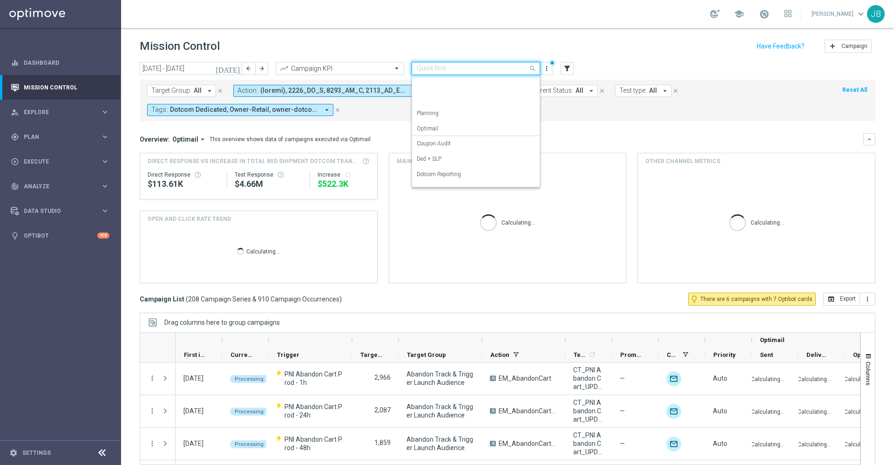
click at [473, 74] on div "Quick find OMNI Reporting" at bounding box center [476, 68] width 128 height 13
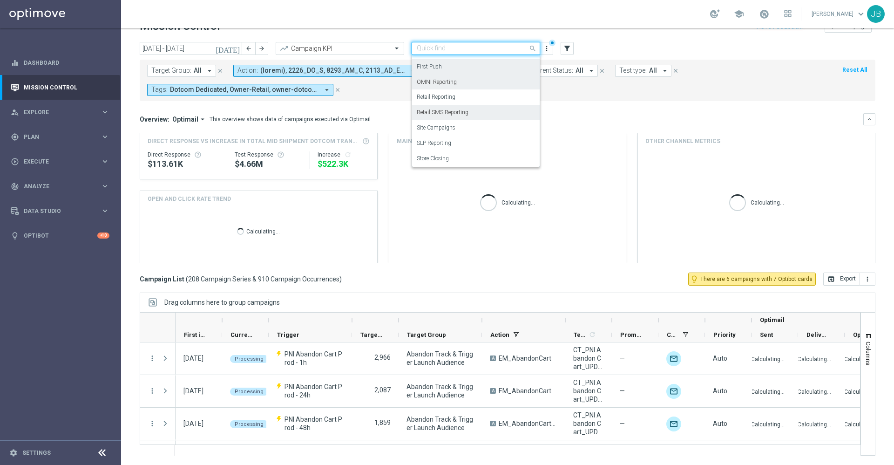
scroll to position [103, 0]
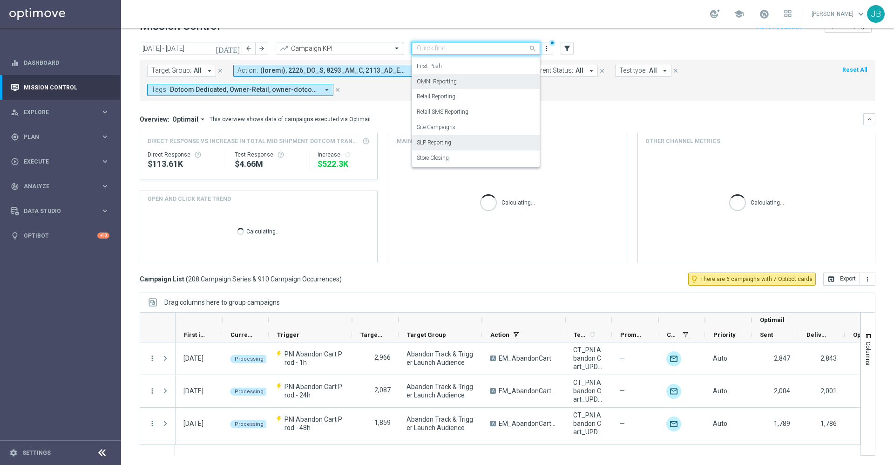
click at [450, 141] on label "SLP Reporting" at bounding box center [434, 143] width 34 height 8
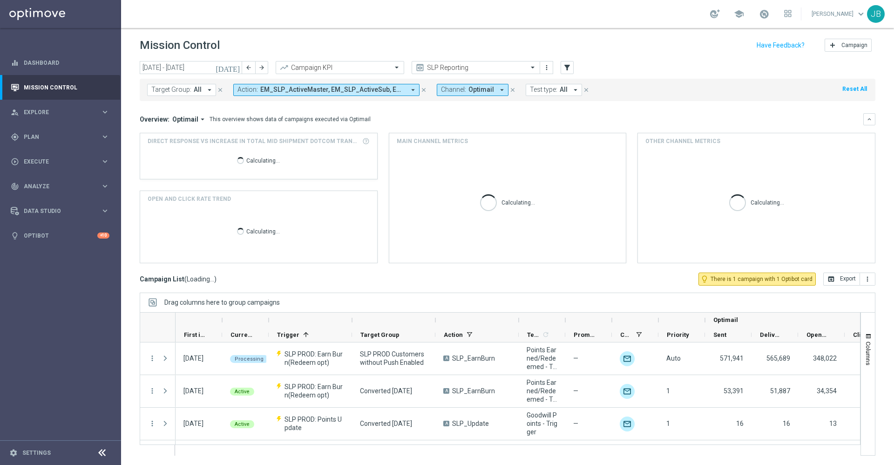
scroll to position [1, 0]
click at [237, 71] on icon "[DATE]" at bounding box center [228, 67] width 25 height 8
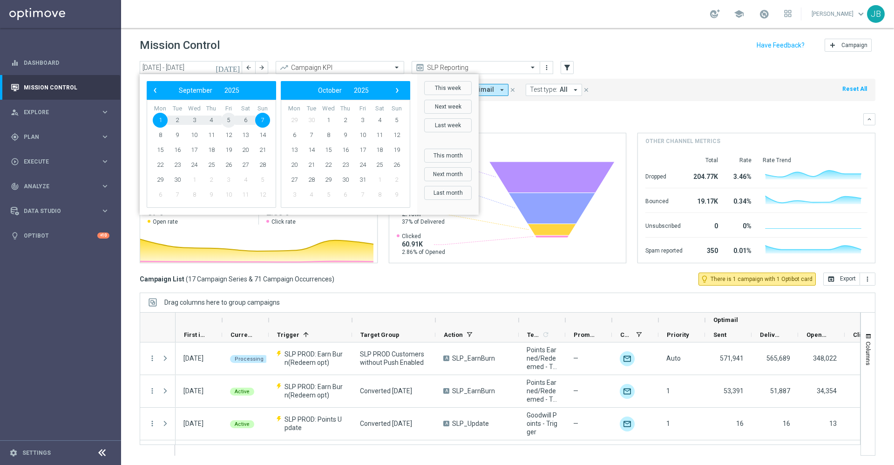
click at [230, 122] on span "5" at bounding box center [228, 120] width 15 height 15
type input "05 Sep 2025 - 05 Sep 2025"
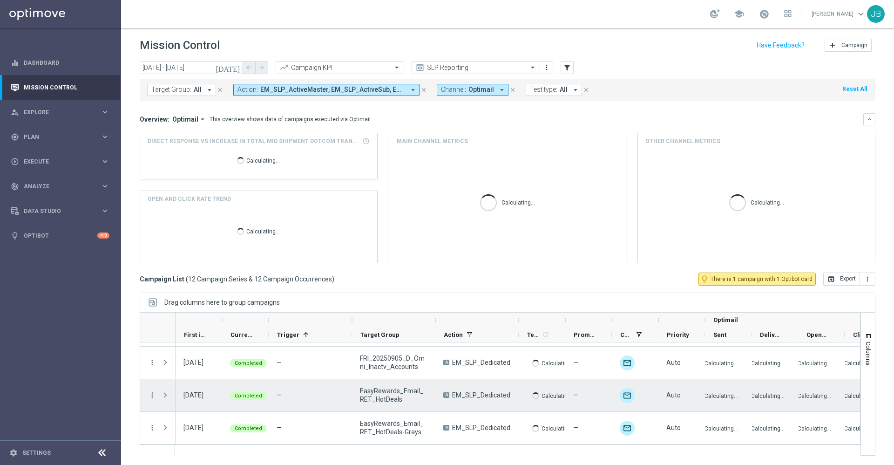
scroll to position [280, 0]
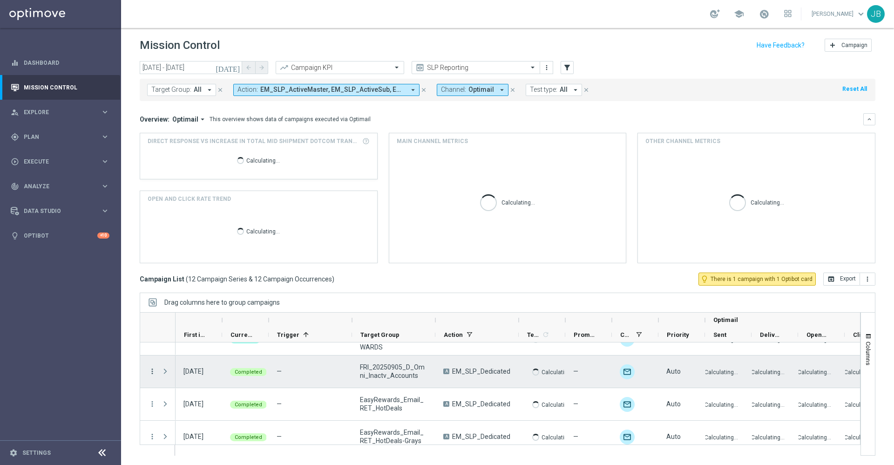
click at [152, 371] on icon "more_vert" at bounding box center [152, 371] width 8 height 8
click at [194, 330] on span "Duplicate and Edit" at bounding box center [194, 330] width 48 height 7
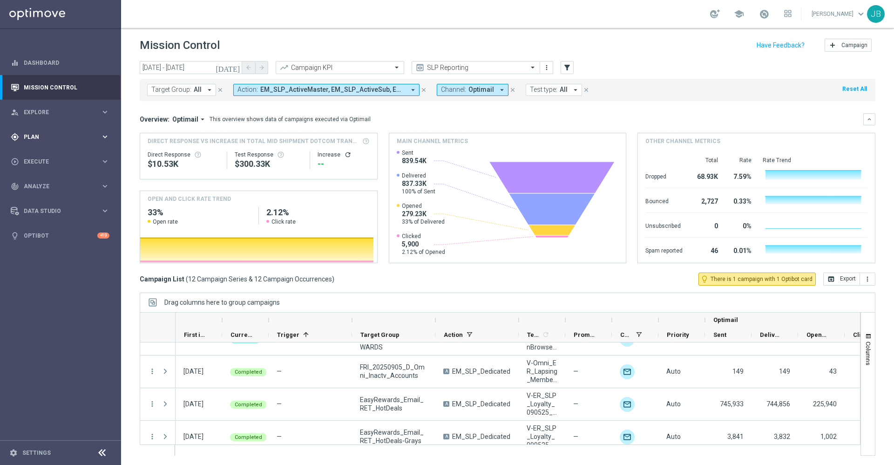
click at [58, 131] on div "gps_fixed Plan keyboard_arrow_right" at bounding box center [60, 136] width 120 height 25
click at [53, 153] on link "Target Groups" at bounding box center [60, 155] width 73 height 7
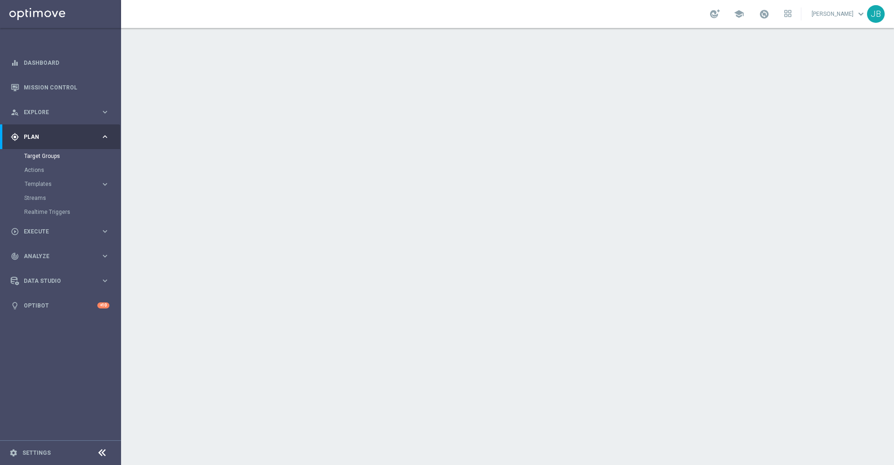
click at [36, 176] on div "Actions" at bounding box center [72, 170] width 96 height 14
click at [34, 171] on link "Actions" at bounding box center [60, 169] width 73 height 7
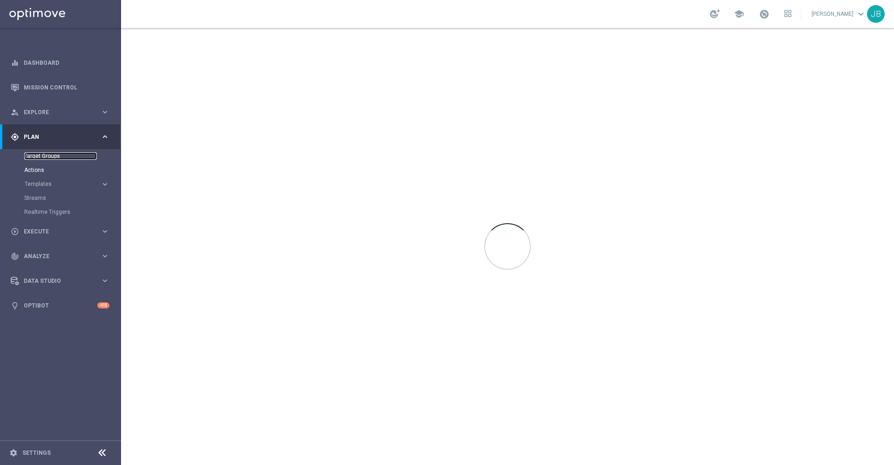
click at [43, 158] on link "Target Groups" at bounding box center [60, 155] width 73 height 7
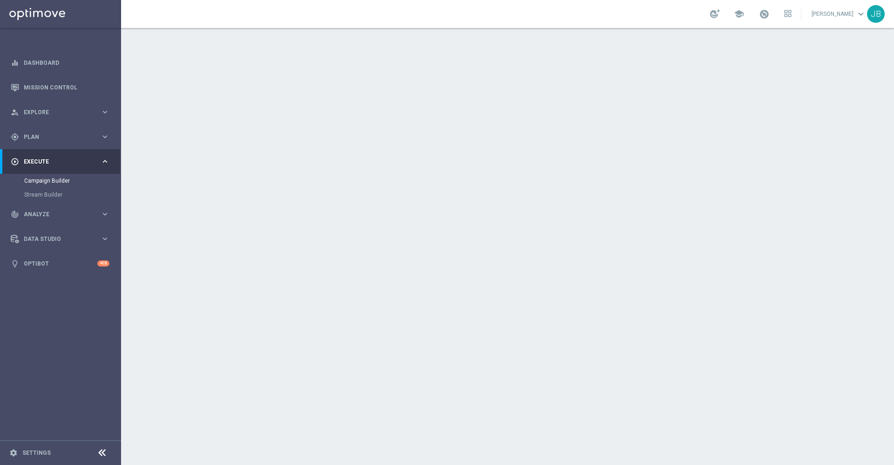
click at [301, 96] on div "done Target Group" at bounding box center [286, 101] width 74 height 17
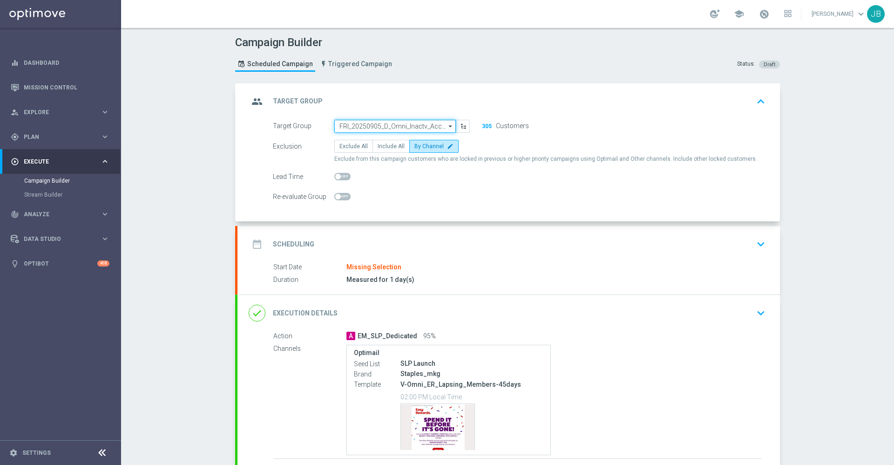
click at [361, 123] on input "FRI_20250905_D_Omni_Inactv_Accounts" at bounding box center [395, 126] width 122 height 13
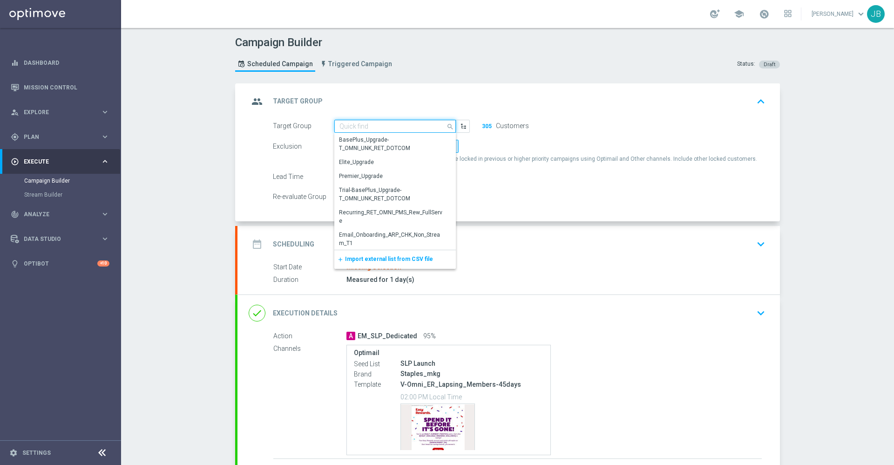
click at [361, 123] on input at bounding box center [395, 126] width 122 height 13
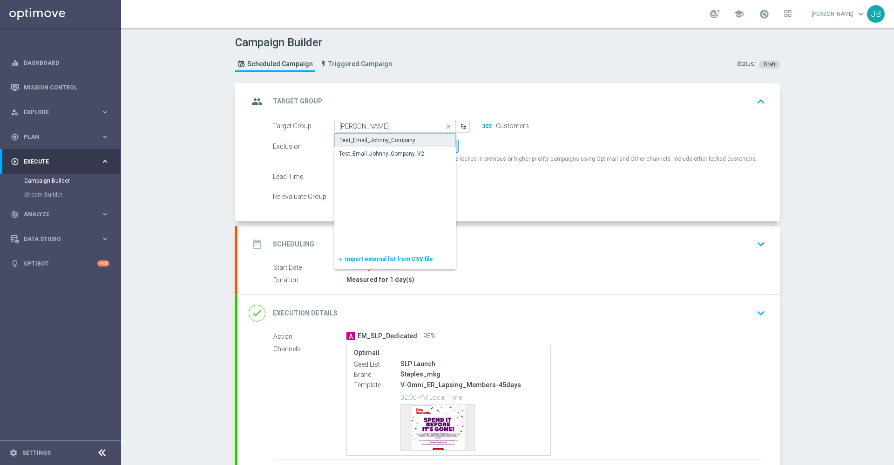
click at [358, 138] on div "Test_Email_Johnny_Company" at bounding box center [377, 140] width 76 height 8
type input "Test_Email_Johnny_Company"
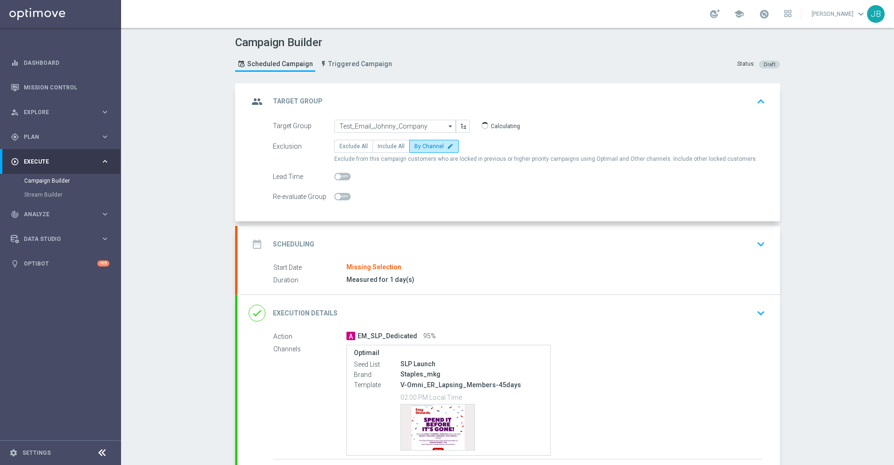
click at [298, 247] on h2 "Scheduling" at bounding box center [293, 244] width 41 height 9
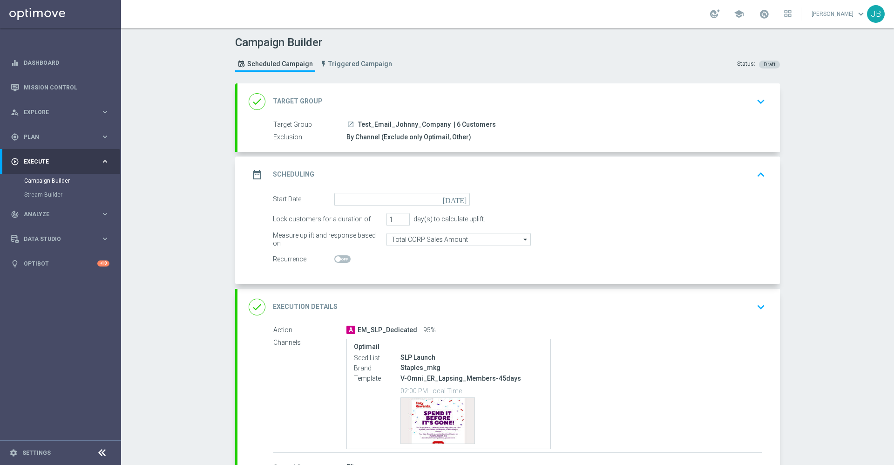
click at [458, 200] on icon "[DATE]" at bounding box center [456, 198] width 27 height 10
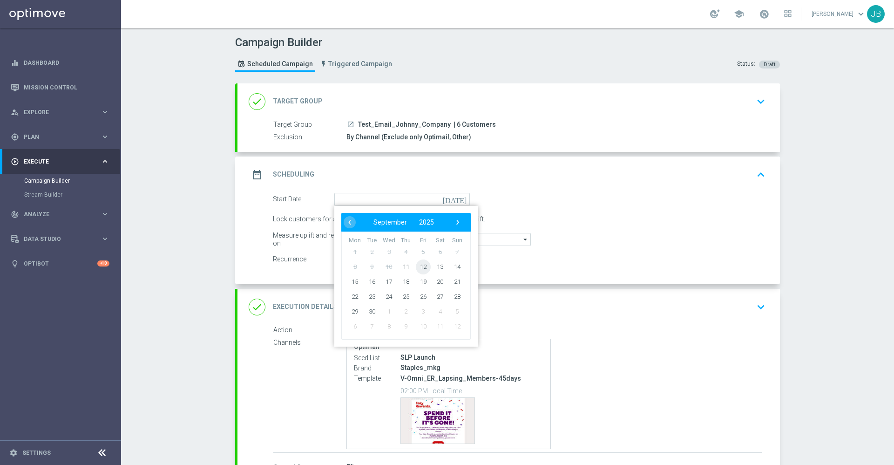
click at [419, 265] on span "12" at bounding box center [423, 266] width 15 height 15
type input "[DATE]"
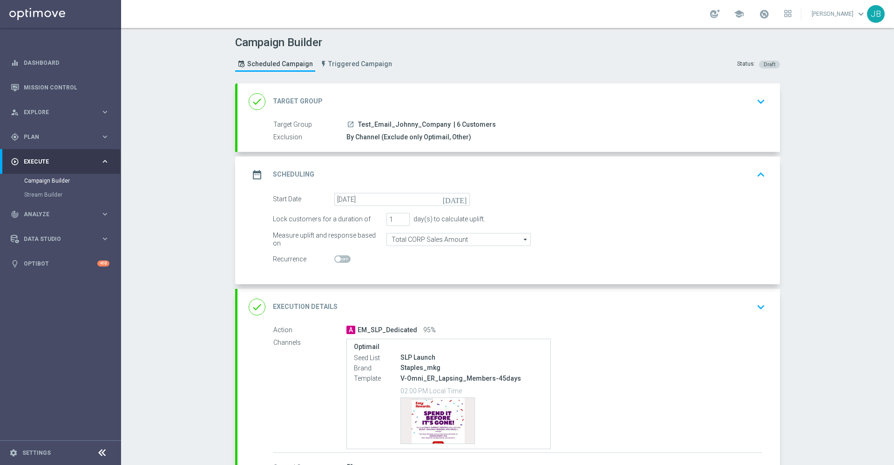
click at [290, 172] on h2 "Scheduling" at bounding box center [293, 174] width 41 height 9
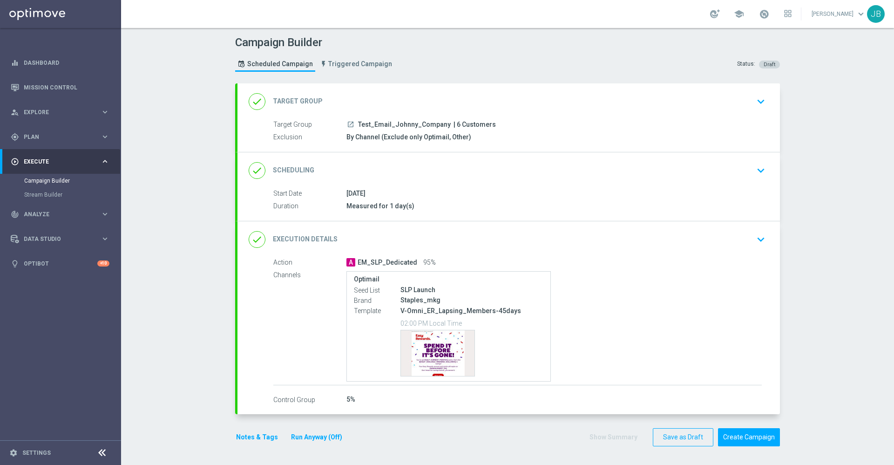
click at [287, 105] on h2 "Target Group" at bounding box center [298, 101] width 50 height 9
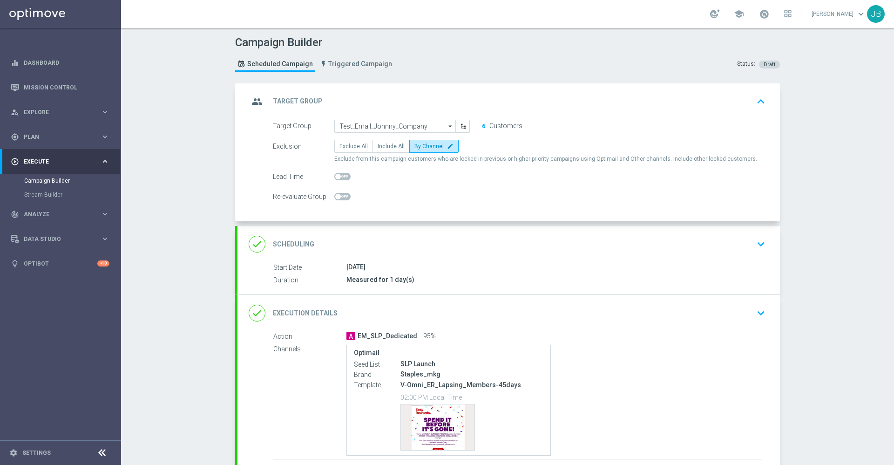
click at [287, 105] on h2 "Target Group" at bounding box center [298, 101] width 50 height 9
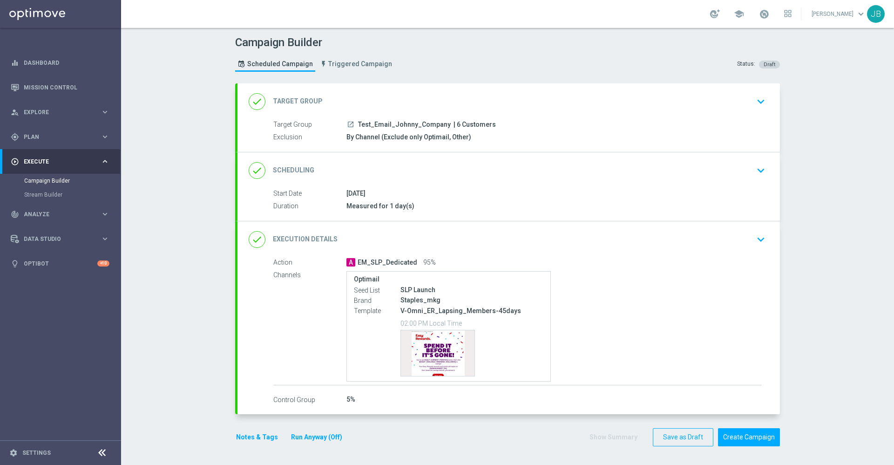
click at [294, 162] on div "done Scheduling" at bounding box center [282, 170] width 66 height 17
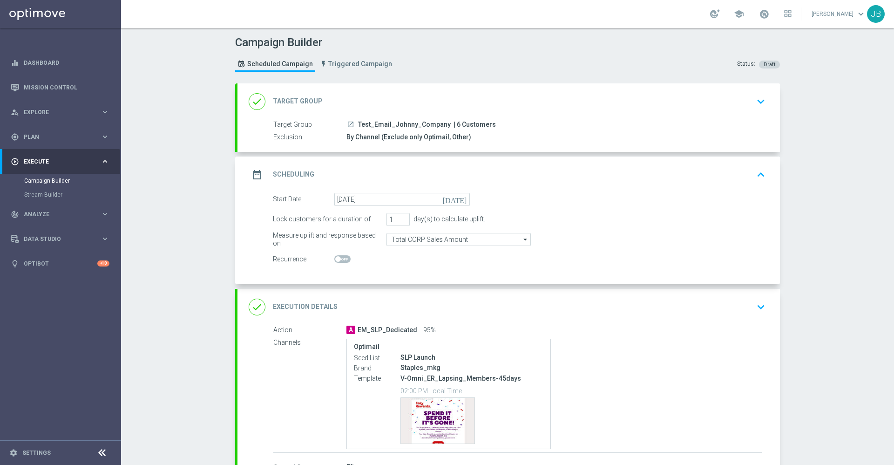
scroll to position [68, 0]
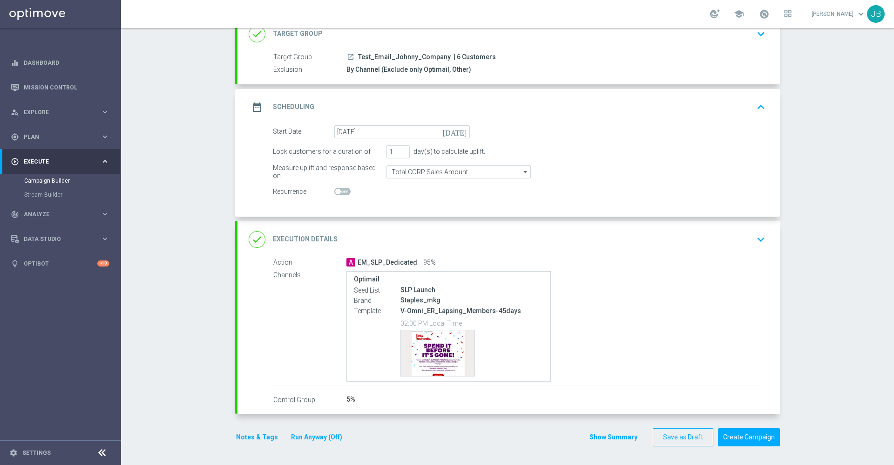
click at [308, 240] on h2 "Execution Details" at bounding box center [305, 239] width 65 height 9
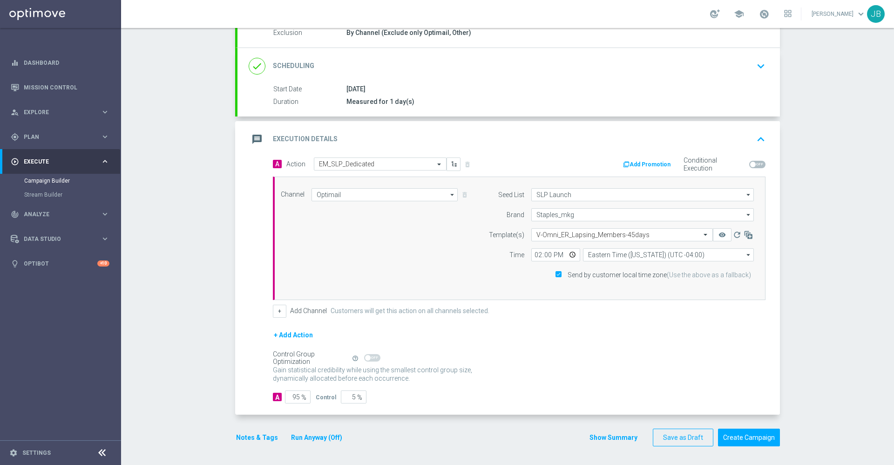
scroll to position [0, 0]
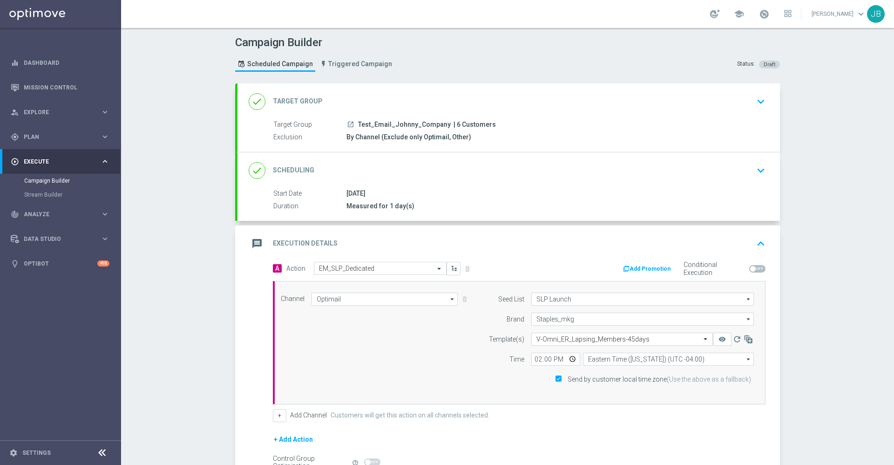
click at [292, 104] on h2 "Target Group" at bounding box center [298, 101] width 50 height 9
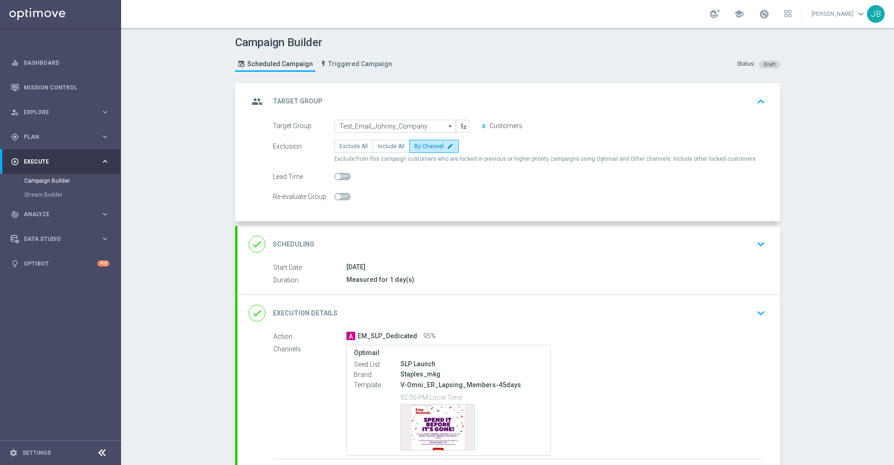
click at [284, 247] on h2 "Scheduling" at bounding box center [293, 244] width 41 height 9
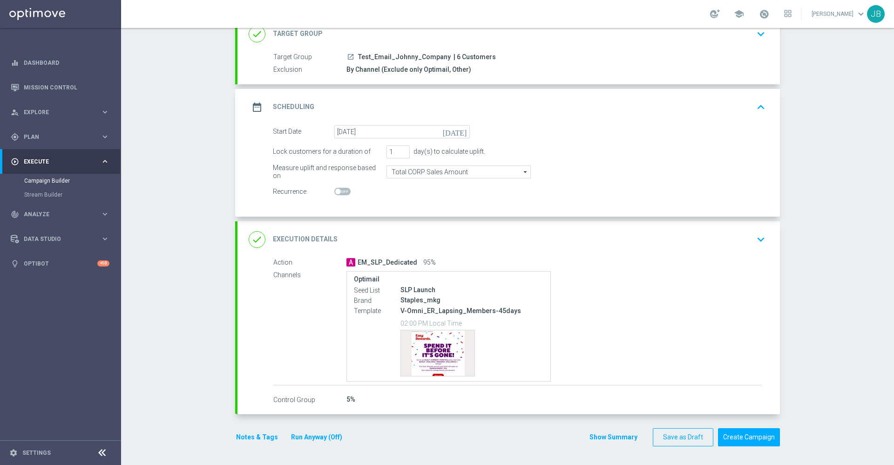
click at [299, 240] on h2 "Execution Details" at bounding box center [305, 239] width 65 height 9
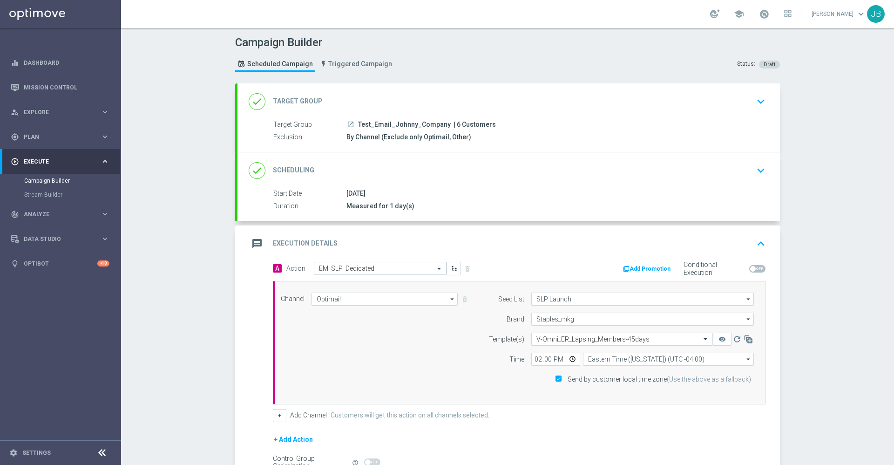
click at [284, 170] on h2 "Scheduling" at bounding box center [293, 170] width 41 height 9
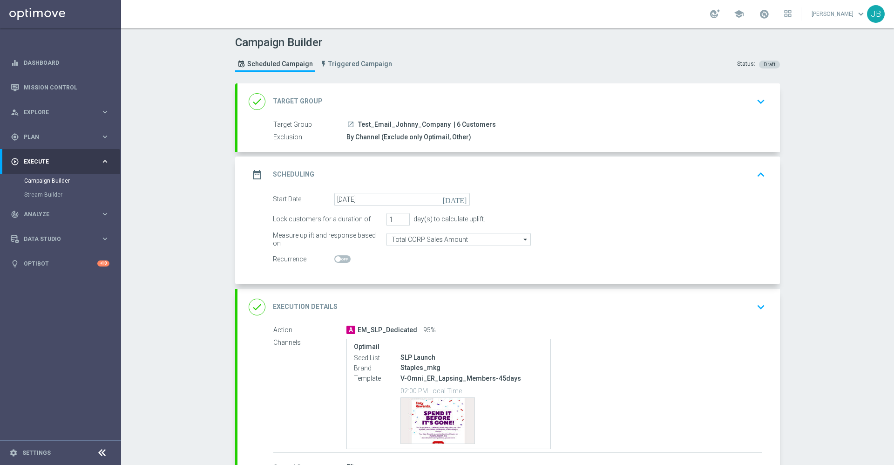
click at [302, 105] on h2 "Target Group" at bounding box center [298, 101] width 50 height 9
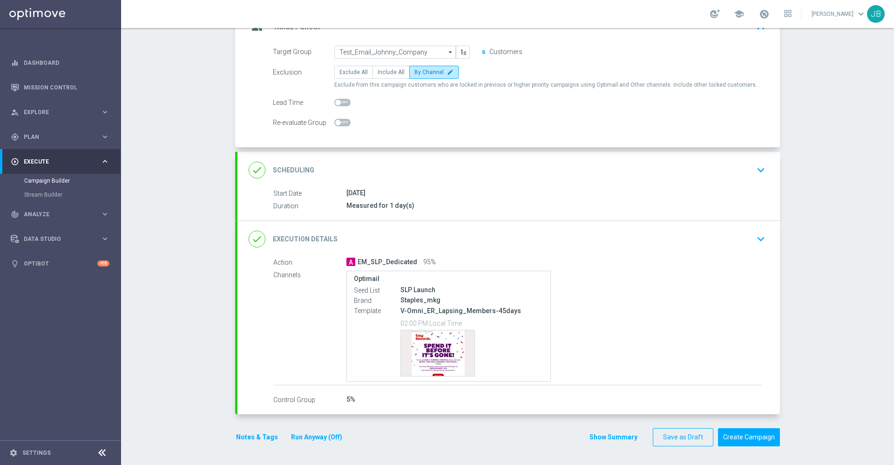
scroll to position [74, 0]
click at [661, 444] on button "Save as Draft" at bounding box center [683, 437] width 61 height 18
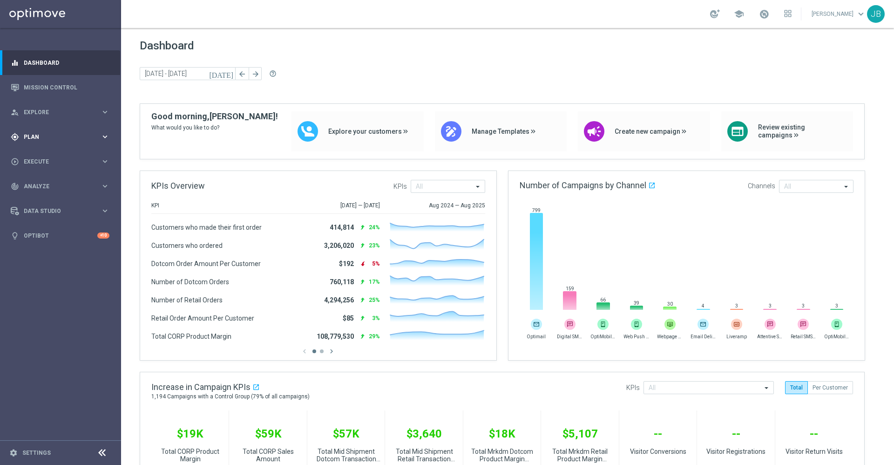
click at [47, 142] on div "gps_fixed Plan keyboard_arrow_right" at bounding box center [60, 136] width 120 height 25
click at [51, 157] on link "Target Groups" at bounding box center [60, 155] width 73 height 7
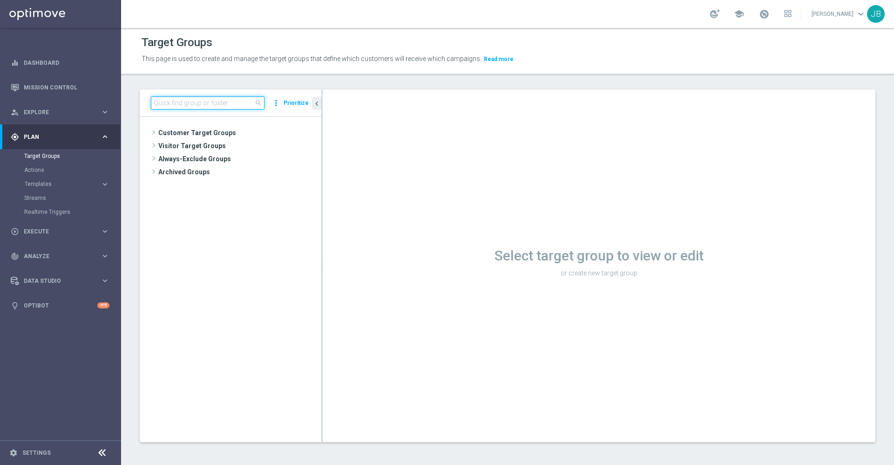
click at [204, 103] on input at bounding box center [208, 102] width 114 height 13
paste input "WED_[PHONE_NUMBER]_SMS_RET_MIGRATION"
type input "WED_[PHONE_NUMBER]_SMS_RET_MIGRATION"
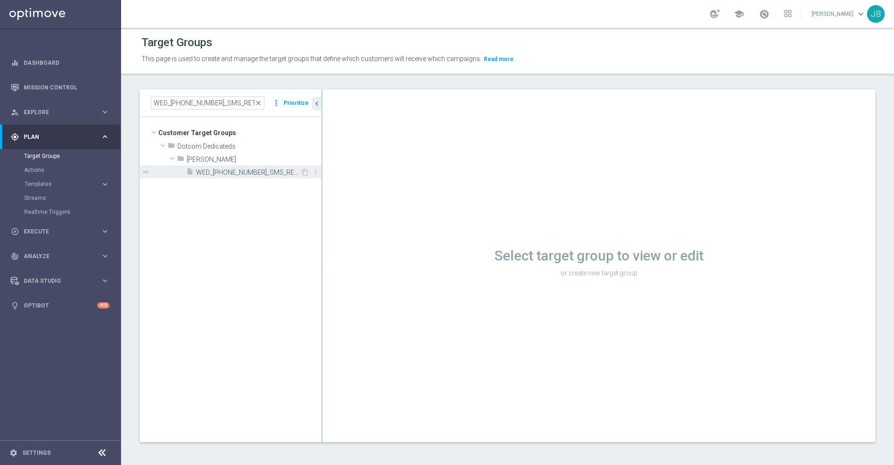
click at [234, 170] on span "WED_[PHONE_NUMBER]_SMS_RET_MIGRATION" at bounding box center [248, 173] width 104 height 8
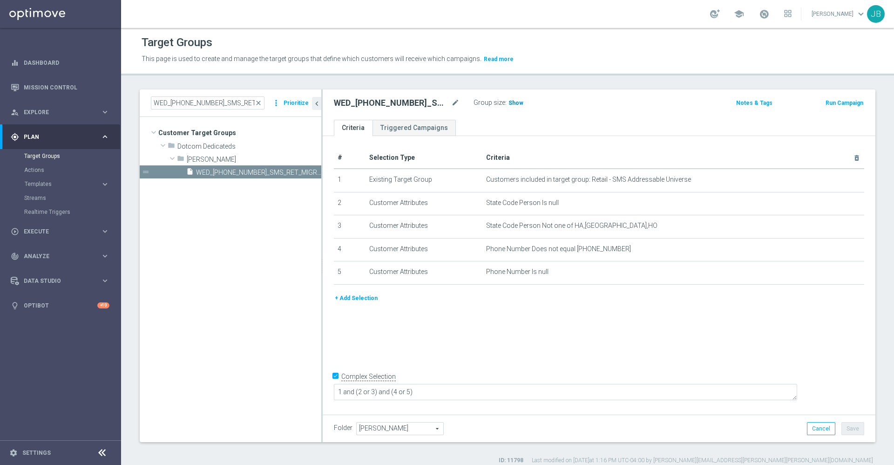
click at [512, 107] on h3 "Show" at bounding box center [515, 103] width 17 height 10
click at [500, 389] on textarea "1 and (2 or 3) and (4 or 5)" at bounding box center [565, 392] width 463 height 16
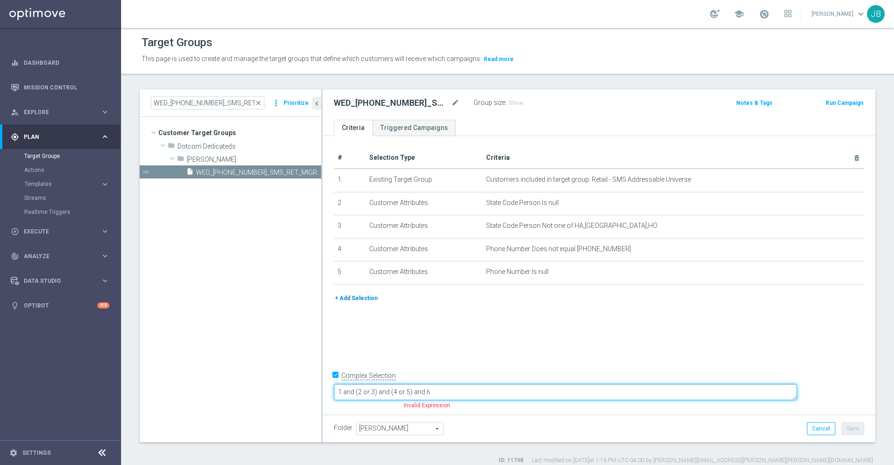
type textarea "1 and (2 or 3) and (4 or 5) and 6"
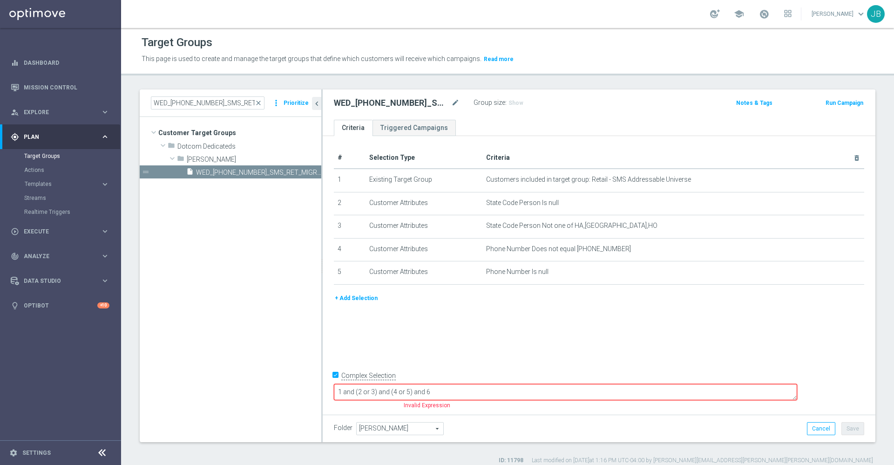
click at [368, 298] on button "+ Add Selection" at bounding box center [356, 298] width 45 height 10
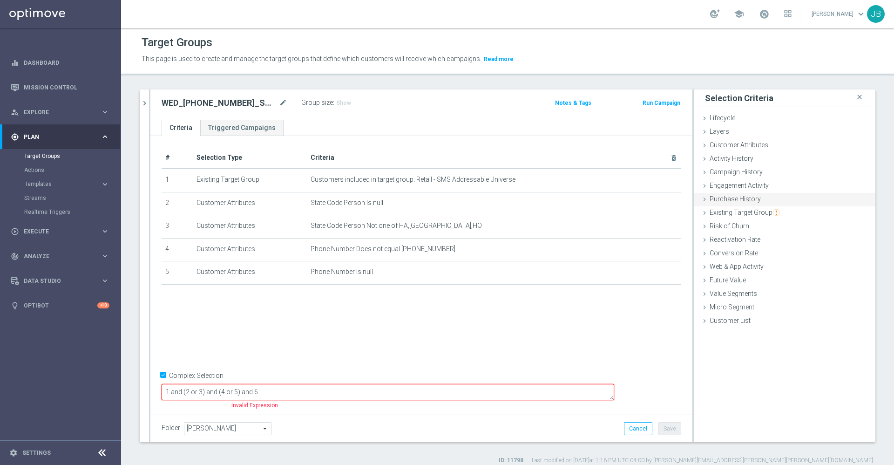
click at [749, 202] on div "Purchase History done" at bounding box center [785, 200] width 182 height 14
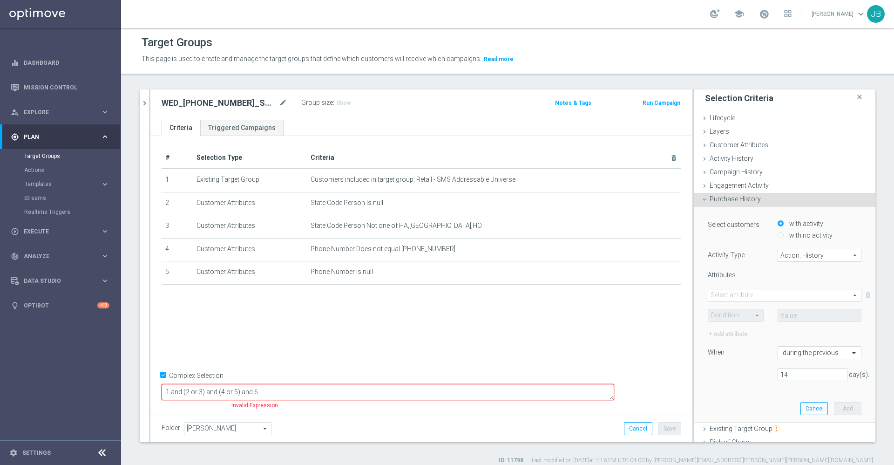
click at [778, 250] on span "Action_History" at bounding box center [819, 255] width 83 height 12
click at [783, 281] on span "Omni" at bounding box center [820, 280] width 74 height 7
type input "Omni"
click at [754, 290] on span at bounding box center [784, 295] width 153 height 12
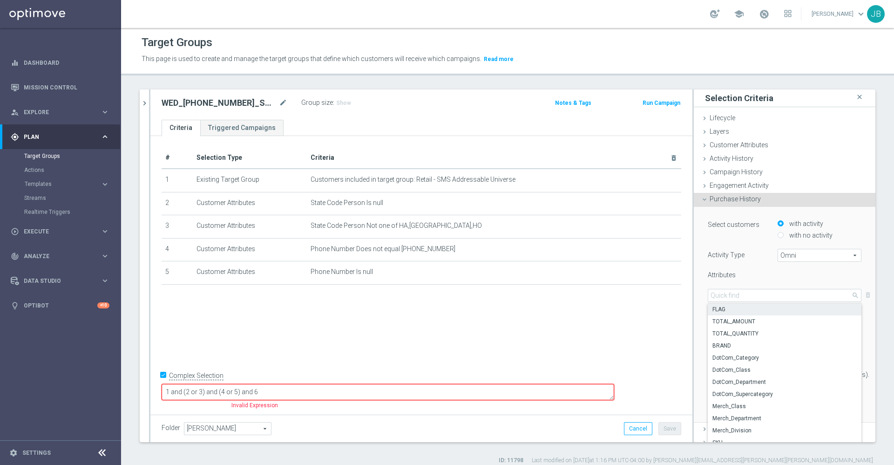
click at [722, 307] on span "FLAG" at bounding box center [784, 308] width 144 height 7
type input "FLAG"
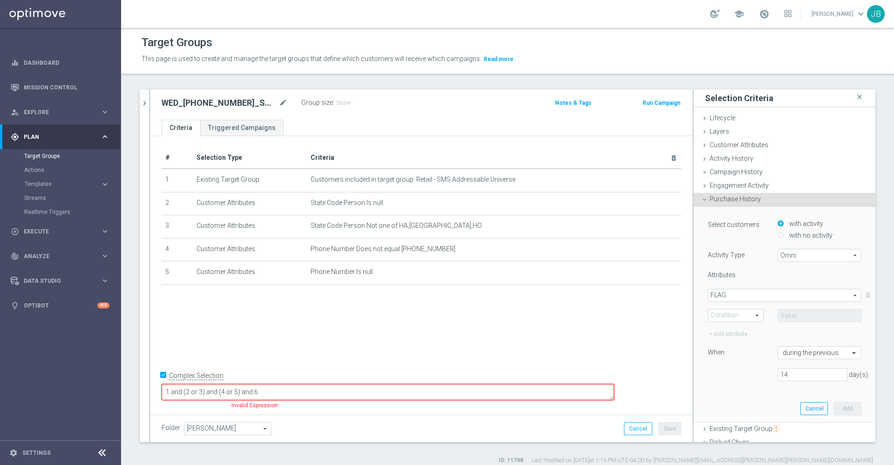
click at [733, 317] on span at bounding box center [735, 315] width 55 height 12
click at [713, 405] on span "One of" at bounding box center [736, 401] width 46 height 7
type input "One of"
click at [789, 317] on span at bounding box center [819, 315] width 83 height 12
click at [777, 332] on div "(All)" at bounding box center [819, 329] width 84 height 12
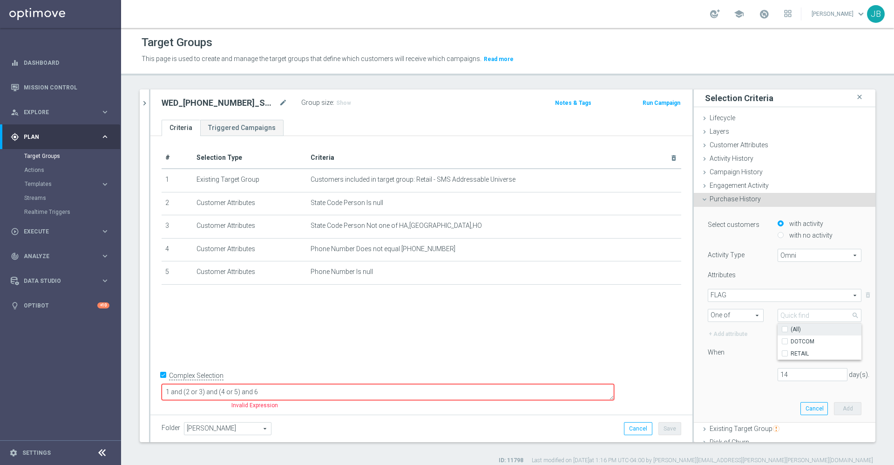
click at [790, 328] on label "(All)" at bounding box center [825, 329] width 71 height 12
click at [784, 328] on input "(All)" at bounding box center [787, 329] width 6 height 6
checkbox input "true"
type input "Selected 2 of 2"
checkbox input "true"
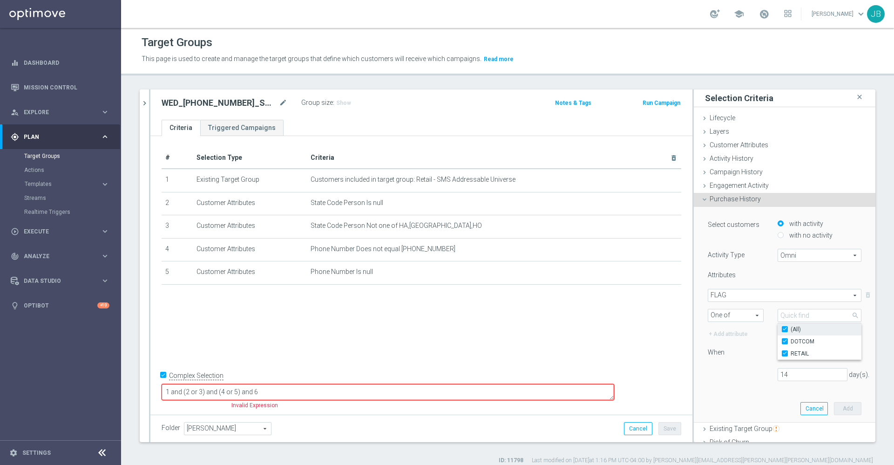
checkbox input "true"
click at [715, 368] on div at bounding box center [736, 368] width 70 height 0
click at [778, 373] on input "14" at bounding box center [812, 374] width 70 height 13
type input "1"
type input "4"
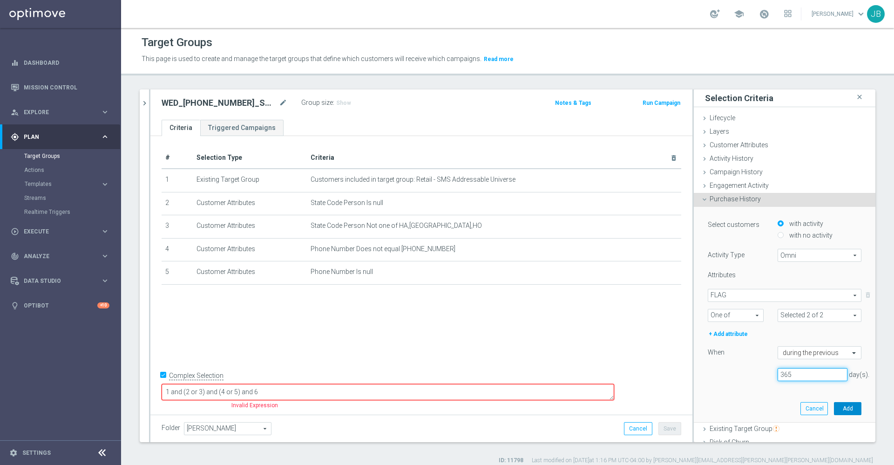
type input "365"
click at [834, 408] on button "Add" at bounding box center [847, 408] width 27 height 13
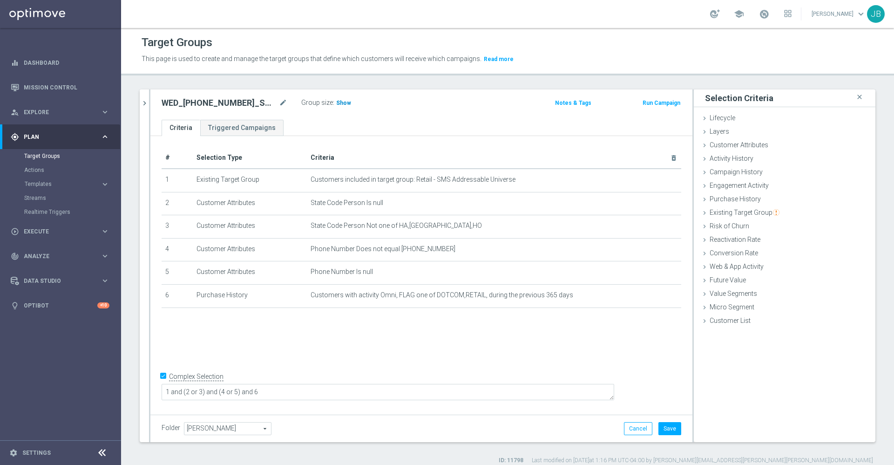
click at [344, 104] on span "Show" at bounding box center [343, 103] width 15 height 7
click at [632, 425] on button "Cancel" at bounding box center [638, 428] width 28 height 13
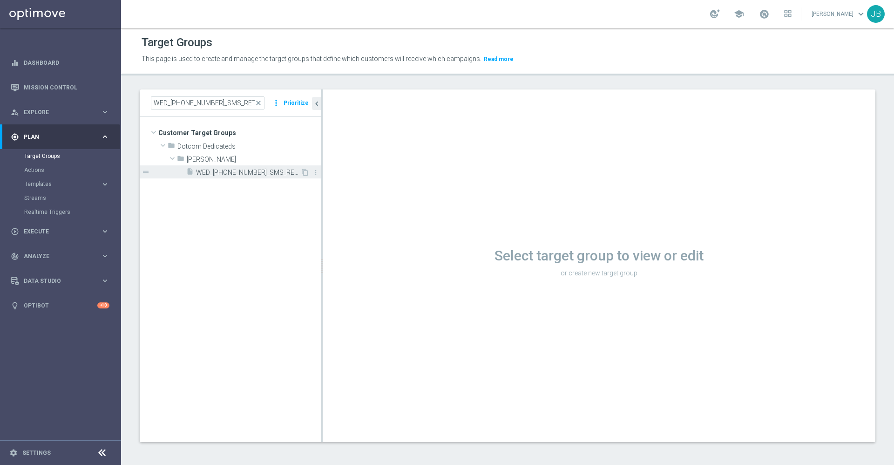
click at [277, 171] on span "WED_[PHONE_NUMBER]_SMS_RET_MIGRATION" at bounding box center [248, 173] width 104 height 8
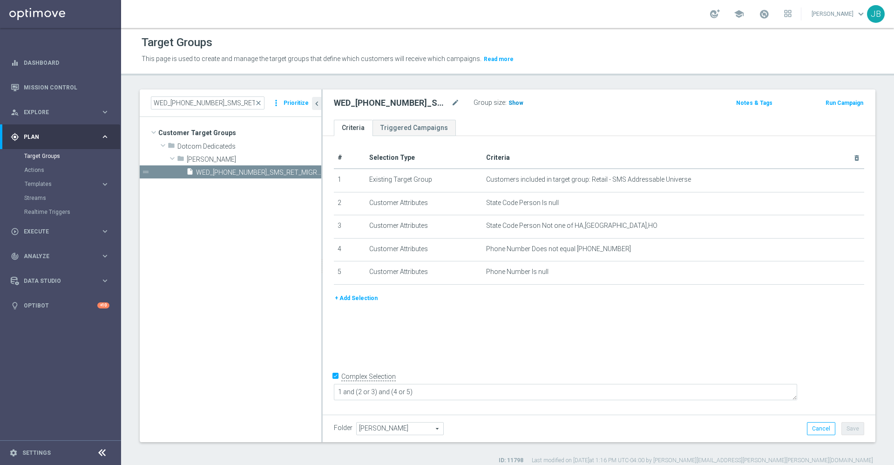
click at [514, 106] on h3 "Show" at bounding box center [515, 103] width 17 height 10
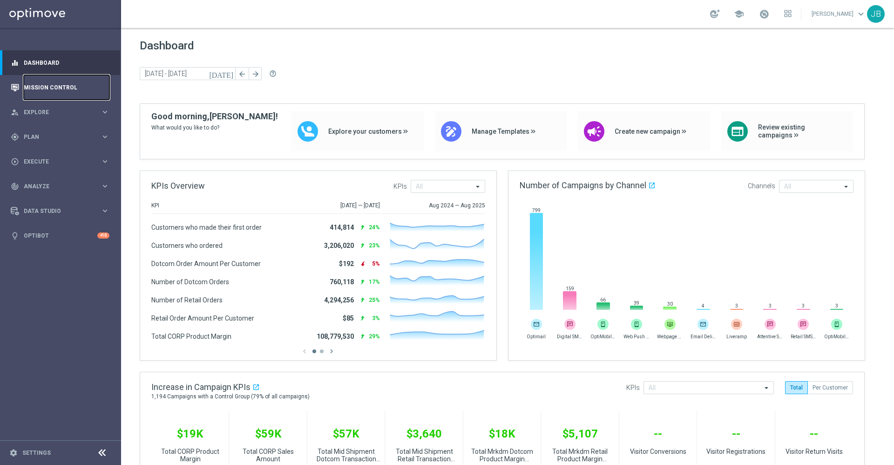
click at [65, 92] on link "Mission Control" at bounding box center [67, 87] width 86 height 25
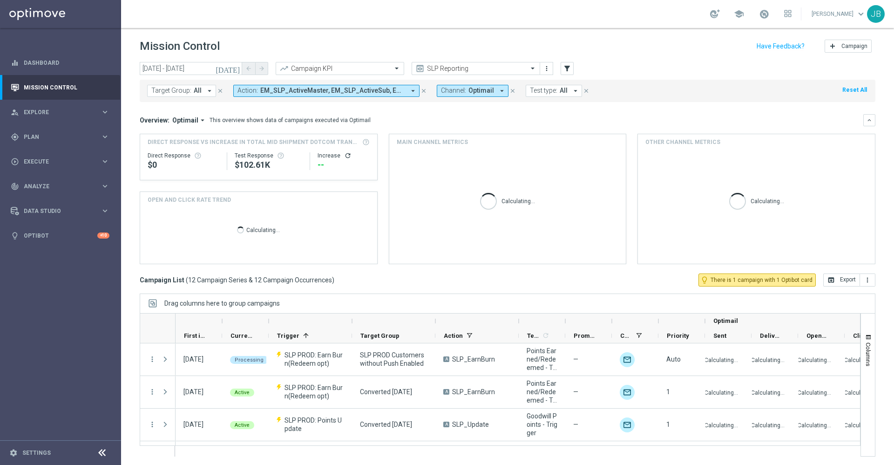
click at [235, 73] on button "[DATE]" at bounding box center [228, 69] width 28 height 14
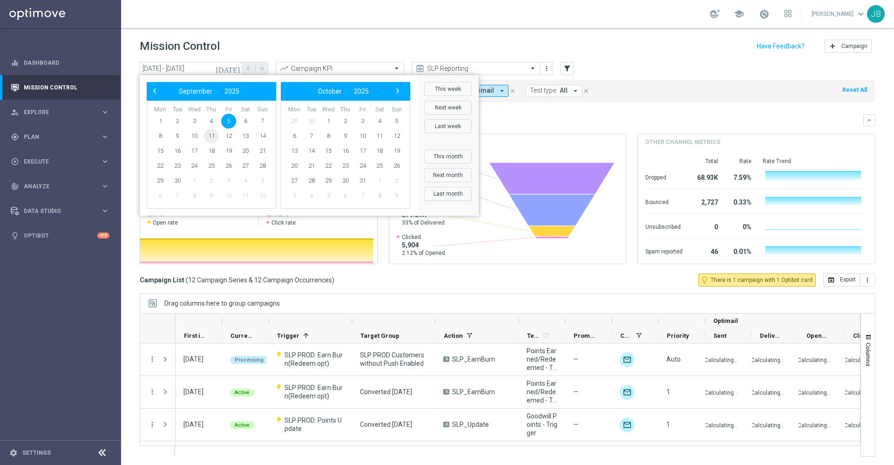
click at [216, 136] on span "11" at bounding box center [211, 135] width 15 height 15
type input "[DATE] - [DATE]"
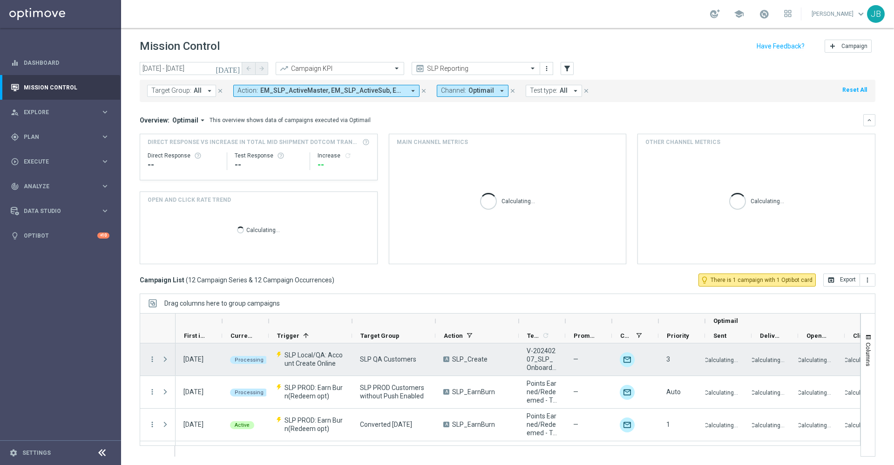
click at [165, 360] on span "Press SPACE to select this row." at bounding box center [165, 358] width 8 height 7
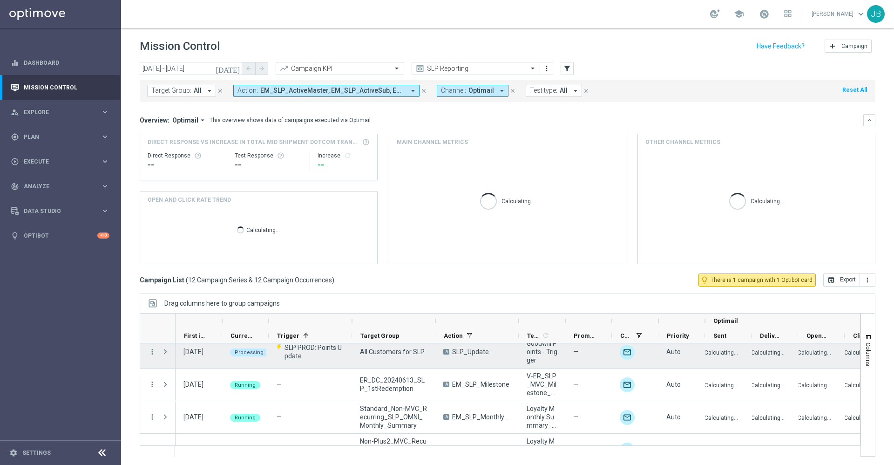
scroll to position [189, 0]
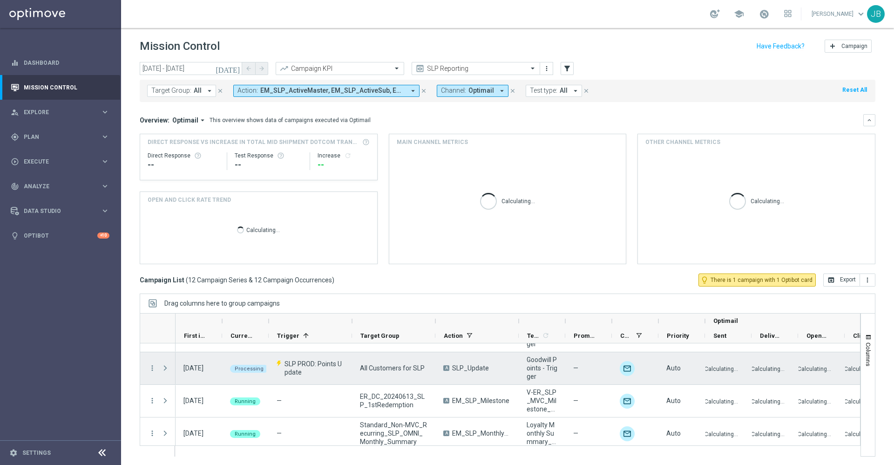
click at [165, 366] on span "Press SPACE to select this row." at bounding box center [165, 367] width 8 height 7
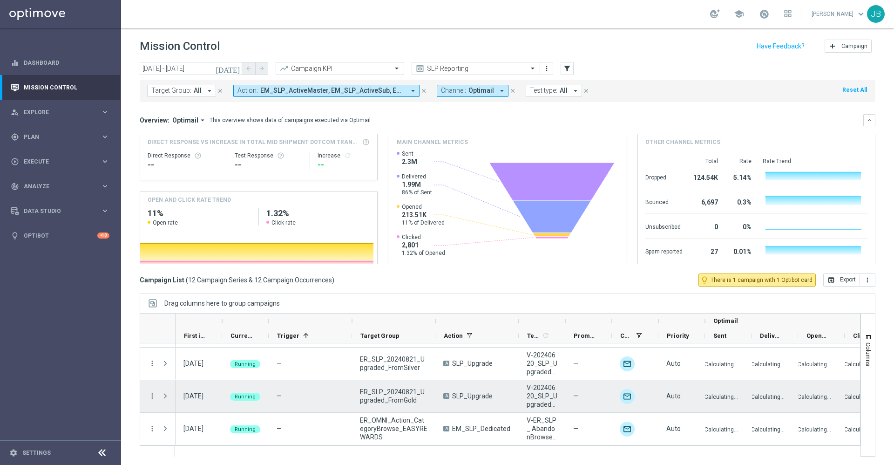
scroll to position [1, 0]
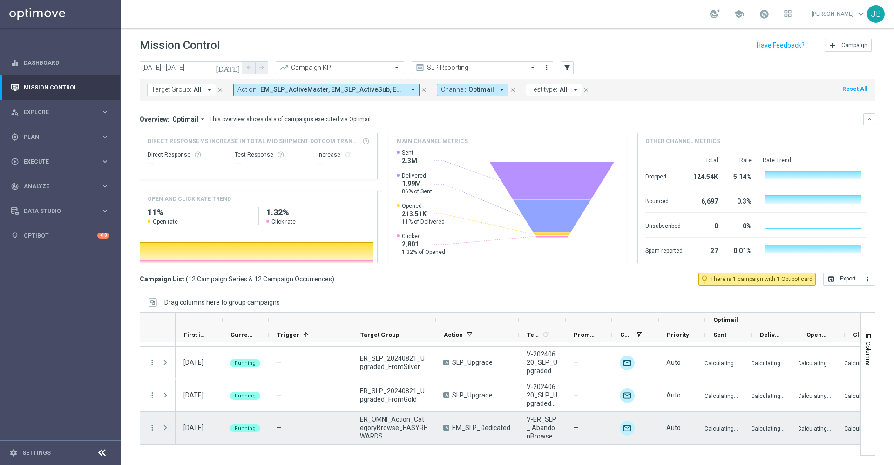
click at [166, 426] on span at bounding box center [165, 427] width 8 height 7
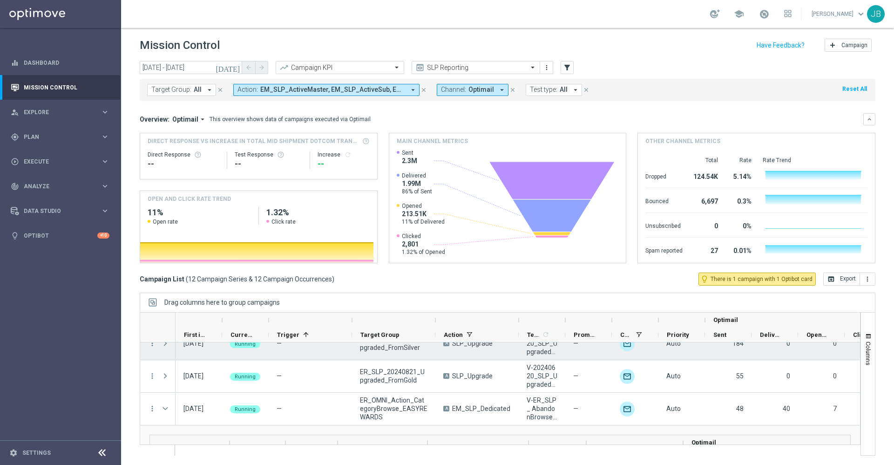
scroll to position [442, 0]
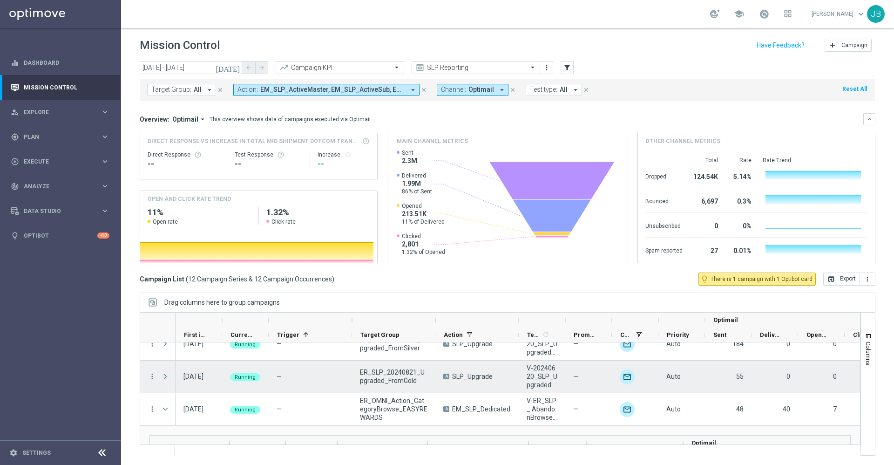
click at [168, 377] on span "Press SPACE to select this row." at bounding box center [165, 375] width 8 height 7
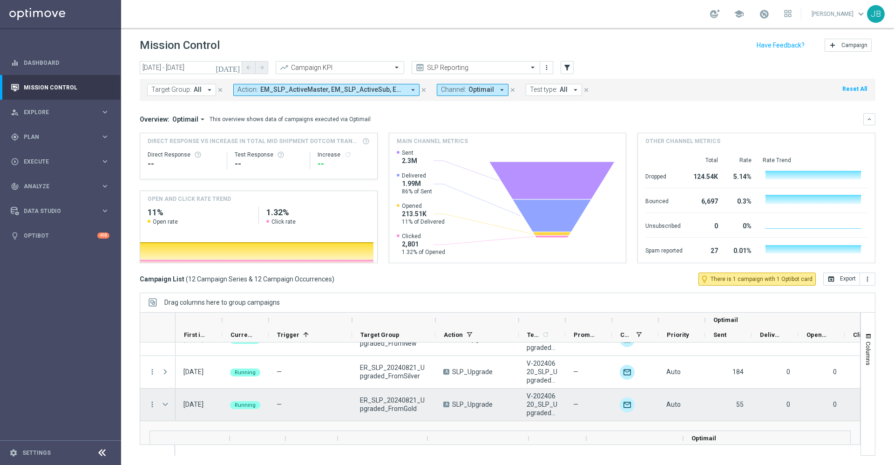
scroll to position [413, 0]
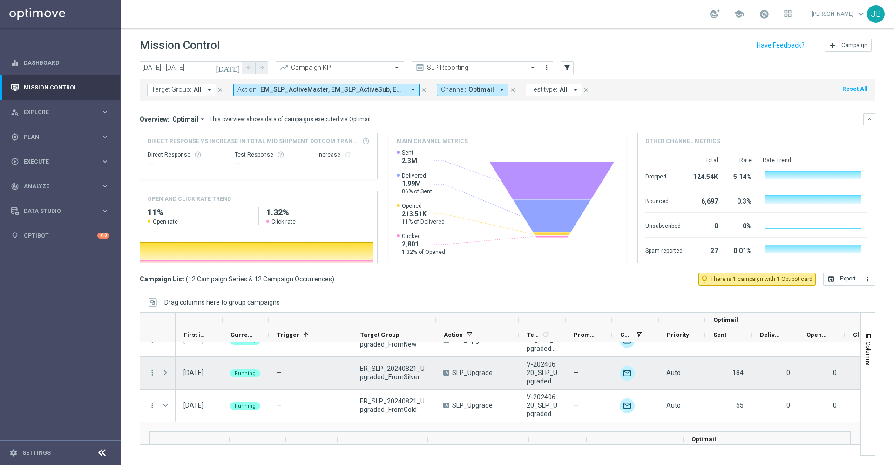
click at [165, 374] on span "Press SPACE to select this row." at bounding box center [165, 372] width 8 height 7
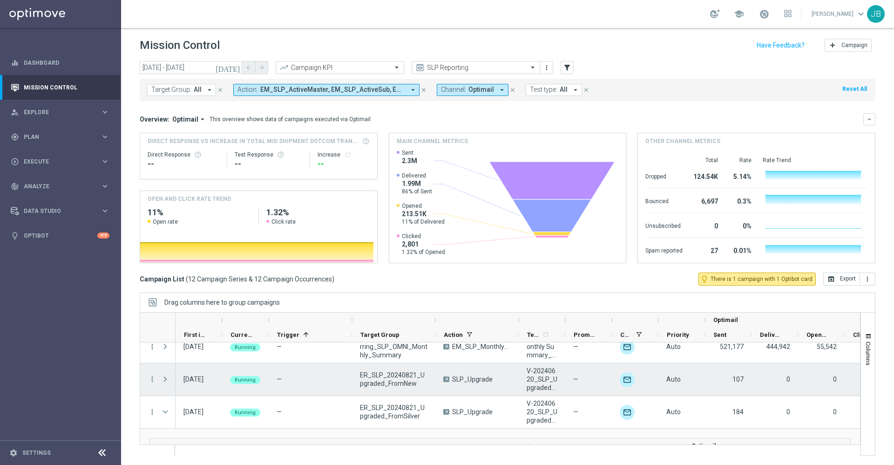
click at [163, 380] on span "Press SPACE to select this row." at bounding box center [165, 378] width 8 height 7
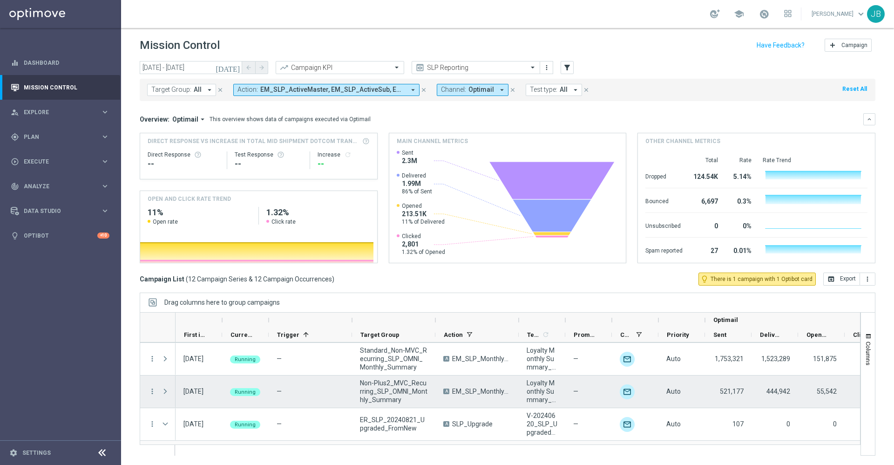
scroll to position [329, 0]
click at [163, 395] on span "Press SPACE to select this row." at bounding box center [165, 391] width 8 height 7
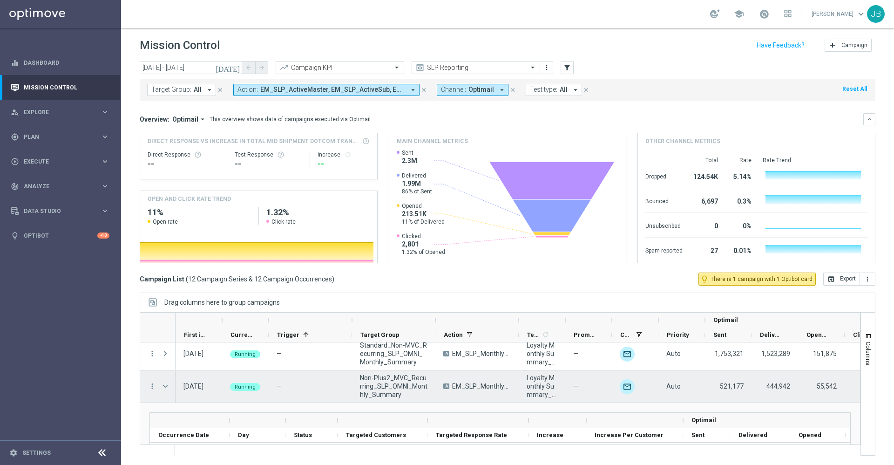
scroll to position [326, 0]
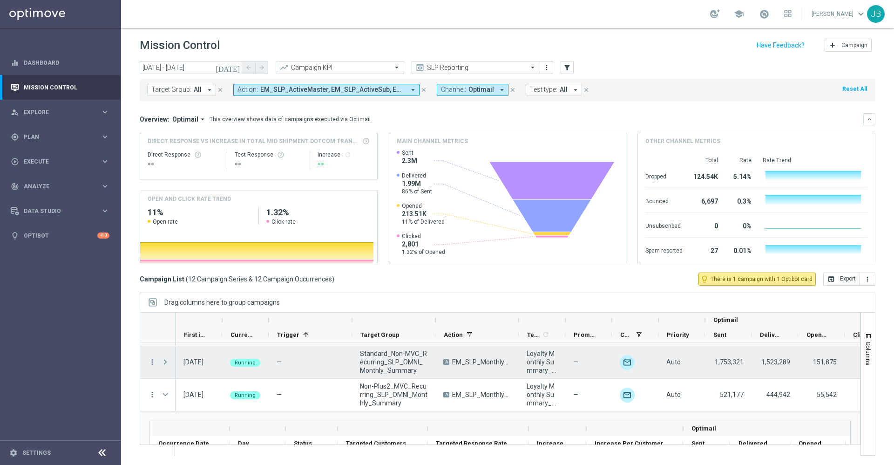
click at [163, 365] on span "Press SPACE to select this row." at bounding box center [165, 361] width 8 height 7
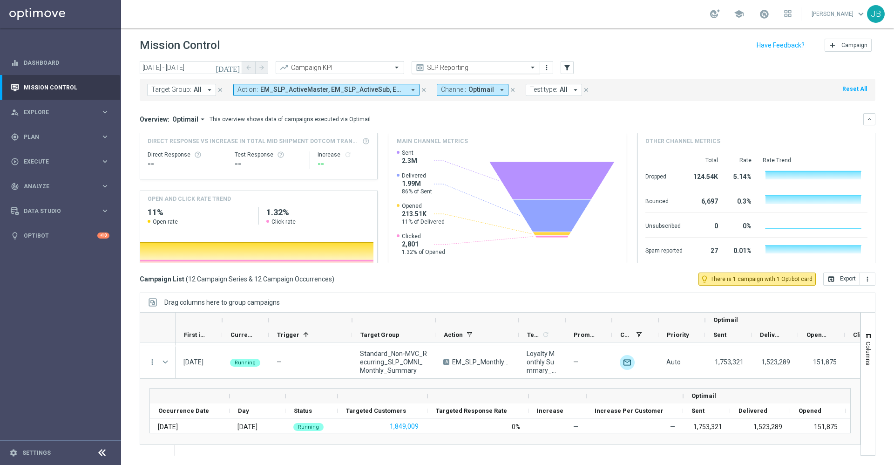
click at [437, 67] on input "text" at bounding box center [467, 68] width 100 height 8
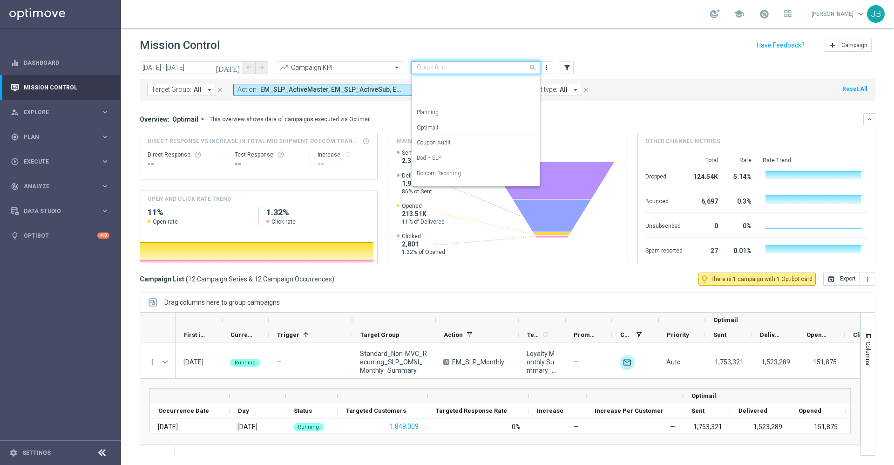
scroll to position [103, 0]
click at [440, 103] on label "OMNI Reporting" at bounding box center [437, 101] width 40 height 8
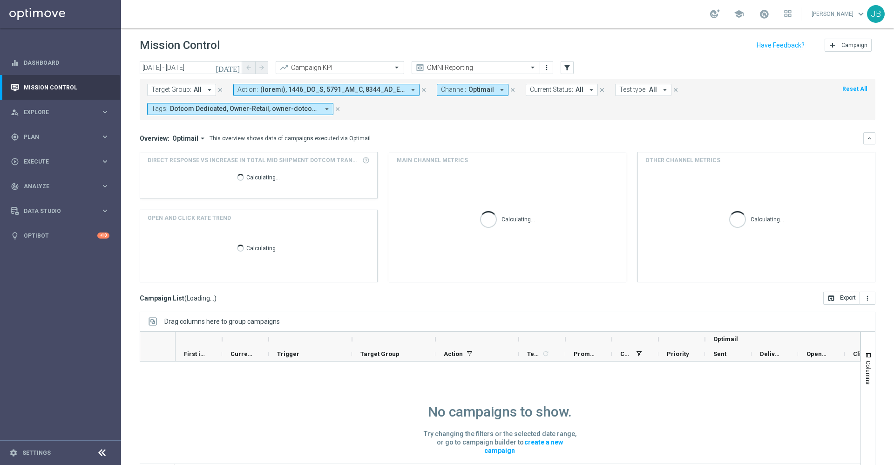
scroll to position [0, 0]
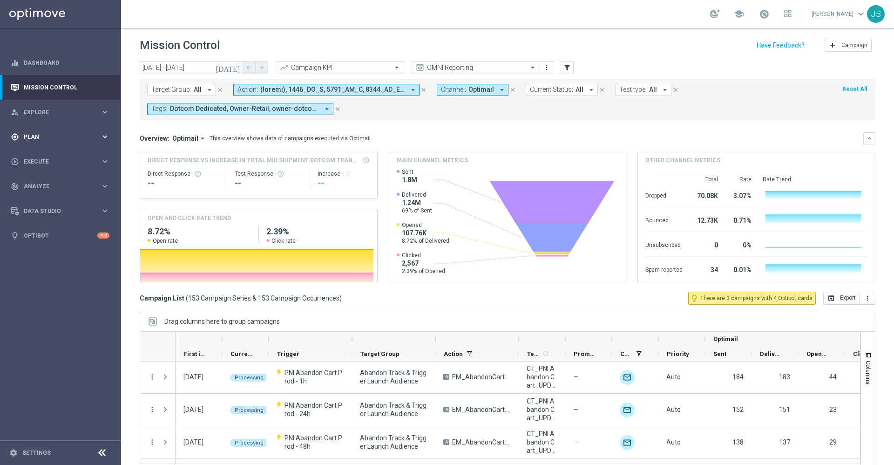
click at [63, 130] on div "gps_fixed Plan keyboard_arrow_right" at bounding box center [60, 136] width 120 height 25
click at [59, 157] on link "Target Groups" at bounding box center [60, 155] width 73 height 7
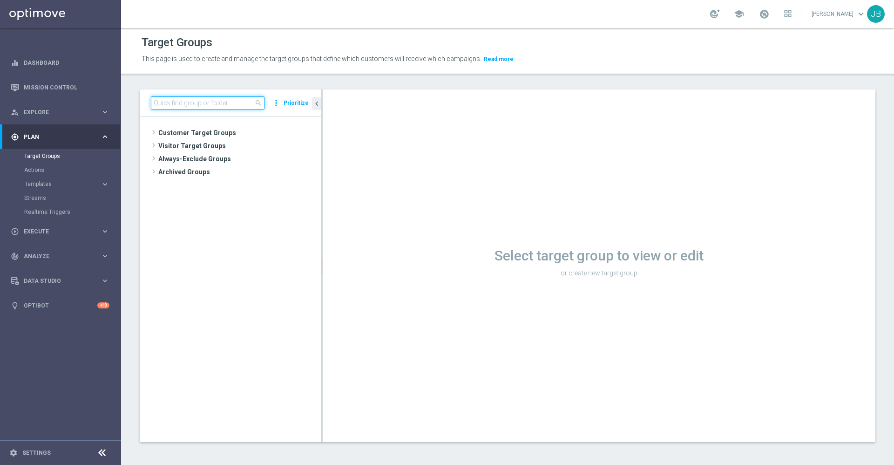
click at [239, 98] on input at bounding box center [208, 102] width 114 height 13
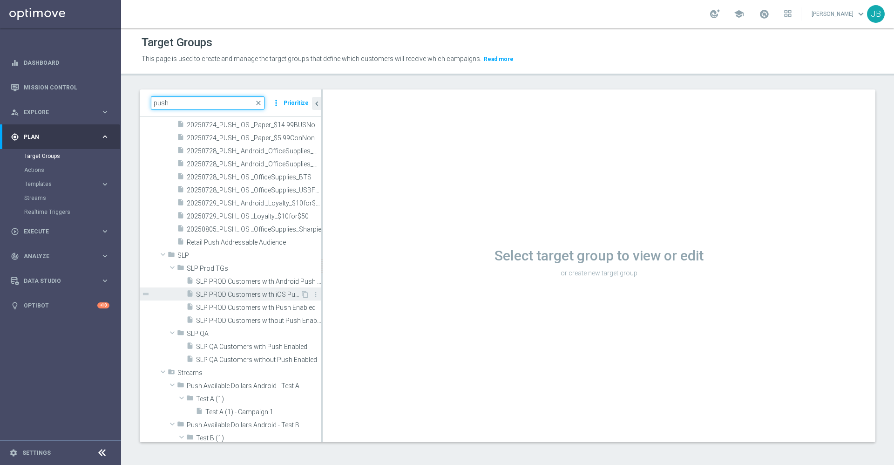
scroll to position [3487, 0]
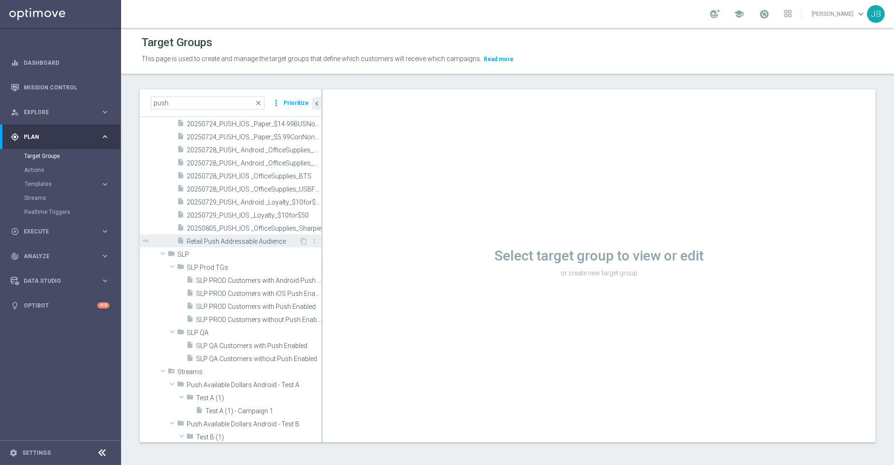
click at [235, 242] on span "Retail Push Addressable Audience" at bounding box center [243, 241] width 112 height 8
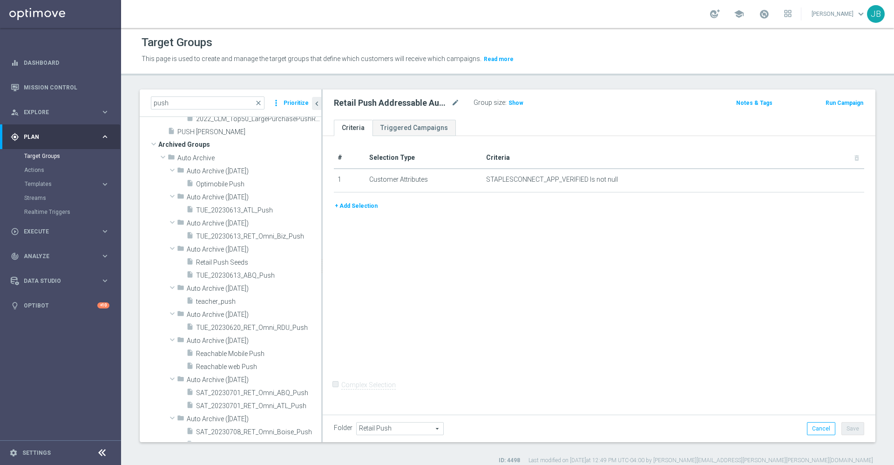
scroll to position [3992, 0]
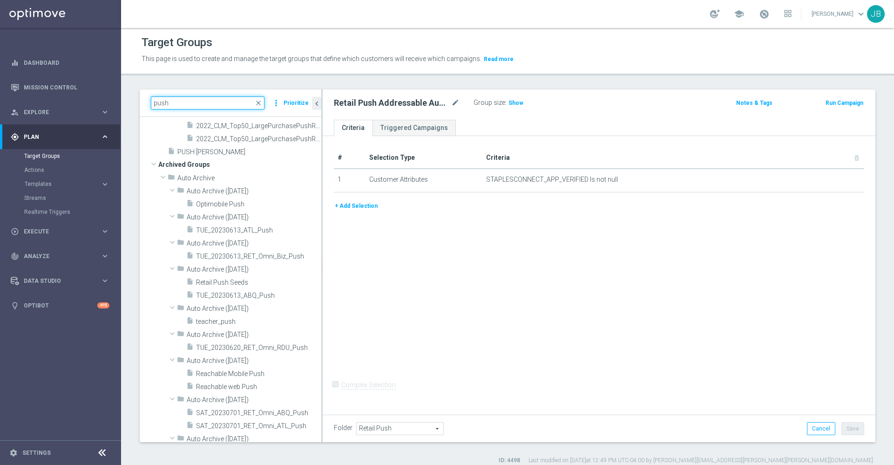
click at [182, 103] on input "push" at bounding box center [208, 102] width 114 height 13
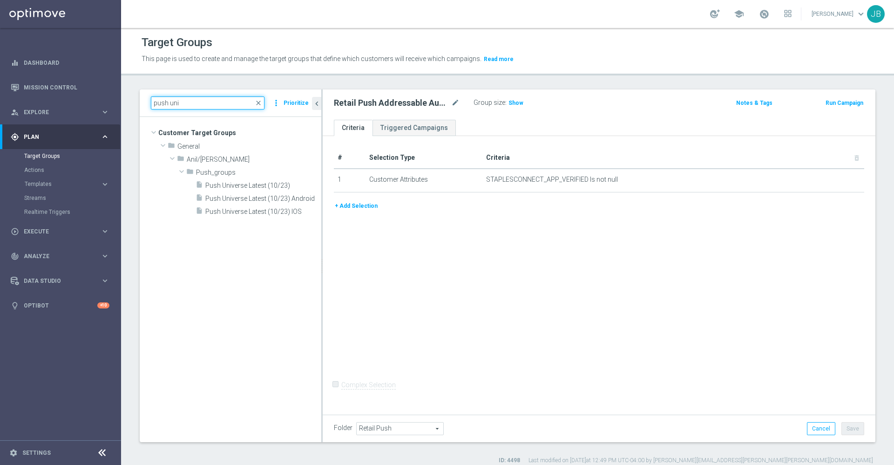
scroll to position [0, 0]
type input "push uni"
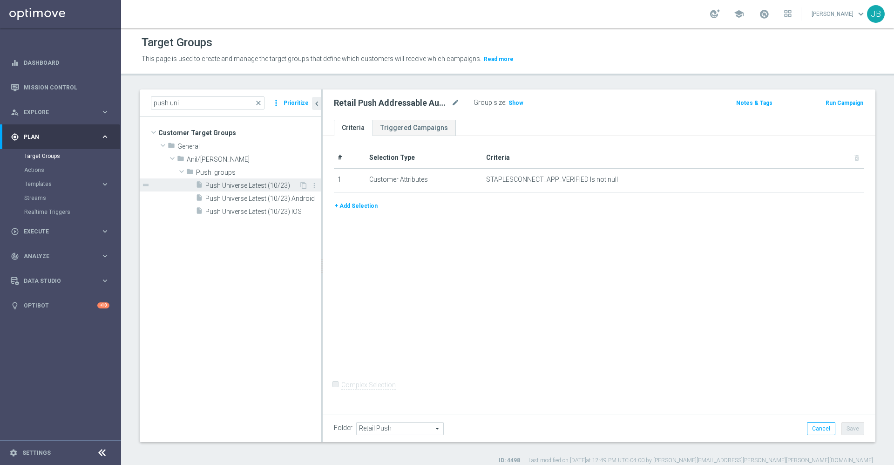
click at [226, 182] on span "Push Universe Latest (10/23)" at bounding box center [252, 186] width 94 height 8
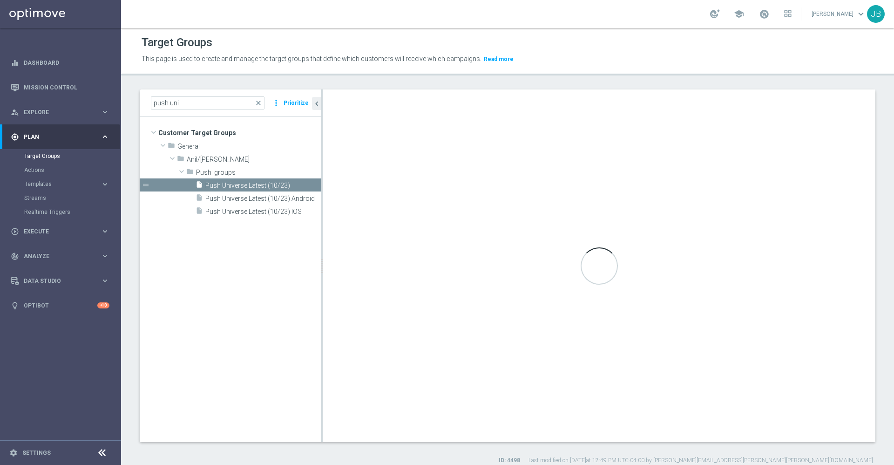
checkbox input "true"
type input "Push_groups"
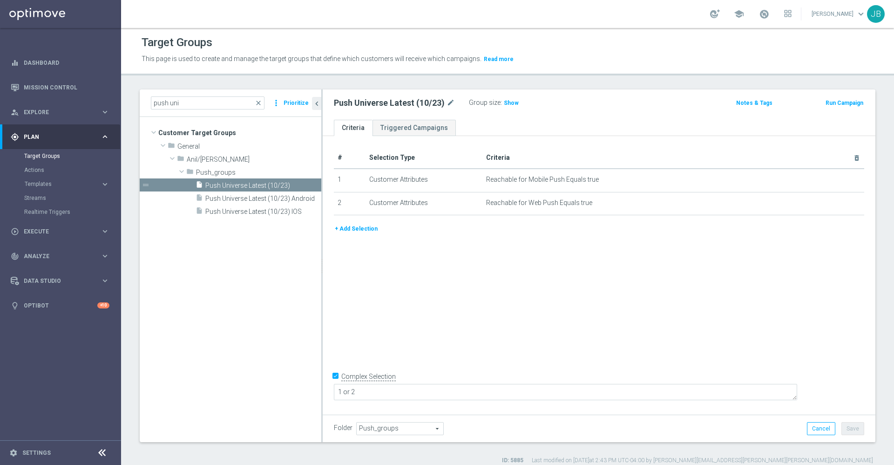
click at [365, 231] on button "+ Add Selection" at bounding box center [356, 228] width 45 height 10
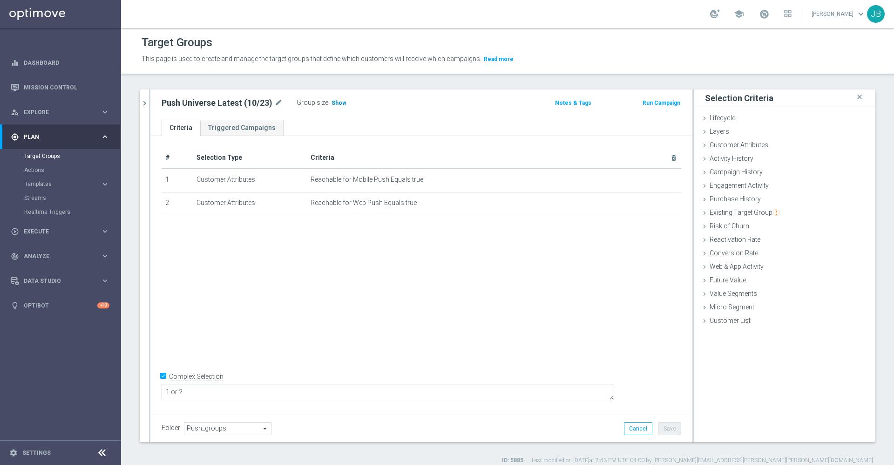
click at [336, 103] on span "Show" at bounding box center [338, 103] width 15 height 7
click at [710, 145] on span "Customer Attributes" at bounding box center [738, 144] width 59 height 7
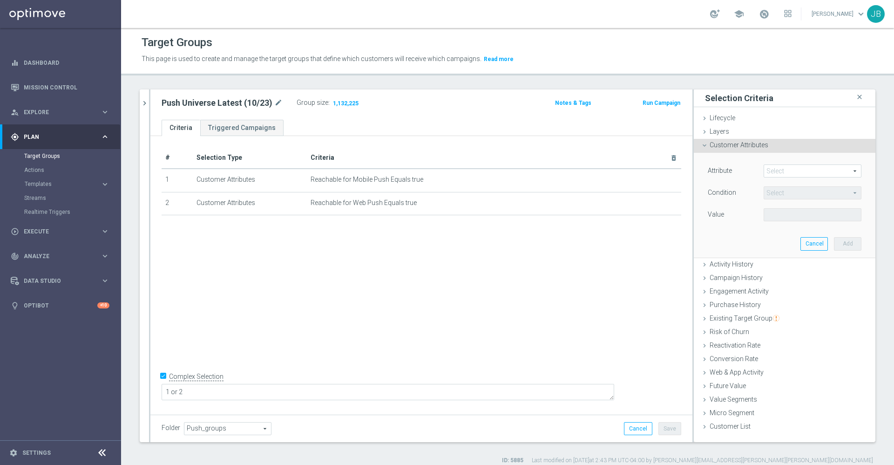
click at [777, 166] on span at bounding box center [812, 171] width 97 height 12
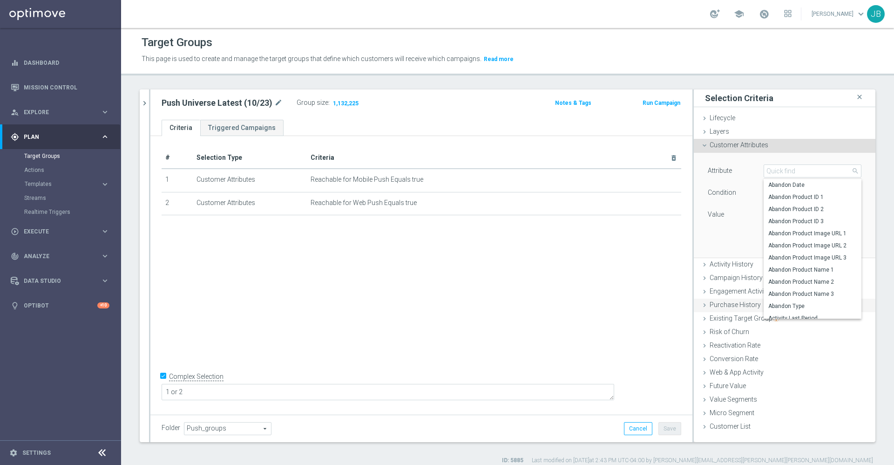
click at [713, 308] on span "Purchase History" at bounding box center [734, 304] width 51 height 7
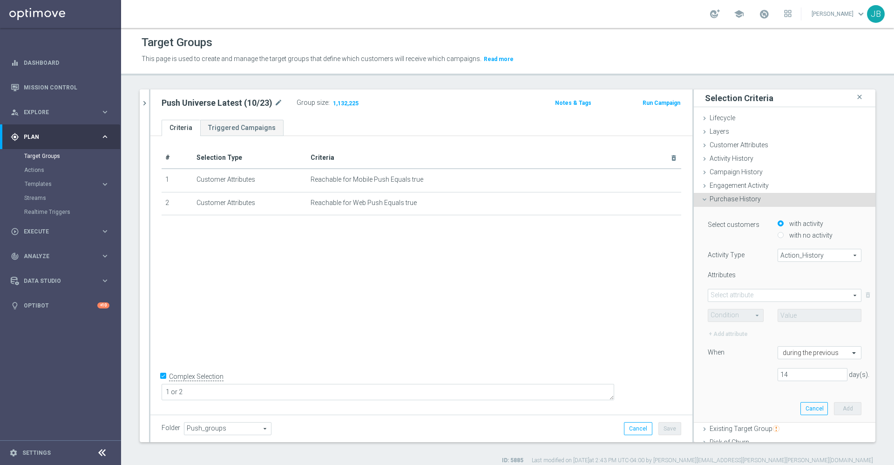
click at [781, 255] on span "Action_History" at bounding box center [819, 255] width 83 height 12
click at [779, 285] on label "Omni" at bounding box center [819, 281] width 83 height 12
type input "Omni"
click at [755, 305] on selected-attribute "Select attribute arrow_drop_down search Condition arrow_drop_down search" at bounding box center [785, 305] width 154 height 33
click at [749, 295] on span at bounding box center [784, 295] width 153 height 12
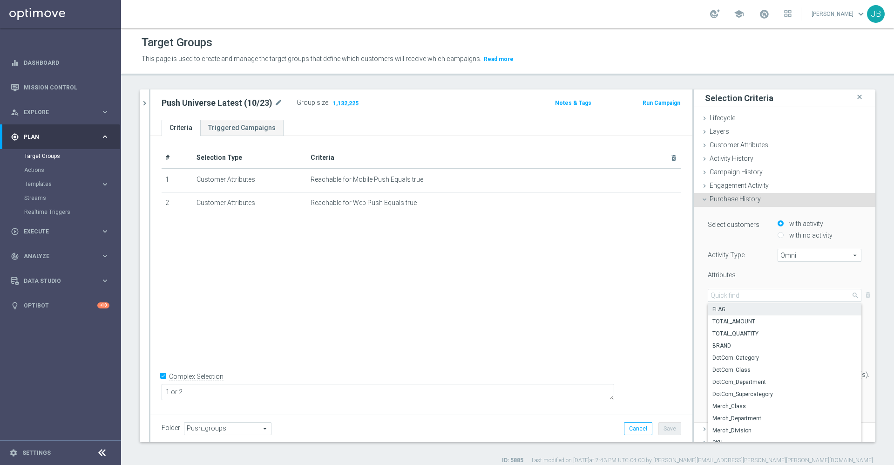
click at [722, 306] on span "FLAG" at bounding box center [784, 308] width 144 height 7
type input "FLAG"
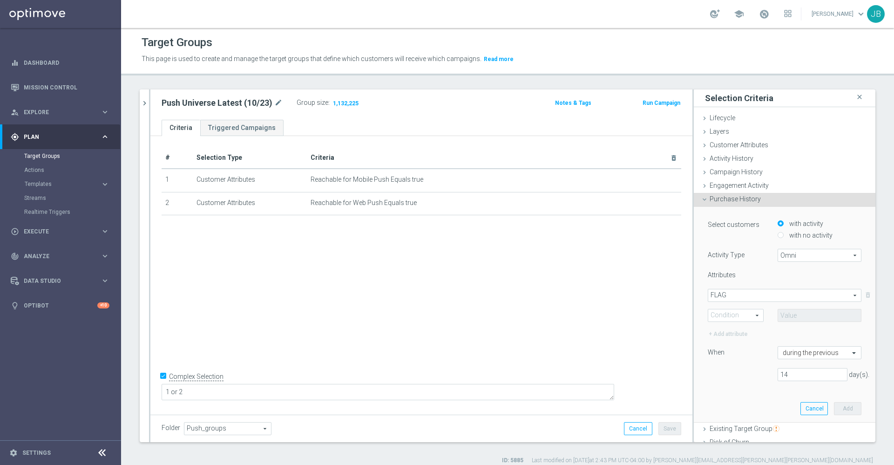
click at [729, 316] on span at bounding box center [735, 315] width 55 height 12
click at [714, 402] on span "One of" at bounding box center [736, 401] width 46 height 7
type input "One of"
click at [792, 311] on span at bounding box center [819, 315] width 83 height 12
click at [784, 341] on input "DOTCOM" at bounding box center [787, 341] width 6 height 6
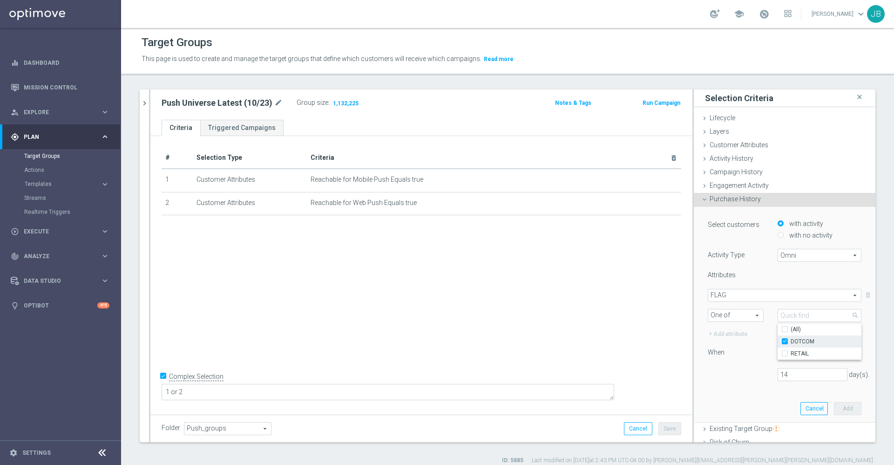
checkbox input "true"
type input "DOTCOM"
click at [784, 352] on input "RETAIL" at bounding box center [787, 353] width 6 height 6
checkbox input "true"
type input "Selected 2 of 2"
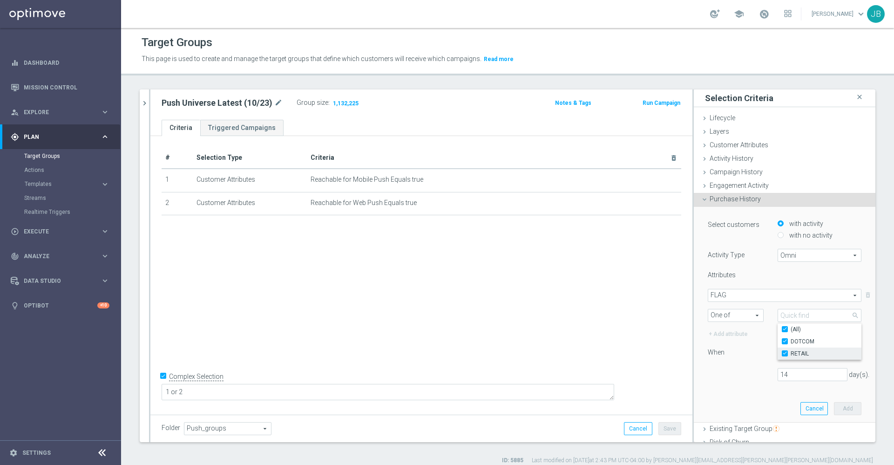
checkbox input "true"
click at [732, 351] on div "When" at bounding box center [736, 353] width 70 height 15
click at [777, 375] on input "14" at bounding box center [812, 374] width 70 height 13
type input "1"
type input "365"
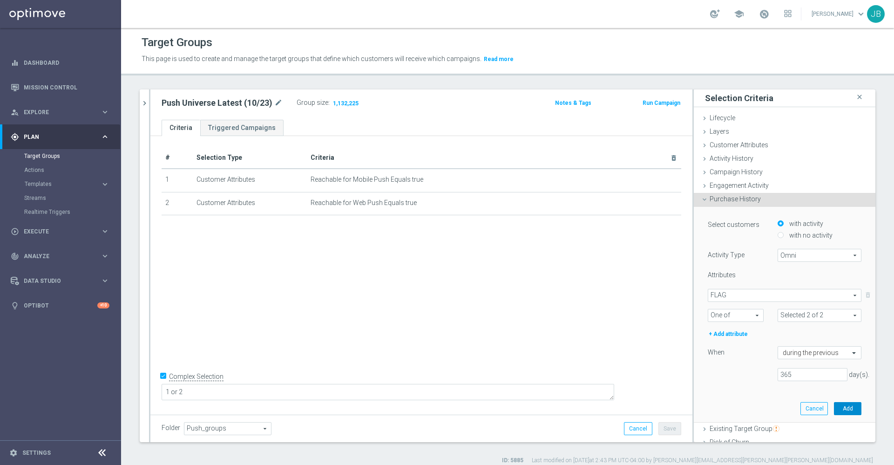
drag, startPoint x: 822, startPoint y: 406, endPoint x: 807, endPoint y: 378, distance: 31.7
click at [807, 378] on div "Select customers with activity with no activity Activity Type Omni Omni arrow_d…" at bounding box center [785, 314] width 168 height 215
click at [834, 405] on button "Add" at bounding box center [847, 408] width 27 height 13
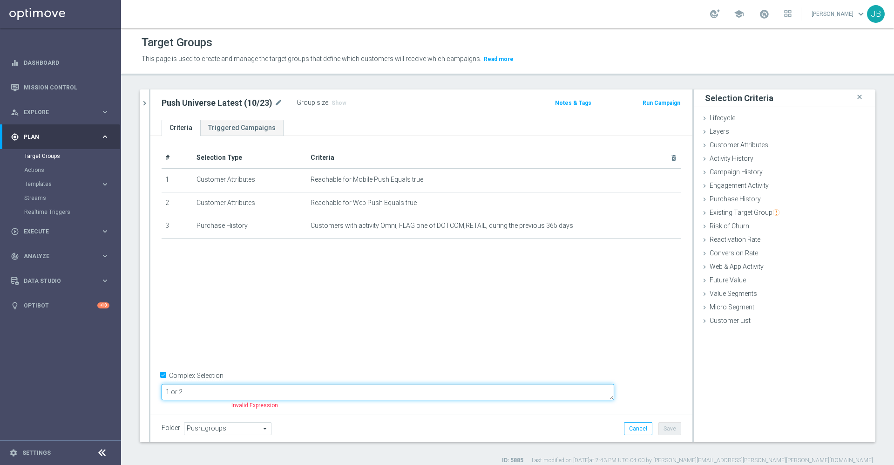
click at [262, 389] on textarea "1 or 2" at bounding box center [388, 392] width 452 height 16
click at [230, 390] on textarea "1 or 2)" at bounding box center [388, 392] width 452 height 16
click at [262, 389] on textarea "(1 or 2)" at bounding box center [388, 392] width 452 height 16
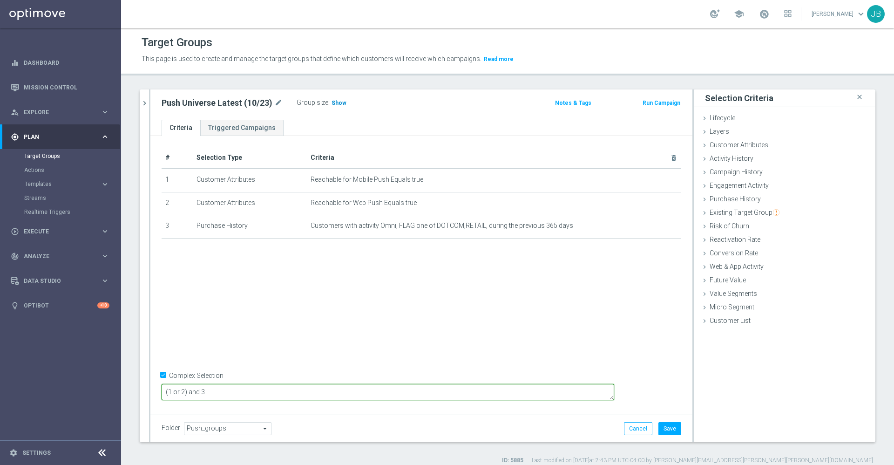
type textarea "(1 or 2) and 3"
click at [341, 98] on h3 "Show" at bounding box center [339, 103] width 17 height 10
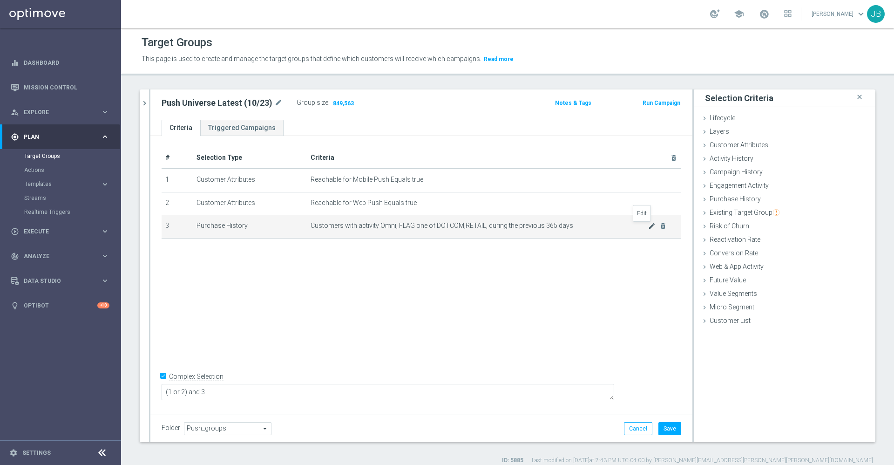
click at [648, 229] on icon "mode_edit" at bounding box center [651, 225] width 7 height 7
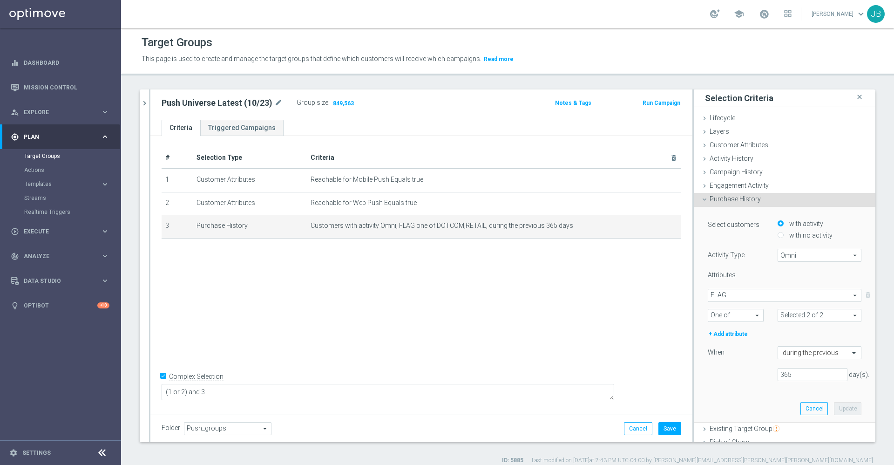
click at [778, 384] on div "Select customers with activity with no activity Activity Type Omni Omni arrow_d…" at bounding box center [785, 302] width 154 height 169
click at [780, 376] on input "365" at bounding box center [812, 374] width 70 height 13
type input "3"
type input "7"
type input "30"
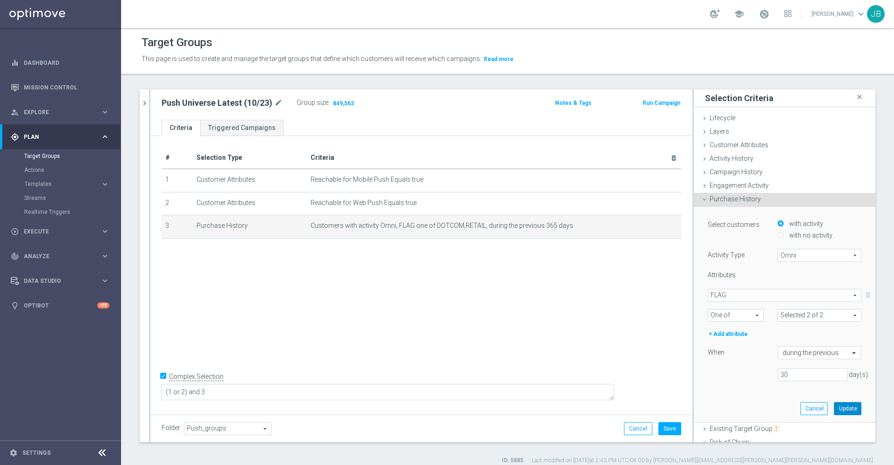
click at [834, 408] on button "Update" at bounding box center [847, 408] width 27 height 13
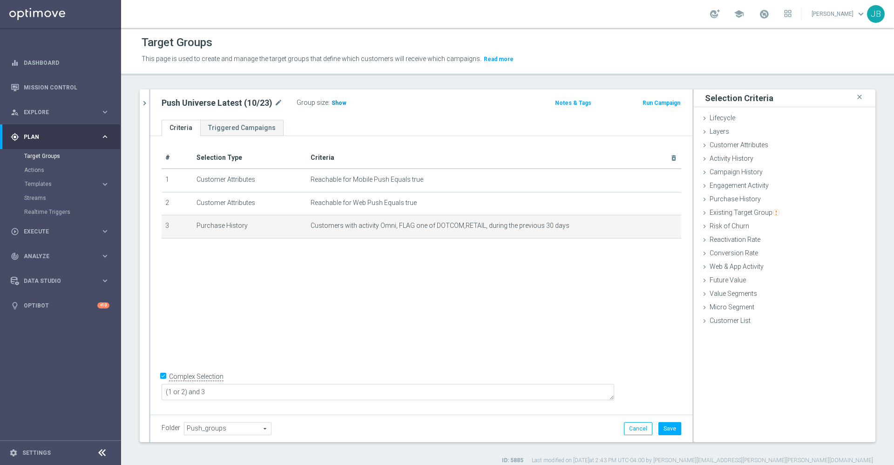
click at [337, 103] on span "Show" at bounding box center [338, 103] width 15 height 7
click at [624, 426] on button "Cancel" at bounding box center [638, 428] width 28 height 13
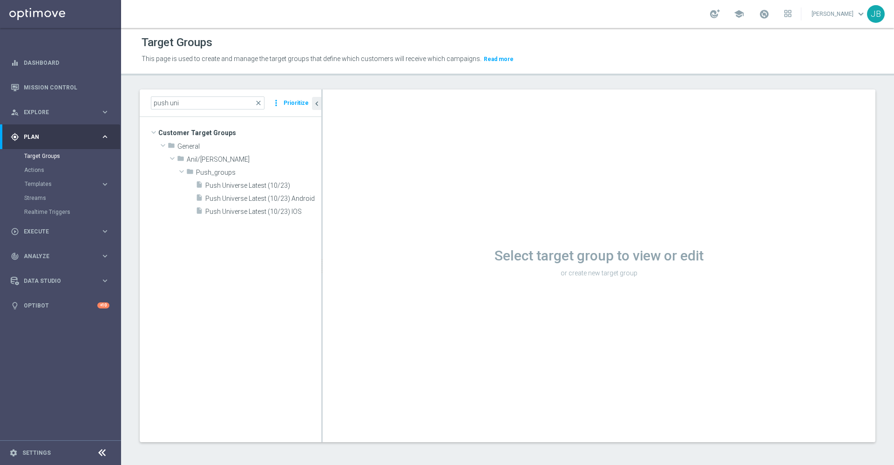
drag, startPoint x: 618, startPoint y: 426, endPoint x: 602, endPoint y: 408, distance: 23.7
click at [602, 408] on div "Select target group to view or edit or create new target group" at bounding box center [599, 265] width 553 height 352
